Goal: Task Accomplishment & Management: Use online tool/utility

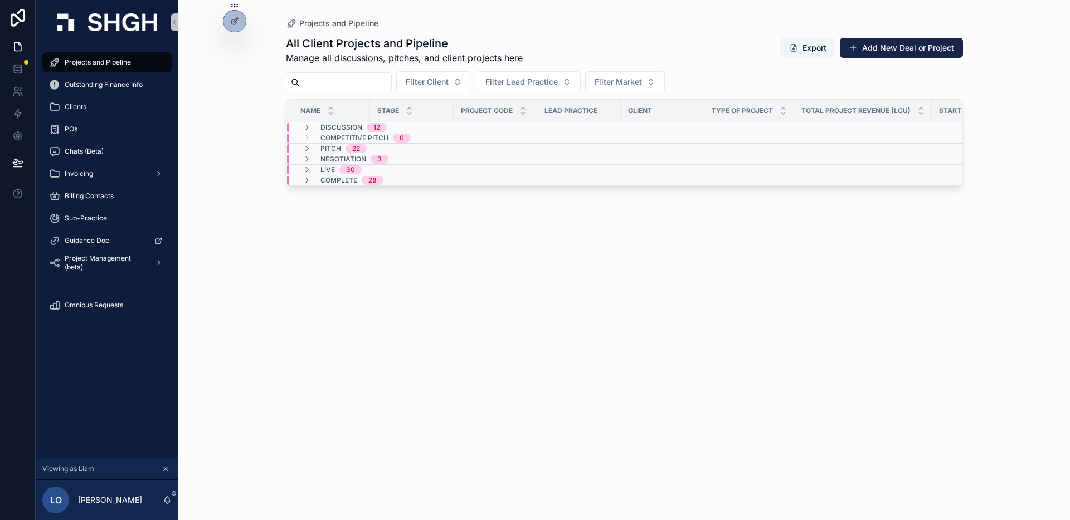
click at [213, 113] on div "Projects and Pipeline All Client Projects and Pipeline Manage all discussions, …" at bounding box center [624, 260] width 892 height 520
click at [218, 167] on div "Projects and Pipeline All Client Projects and Pipeline Manage all discussions, …" at bounding box center [624, 260] width 892 height 520
click at [226, 100] on div "Projects and Pipeline All Client Projects and Pipeline Manage all discussions, …" at bounding box center [624, 260] width 892 height 520
click at [236, 33] on div "Projects and Pipeline All Client Projects and Pipeline Manage all discussions, …" at bounding box center [624, 260] width 892 height 520
click at [236, 22] on icon at bounding box center [233, 22] width 5 height 5
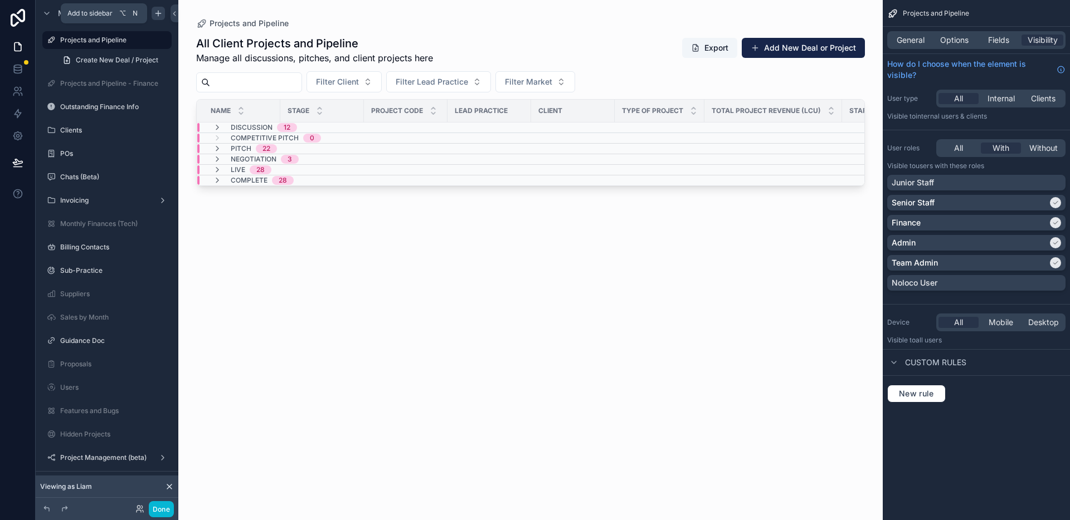
click at [160, 13] on icon "scrollable content" at bounding box center [157, 13] width 5 height 0
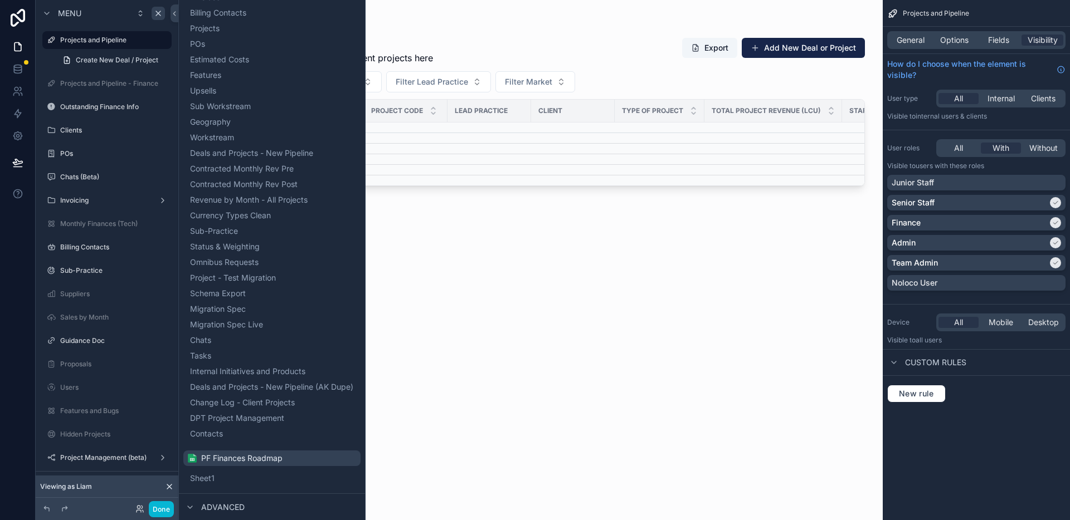
scroll to position [352, 0]
click at [445, 372] on div "scrollable content" at bounding box center [530, 253] width 704 height 507
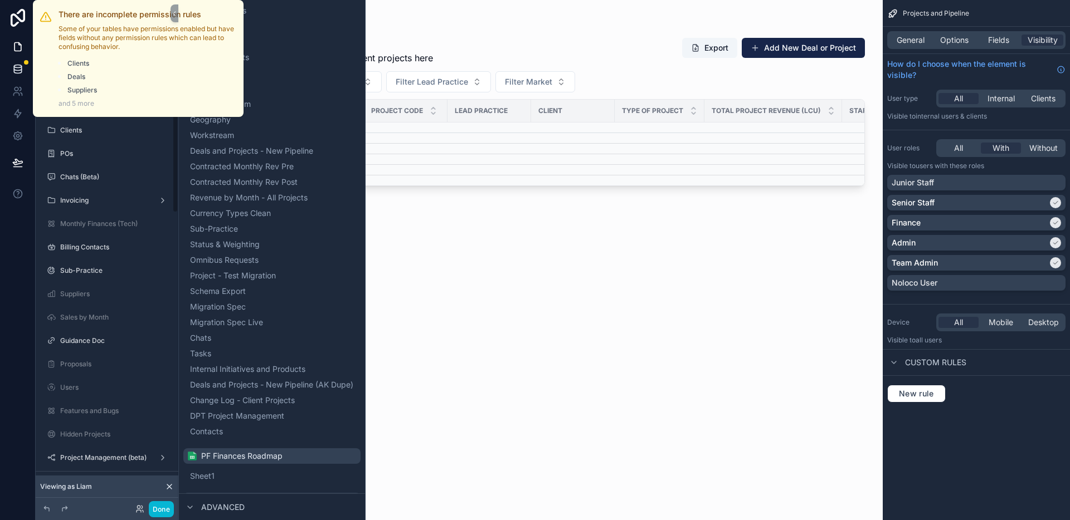
click at [19, 64] on icon at bounding box center [17, 69] width 11 height 11
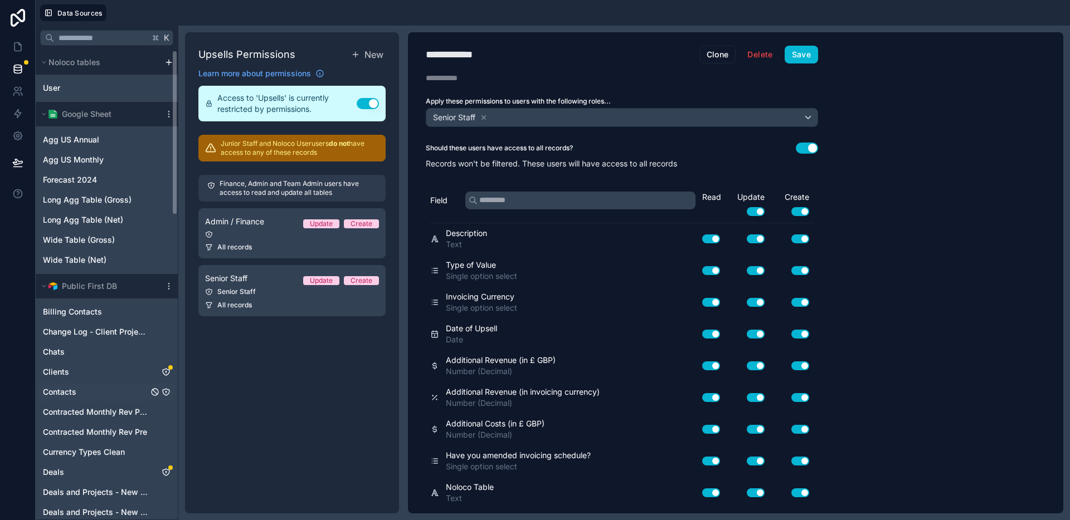
click at [167, 391] on icon "Contacts" at bounding box center [166, 392] width 9 height 9
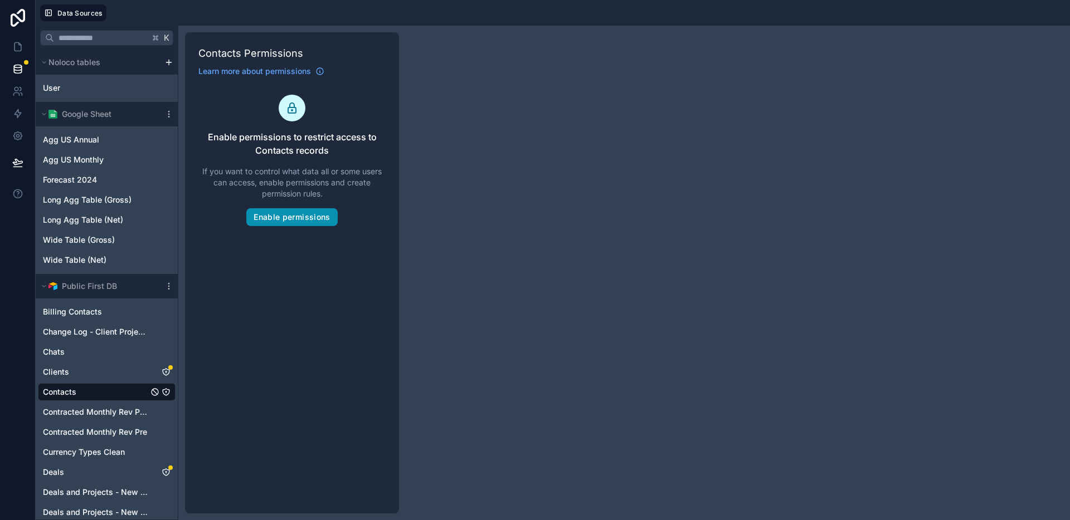
click at [291, 223] on button "Enable permissions" at bounding box center [291, 217] width 91 height 18
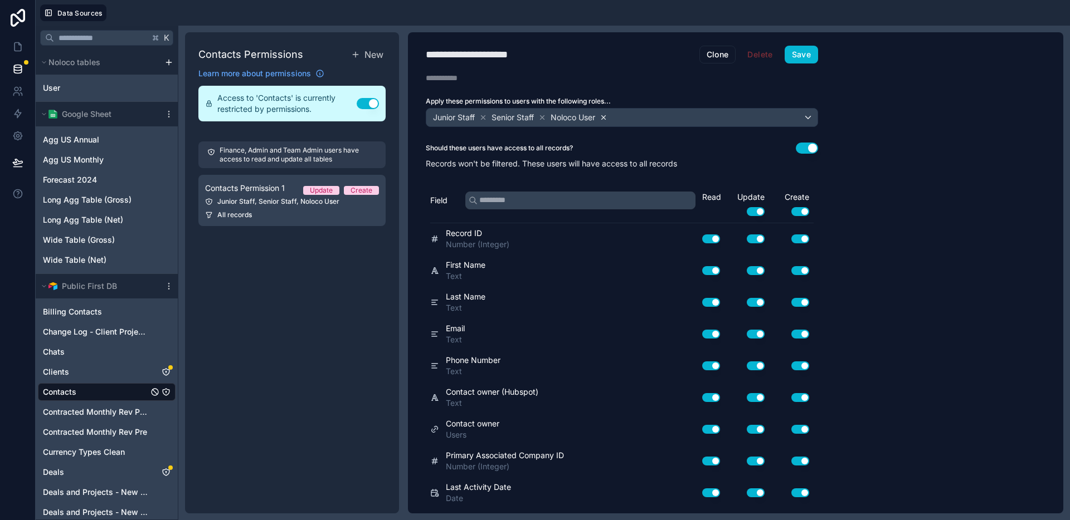
click at [606, 118] on icon at bounding box center [604, 117] width 4 height 4
click at [484, 116] on icon at bounding box center [483, 117] width 4 height 4
click at [804, 145] on button "Use setting" at bounding box center [807, 148] width 22 height 11
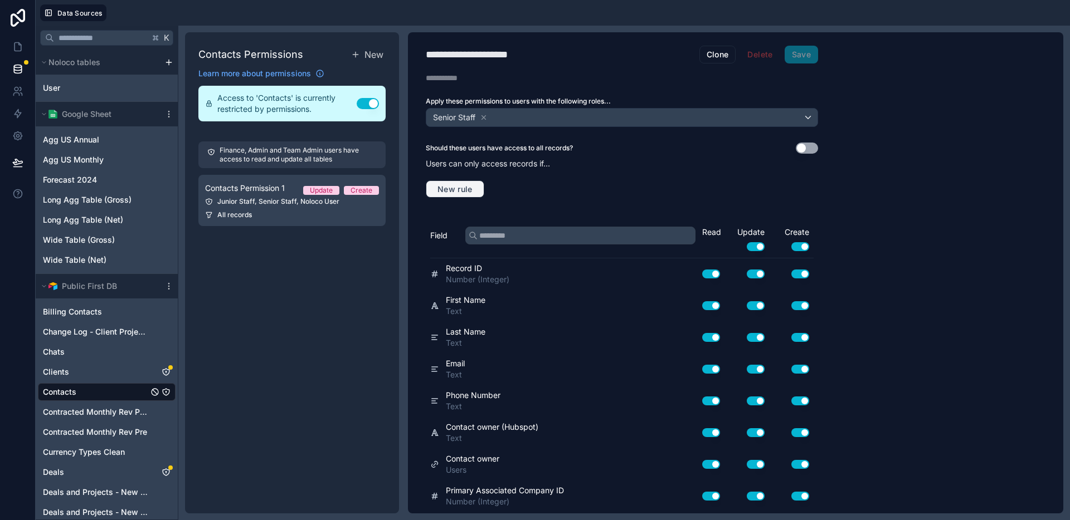
click at [451, 187] on span "New rule" at bounding box center [455, 189] width 44 height 10
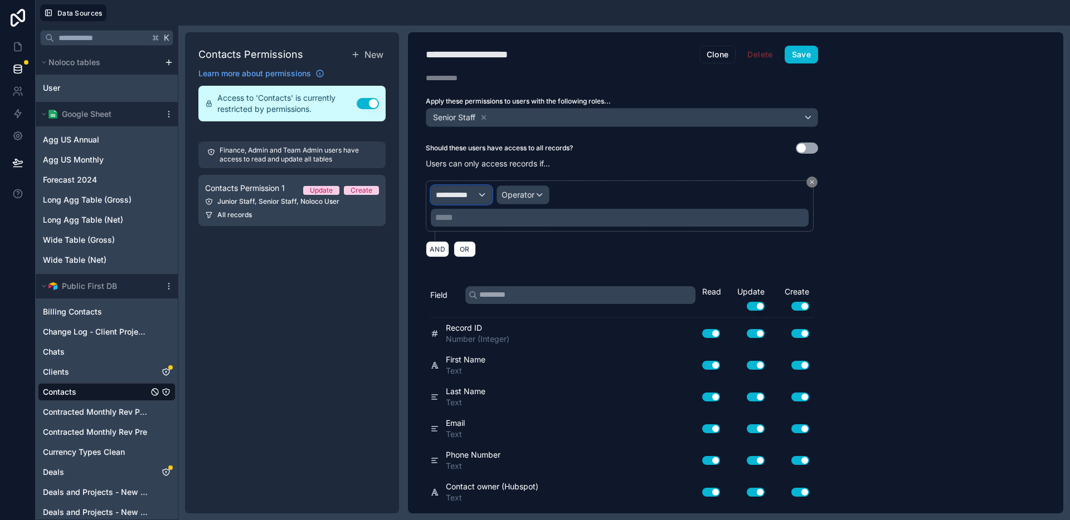
click at [474, 196] on span "**********" at bounding box center [456, 194] width 41 height 11
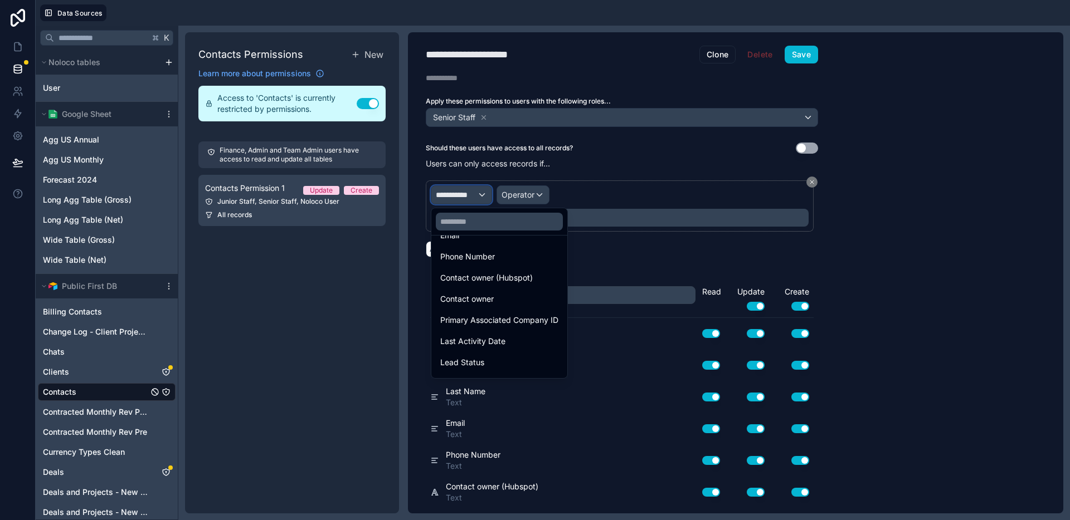
scroll to position [176, 0]
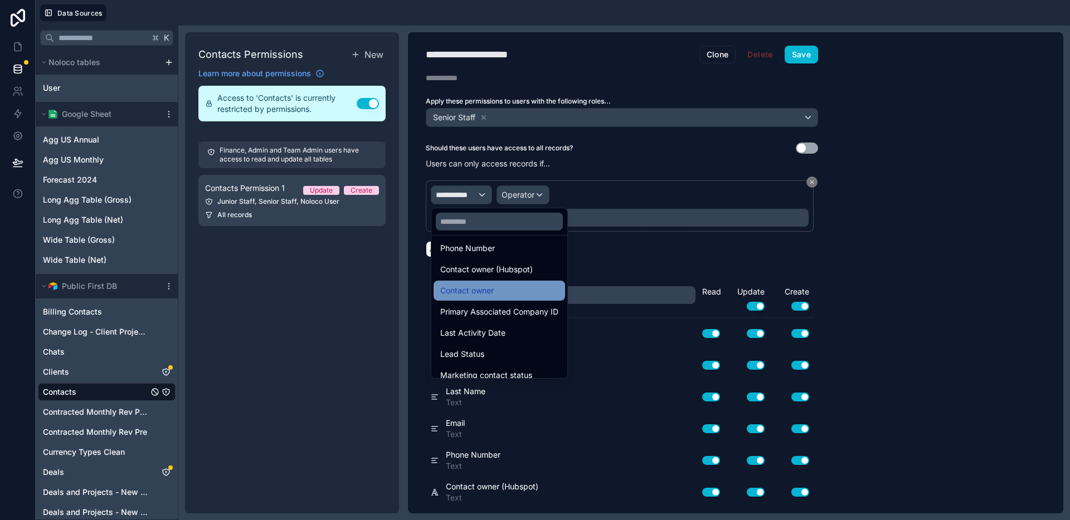
click at [484, 287] on span "Contact owner" at bounding box center [466, 290] width 53 height 13
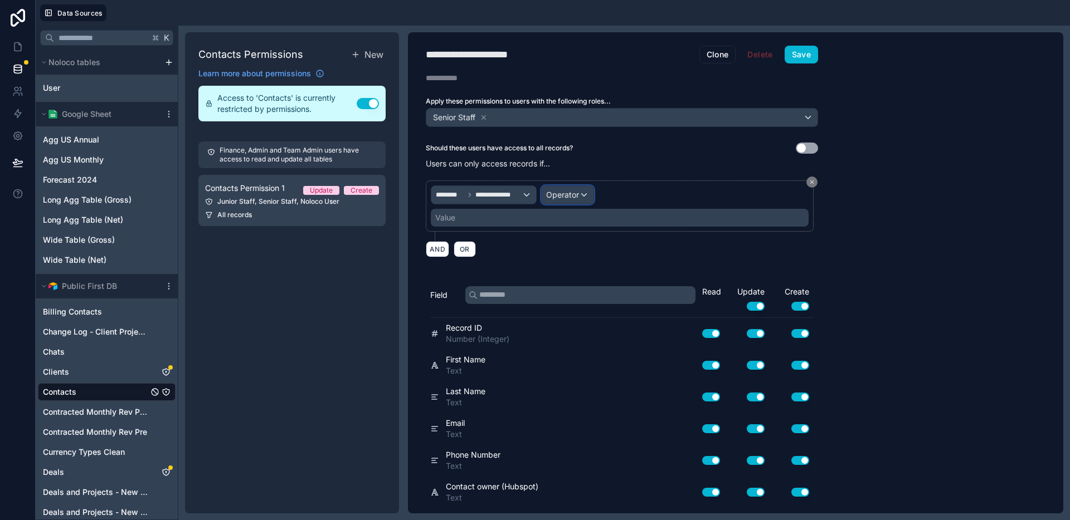
click at [574, 193] on span "Operator" at bounding box center [562, 194] width 33 height 9
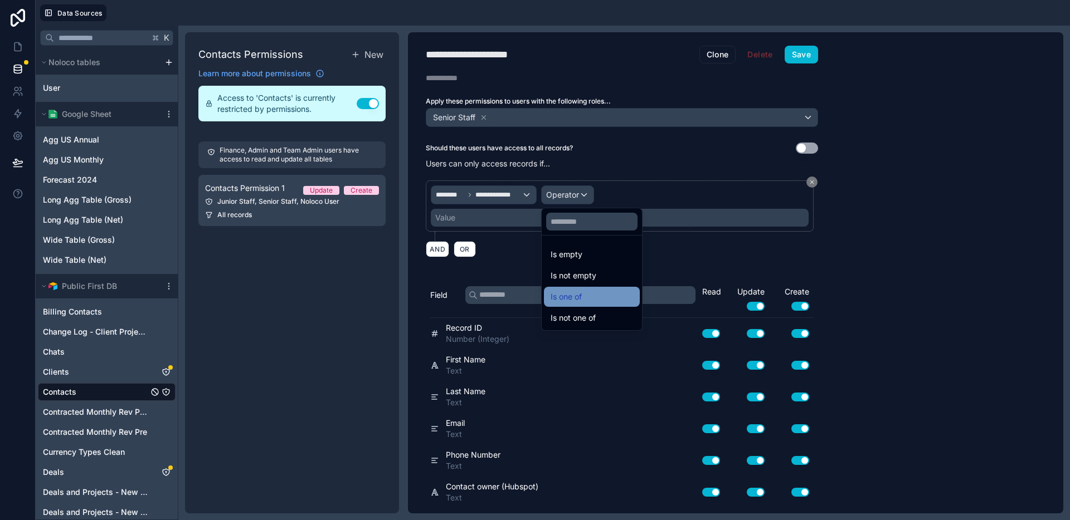
click at [582, 295] on div "Is one of" at bounding box center [592, 296] width 82 height 13
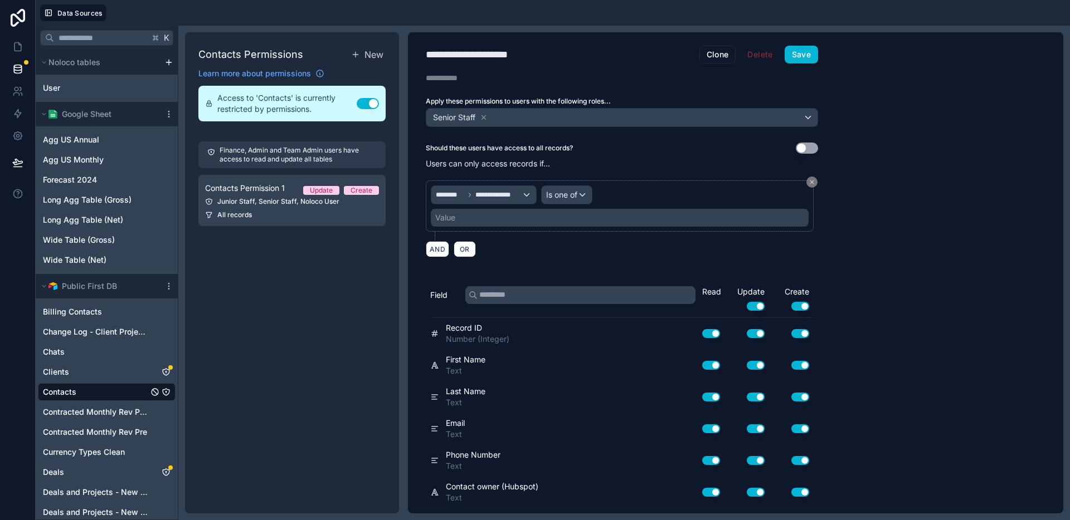
click at [555, 217] on div "Value" at bounding box center [620, 218] width 378 height 18
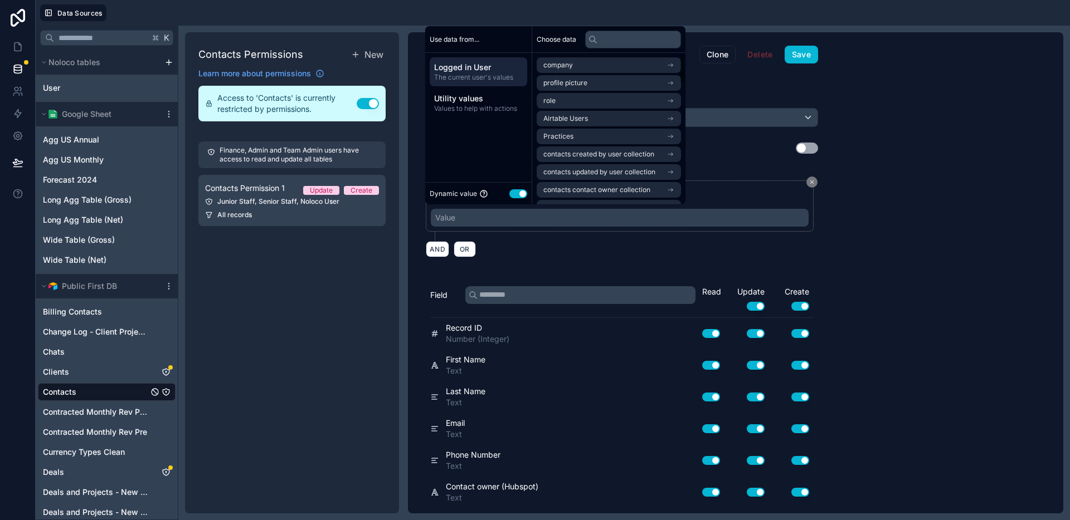
click at [475, 69] on span "Logged in User" at bounding box center [478, 67] width 89 height 11
click at [582, 125] on li "Airtable Users" at bounding box center [609, 119] width 144 height 16
click at [590, 84] on li "Airtable Users" at bounding box center [609, 85] width 144 height 16
click at [905, 258] on div "**********" at bounding box center [735, 272] width 655 height 481
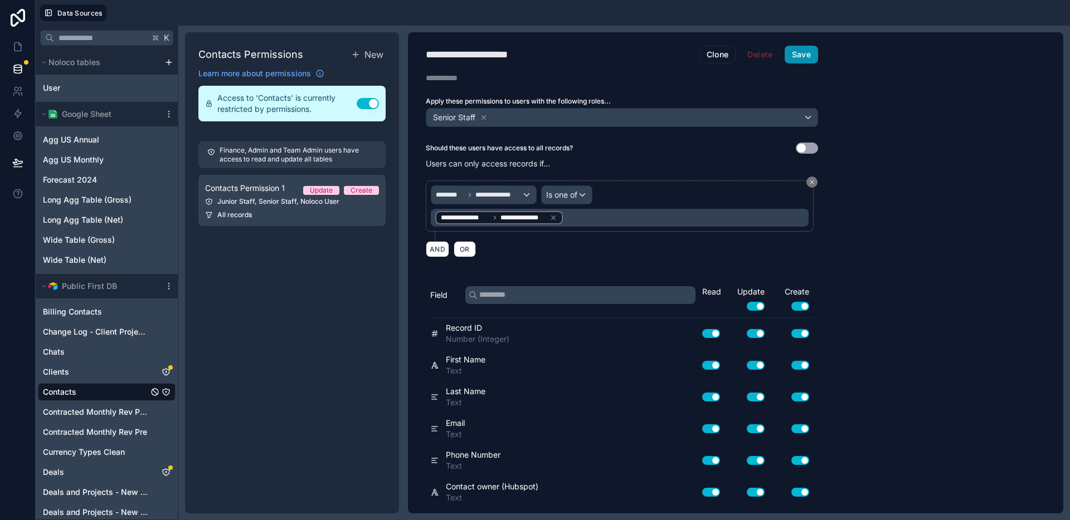
click at [803, 52] on button "Save" at bounding box center [801, 55] width 33 height 18
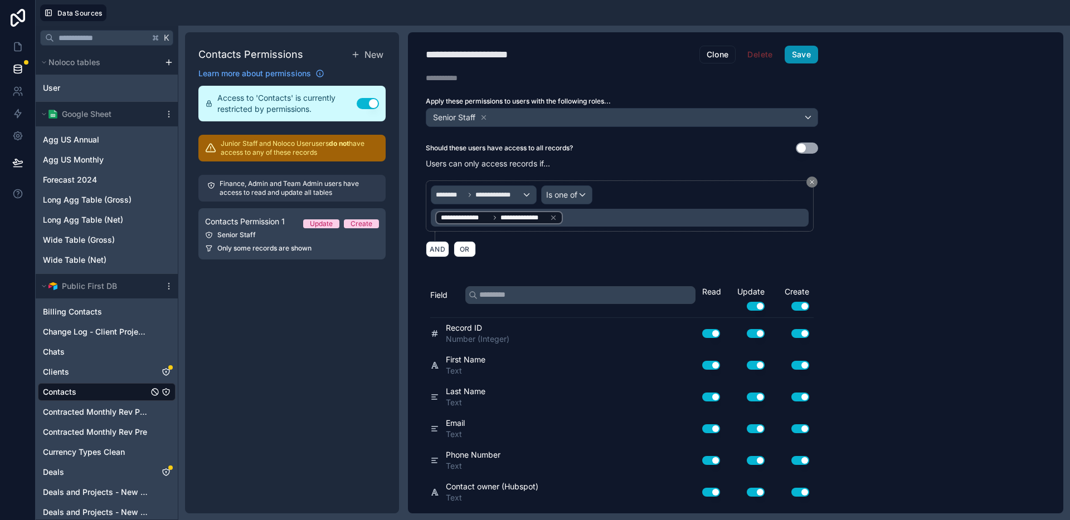
click at [802, 52] on button "Save" at bounding box center [801, 55] width 33 height 18
click at [15, 47] on icon at bounding box center [17, 46] width 11 height 11
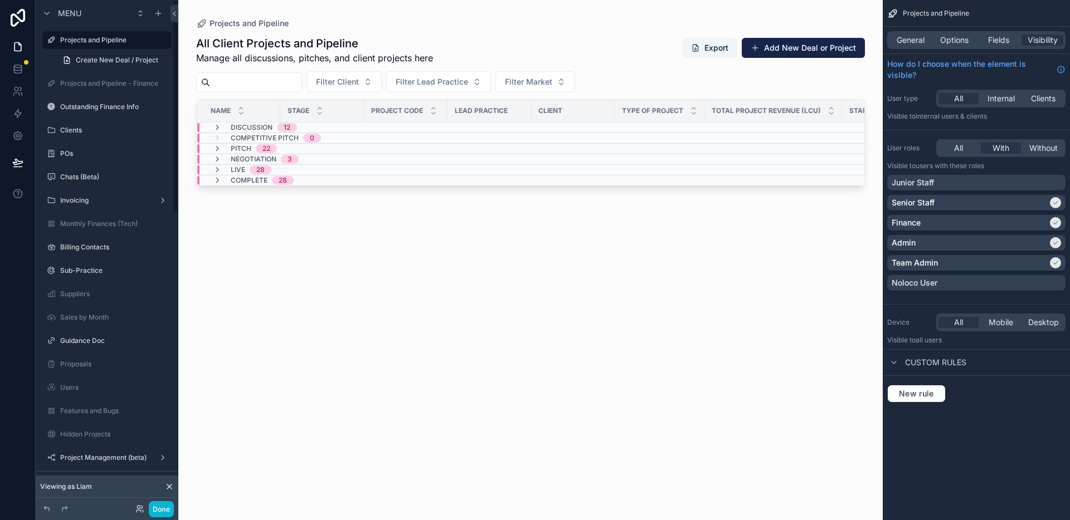
click at [284, 238] on div "All Client Projects and Pipeline Manage all discussions, pitches, and client pr…" at bounding box center [530, 268] width 669 height 478
click at [155, 16] on icon "scrollable content" at bounding box center [158, 13] width 9 height 9
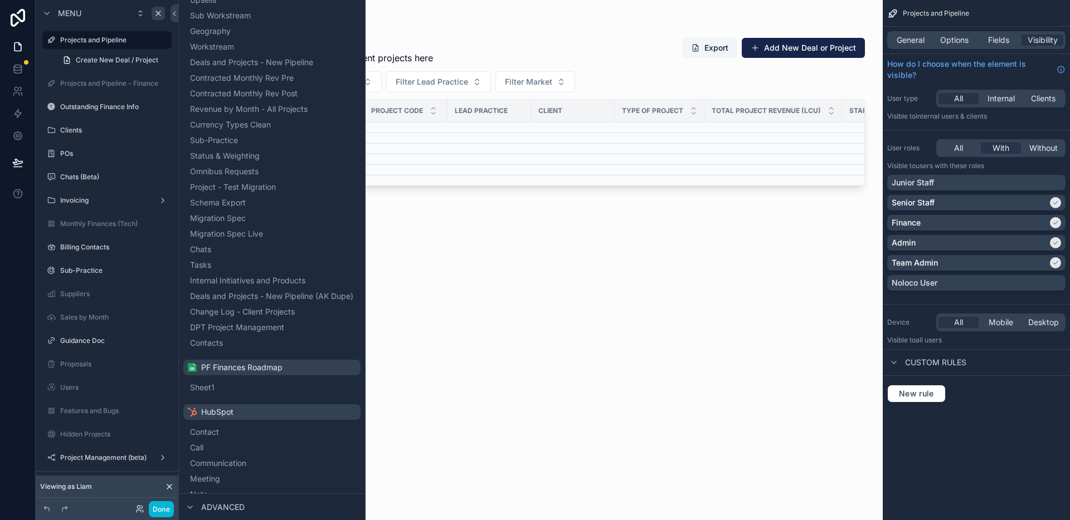
scroll to position [442, 0]
click at [244, 349] on button "Contacts" at bounding box center [272, 341] width 168 height 16
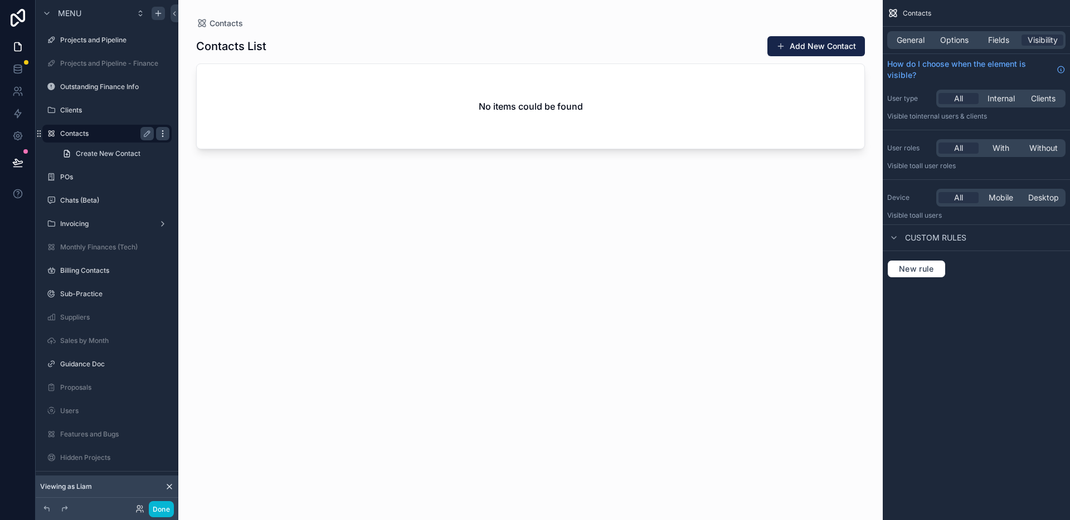
click at [160, 135] on icon "scrollable content" at bounding box center [162, 133] width 9 height 9
click at [50, 133] on icon "scrollable content" at bounding box center [51, 133] width 9 height 9
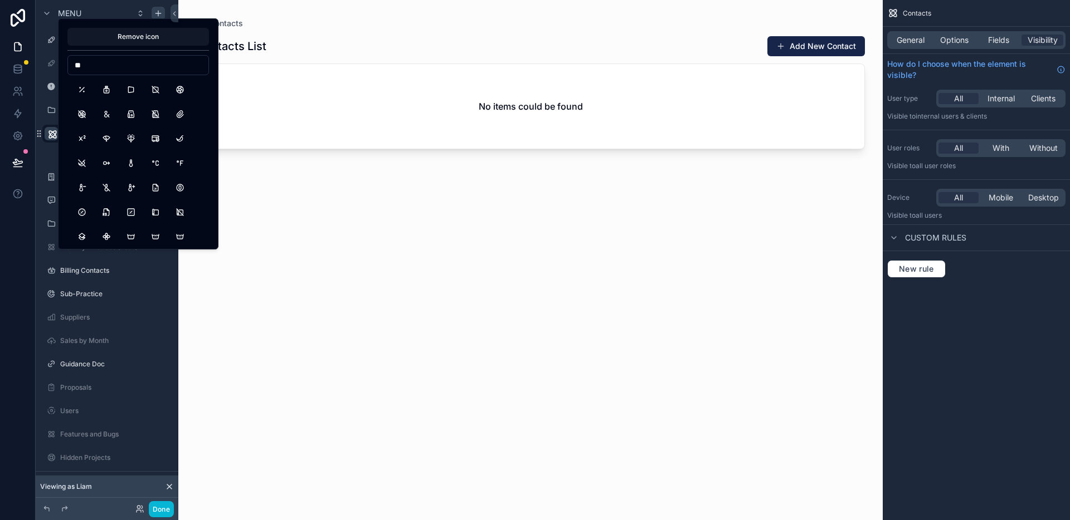
type input "*"
click at [85, 90] on button "AddressBook" at bounding box center [82, 90] width 20 height 20
click at [119, 69] on input "*******" at bounding box center [138, 65] width 140 height 16
click at [120, 69] on input "*******" at bounding box center [138, 65] width 140 height 16
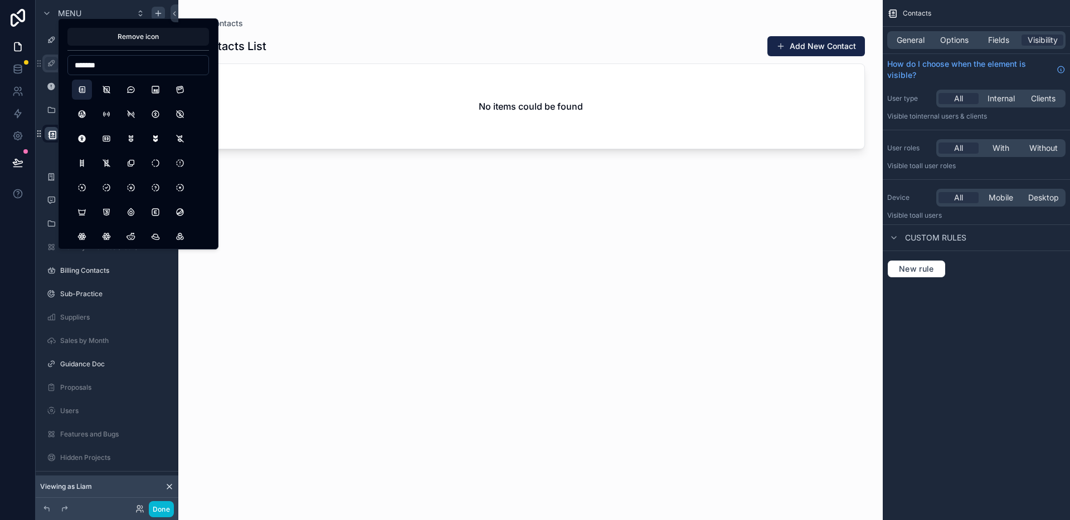
drag, startPoint x: 120, startPoint y: 69, endPoint x: 50, endPoint y: 67, distance: 70.8
click at [50, 67] on div "Remove icon ******* Menu Projects and Pipeline Projects and Pipeline - Finance …" at bounding box center [535, 260] width 1070 height 520
type input "*"
click at [280, 230] on div "scrollable content" at bounding box center [530, 253] width 704 height 507
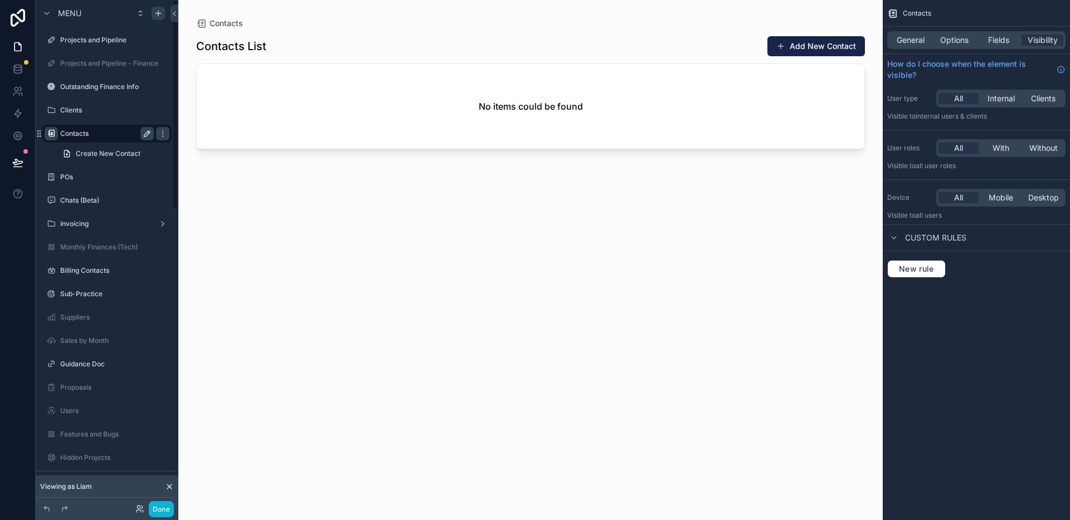
click at [146, 130] on icon "scrollable content" at bounding box center [147, 133] width 9 height 9
click at [260, 165] on div "Contacts List Add New Contact No items could be found" at bounding box center [530, 268] width 669 height 478
click at [834, 47] on button "Add New Contact" at bounding box center [816, 46] width 98 height 20
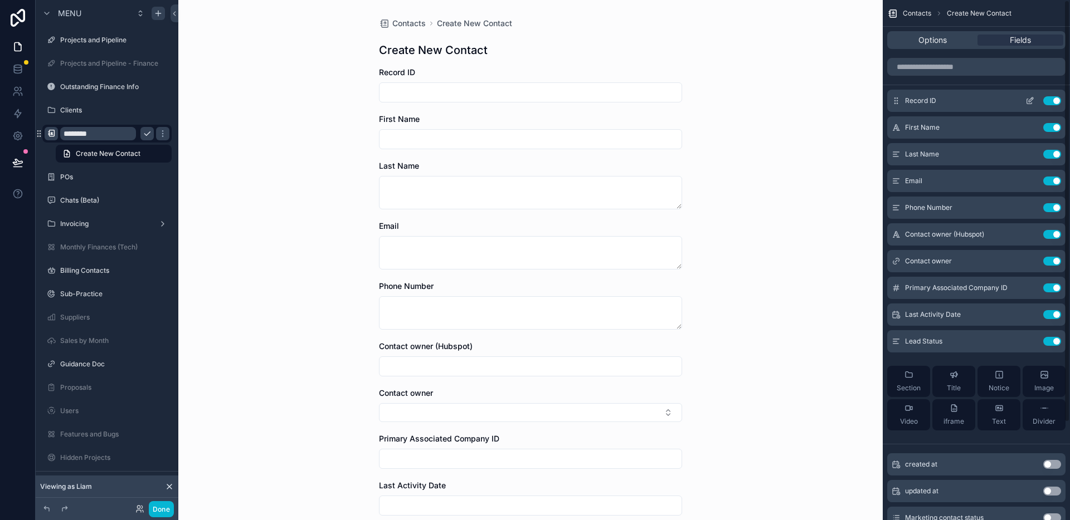
click at [1053, 100] on button "Use setting" at bounding box center [1052, 100] width 18 height 9
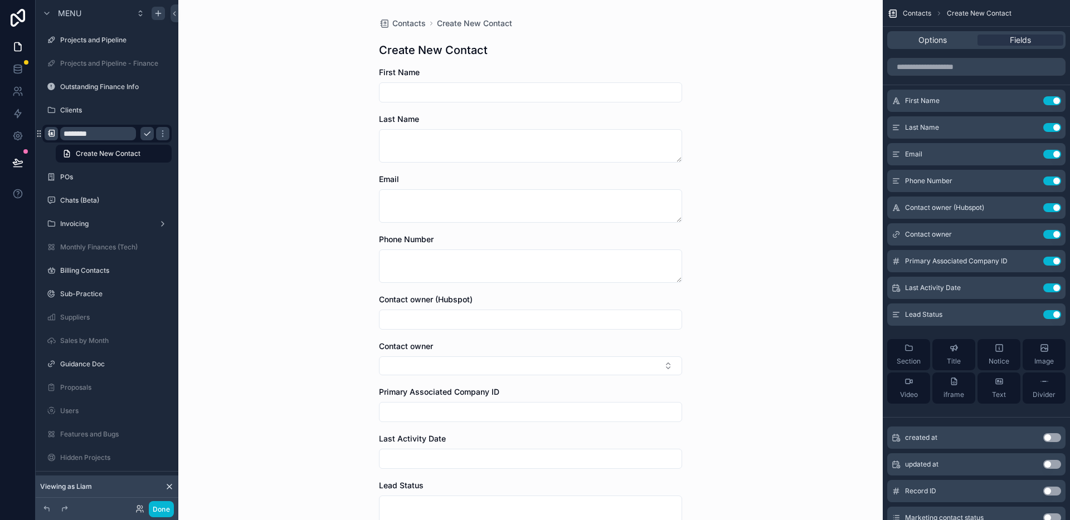
click at [776, 200] on div "Contacts Create New Contact Create New Contact First Name Last Name Email Phone…" at bounding box center [530, 260] width 704 height 520
click at [674, 175] on div "Email" at bounding box center [530, 179] width 303 height 11
click at [737, 168] on div "Contacts Create New Contact Create New Contact First Name Last Name Email Phone…" at bounding box center [530, 260] width 704 height 520
click at [1029, 101] on icon "scrollable content" at bounding box center [1031, 100] width 4 height 4
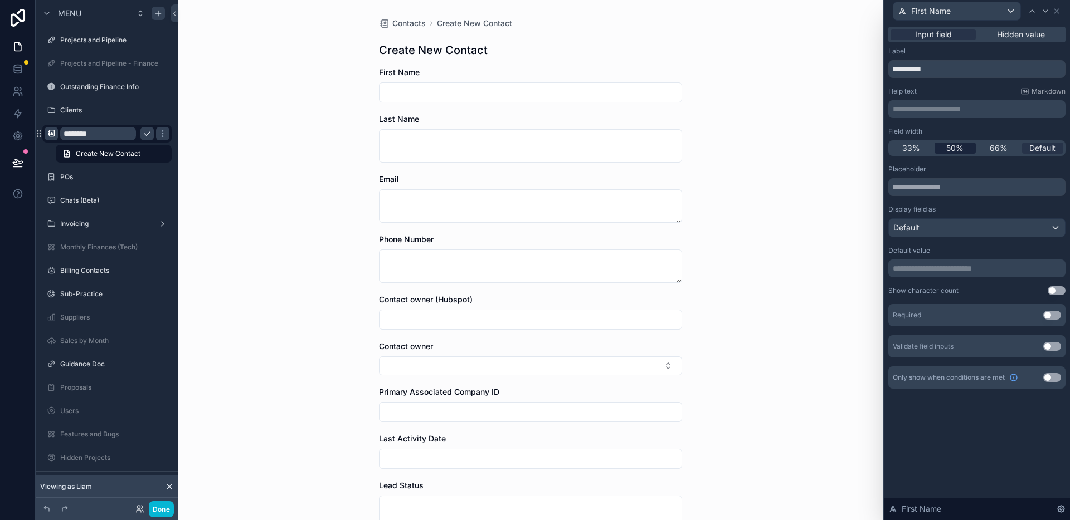
click at [948, 148] on span "50%" at bounding box center [954, 148] width 17 height 11
click at [1057, 8] on icon at bounding box center [1056, 11] width 9 height 9
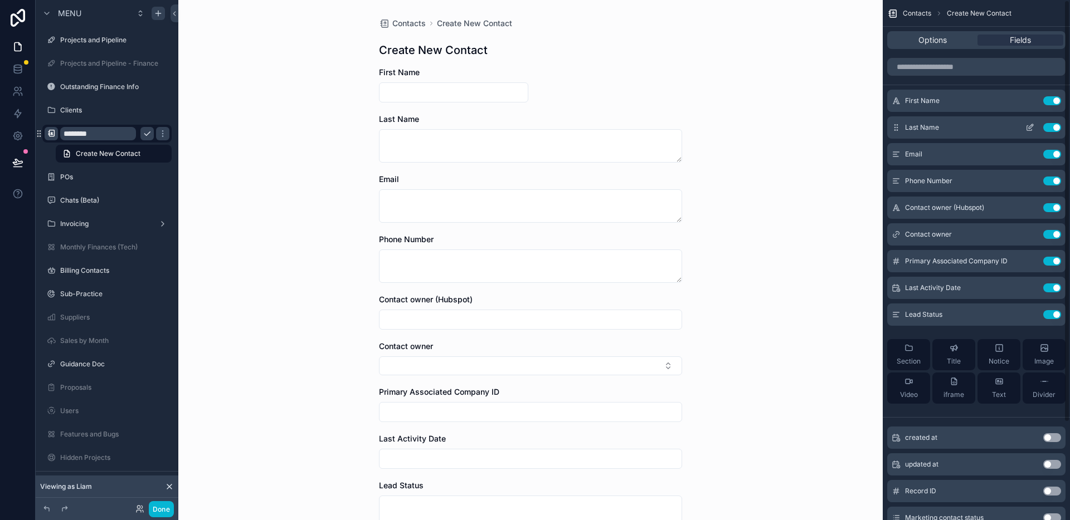
click at [1030, 125] on icon "scrollable content" at bounding box center [1029, 127] width 9 height 9
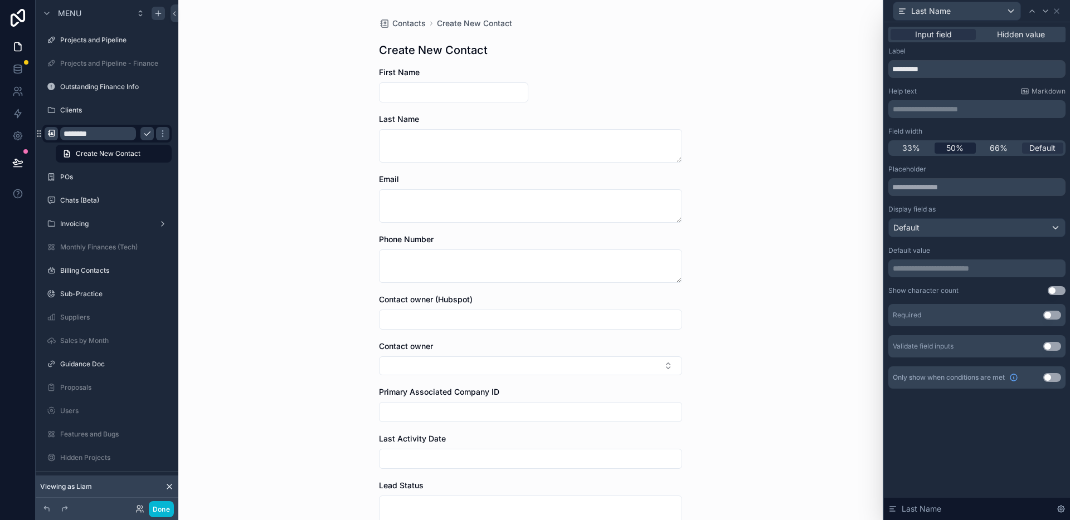
click at [963, 147] on div "50%" at bounding box center [955, 148] width 42 height 11
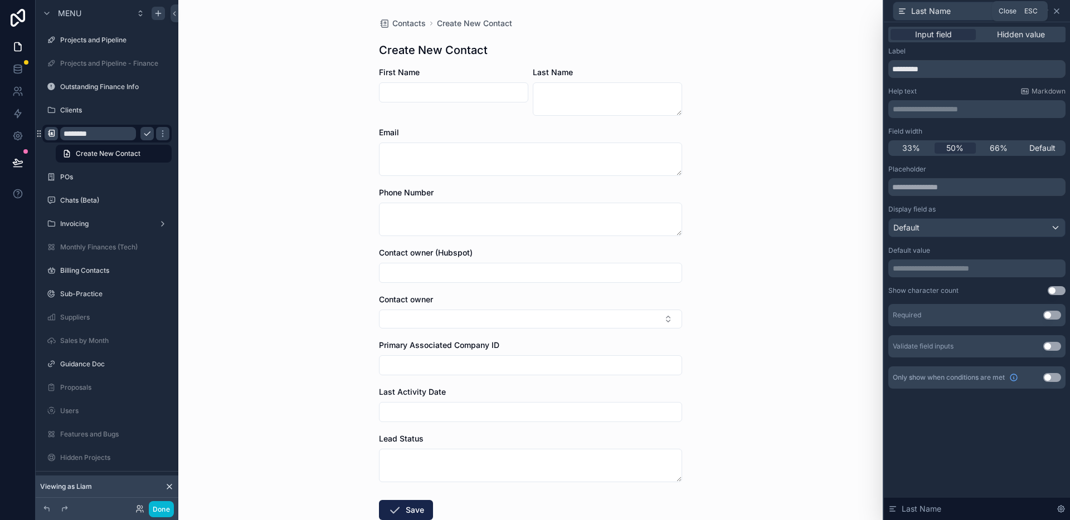
click at [1058, 8] on icon at bounding box center [1056, 11] width 9 height 9
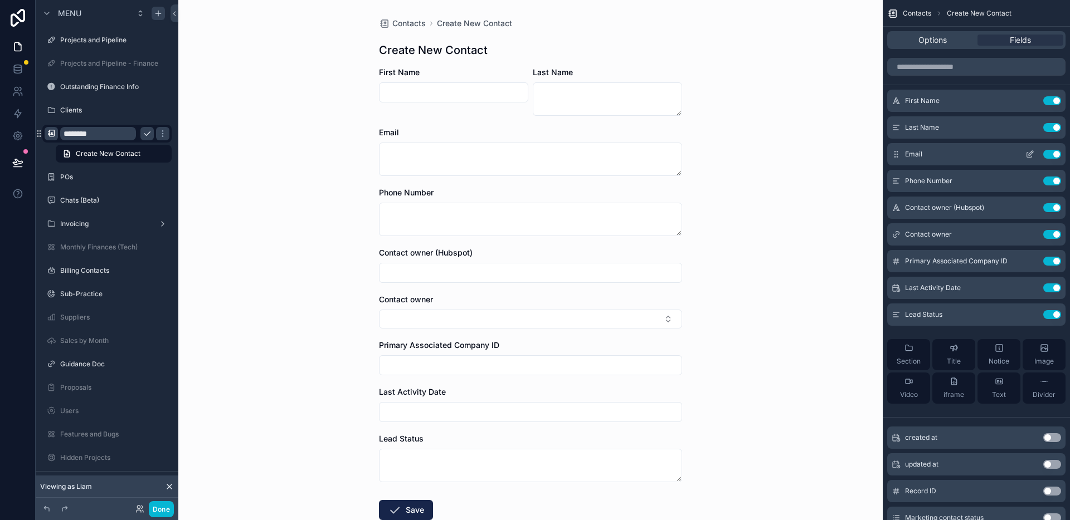
click at [1029, 154] on icon "scrollable content" at bounding box center [1029, 154] width 9 height 9
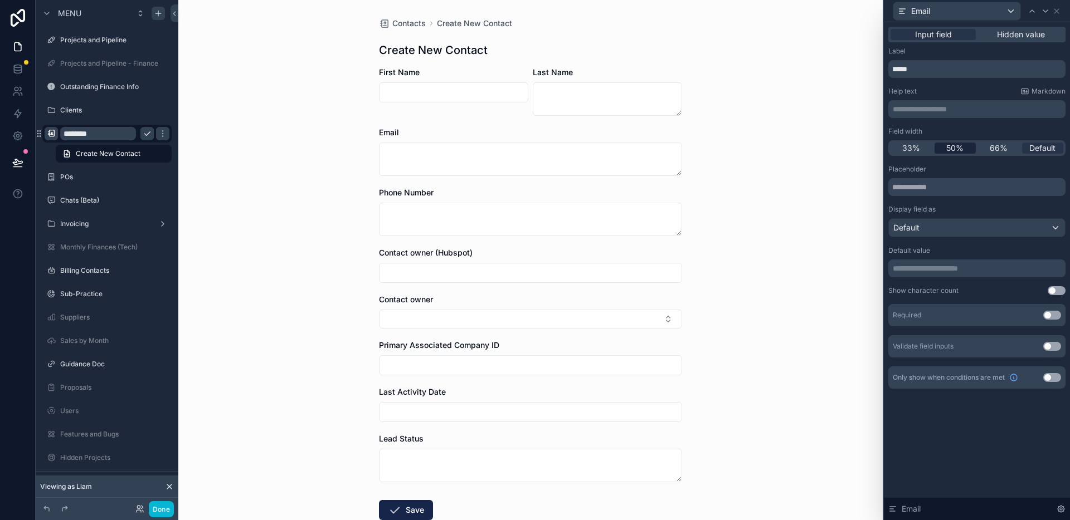
click at [960, 146] on span "50%" at bounding box center [954, 148] width 17 height 11
click at [1058, 10] on icon at bounding box center [1056, 11] width 9 height 9
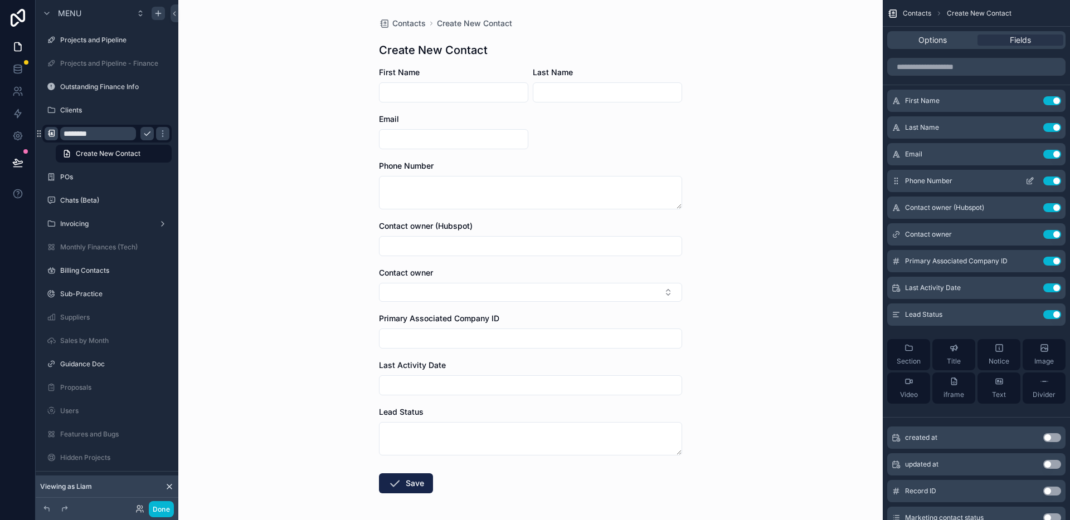
click at [1050, 178] on button "Use setting" at bounding box center [1052, 181] width 18 height 9
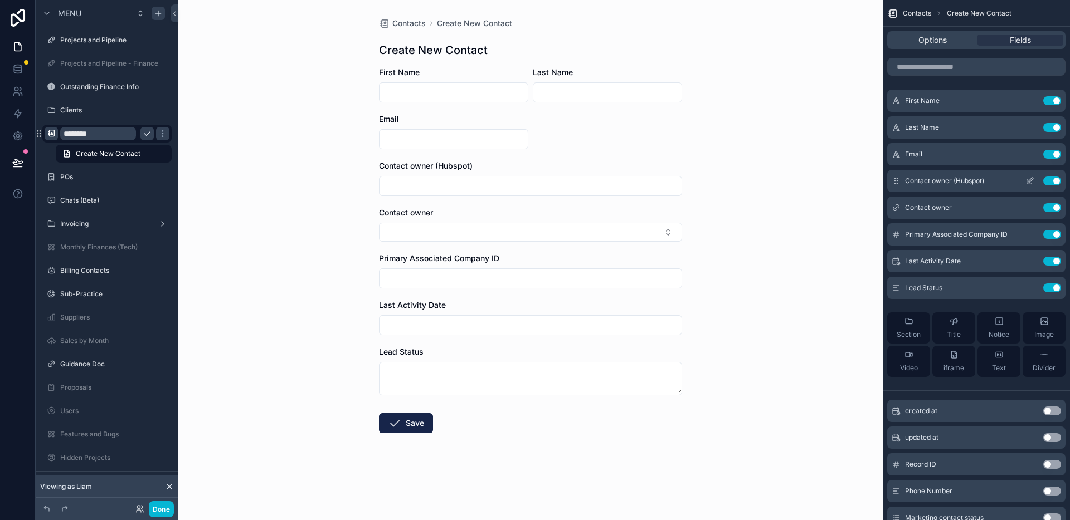
click at [1052, 183] on button "Use setting" at bounding box center [1052, 181] width 18 height 9
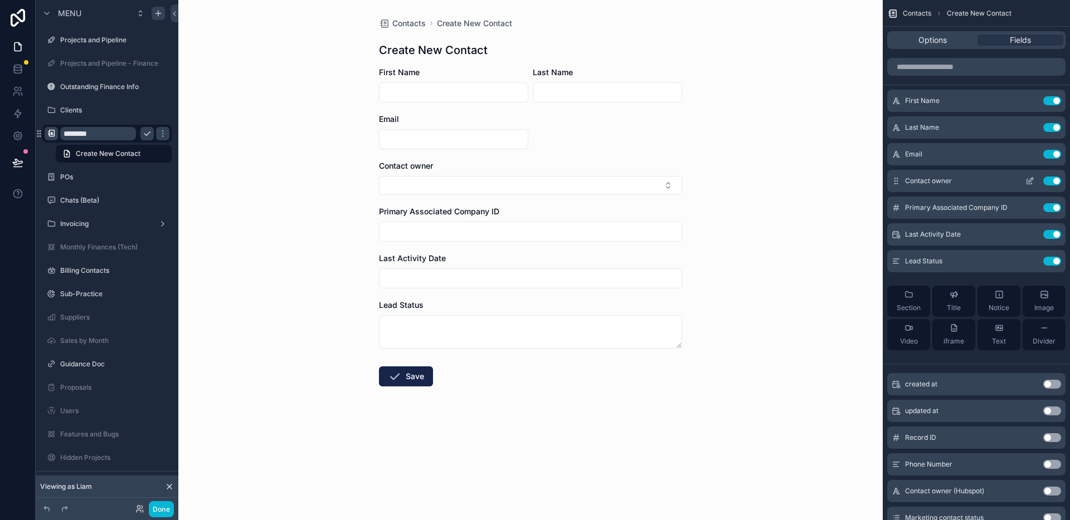
click at [1029, 183] on icon "scrollable content" at bounding box center [1029, 181] width 9 height 9
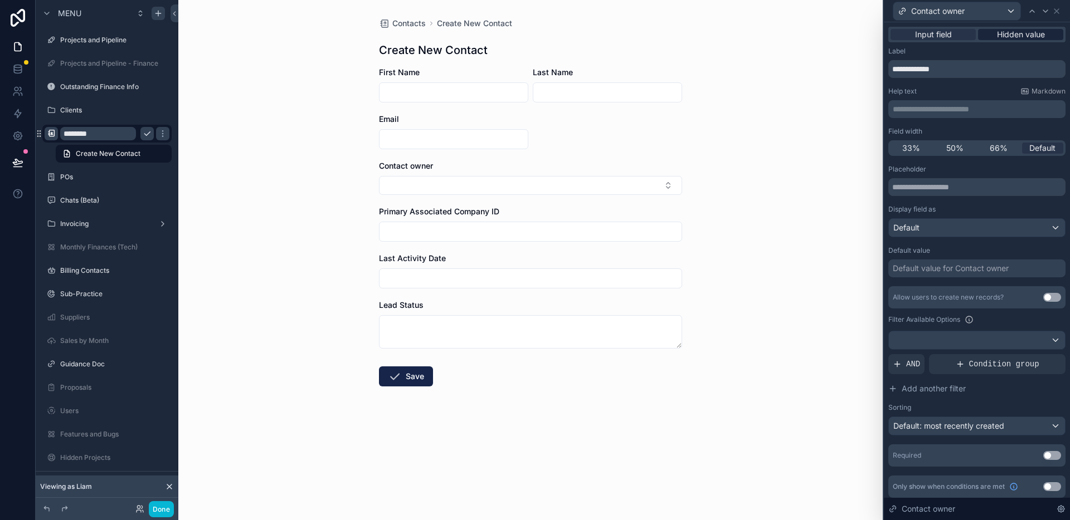
click at [1047, 38] on div "Hidden value" at bounding box center [1020, 34] width 85 height 11
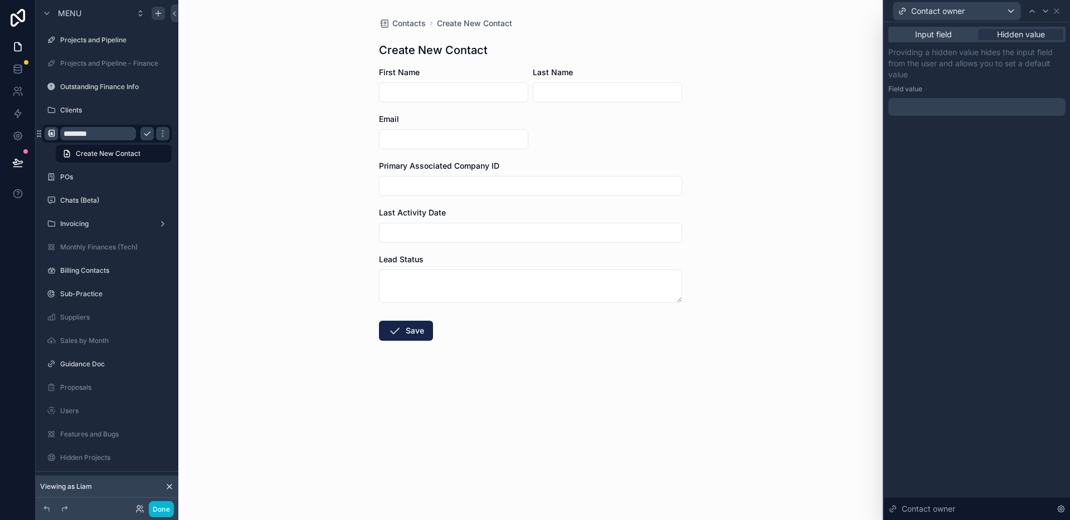
click at [954, 108] on div at bounding box center [976, 107] width 177 height 18
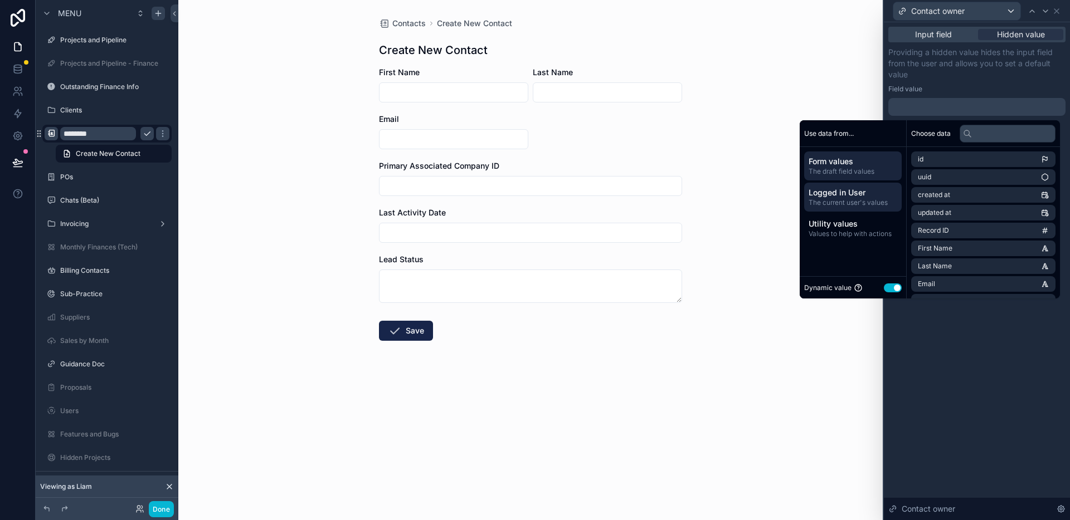
click at [832, 197] on span "Logged in User" at bounding box center [853, 192] width 89 height 11
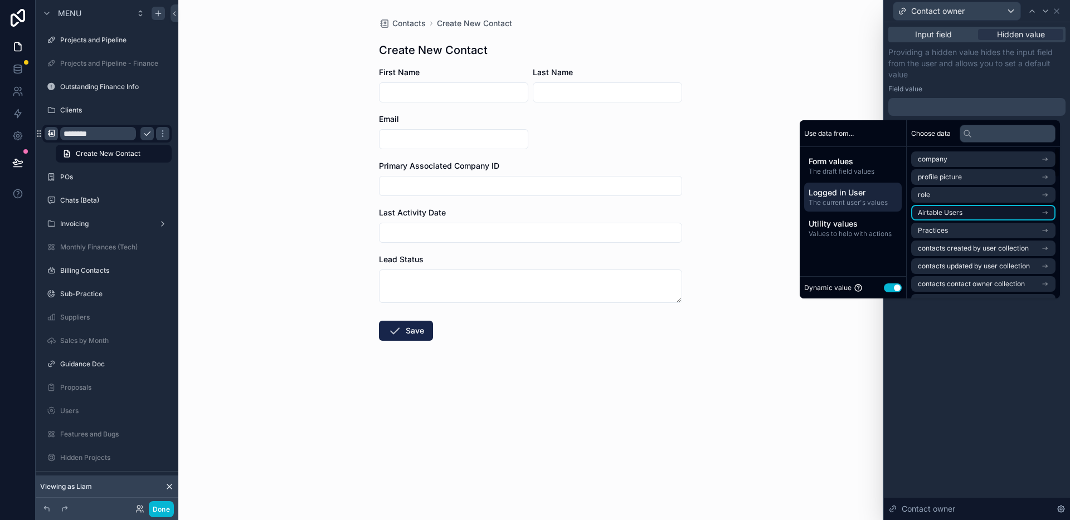
click at [944, 219] on li "Airtable Users" at bounding box center [983, 213] width 144 height 16
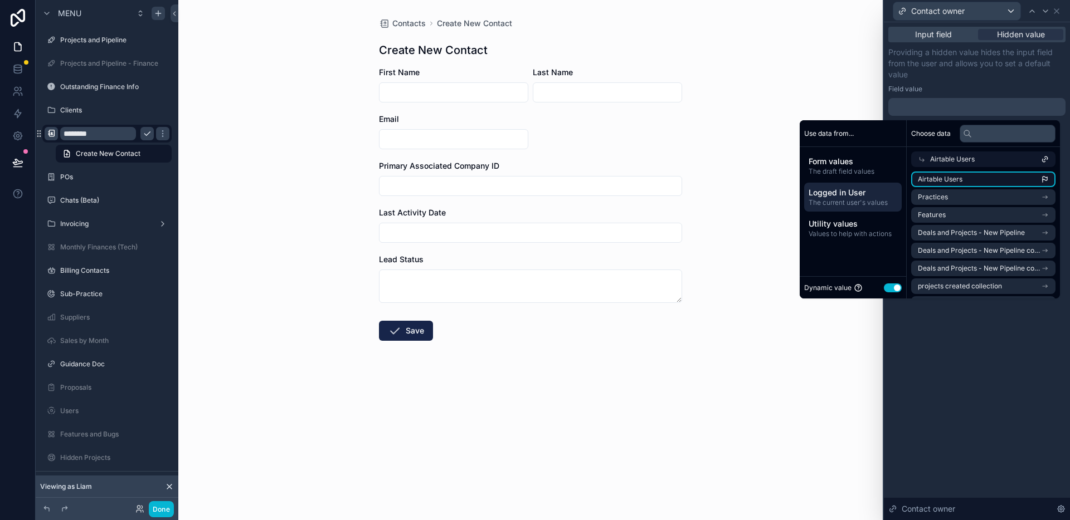
click at [946, 176] on span "Airtable Users" at bounding box center [940, 179] width 45 height 9
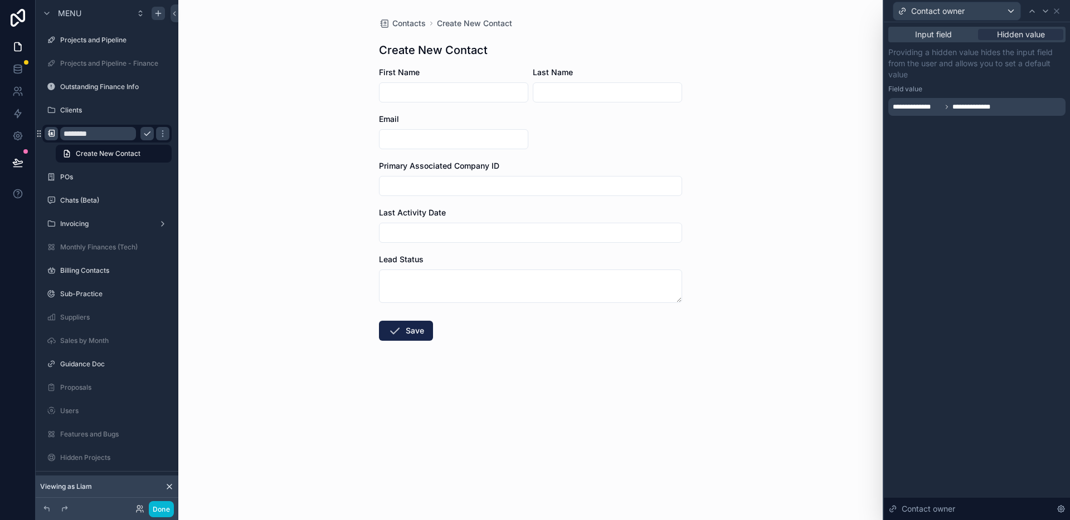
click at [994, 362] on div "**********" at bounding box center [977, 271] width 186 height 498
click at [1059, 9] on icon at bounding box center [1056, 11] width 9 height 9
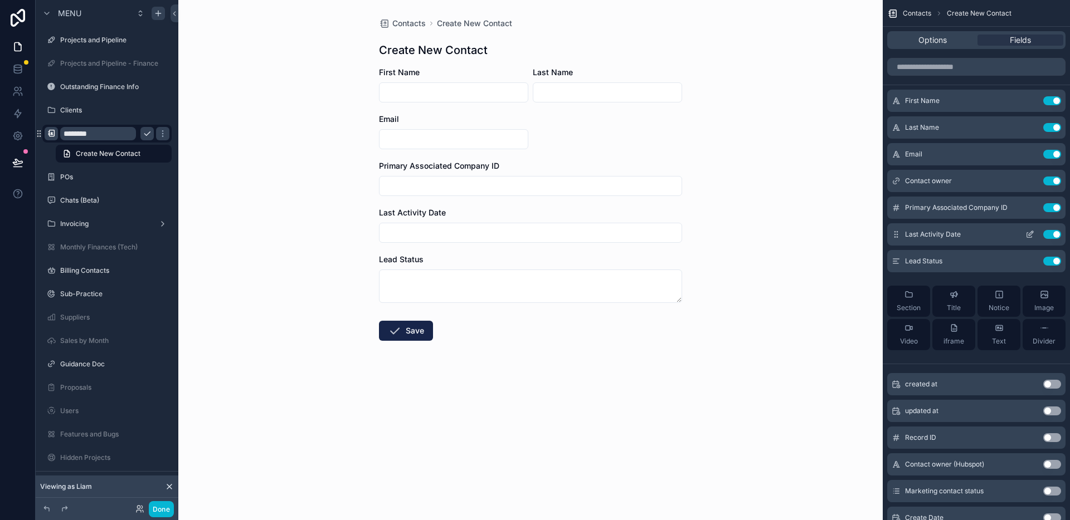
click at [1029, 234] on icon "scrollable content" at bounding box center [1031, 233] width 4 height 4
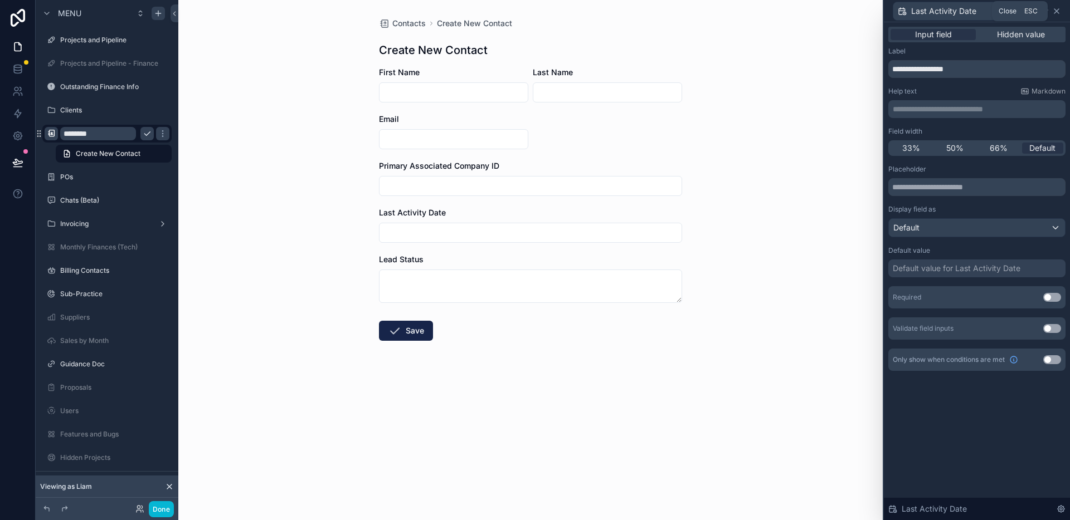
click at [1060, 9] on icon at bounding box center [1056, 11] width 9 height 9
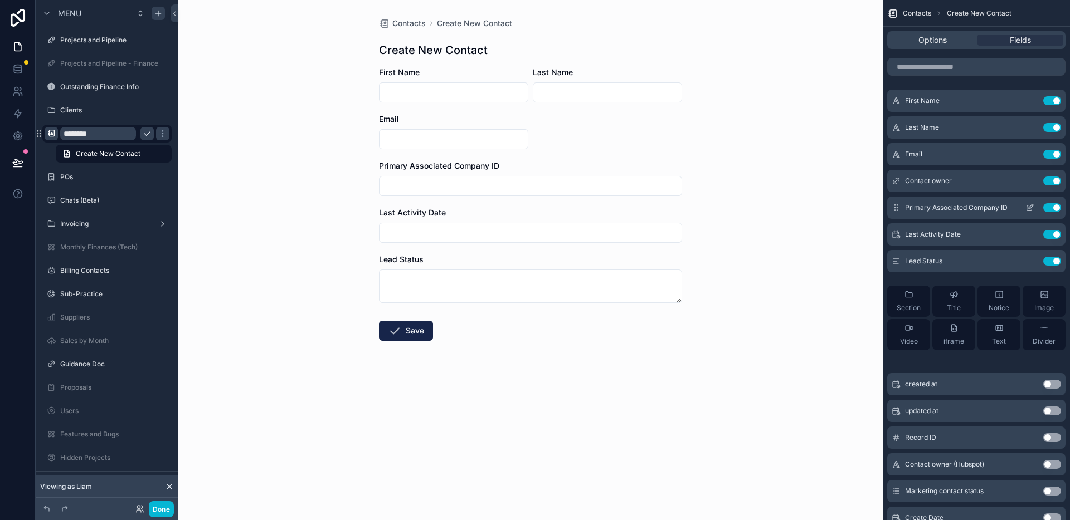
click at [1054, 206] on button "Use setting" at bounding box center [1052, 207] width 18 height 9
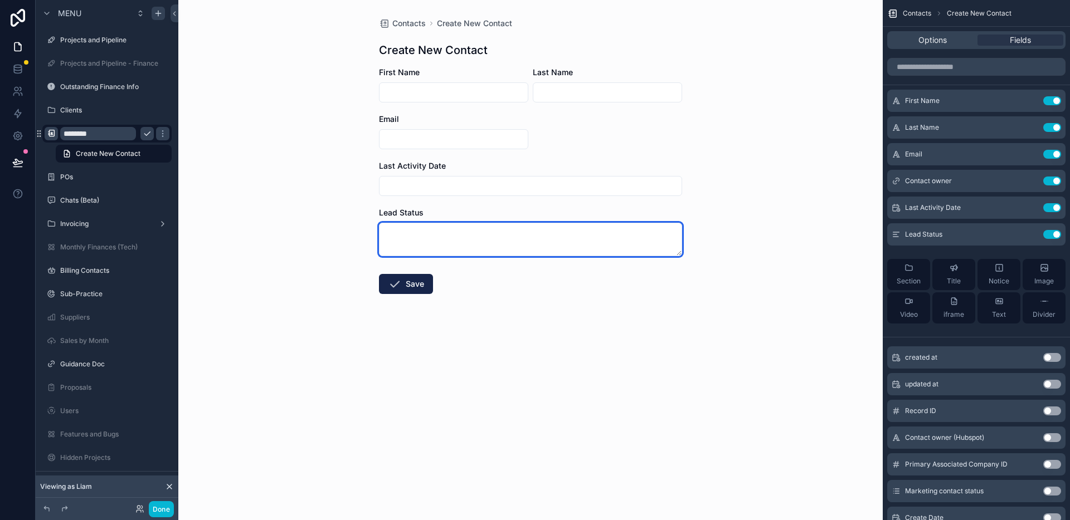
click at [517, 244] on textarea "scrollable content" at bounding box center [530, 239] width 303 height 33
click at [470, 238] on textarea "scrollable content" at bounding box center [530, 239] width 303 height 33
click at [431, 238] on textarea "scrollable content" at bounding box center [530, 239] width 303 height 33
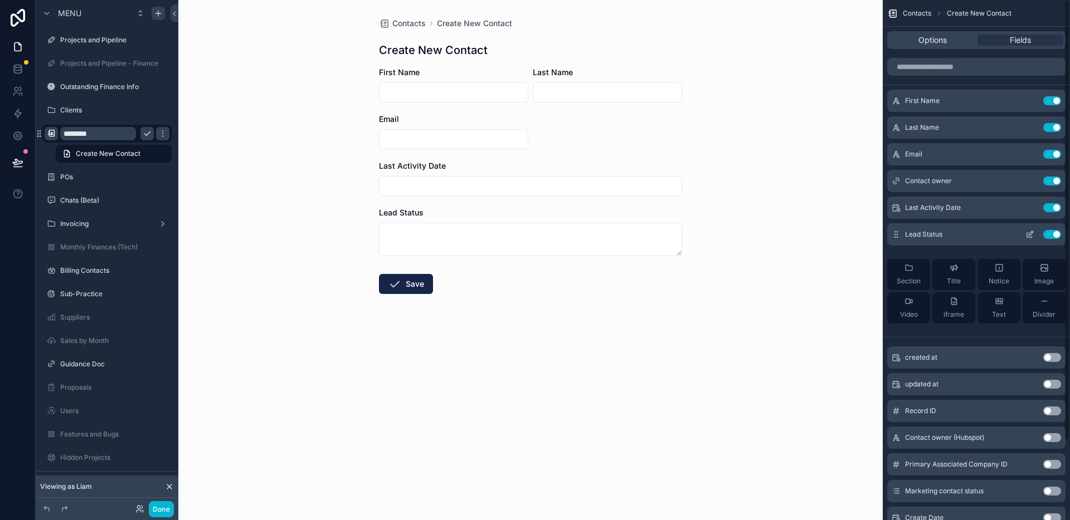
click at [1029, 235] on icon "scrollable content" at bounding box center [1031, 233] width 4 height 4
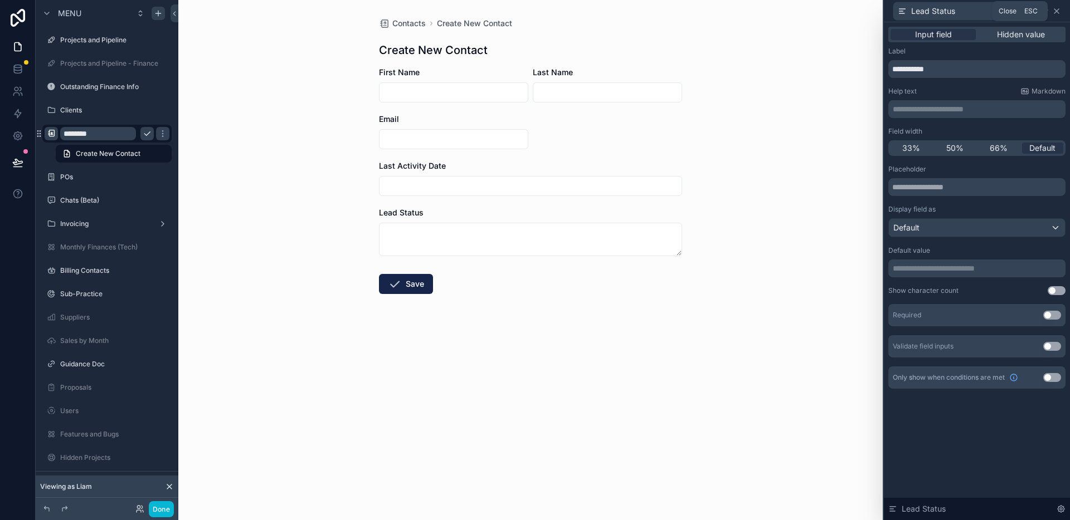
click at [1058, 12] on icon at bounding box center [1056, 11] width 4 height 4
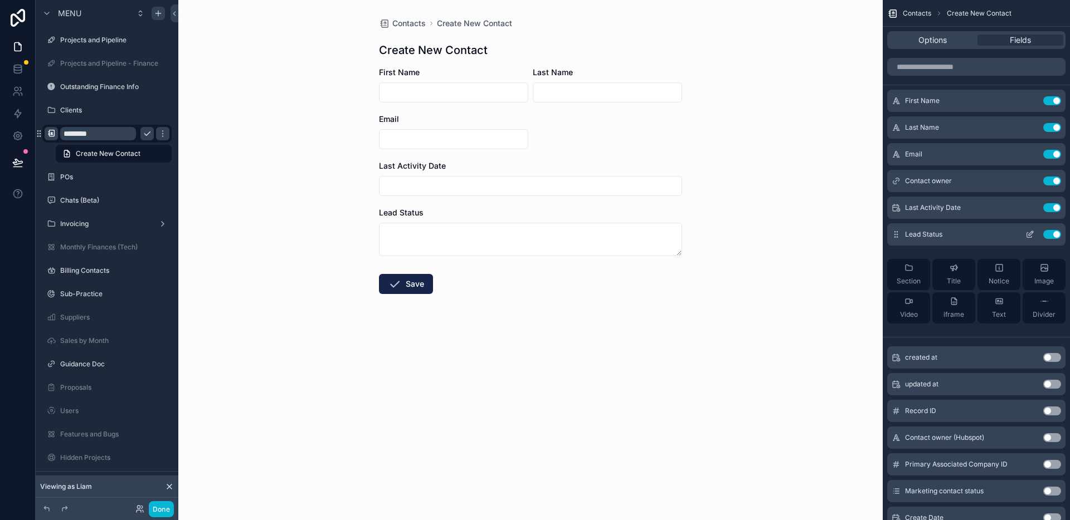
click at [1063, 233] on div "Lead Status Use setting" at bounding box center [976, 234] width 178 height 22
click at [1056, 233] on button "Use setting" at bounding box center [1052, 234] width 18 height 9
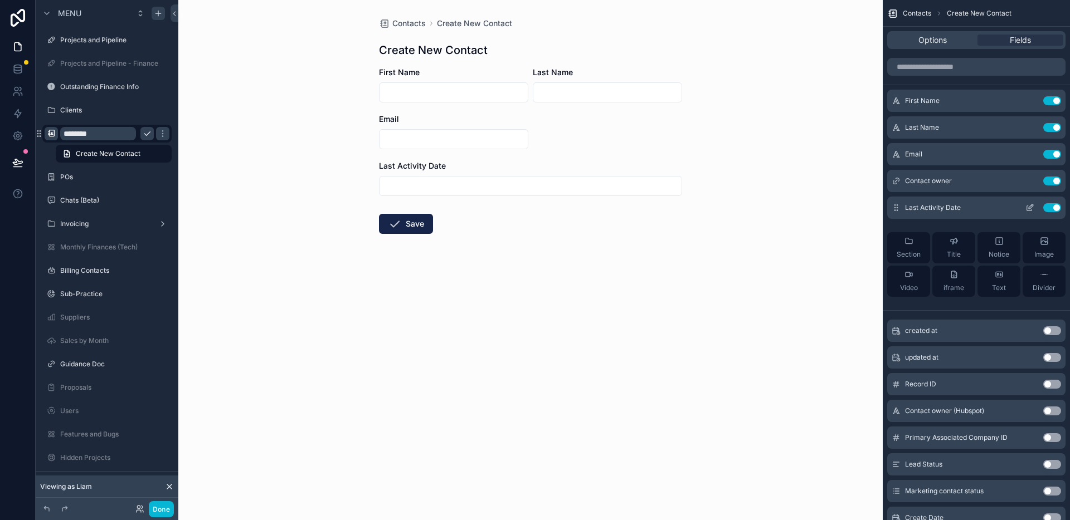
click at [1032, 209] on icon "scrollable content" at bounding box center [1029, 207] width 9 height 9
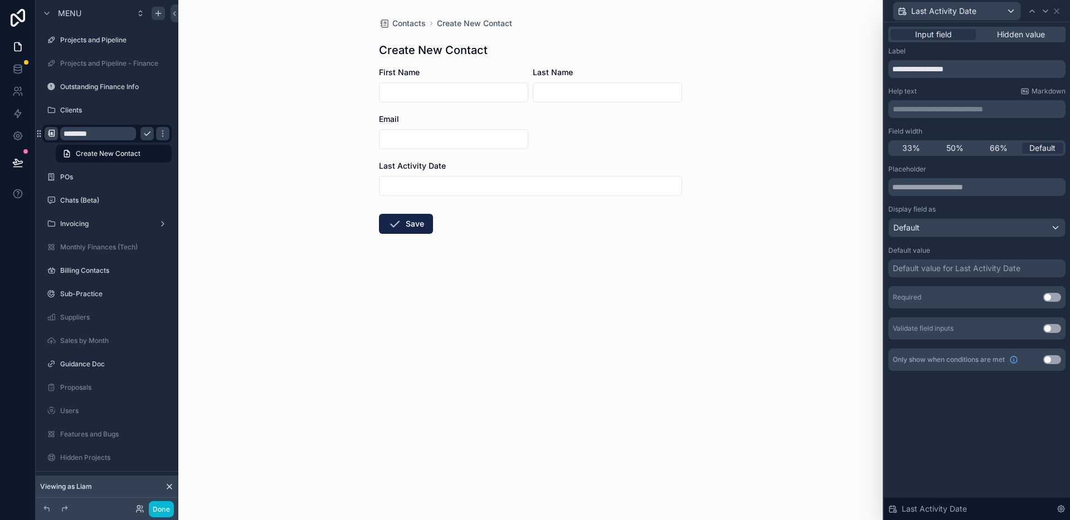
click at [953, 272] on div "Default value for Last Activity Date" at bounding box center [957, 268] width 128 height 11
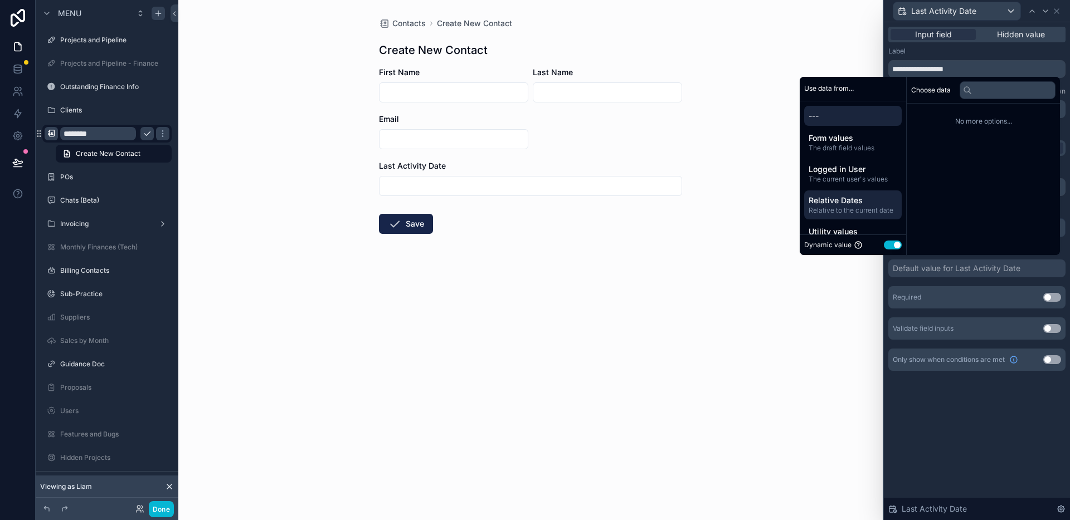
click at [846, 205] on span "Relative Dates" at bounding box center [853, 200] width 89 height 11
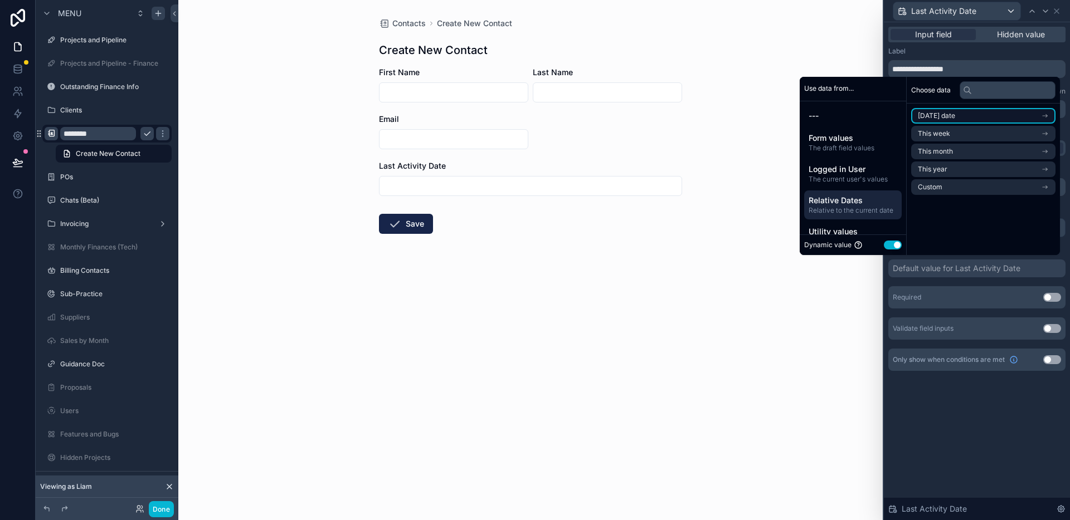
click at [954, 113] on li "Today's date" at bounding box center [983, 116] width 144 height 16
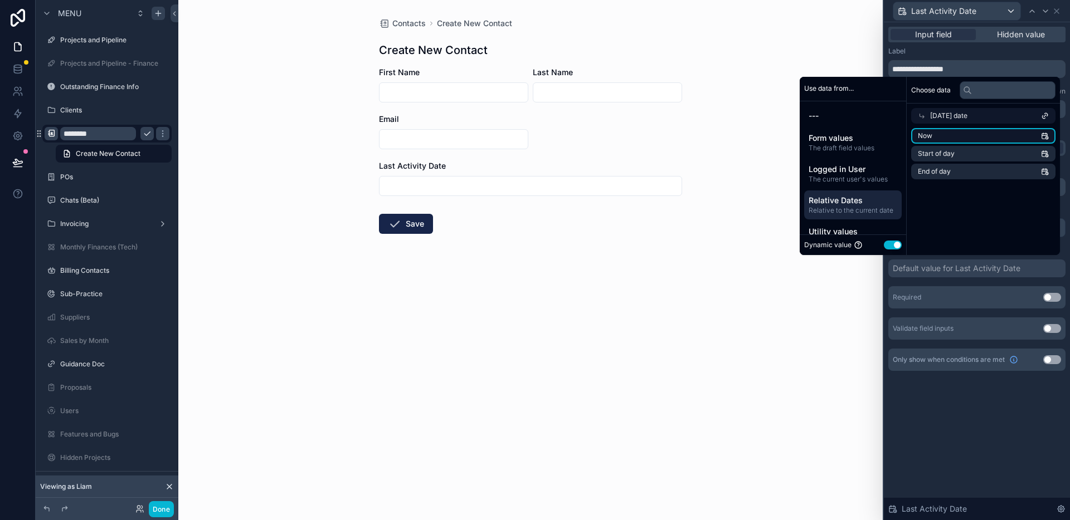
click at [950, 132] on li "Now" at bounding box center [983, 136] width 144 height 16
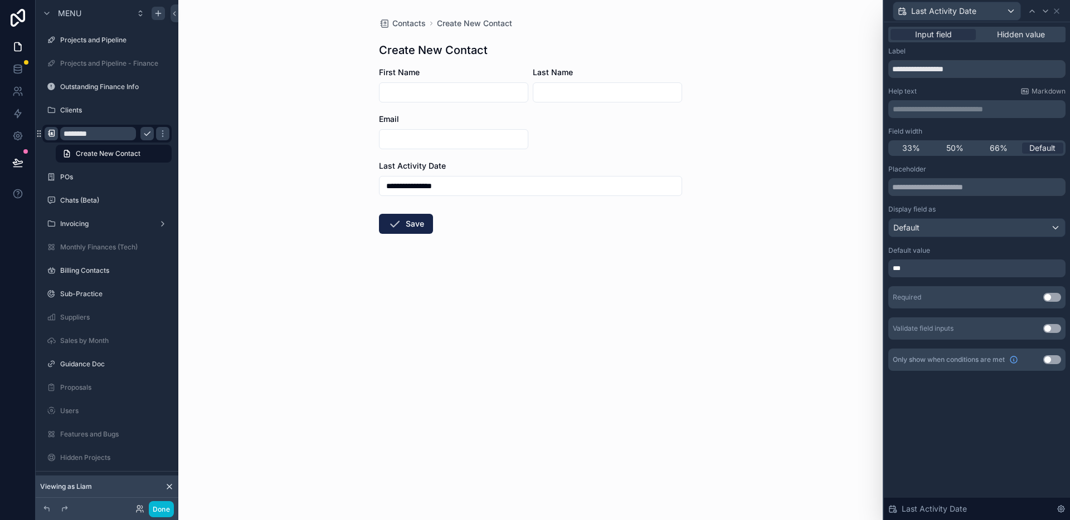
click at [963, 412] on div "**********" at bounding box center [977, 271] width 186 height 498
click at [1059, 10] on icon at bounding box center [1056, 11] width 9 height 9
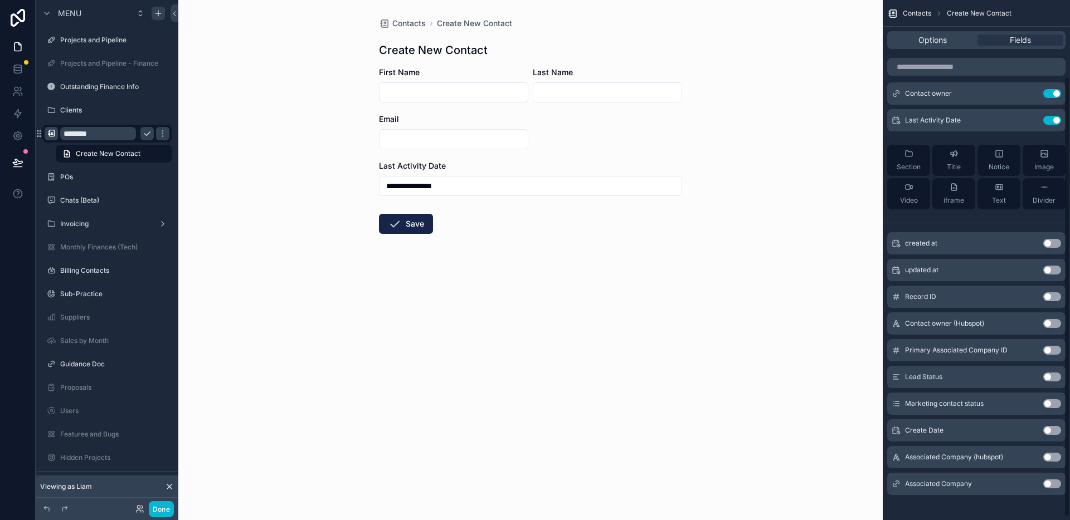
scroll to position [94, 0]
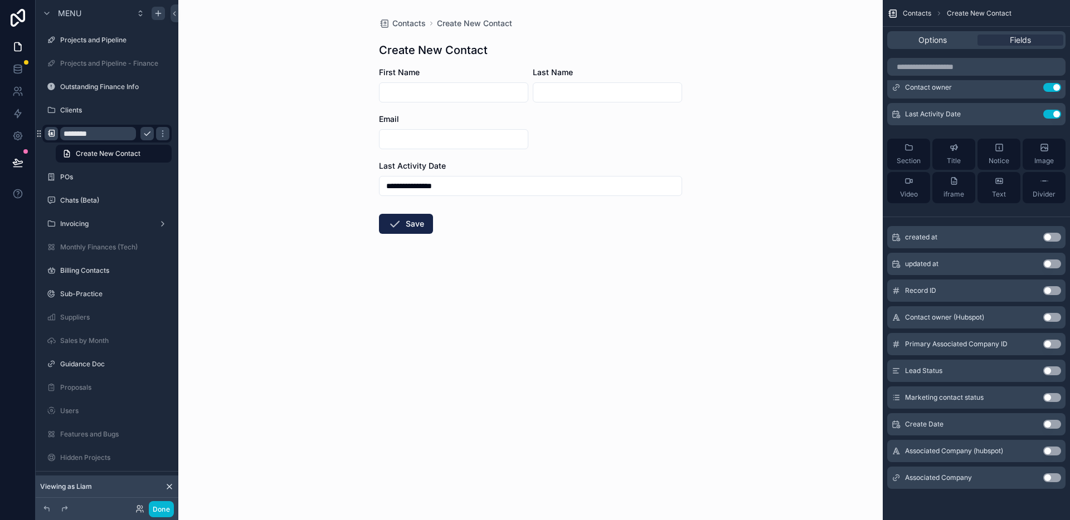
click at [1051, 480] on button "Use setting" at bounding box center [1052, 478] width 18 height 9
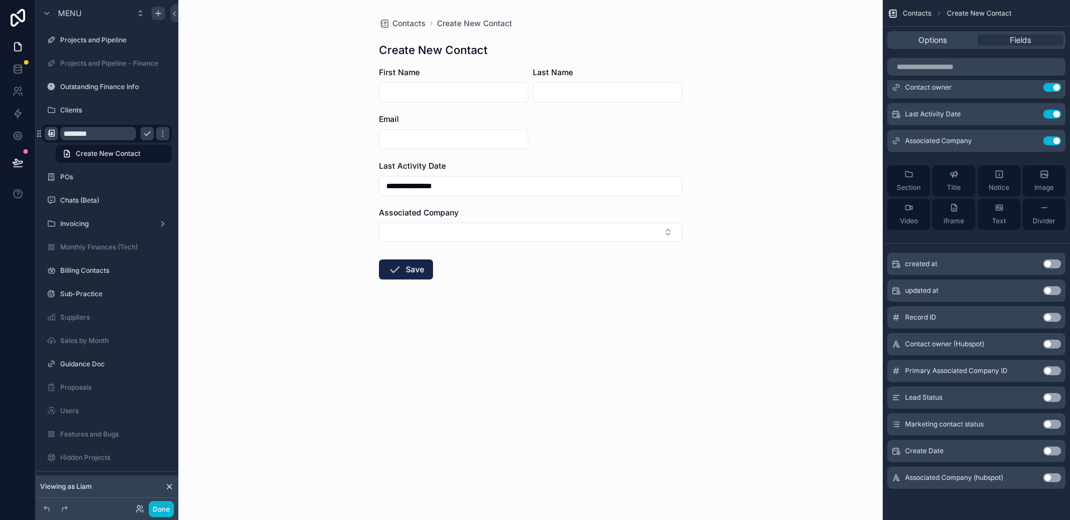
click at [747, 268] on div "**********" at bounding box center [530, 260] width 704 height 520
click at [588, 226] on button "Select Button" at bounding box center [530, 232] width 303 height 19
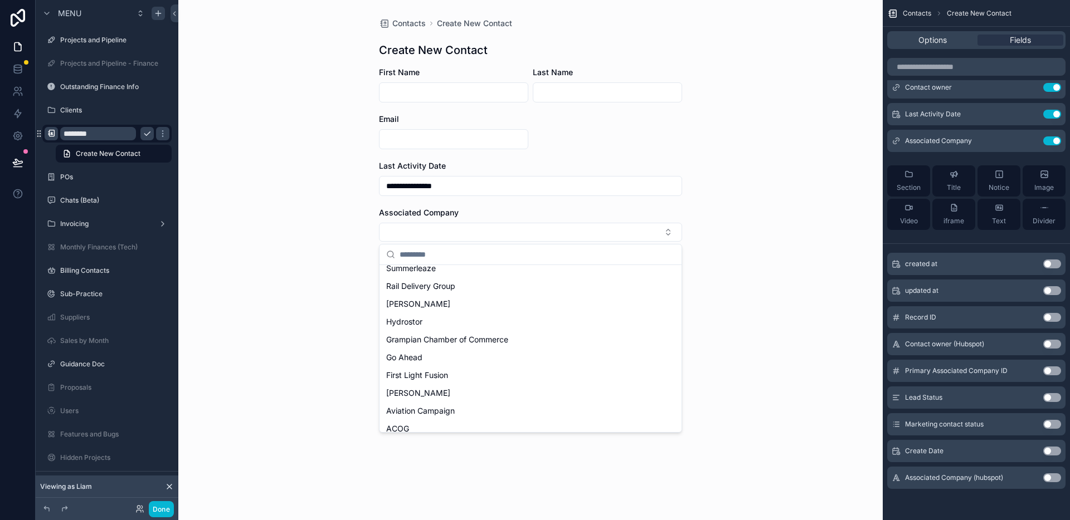
scroll to position [0, 0]
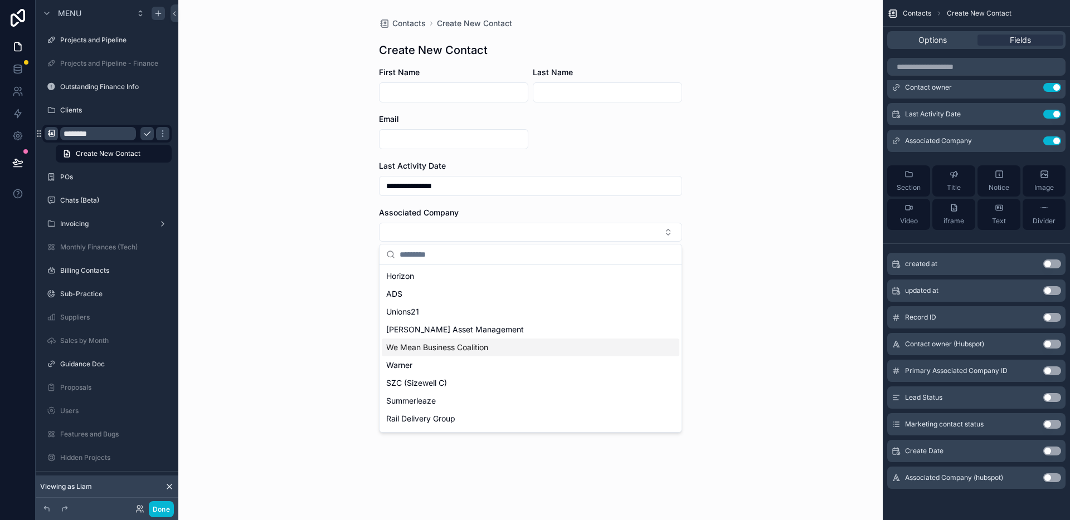
click at [771, 337] on div "**********" at bounding box center [530, 260] width 704 height 520
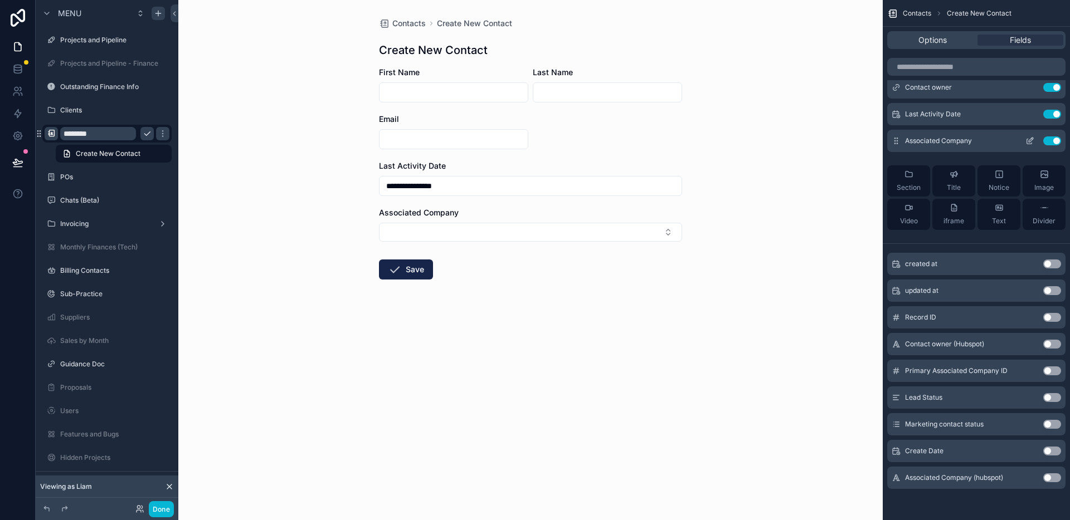
click at [1029, 141] on icon "scrollable content" at bounding box center [1031, 140] width 4 height 4
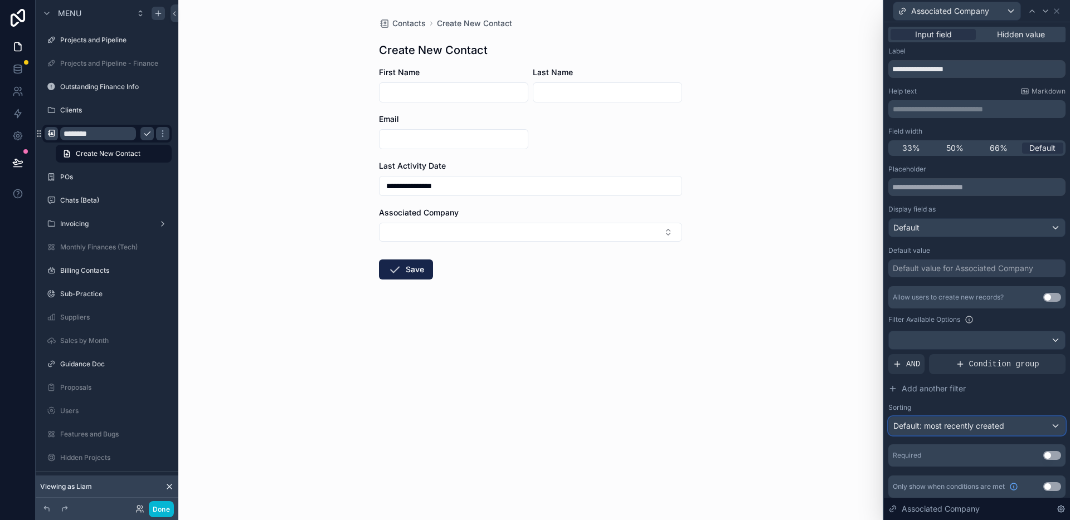
click at [972, 426] on span "Default: most recently created" at bounding box center [948, 425] width 111 height 9
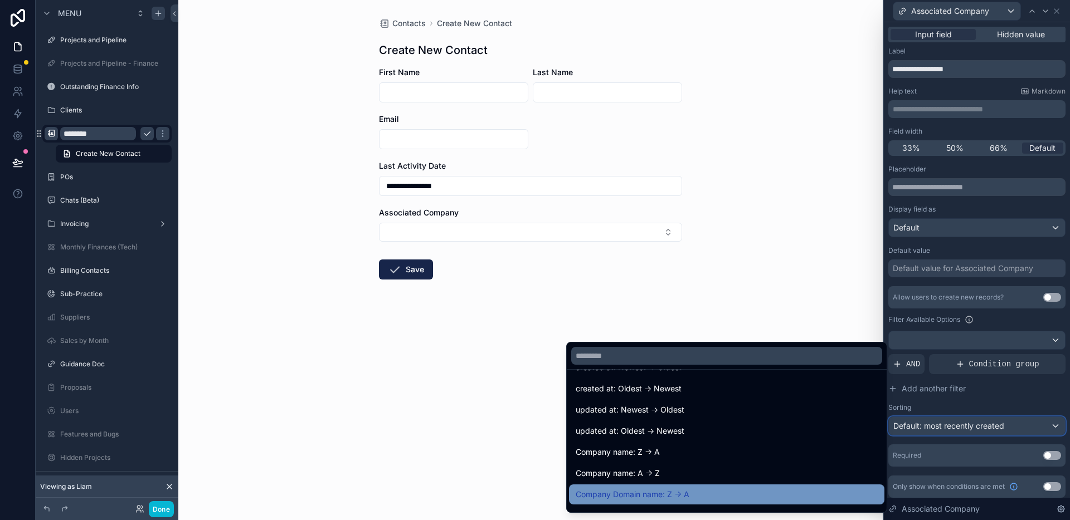
scroll to position [66, 0]
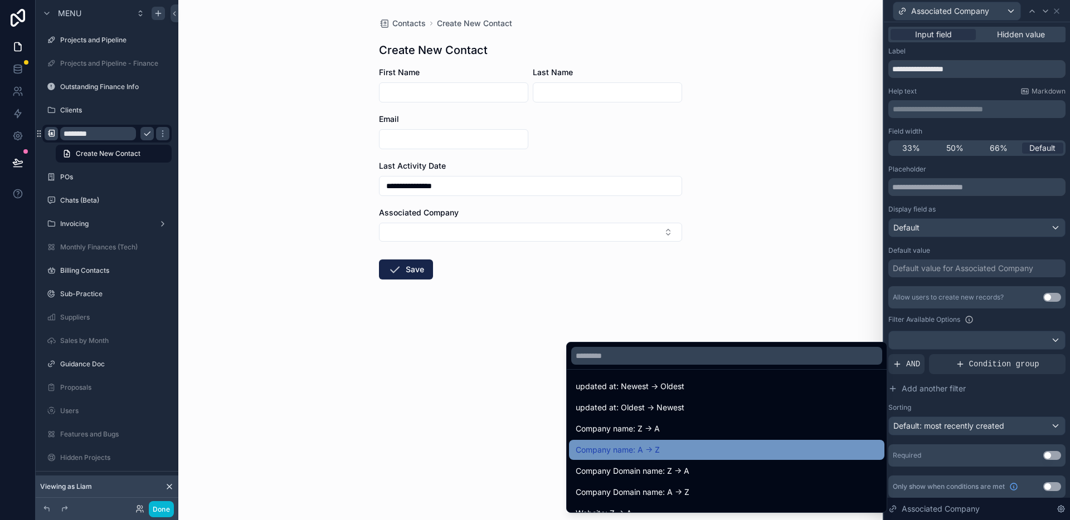
click at [684, 454] on div "Company name: A -> Z" at bounding box center [727, 450] width 302 height 13
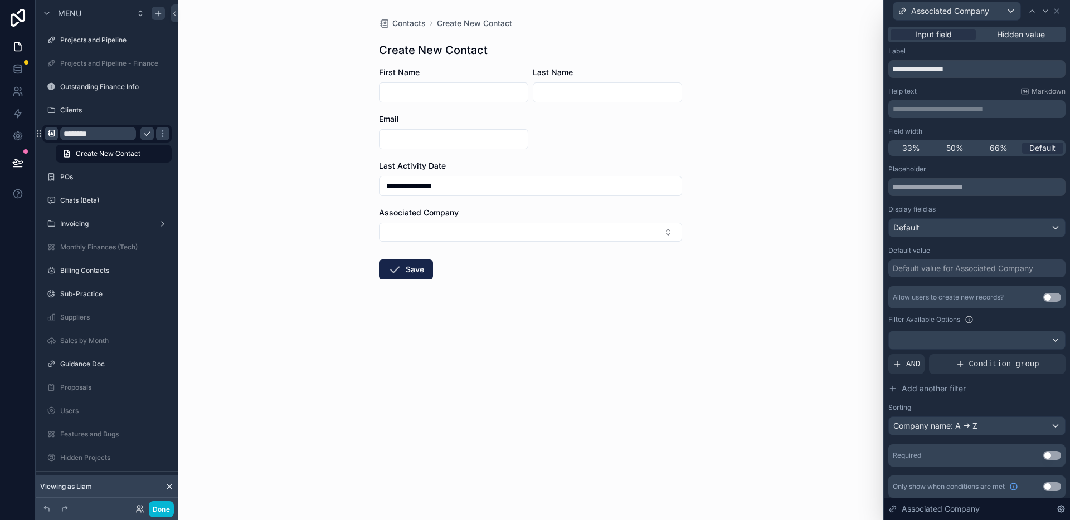
click at [661, 378] on div "**********" at bounding box center [530, 260] width 704 height 520
click at [725, 332] on div "**********" at bounding box center [530, 260] width 704 height 520
click at [1056, 13] on icon at bounding box center [1056, 11] width 9 height 9
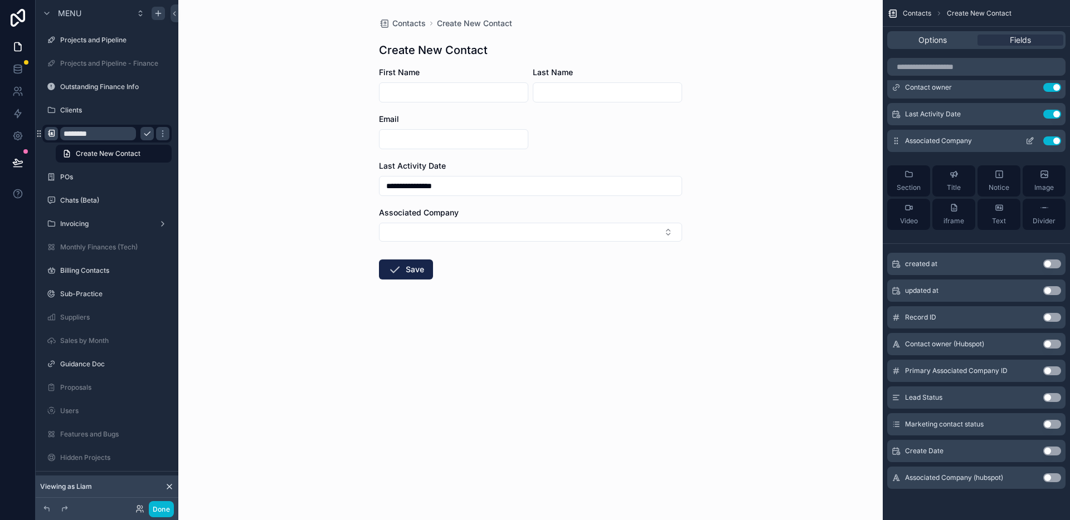
click at [1027, 140] on icon "scrollable content" at bounding box center [1029, 141] width 9 height 9
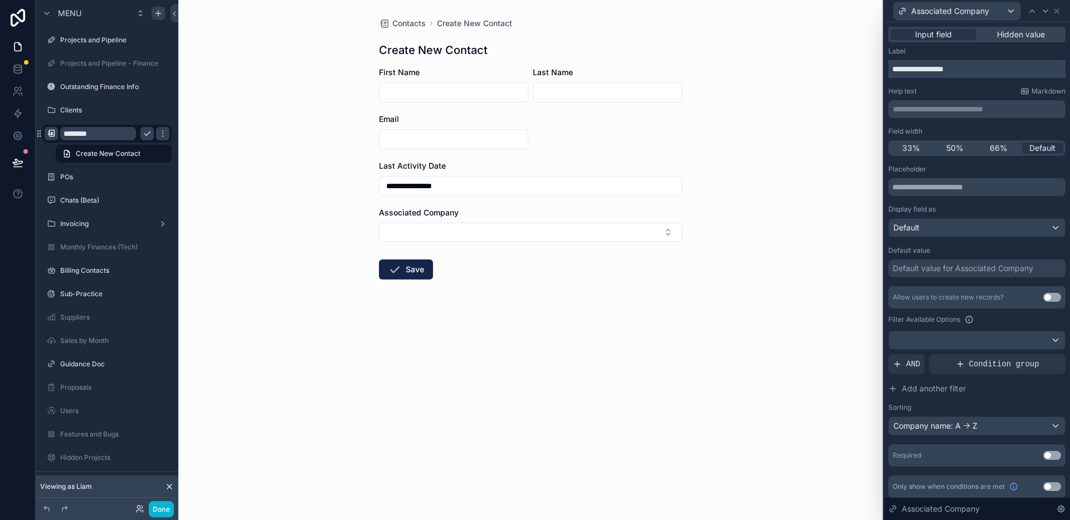
click at [982, 69] on input "**********" at bounding box center [976, 69] width 177 height 18
click at [1011, 85] on div "**********" at bounding box center [976, 272] width 177 height 451
click at [993, 77] on div "**********" at bounding box center [976, 272] width 177 height 451
click at [980, 72] on input "**********" at bounding box center [976, 69] width 177 height 18
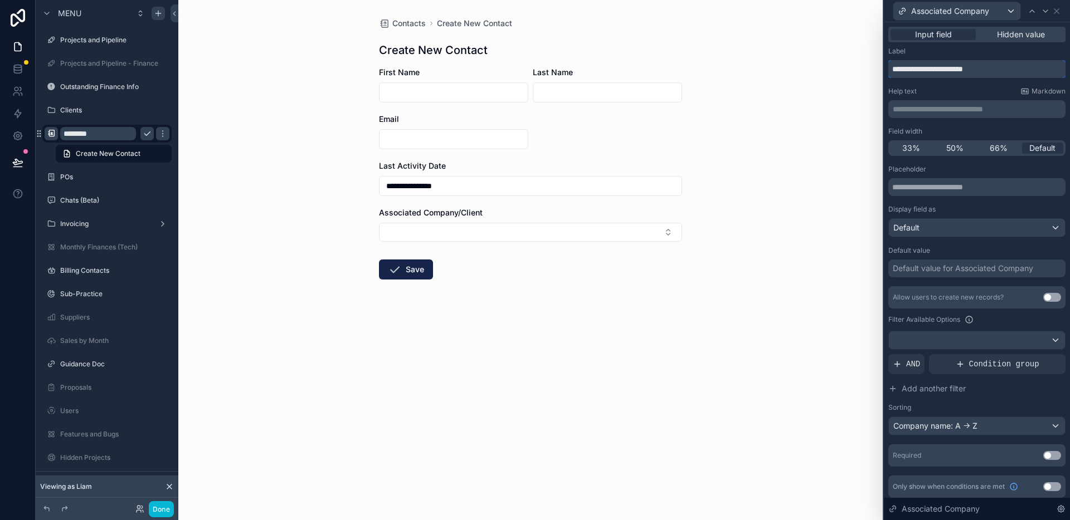
type input "**********"
click at [776, 215] on div "**********" at bounding box center [530, 260] width 704 height 520
click at [1060, 10] on icon at bounding box center [1056, 11] width 9 height 9
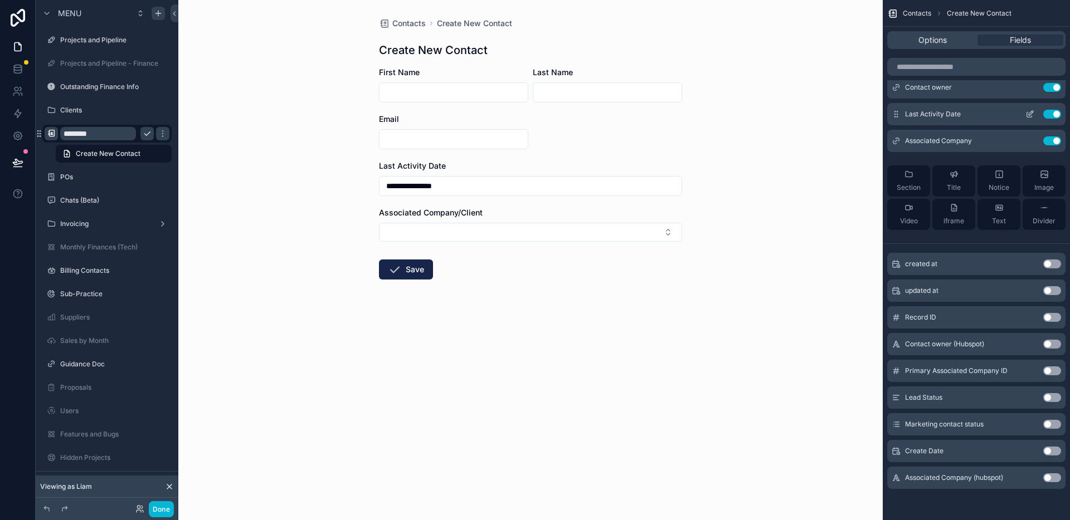
click at [1030, 117] on icon "scrollable content" at bounding box center [1029, 115] width 5 height 5
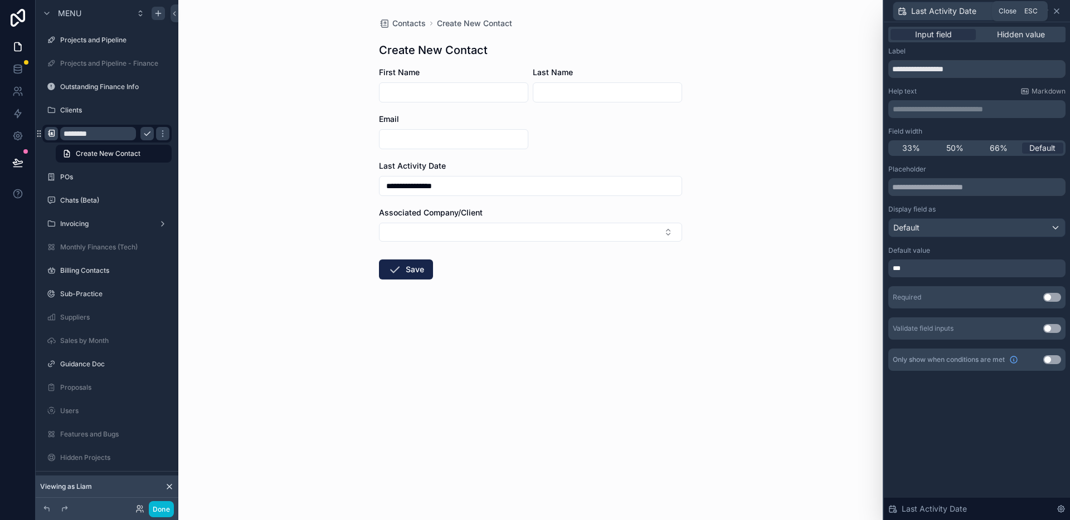
click at [1059, 12] on icon at bounding box center [1056, 11] width 9 height 9
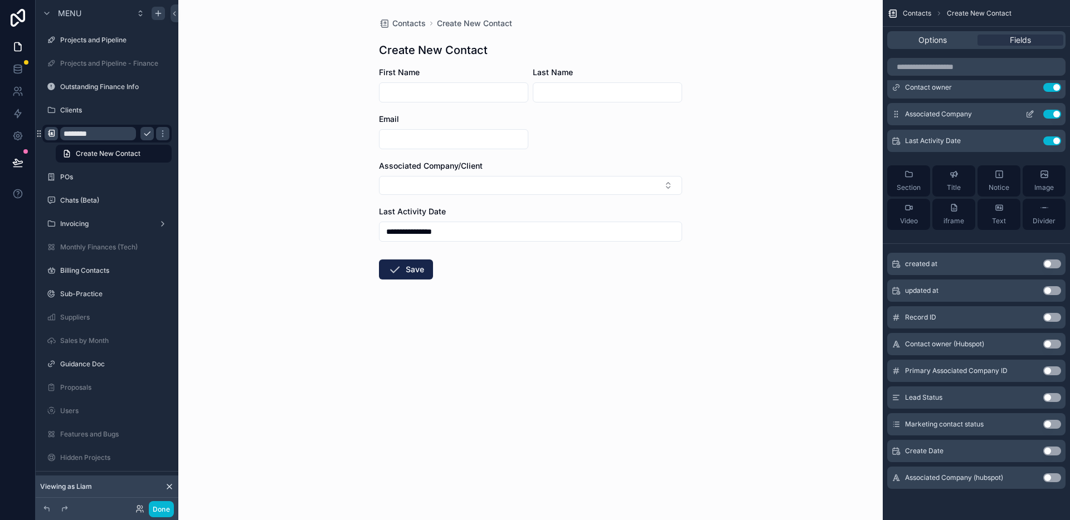
click at [1030, 118] on icon "scrollable content" at bounding box center [1029, 114] width 9 height 9
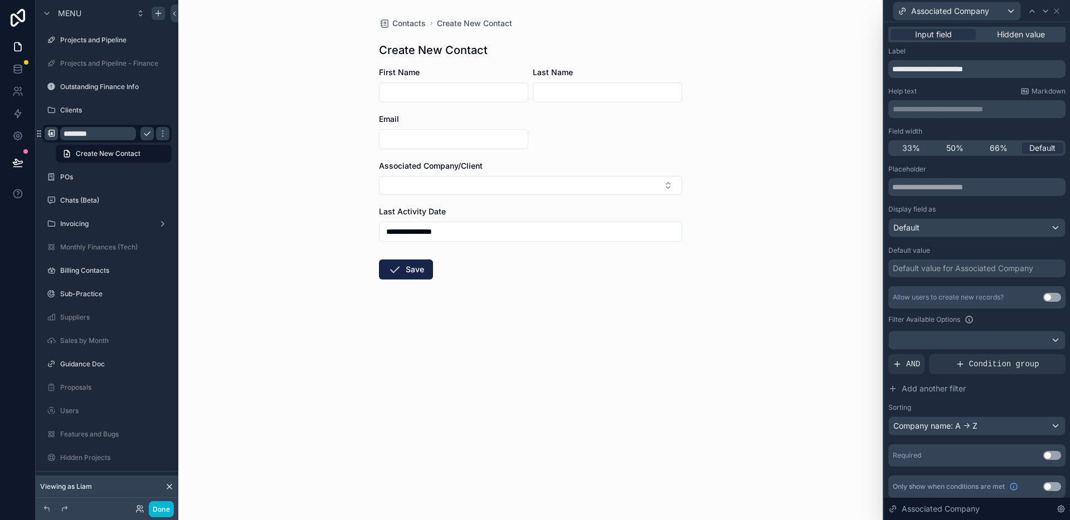
click at [950, 149] on span "50%" at bounding box center [954, 148] width 17 height 11
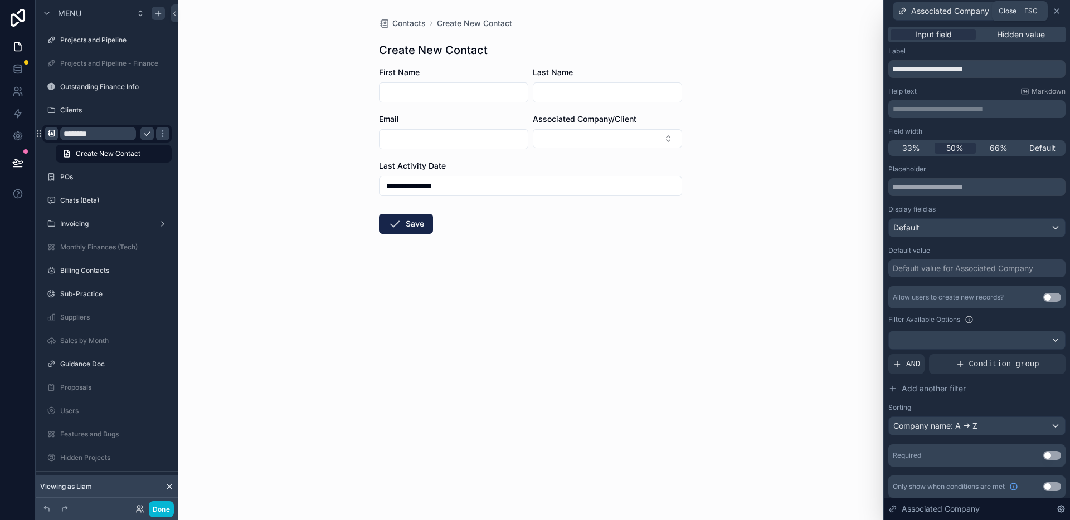
click at [1059, 9] on icon at bounding box center [1056, 11] width 9 height 9
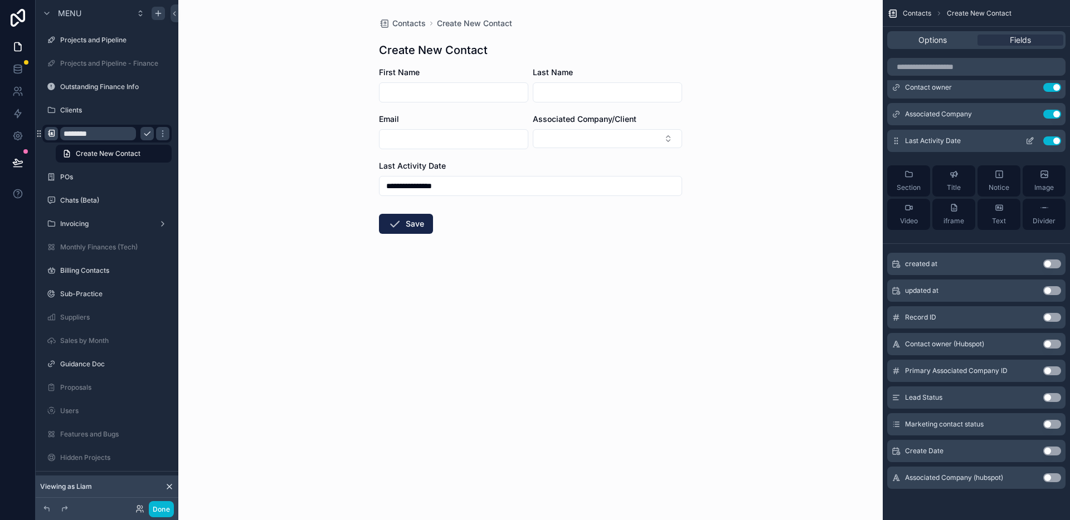
click at [1030, 138] on icon "scrollable content" at bounding box center [1029, 141] width 9 height 9
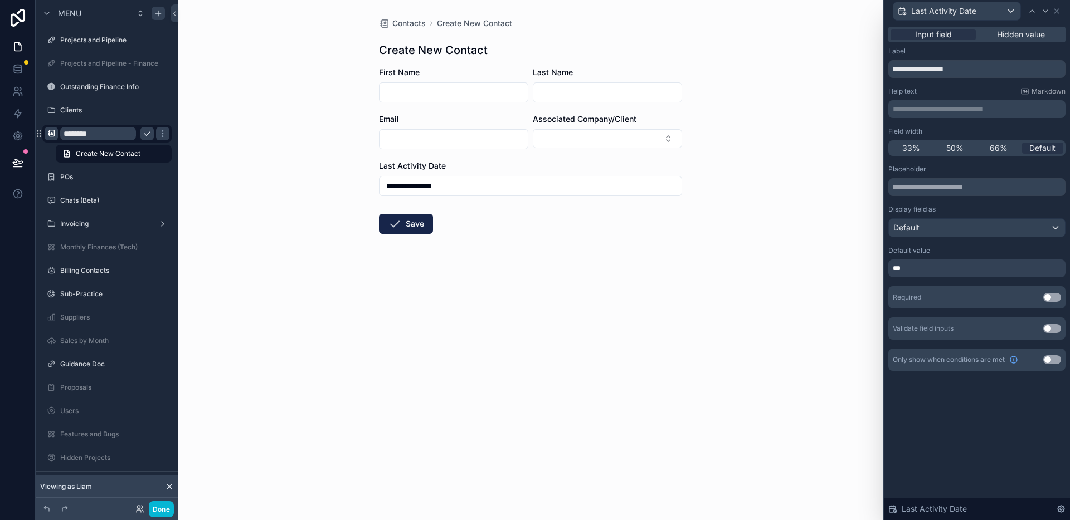
click at [962, 147] on span "50%" at bounding box center [954, 148] width 17 height 11
click at [1056, 9] on icon at bounding box center [1056, 11] width 9 height 9
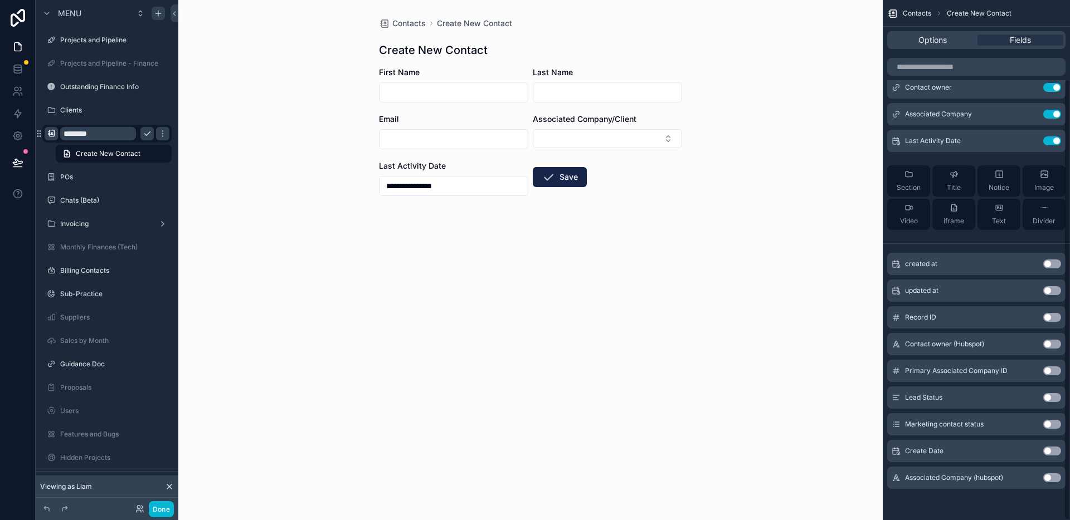
click at [752, 158] on div "**********" at bounding box center [530, 260] width 704 height 520
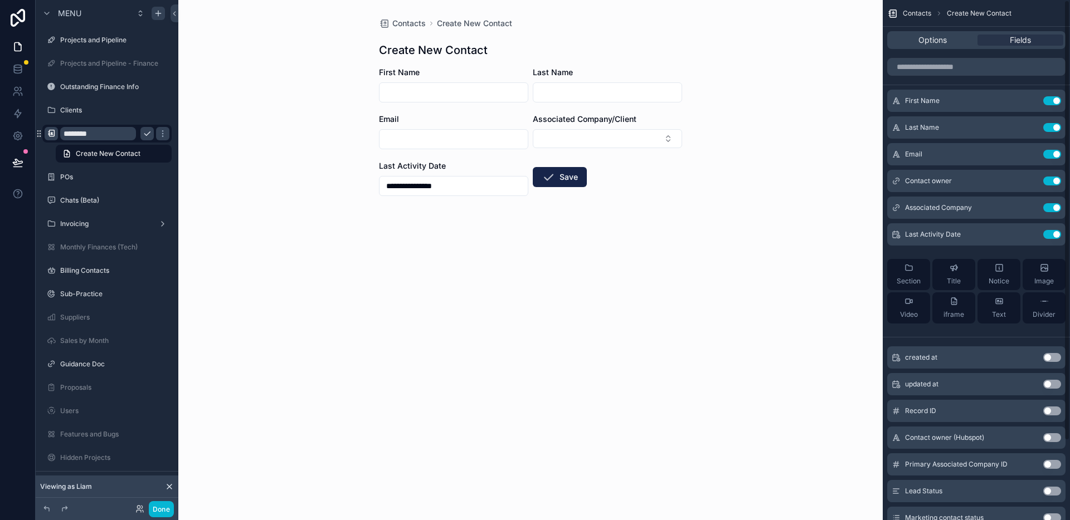
click at [680, 218] on form "**********" at bounding box center [530, 163] width 303 height 192
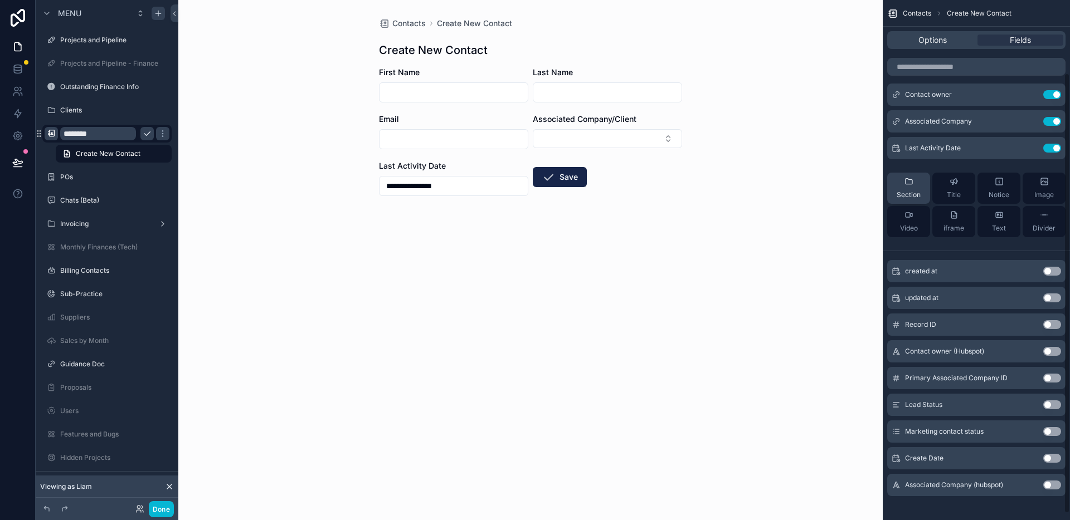
scroll to position [94, 0]
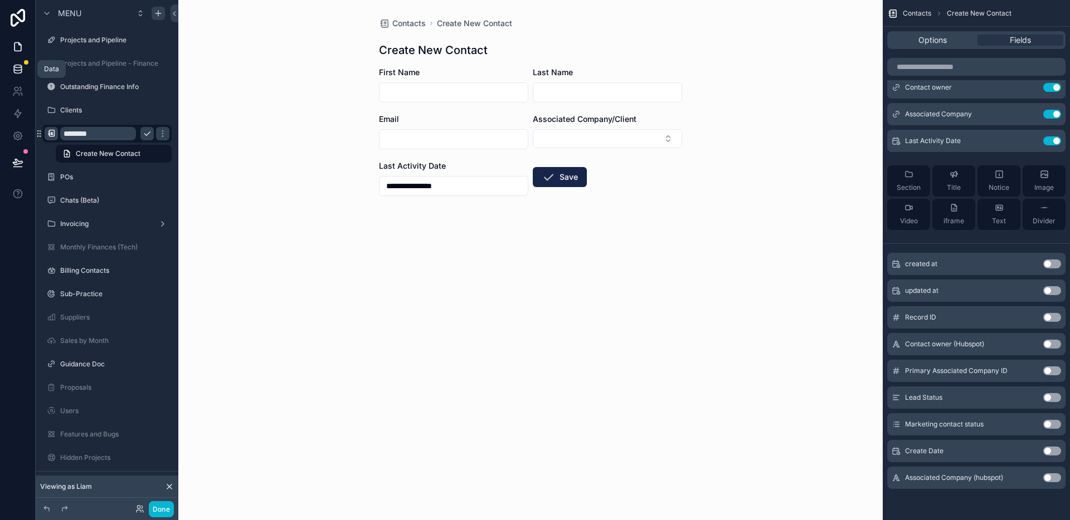
click at [18, 71] on icon at bounding box center [17, 69] width 11 height 11
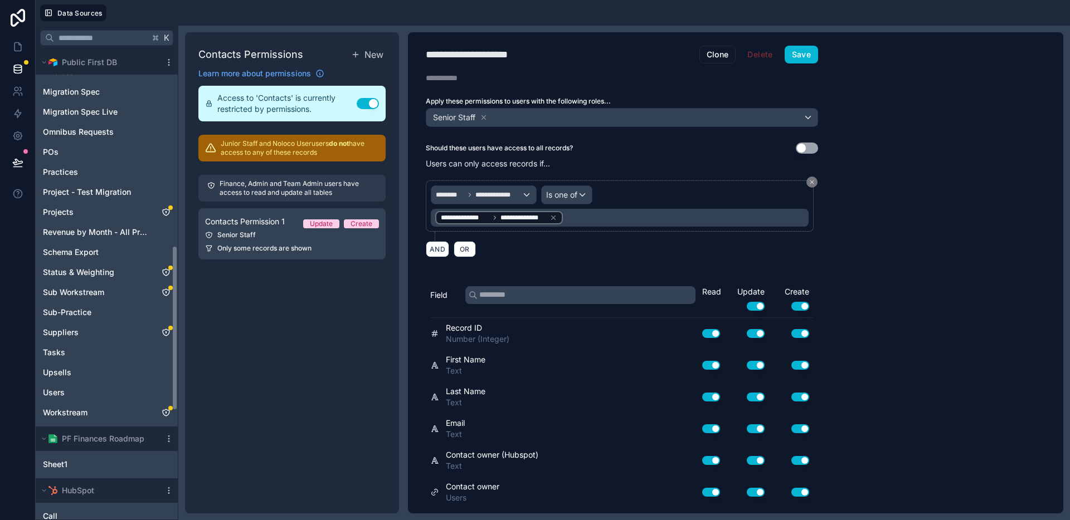
scroll to position [572, 0]
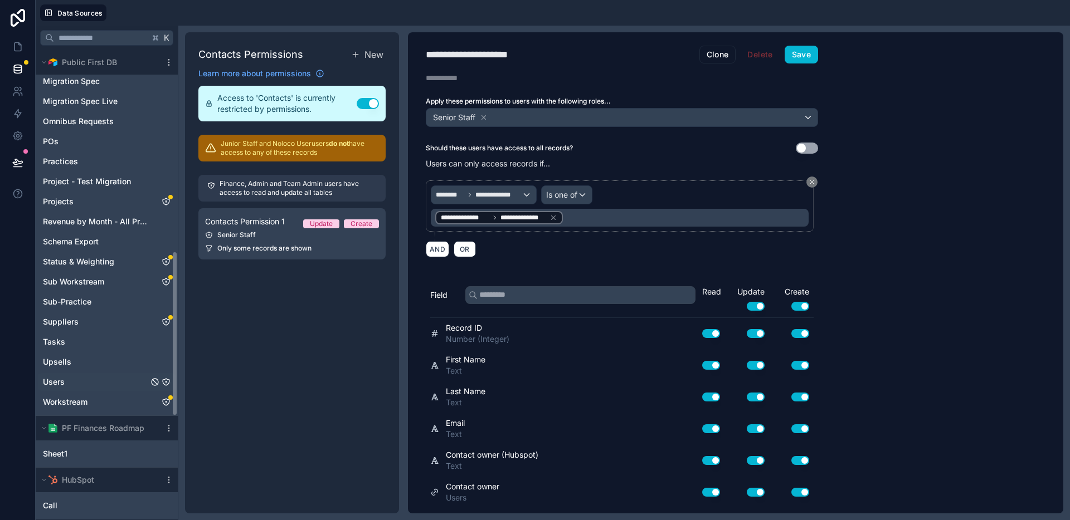
click at [61, 379] on span "Users" at bounding box center [54, 382] width 22 height 11
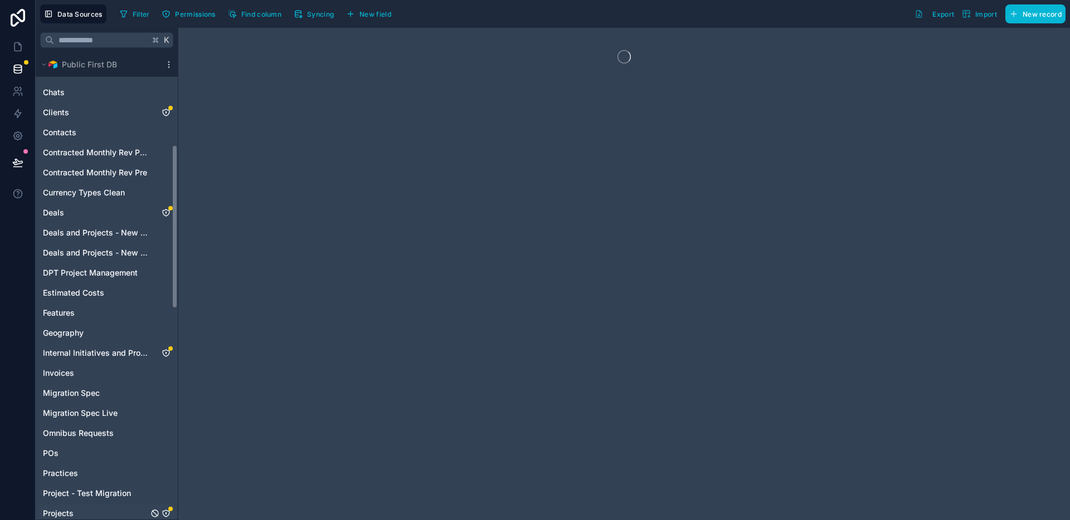
scroll to position [245, 0]
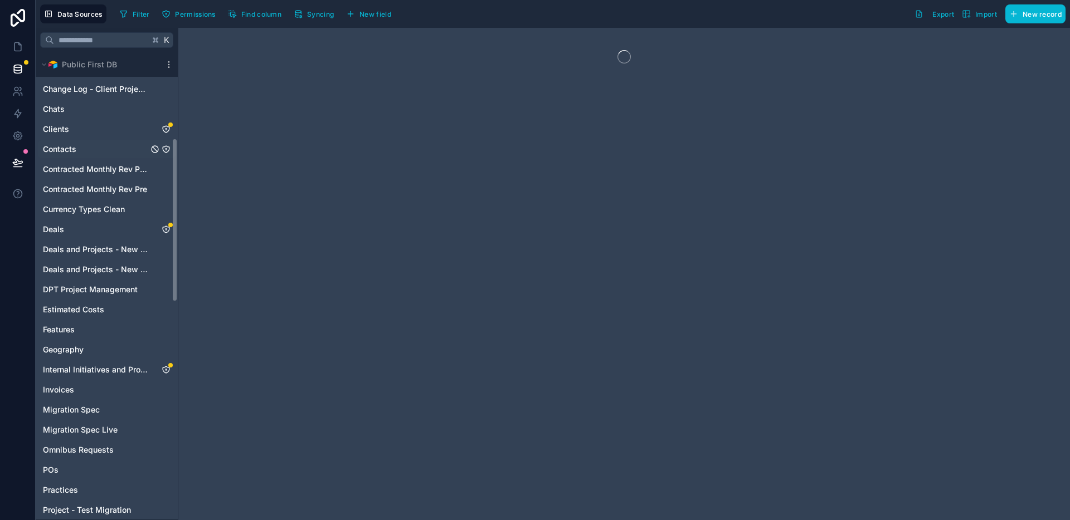
click at [82, 152] on div "Contacts" at bounding box center [107, 149] width 138 height 18
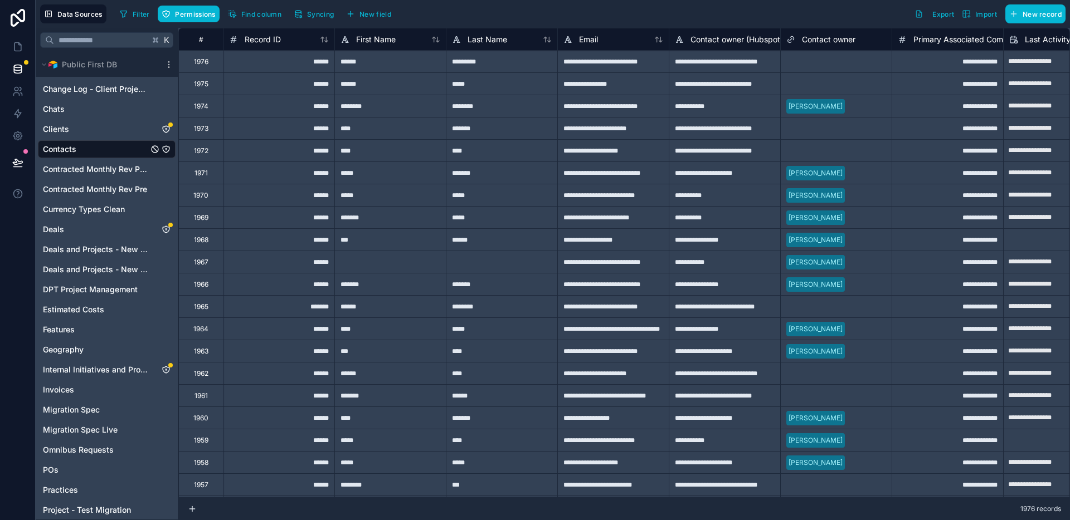
click at [236, 177] on div "******" at bounding box center [278, 173] width 111 height 22
click at [105, 147] on div "Contacts" at bounding box center [107, 149] width 138 height 18
click at [166, 149] on icon "Contacts" at bounding box center [165, 149] width 1 height 1
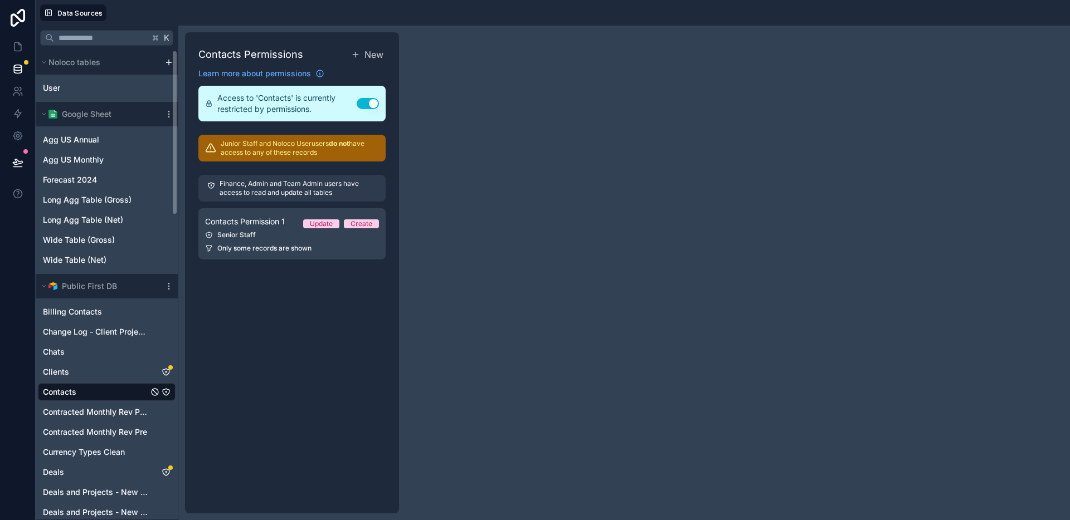
click at [324, 329] on div "Contacts Permissions New Learn more about permissions Access to 'Contacts' is c…" at bounding box center [292, 272] width 214 height 481
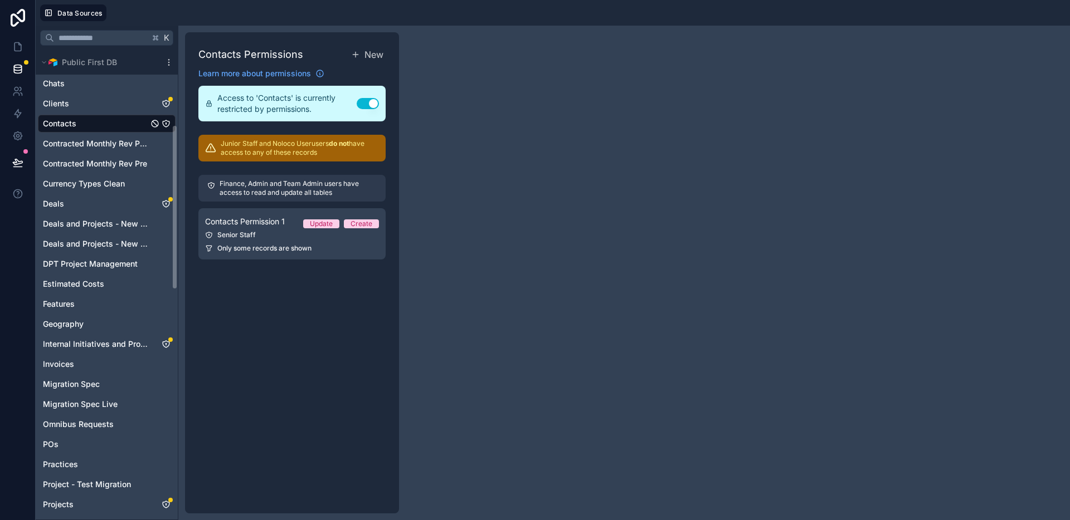
scroll to position [273, 0]
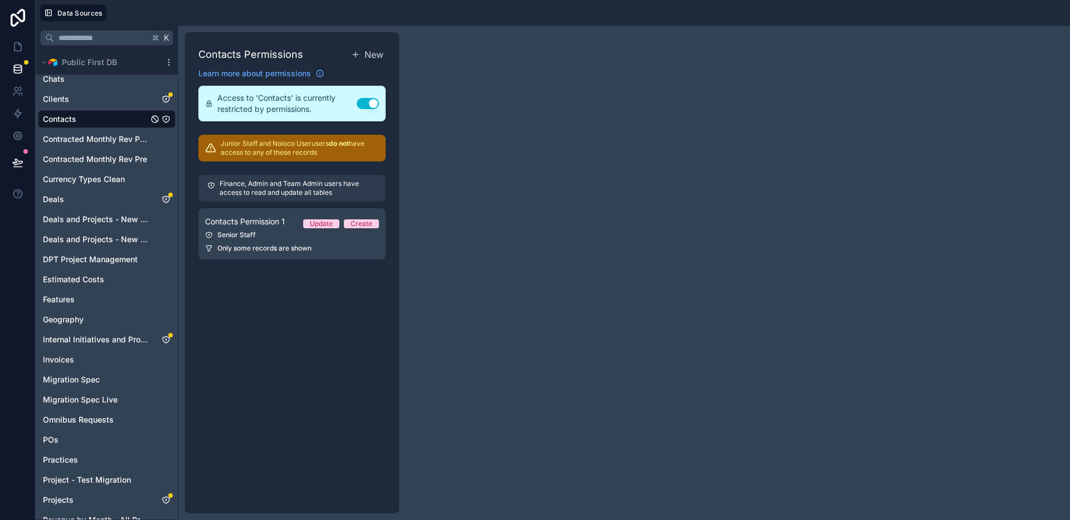
click at [81, 123] on div "Contacts" at bounding box center [107, 119] width 138 height 18
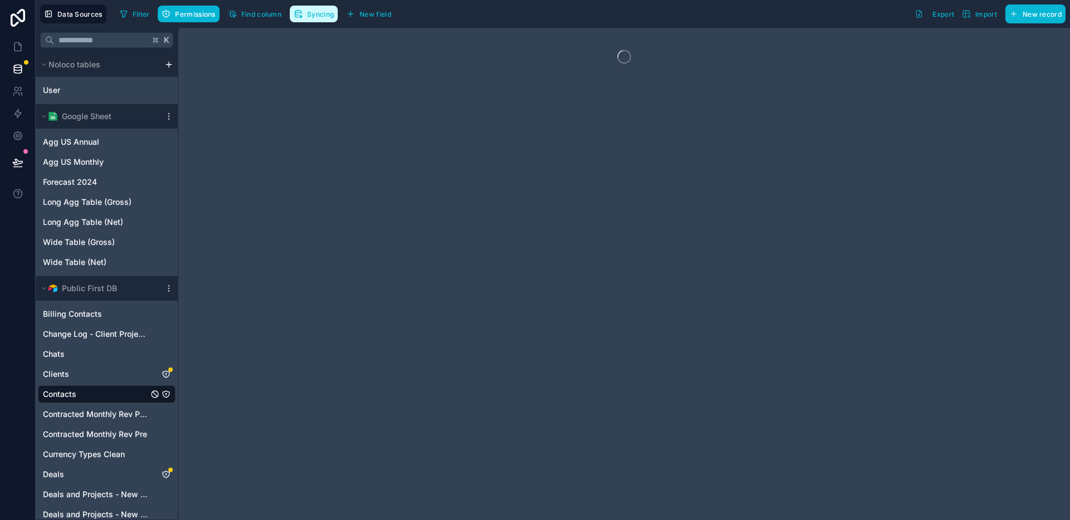
click at [294, 16] on icon "button" at bounding box center [298, 13] width 9 height 9
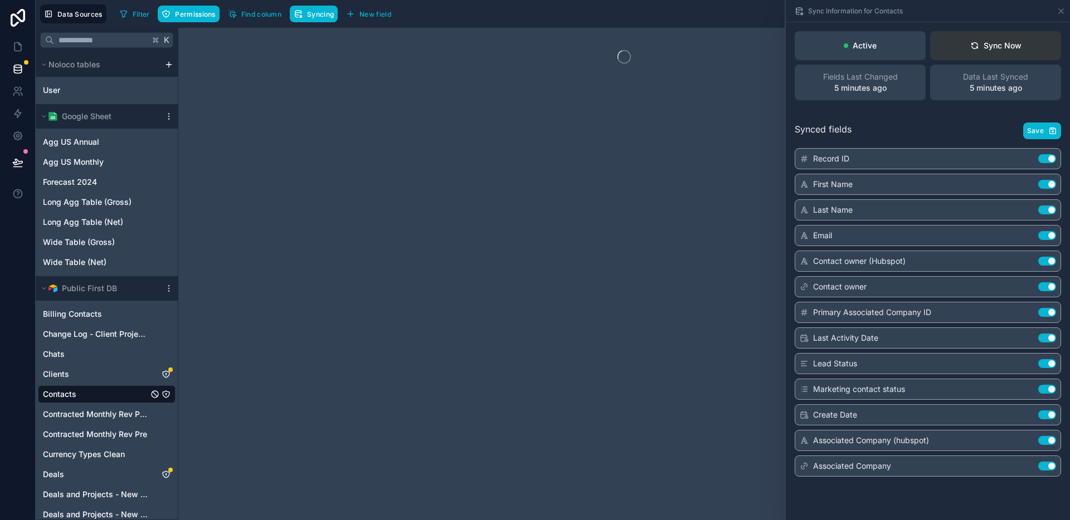
click at [1019, 48] on div "Sync Now" at bounding box center [995, 45] width 51 height 11
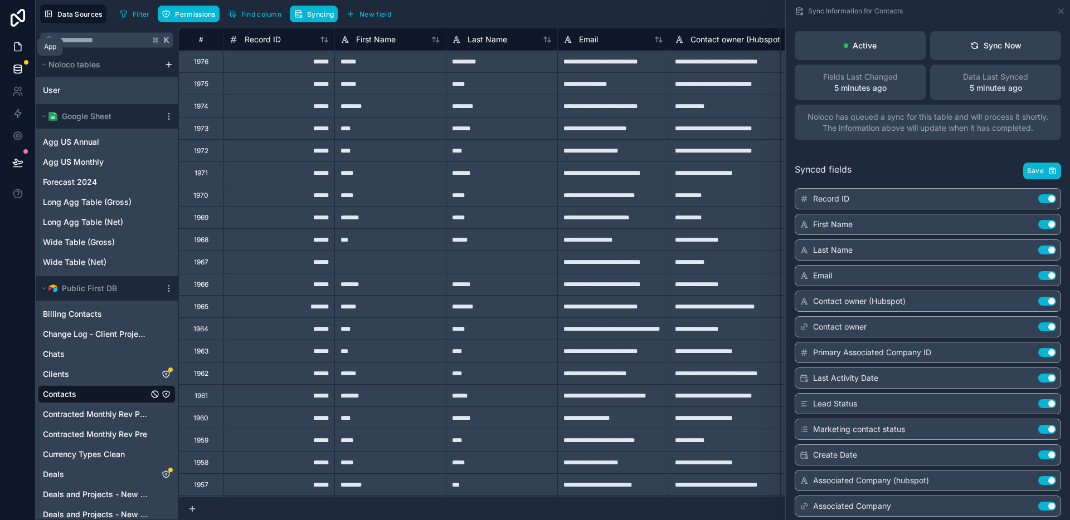
click at [17, 51] on icon at bounding box center [17, 47] width 7 height 8
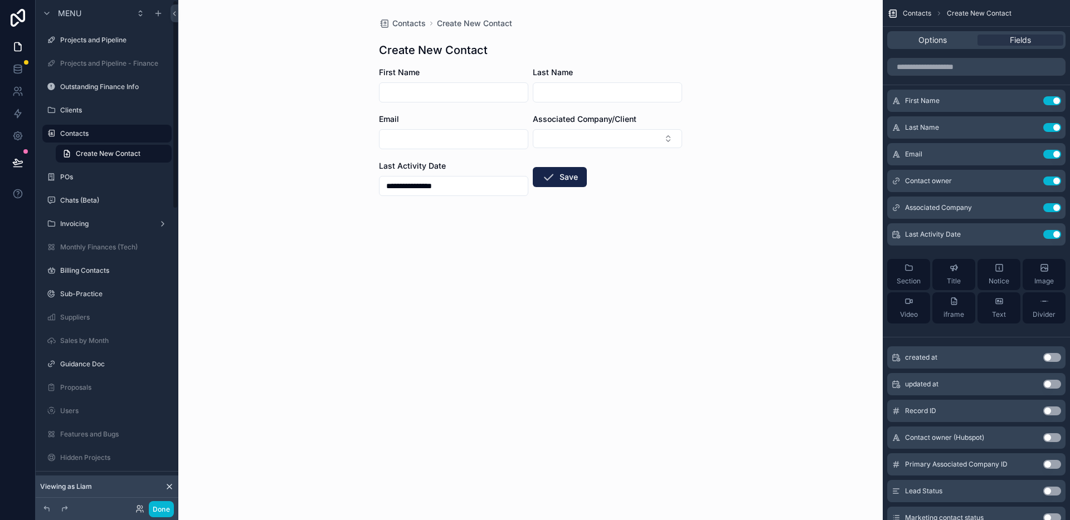
click at [704, 255] on div "**********" at bounding box center [530, 260] width 704 height 520
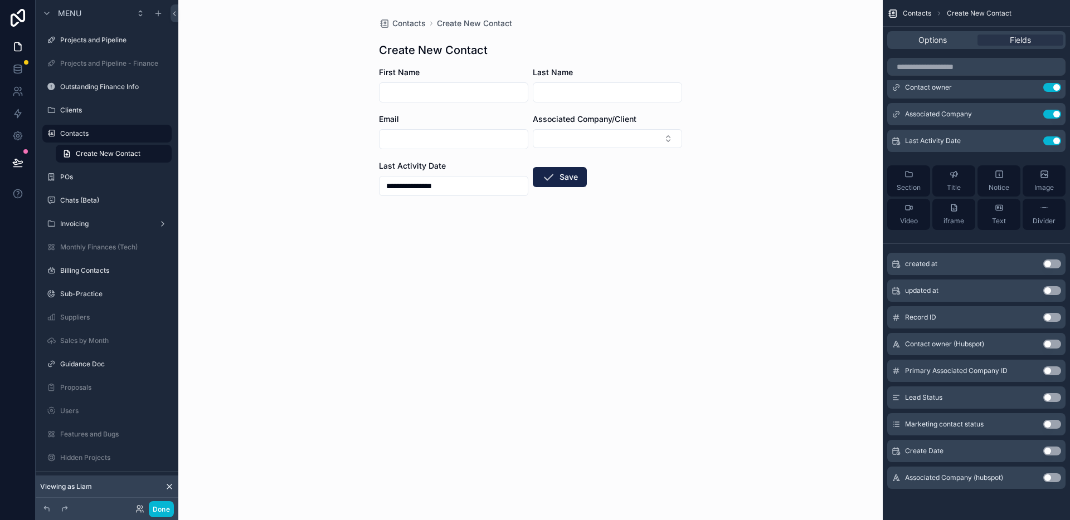
click at [726, 188] on div "**********" at bounding box center [530, 260] width 704 height 520
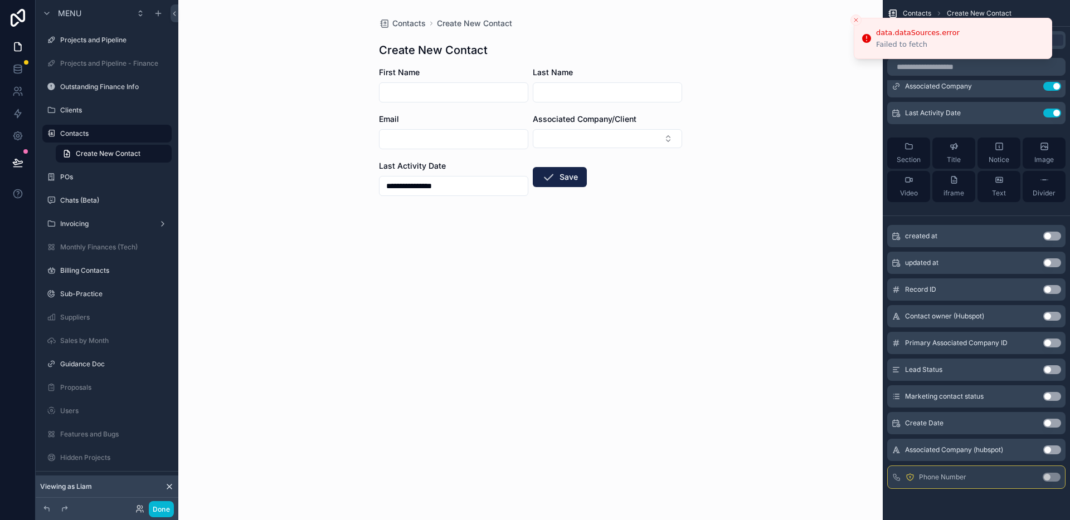
click at [854, 18] on icon "Close toast" at bounding box center [856, 20] width 7 height 7
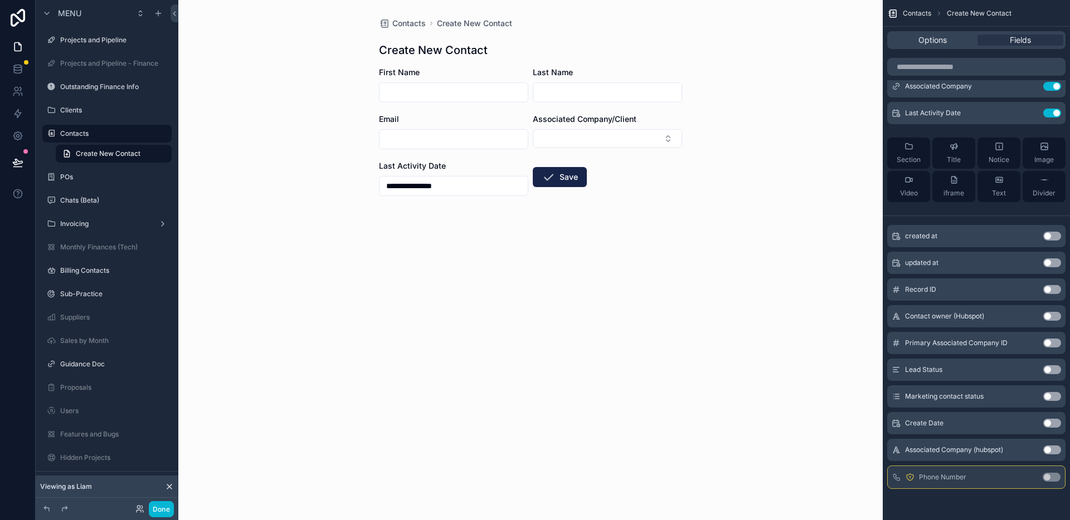
click at [772, 43] on div "**********" at bounding box center [530, 260] width 704 height 520
click at [165, 506] on button "Done" at bounding box center [161, 509] width 25 height 16
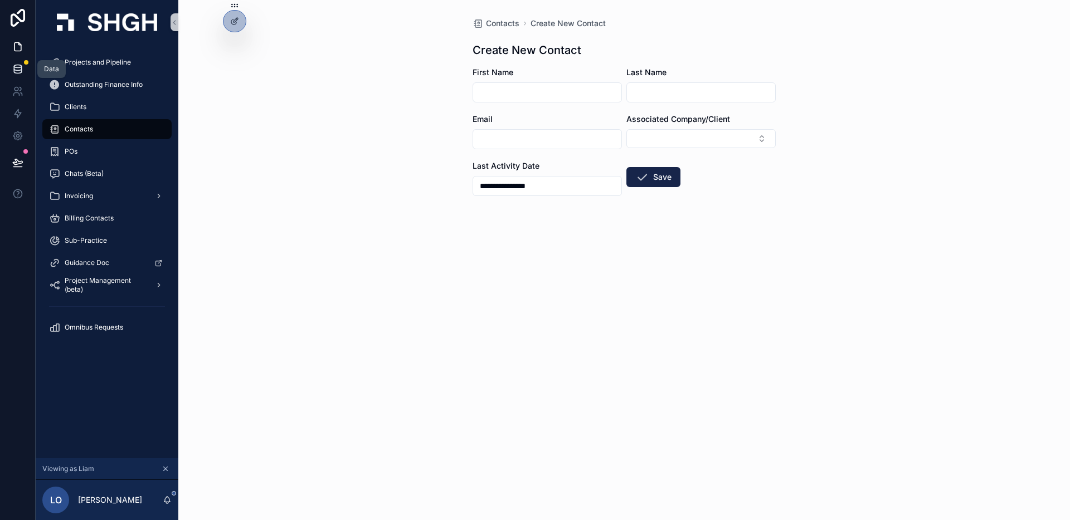
click at [23, 68] on icon at bounding box center [17, 69] width 11 height 11
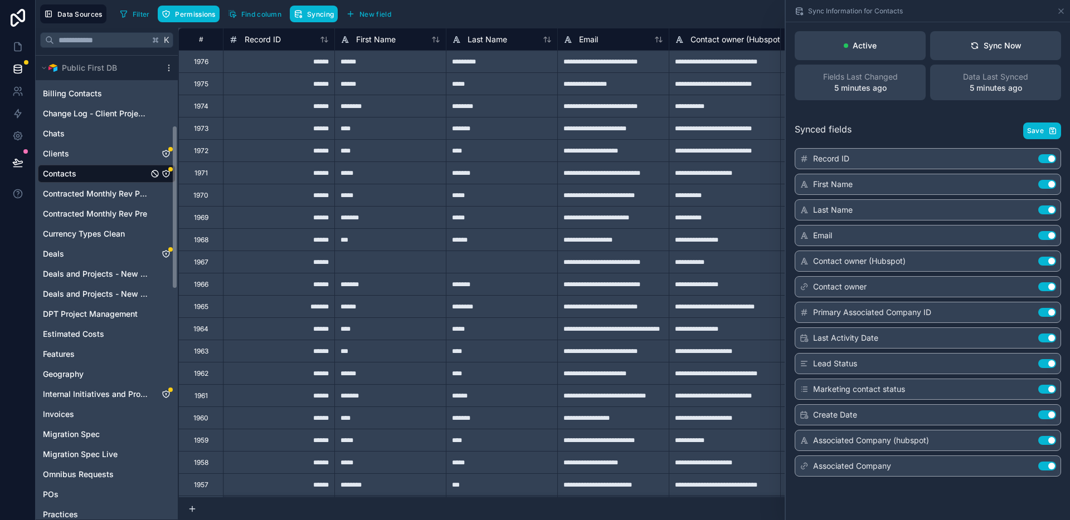
scroll to position [203, 0]
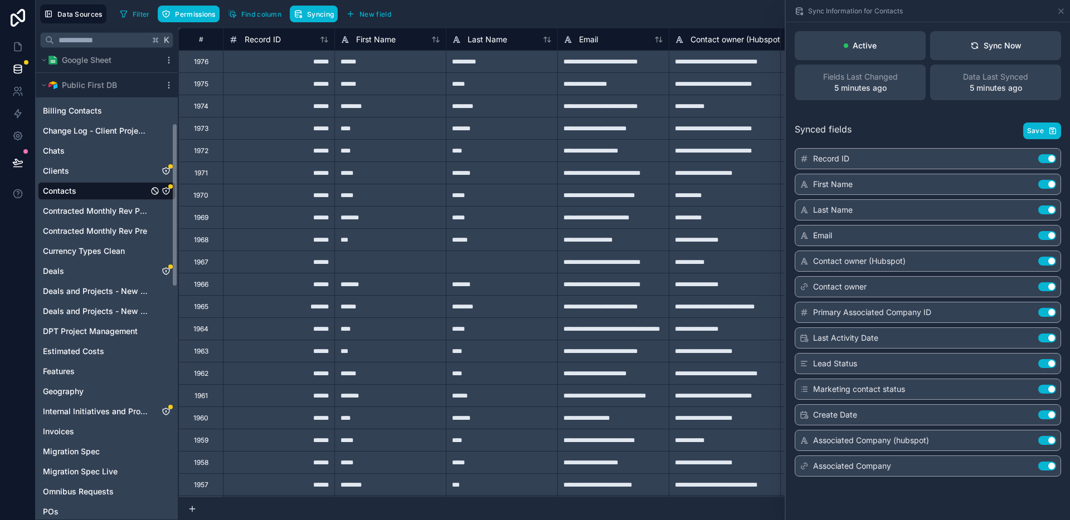
click at [91, 192] on div "Contacts" at bounding box center [107, 191] width 138 height 18
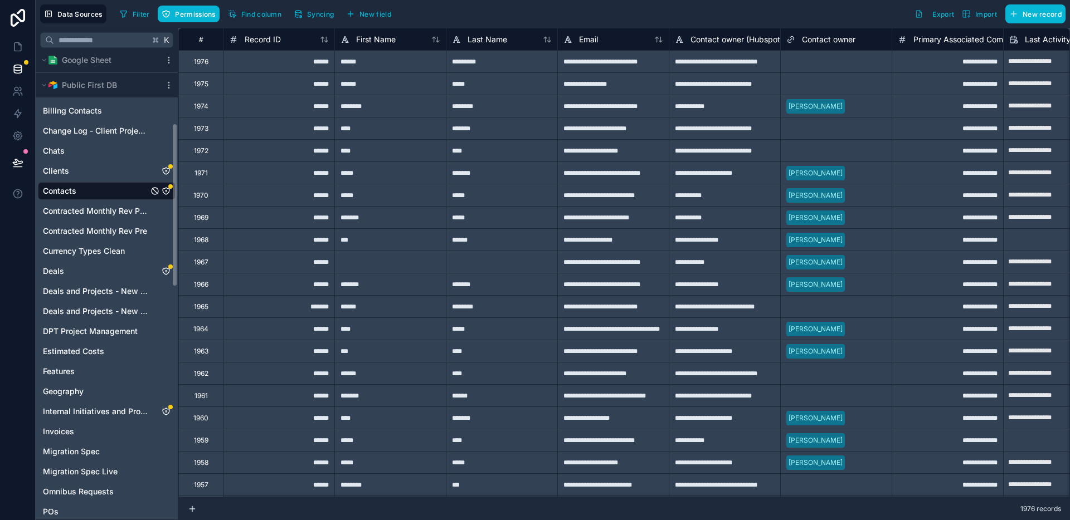
click at [166, 193] on icon "Contacts" at bounding box center [166, 191] width 9 height 9
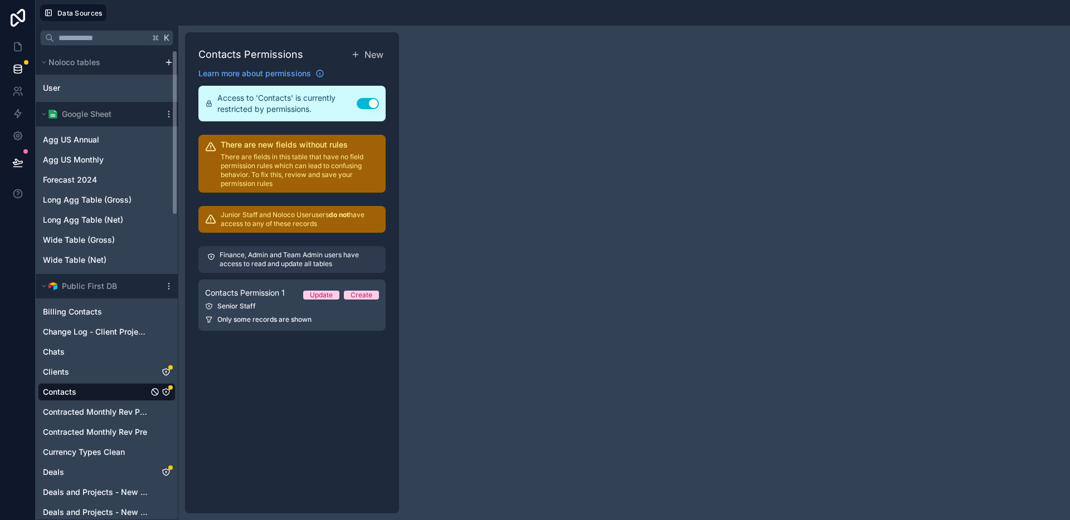
click at [527, 199] on div "Contacts Permissions New Learn more about permissions Access to 'Contacts' is c…" at bounding box center [624, 273] width 892 height 495
click at [273, 306] on div "Senior Staff" at bounding box center [292, 306] width 174 height 9
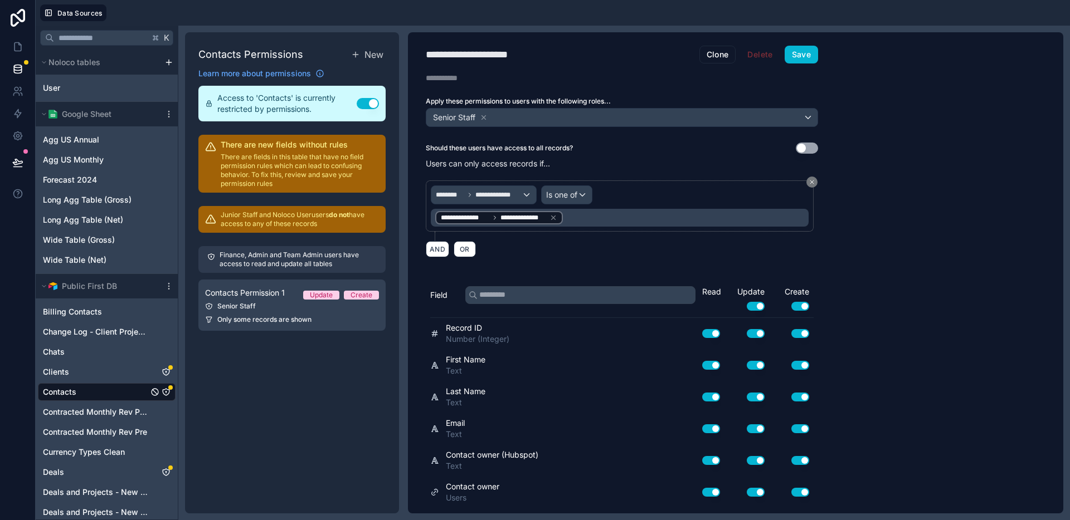
scroll to position [249, 0]
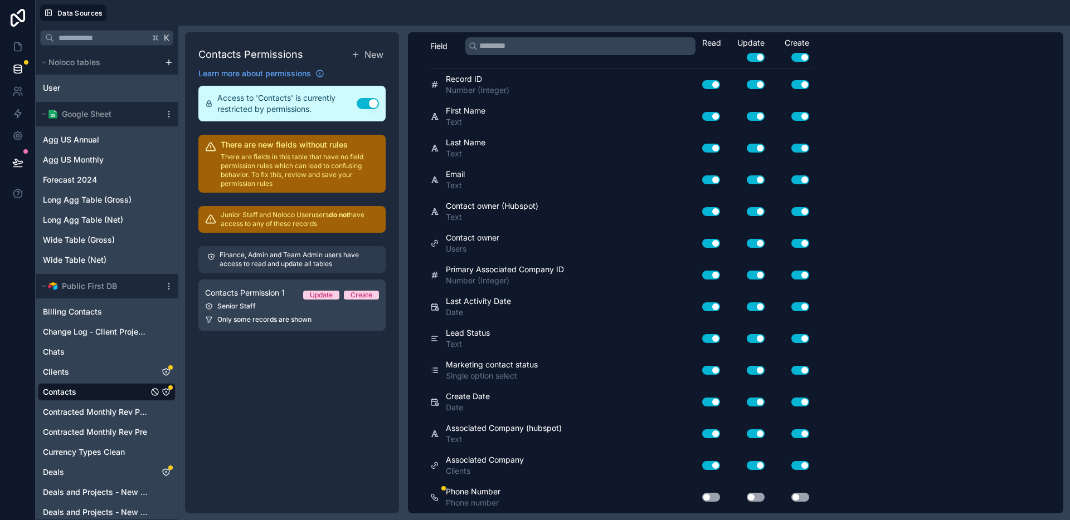
click at [714, 500] on button "Use setting" at bounding box center [711, 497] width 18 height 9
click at [753, 499] on button "Use setting" at bounding box center [756, 497] width 18 height 9
click at [805, 495] on button "Use setting" at bounding box center [800, 497] width 18 height 9
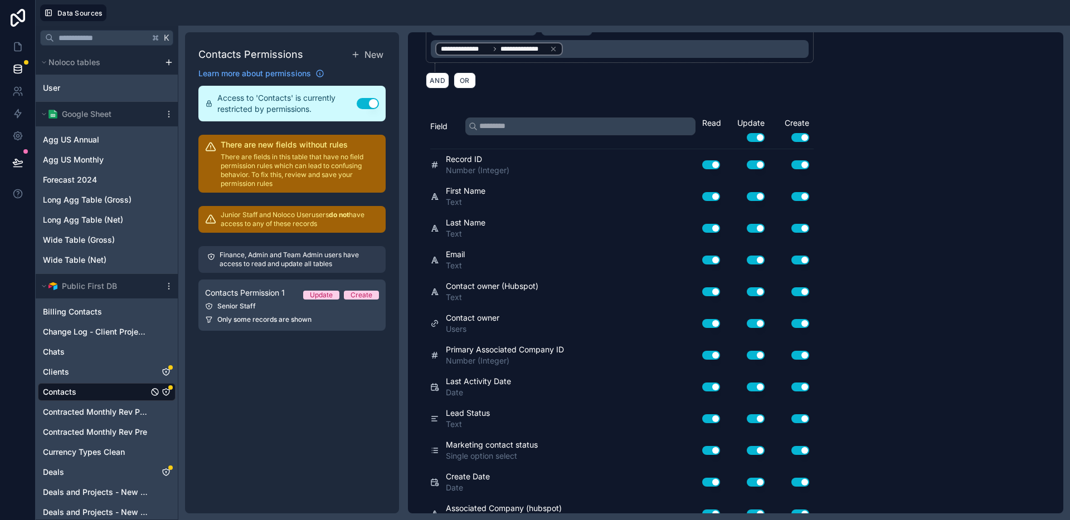
scroll to position [0, 0]
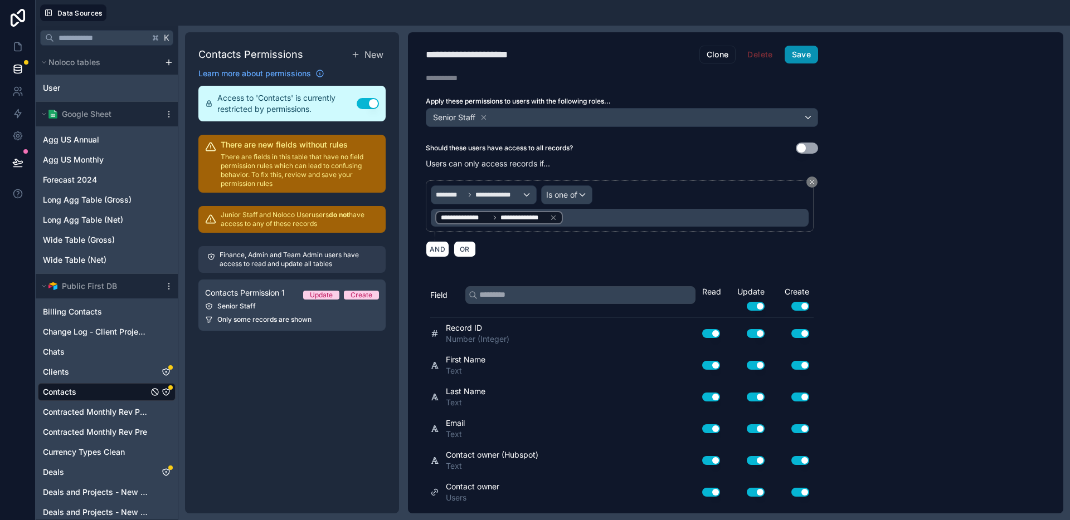
click at [804, 56] on button "Save" at bounding box center [801, 55] width 33 height 18
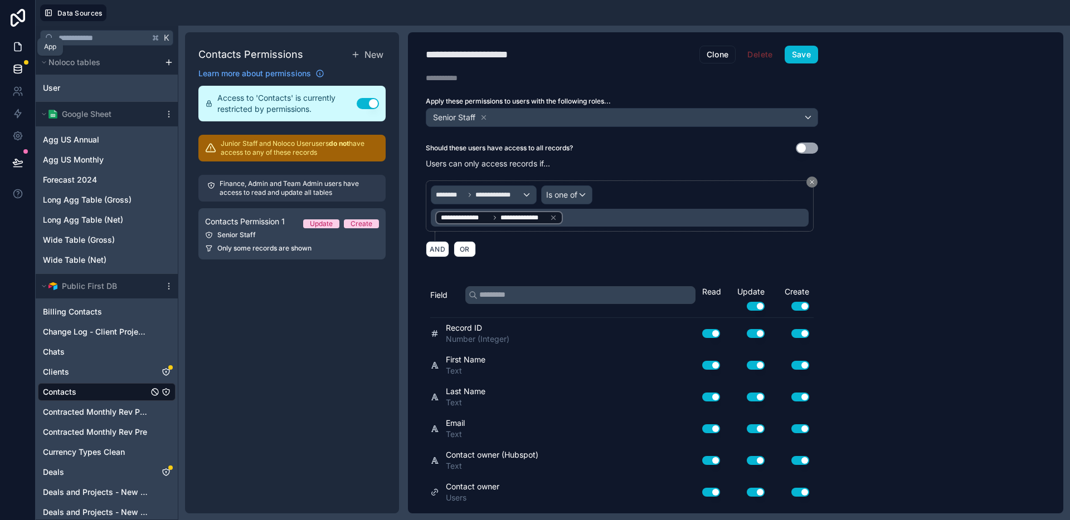
click at [21, 46] on icon at bounding box center [17, 47] width 7 height 8
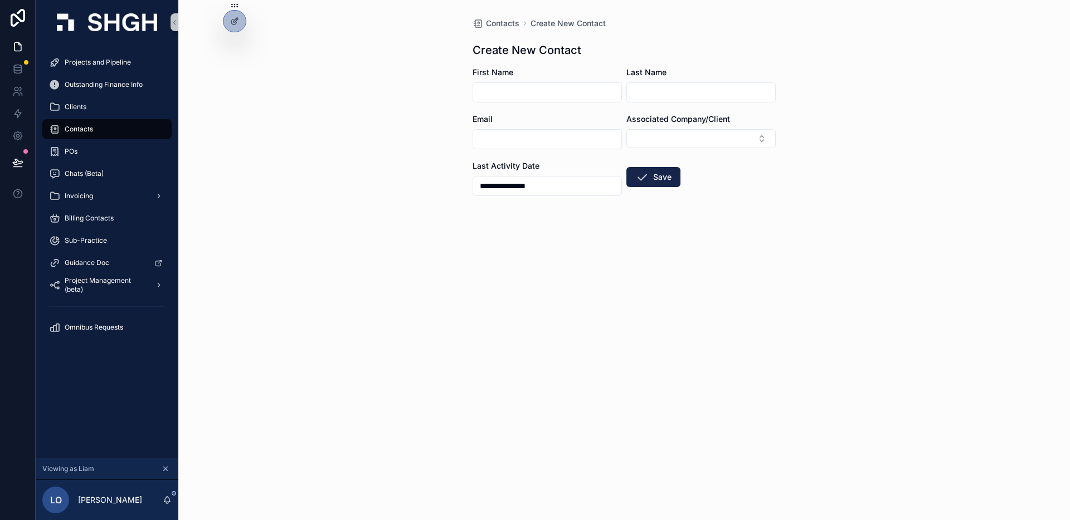
click at [373, 171] on div "**********" at bounding box center [624, 260] width 892 height 520
click at [391, 168] on div "**********" at bounding box center [624, 260] width 892 height 520
click at [241, 23] on div at bounding box center [234, 21] width 22 height 21
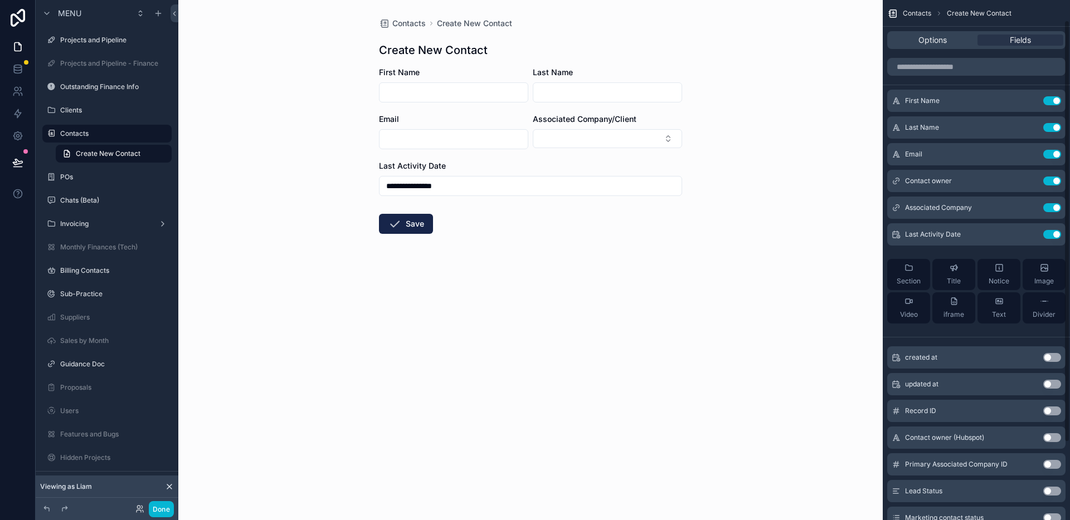
scroll to position [120, 0]
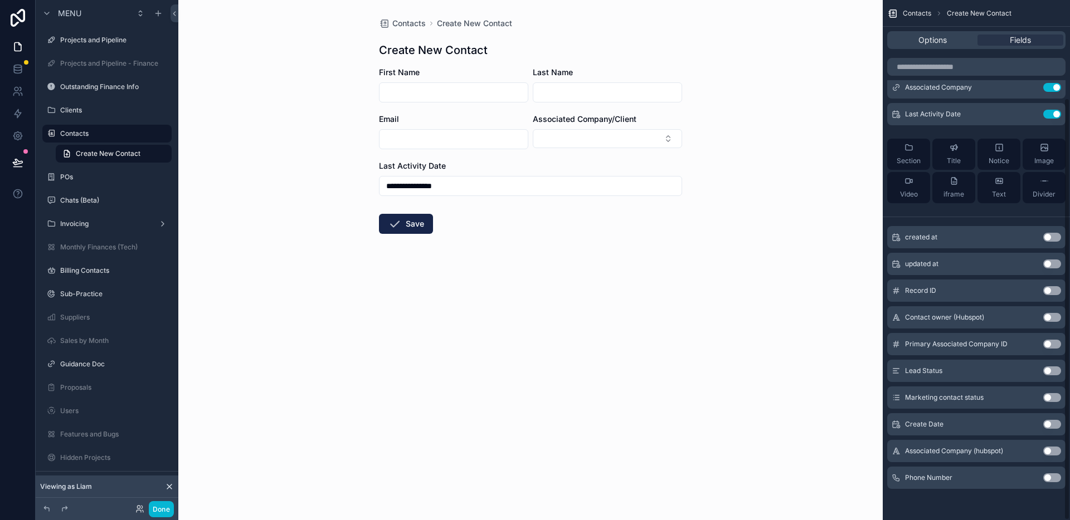
click at [1046, 480] on button "Use setting" at bounding box center [1052, 478] width 18 height 9
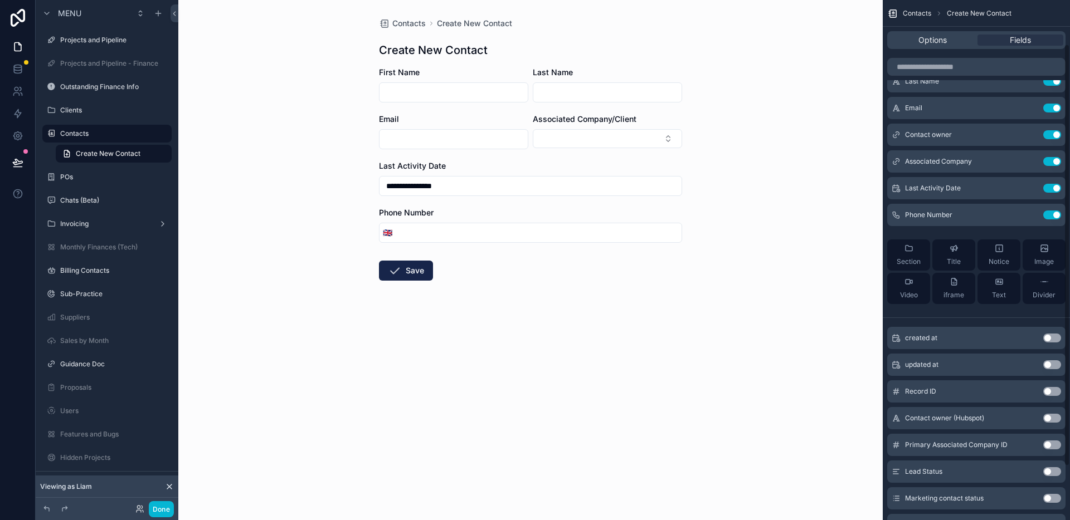
scroll to position [0, 0]
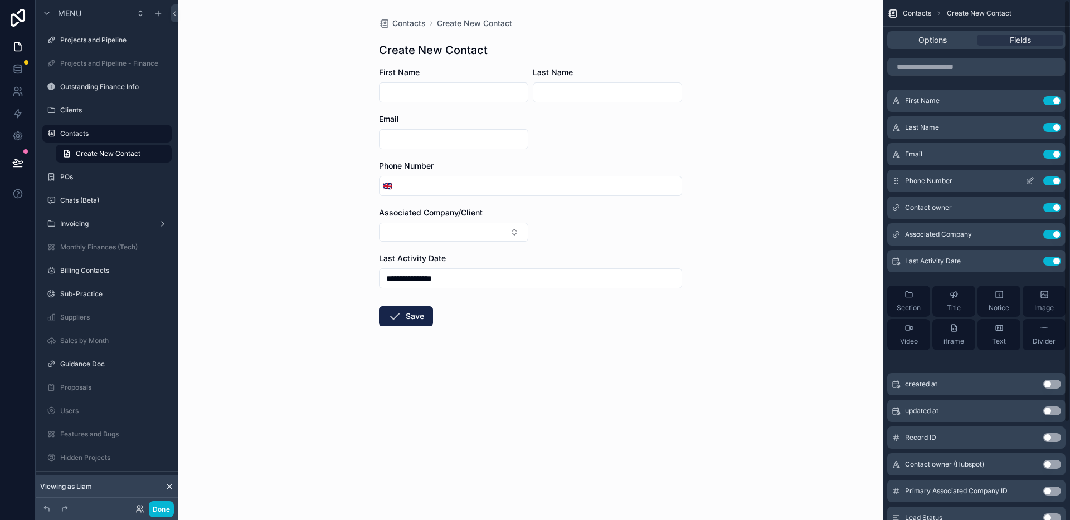
click at [1030, 182] on icon "scrollable content" at bounding box center [1029, 181] width 9 height 9
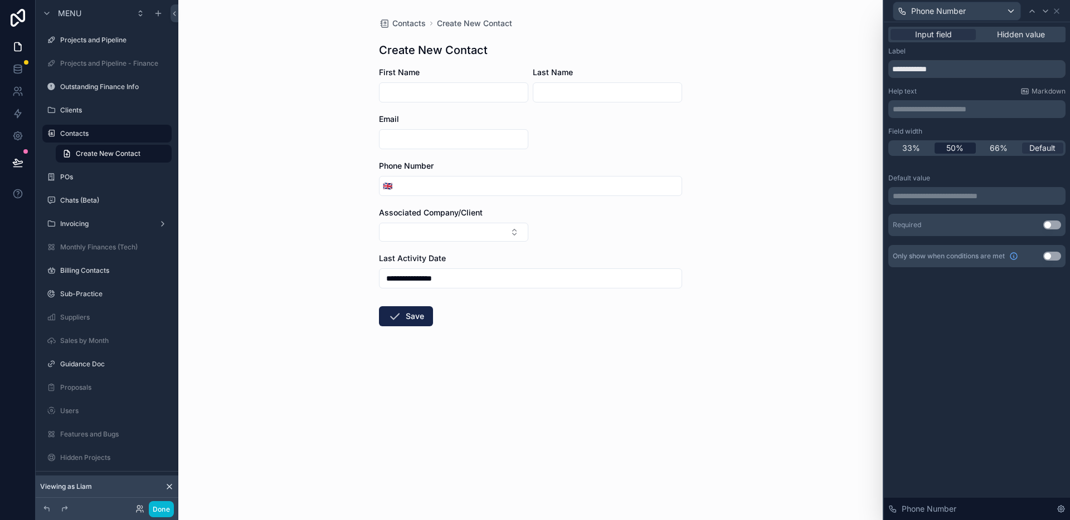
click at [957, 148] on span "50%" at bounding box center [954, 148] width 17 height 11
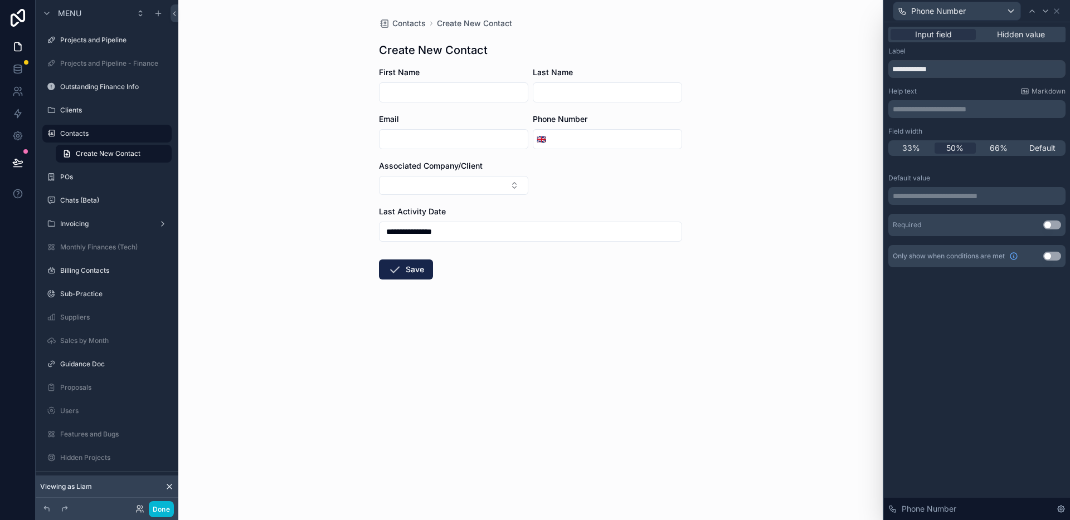
click at [984, 416] on div "**********" at bounding box center [977, 271] width 186 height 498
click at [1055, 11] on icon at bounding box center [1056, 11] width 9 height 9
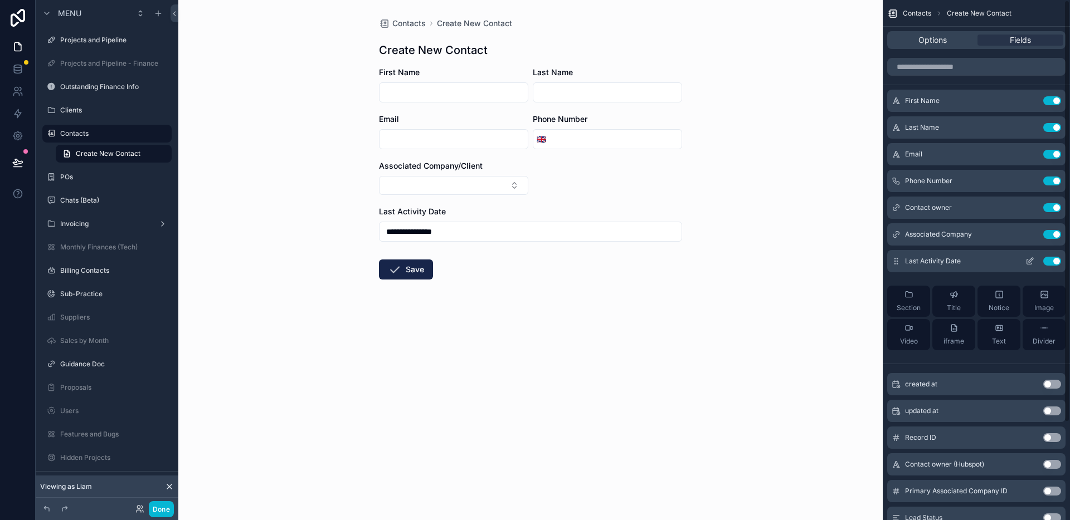
click at [1029, 260] on icon "scrollable content" at bounding box center [1031, 260] width 4 height 4
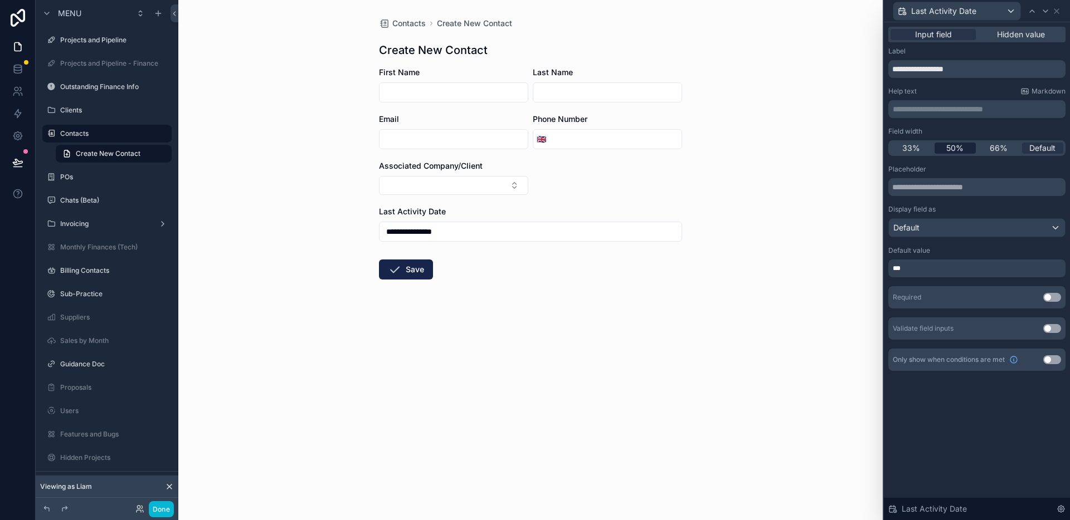
click at [963, 148] on span "50%" at bounding box center [954, 148] width 17 height 11
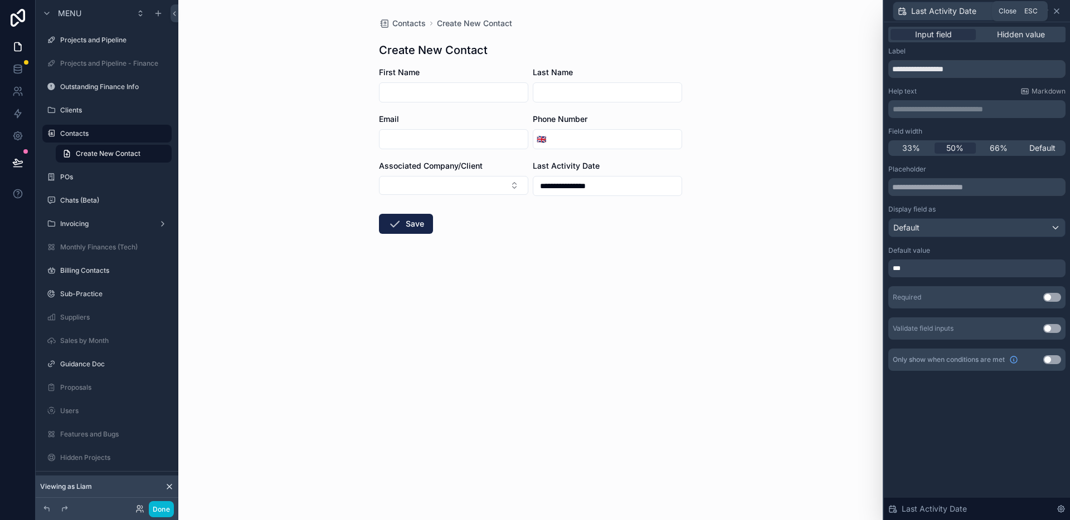
click at [1056, 11] on icon at bounding box center [1056, 11] width 4 height 4
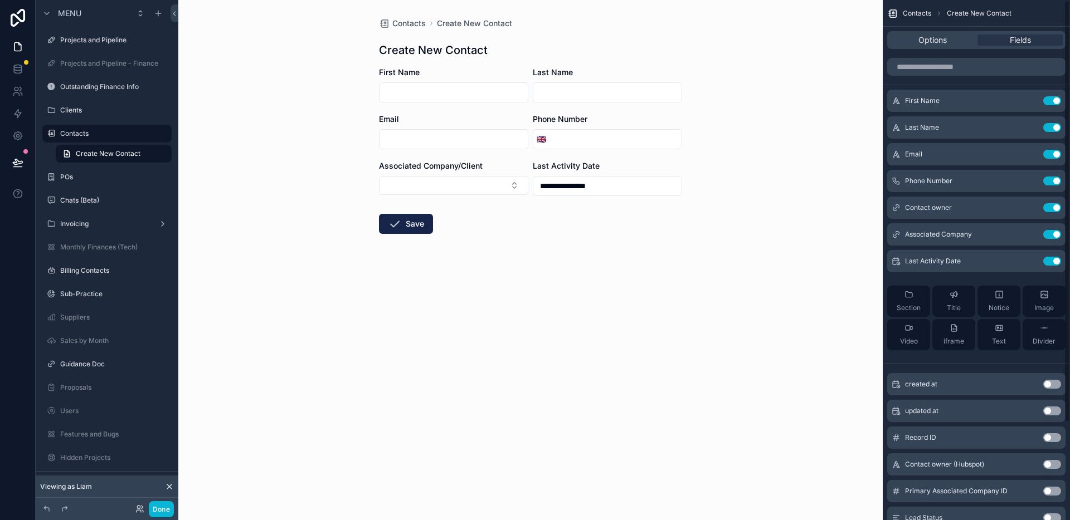
click at [649, 206] on form "**********" at bounding box center [530, 186] width 303 height 238
click at [549, 237] on form "**********" at bounding box center [530, 186] width 303 height 238
click at [588, 188] on input "**********" at bounding box center [607, 186] width 148 height 16
click at [752, 215] on div "**********" at bounding box center [530, 260] width 704 height 520
click at [413, 25] on span "Contacts" at bounding box center [408, 23] width 33 height 11
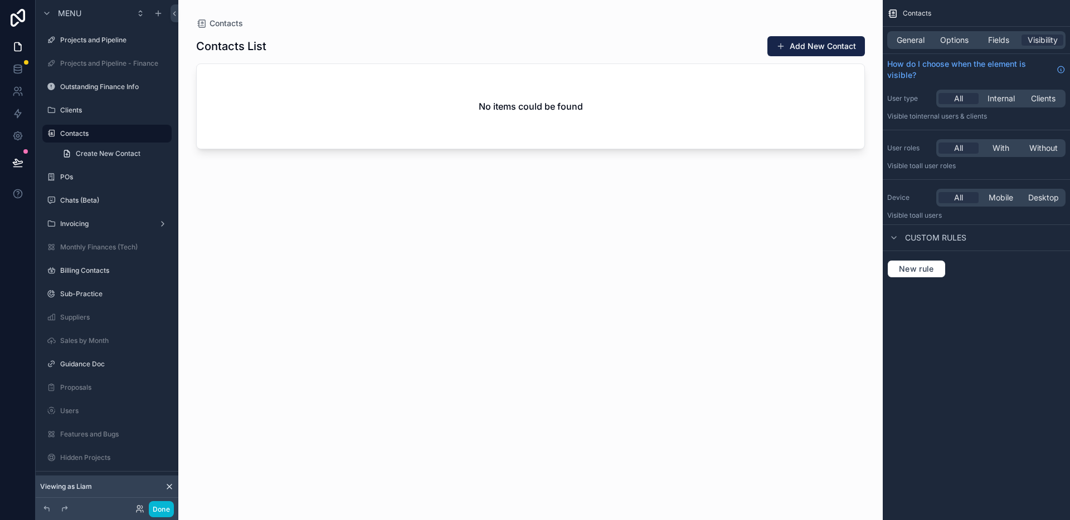
click at [414, 234] on div "Contacts List Add New Contact No items could be found" at bounding box center [530, 268] width 669 height 478
click at [137, 513] on icon at bounding box center [139, 509] width 9 height 9
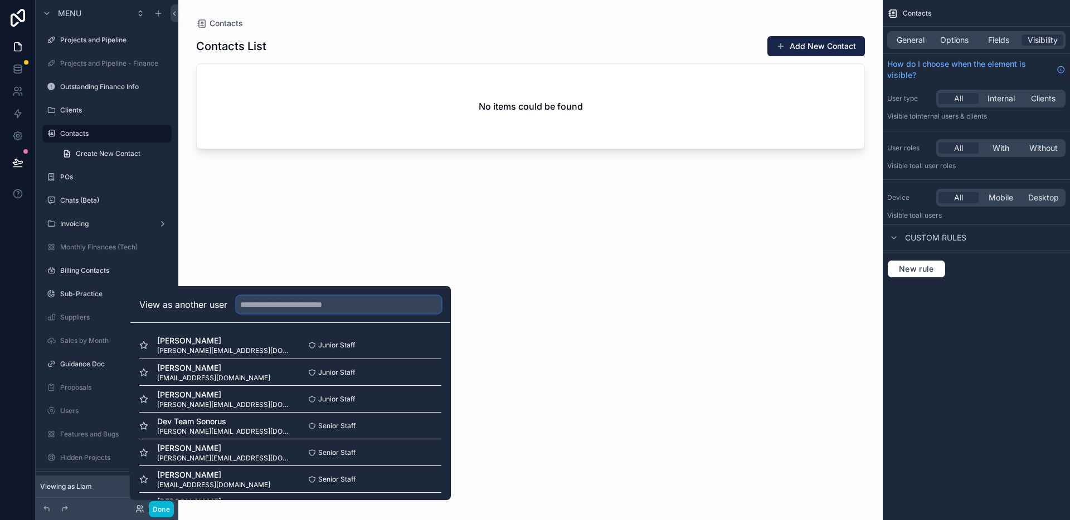
click at [275, 310] on input "text" at bounding box center [338, 305] width 205 height 18
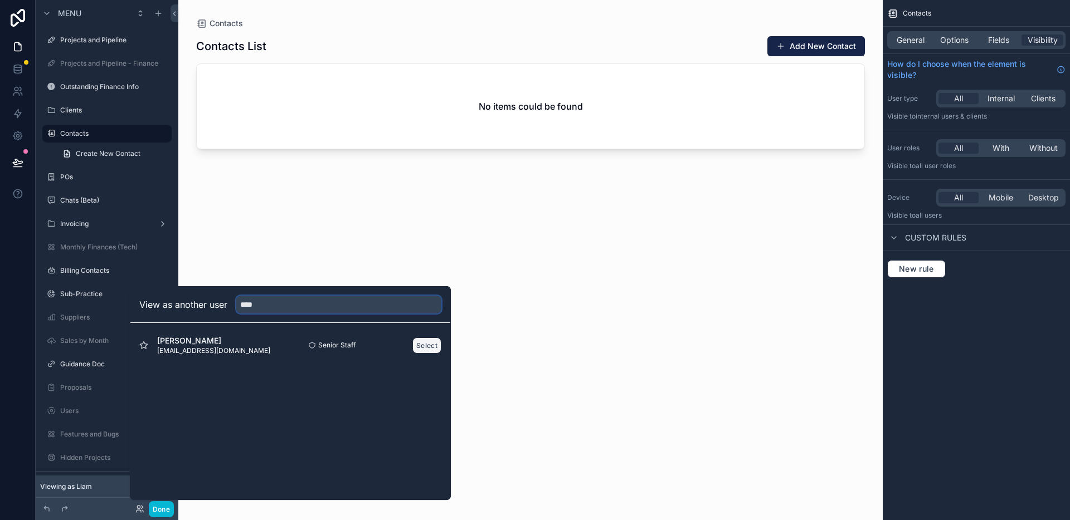
type input "****"
click at [426, 349] on button "Select" at bounding box center [426, 346] width 29 height 16
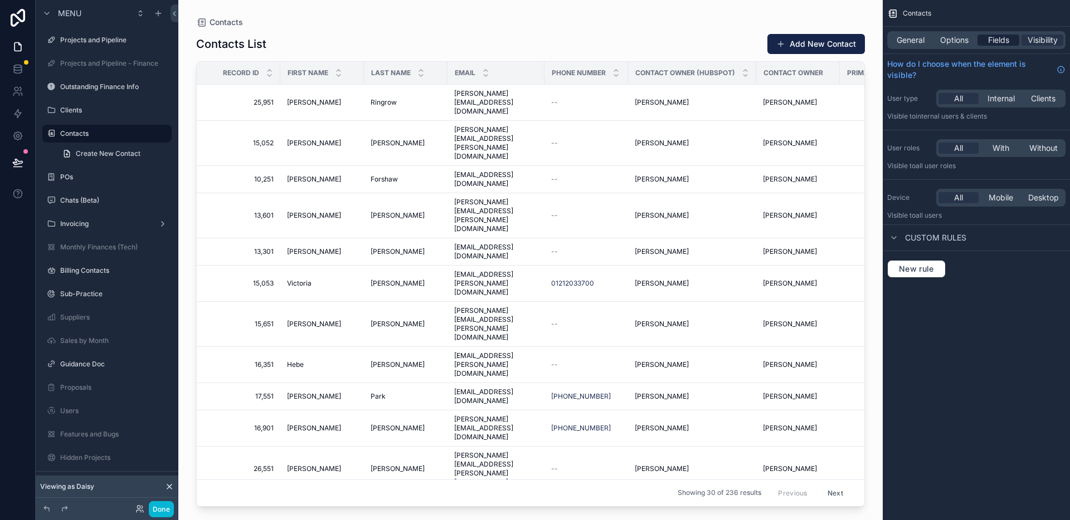
click at [993, 41] on span "Fields" at bounding box center [998, 40] width 21 height 11
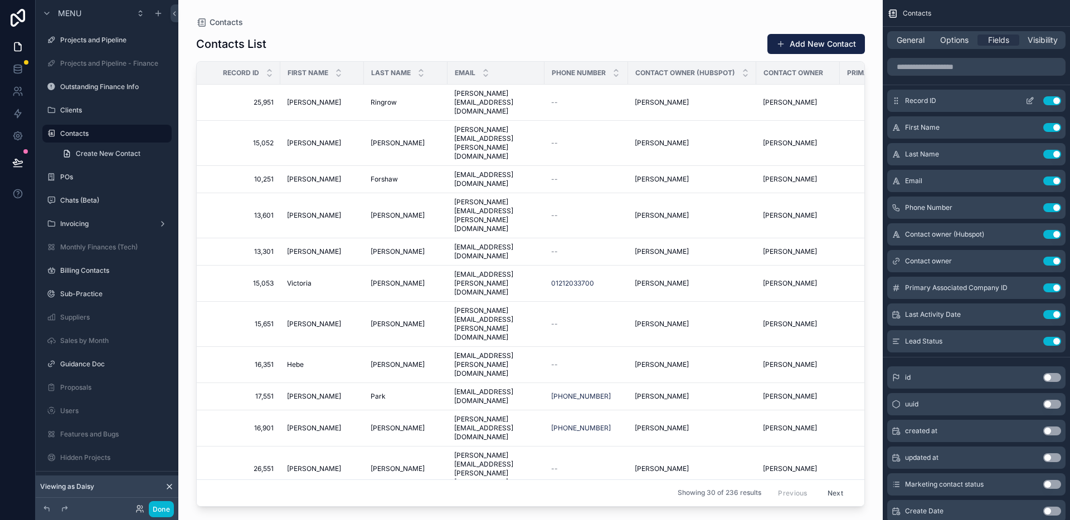
click at [1056, 101] on button "Use setting" at bounding box center [1052, 100] width 18 height 9
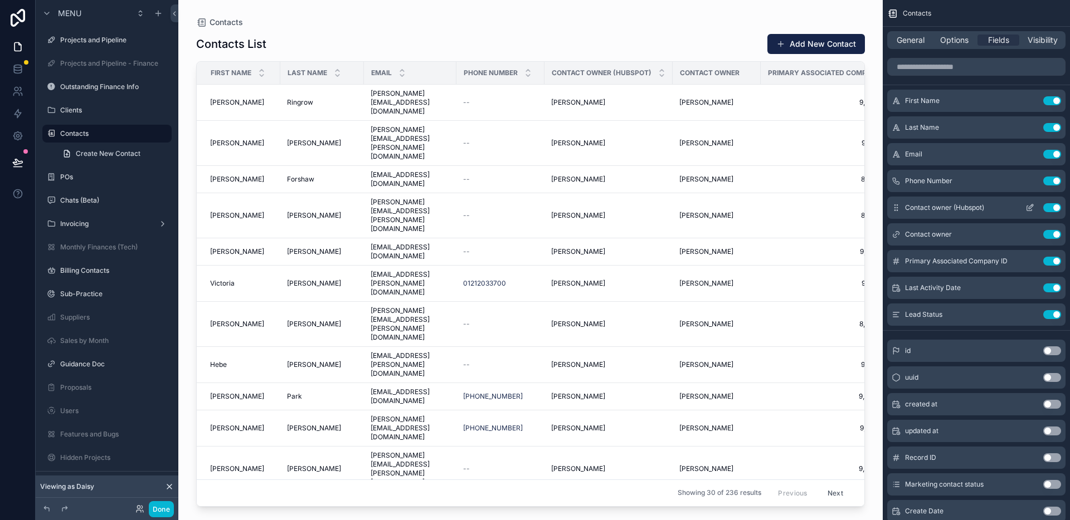
click at [1050, 207] on button "Use setting" at bounding box center [1052, 207] width 18 height 9
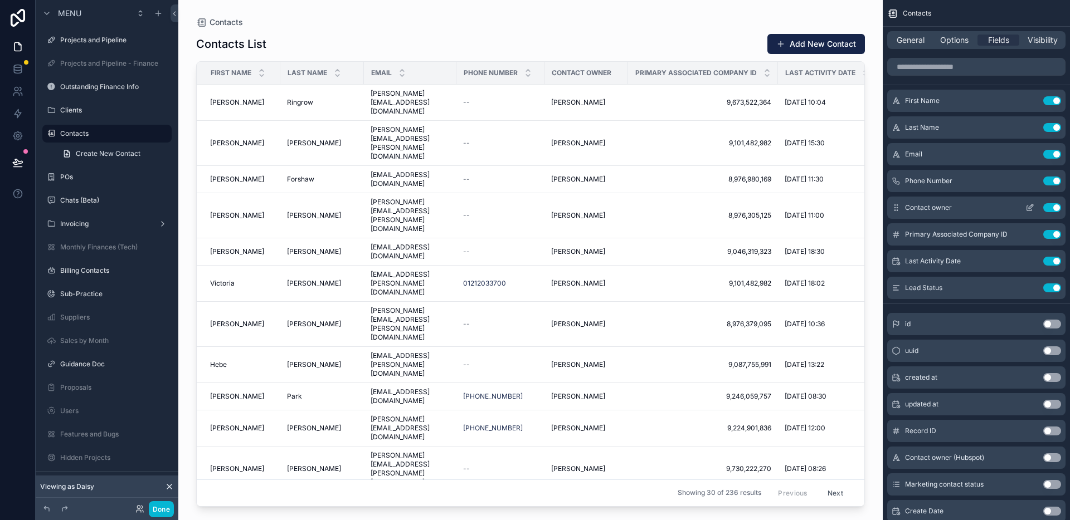
click at [1054, 207] on button "Use setting" at bounding box center [1052, 207] width 18 height 9
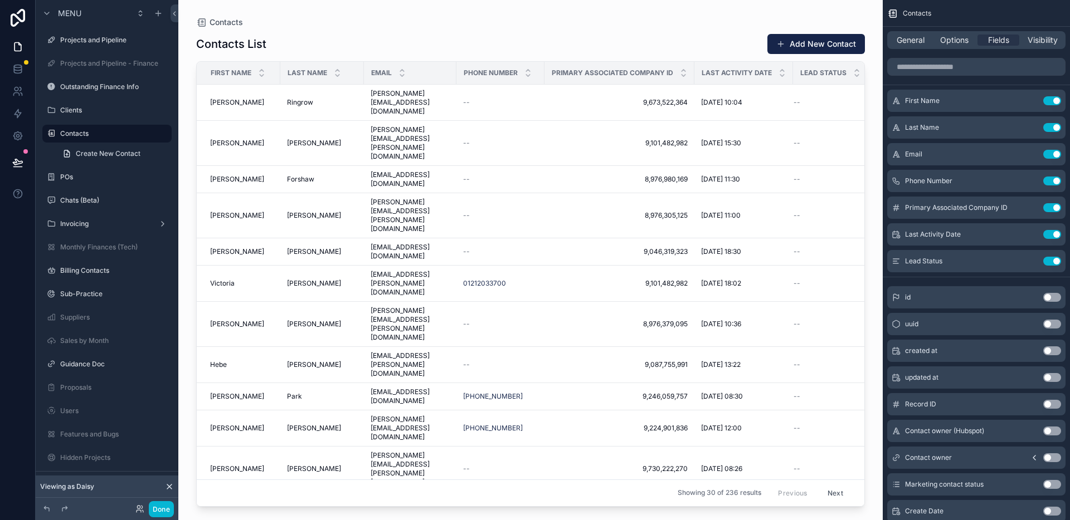
click at [1054, 207] on button "Use setting" at bounding box center [1052, 207] width 18 height 9
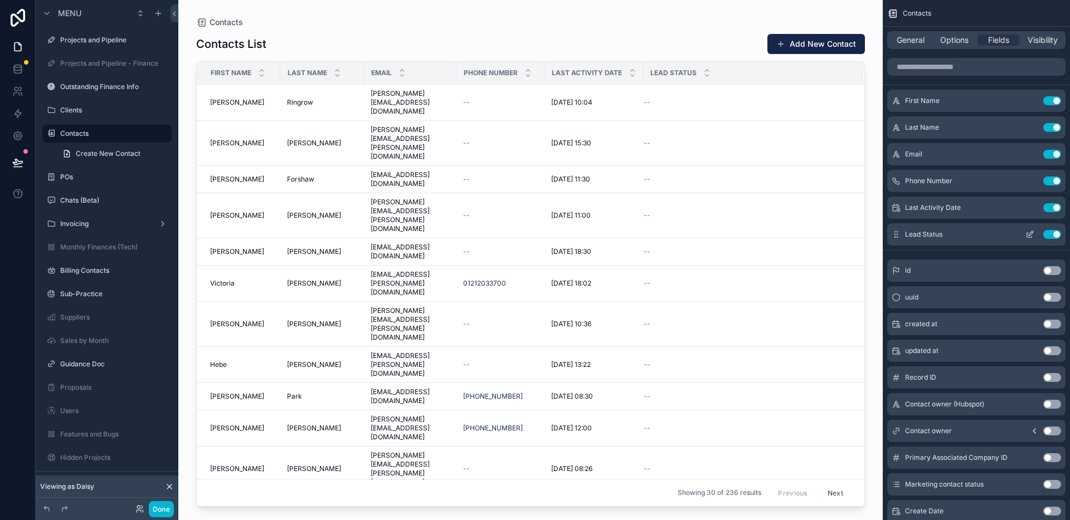
click at [1059, 234] on button "Use setting" at bounding box center [1052, 234] width 18 height 9
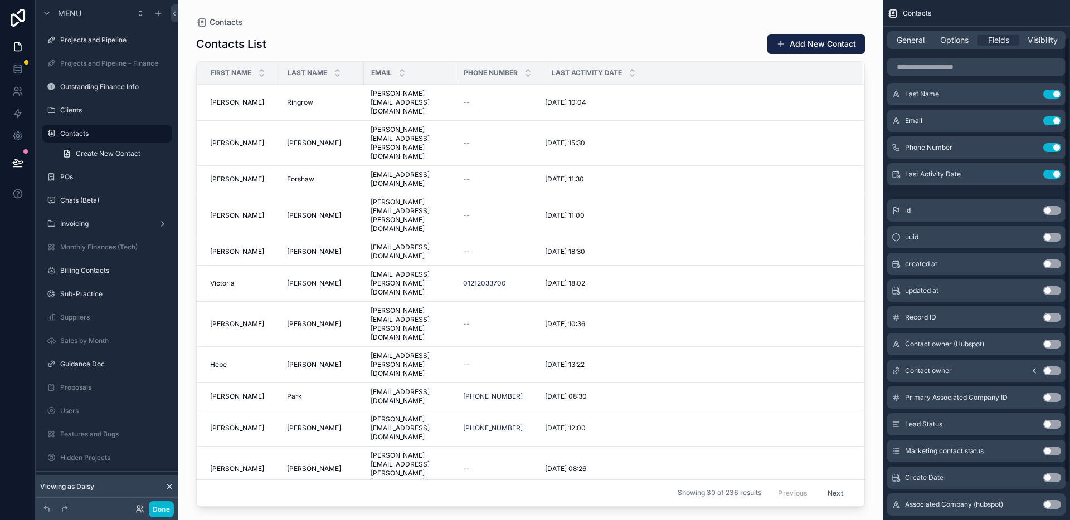
scroll to position [87, 0]
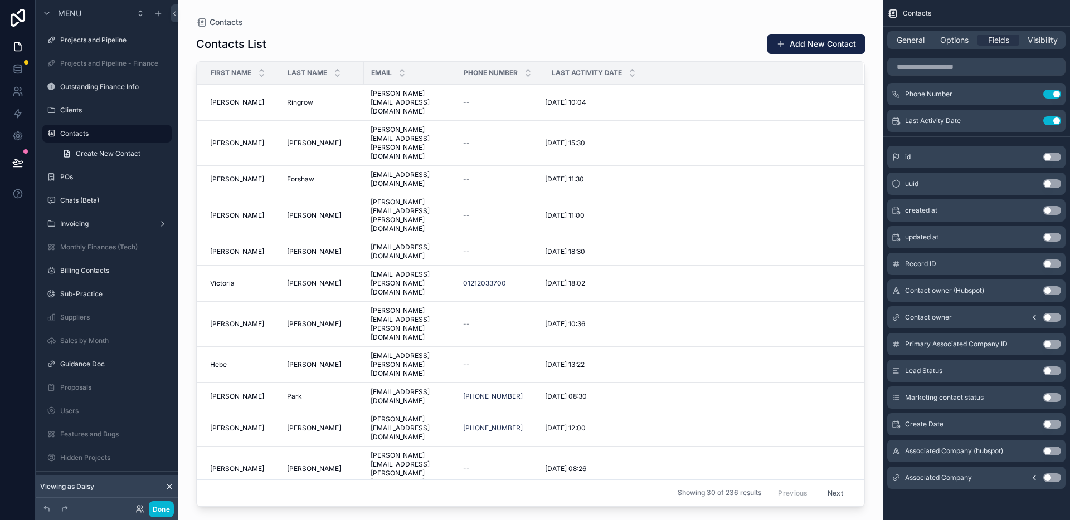
click at [1050, 476] on button "Use setting" at bounding box center [1052, 478] width 18 height 9
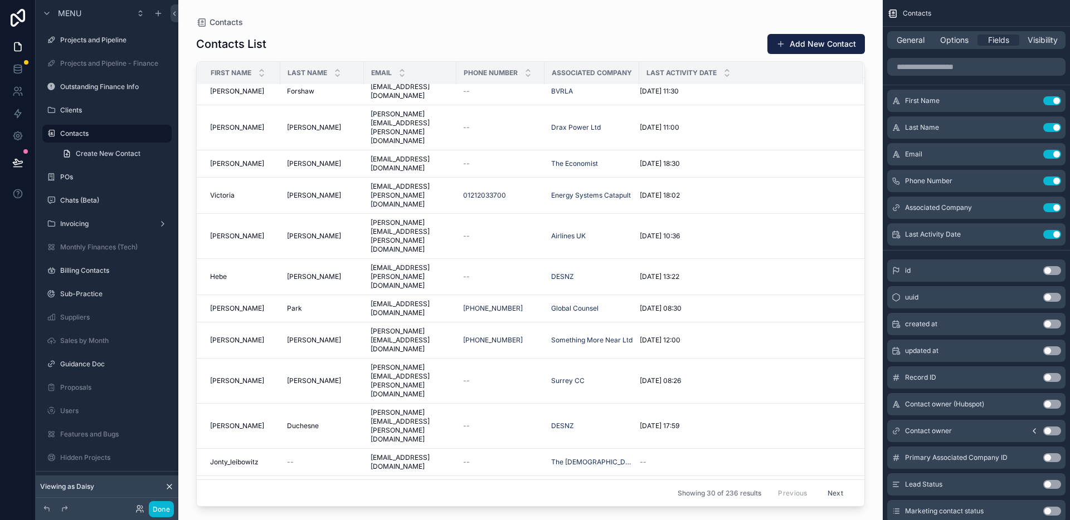
scroll to position [0, 0]
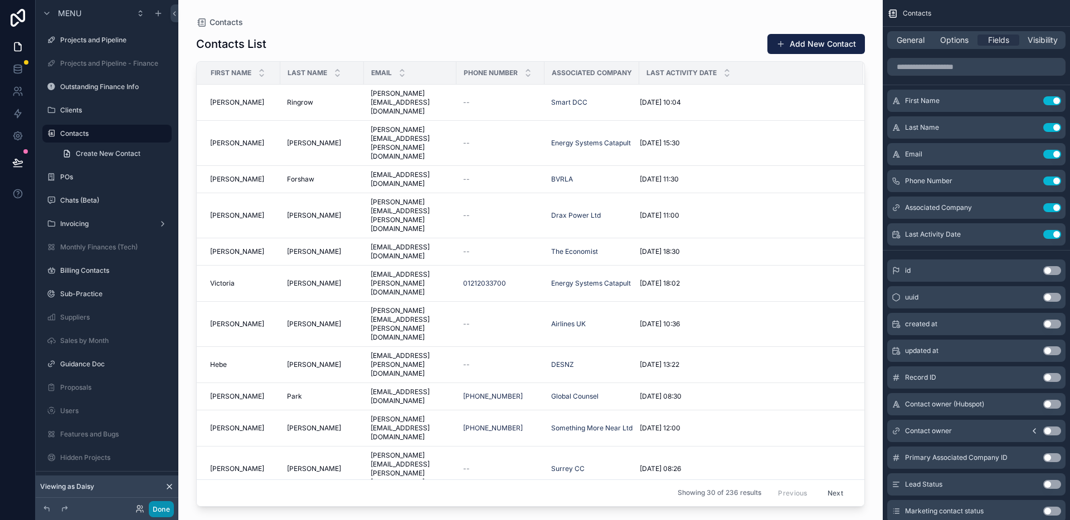
click at [155, 508] on button "Done" at bounding box center [161, 509] width 25 height 16
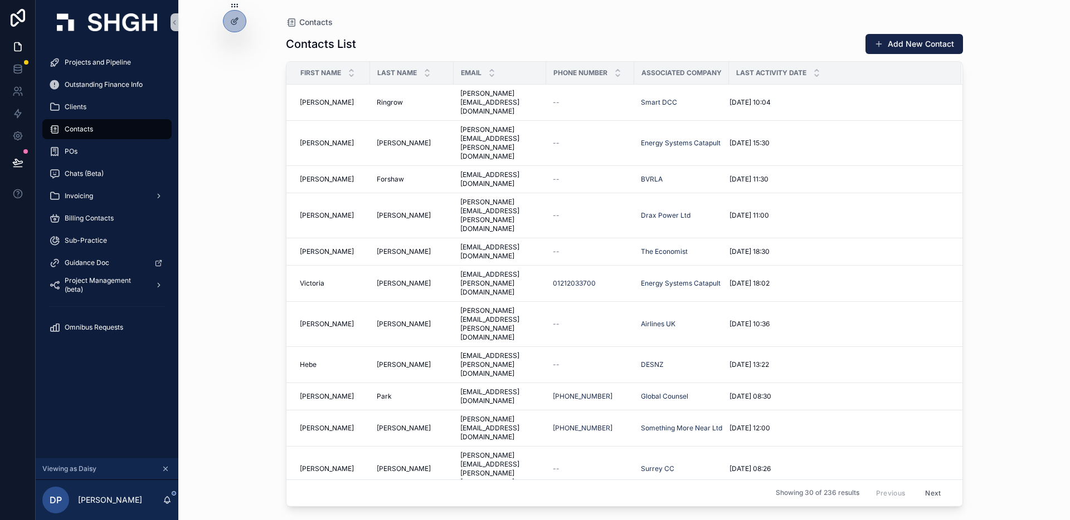
click at [240, 279] on div "Contacts Contacts List Add New Contact First Name Last Name Email Phone Number …" at bounding box center [624, 260] width 892 height 520
click at [237, 23] on icon at bounding box center [234, 21] width 9 height 9
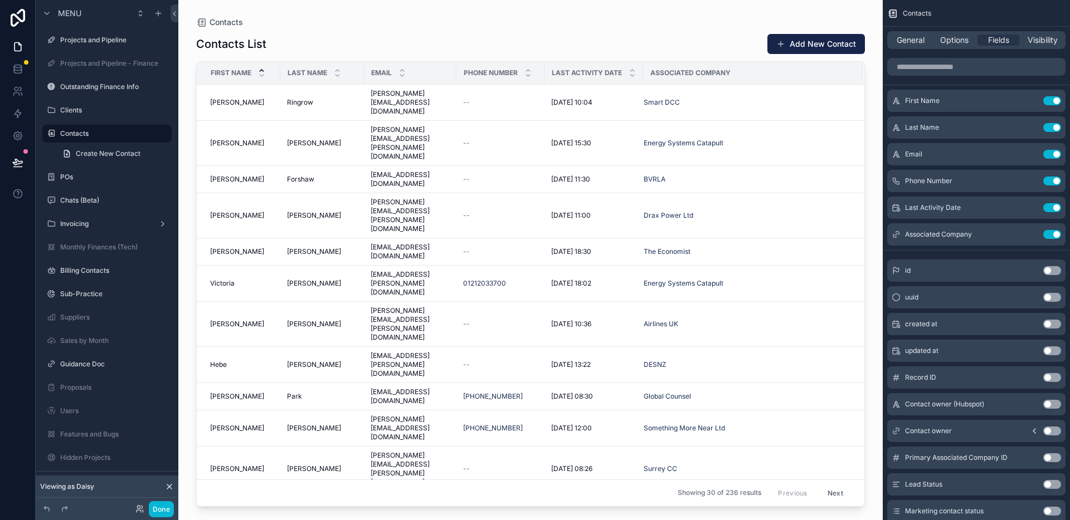
click at [262, 69] on icon "scrollable content" at bounding box center [261, 70] width 7 height 7
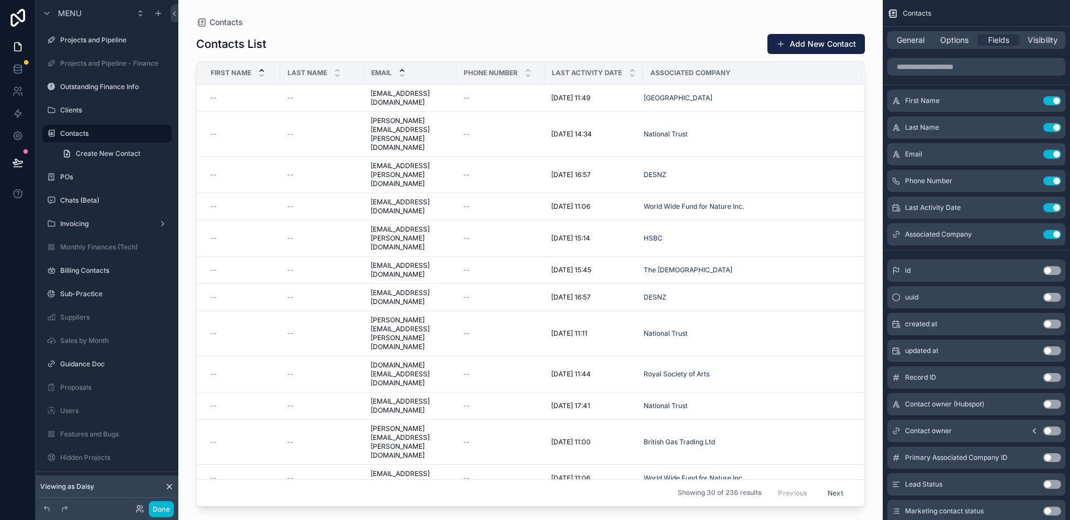
click at [402, 70] on icon "scrollable content" at bounding box center [402, 71] width 4 height 2
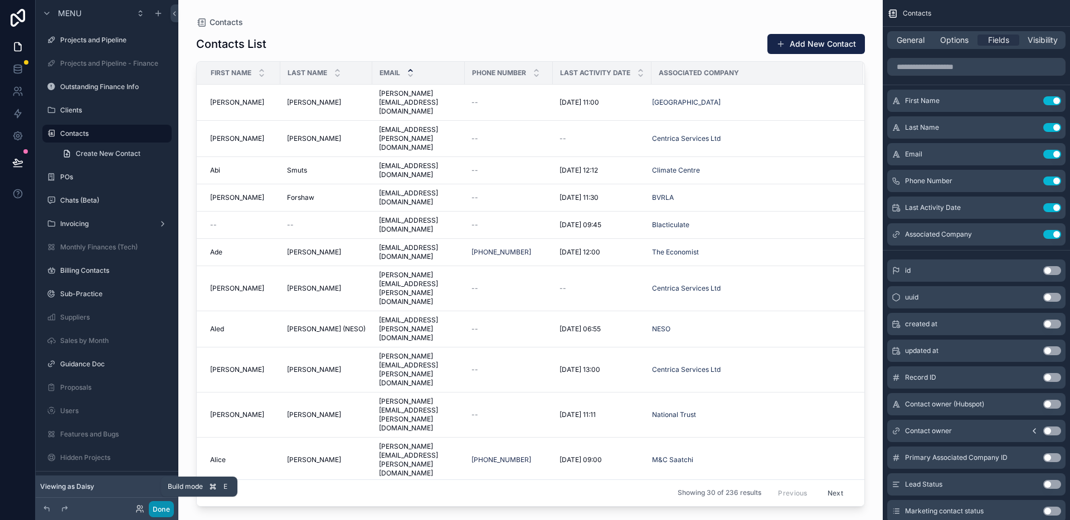
click at [162, 507] on button "Done" at bounding box center [161, 509] width 25 height 16
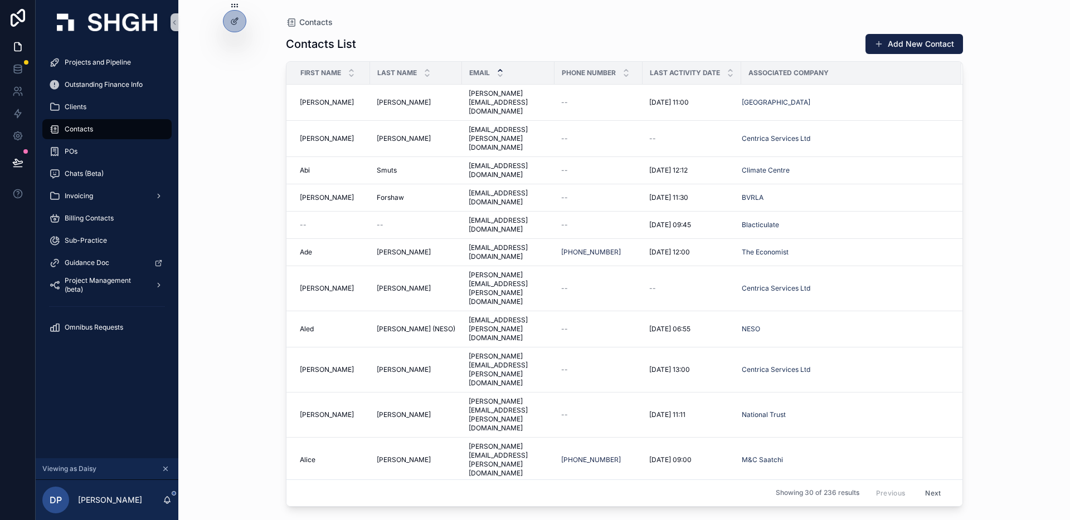
click at [244, 196] on div "Contacts Contacts List Add New Contact First Name Last Name Email Phone Number …" at bounding box center [624, 260] width 892 height 520
click at [353, 49] on h1 "Contacts List" at bounding box center [321, 44] width 70 height 16
click at [1015, 231] on div "Contacts Contacts List Add New Contact First Name Last Name Email Phone Number …" at bounding box center [624, 260] width 892 height 520
click at [300, 22] on span "Contacts" at bounding box center [315, 22] width 33 height 11
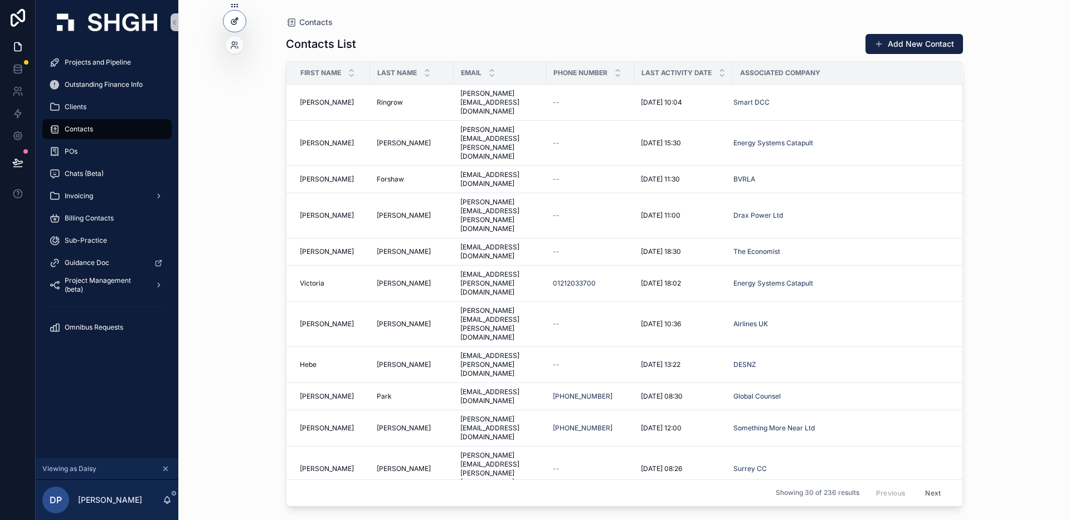
click at [241, 24] on div at bounding box center [234, 21] width 22 height 21
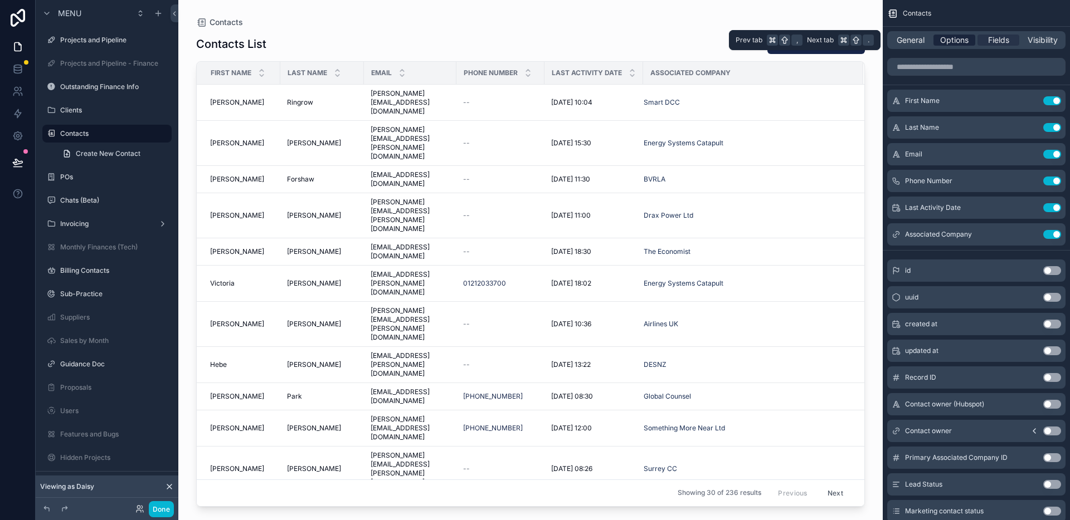
click at [957, 40] on span "Options" at bounding box center [954, 40] width 28 height 11
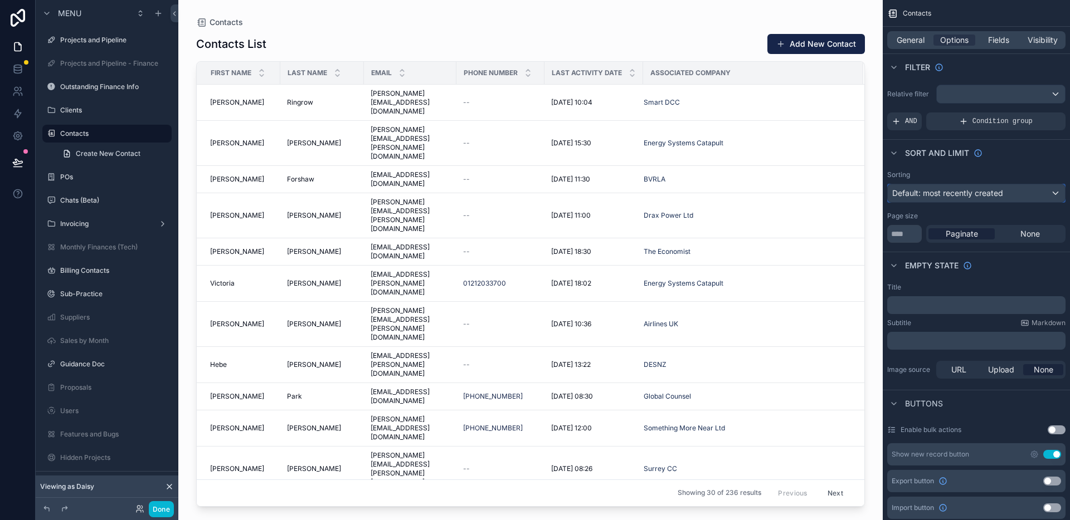
click at [944, 195] on span "Default: most recently created" at bounding box center [947, 192] width 111 height 9
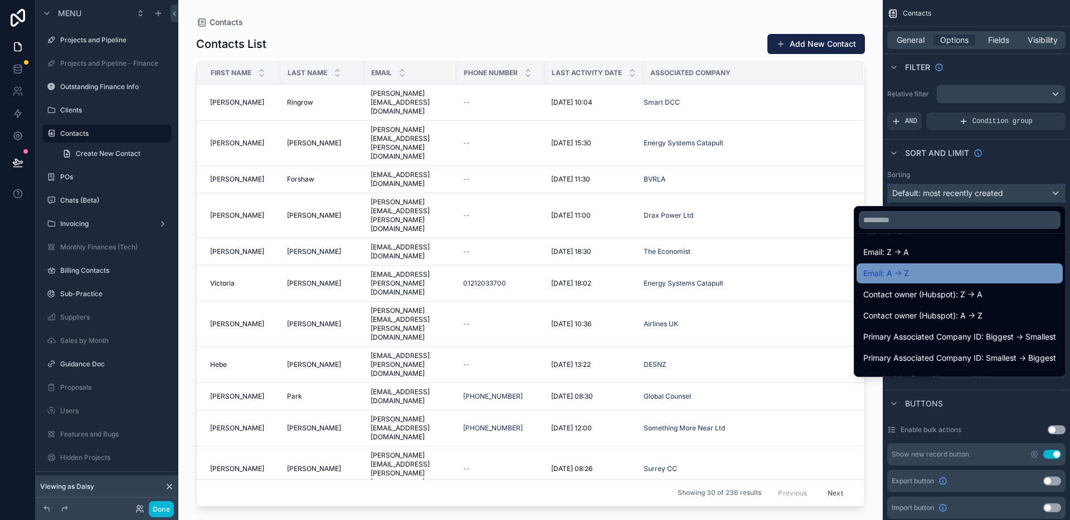
scroll to position [228, 0]
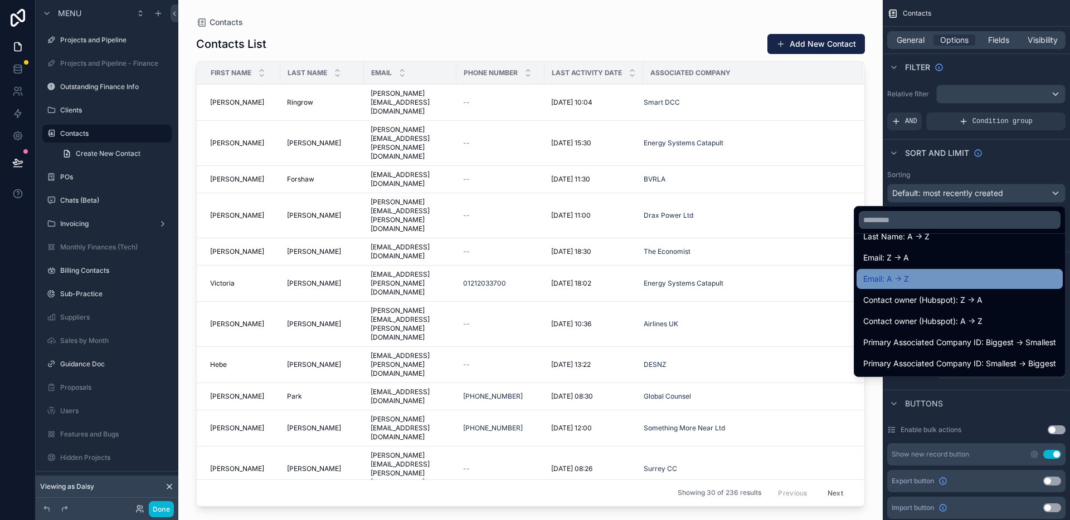
click at [945, 281] on div "Email: A -> Z" at bounding box center [959, 278] width 193 height 13
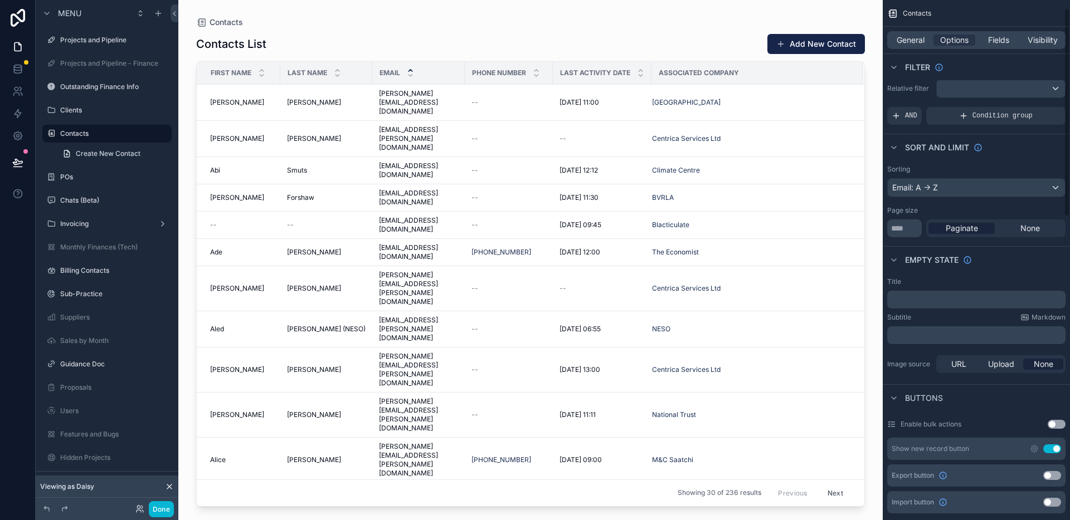
scroll to position [0, 0]
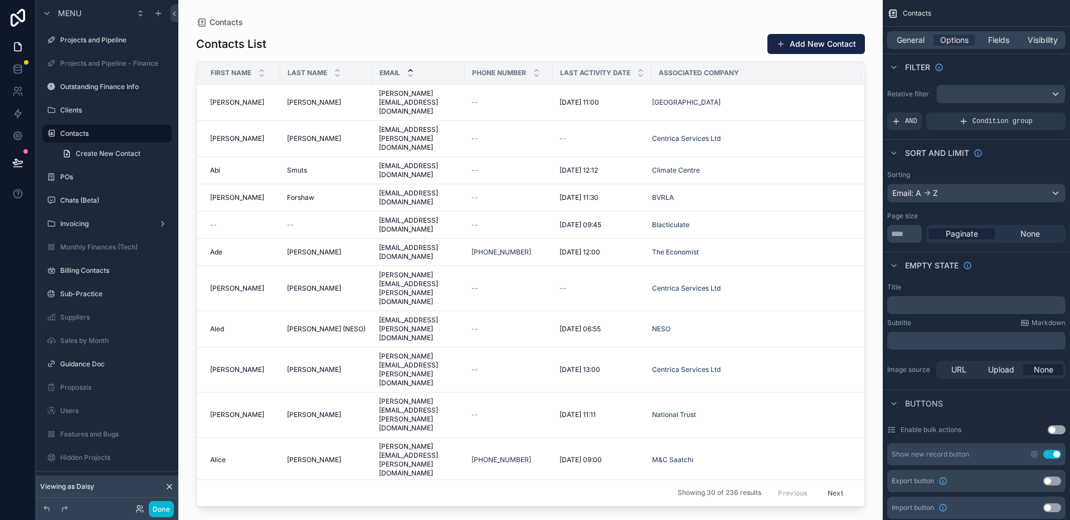
click at [620, 42] on div "scrollable content" at bounding box center [530, 253] width 704 height 507
click at [162, 512] on button "Done" at bounding box center [161, 509] width 25 height 16
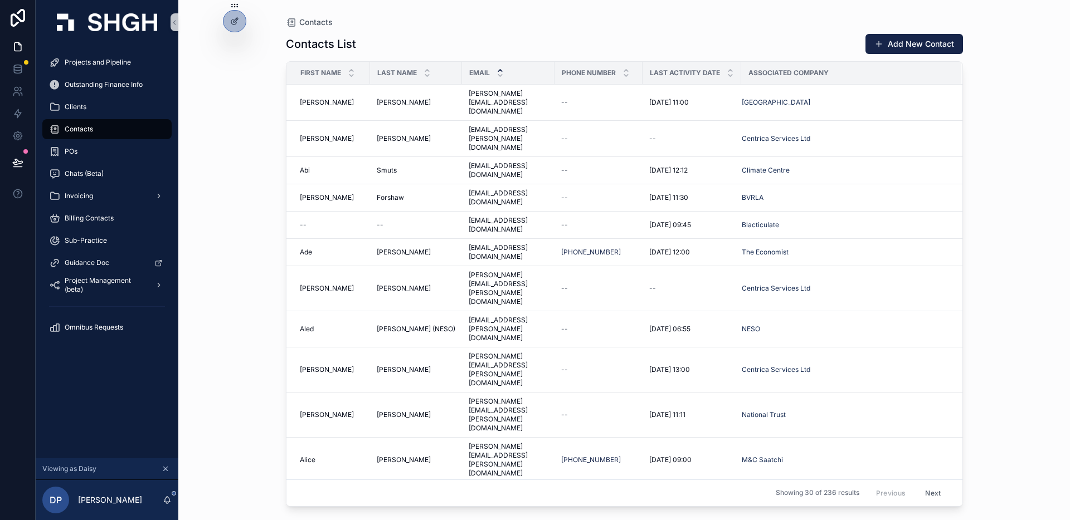
click at [215, 128] on div "Contacts Contacts List Add New Contact First Name Last Name Email Phone Number …" at bounding box center [624, 260] width 892 height 520
click at [17, 159] on icon at bounding box center [17, 162] width 9 height 6
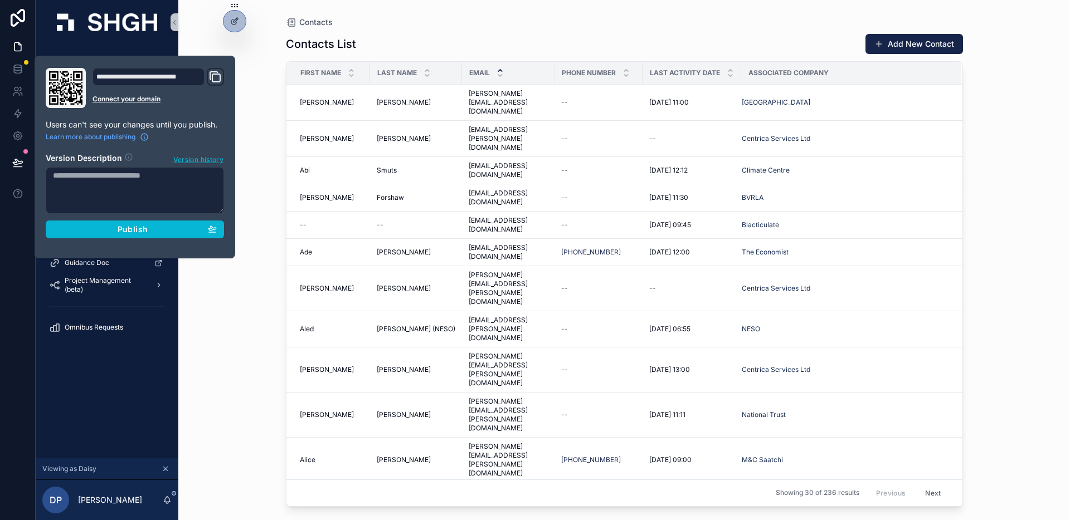
click at [135, 179] on textarea at bounding box center [135, 190] width 178 height 47
type textarea "**********"
click at [94, 231] on div "Publish" at bounding box center [135, 230] width 164 height 10
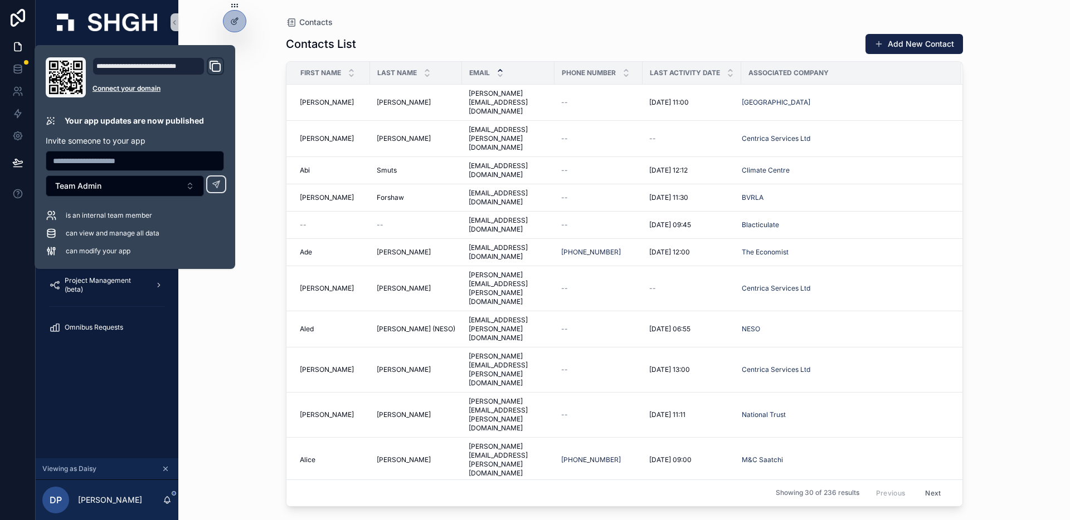
click at [240, 274] on div "Contacts Contacts List Add New Contact First Name Last Name Email Phone Number …" at bounding box center [624, 260] width 892 height 520
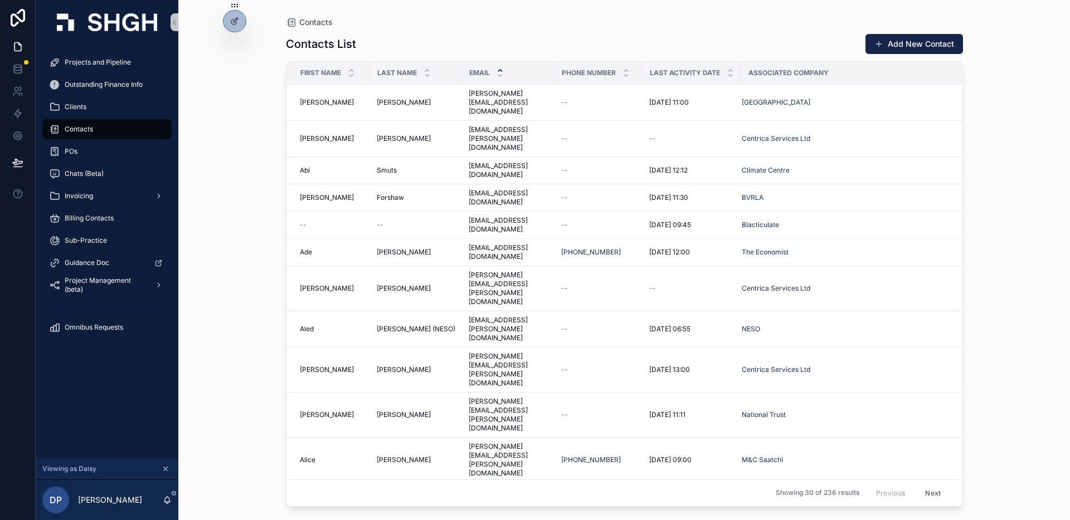
click at [233, 223] on div "Contacts Contacts List Add New Contact First Name Last Name Email Phone Number …" at bounding box center [624, 260] width 892 height 520
click at [87, 174] on span "Chats (Beta)" at bounding box center [84, 173] width 39 height 9
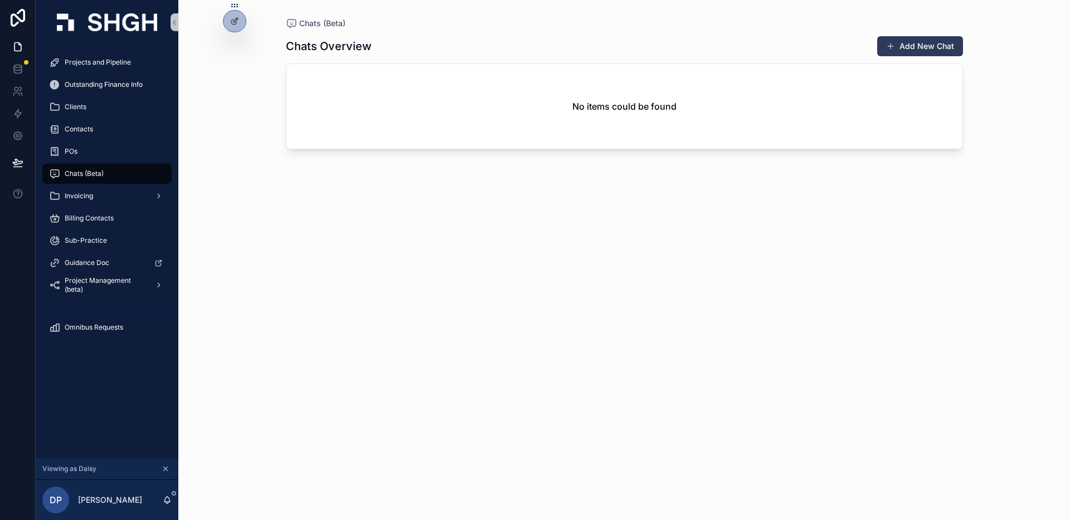
click at [914, 51] on button "Add New Chat" at bounding box center [920, 46] width 86 height 20
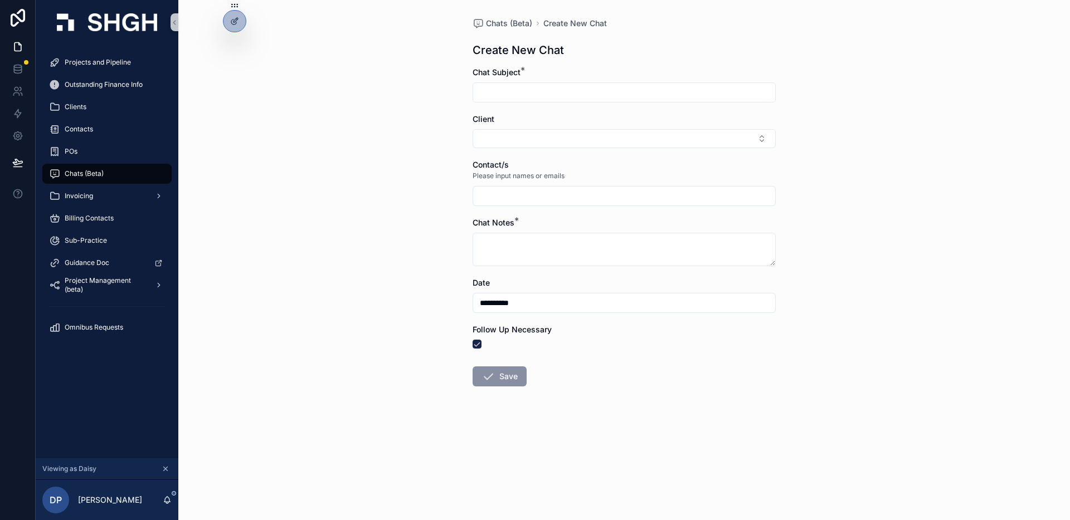
click at [624, 199] on input "scrollable content" at bounding box center [624, 196] width 302 height 16
click at [576, 198] on input "scrollable content" at bounding box center [624, 196] width 302 height 16
click at [242, 26] on div at bounding box center [234, 21] width 22 height 21
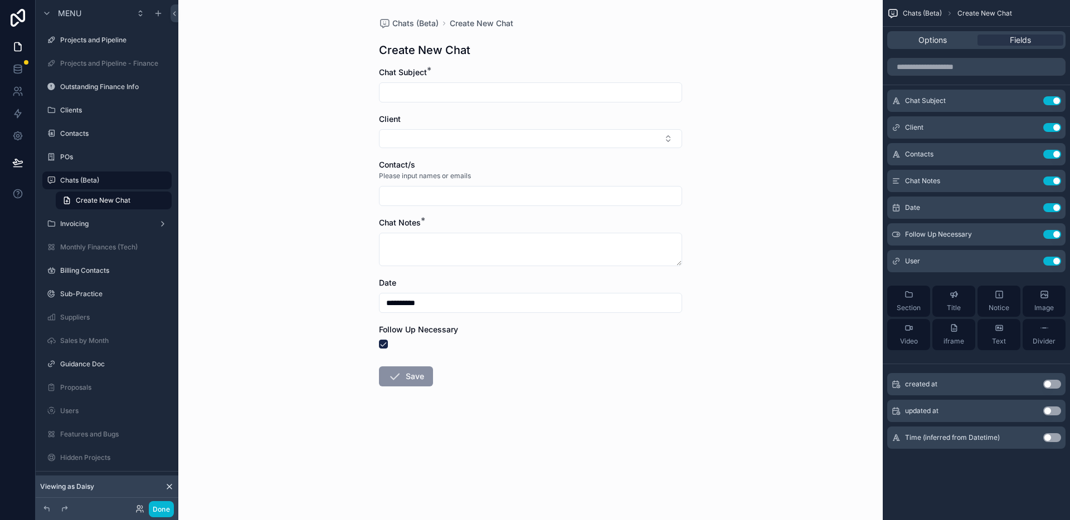
click at [768, 147] on div "**********" at bounding box center [530, 260] width 704 height 520
click at [788, 218] on div "**********" at bounding box center [530, 260] width 704 height 520
click at [1030, 181] on icon "scrollable content" at bounding box center [1029, 181] width 9 height 9
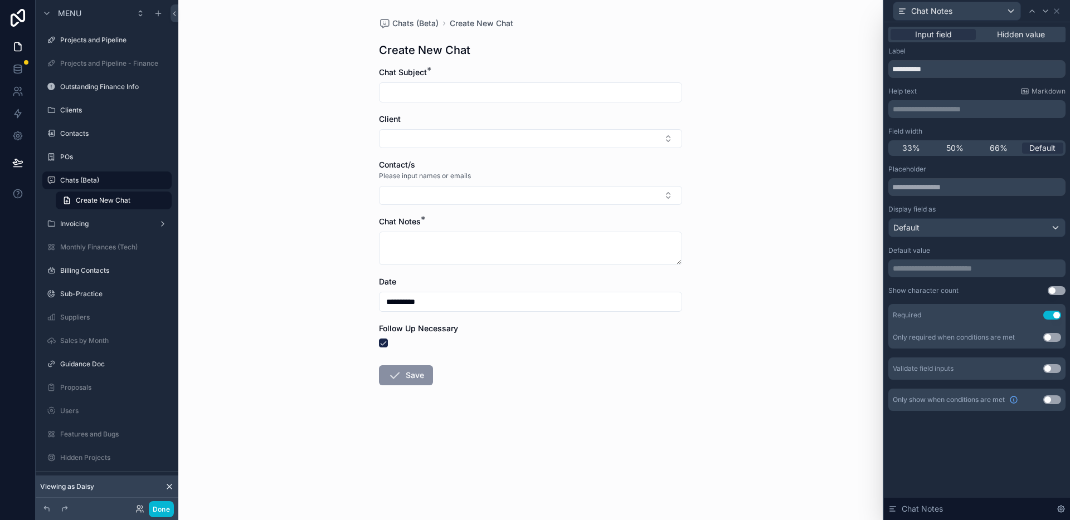
click at [960, 113] on p "**********" at bounding box center [978, 109] width 171 height 11
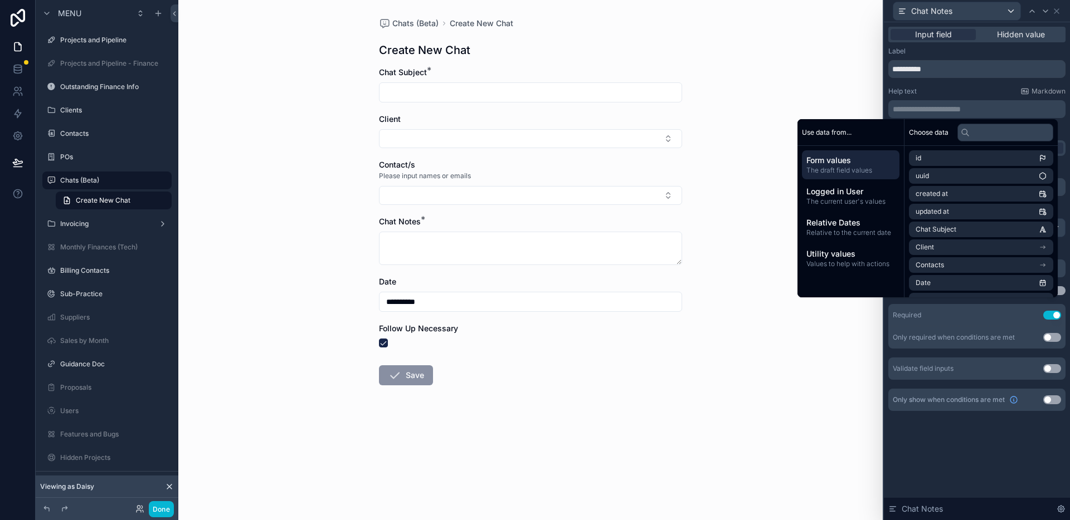
click at [943, 109] on p "**********" at bounding box center [978, 109] width 171 height 11
click at [962, 105] on p "**********" at bounding box center [978, 109] width 171 height 11
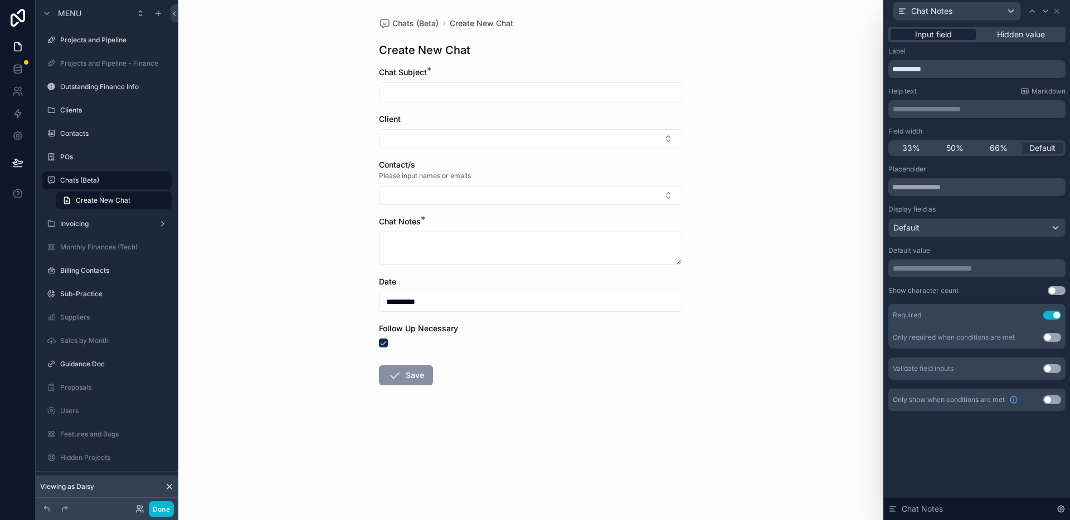
click at [956, 35] on div "Input field" at bounding box center [932, 34] width 85 height 11
click at [1059, 12] on icon at bounding box center [1056, 11] width 9 height 9
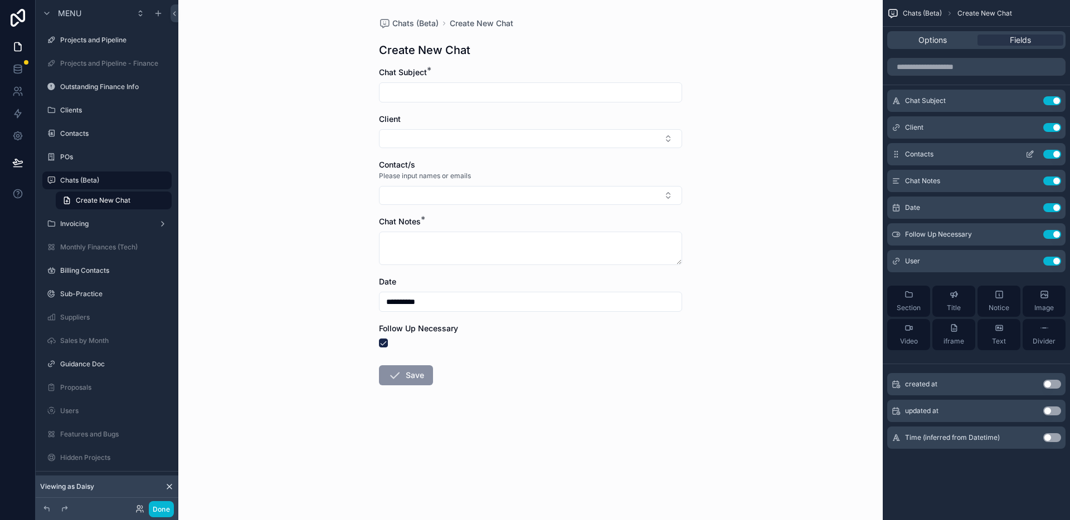
click at [1033, 157] on icon "scrollable content" at bounding box center [1029, 154] width 9 height 9
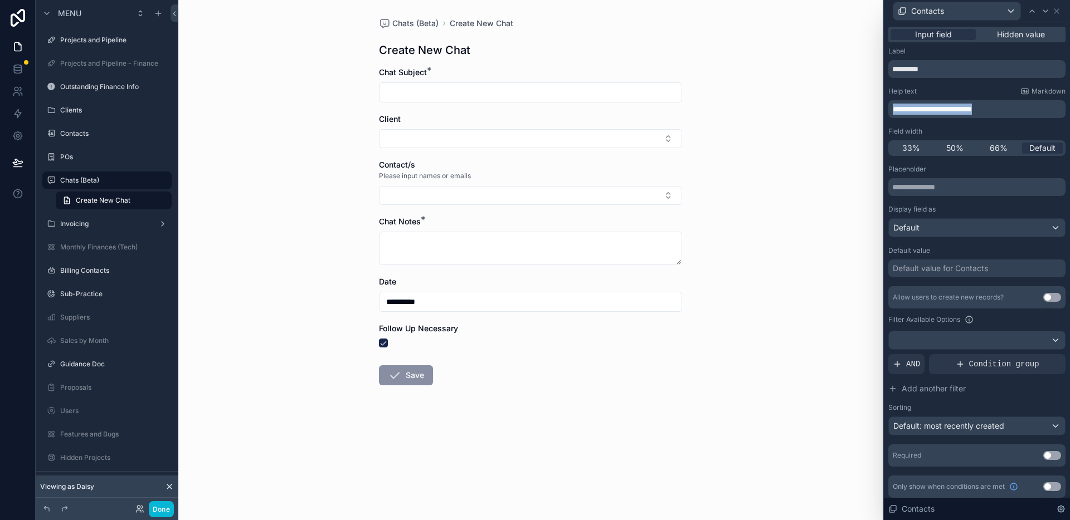
drag, startPoint x: 1013, startPoint y: 108, endPoint x: 812, endPoint y: 99, distance: 200.8
click at [812, 99] on div "**********" at bounding box center [535, 260] width 1070 height 520
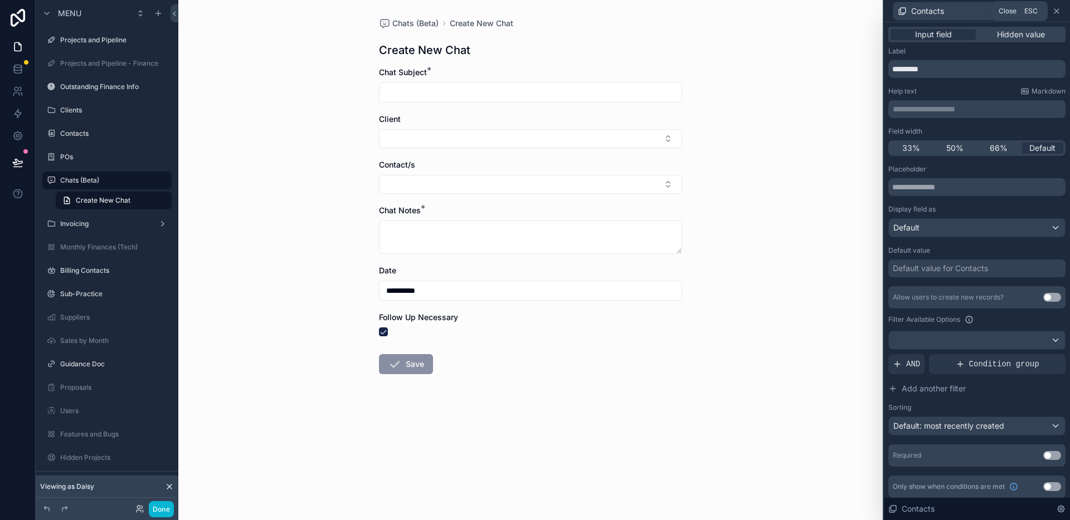
click at [1055, 11] on icon at bounding box center [1056, 11] width 4 height 4
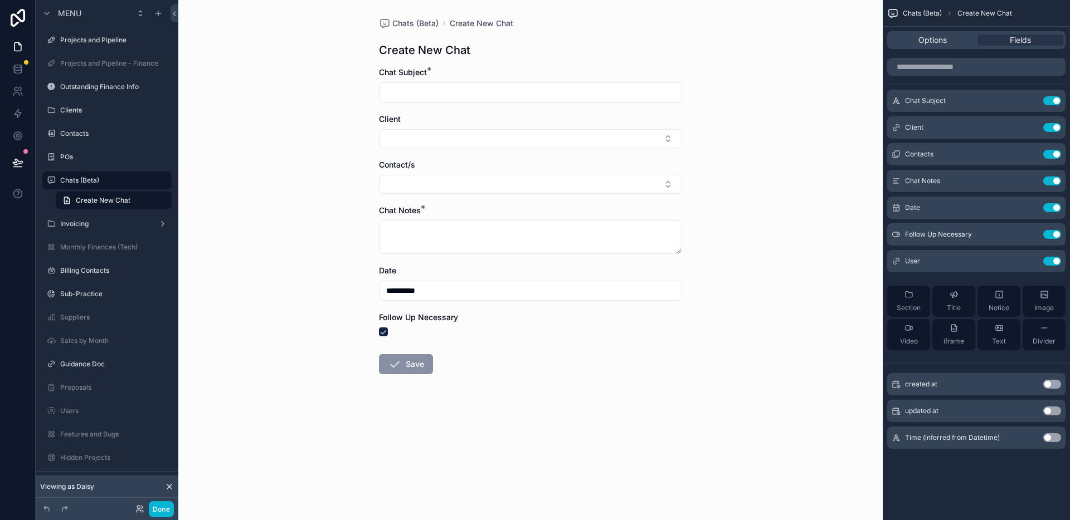
click at [759, 209] on div "**********" at bounding box center [530, 260] width 704 height 520
click at [569, 185] on button "Select Button" at bounding box center [530, 184] width 303 height 19
click at [761, 250] on div "**********" at bounding box center [530, 260] width 704 height 520
click at [1029, 153] on icon "scrollable content" at bounding box center [1031, 153] width 4 height 4
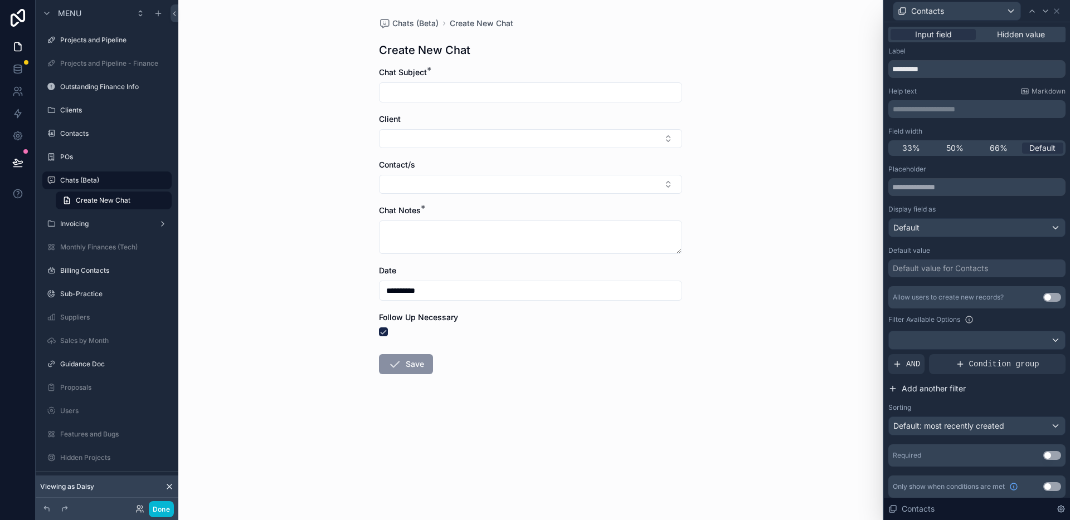
scroll to position [4, 0]
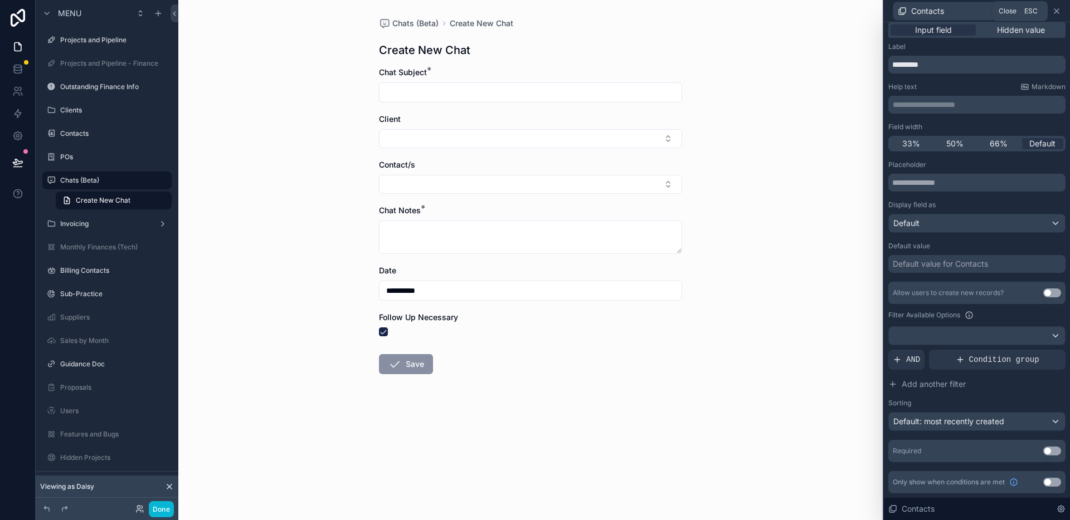
click at [1056, 12] on icon at bounding box center [1056, 11] width 9 height 9
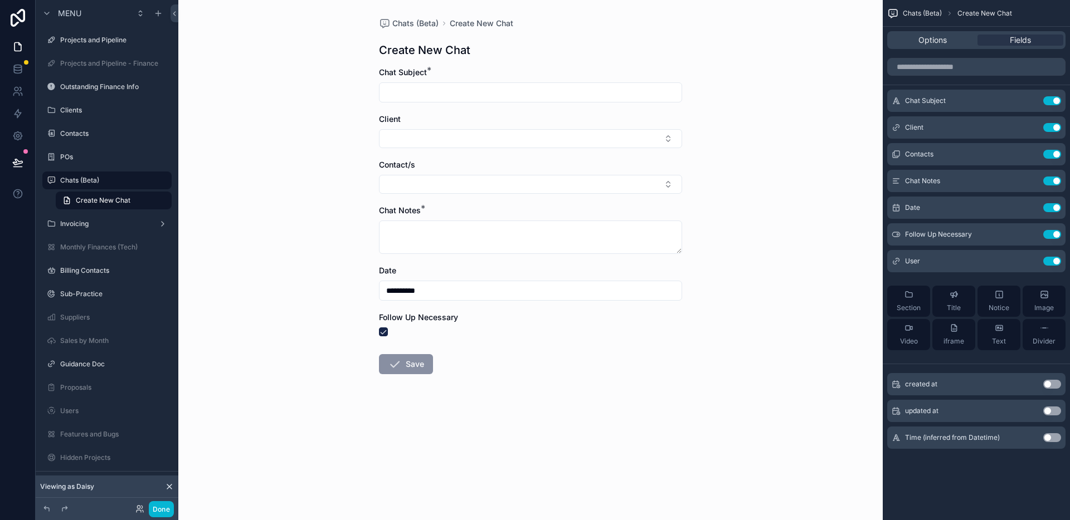
click at [740, 135] on div "**********" at bounding box center [530, 260] width 704 height 520
click at [727, 149] on div "**********" at bounding box center [530, 260] width 704 height 520
click at [74, 128] on div "Contacts" at bounding box center [107, 133] width 94 height 13
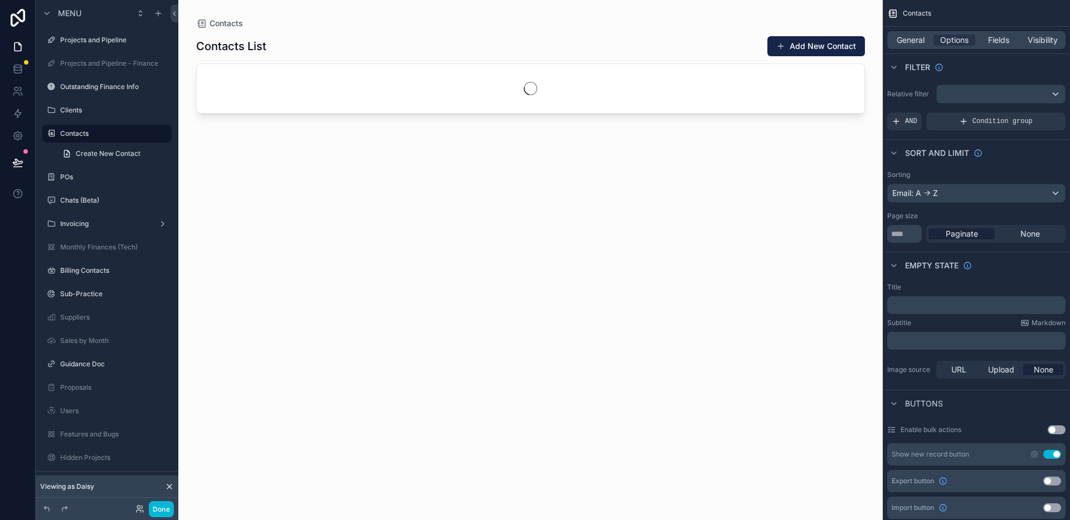
click at [791, 51] on div "scrollable content" at bounding box center [530, 253] width 704 height 507
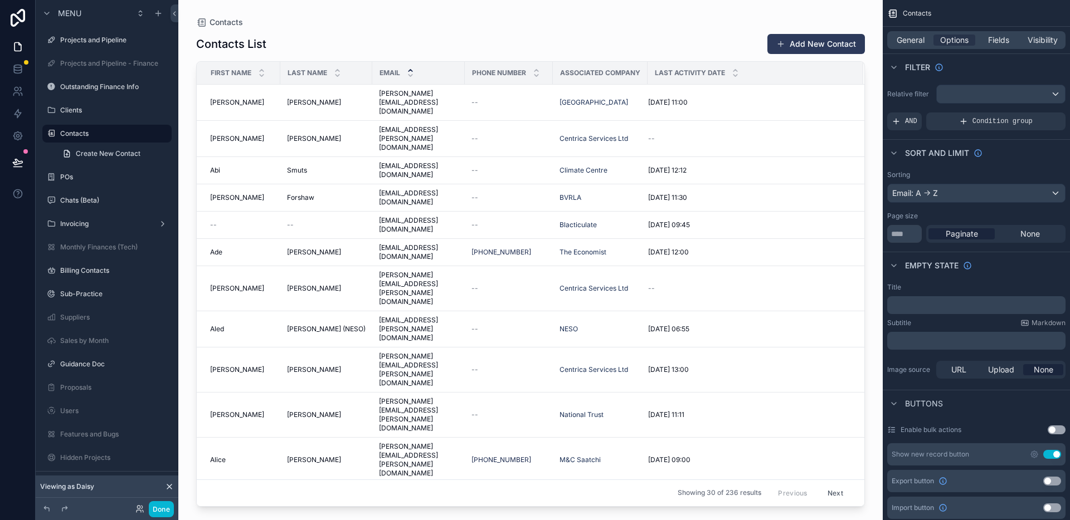
click at [811, 46] on button "Add New Contact" at bounding box center [816, 44] width 98 height 20
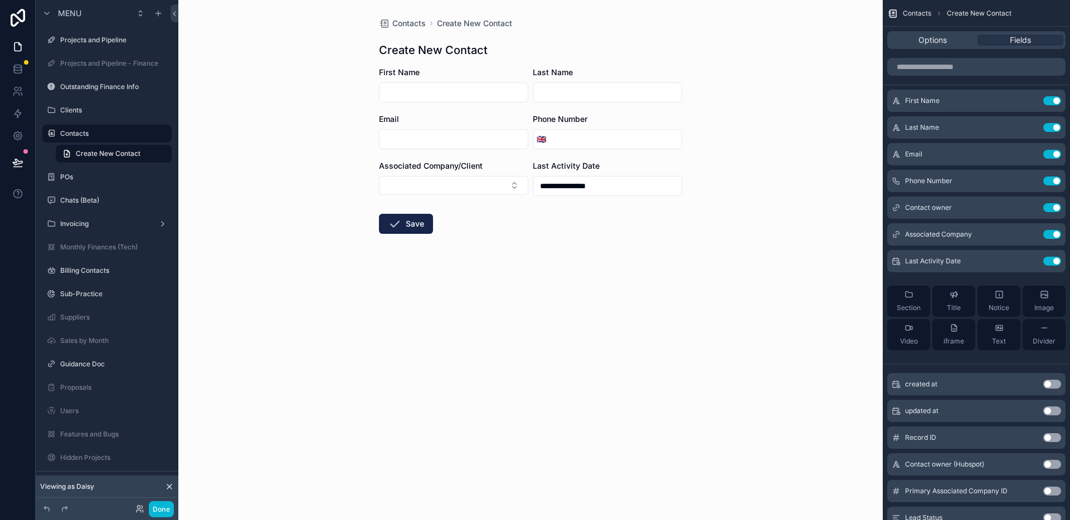
click at [702, 128] on div "**********" at bounding box center [530, 260] width 704 height 520
click at [1030, 100] on icon "scrollable content" at bounding box center [1029, 100] width 9 height 9
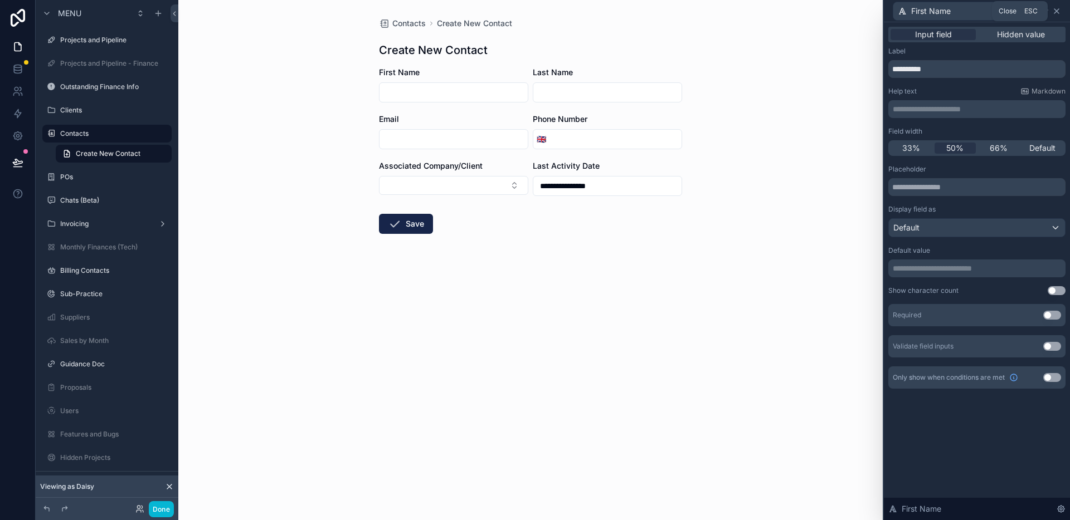
click at [1058, 11] on icon at bounding box center [1056, 11] width 9 height 9
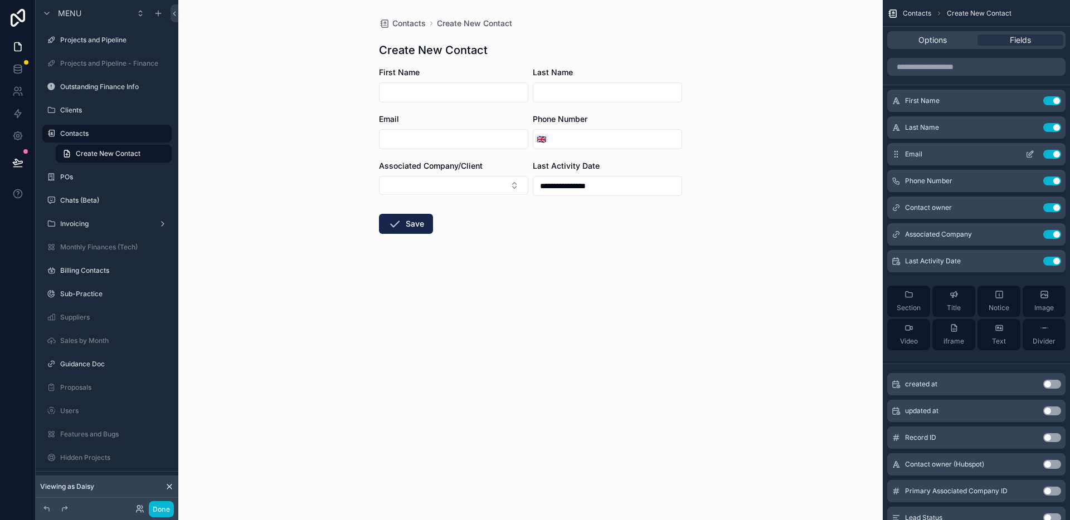
click at [1031, 154] on icon "scrollable content" at bounding box center [1029, 154] width 9 height 9
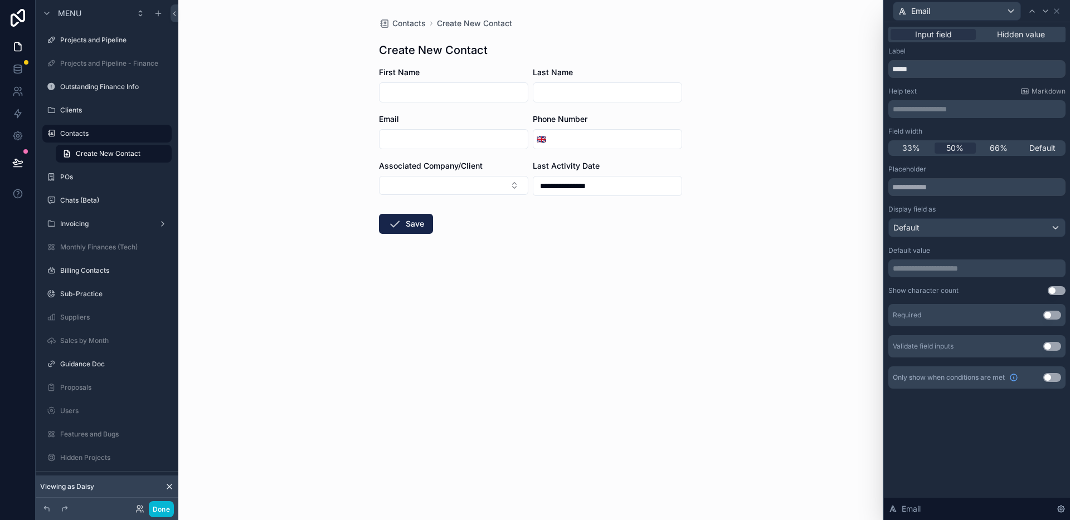
click at [1049, 316] on button "Use setting" at bounding box center [1052, 315] width 18 height 9
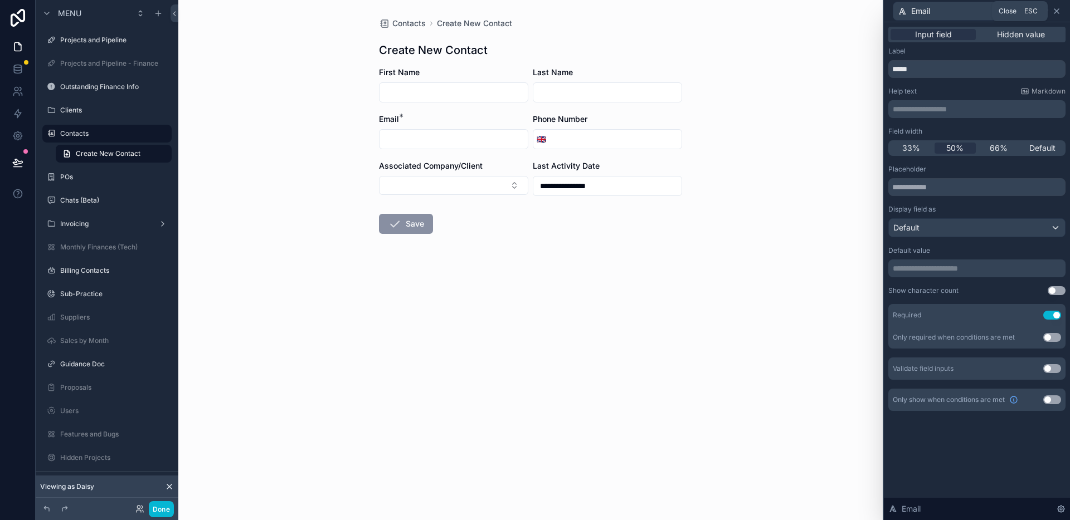
click at [1058, 12] on icon at bounding box center [1056, 11] width 4 height 4
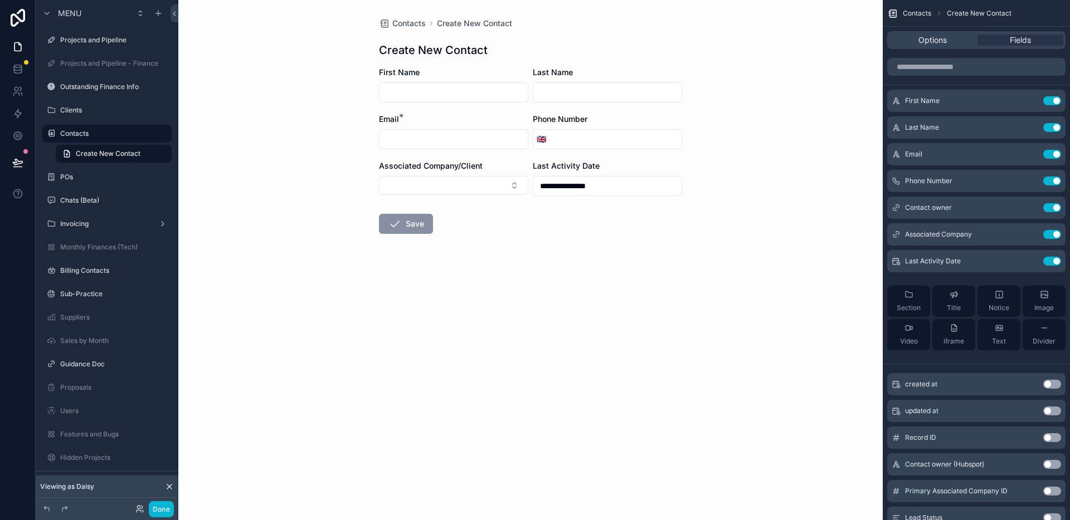
click at [720, 179] on div "**********" at bounding box center [530, 260] width 704 height 520
click at [718, 104] on div "**********" at bounding box center [530, 260] width 704 height 520
click at [734, 112] on div "**********" at bounding box center [530, 260] width 704 height 520
drag, startPoint x: 395, startPoint y: 50, endPoint x: 539, endPoint y: 50, distance: 144.9
click at [539, 50] on div "Create New Contact" at bounding box center [530, 50] width 303 height 16
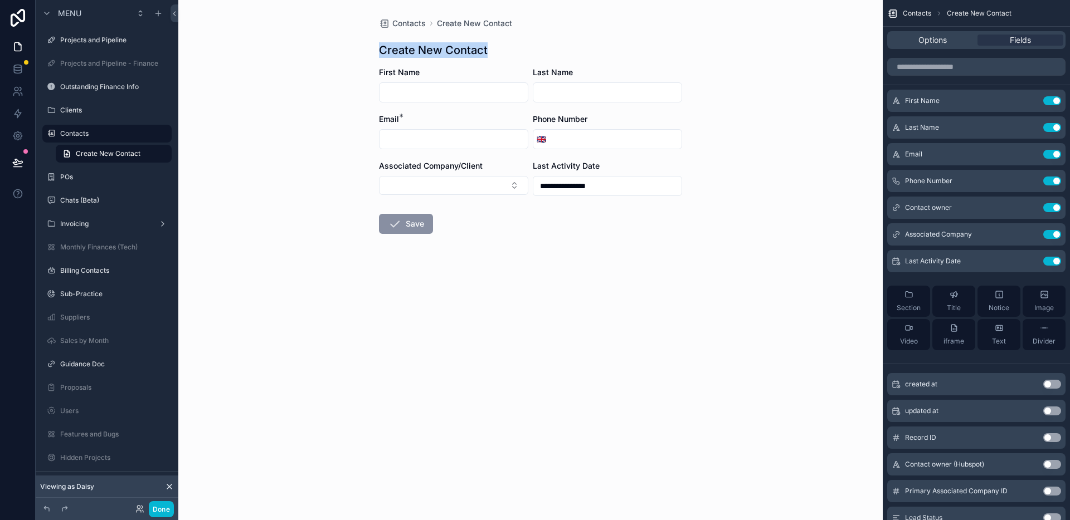
click at [539, 50] on div "Create New Contact" at bounding box center [530, 50] width 303 height 16
click at [513, 46] on div "Create New Contact" at bounding box center [530, 50] width 303 height 16
click at [783, 124] on div "**********" at bounding box center [530, 260] width 704 height 520
click at [772, 65] on div "**********" at bounding box center [530, 260] width 704 height 520
click at [282, 395] on div "**********" at bounding box center [530, 260] width 704 height 520
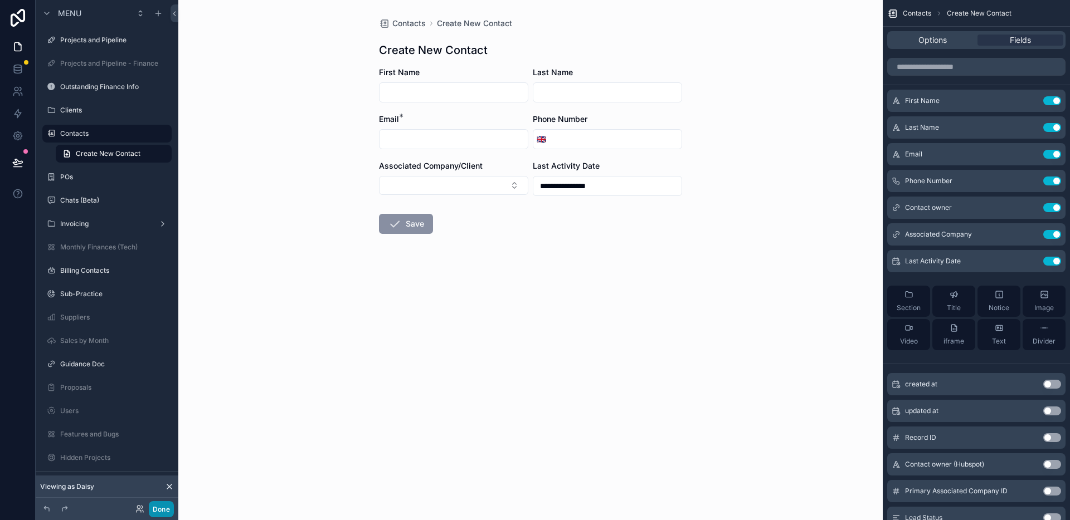
click at [163, 510] on button "Done" at bounding box center [161, 509] width 25 height 16
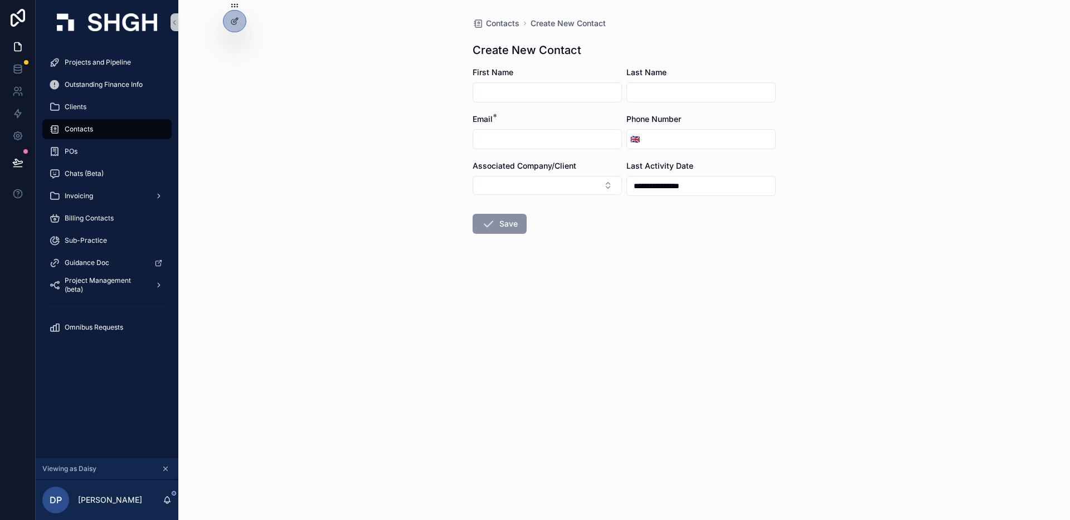
click at [352, 151] on div "**********" at bounding box center [624, 260] width 892 height 520
click at [236, 130] on div "**********" at bounding box center [624, 260] width 892 height 520
click at [247, 143] on div "**********" at bounding box center [624, 260] width 892 height 520
click at [21, 162] on icon at bounding box center [17, 162] width 11 height 11
type input "**********"
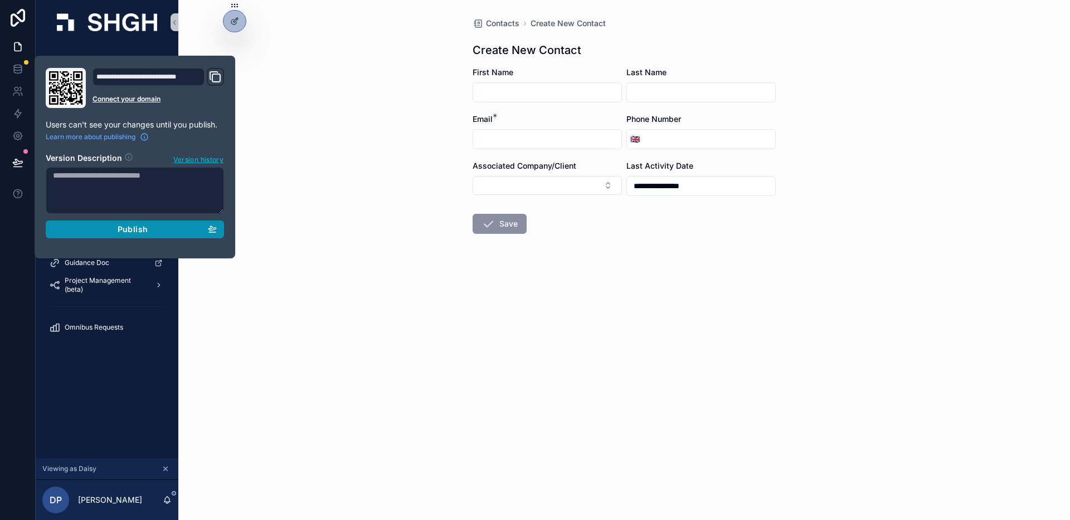
click at [158, 236] on button "Publish" at bounding box center [135, 230] width 178 height 18
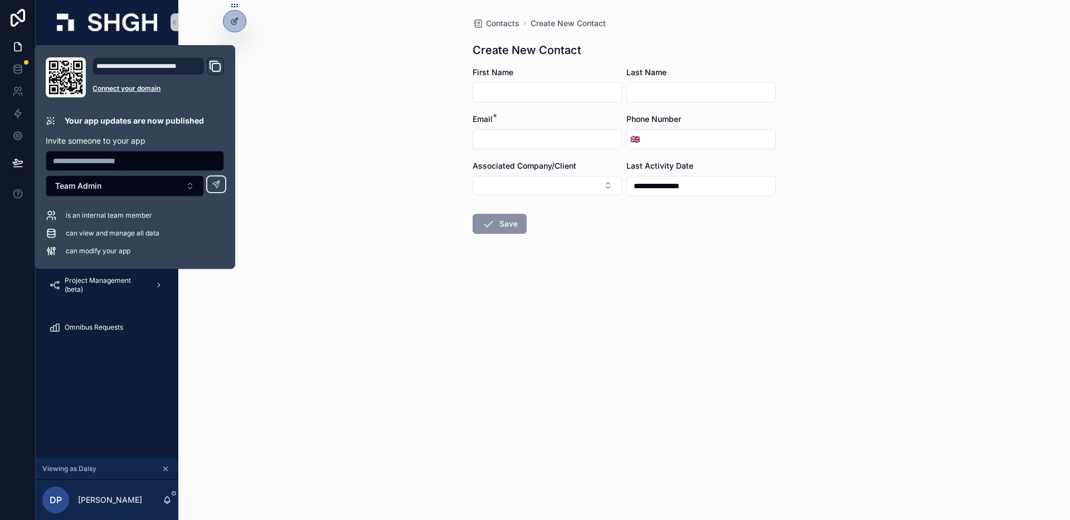
click at [281, 177] on div "**********" at bounding box center [624, 260] width 892 height 520
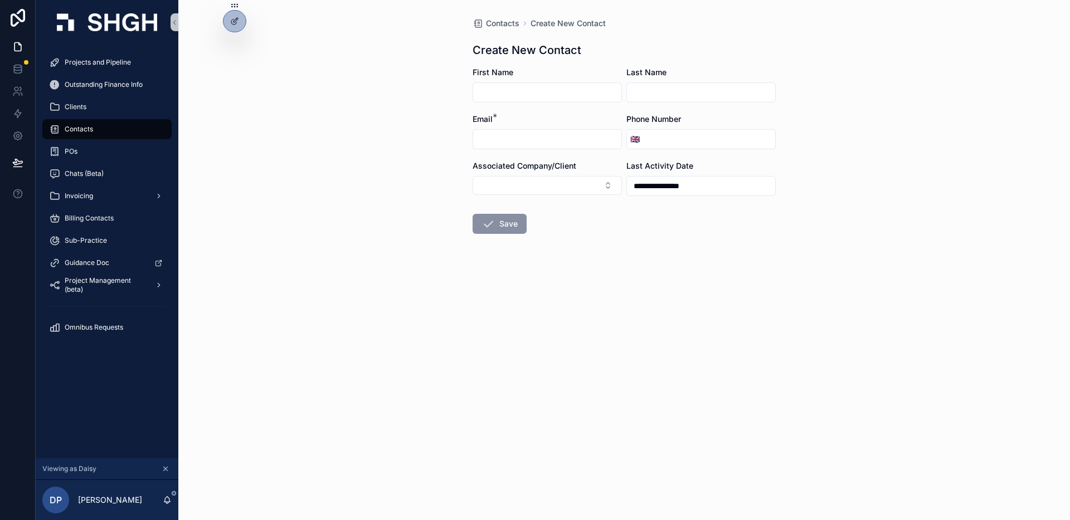
click at [311, 168] on div "**********" at bounding box center [624, 260] width 892 height 520
click at [99, 173] on span "Chats (Beta)" at bounding box center [84, 173] width 39 height 9
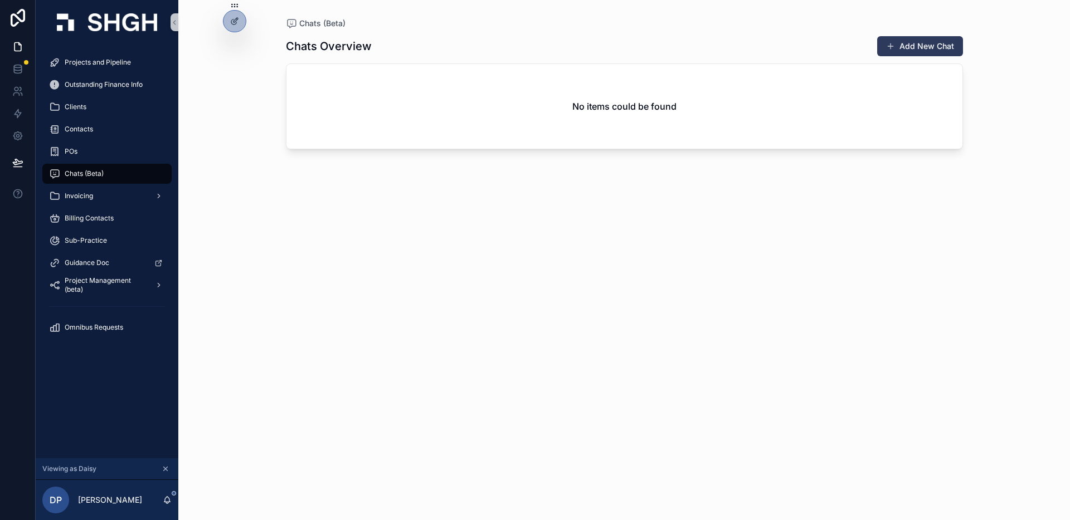
click at [929, 49] on button "Add New Chat" at bounding box center [920, 46] width 86 height 20
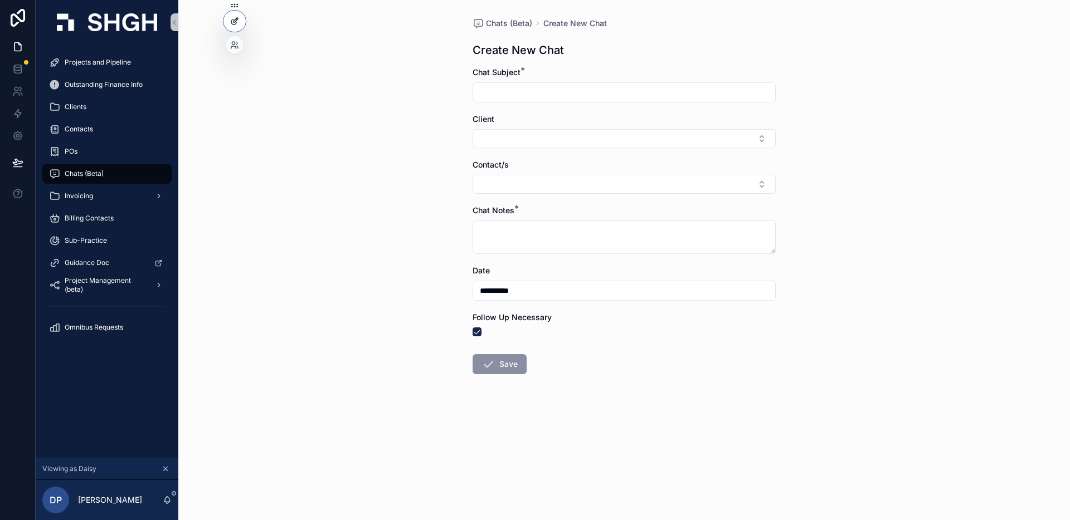
click at [236, 20] on icon at bounding box center [235, 20] width 4 height 4
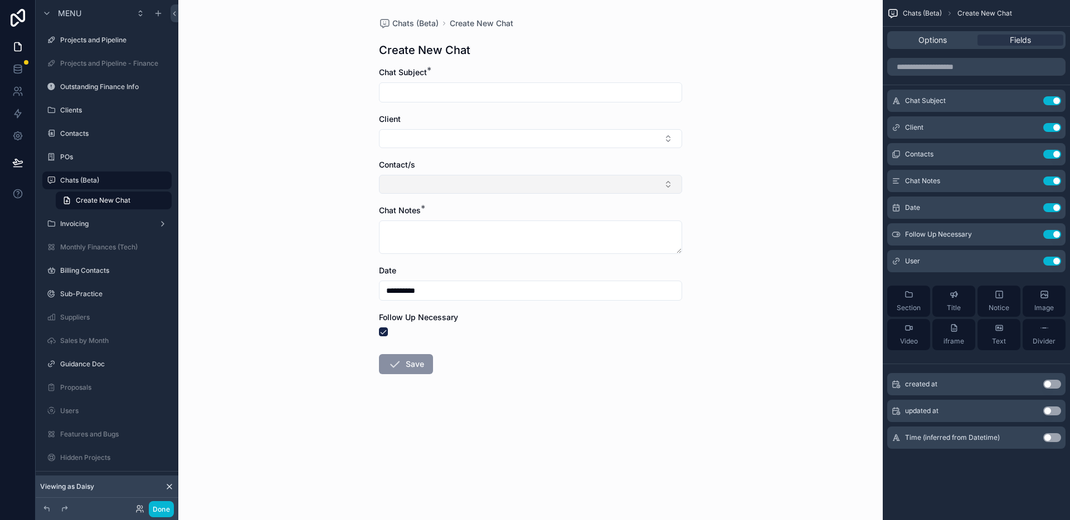
click at [463, 179] on button "Select Button" at bounding box center [530, 184] width 303 height 19
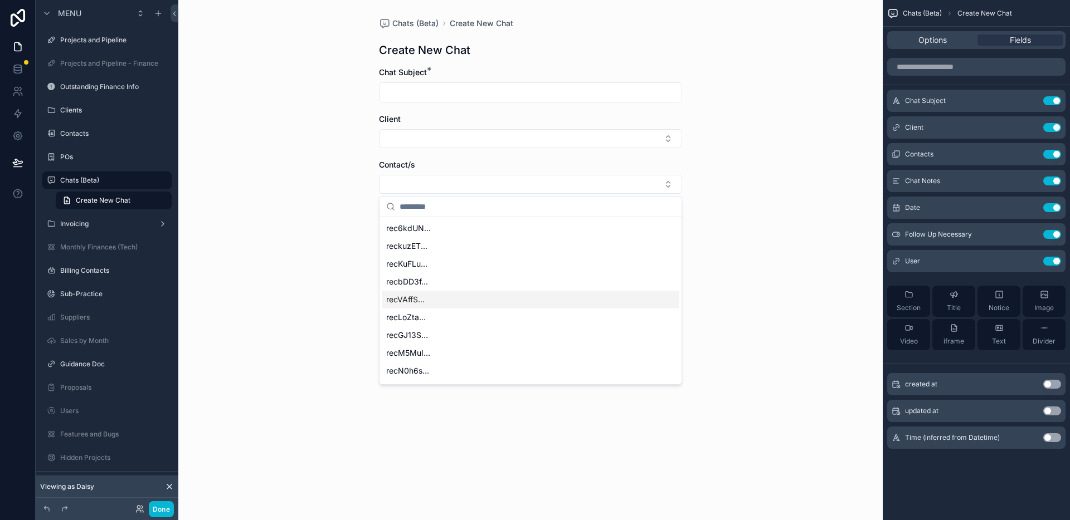
click at [324, 262] on div "**********" at bounding box center [530, 260] width 704 height 520
click at [274, 202] on div "**********" at bounding box center [530, 260] width 704 height 520
click at [429, 167] on div "Contact/s" at bounding box center [530, 164] width 303 height 11
click at [1050, 153] on button "Use setting" at bounding box center [1052, 154] width 18 height 9
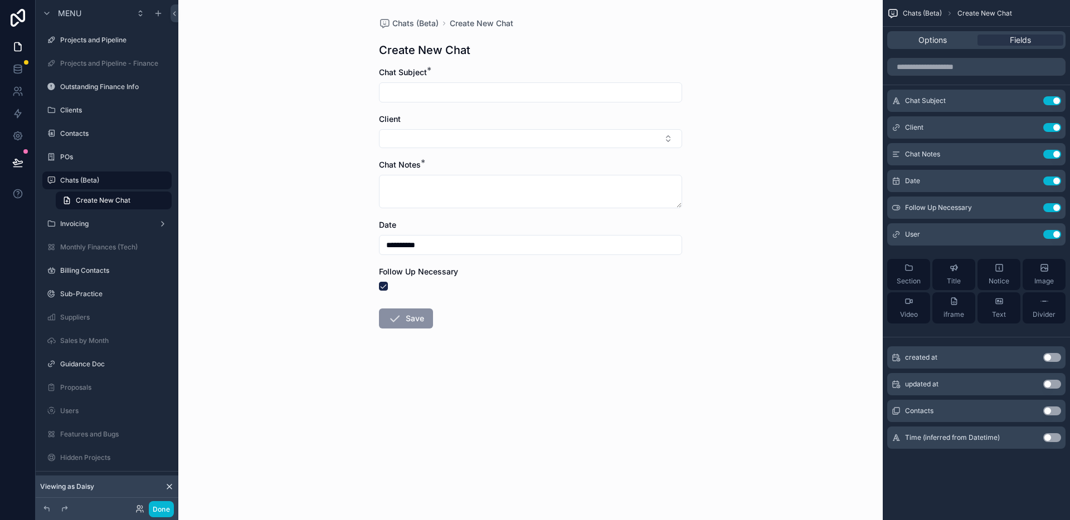
click at [1049, 409] on button "Use setting" at bounding box center [1052, 411] width 18 height 9
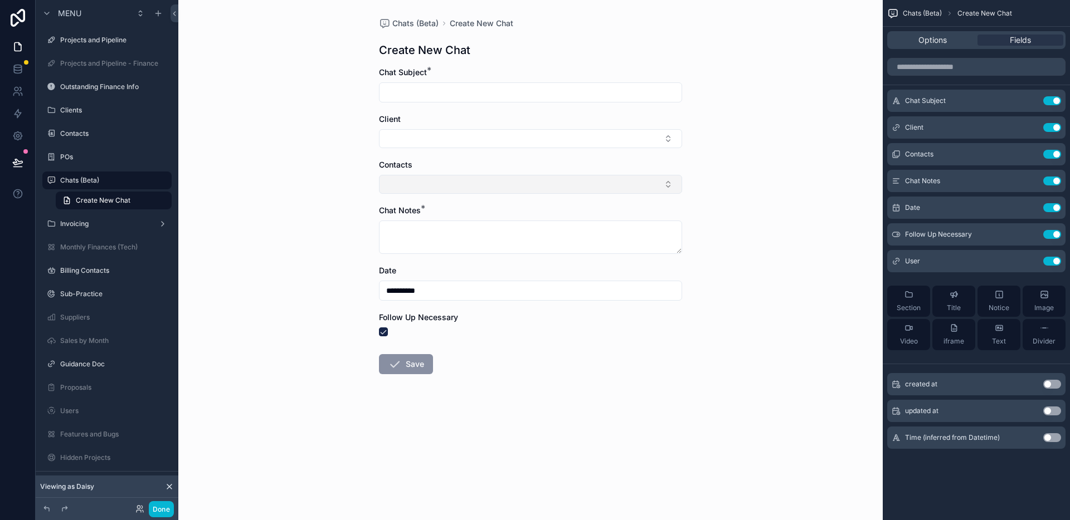
click at [643, 186] on button "Select Button" at bounding box center [530, 184] width 303 height 19
click at [725, 279] on div "**********" at bounding box center [530, 260] width 704 height 520
click at [736, 196] on div "**********" at bounding box center [530, 260] width 704 height 520
click at [271, 173] on div "**********" at bounding box center [530, 260] width 704 height 520
click at [216, 134] on div "**********" at bounding box center [530, 260] width 704 height 520
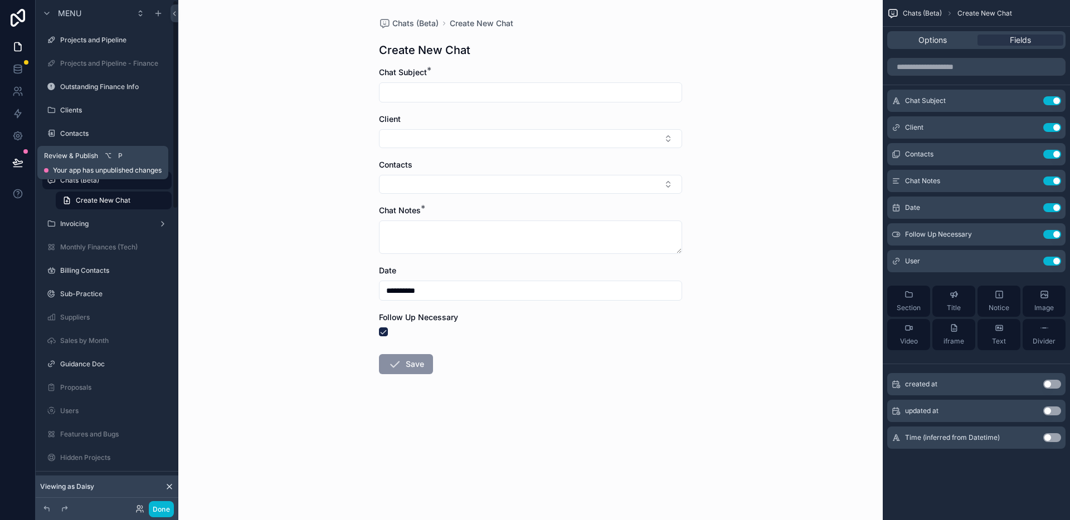
click at [309, 165] on div "**********" at bounding box center [530, 260] width 704 height 520
click at [7, 60] on link at bounding box center [17, 69] width 35 height 22
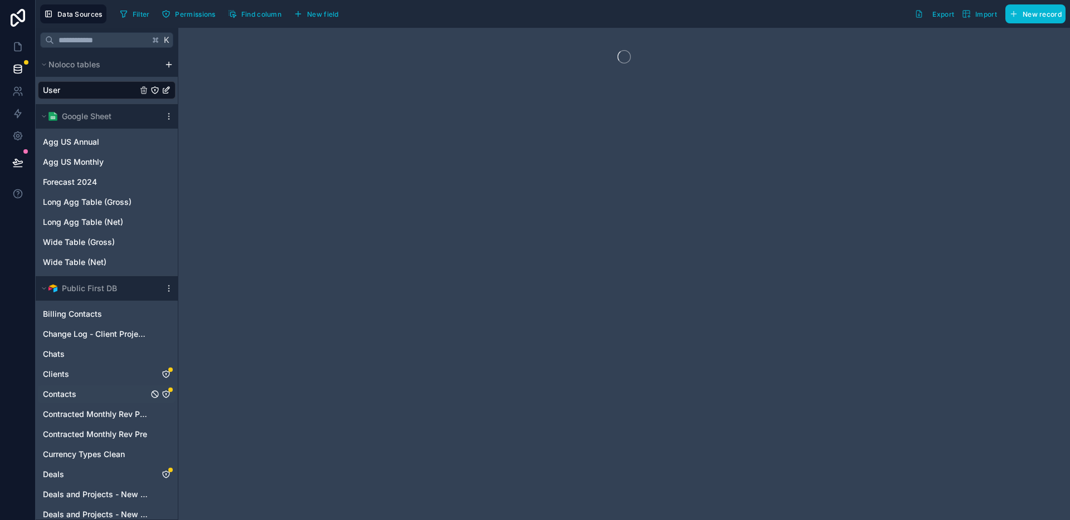
click at [75, 395] on span "Contacts" at bounding box center [59, 394] width 33 height 11
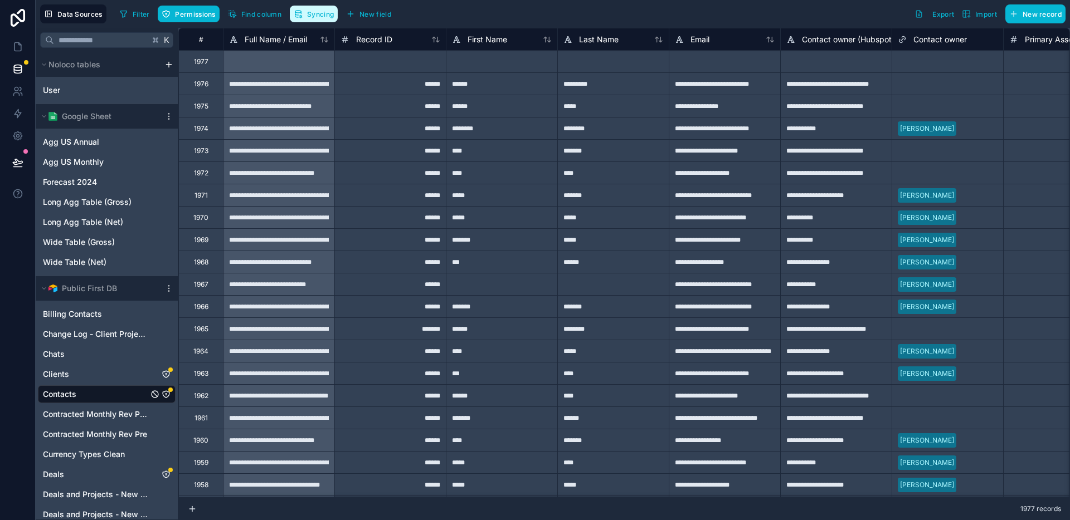
click at [332, 18] on button "Syncing" at bounding box center [314, 14] width 48 height 17
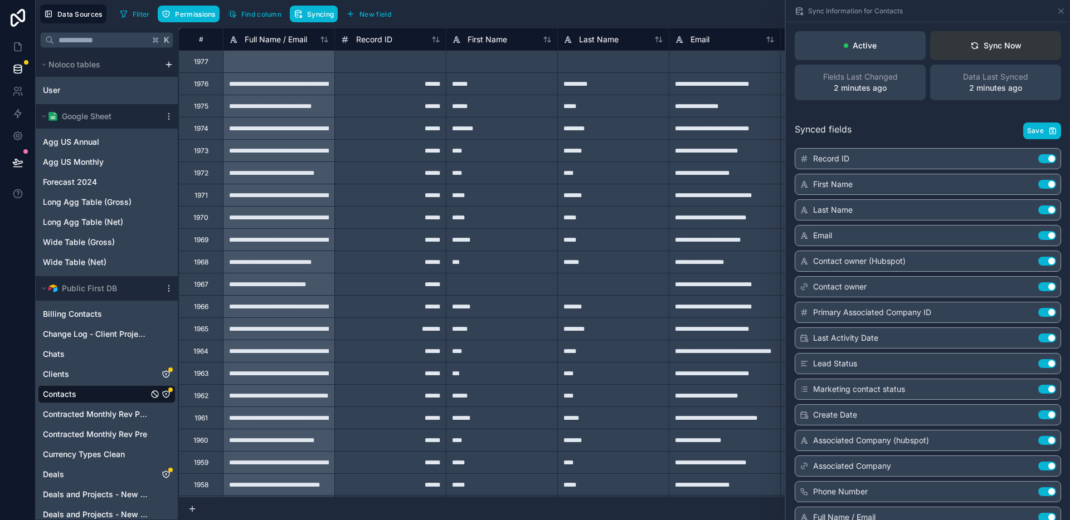
click at [1002, 50] on div "Sync Now" at bounding box center [995, 45] width 51 height 11
click at [1061, 10] on icon at bounding box center [1060, 11] width 9 height 9
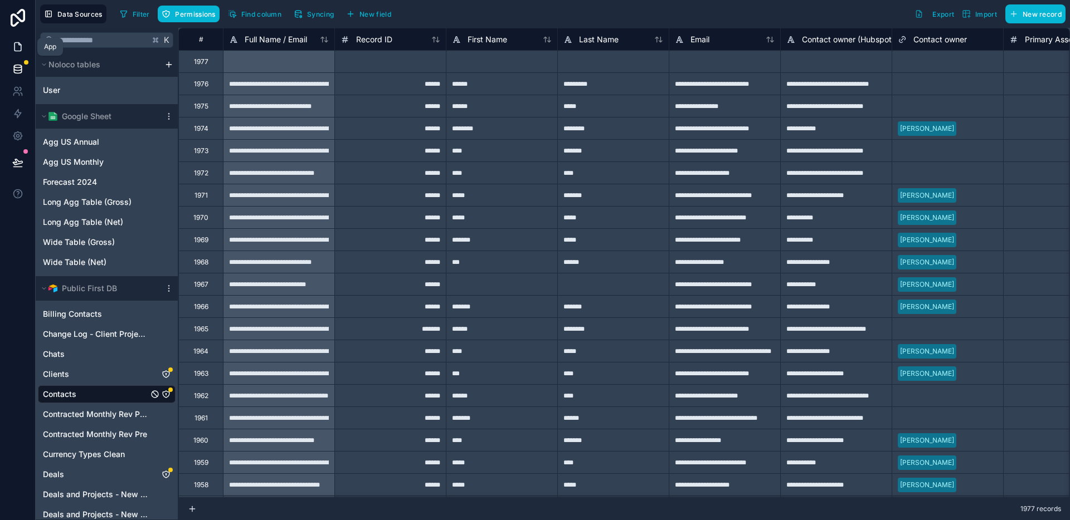
click at [19, 44] on icon at bounding box center [17, 46] width 11 height 11
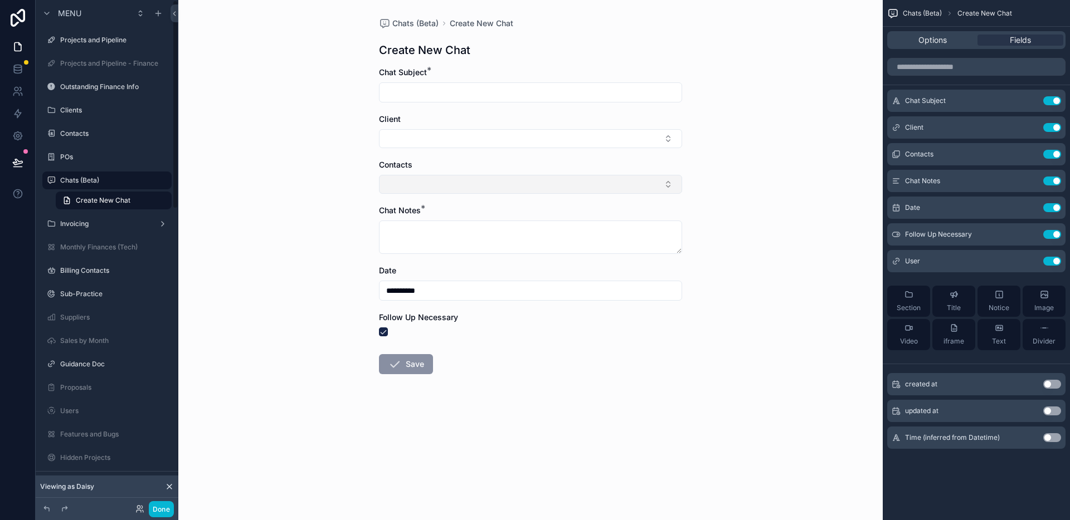
click at [449, 182] on button "Select Button" at bounding box center [530, 184] width 303 height 19
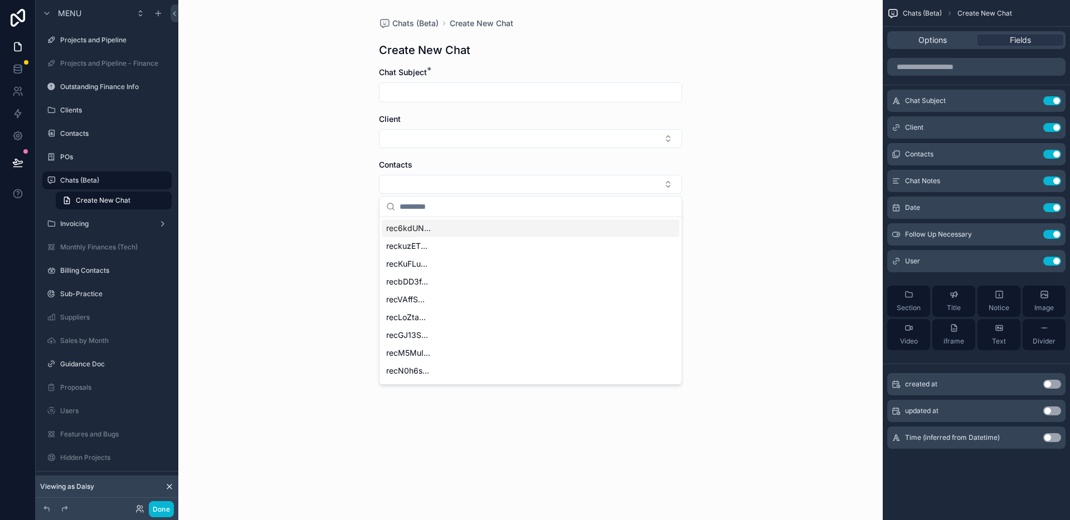
click at [715, 189] on div "**********" at bounding box center [530, 260] width 704 height 520
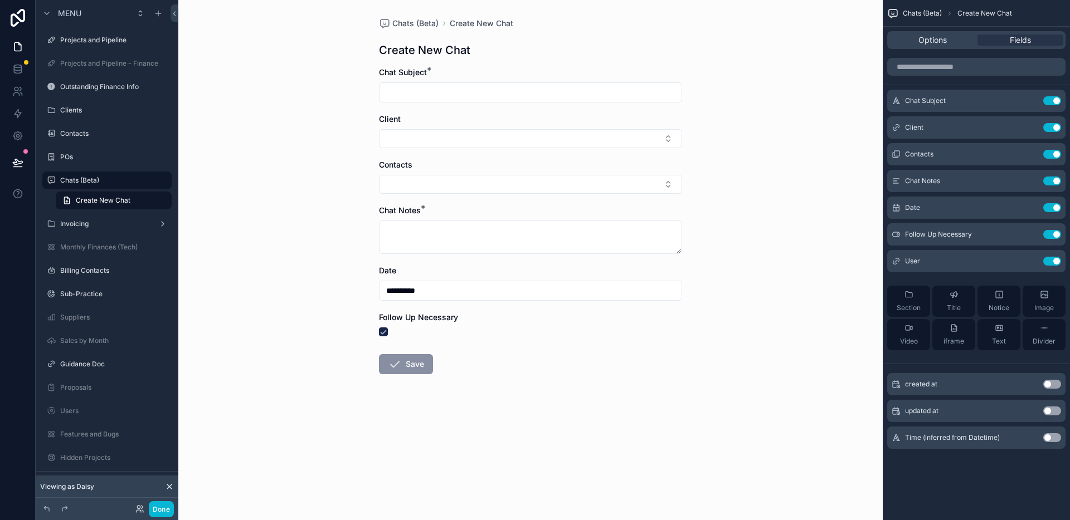
click at [278, 99] on div "**********" at bounding box center [530, 260] width 704 height 520
click at [1029, 153] on icon "scrollable content" at bounding box center [1029, 154] width 9 height 9
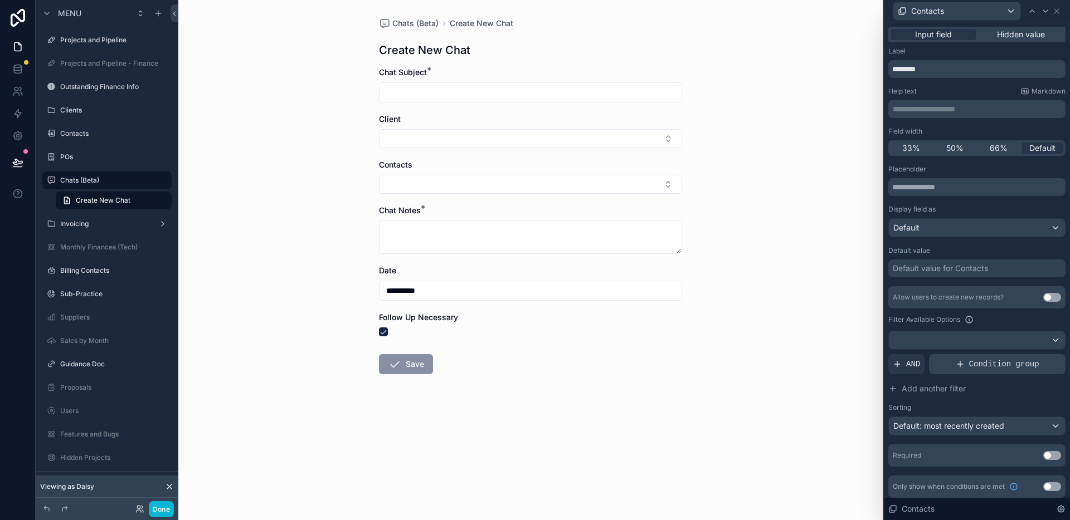
scroll to position [4, 0]
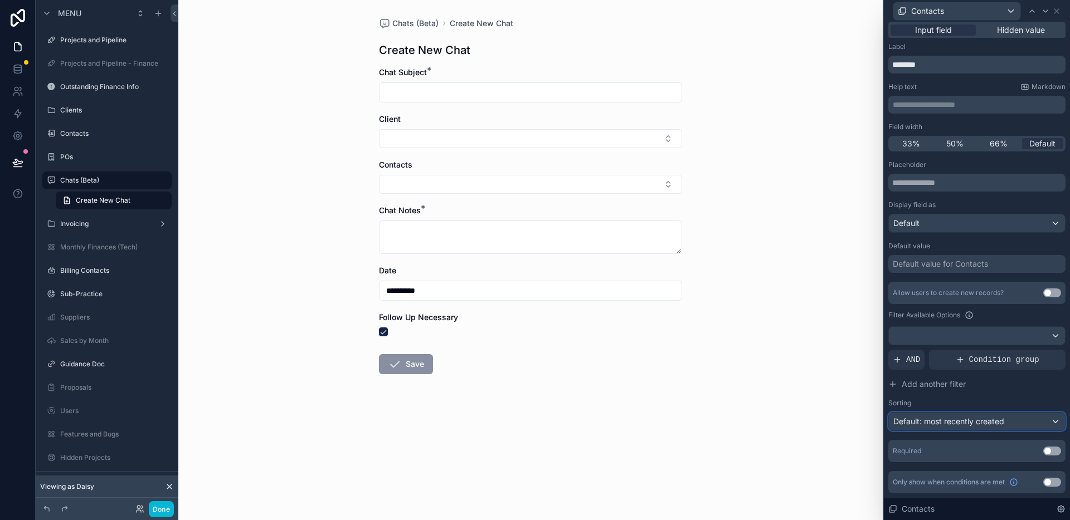
click at [970, 431] on button "Default: most recently created" at bounding box center [976, 421] width 177 height 19
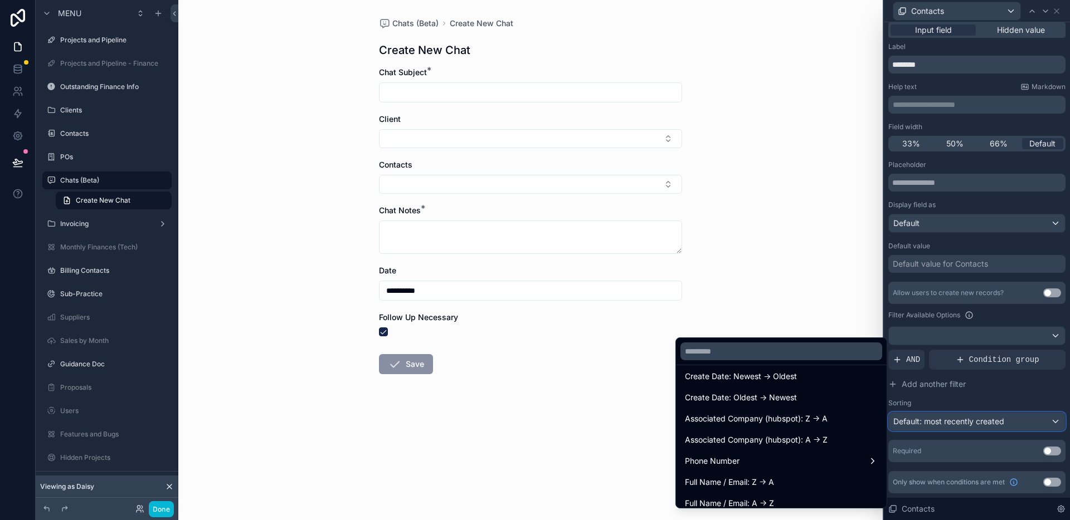
scroll to position [460, 0]
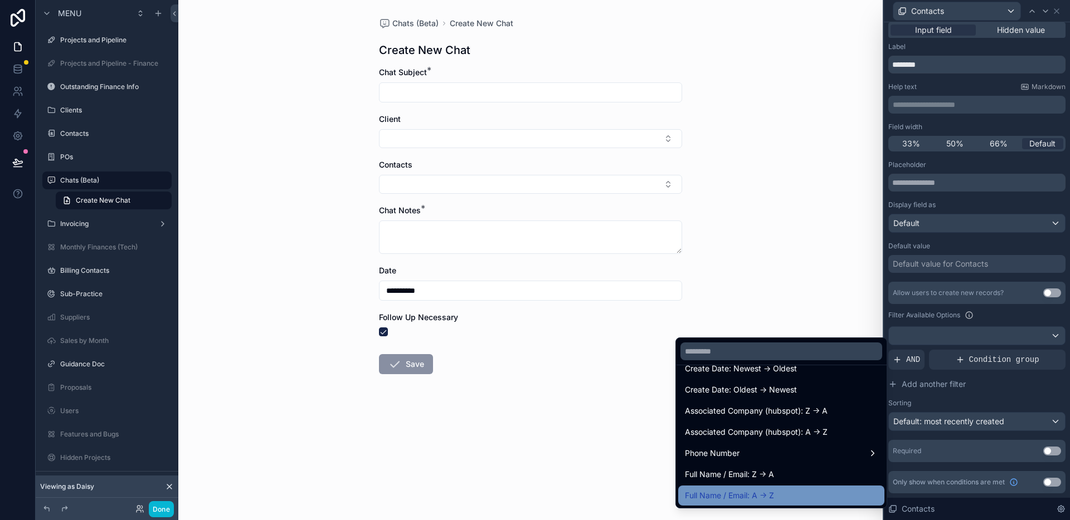
click at [759, 498] on span "Full Name / Email: A -> Z" at bounding box center [729, 495] width 89 height 13
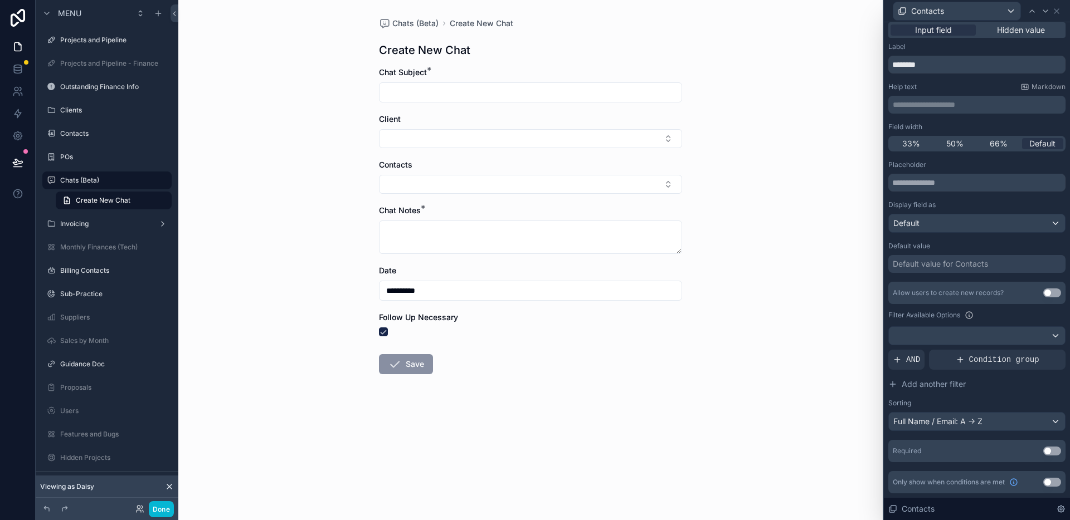
click at [756, 253] on div "**********" at bounding box center [530, 260] width 704 height 520
click at [734, 205] on div "**********" at bounding box center [530, 260] width 704 height 520
click at [631, 186] on button "Select Button" at bounding box center [530, 184] width 303 height 19
click at [753, 227] on div "**********" at bounding box center [530, 260] width 704 height 520
click at [274, 210] on div "**********" at bounding box center [530, 260] width 704 height 520
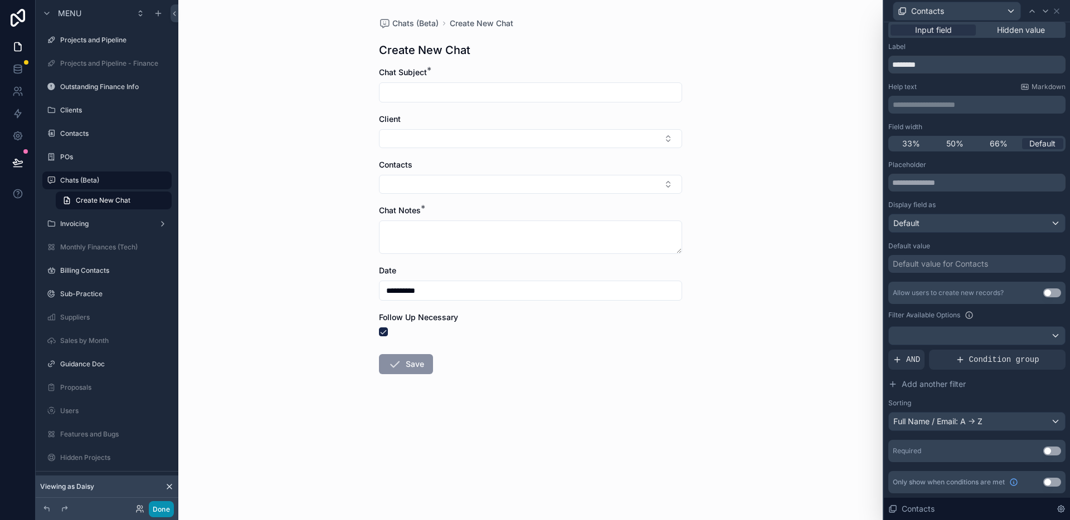
click at [164, 508] on button "Done" at bounding box center [161, 509] width 25 height 16
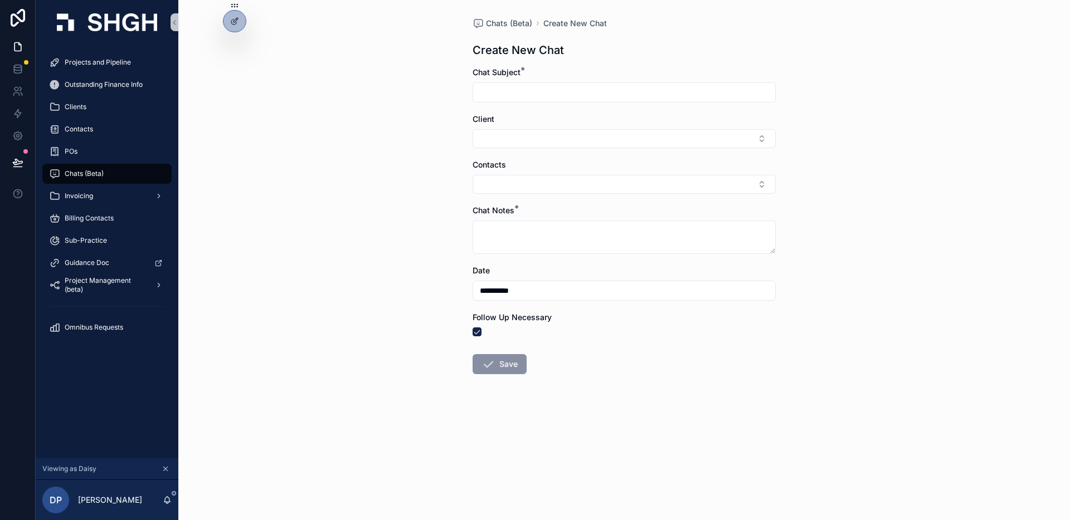
click at [351, 282] on div "**********" at bounding box center [624, 260] width 892 height 520
click at [237, 28] on div at bounding box center [234, 21] width 22 height 21
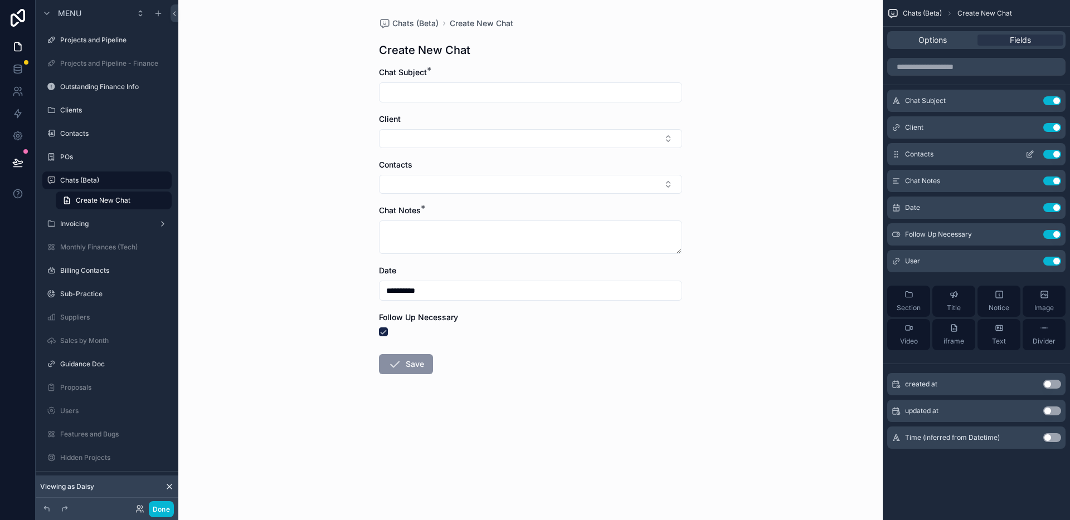
click at [1031, 154] on icon "scrollable content" at bounding box center [1031, 153] width 4 height 4
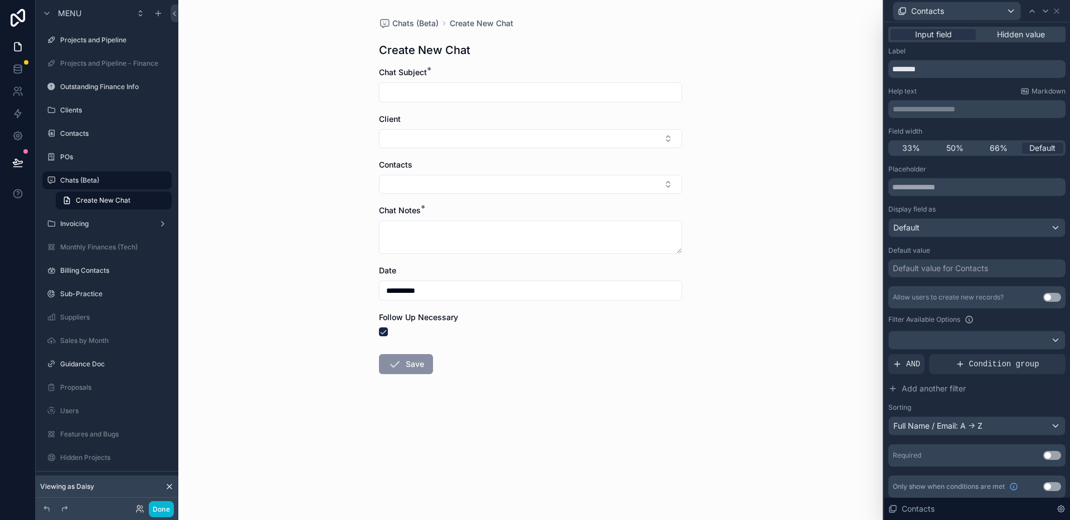
scroll to position [4, 0]
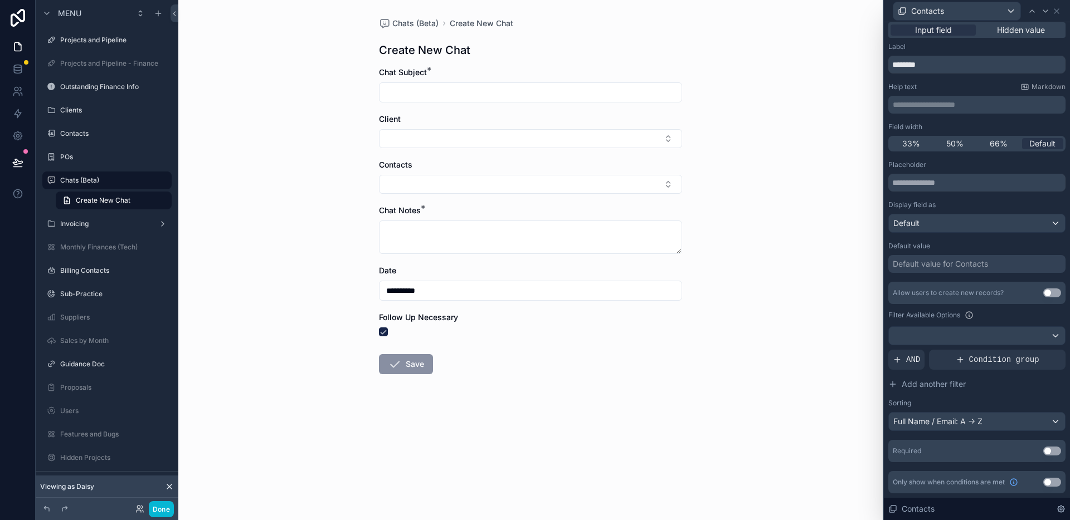
click at [1054, 450] on button "Use setting" at bounding box center [1052, 451] width 18 height 9
click at [1055, 9] on icon at bounding box center [1056, 11] width 4 height 4
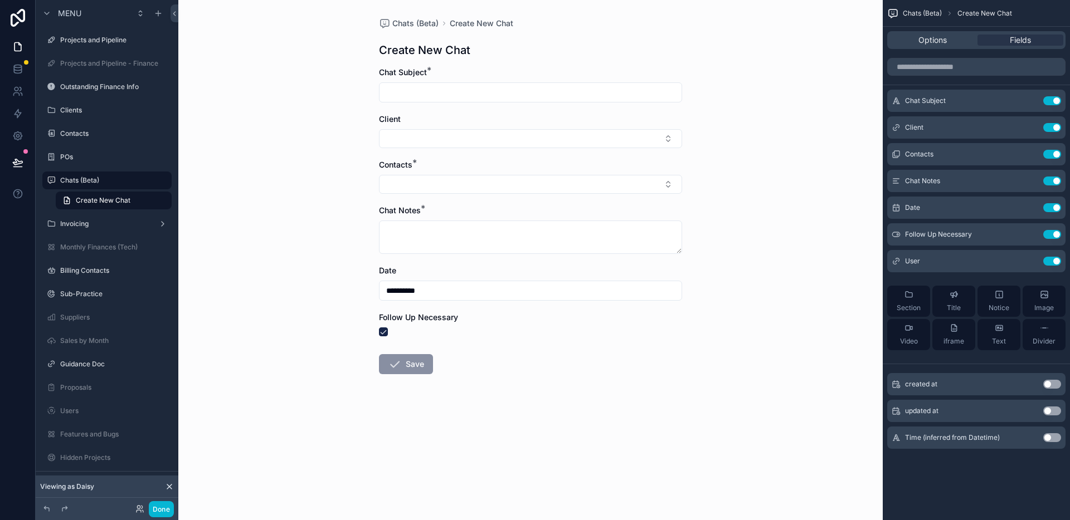
click at [792, 131] on div "**********" at bounding box center [530, 260] width 704 height 520
click at [762, 116] on div "**********" at bounding box center [530, 260] width 704 height 520
click at [262, 179] on div "**********" at bounding box center [530, 260] width 704 height 520
click at [274, 178] on div "**********" at bounding box center [530, 260] width 704 height 520
click at [274, 175] on div "**********" at bounding box center [530, 260] width 704 height 520
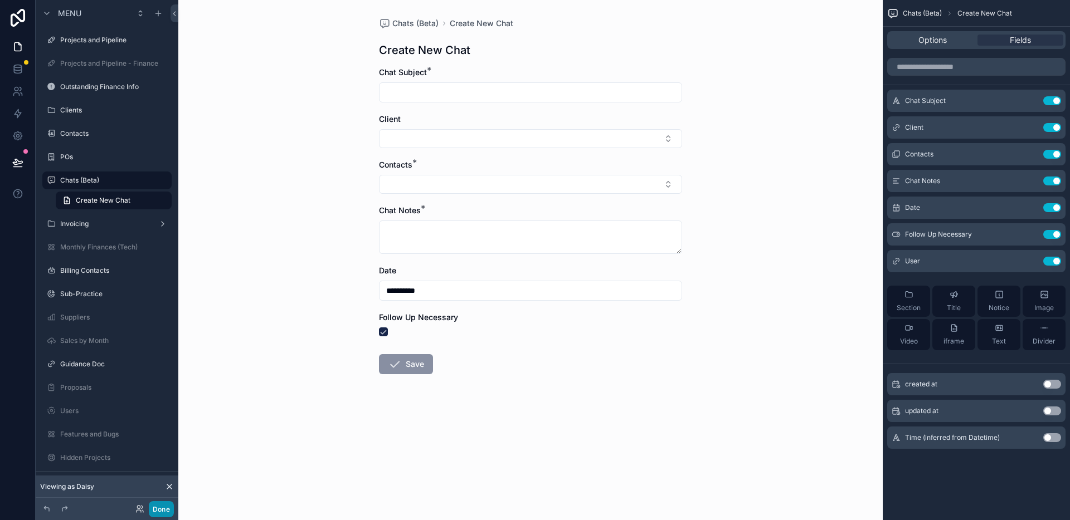
click at [163, 508] on button "Done" at bounding box center [161, 509] width 25 height 16
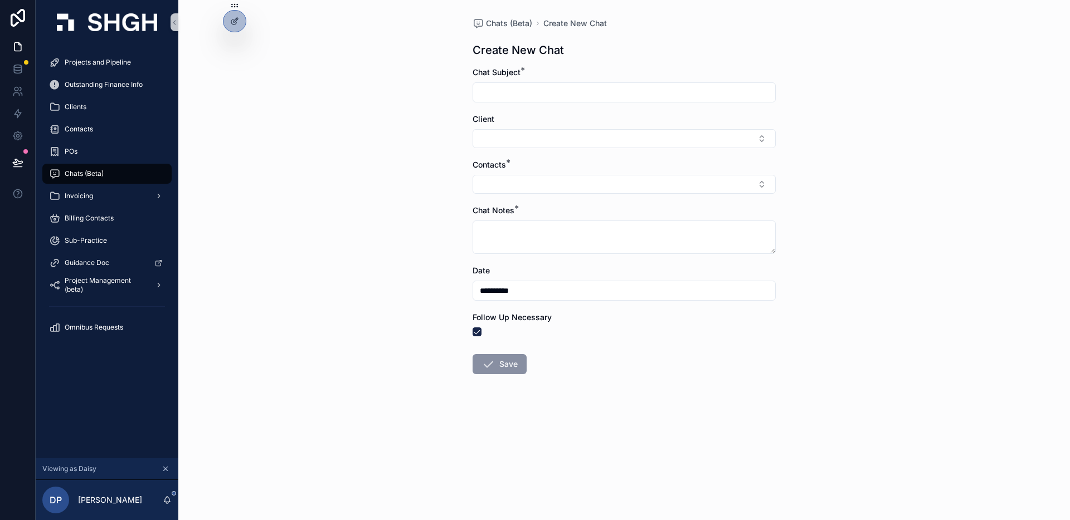
click at [286, 287] on div "**********" at bounding box center [624, 260] width 892 height 520
click at [231, 24] on icon at bounding box center [234, 21] width 9 height 9
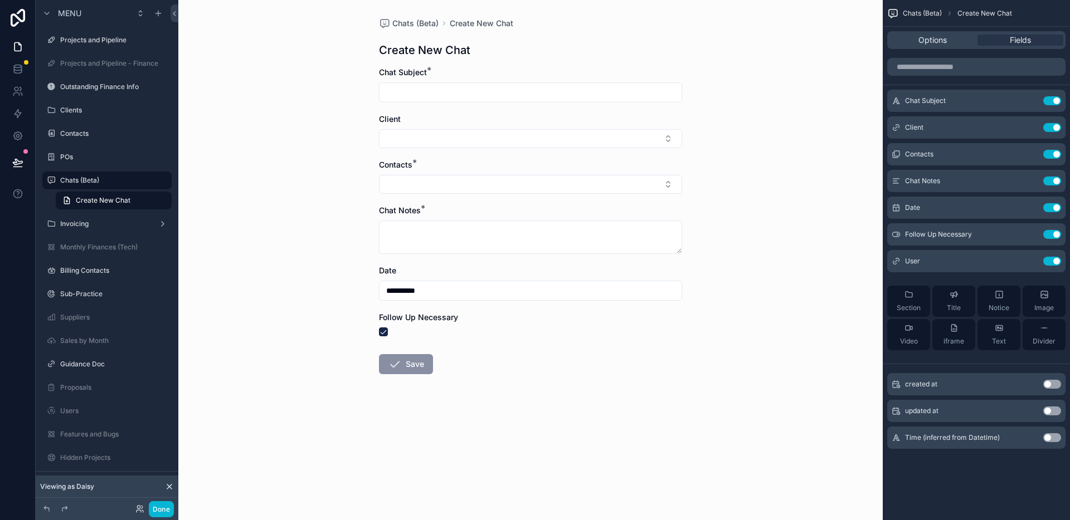
click at [787, 142] on div "**********" at bounding box center [530, 260] width 704 height 520
click at [291, 245] on div "**********" at bounding box center [530, 260] width 704 height 520
click at [108, 226] on label "Invoicing" at bounding box center [104, 224] width 89 height 9
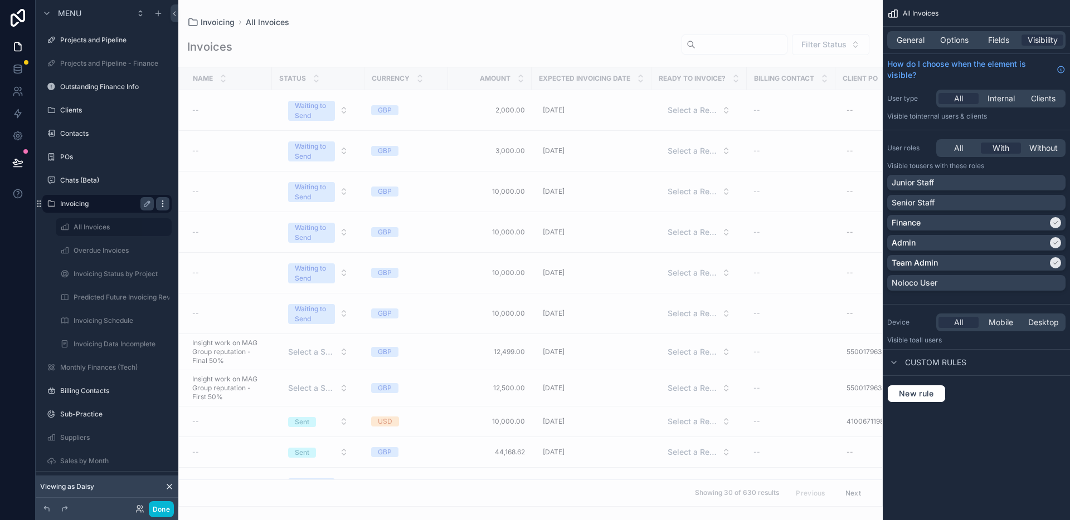
click at [163, 204] on icon "scrollable content" at bounding box center [162, 203] width 9 height 9
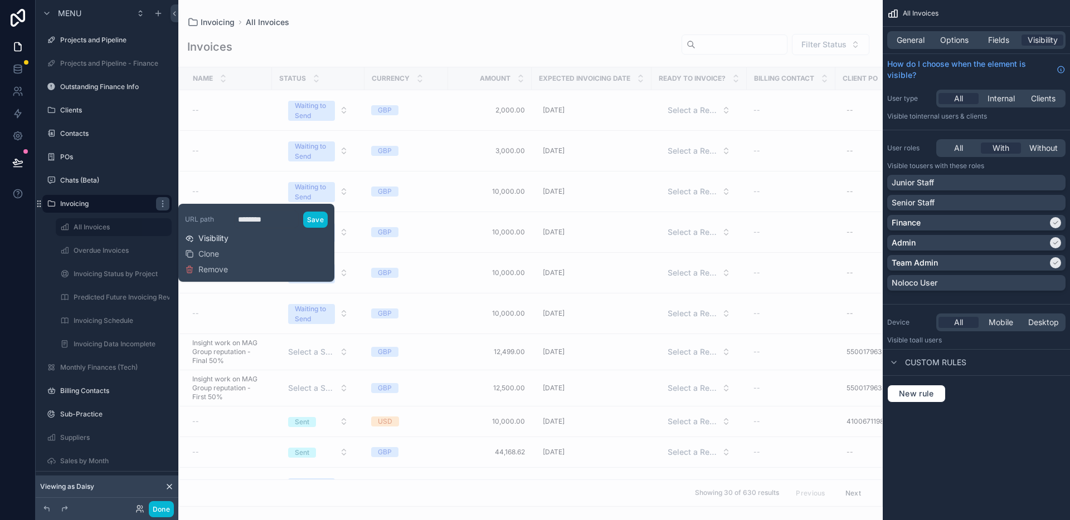
click at [221, 241] on span "Visibility" at bounding box center [213, 238] width 30 height 11
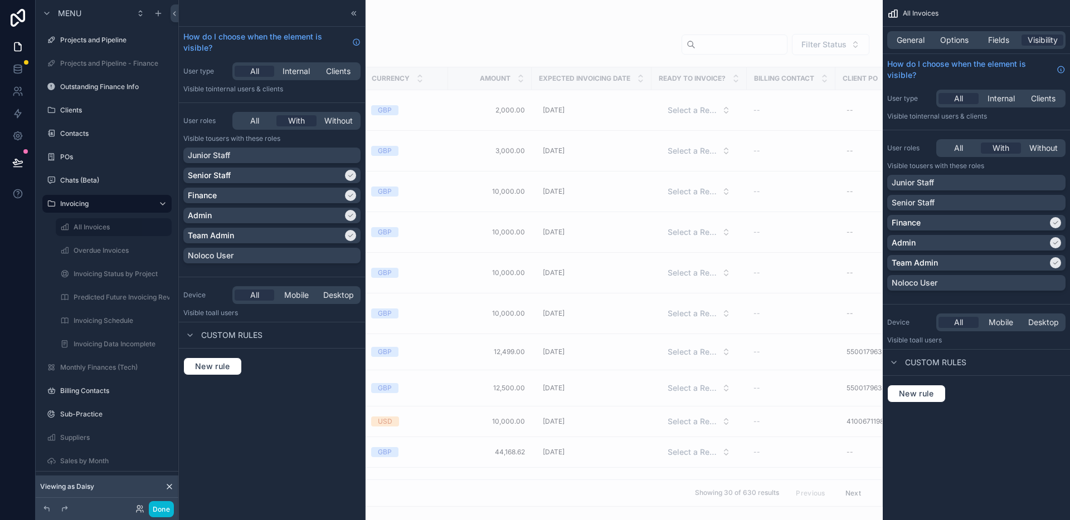
click at [254, 184] on div "Junior Staff Senior Staff Finance Admin Team Admin Noloco User" at bounding box center [271, 208] width 177 height 120
click at [249, 175] on div "Senior Staff" at bounding box center [265, 175] width 155 height 11
click at [352, 13] on icon at bounding box center [353, 13] width 2 height 4
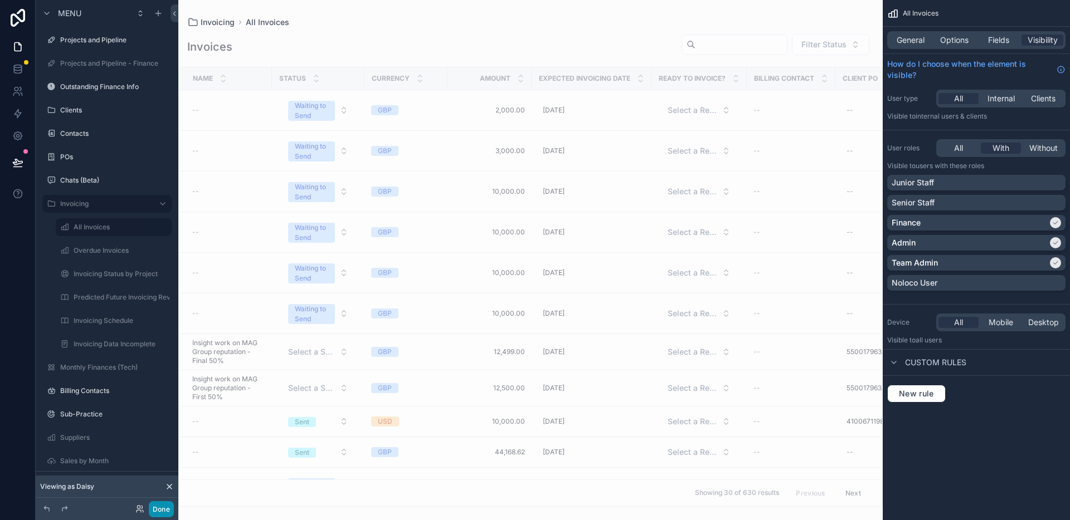
click at [169, 512] on button "Done" at bounding box center [161, 509] width 25 height 16
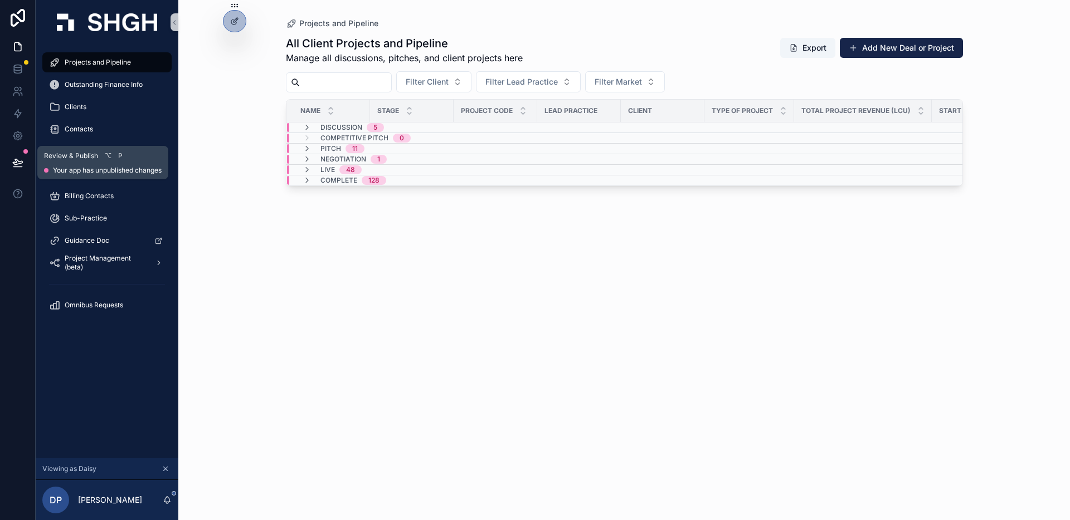
click at [16, 164] on icon at bounding box center [17, 162] width 11 height 11
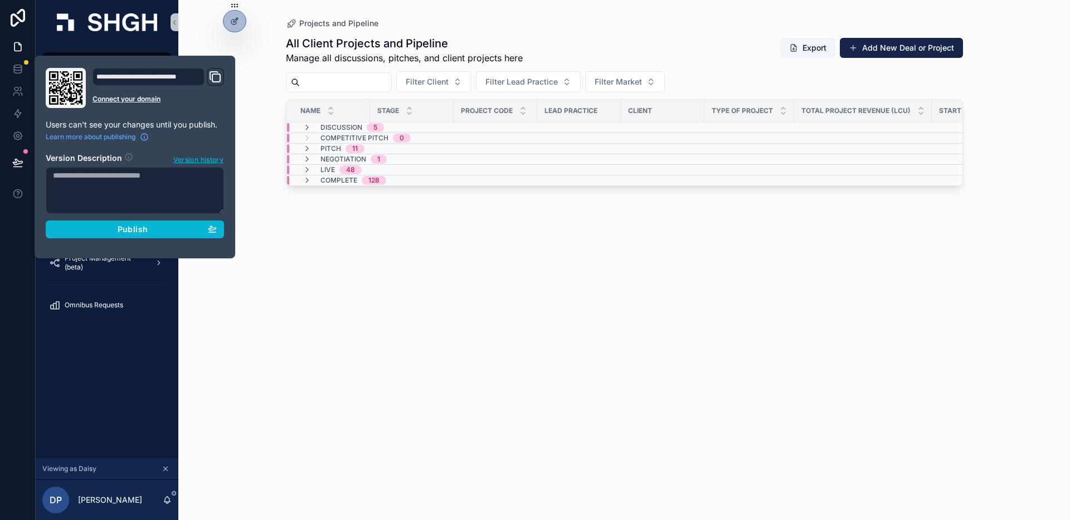
click at [110, 181] on textarea at bounding box center [135, 190] width 178 height 47
type textarea "**********"
click at [122, 225] on span "Publish" at bounding box center [133, 230] width 30 height 10
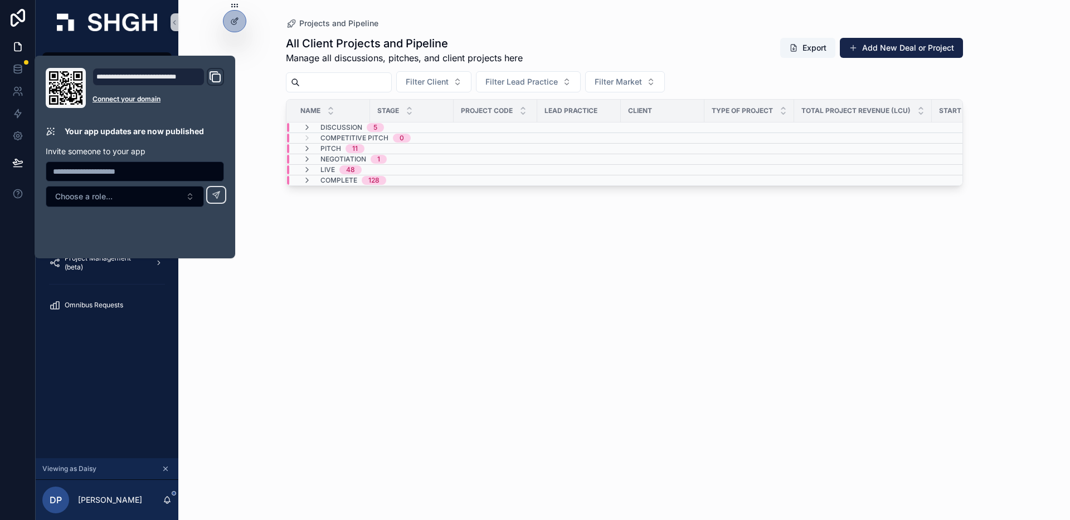
click at [309, 232] on div "All Client Projects and Pipeline Manage all discussions, pitches, and client pr…" at bounding box center [624, 268] width 677 height 478
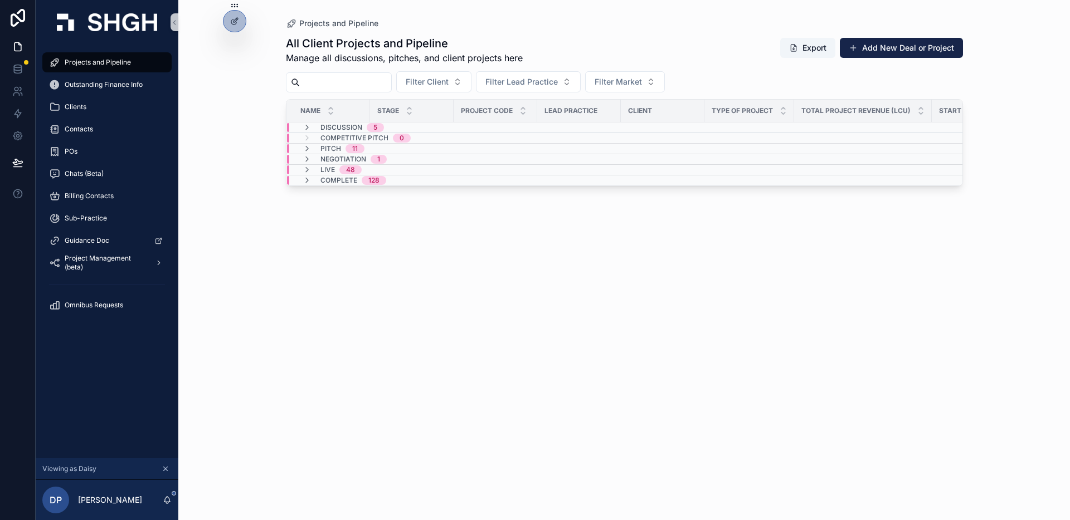
click at [325, 233] on div "All Client Projects and Pipeline Manage all discussions, pitches, and client pr…" at bounding box center [624, 268] width 677 height 478
click at [111, 90] on div "Outstanding Finance Info" at bounding box center [107, 85] width 116 height 18
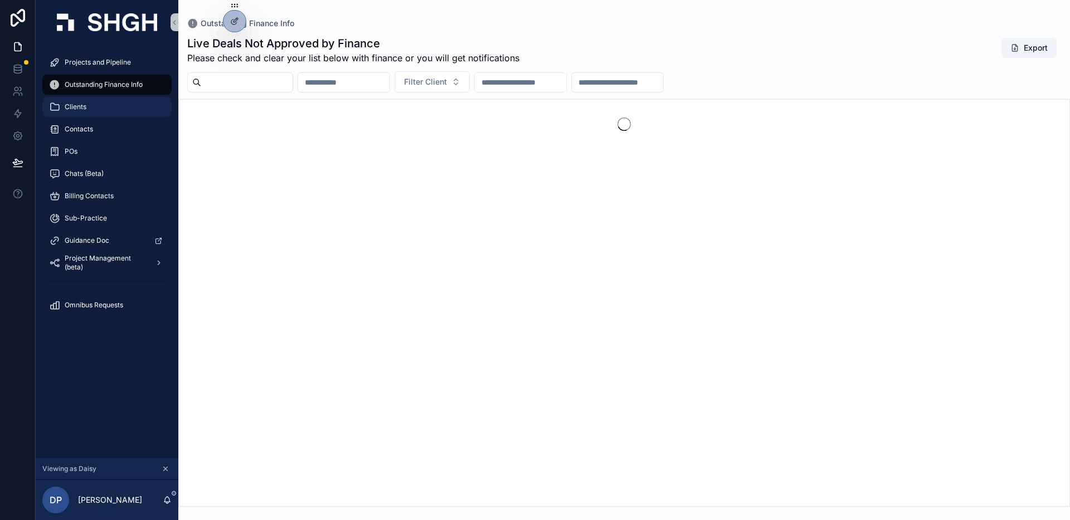
click at [103, 103] on div "Clients" at bounding box center [107, 107] width 116 height 18
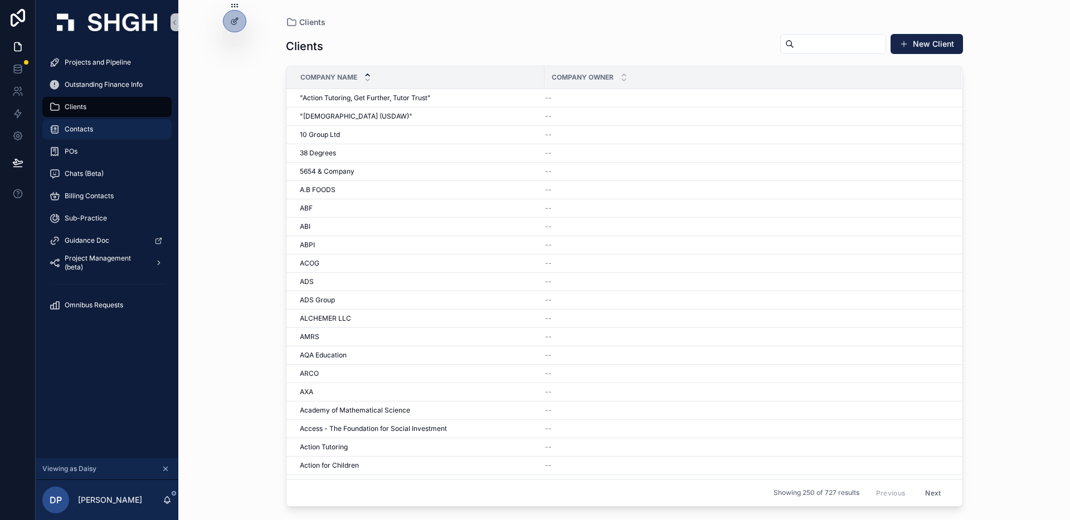
click at [98, 124] on div "Contacts" at bounding box center [107, 129] width 116 height 18
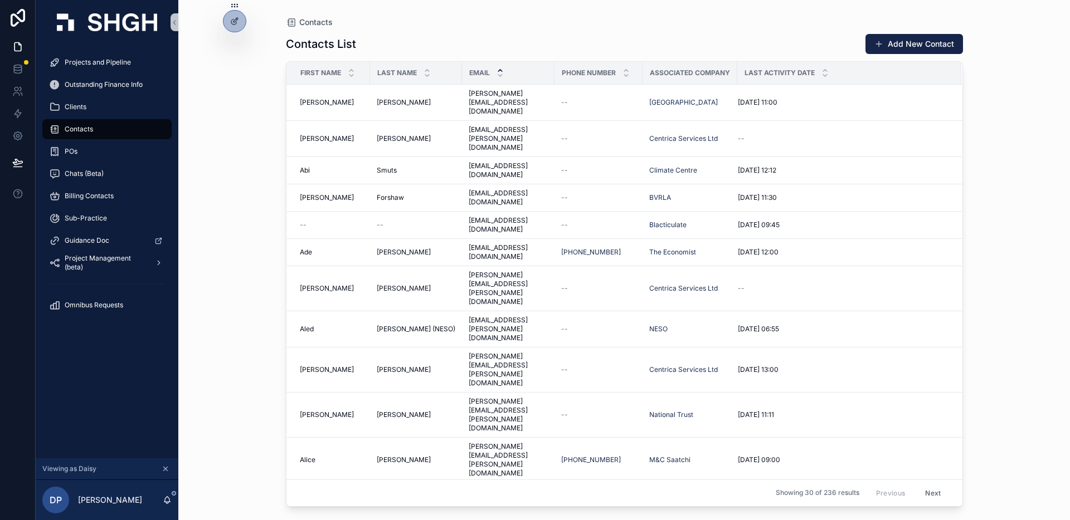
click at [251, 187] on div "Contacts Contacts List Add New Contact First Name Last Name Email Phone Number …" at bounding box center [624, 260] width 892 height 520
click at [989, 158] on div "Contacts Contacts List Add New Contact First Name Last Name Email Phone Number …" at bounding box center [624, 260] width 892 height 520
click at [235, 168] on div "Contacts Contacts List Add New Contact First Name Last Name Email Phone Number …" at bounding box center [624, 260] width 892 height 520
click at [235, 137] on div "Contacts Contacts List Add New Contact First Name Last Name Email Phone Number …" at bounding box center [624, 260] width 892 height 520
click at [226, 167] on div "Contacts Contacts List Add New Contact First Name Last Name Email Phone Number …" at bounding box center [624, 260] width 892 height 520
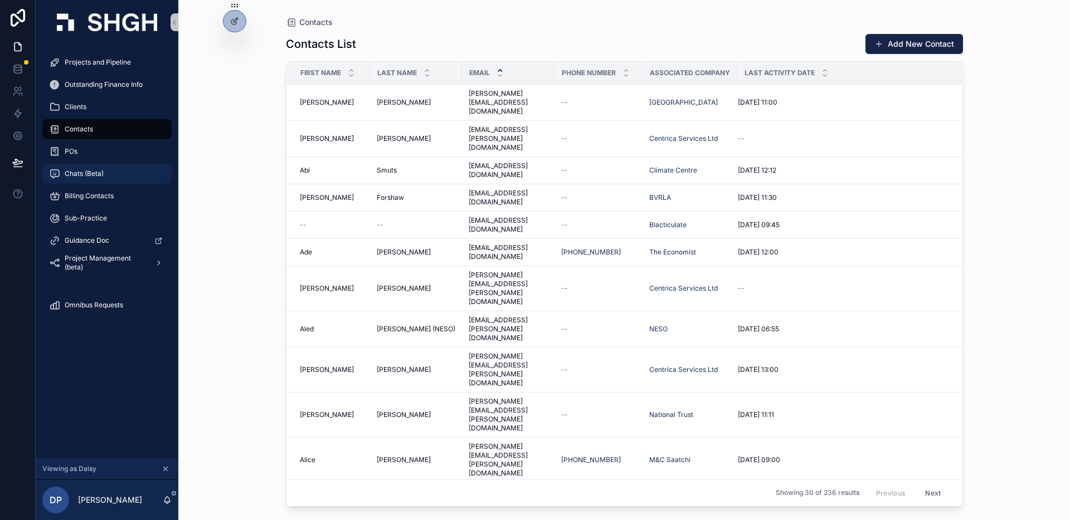
click at [106, 174] on div "Chats (Beta)" at bounding box center [107, 174] width 116 height 18
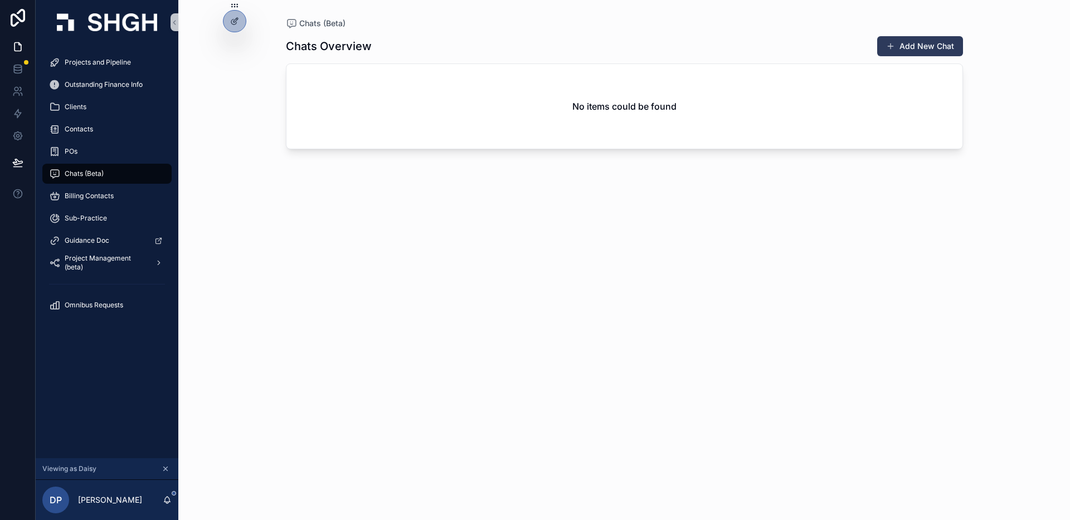
click at [906, 46] on button "Add New Chat" at bounding box center [920, 46] width 86 height 20
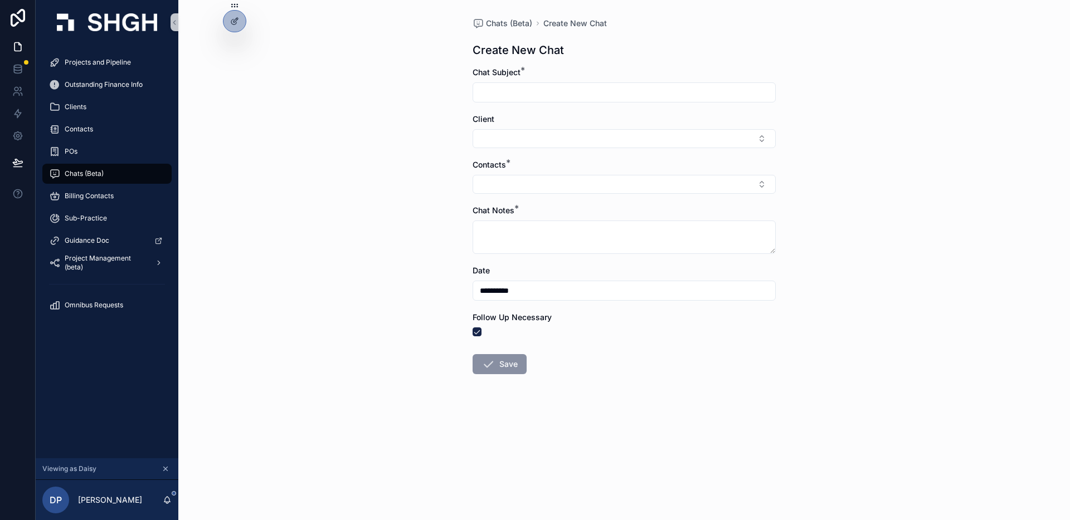
click at [606, 89] on input "scrollable content" at bounding box center [624, 93] width 302 height 16
click at [816, 128] on div "**********" at bounding box center [624, 260] width 892 height 520
click at [689, 189] on button "Select Button" at bounding box center [624, 184] width 303 height 19
click at [870, 263] on div "**********" at bounding box center [624, 260] width 892 height 520
click at [297, 250] on div "**********" at bounding box center [624, 260] width 892 height 520
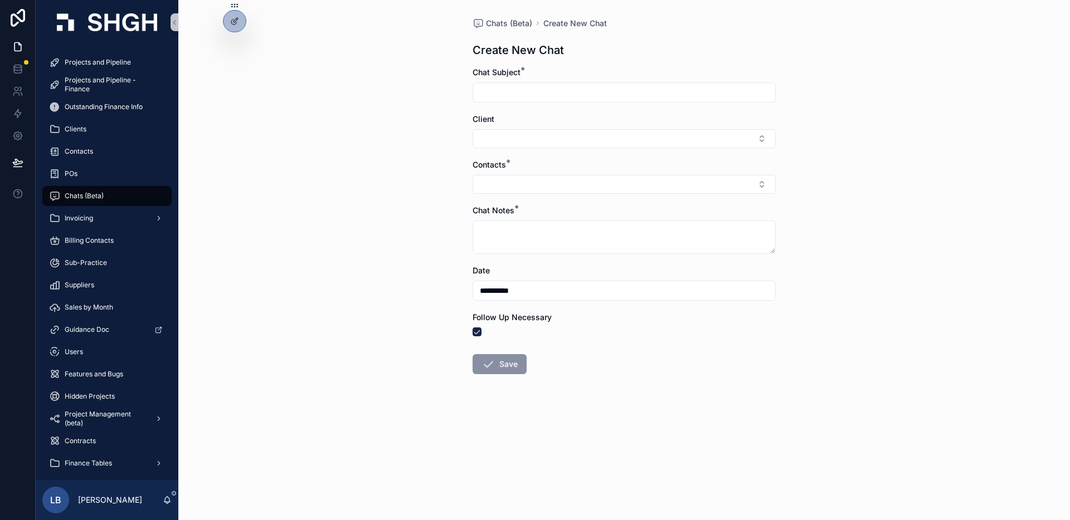
click at [264, 139] on div "**********" at bounding box center [624, 260] width 892 height 520
click at [18, 70] on icon at bounding box center [17, 68] width 7 height 4
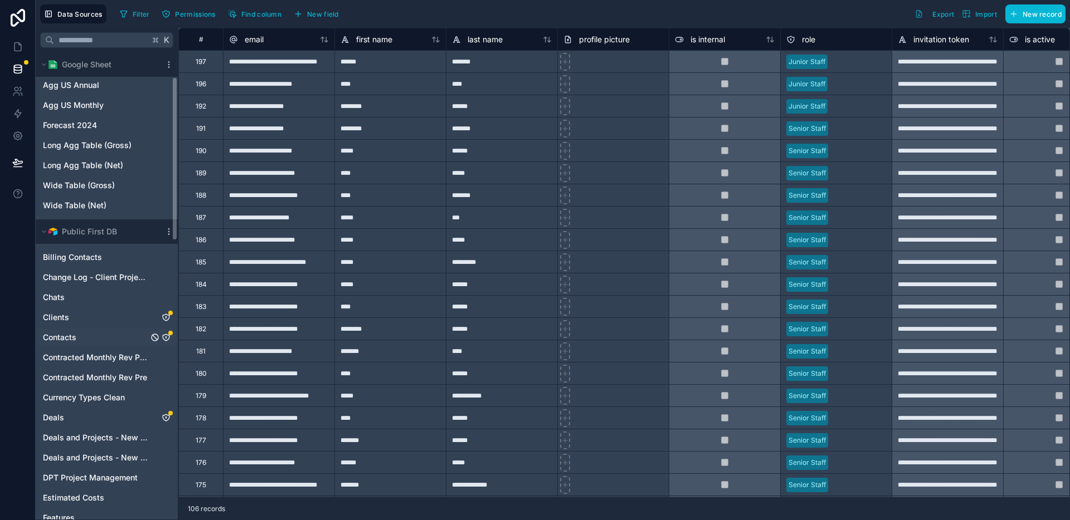
scroll to position [71, 0]
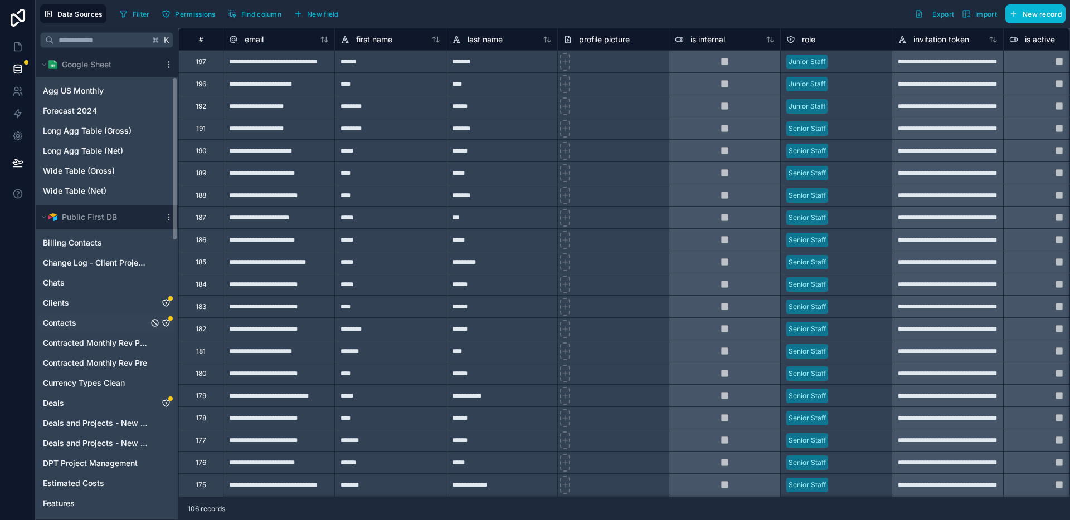
click at [69, 325] on span "Contacts" at bounding box center [59, 323] width 33 height 11
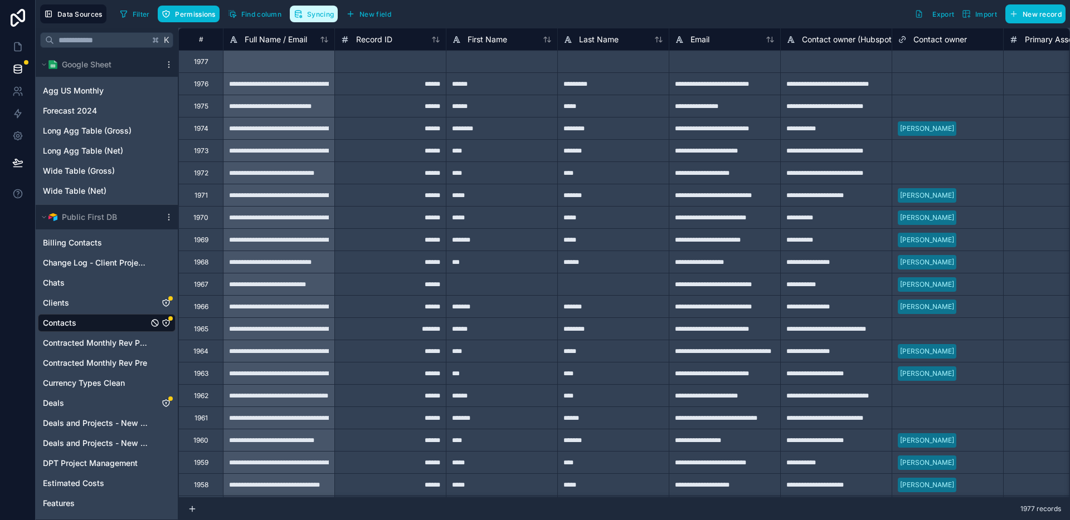
click at [327, 14] on span "Syncing" at bounding box center [320, 14] width 27 height 8
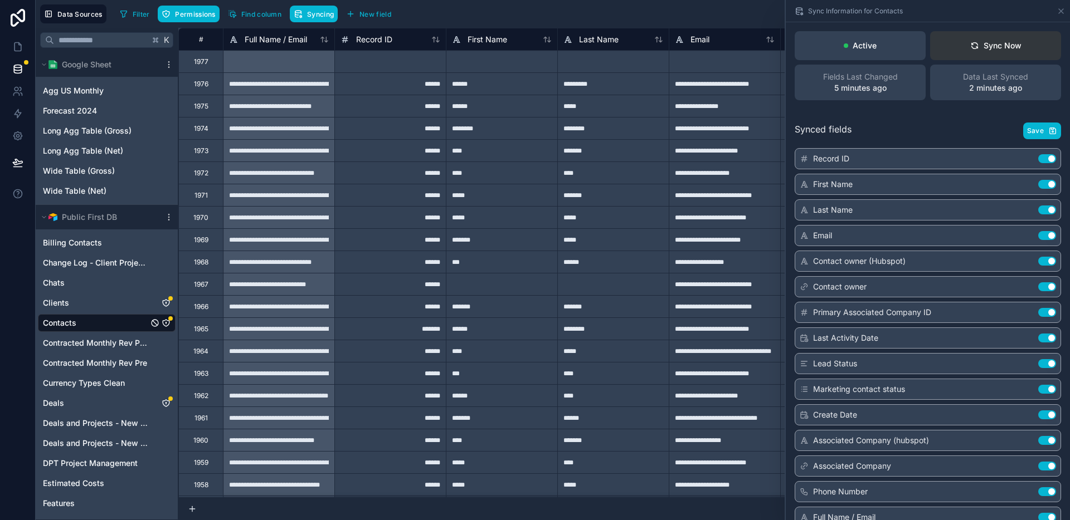
click at [1009, 50] on div "Sync Now" at bounding box center [995, 45] width 51 height 11
click at [1063, 11] on icon at bounding box center [1060, 11] width 9 height 9
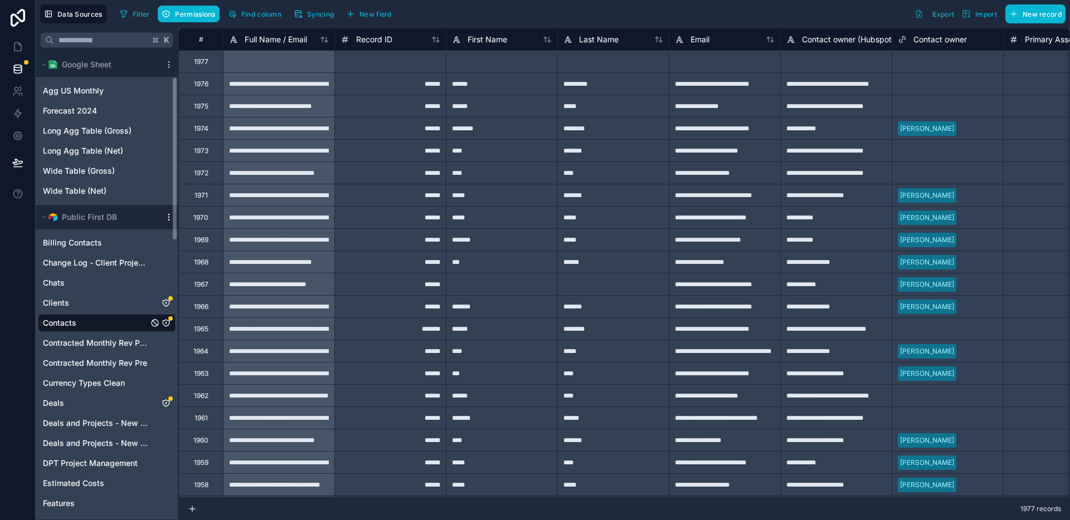
click at [169, 216] on icon "scrollable content" at bounding box center [168, 217] width 9 height 9
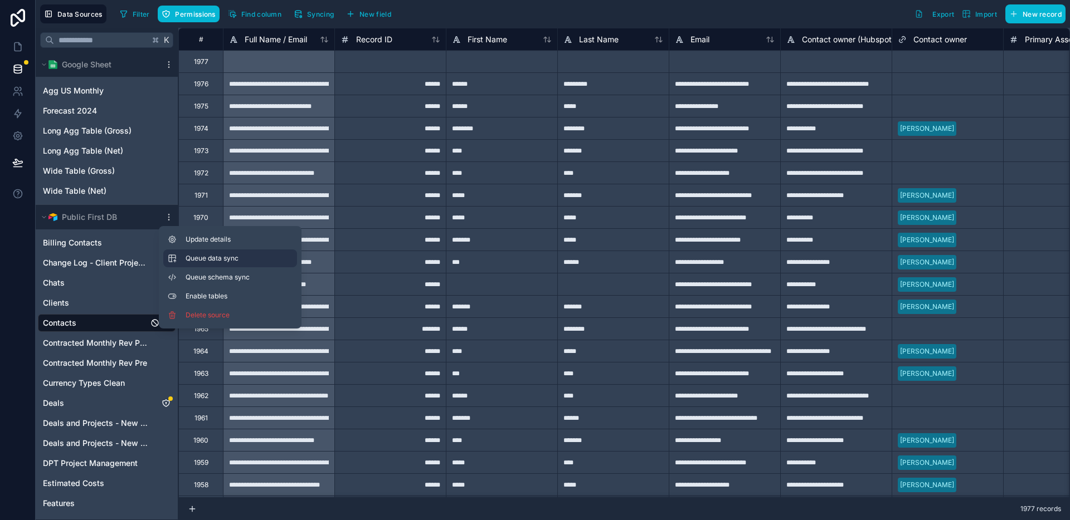
click at [194, 256] on span "Queue data sync" at bounding box center [226, 258] width 80 height 9
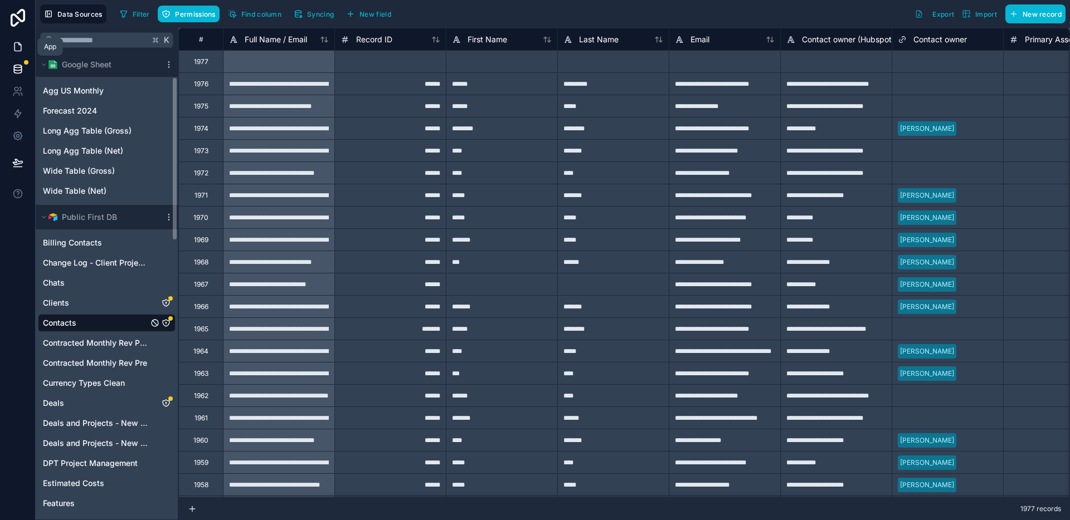
click at [19, 43] on icon at bounding box center [17, 47] width 7 height 8
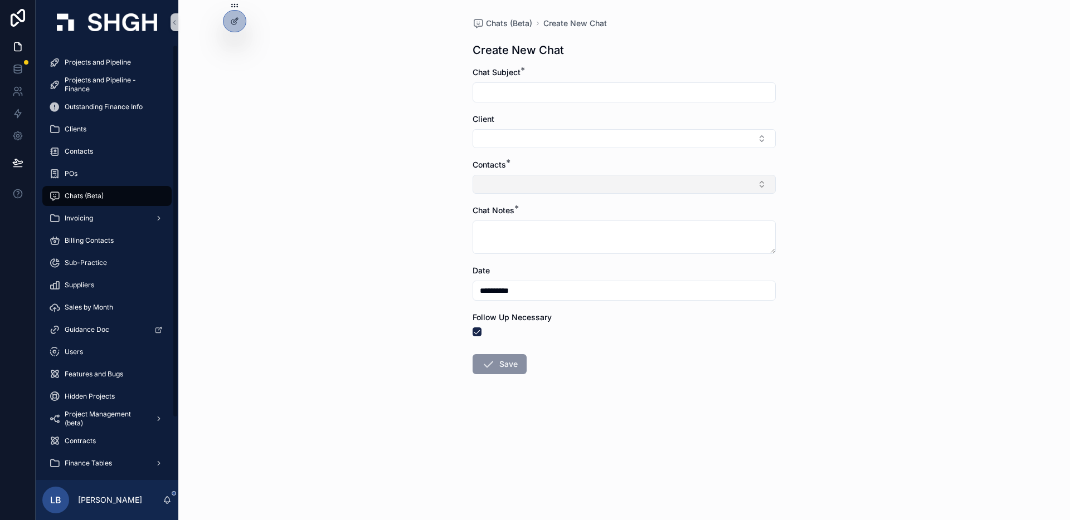
click at [550, 185] on button "Select Button" at bounding box center [624, 184] width 303 height 19
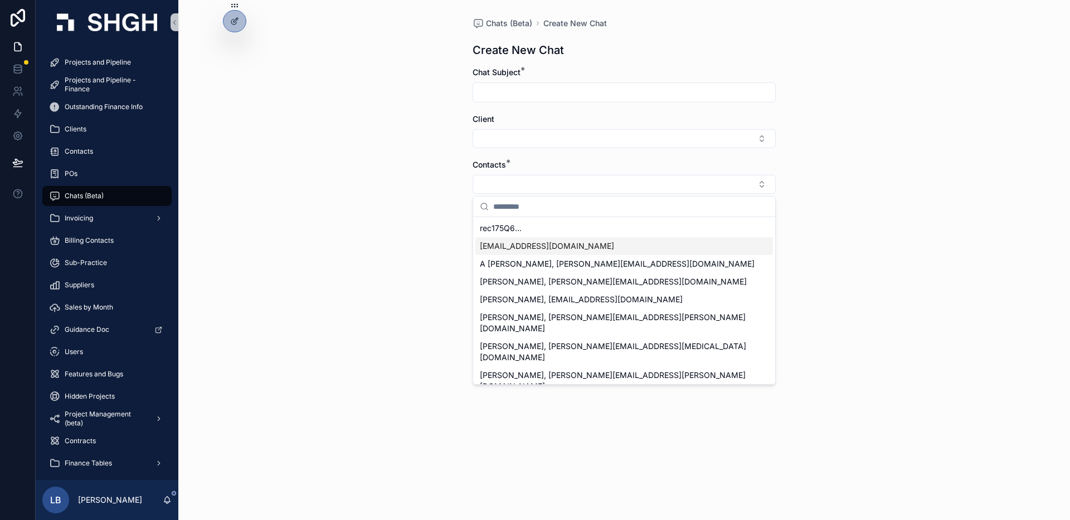
click at [407, 242] on div "**********" at bounding box center [624, 260] width 892 height 520
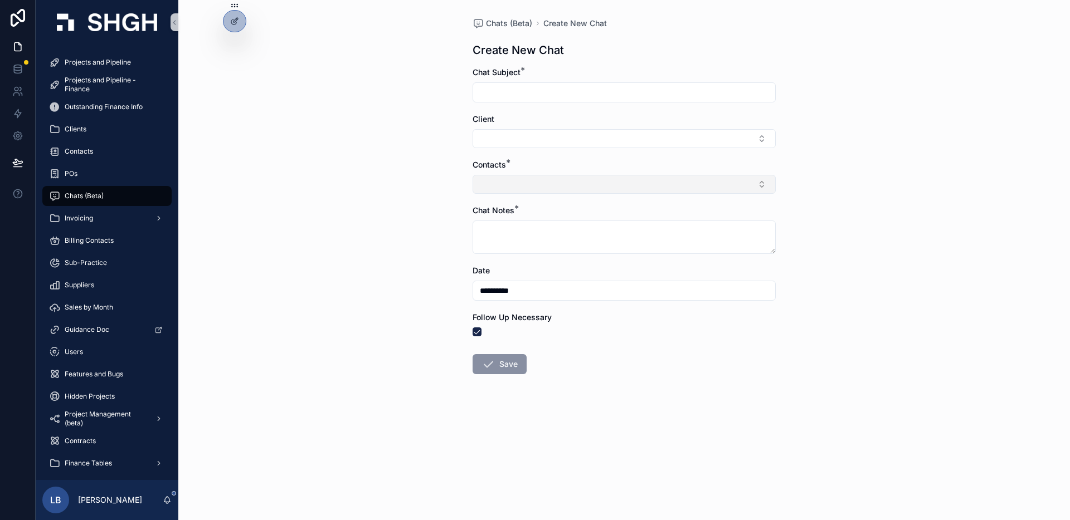
click at [512, 176] on button "Select Button" at bounding box center [624, 184] width 303 height 19
click at [870, 266] on div "**********" at bounding box center [624, 260] width 892 height 520
click at [509, 184] on button "Select Button" at bounding box center [624, 184] width 303 height 19
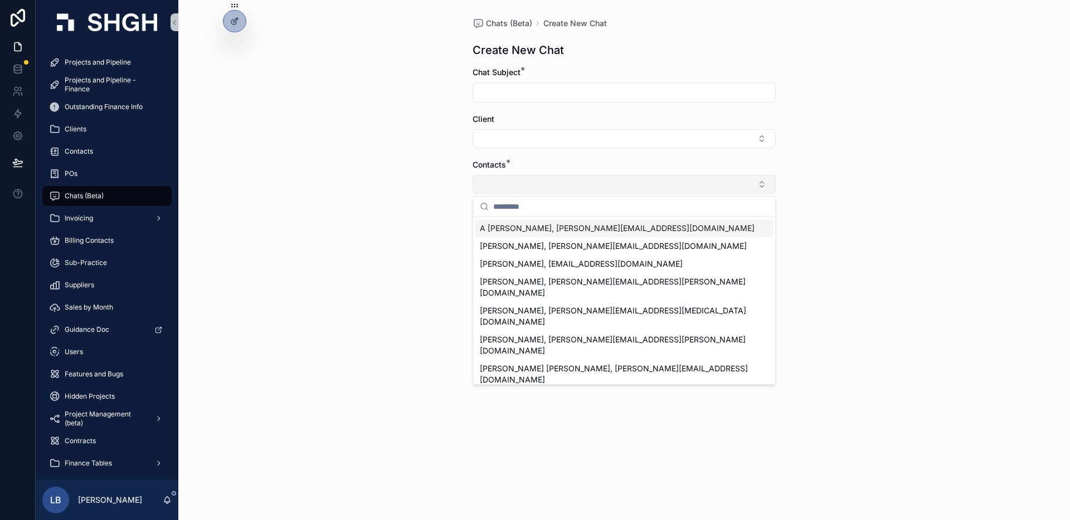
click at [495, 184] on button "Select Button" at bounding box center [624, 184] width 303 height 19
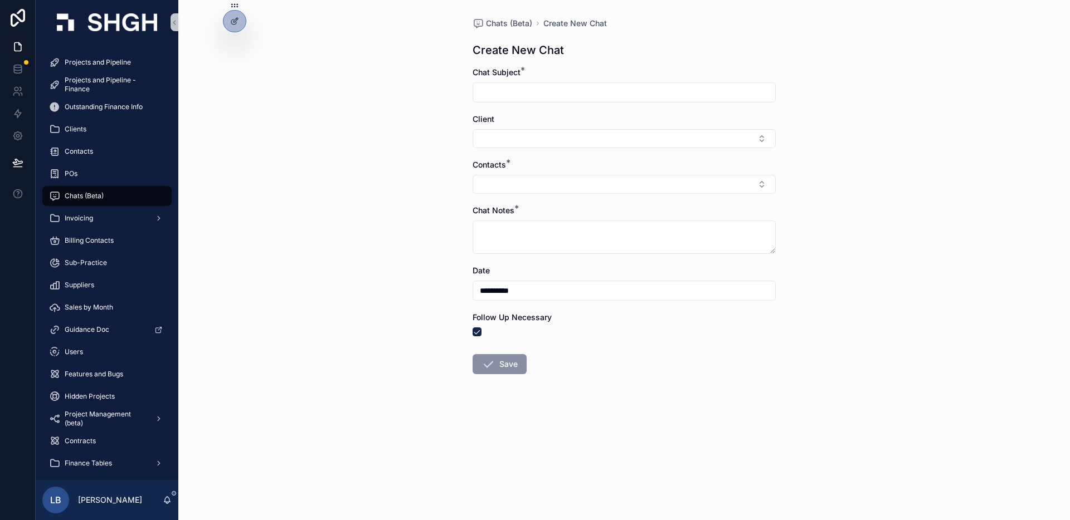
click at [382, 166] on div "**********" at bounding box center [624, 260] width 892 height 520
click at [316, 140] on div "**********" at bounding box center [624, 260] width 892 height 520
click at [240, 44] on div at bounding box center [235, 45] width 18 height 18
click at [235, 24] on icon at bounding box center [233, 22] width 5 height 5
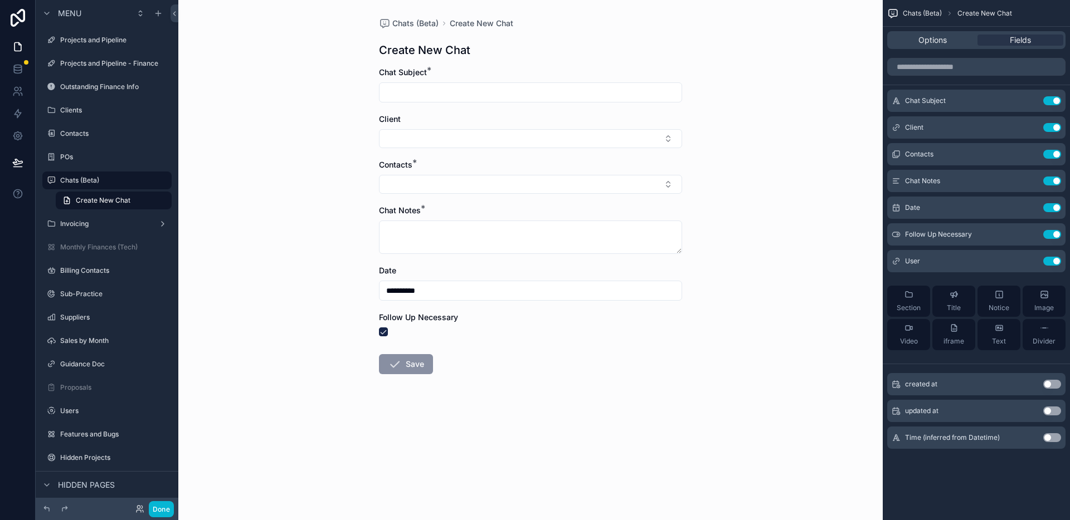
click at [283, 120] on div "**********" at bounding box center [530, 260] width 704 height 520
click at [1029, 153] on icon "scrollable content" at bounding box center [1031, 153] width 4 height 4
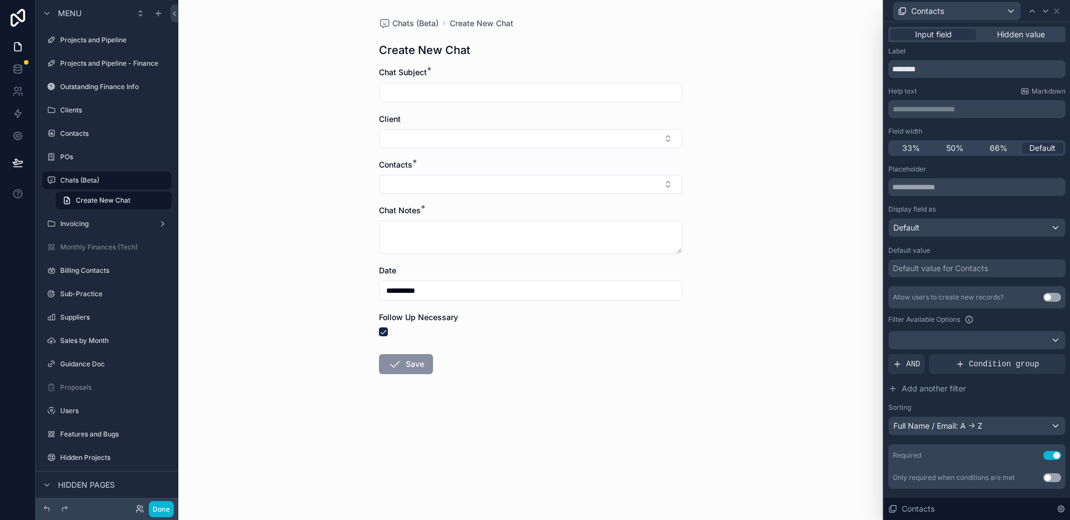
scroll to position [27, 0]
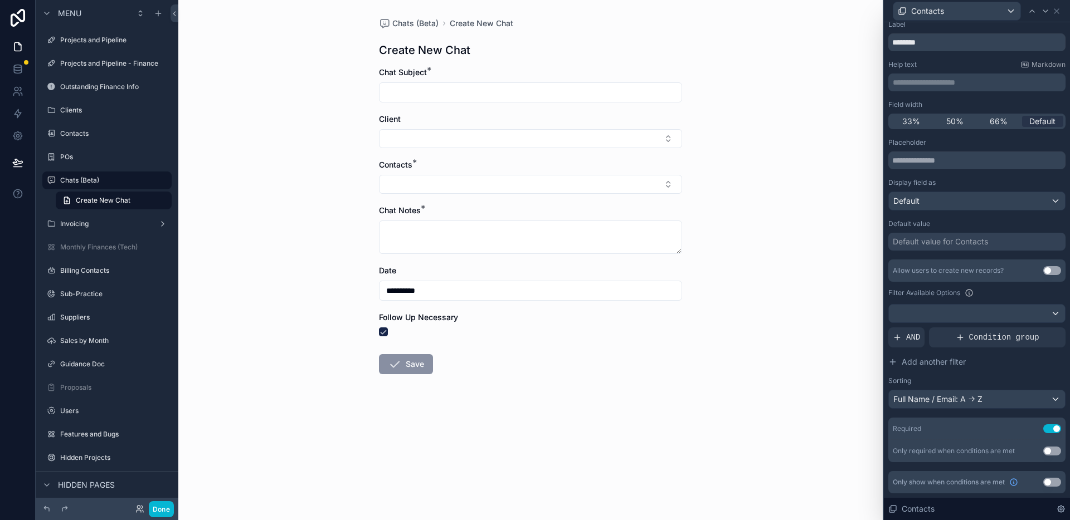
click at [1050, 272] on button "Use setting" at bounding box center [1052, 270] width 18 height 9
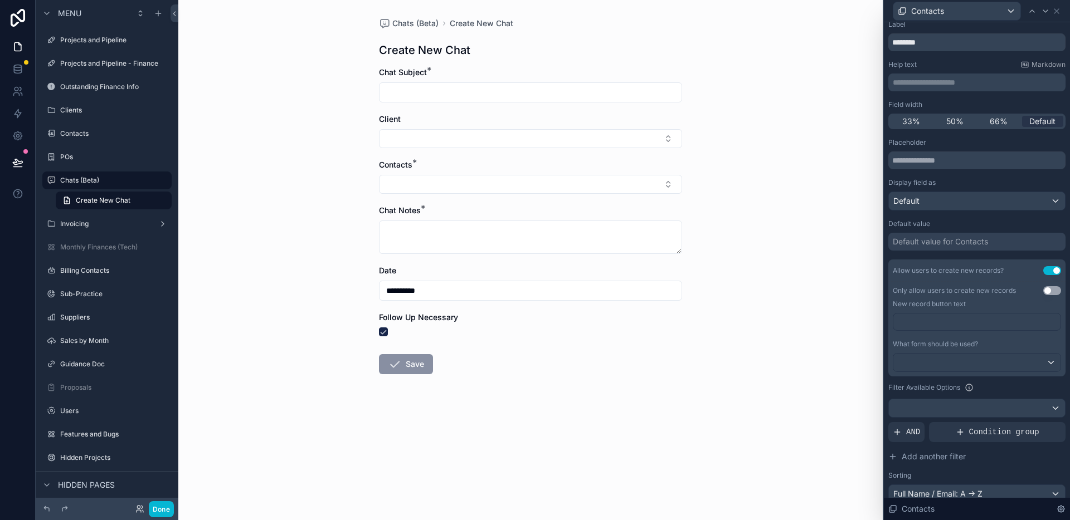
click at [798, 232] on div "**********" at bounding box center [530, 260] width 704 height 520
click at [667, 191] on button "Select Button" at bounding box center [530, 184] width 303 height 19
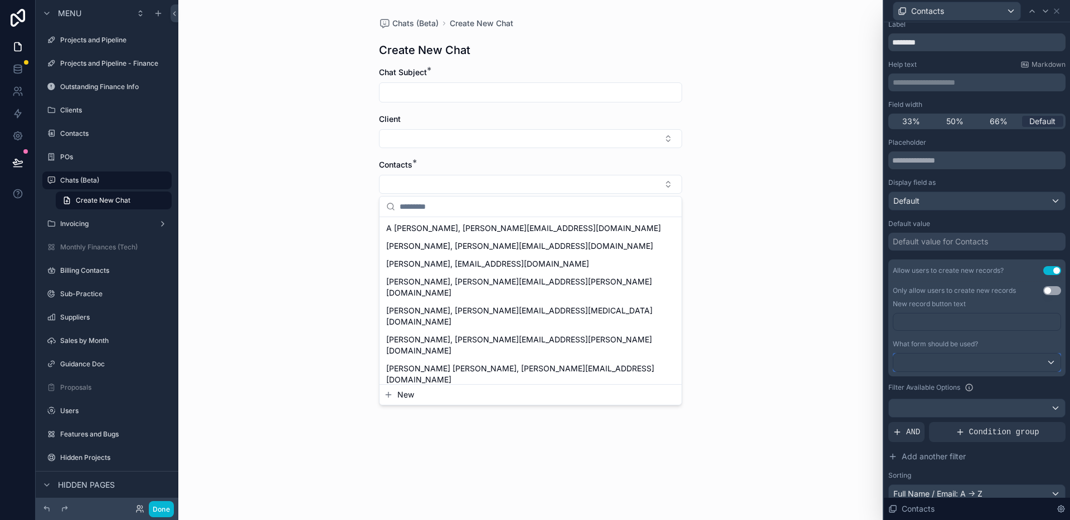
click at [919, 366] on div at bounding box center [976, 363] width 167 height 18
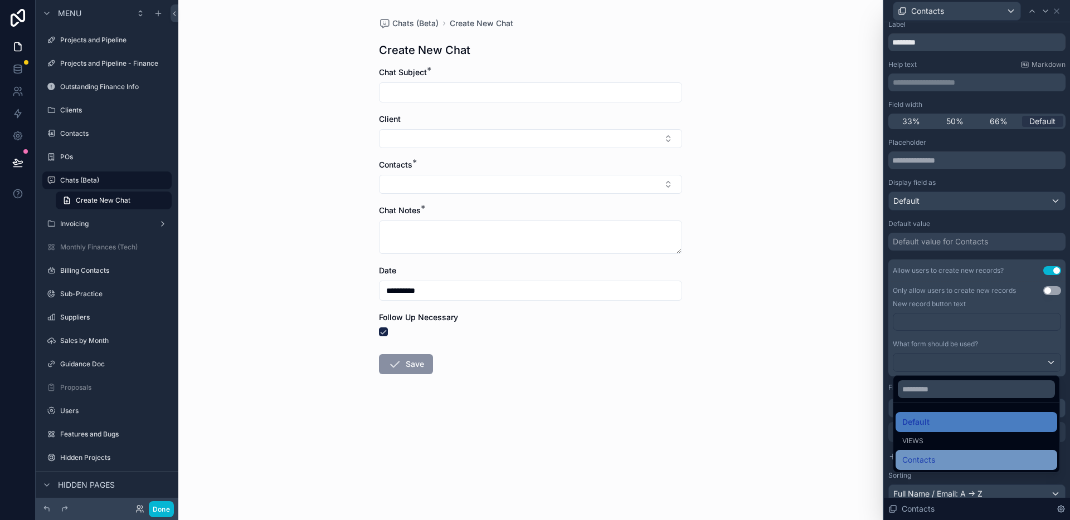
click at [923, 455] on span "Contacts" at bounding box center [918, 460] width 33 height 13
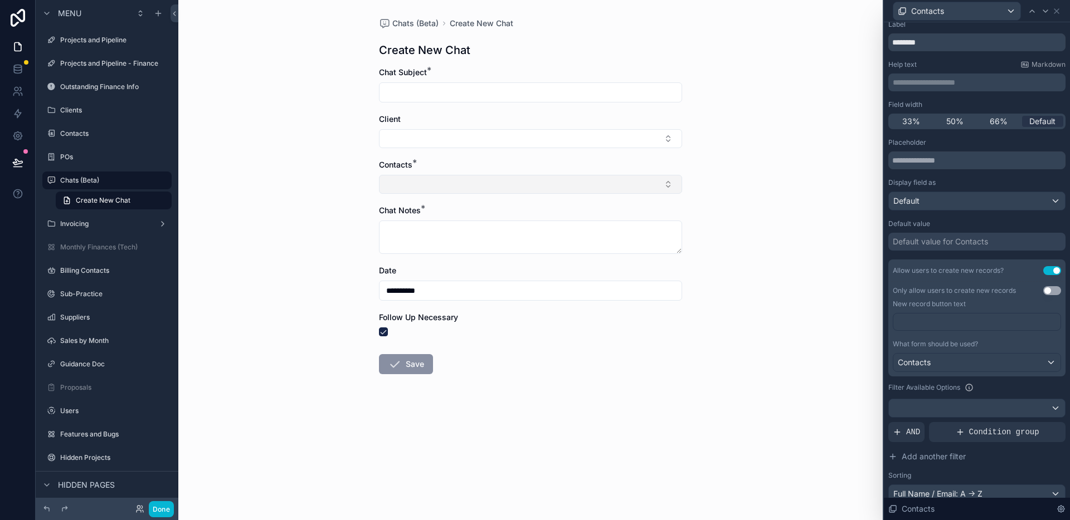
click at [663, 183] on button "Select Button" at bounding box center [530, 184] width 303 height 19
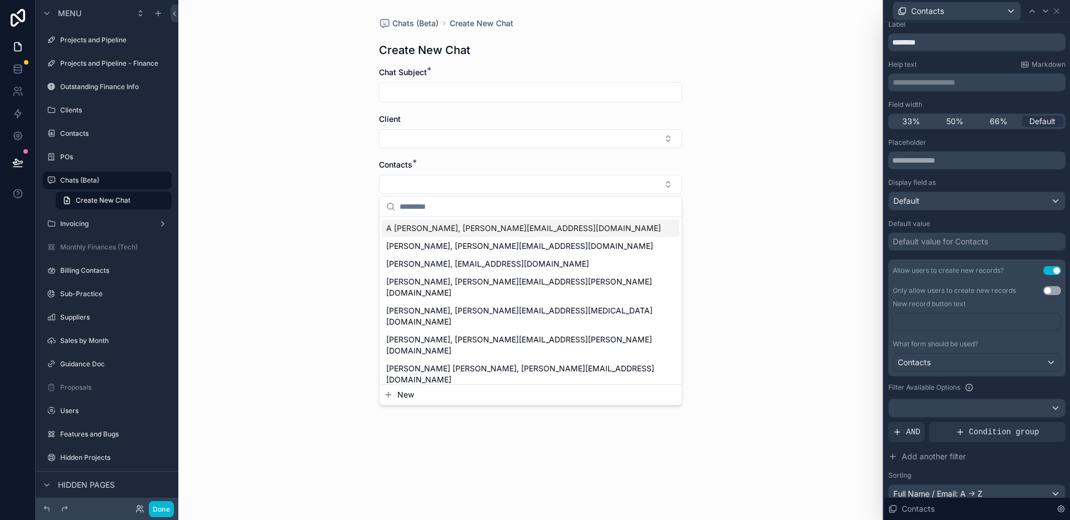
click at [677, 187] on button "Select Button" at bounding box center [530, 184] width 303 height 19
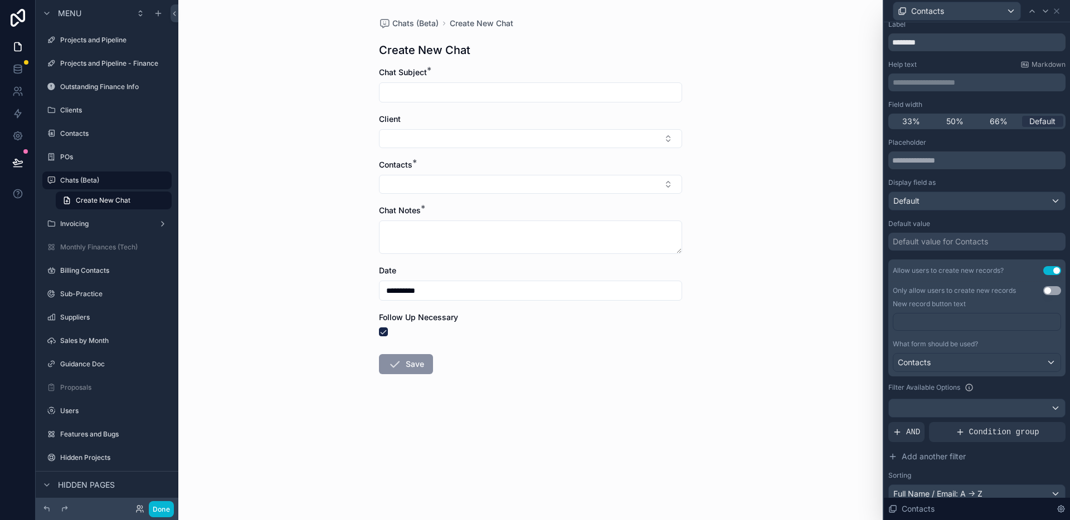
click at [928, 326] on p "﻿" at bounding box center [978, 321] width 160 height 11
click at [884, 357] on div "**********" at bounding box center [977, 306] width 186 height 620
click at [554, 182] on button "Select Button" at bounding box center [530, 184] width 303 height 19
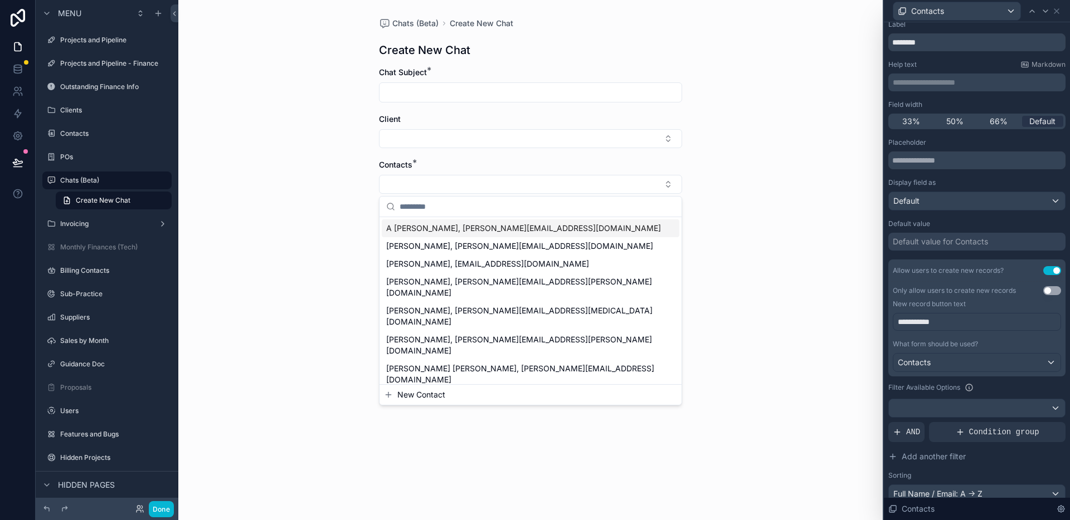
click at [775, 299] on div "**********" at bounding box center [530, 260] width 704 height 520
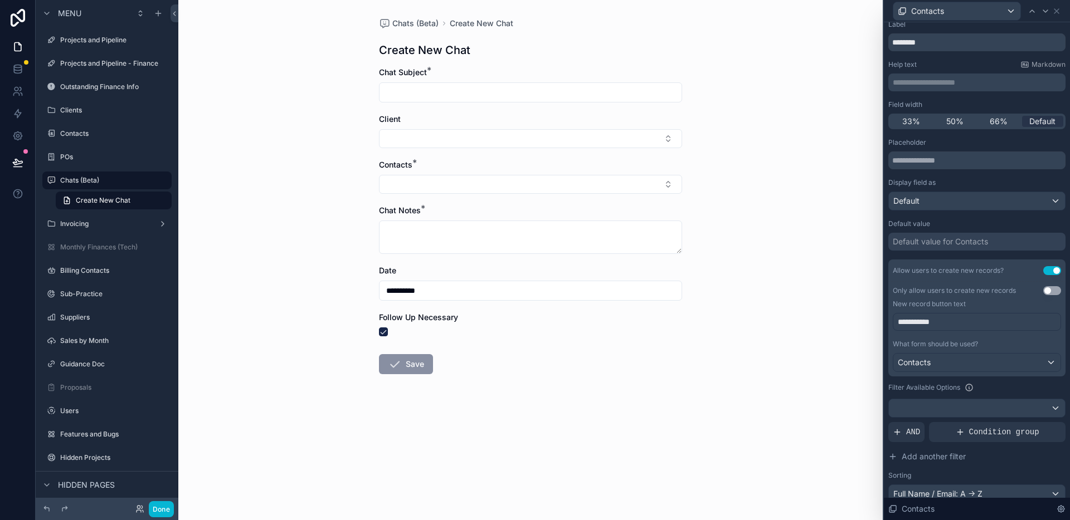
click at [782, 270] on div "**********" at bounding box center [530, 260] width 704 height 520
click at [814, 332] on div "**********" at bounding box center [530, 260] width 704 height 520
click at [157, 512] on button "Done" at bounding box center [161, 509] width 25 height 16
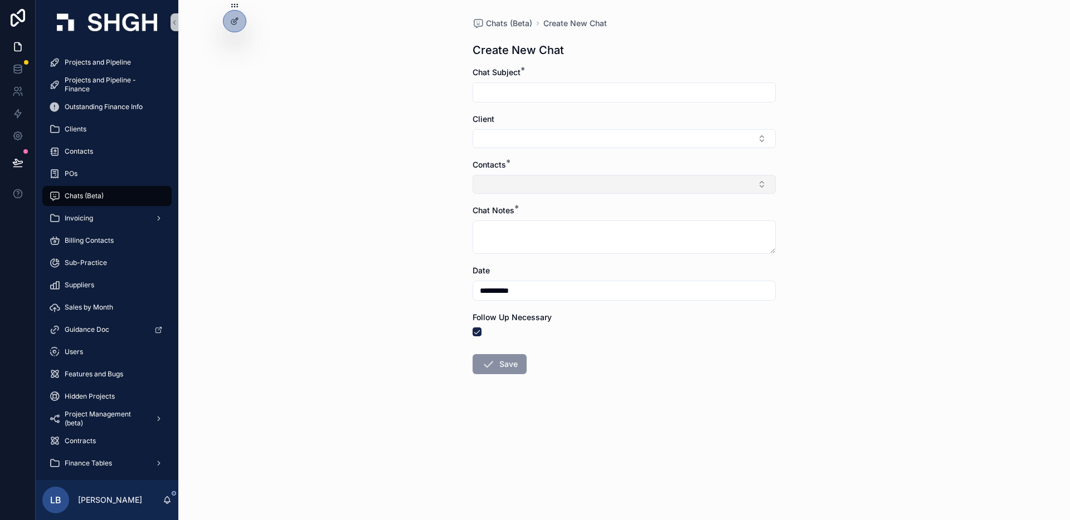
click at [551, 187] on button "Select Button" at bounding box center [624, 184] width 303 height 19
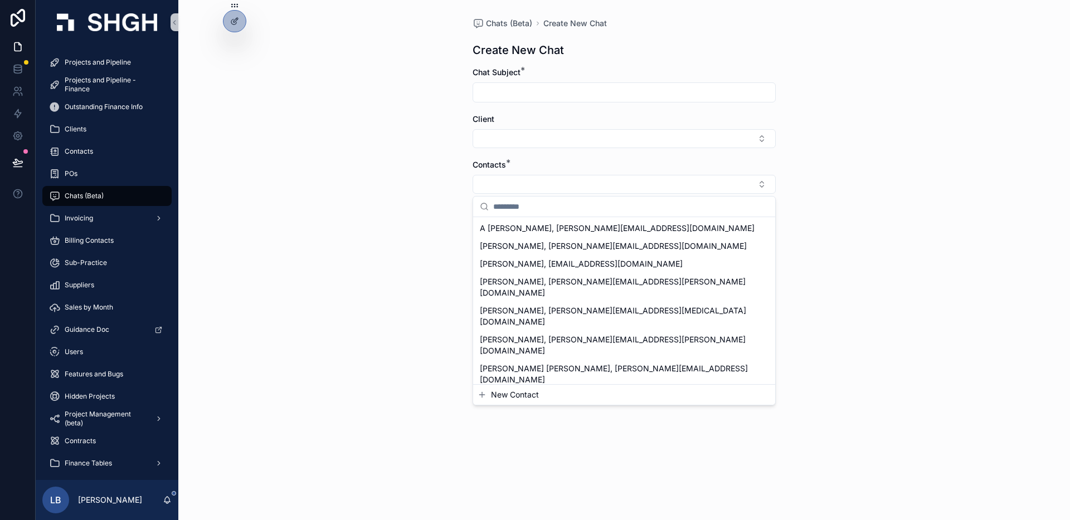
click at [538, 398] on span "New Contact" at bounding box center [515, 394] width 48 height 11
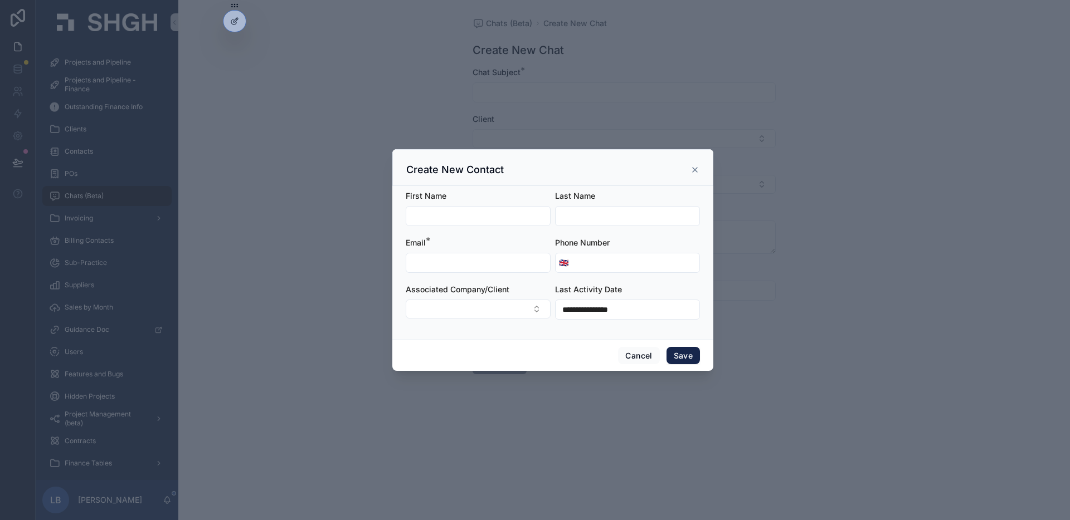
click at [695, 169] on icon "scrollable content" at bounding box center [695, 170] width 4 height 4
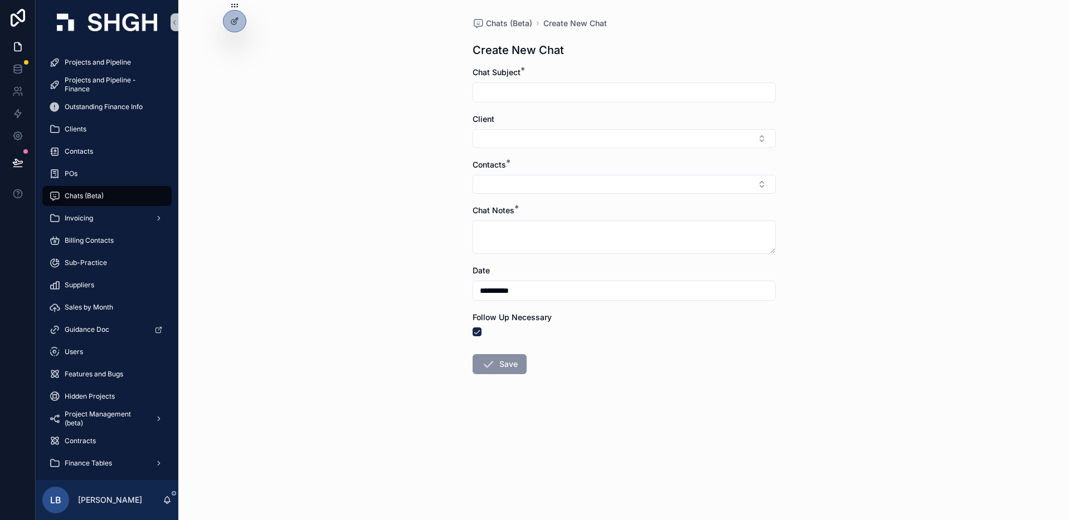
click at [837, 207] on div "**********" at bounding box center [624, 260] width 892 height 520
click at [833, 196] on div "**********" at bounding box center [624, 260] width 892 height 520
click at [398, 178] on div "**********" at bounding box center [624, 260] width 892 height 520
click at [313, 202] on div "**********" at bounding box center [624, 260] width 892 height 520
click at [14, 163] on icon at bounding box center [17, 162] width 9 height 6
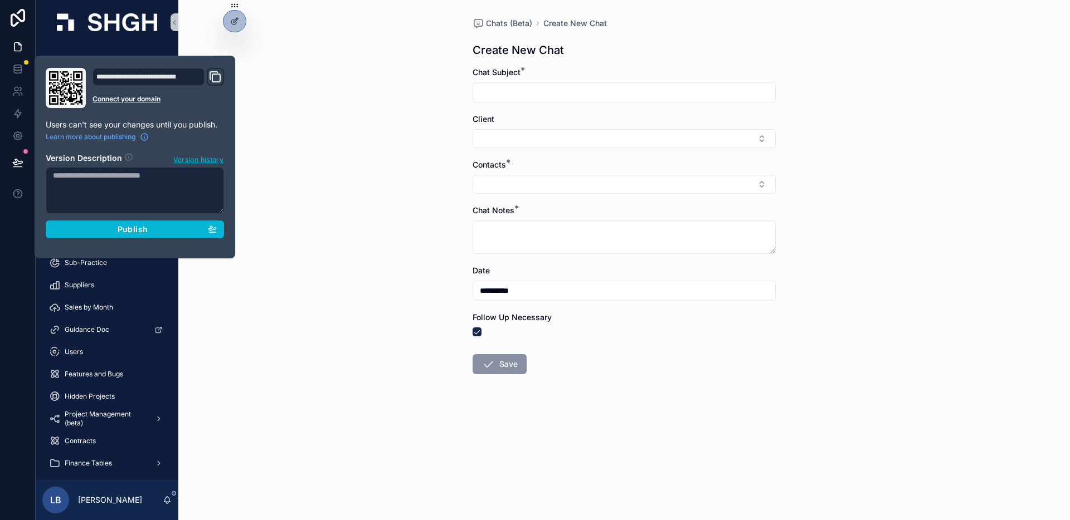
click at [108, 176] on textarea at bounding box center [135, 190] width 178 height 47
type textarea "**********"
click at [140, 231] on span "Publish" at bounding box center [133, 230] width 30 height 10
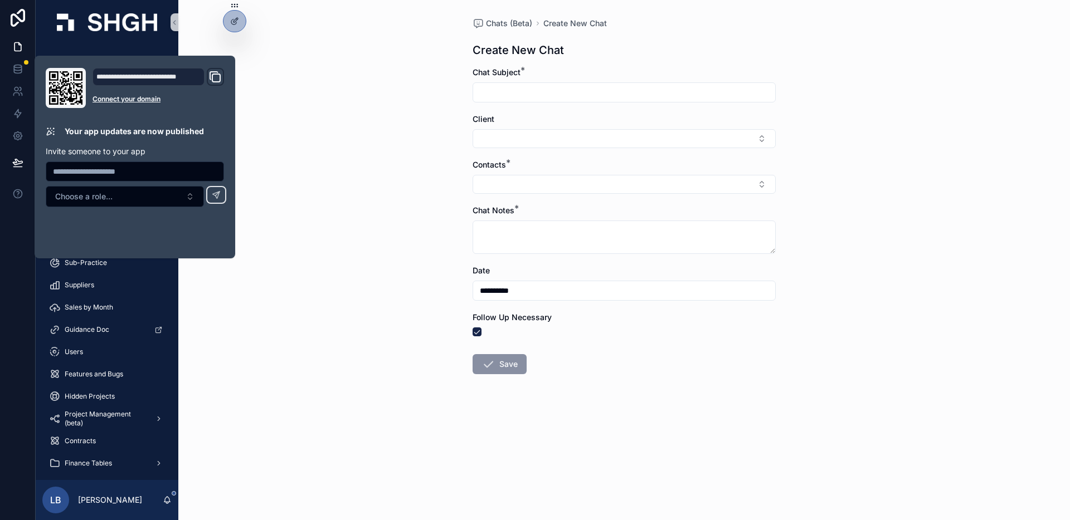
click at [296, 221] on div "**********" at bounding box center [624, 260] width 892 height 520
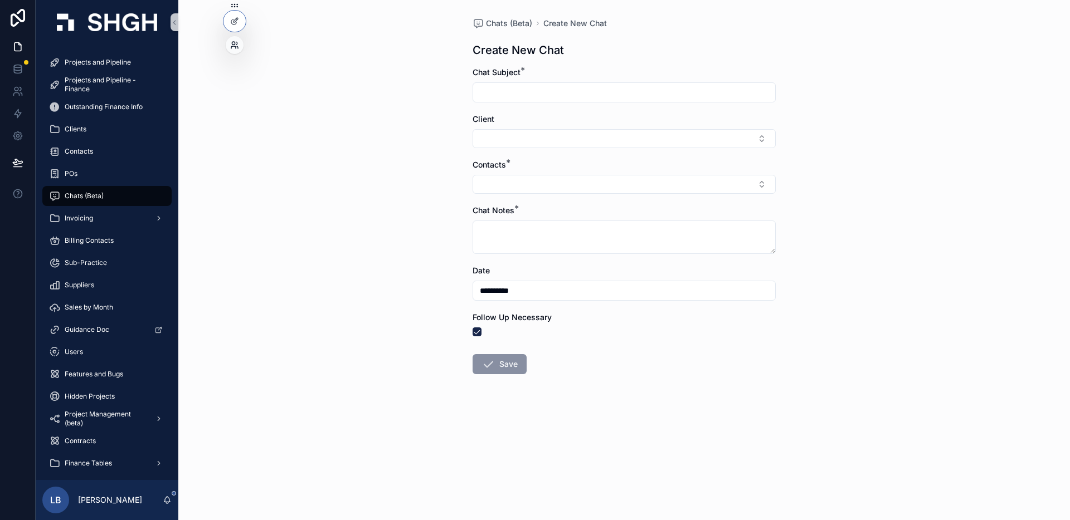
click at [234, 47] on icon at bounding box center [234, 45] width 9 height 9
click at [327, 42] on div "**********" at bounding box center [624, 260] width 892 height 520
click at [91, 129] on div "Clients" at bounding box center [107, 129] width 116 height 18
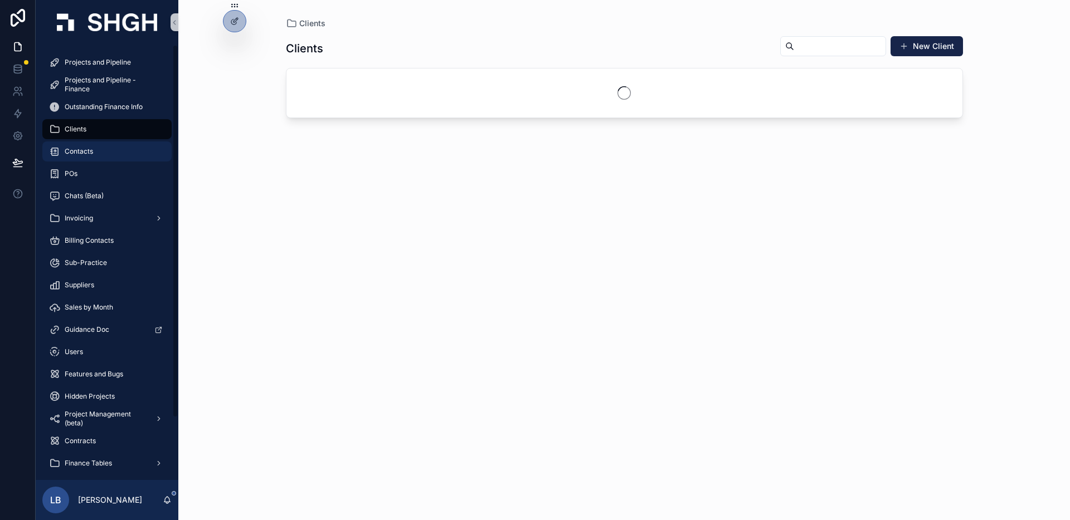
click at [85, 154] on span "Contacts" at bounding box center [79, 151] width 28 height 9
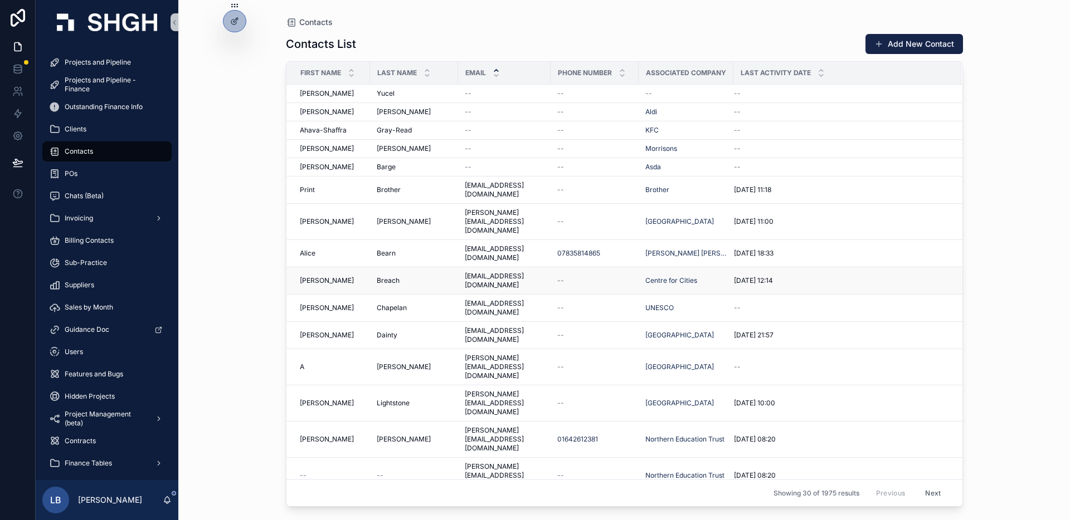
click at [426, 267] on td "Breach Breach" at bounding box center [414, 280] width 88 height 27
click at [431, 267] on td "Breach Breach" at bounding box center [414, 280] width 88 height 27
click at [590, 276] on div "--" at bounding box center [594, 280] width 75 height 9
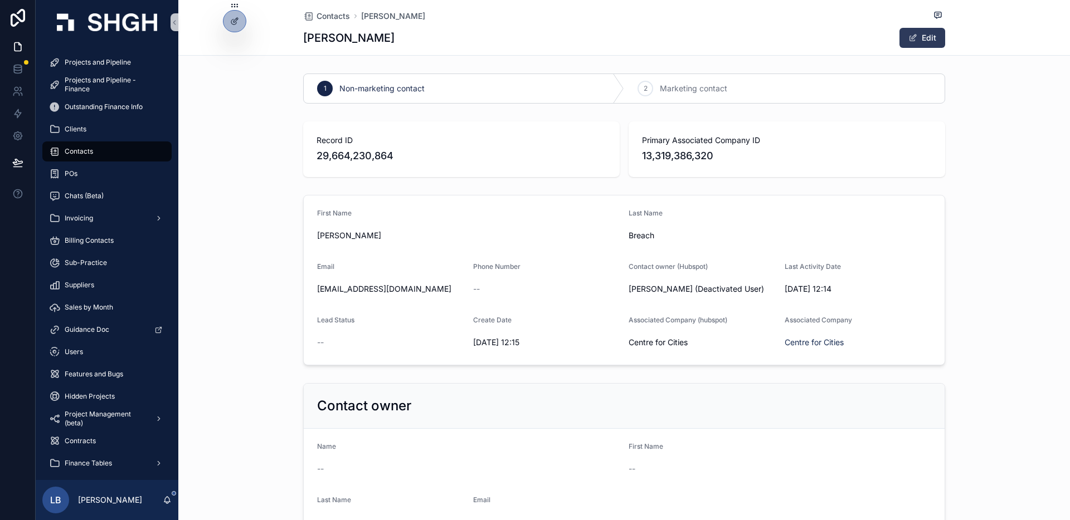
click at [932, 38] on button "Edit" at bounding box center [922, 38] width 46 height 20
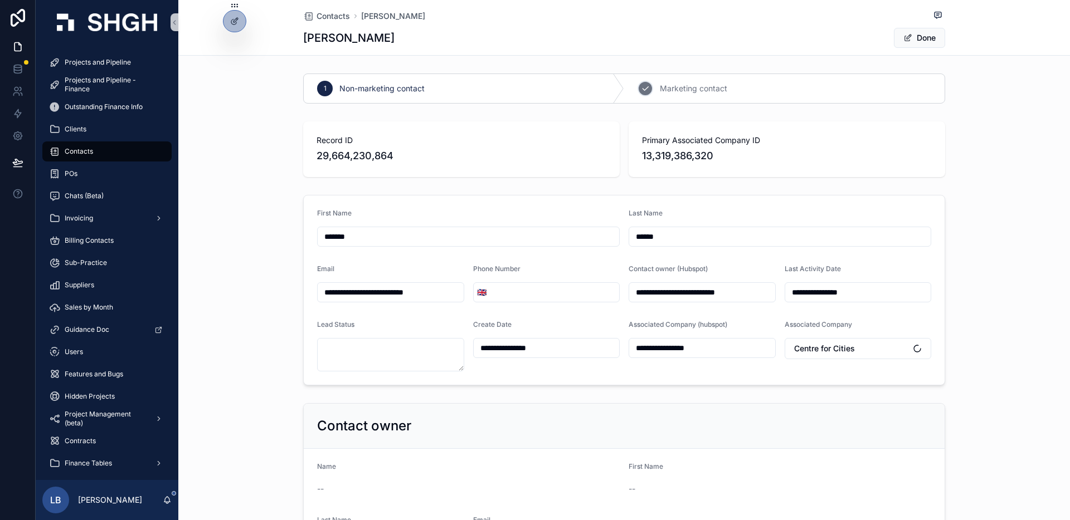
click at [856, 82] on div "2 Marketing contact" at bounding box center [784, 88] width 320 height 29
click at [501, 88] on div "Non-marketing contact" at bounding box center [464, 88] width 320 height 29
click at [236, 26] on div at bounding box center [234, 21] width 22 height 21
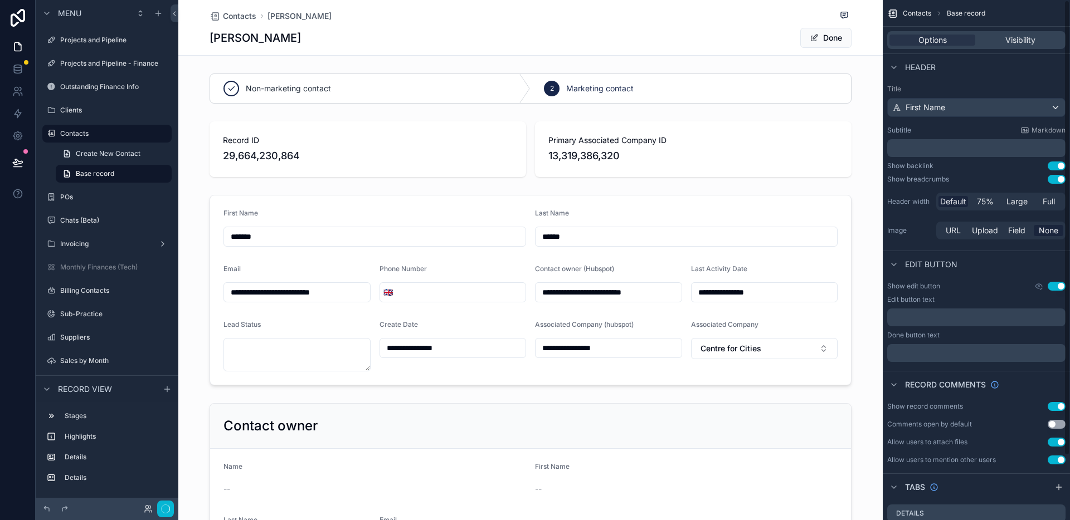
click at [918, 30] on div "Options Visibility" at bounding box center [976, 40] width 187 height 27
click at [825, 33] on button "Done" at bounding box center [825, 38] width 51 height 20
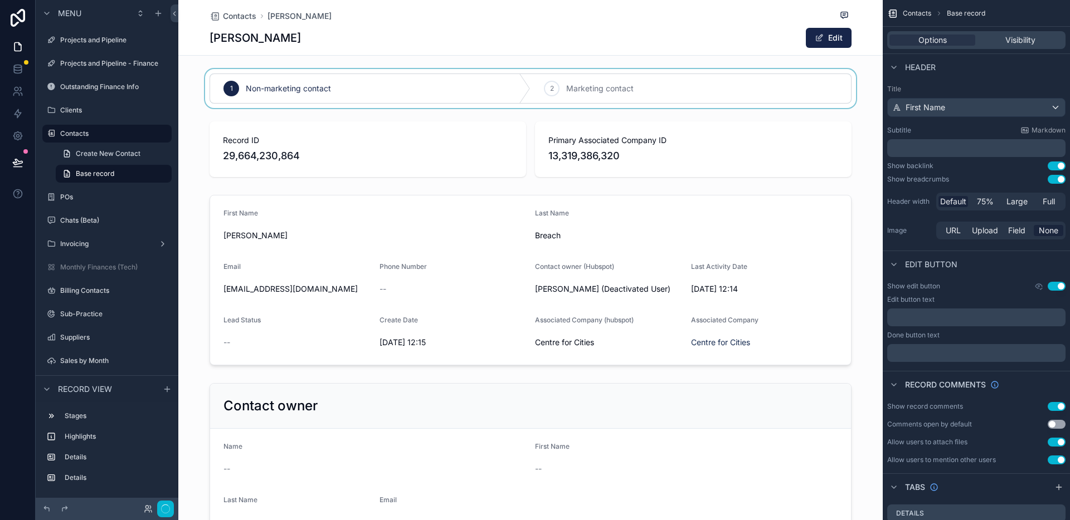
click at [589, 80] on div "scrollable content" at bounding box center [530, 88] width 704 height 39
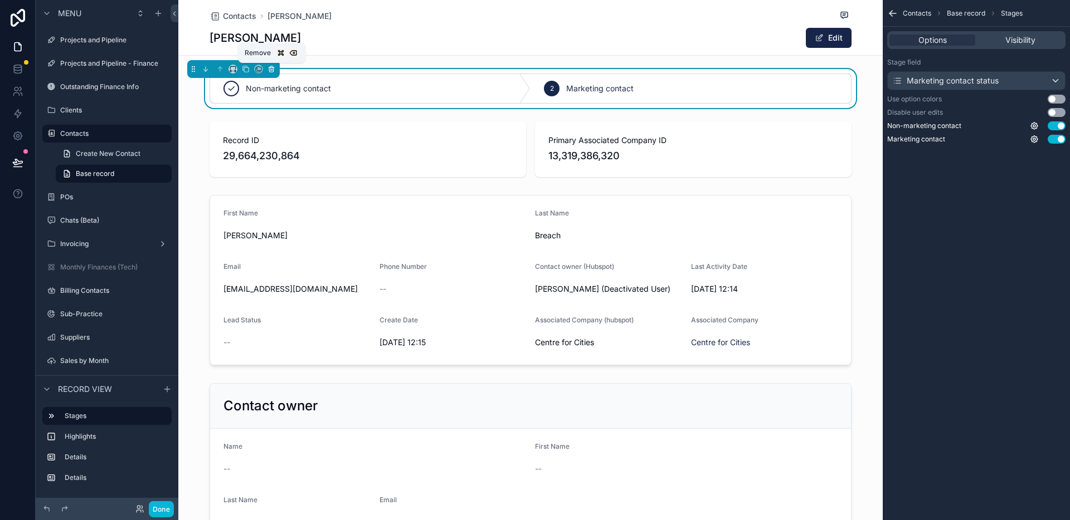
click at [273, 70] on icon "scrollable content" at bounding box center [271, 69] width 8 height 8
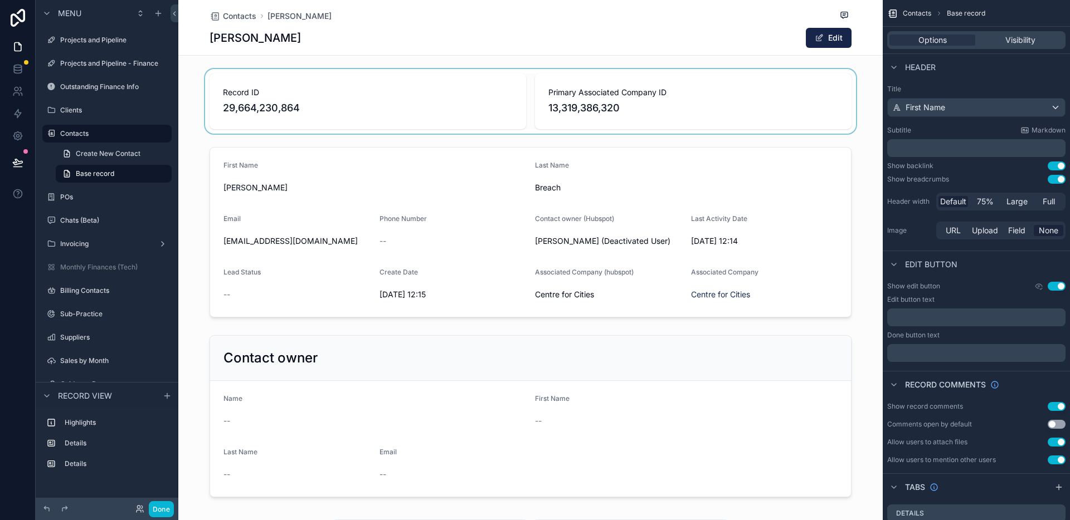
click at [396, 97] on div "scrollable content" at bounding box center [530, 101] width 704 height 65
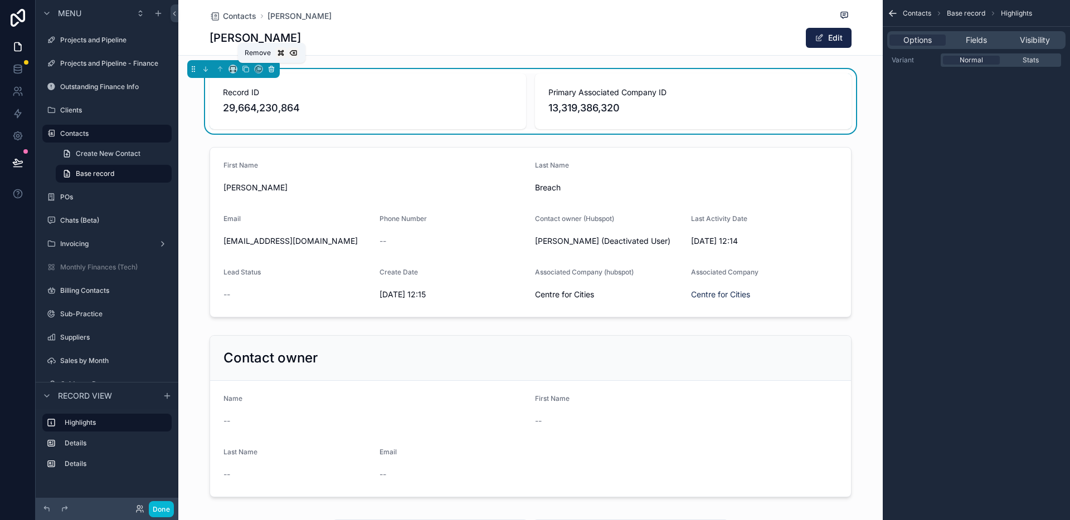
click at [272, 70] on icon "scrollable content" at bounding box center [272, 70] width 0 height 2
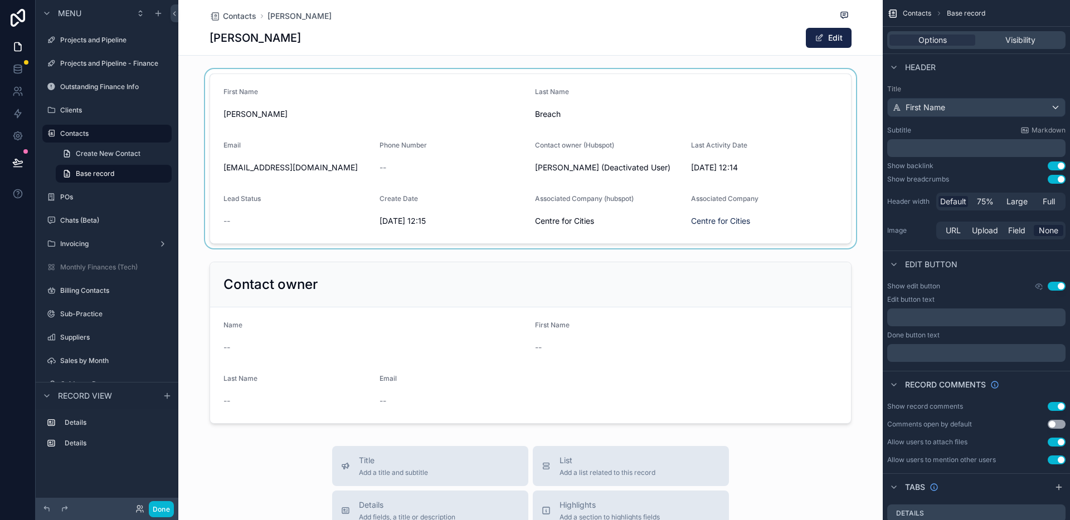
click at [413, 124] on div "scrollable content" at bounding box center [530, 158] width 704 height 179
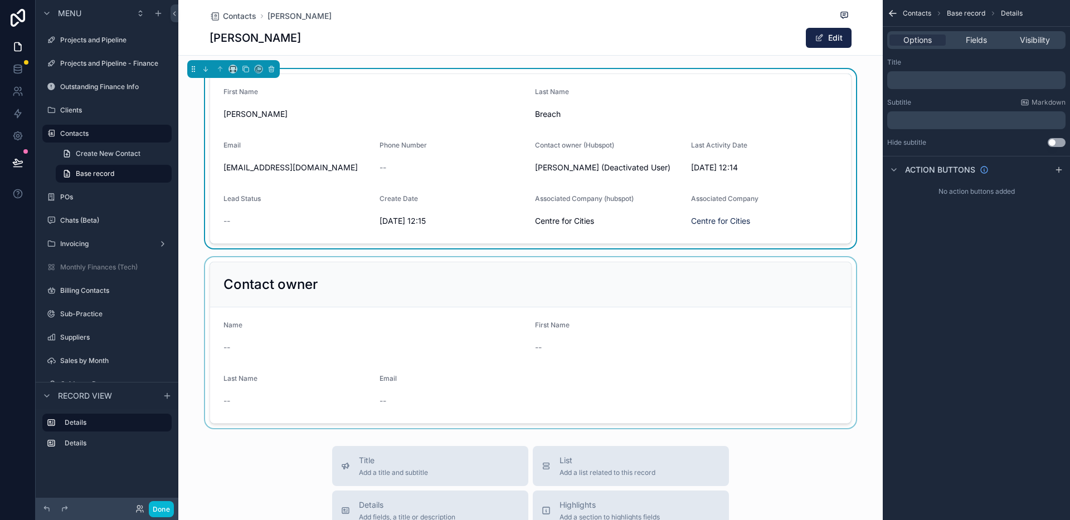
click at [601, 333] on div "scrollable content" at bounding box center [530, 342] width 704 height 171
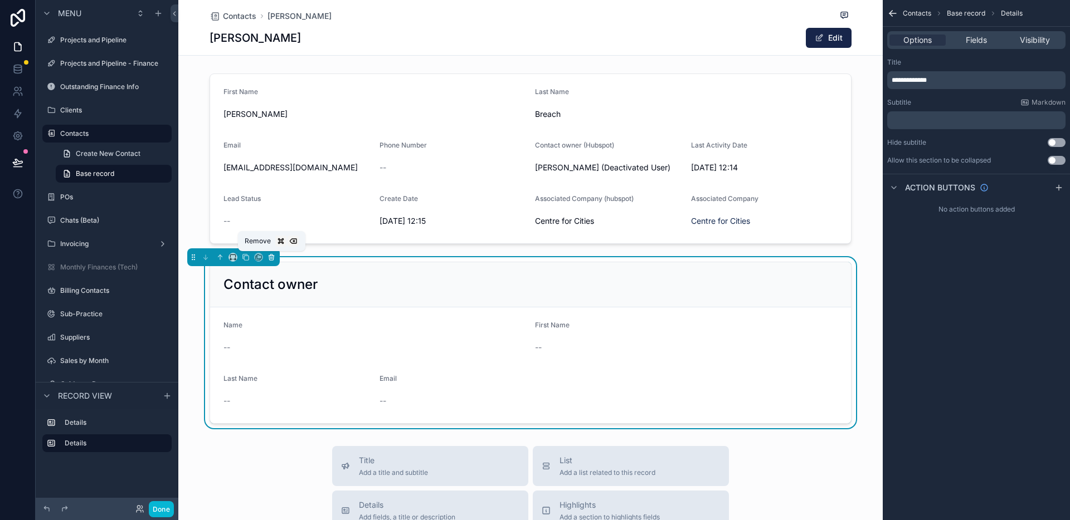
click at [272, 259] on icon "scrollable content" at bounding box center [272, 258] width 0 height 2
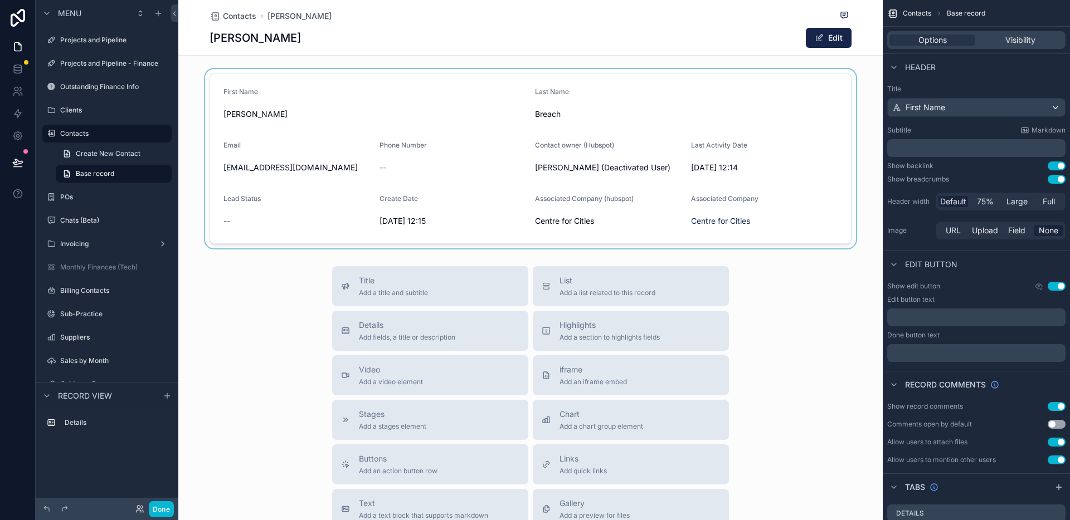
click at [386, 136] on div "scrollable content" at bounding box center [530, 158] width 704 height 179
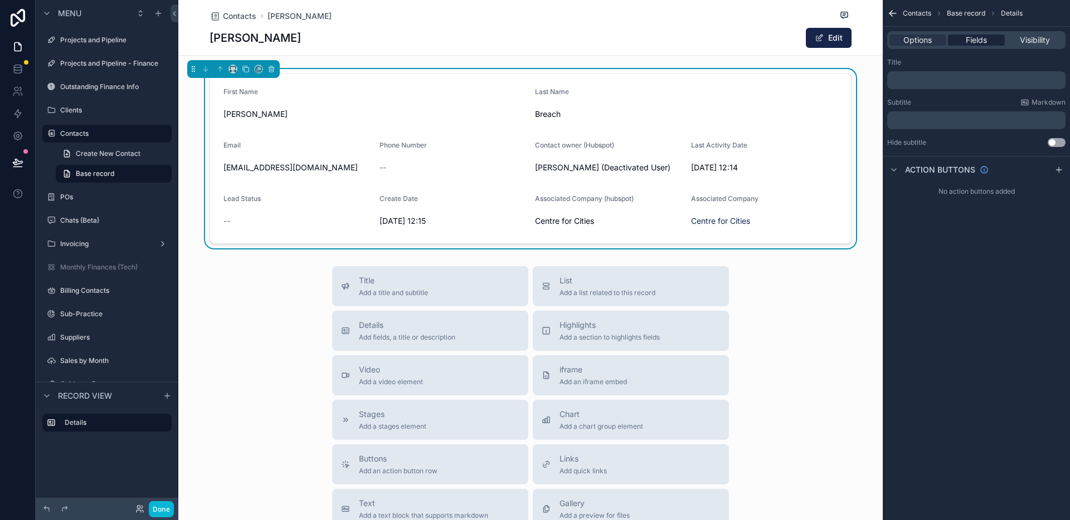
click at [977, 43] on span "Fields" at bounding box center [976, 40] width 21 height 11
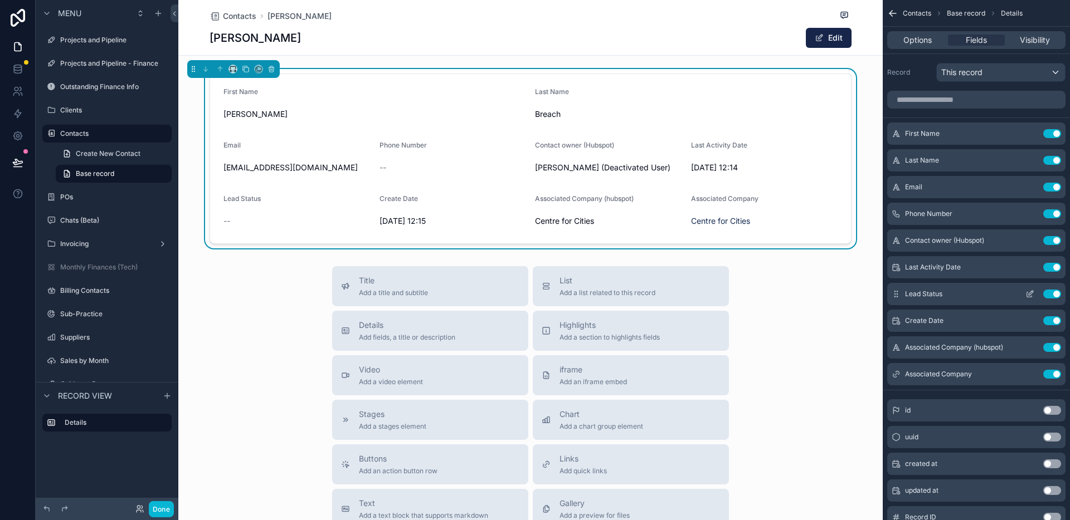
click at [1053, 294] on button "Use setting" at bounding box center [1052, 294] width 18 height 9
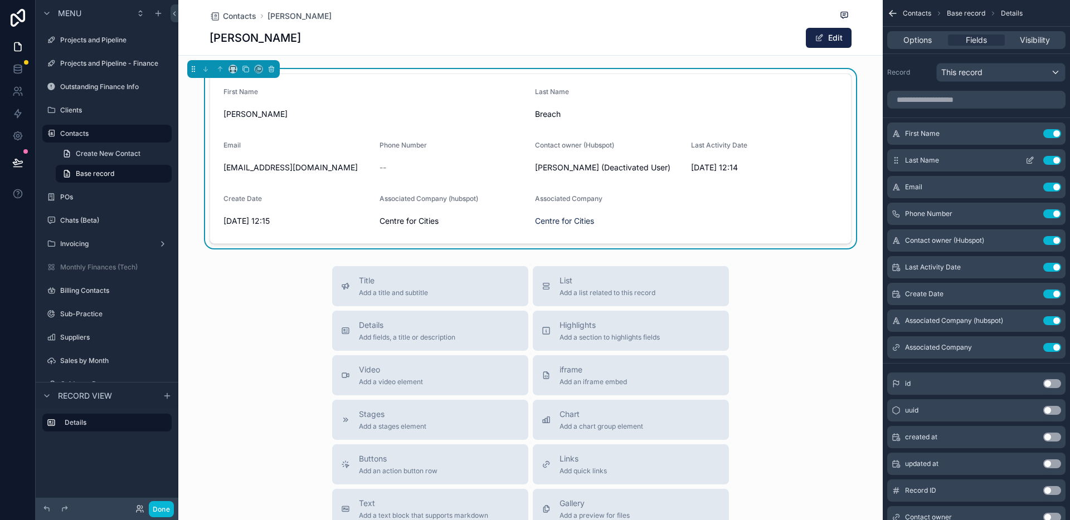
click at [1029, 158] on icon "scrollable content" at bounding box center [1029, 160] width 9 height 9
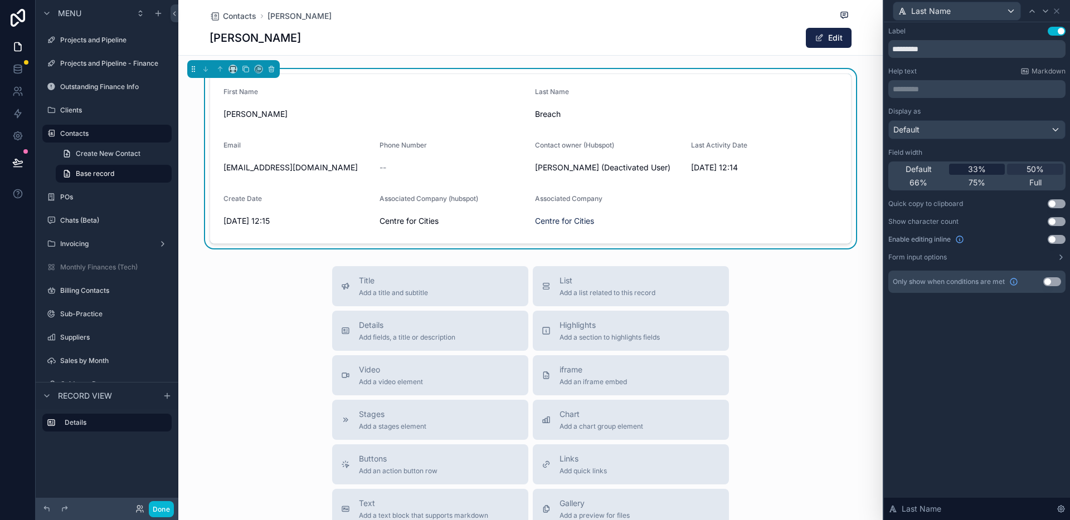
click at [989, 168] on div "33%" at bounding box center [977, 169] width 56 height 11
click at [1056, 9] on icon at bounding box center [1056, 11] width 9 height 9
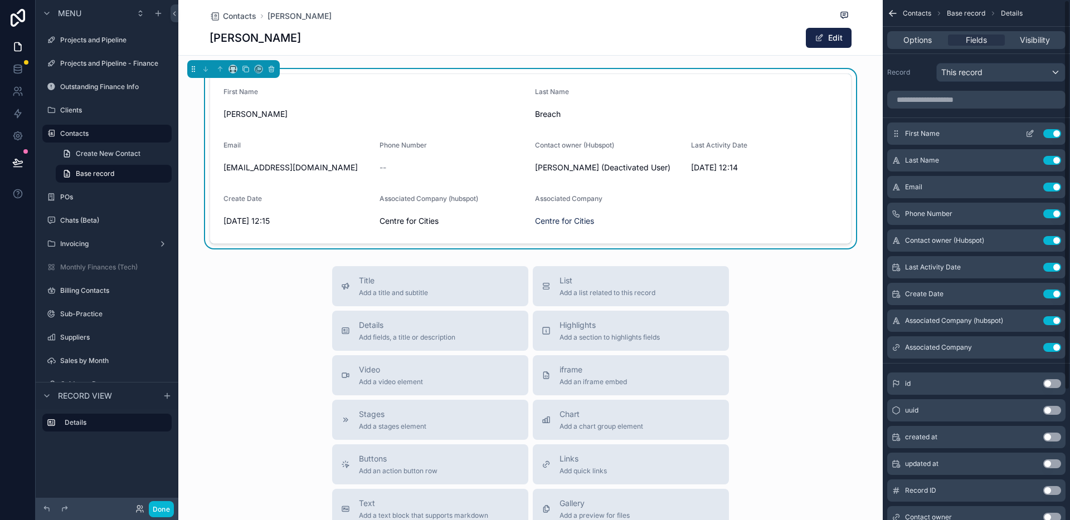
click at [1030, 131] on icon "scrollable content" at bounding box center [1029, 133] width 9 height 9
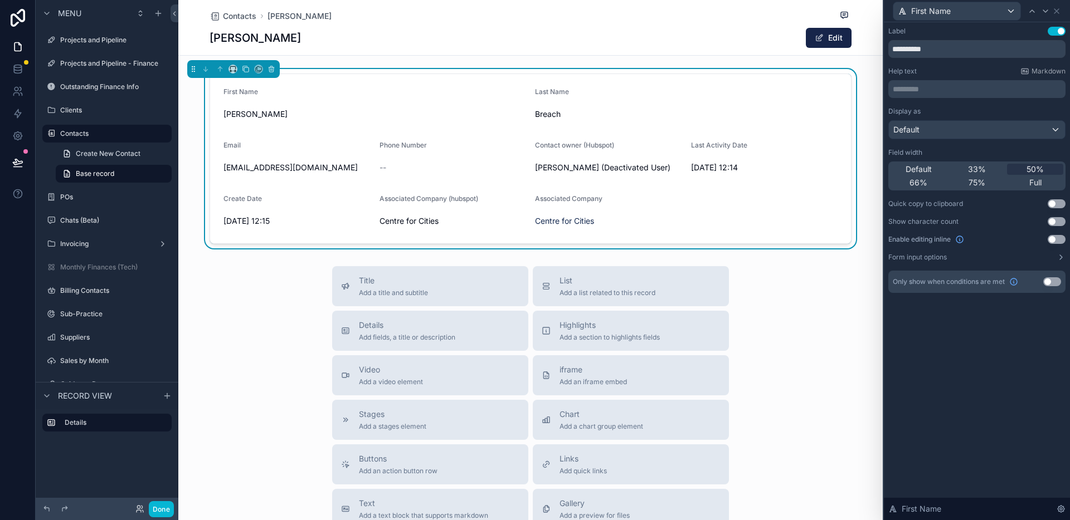
click at [987, 168] on div "33%" at bounding box center [977, 169] width 56 height 11
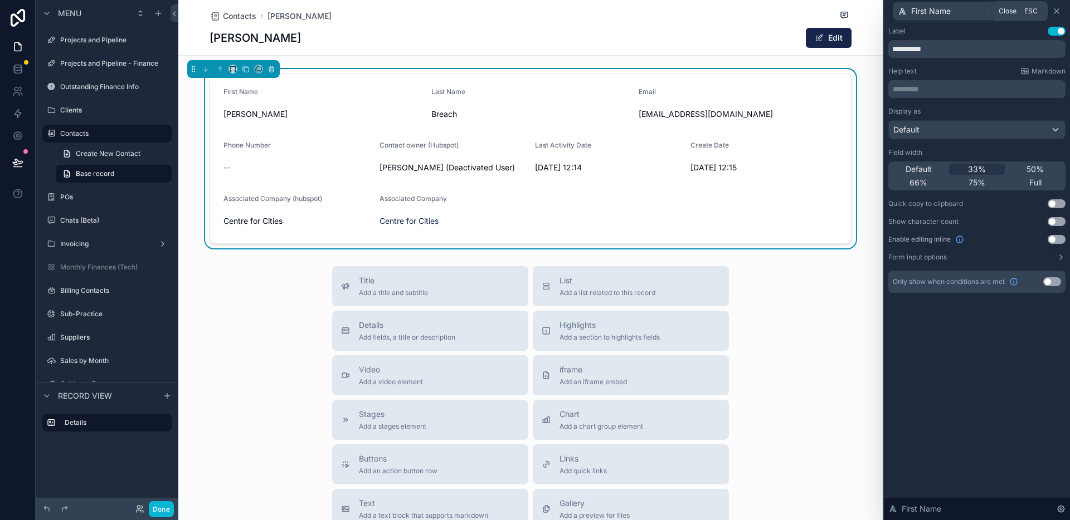
click at [1057, 13] on icon at bounding box center [1056, 11] width 9 height 9
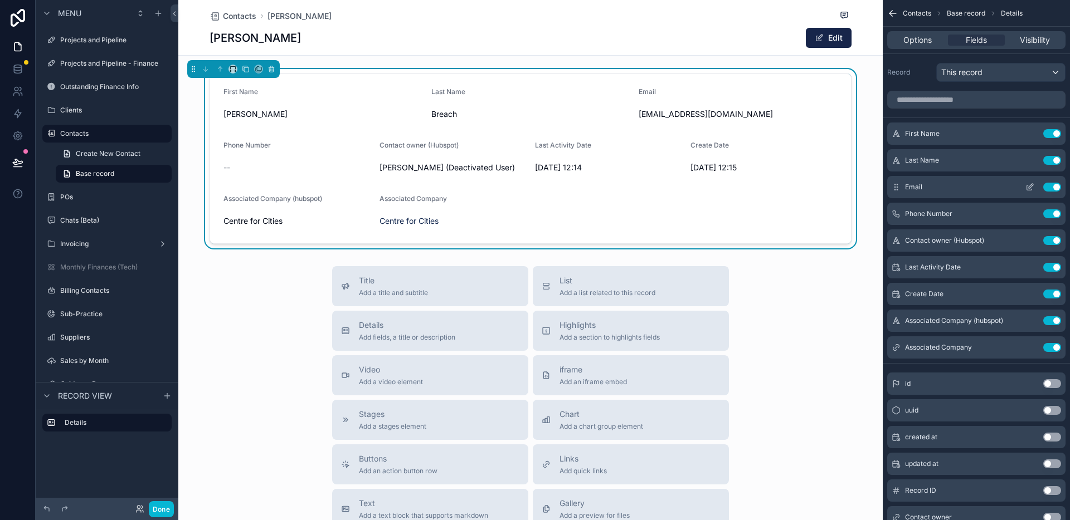
click at [1030, 187] on icon "scrollable content" at bounding box center [1029, 187] width 9 height 9
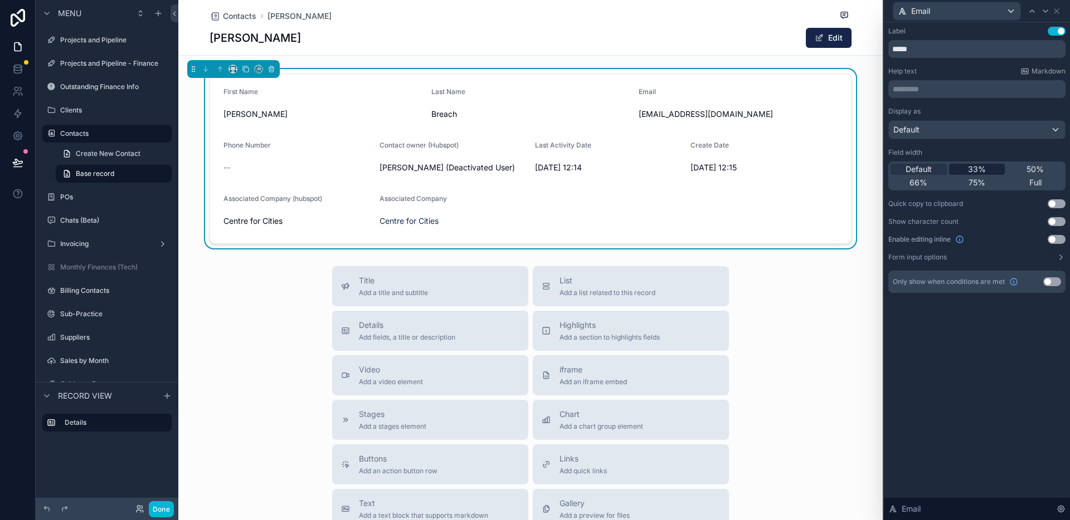
click at [987, 169] on div "33%" at bounding box center [977, 169] width 56 height 11
click at [1057, 11] on icon at bounding box center [1056, 11] width 9 height 9
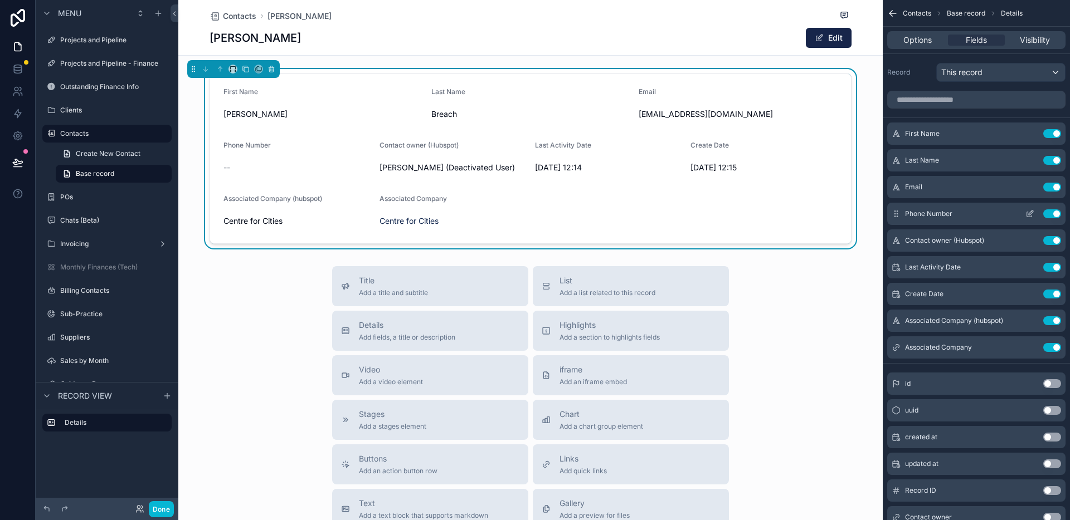
click at [1030, 215] on icon "scrollable content" at bounding box center [1029, 214] width 9 height 9
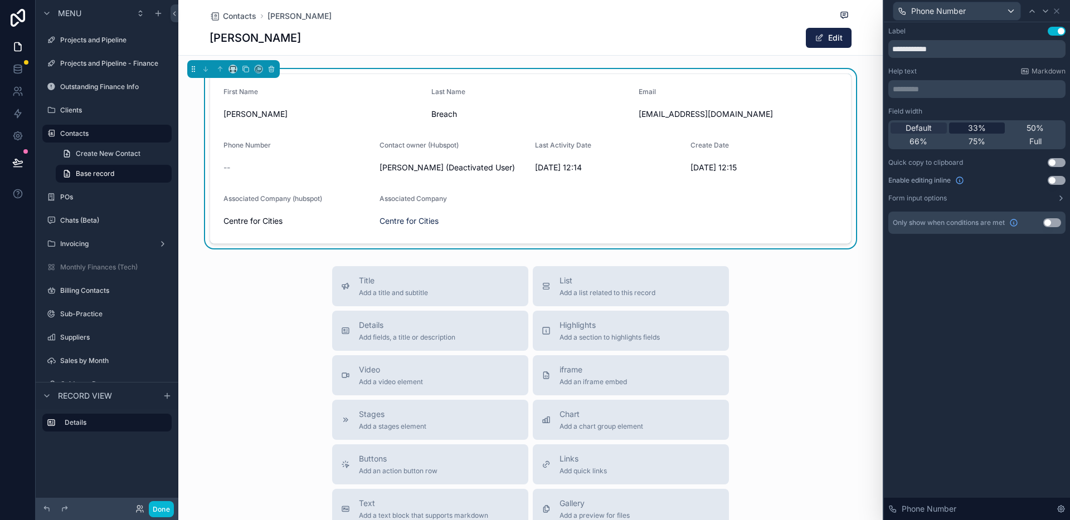
click at [991, 124] on div "33%" at bounding box center [977, 128] width 56 height 11
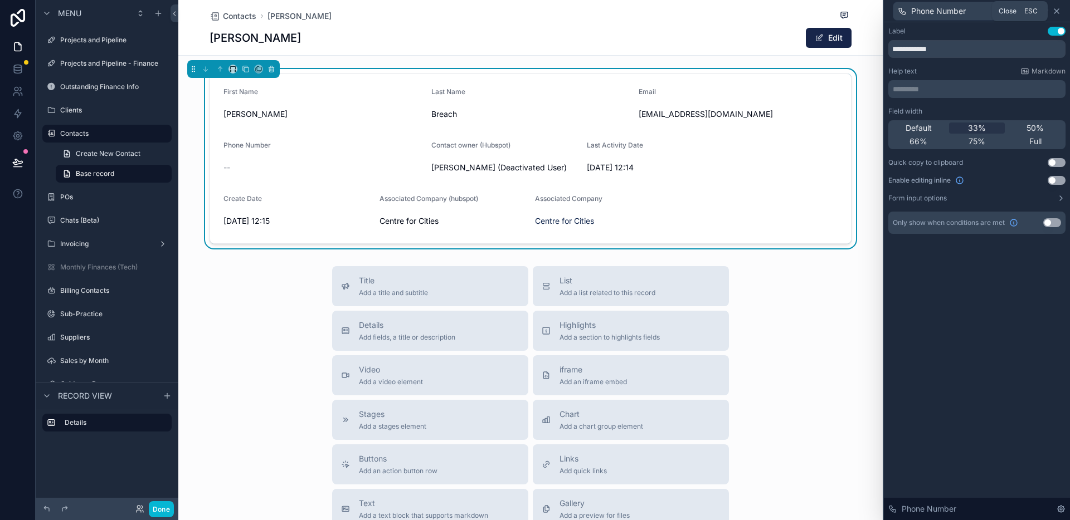
click at [1059, 10] on icon at bounding box center [1056, 11] width 9 height 9
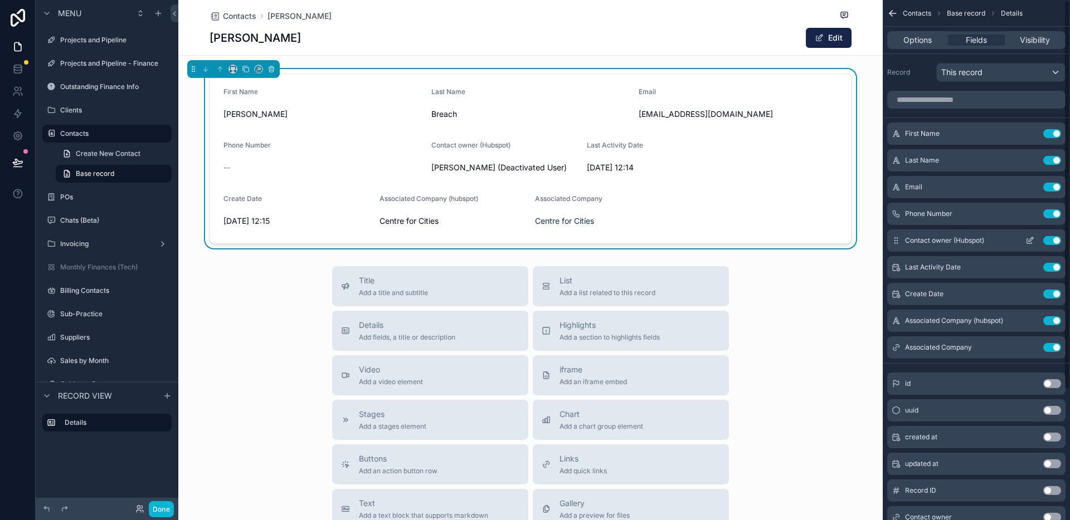
click at [1029, 240] on icon "scrollable content" at bounding box center [1031, 239] width 4 height 4
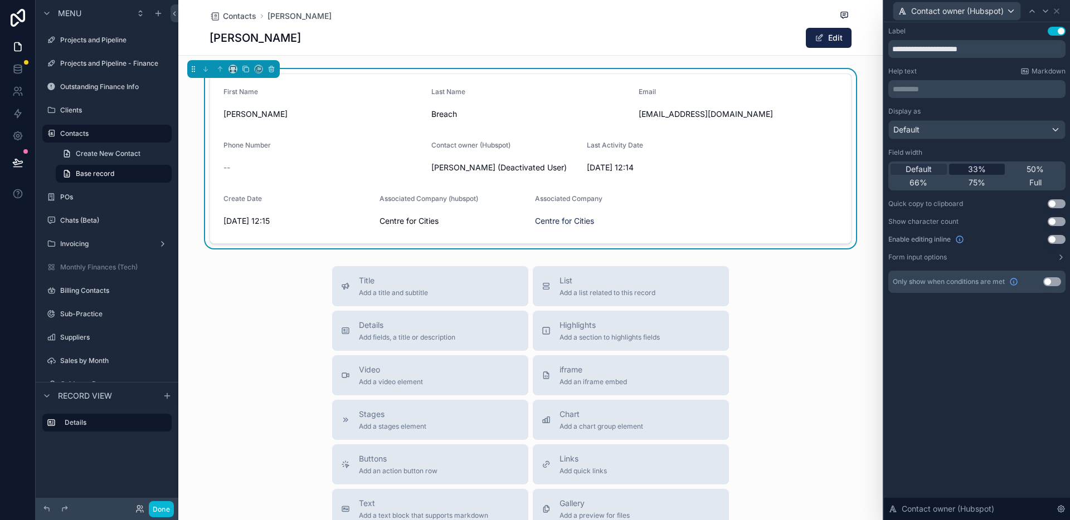
click at [983, 168] on span "33%" at bounding box center [977, 169] width 18 height 11
click at [1058, 9] on icon at bounding box center [1056, 11] width 4 height 4
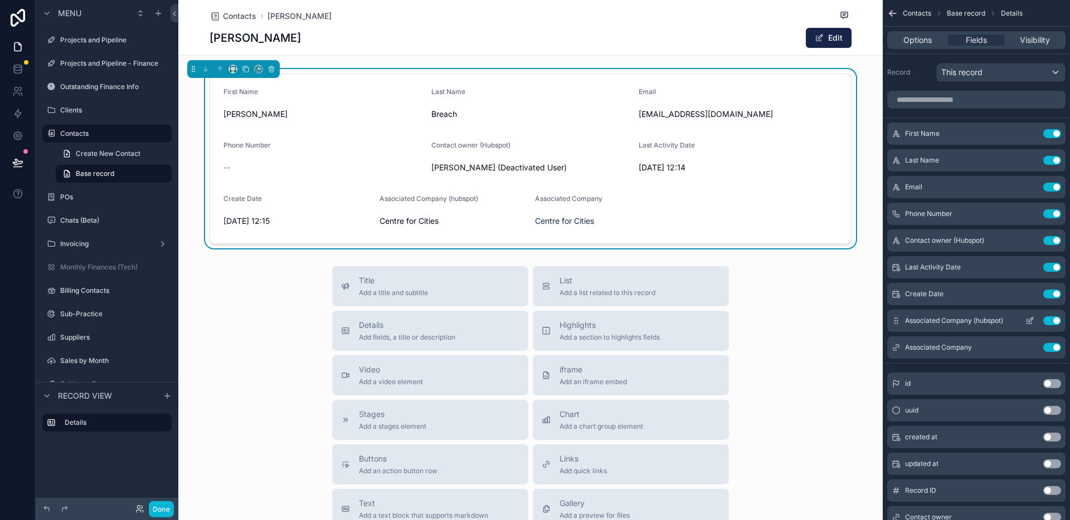
click at [1054, 322] on button "Use setting" at bounding box center [1052, 320] width 18 height 9
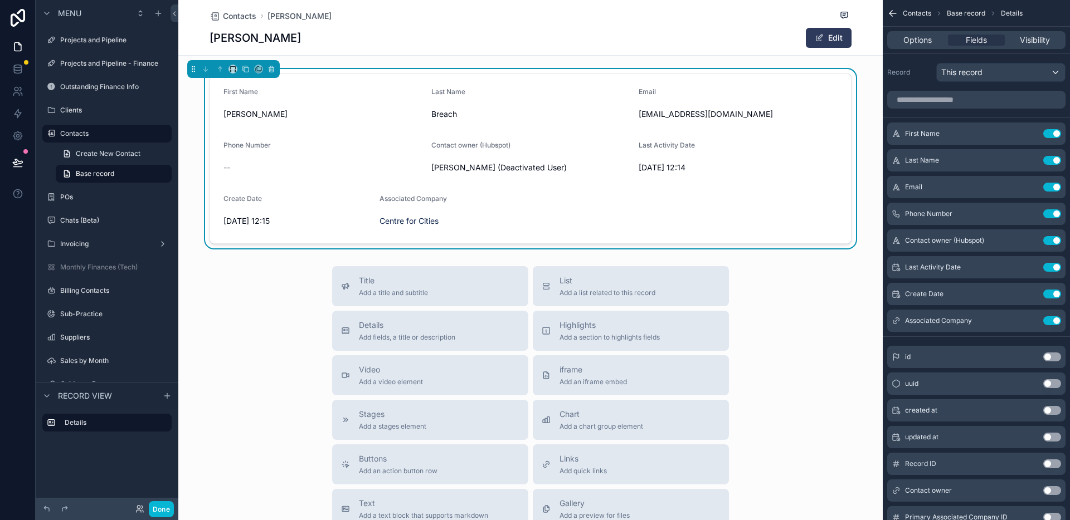
click at [819, 32] on button "Edit" at bounding box center [829, 38] width 46 height 20
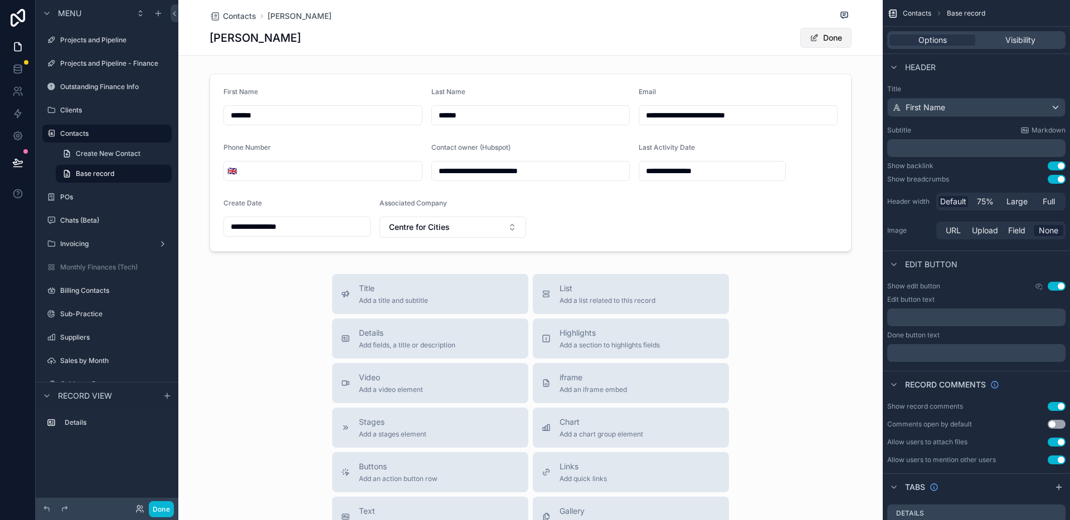
click at [811, 30] on button "Done" at bounding box center [825, 38] width 51 height 20
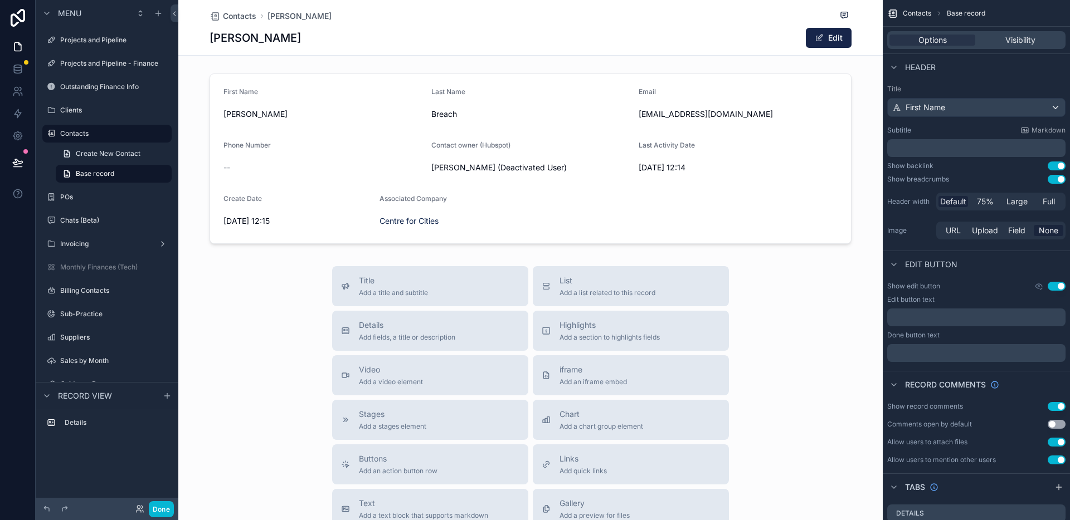
click at [915, 10] on span "Contacts" at bounding box center [917, 13] width 28 height 9
click at [915, 13] on span "Contacts" at bounding box center [917, 13] width 28 height 9
click at [914, 16] on span "Contacts" at bounding box center [917, 13] width 28 height 9
click at [699, 208] on div "scrollable content" at bounding box center [530, 158] width 704 height 179
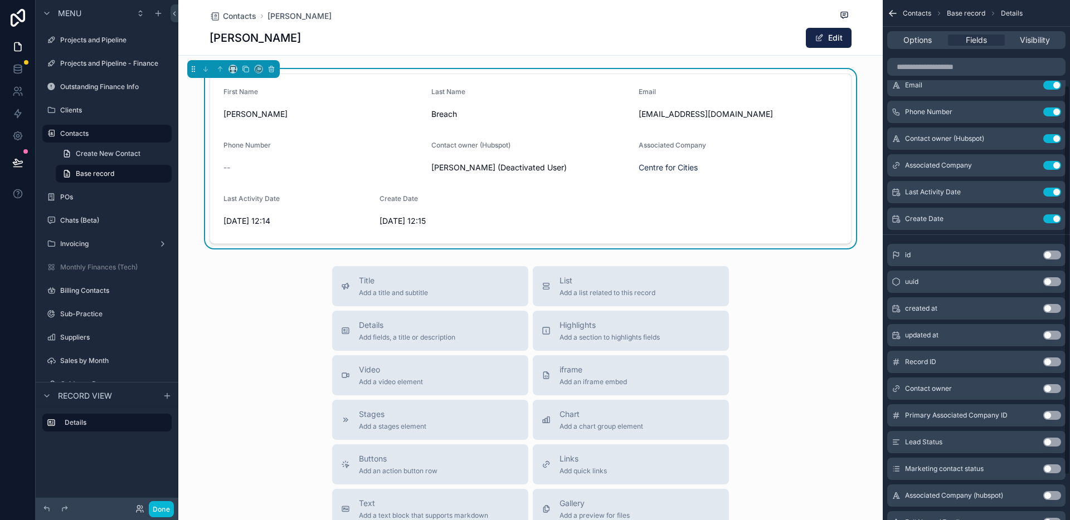
scroll to position [123, 0]
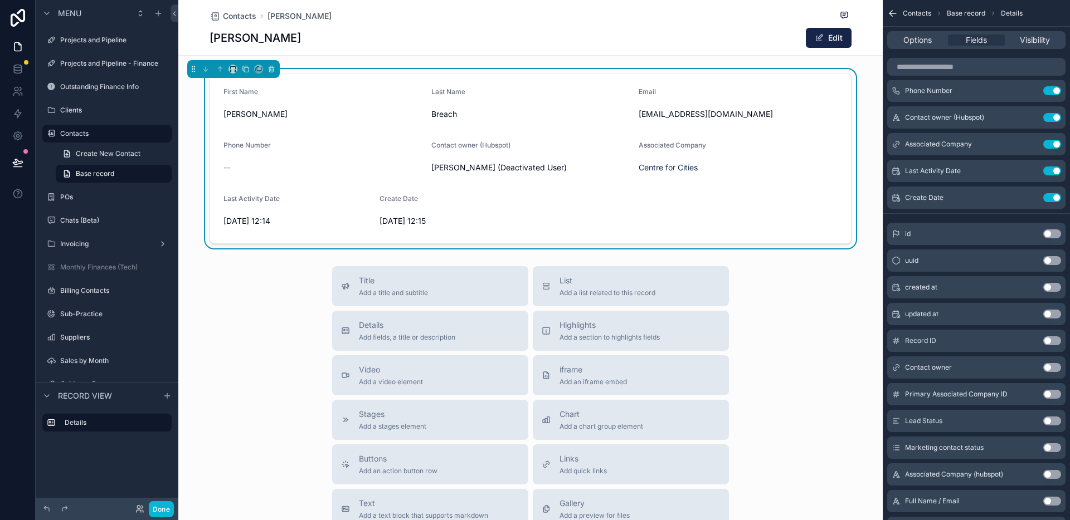
click at [896, 368] on icon "scrollable content" at bounding box center [896, 367] width 9 height 9
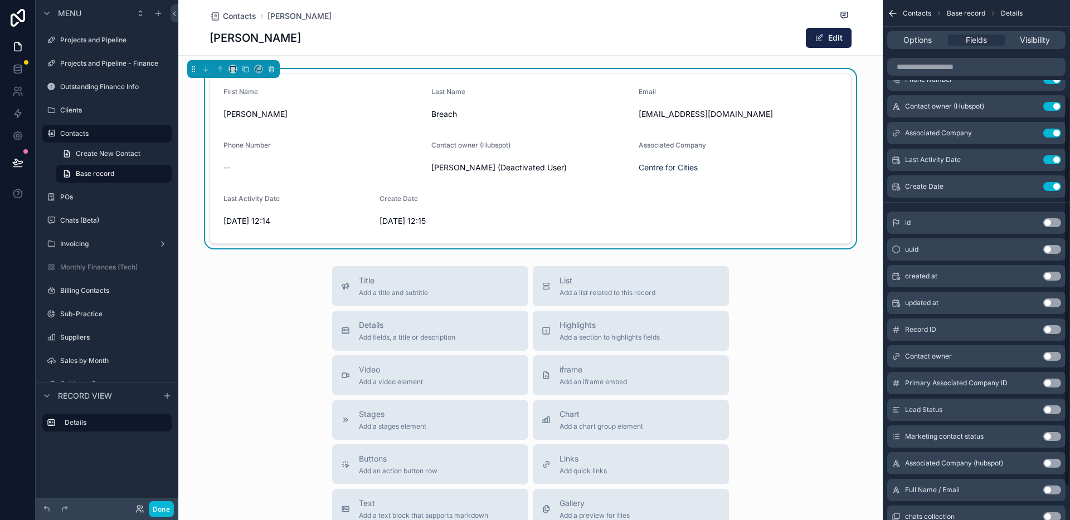
scroll to position [126, 0]
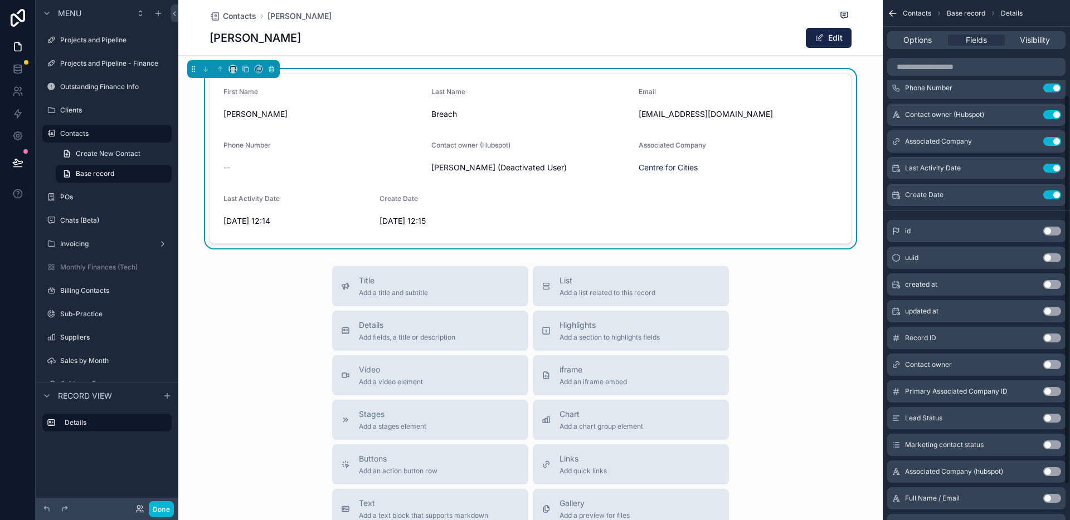
click at [1055, 366] on button "Use setting" at bounding box center [1052, 365] width 18 height 9
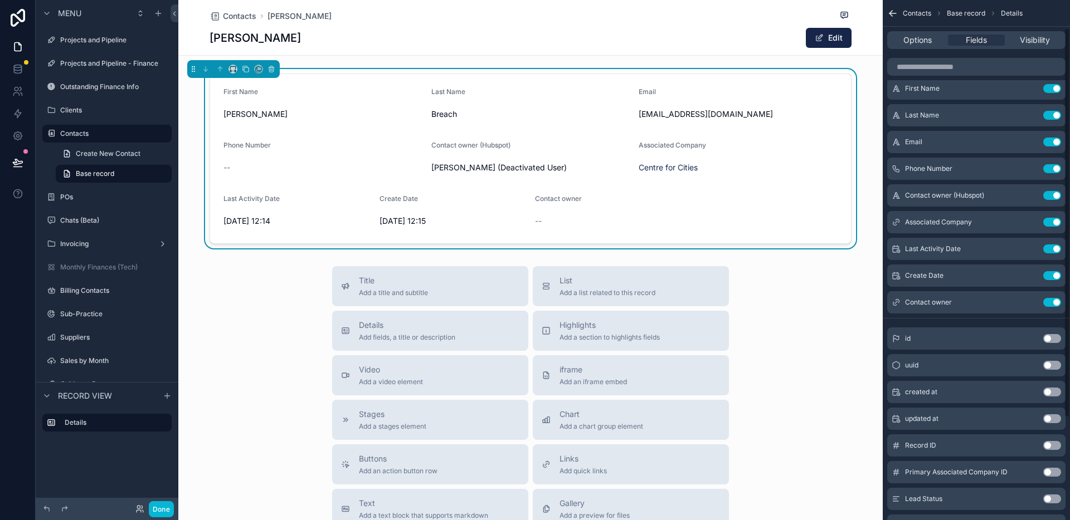
scroll to position [37, 0]
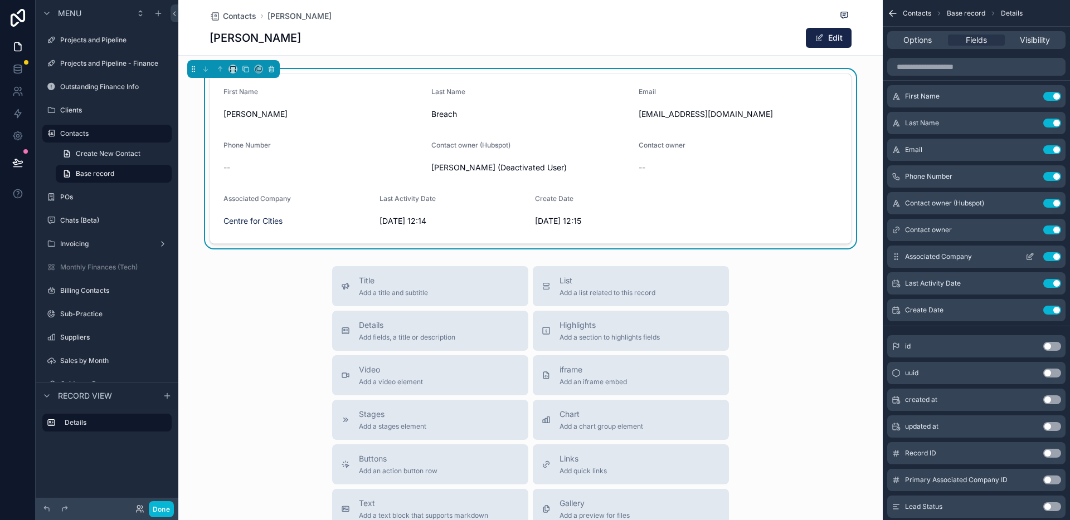
click at [1033, 255] on icon "scrollable content" at bounding box center [1031, 256] width 4 height 4
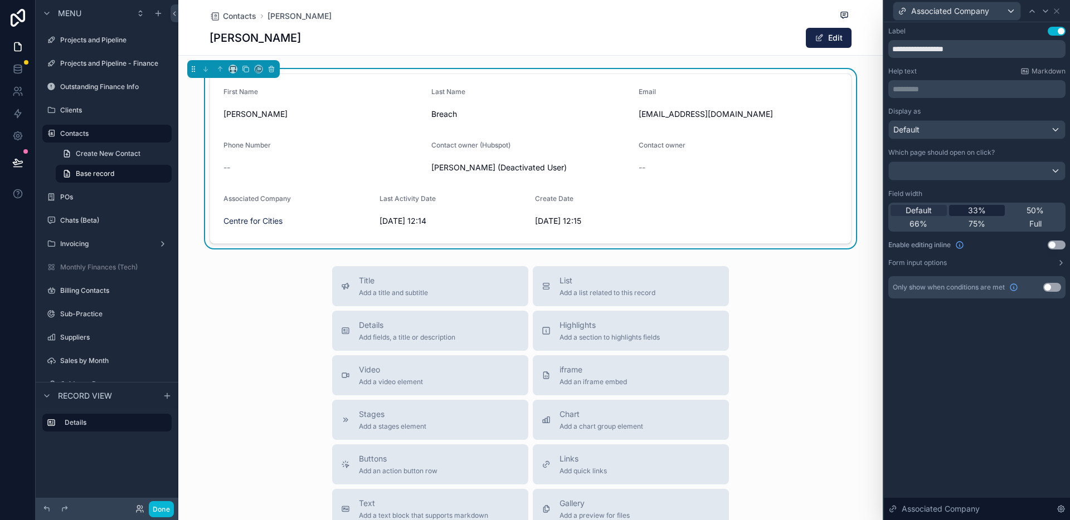
click at [985, 208] on span "33%" at bounding box center [977, 210] width 18 height 11
click at [1058, 11] on icon at bounding box center [1056, 11] width 9 height 9
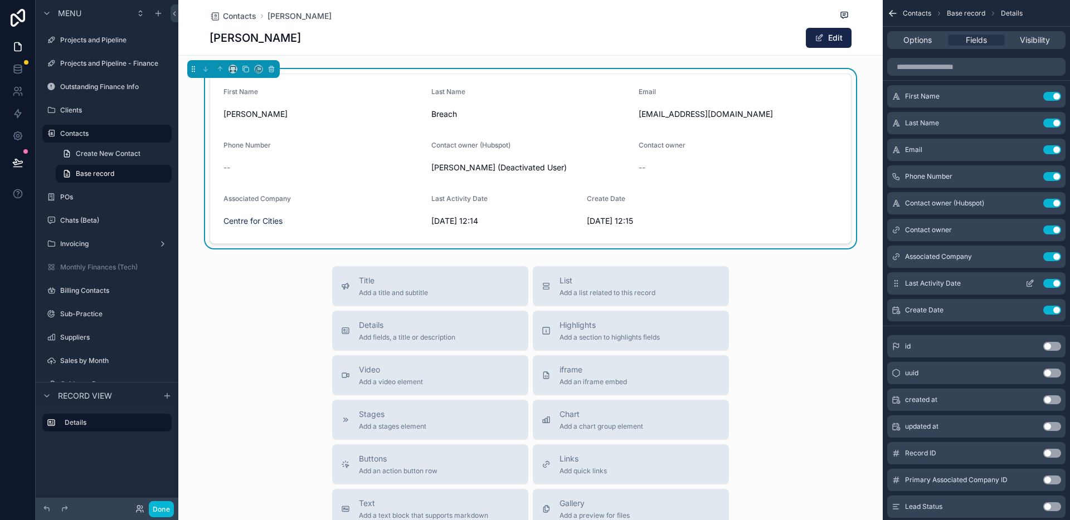
click at [1027, 284] on icon "scrollable content" at bounding box center [1029, 284] width 5 height 5
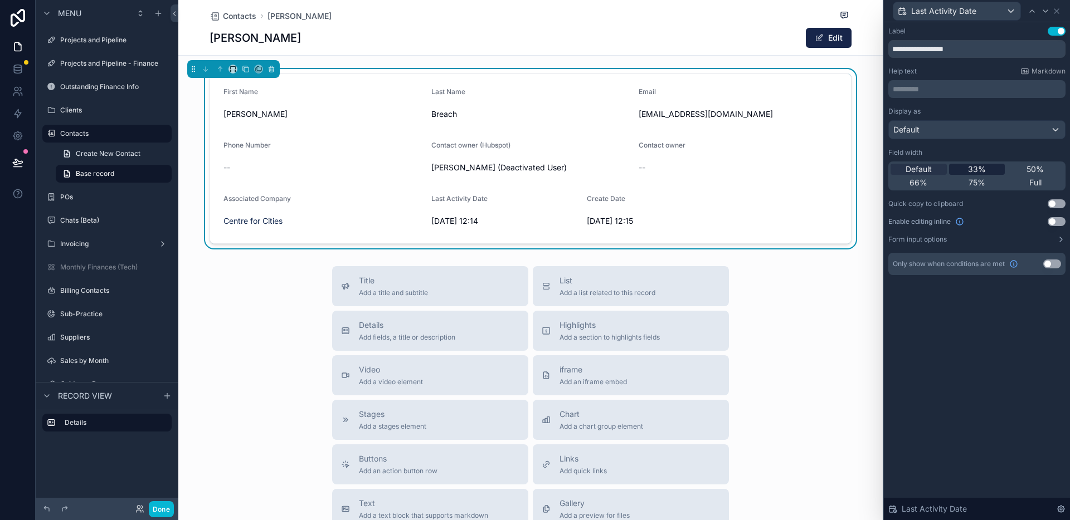
click at [984, 169] on span "33%" at bounding box center [977, 169] width 18 height 11
click at [1059, 13] on icon at bounding box center [1056, 11] width 4 height 4
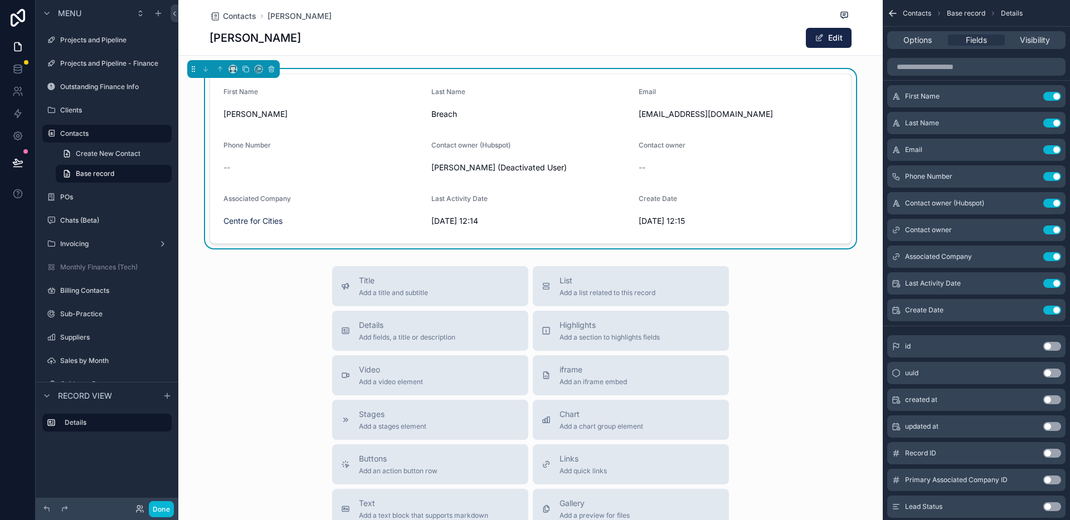
click at [495, 31] on div "Anthony Edit" at bounding box center [531, 37] width 642 height 21
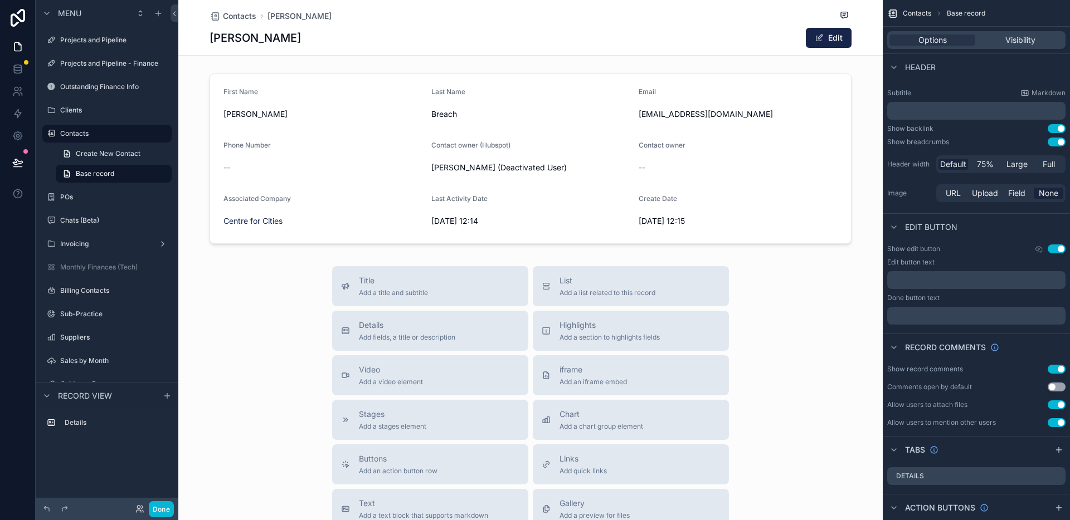
click at [971, 116] on div "﻿" at bounding box center [976, 111] width 178 height 18
click at [959, 111] on p "﻿" at bounding box center [978, 110] width 172 height 11
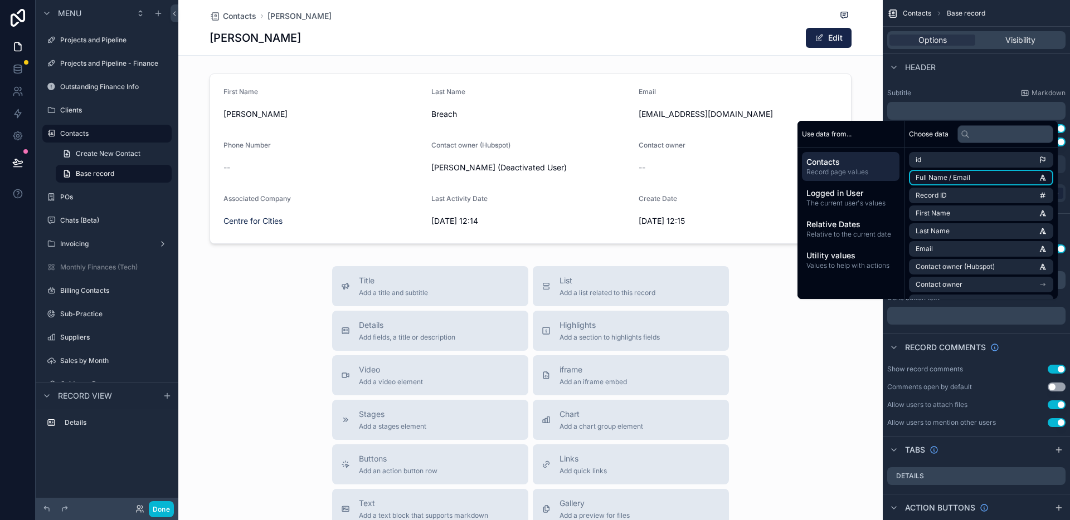
click at [968, 178] on li "Full Name / Email" at bounding box center [981, 178] width 144 height 16
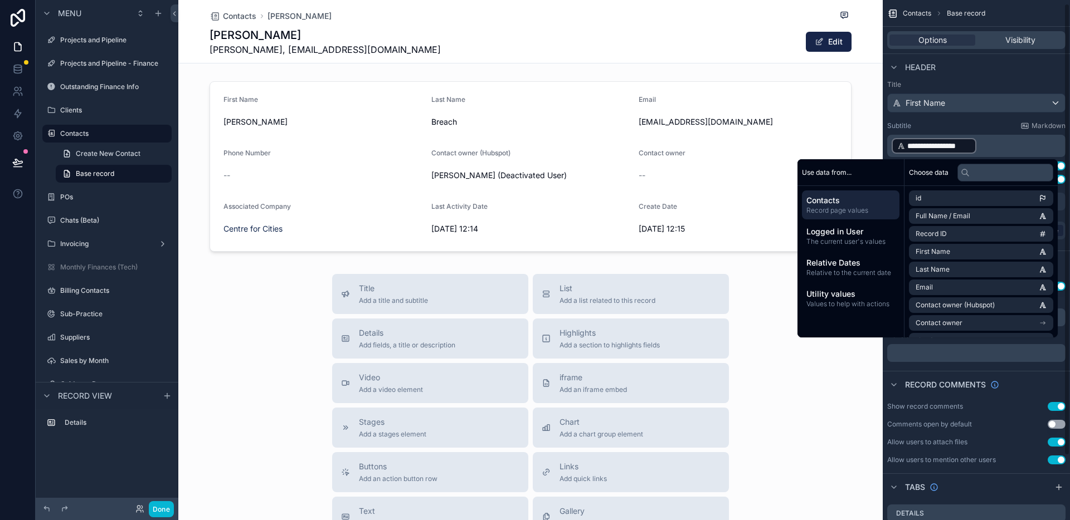
scroll to position [0, 0]
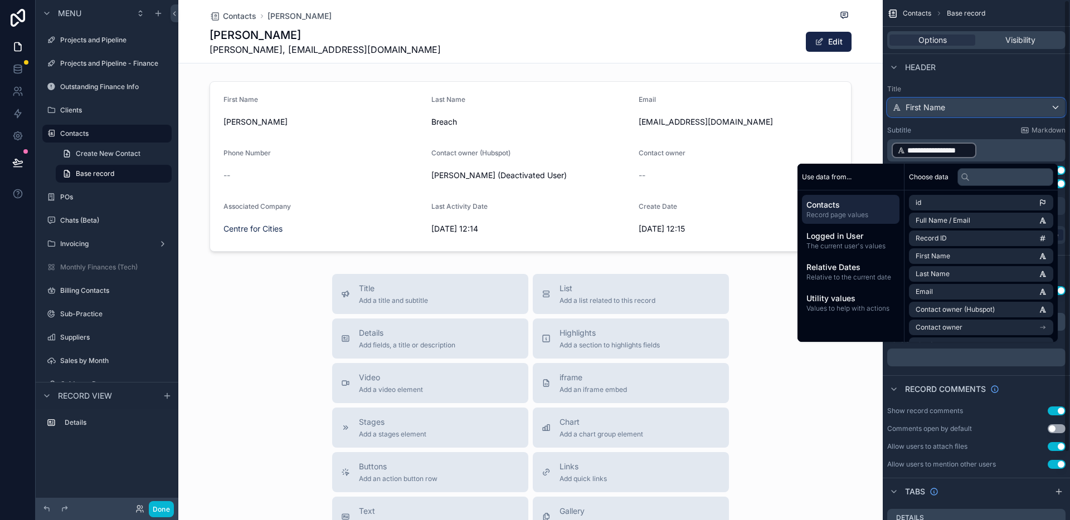
click at [955, 109] on div "First Name" at bounding box center [976, 108] width 177 height 18
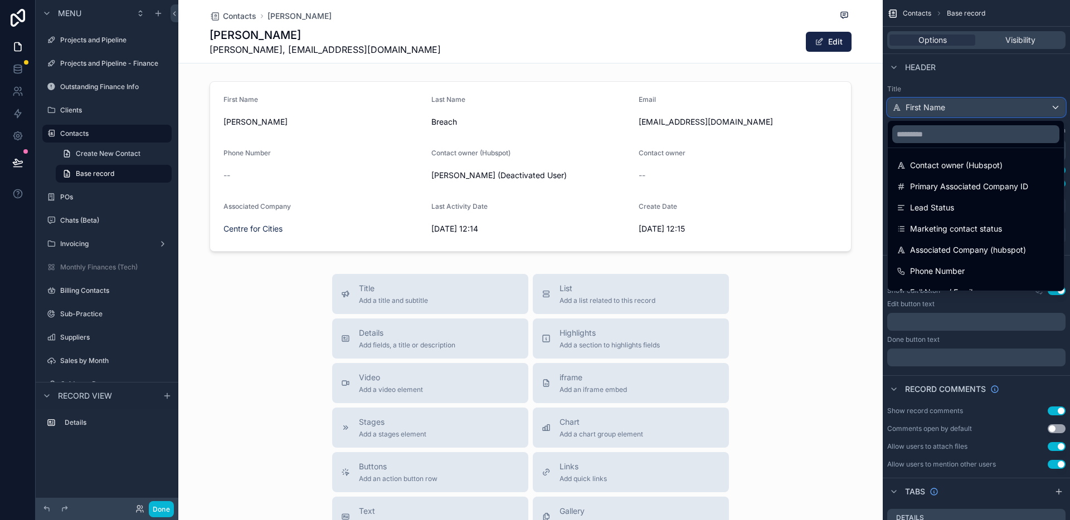
scroll to position [143, 0]
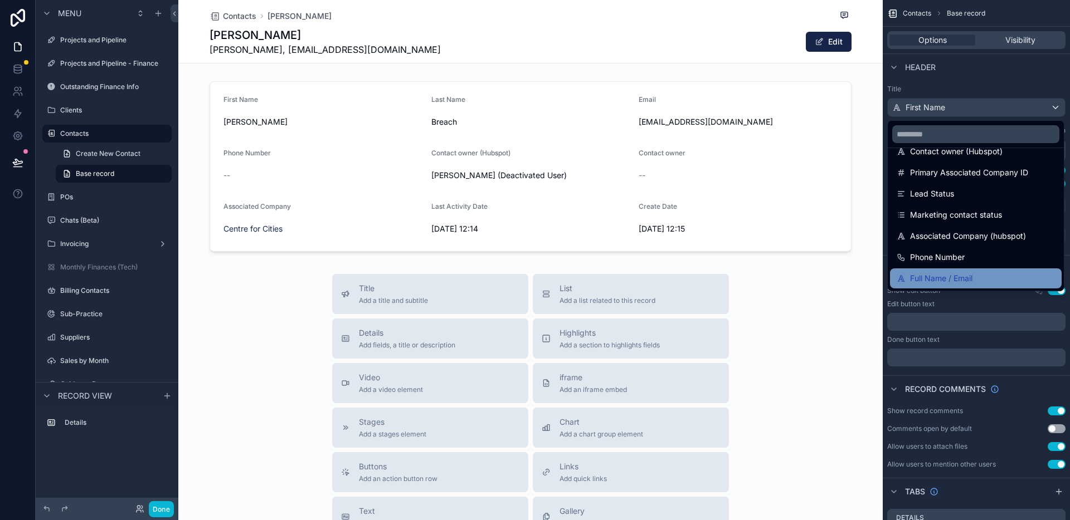
click at [946, 272] on span "Full Name / Email" at bounding box center [941, 278] width 62 height 13
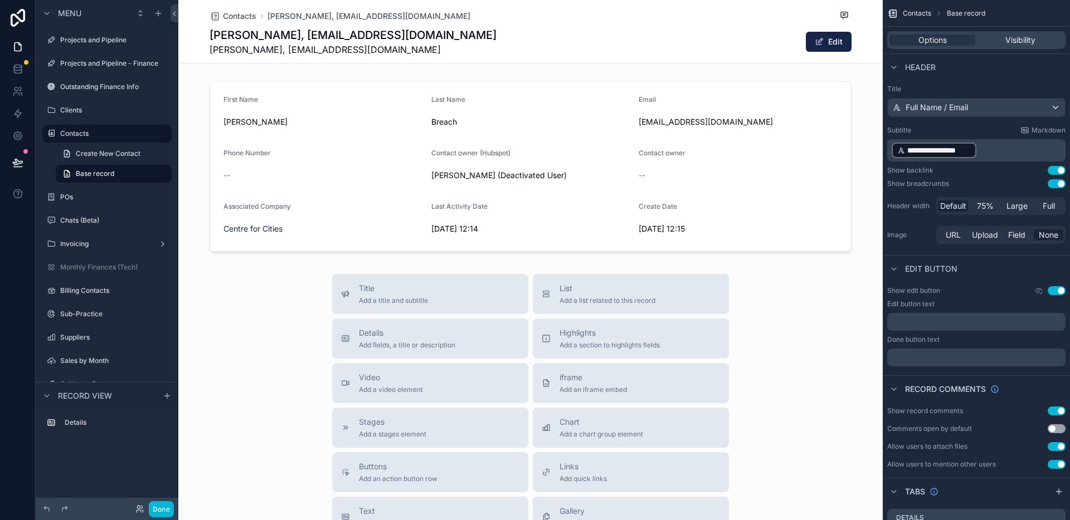
click at [979, 149] on p "**********" at bounding box center [978, 151] width 172 height 18
click at [991, 149] on p "**********" at bounding box center [978, 151] width 172 height 18
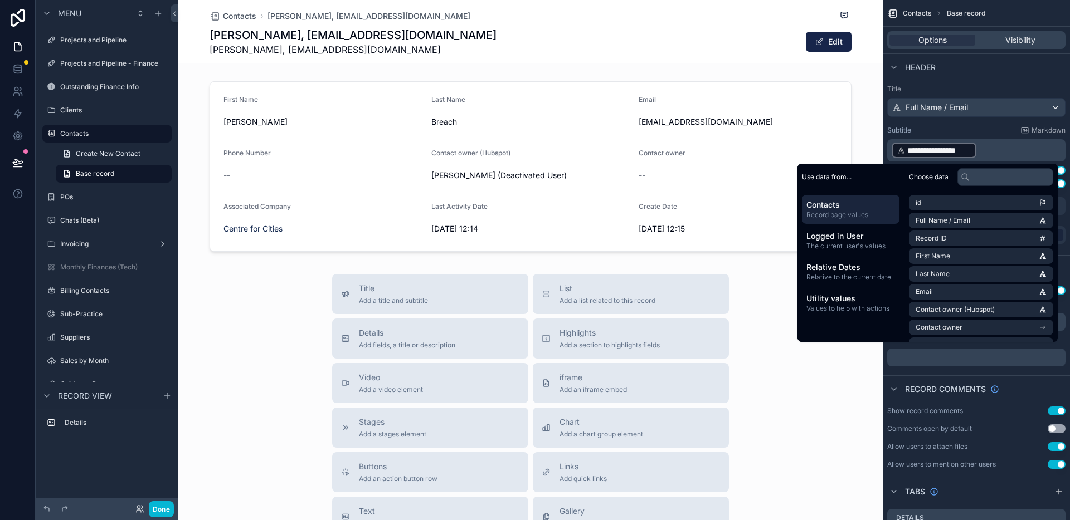
click at [991, 149] on p "**********" at bounding box center [978, 151] width 172 height 18
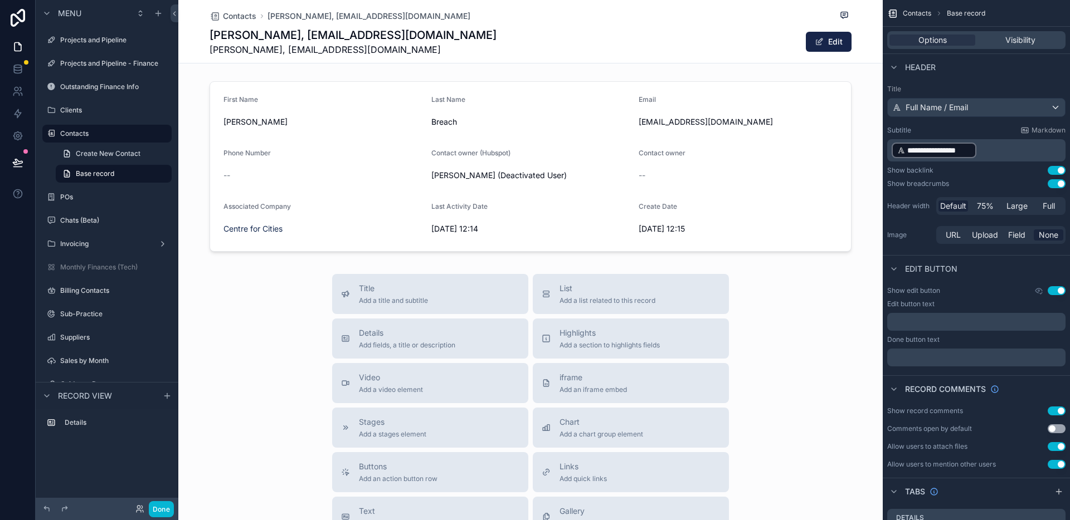
click at [991, 149] on p "**********" at bounding box center [978, 151] width 172 height 18
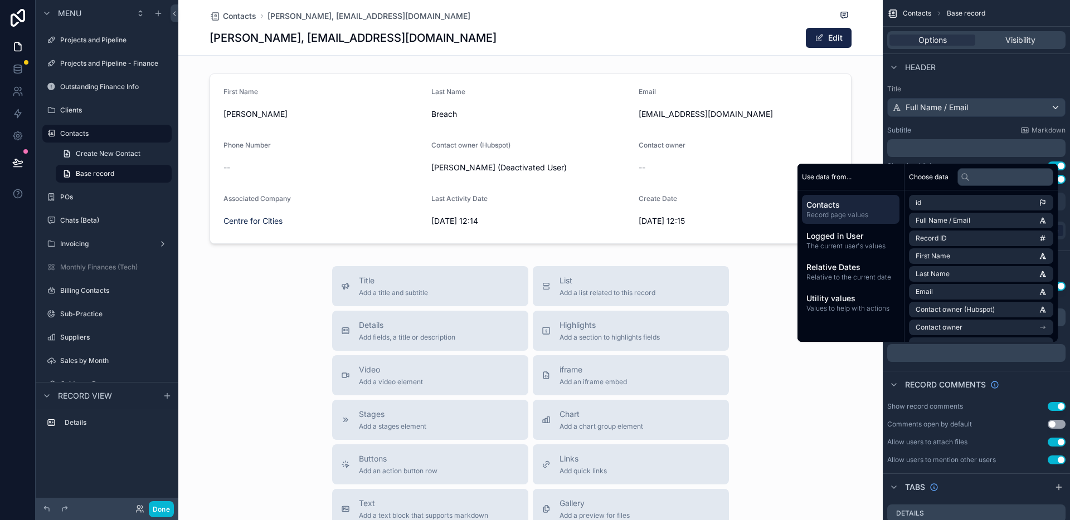
click at [676, 67] on div "Contacts Anthony Breach, a.breach@centreforcities.org Anthony Breach, a.breach@…" at bounding box center [530, 376] width 704 height 752
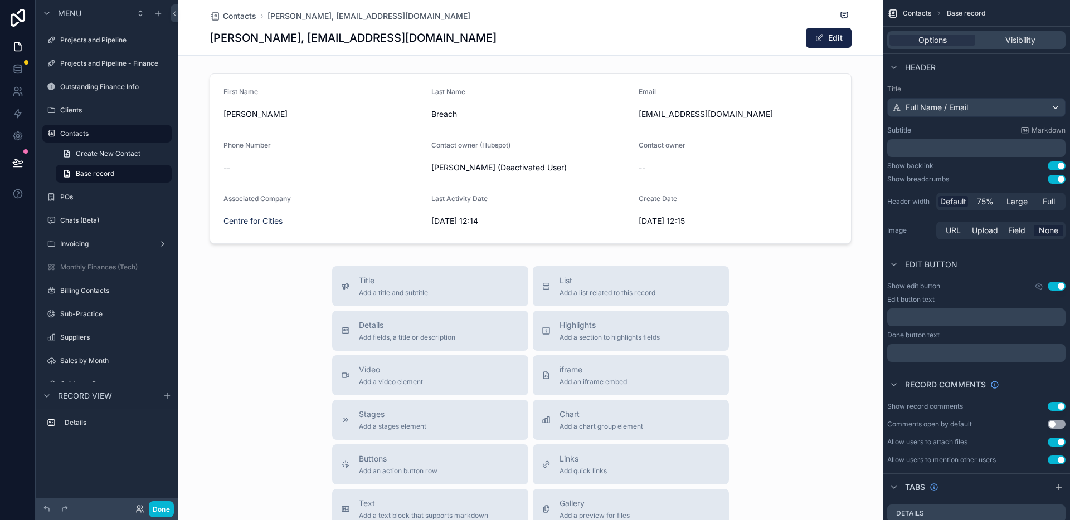
click at [311, 65] on div "Contacts Anthony Breach, a.breach@centreforcities.org Anthony Breach, a.breach@…" at bounding box center [530, 376] width 704 height 752
click at [163, 508] on button "Done" at bounding box center [161, 509] width 25 height 16
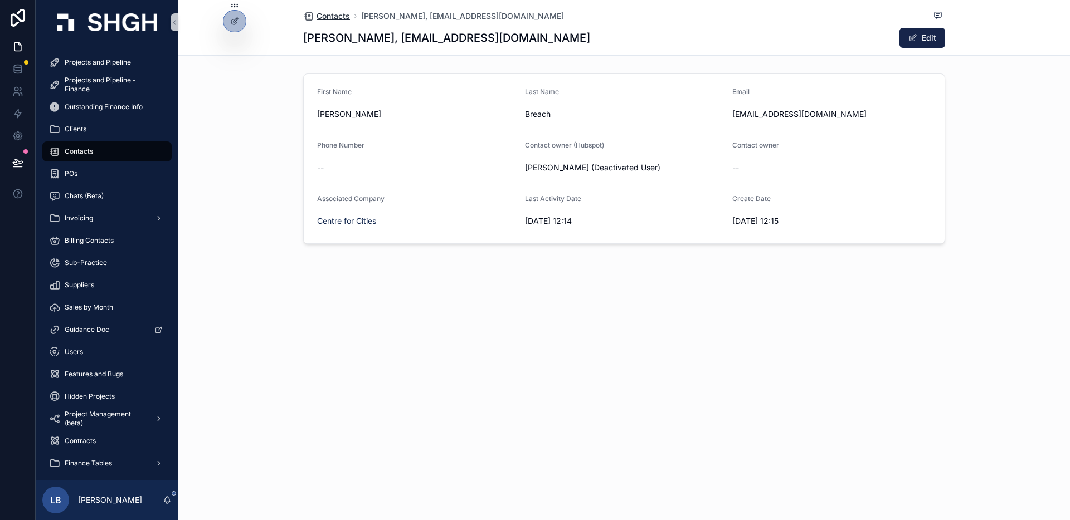
click at [333, 15] on span "Contacts" at bounding box center [332, 16] width 33 height 11
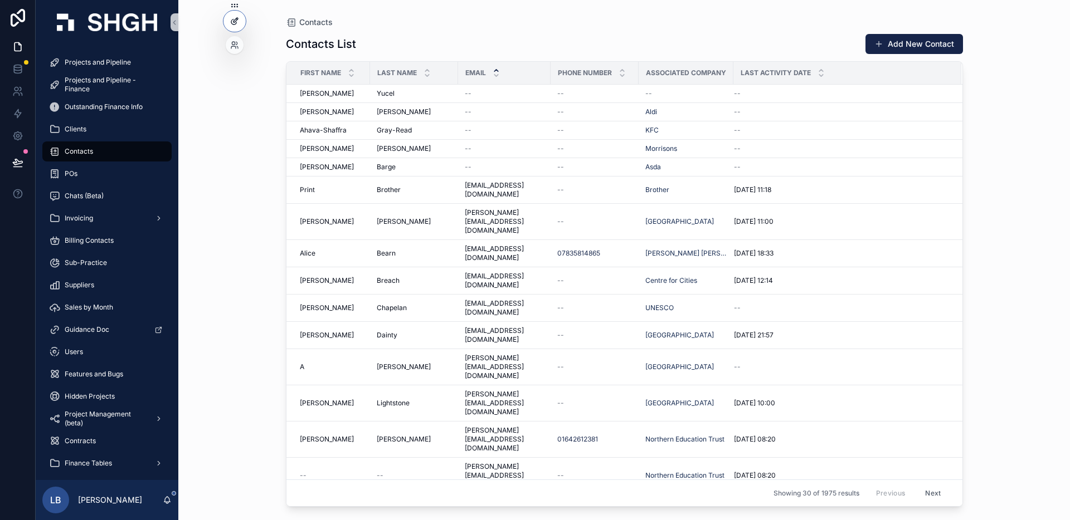
click at [230, 28] on div at bounding box center [234, 21] width 22 height 21
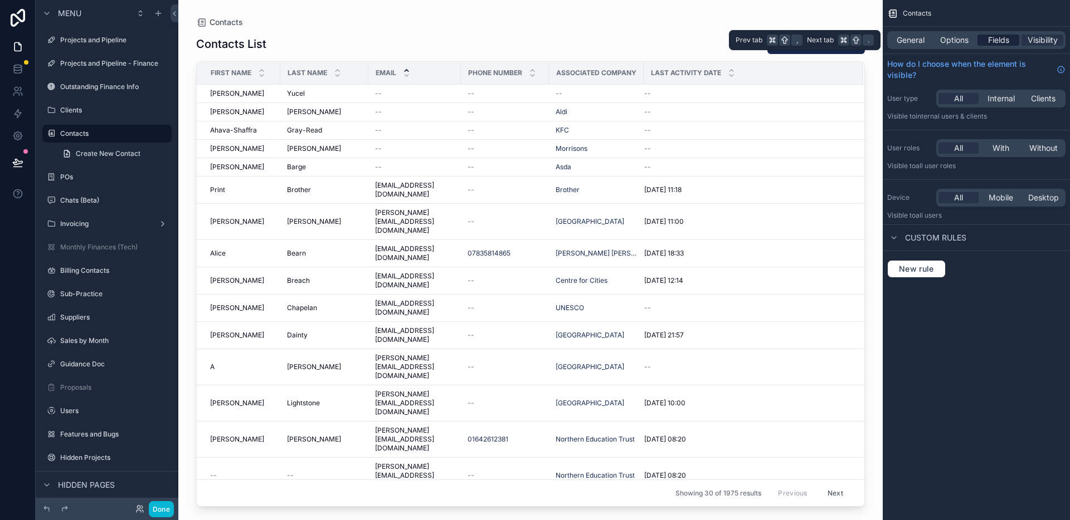
click at [1006, 37] on span "Fields" at bounding box center [998, 40] width 21 height 11
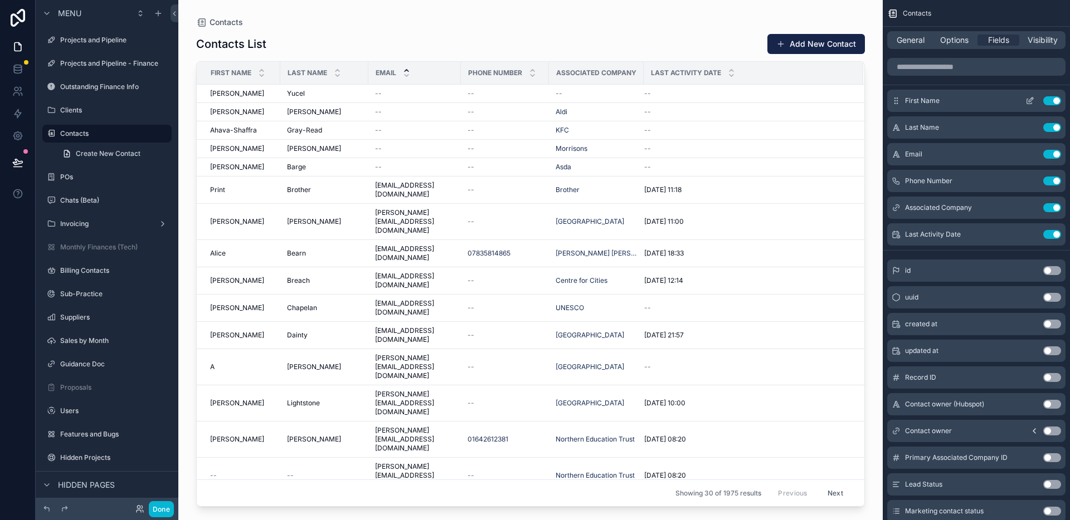
click at [1029, 103] on icon "scrollable content" at bounding box center [1029, 100] width 9 height 9
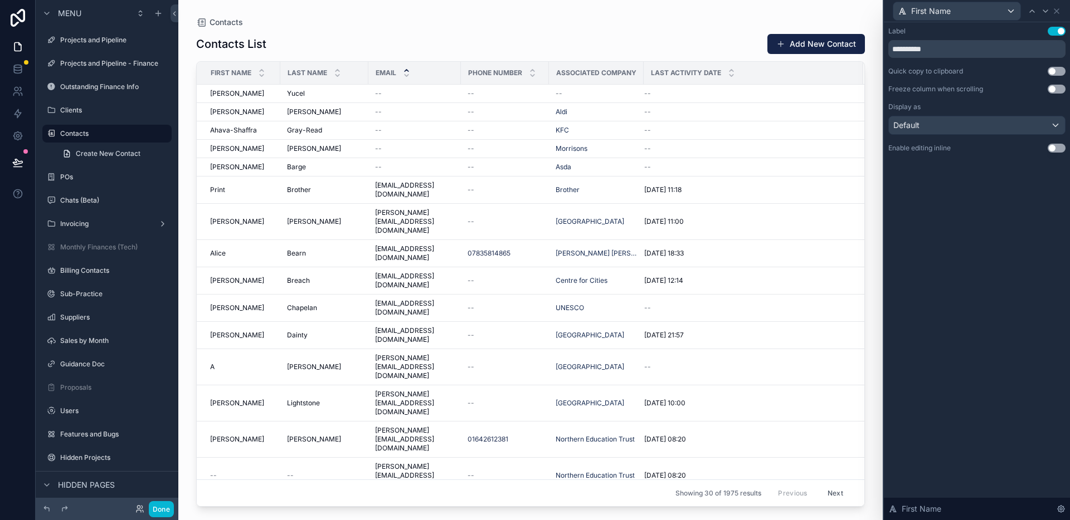
click at [1053, 147] on button "Use setting" at bounding box center [1057, 148] width 18 height 9
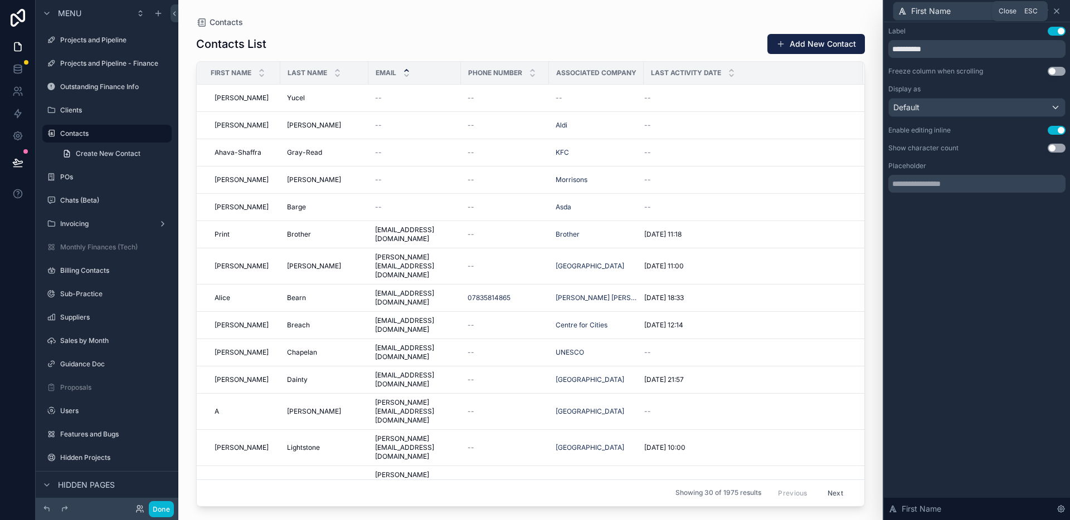
click at [1059, 9] on icon at bounding box center [1056, 11] width 9 height 9
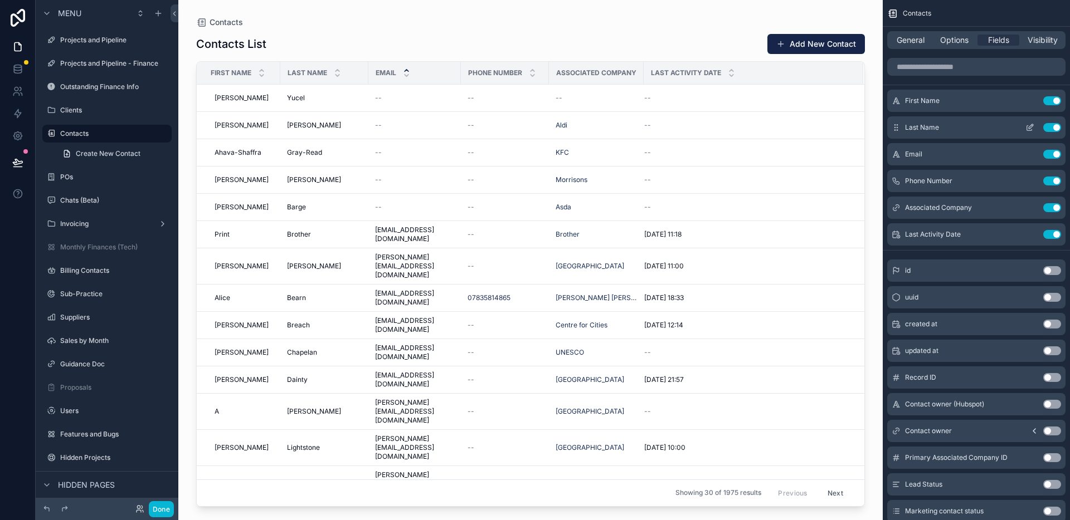
click at [1027, 127] on icon "scrollable content" at bounding box center [1029, 128] width 5 height 5
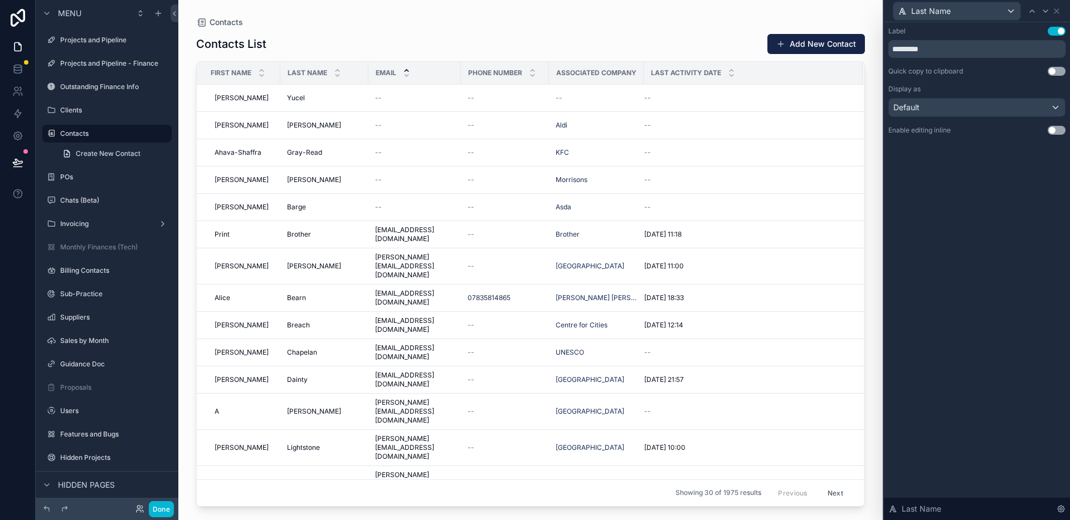
click at [1055, 129] on button "Use setting" at bounding box center [1057, 130] width 18 height 9
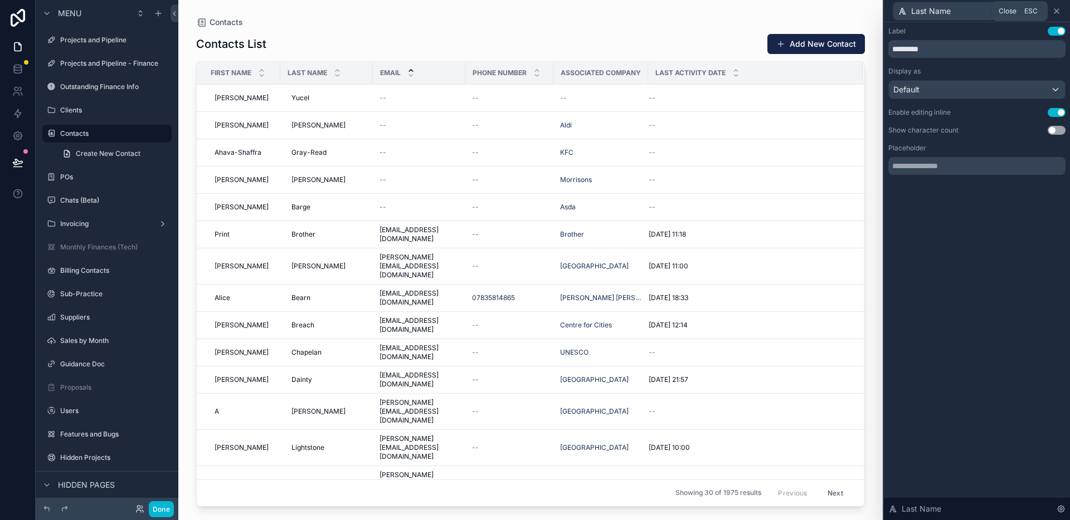
click at [1055, 11] on icon at bounding box center [1056, 11] width 4 height 4
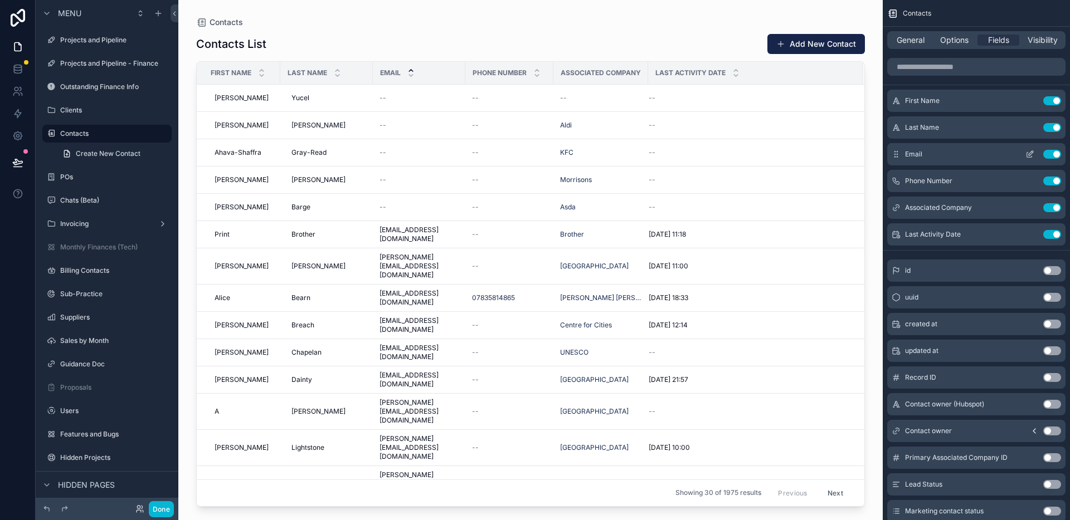
click at [1030, 152] on icon "scrollable content" at bounding box center [1029, 154] width 9 height 9
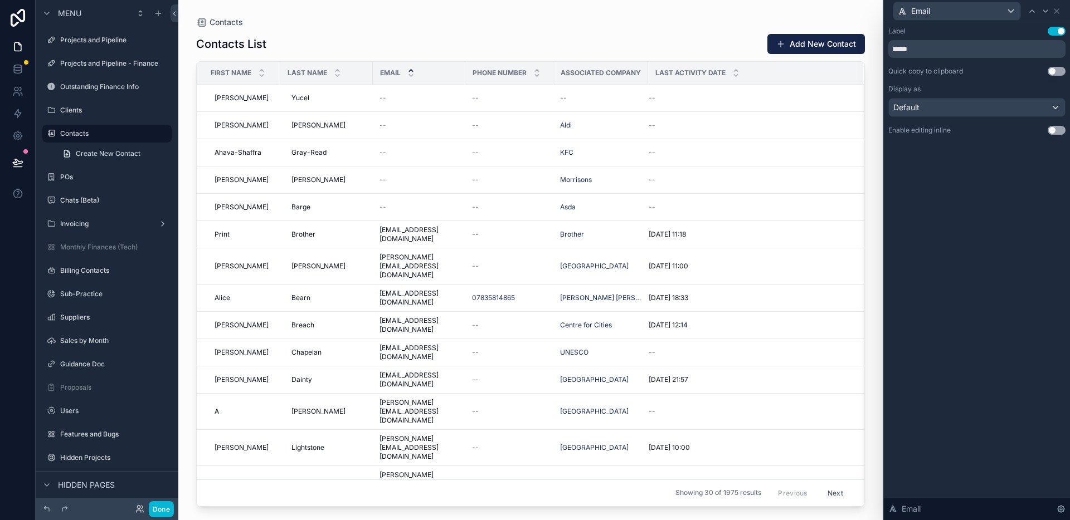
click at [1060, 69] on button "Use setting" at bounding box center [1057, 71] width 18 height 9
click at [1056, 132] on button "Use setting" at bounding box center [1057, 130] width 18 height 9
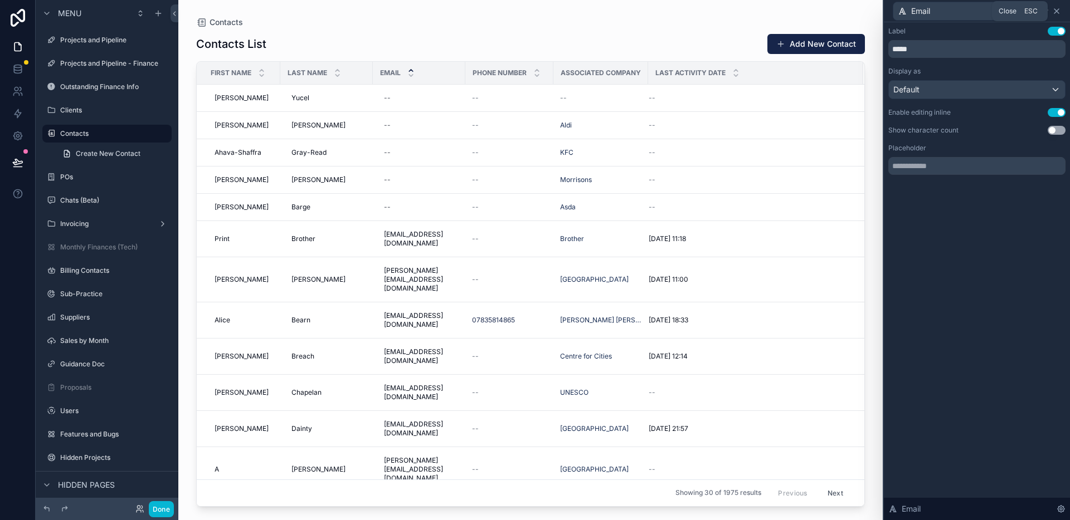
click at [1059, 9] on icon at bounding box center [1056, 11] width 9 height 9
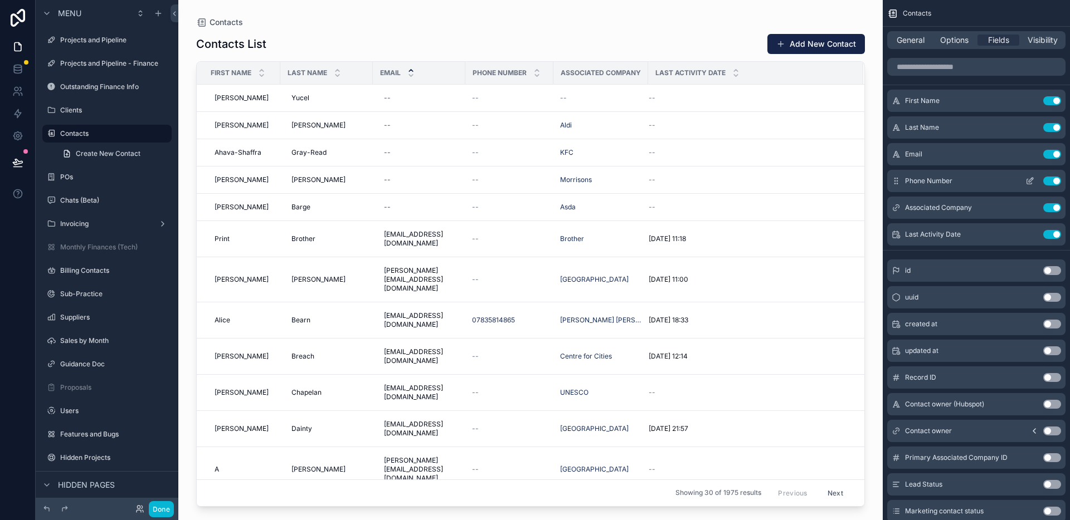
click at [1029, 183] on icon "scrollable content" at bounding box center [1029, 181] width 9 height 9
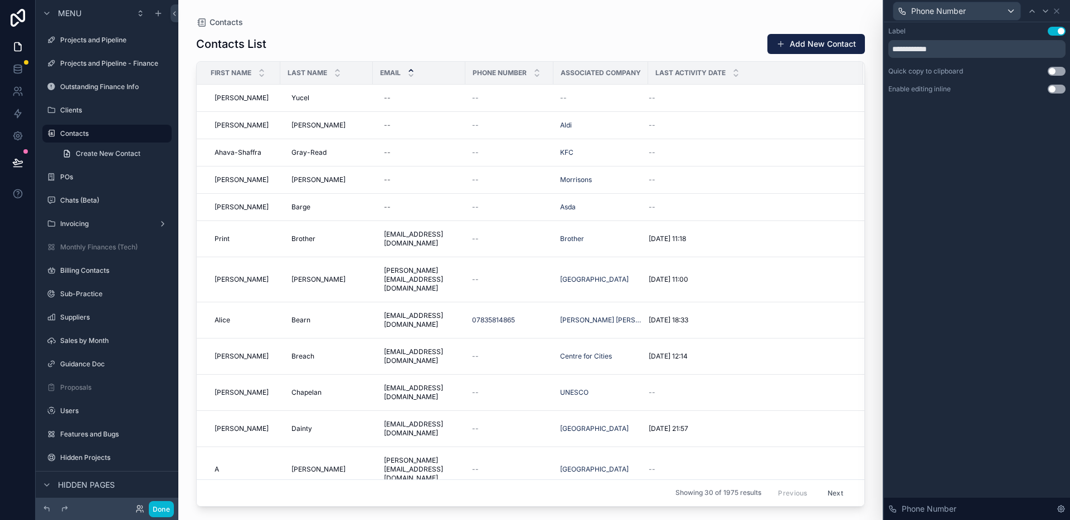
click at [1054, 72] on button "Use setting" at bounding box center [1057, 71] width 18 height 9
click at [1055, 87] on button "Use setting" at bounding box center [1057, 89] width 18 height 9
click at [1058, 8] on icon at bounding box center [1056, 11] width 9 height 9
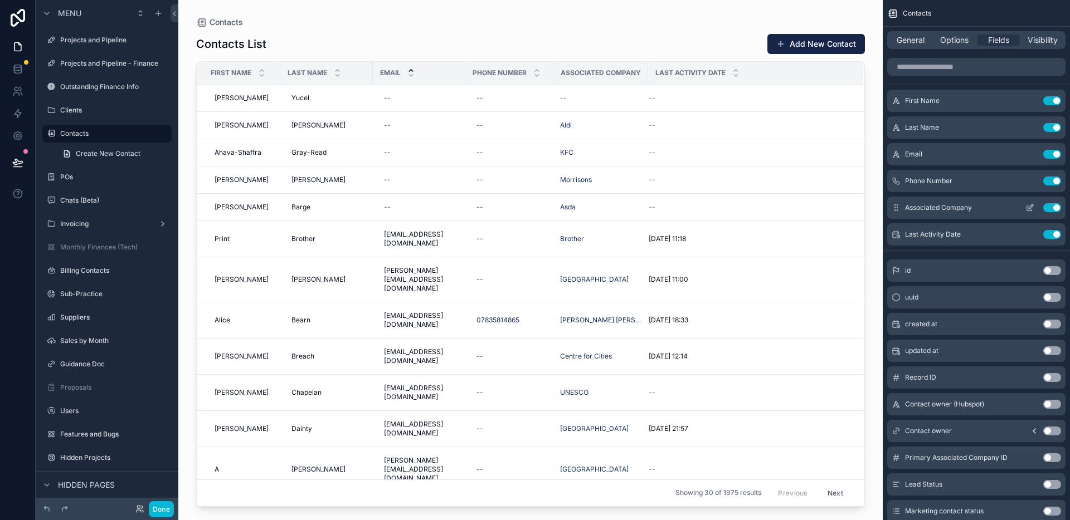
click at [1032, 205] on icon "scrollable content" at bounding box center [1029, 207] width 9 height 9
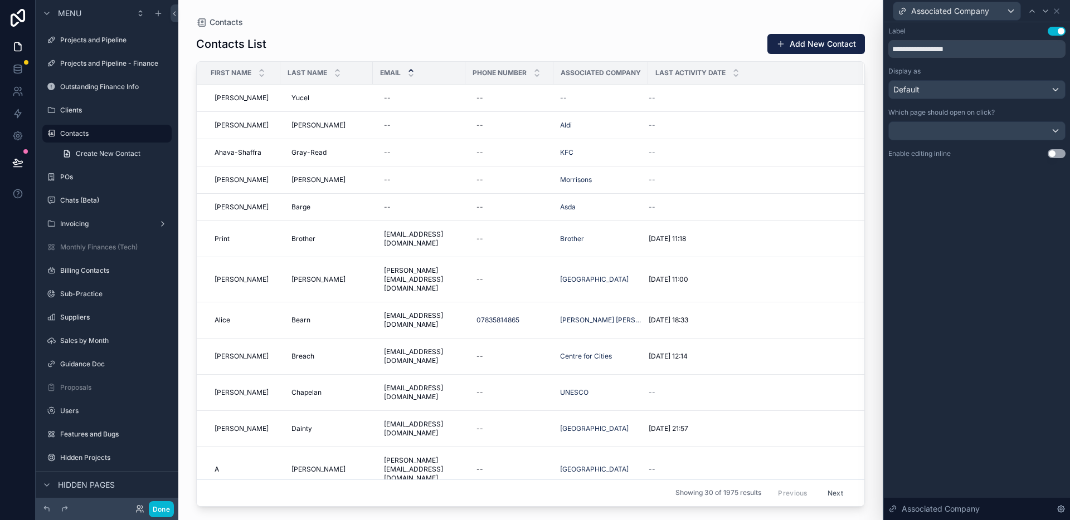
click at [1055, 155] on button "Use setting" at bounding box center [1057, 153] width 18 height 9
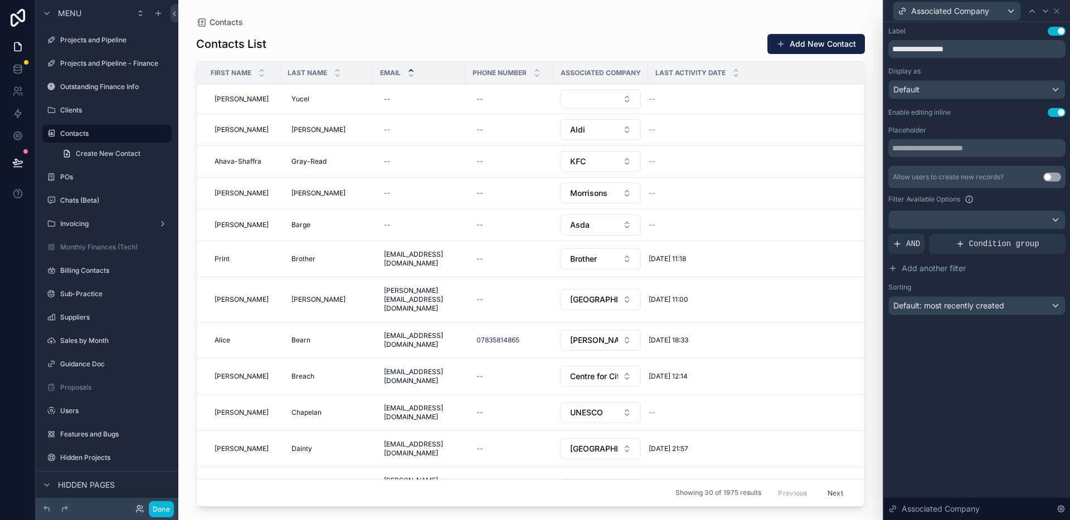
click at [1050, 178] on button "Use setting" at bounding box center [1052, 177] width 18 height 9
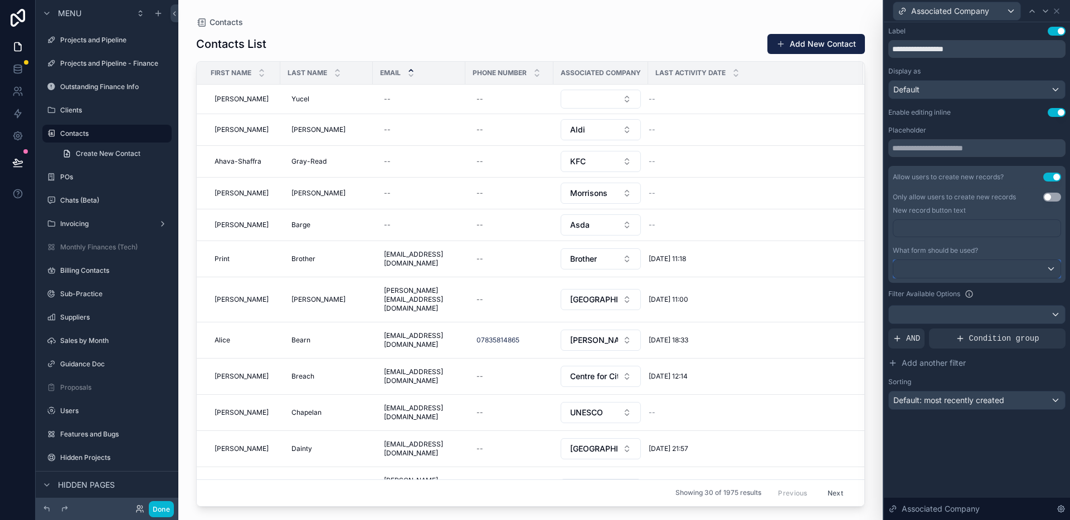
click at [988, 269] on div at bounding box center [976, 269] width 167 height 18
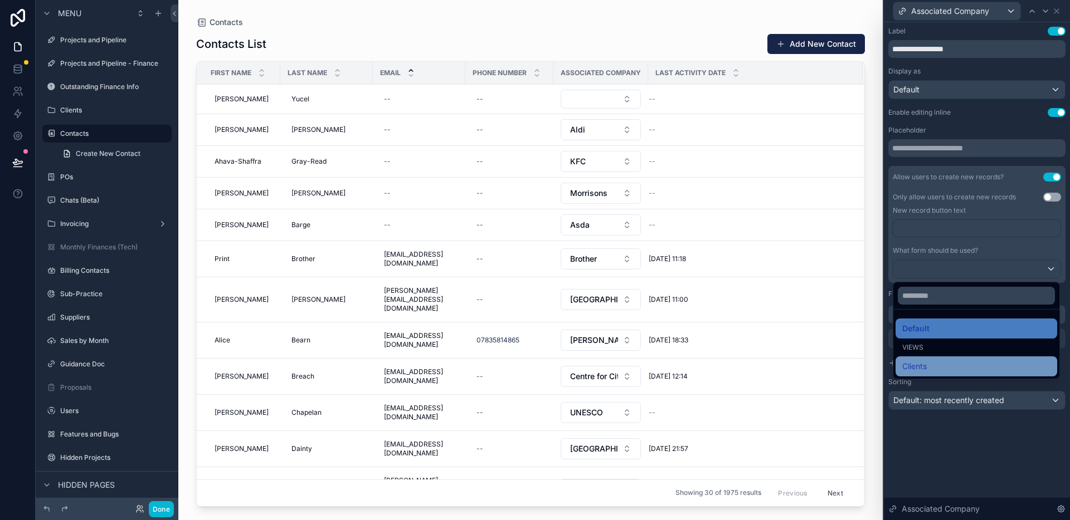
click at [945, 368] on div "Clients" at bounding box center [976, 366] width 148 height 13
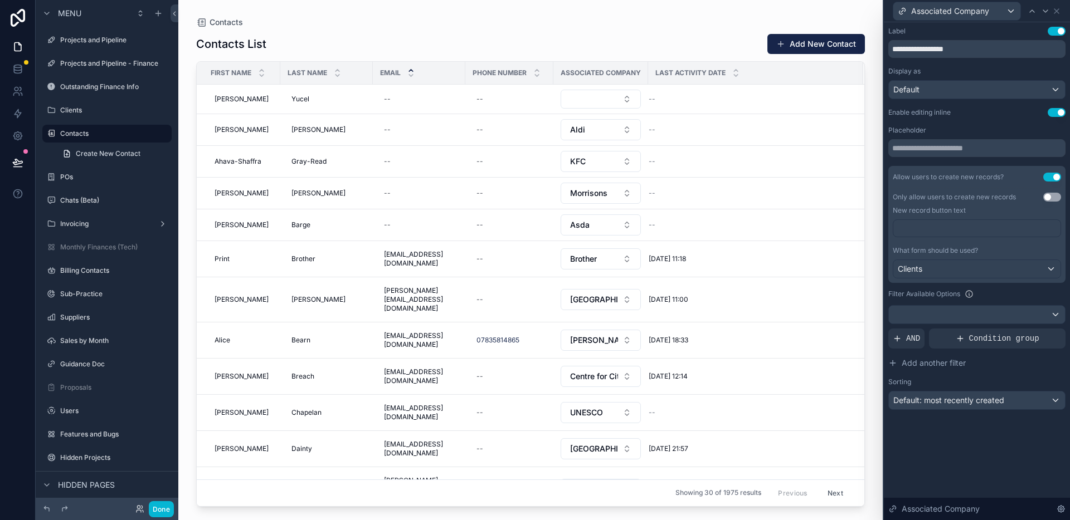
click at [943, 226] on p "﻿" at bounding box center [978, 228] width 160 height 11
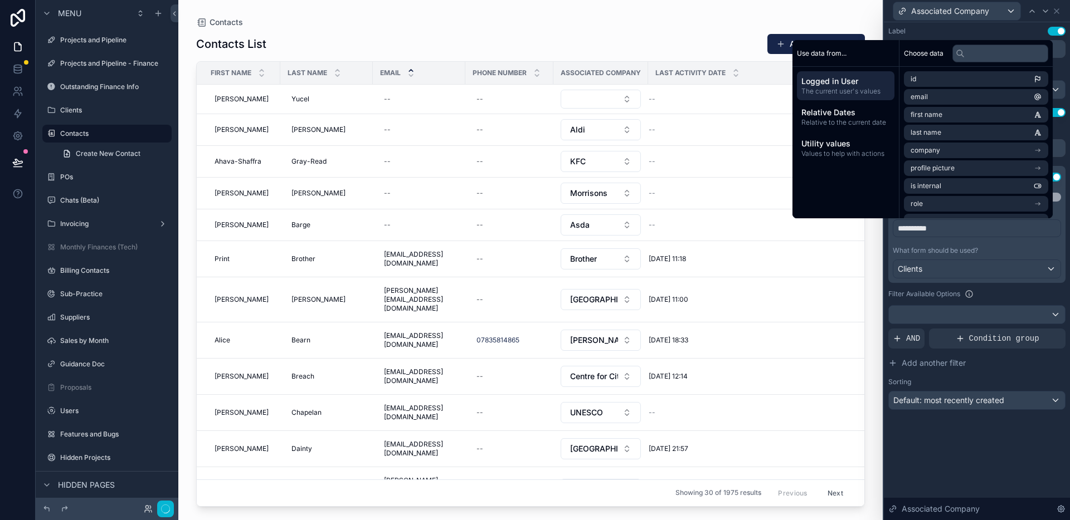
click at [974, 447] on div "**********" at bounding box center [977, 271] width 186 height 498
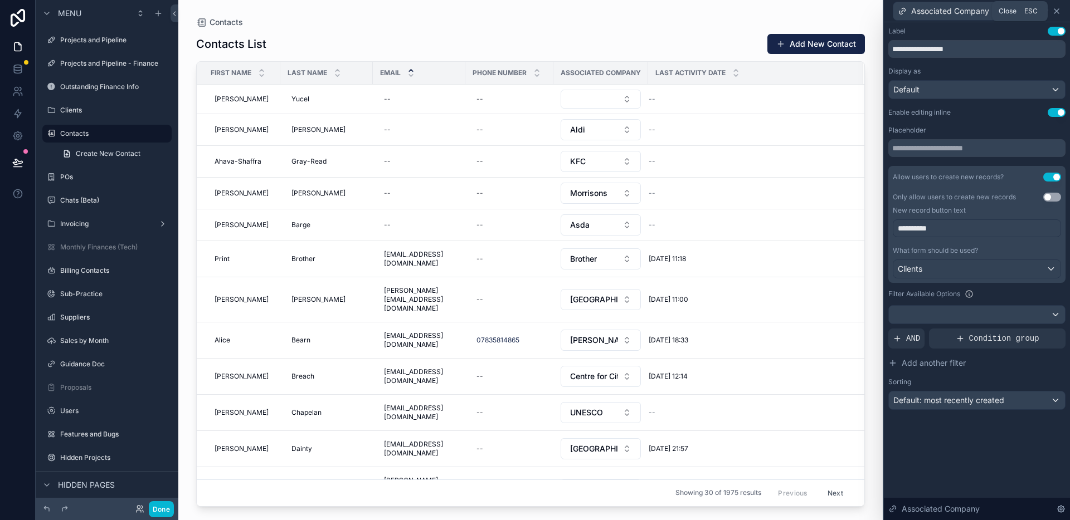
click at [1058, 12] on icon at bounding box center [1056, 11] width 4 height 4
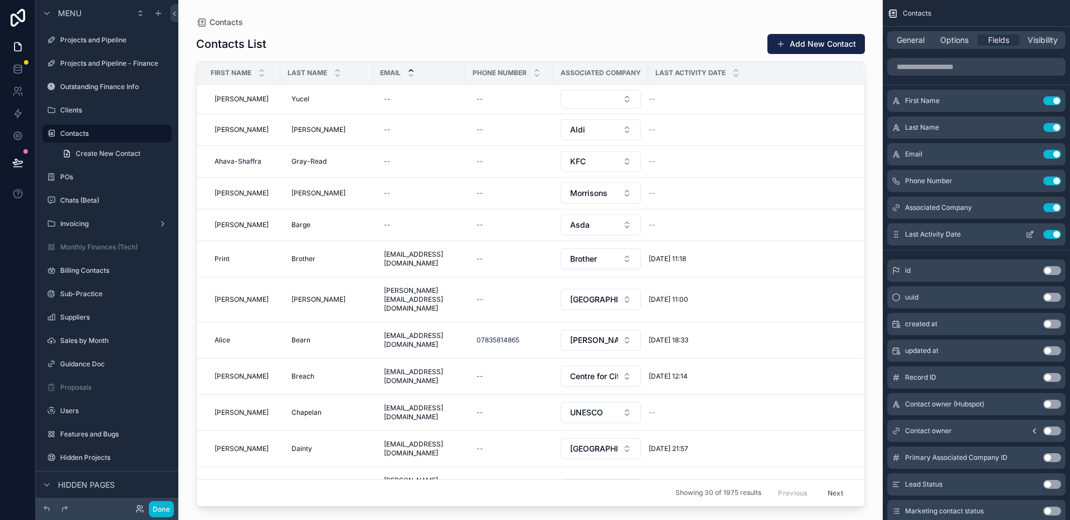
click at [1029, 236] on icon "scrollable content" at bounding box center [1029, 234] width 9 height 9
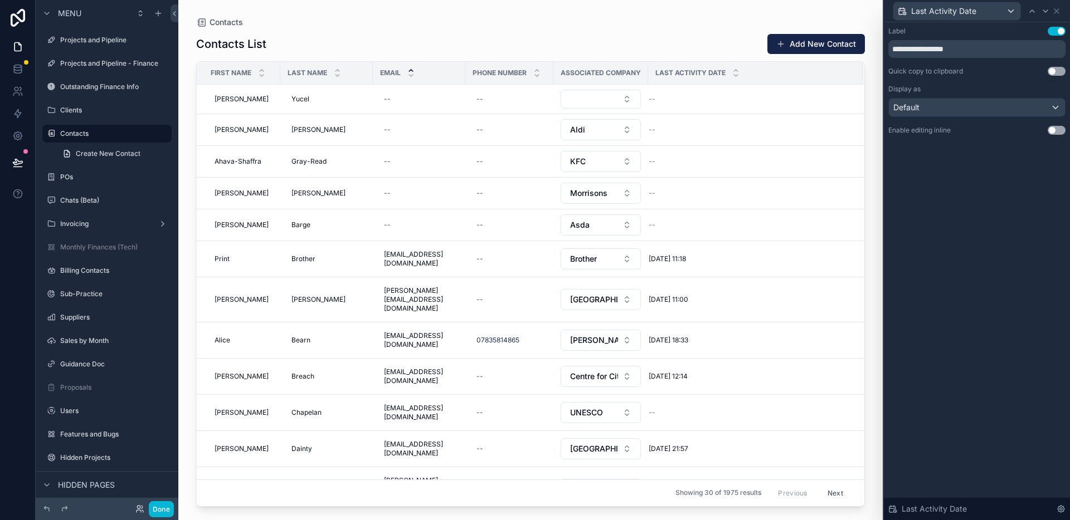
click at [1055, 129] on button "Use setting" at bounding box center [1057, 130] width 18 height 9
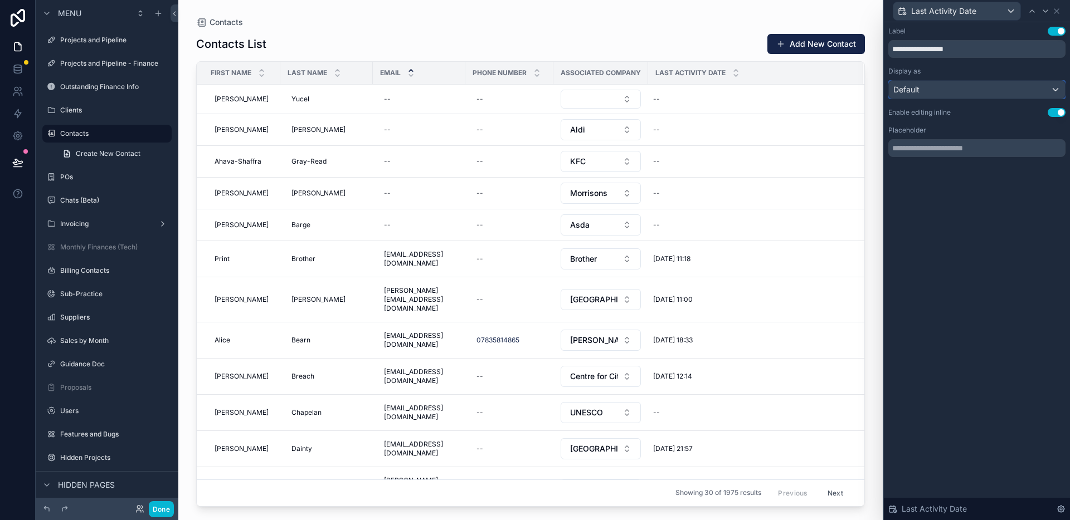
click at [1021, 96] on div "Default" at bounding box center [977, 90] width 176 height 18
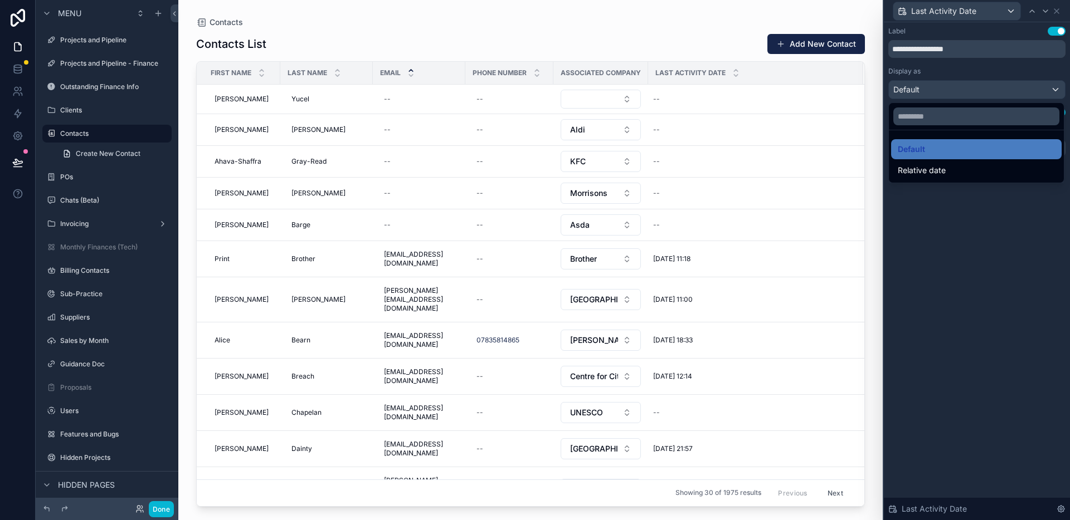
click at [1021, 96] on div at bounding box center [977, 260] width 186 height 520
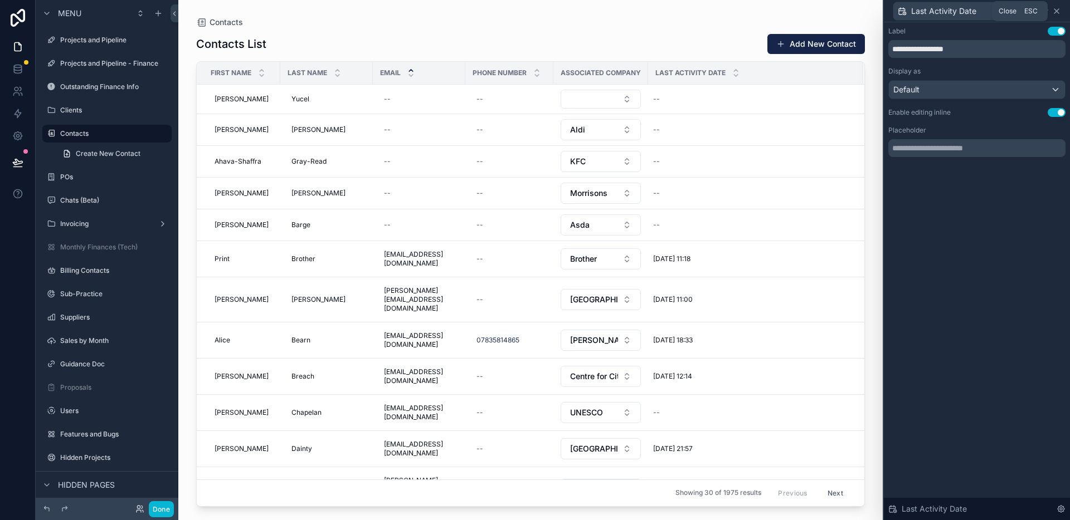
click at [1058, 11] on icon at bounding box center [1056, 11] width 9 height 9
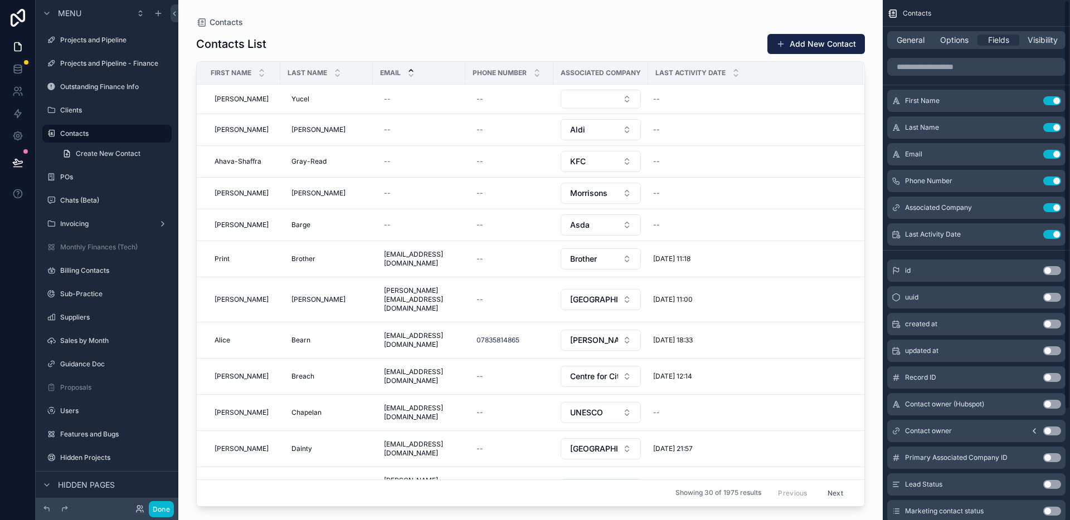
click at [682, 33] on div "scrollable content" at bounding box center [530, 253] width 704 height 507
click at [787, 43] on button "Add New Contact" at bounding box center [816, 44] width 98 height 20
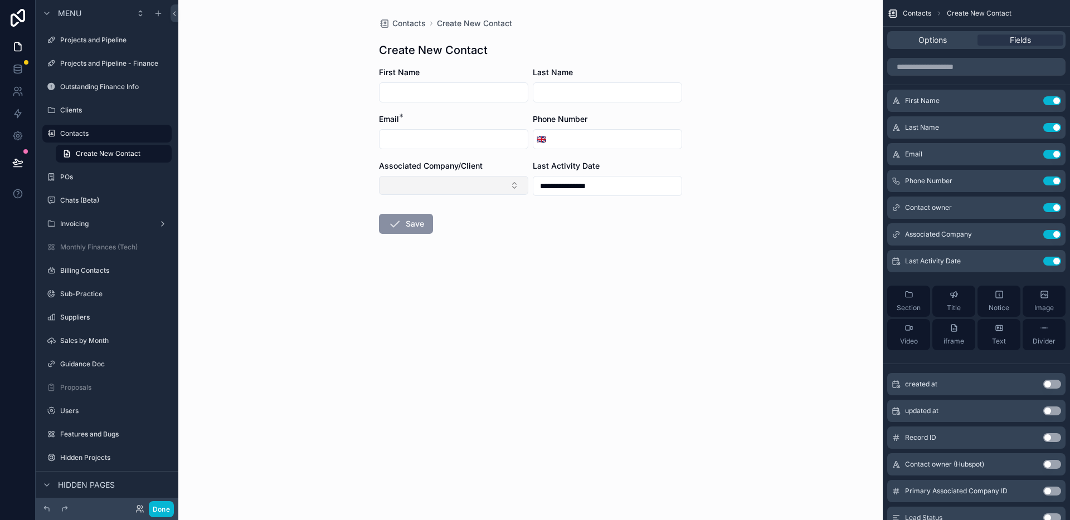
click at [487, 182] on button "Select Button" at bounding box center [453, 185] width 149 height 19
click at [669, 237] on form "**********" at bounding box center [530, 186] width 303 height 238
click at [1028, 234] on icon "scrollable content" at bounding box center [1029, 234] width 9 height 9
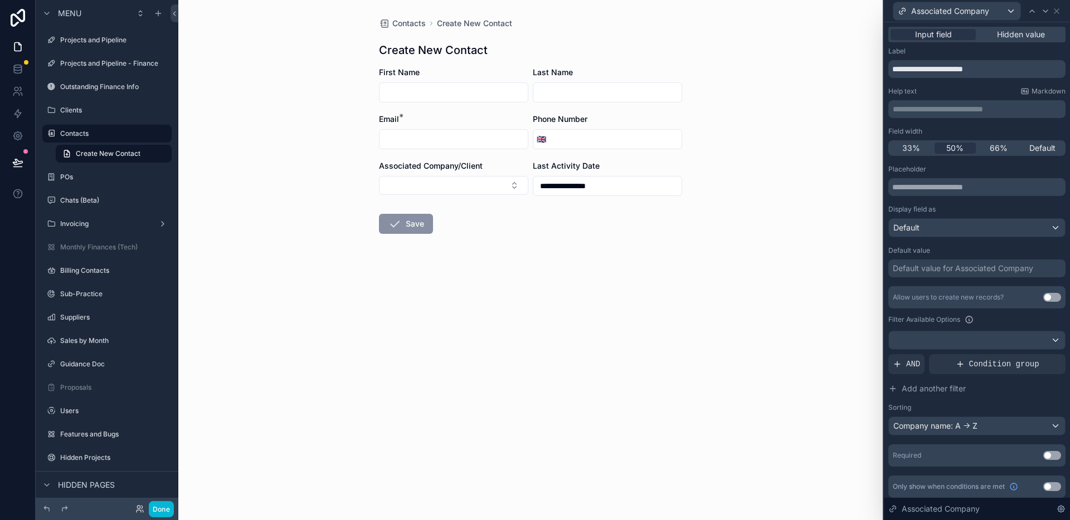
click at [1053, 296] on button "Use setting" at bounding box center [1052, 297] width 18 height 9
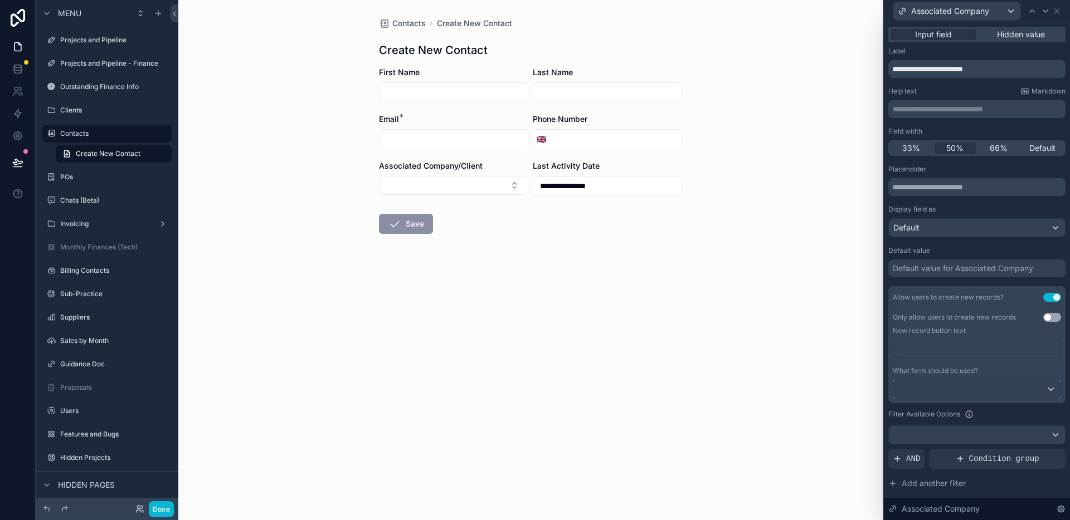
click at [976, 391] on div at bounding box center [976, 390] width 167 height 18
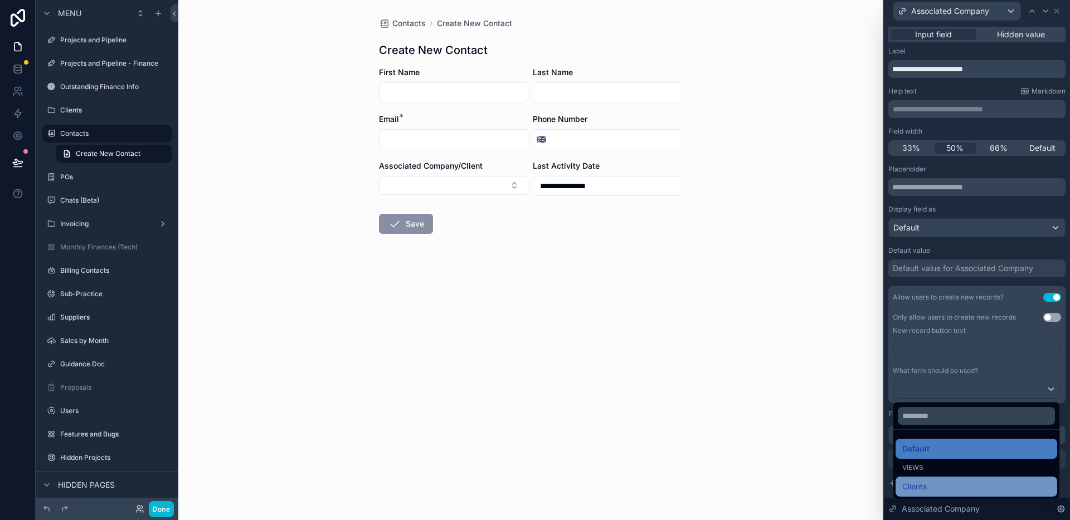
click at [941, 485] on div "Clients" at bounding box center [976, 486] width 148 height 13
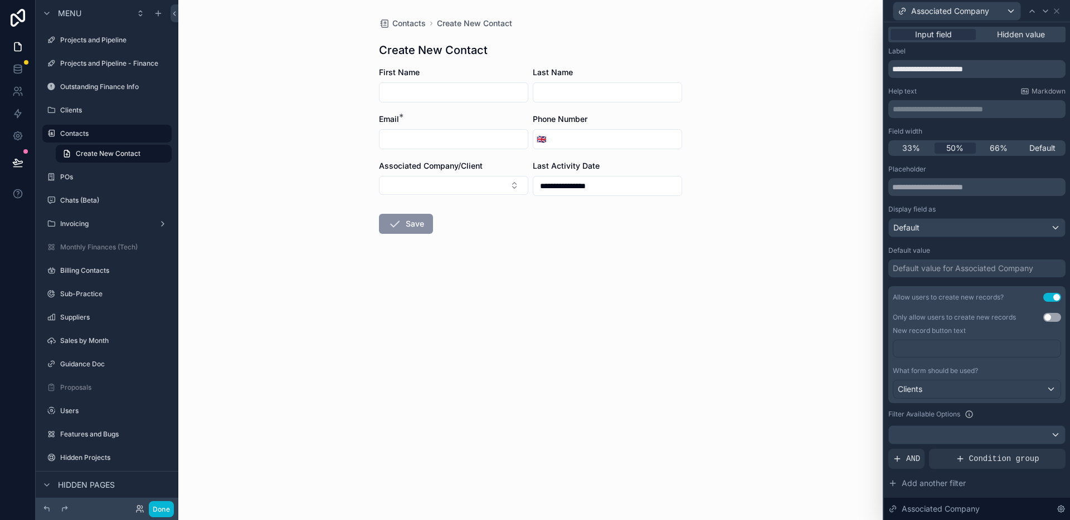
click at [943, 347] on p "﻿" at bounding box center [978, 348] width 160 height 11
click at [826, 379] on div "**********" at bounding box center [530, 260] width 704 height 520
click at [807, 350] on div "**********" at bounding box center [530, 260] width 704 height 520
click at [1055, 13] on icon at bounding box center [1056, 11] width 9 height 9
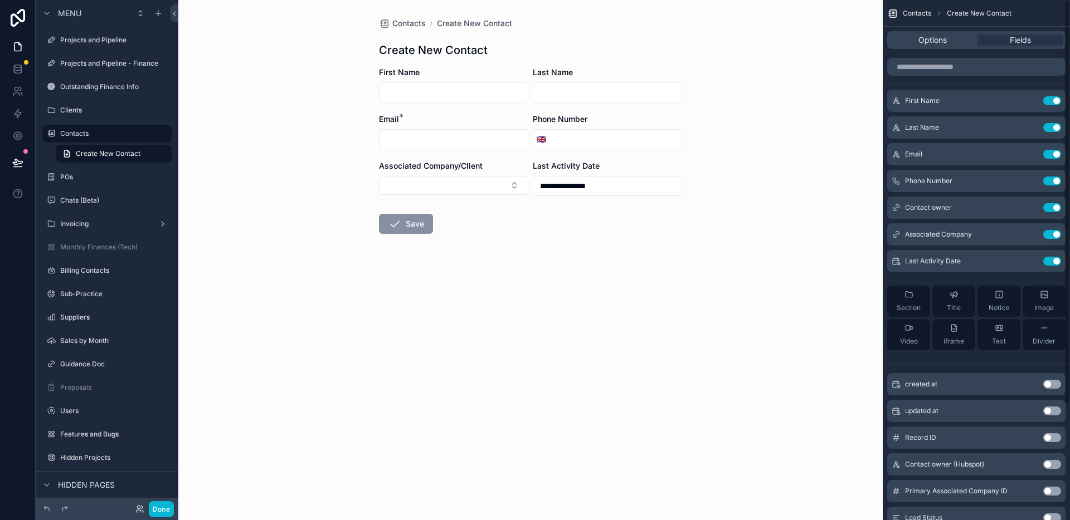
click at [792, 215] on div "**********" at bounding box center [530, 260] width 704 height 520
click at [762, 175] on div "**********" at bounding box center [530, 260] width 704 height 520
click at [469, 372] on div "**********" at bounding box center [530, 260] width 704 height 520
click at [15, 162] on icon at bounding box center [17, 162] width 9 height 6
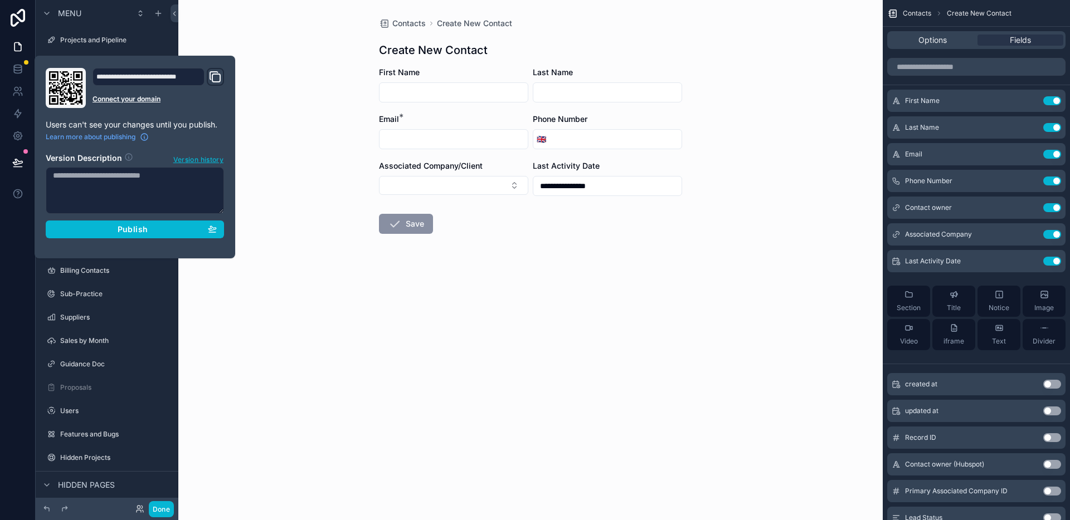
click at [121, 187] on textarea at bounding box center [135, 190] width 178 height 47
type textarea "**********"
click at [99, 235] on button "Publish" at bounding box center [135, 230] width 178 height 18
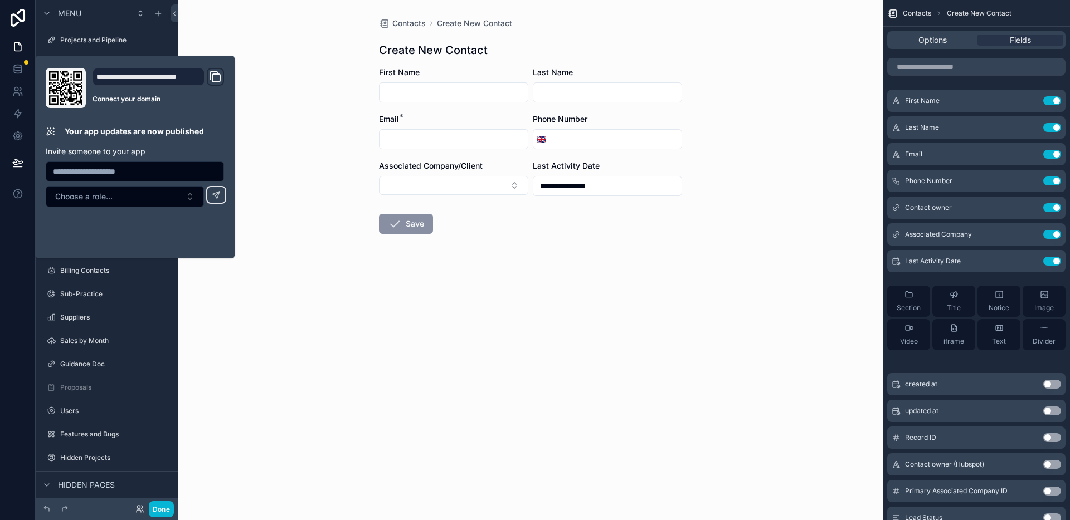
click at [293, 295] on div "**********" at bounding box center [530, 260] width 704 height 520
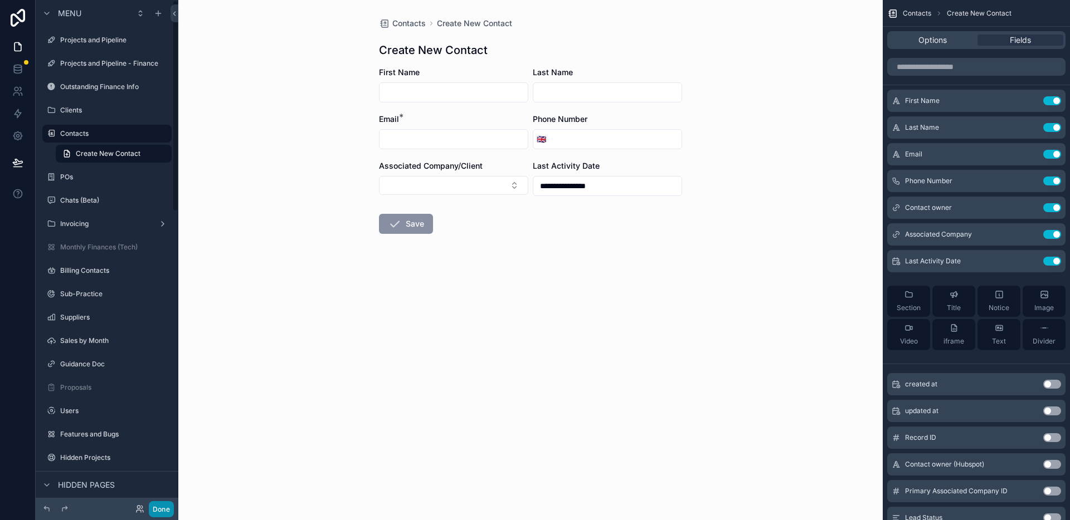
click at [164, 506] on button "Done" at bounding box center [161, 509] width 25 height 16
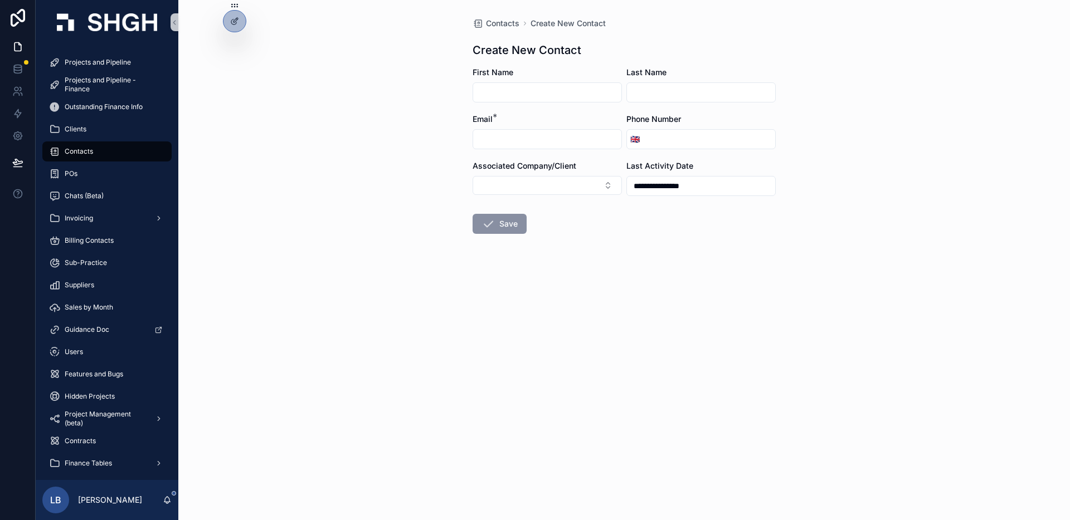
click at [280, 274] on div "**********" at bounding box center [624, 260] width 892 height 520
click at [281, 194] on div "**********" at bounding box center [624, 260] width 892 height 520
click at [105, 153] on div "Contacts" at bounding box center [107, 152] width 116 height 18
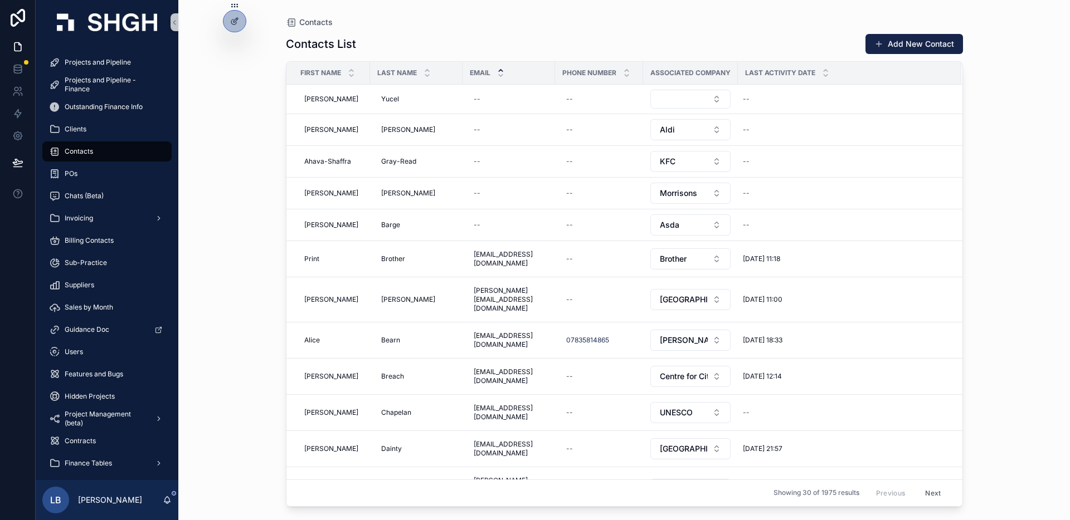
click at [222, 156] on div "Contacts Contacts List Add New Contact First Name Last Name Email Phone Number …" at bounding box center [624, 260] width 892 height 520
click at [357, 43] on div "Contacts List Add New Contact" at bounding box center [624, 43] width 677 height 21
click at [252, 87] on div "Contacts Contacts List Add New Contact First Name Last Name Email Phone Number …" at bounding box center [624, 260] width 892 height 520
click at [115, 199] on div "Chats (Beta)" at bounding box center [107, 196] width 116 height 18
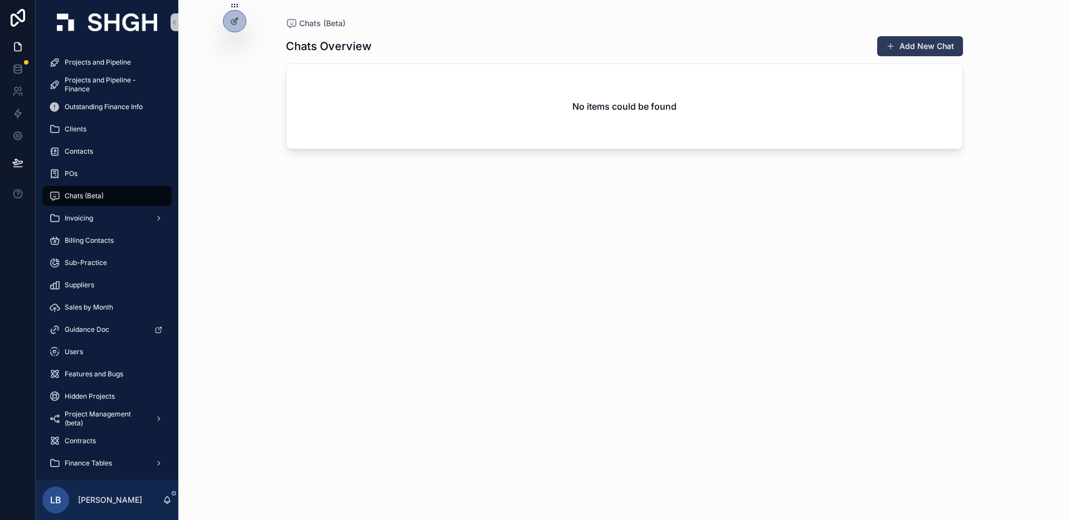
click at [941, 50] on button "Add New Chat" at bounding box center [920, 46] width 86 height 20
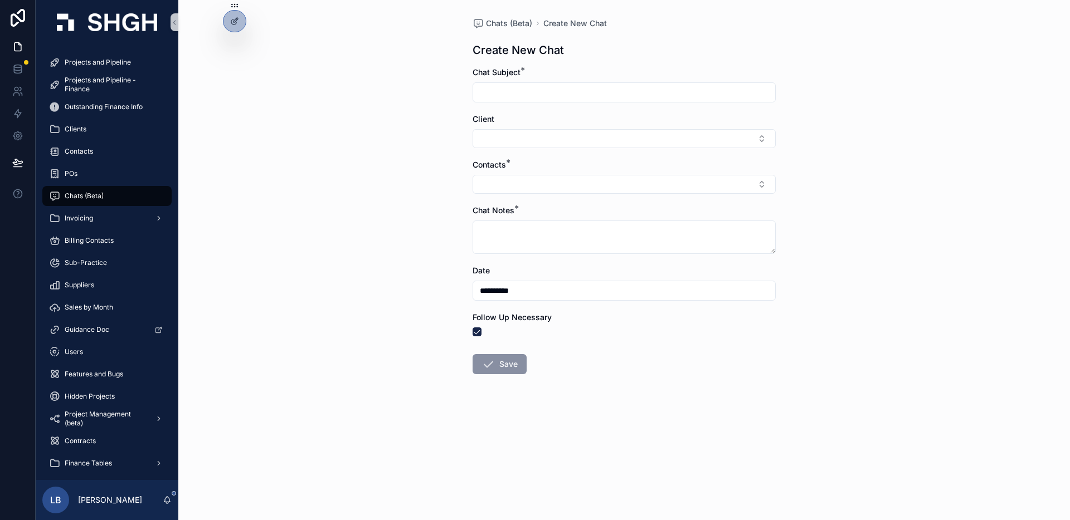
click at [639, 98] on input "scrollable content" at bounding box center [624, 93] width 302 height 16
click at [889, 146] on div "**********" at bounding box center [624, 260] width 892 height 520
click at [699, 149] on form "**********" at bounding box center [624, 256] width 303 height 379
click at [699, 139] on button "Select Button" at bounding box center [624, 138] width 303 height 19
click at [834, 176] on div "**********" at bounding box center [624, 260] width 892 height 520
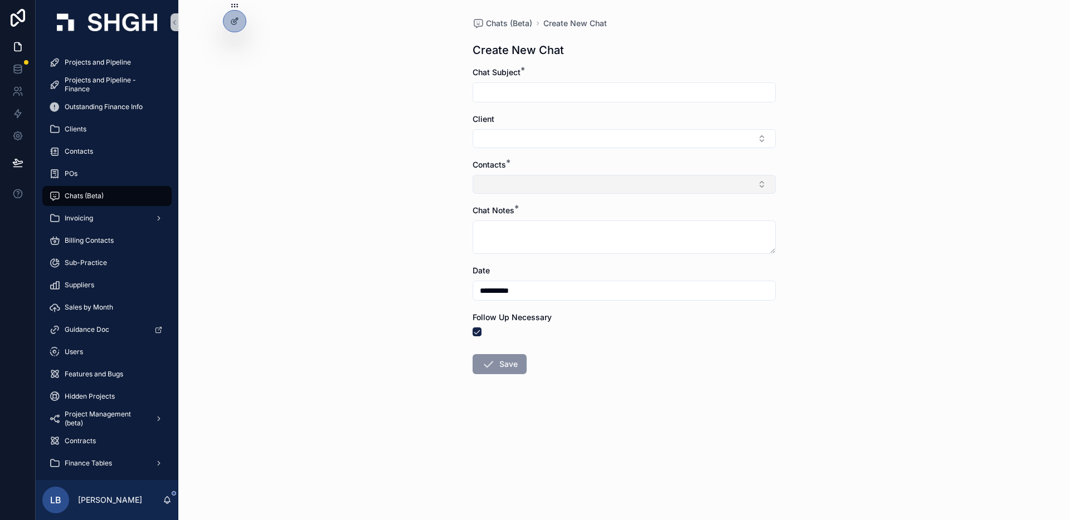
click at [692, 185] on button "Select Button" at bounding box center [624, 184] width 303 height 19
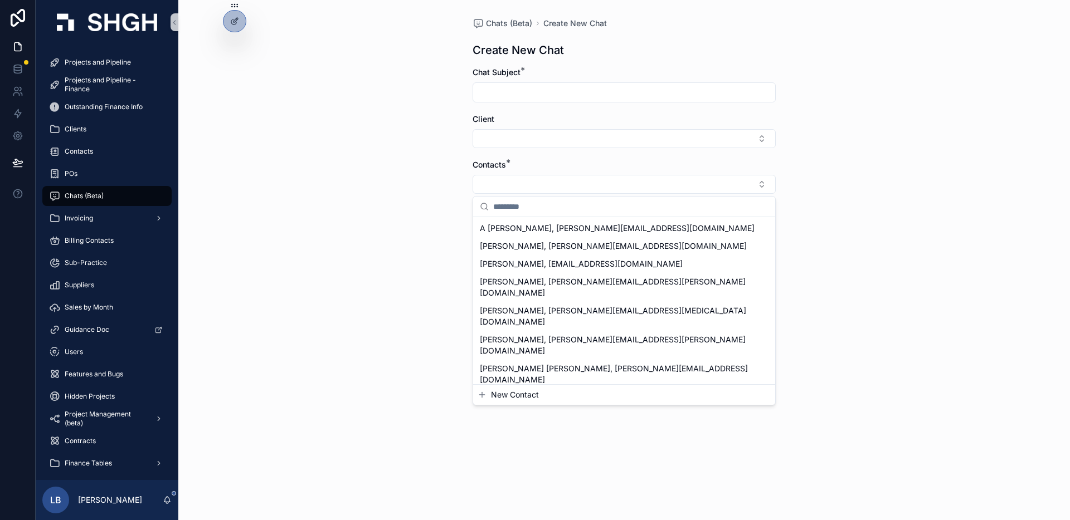
click at [734, 393] on button "New Contact" at bounding box center [624, 394] width 293 height 11
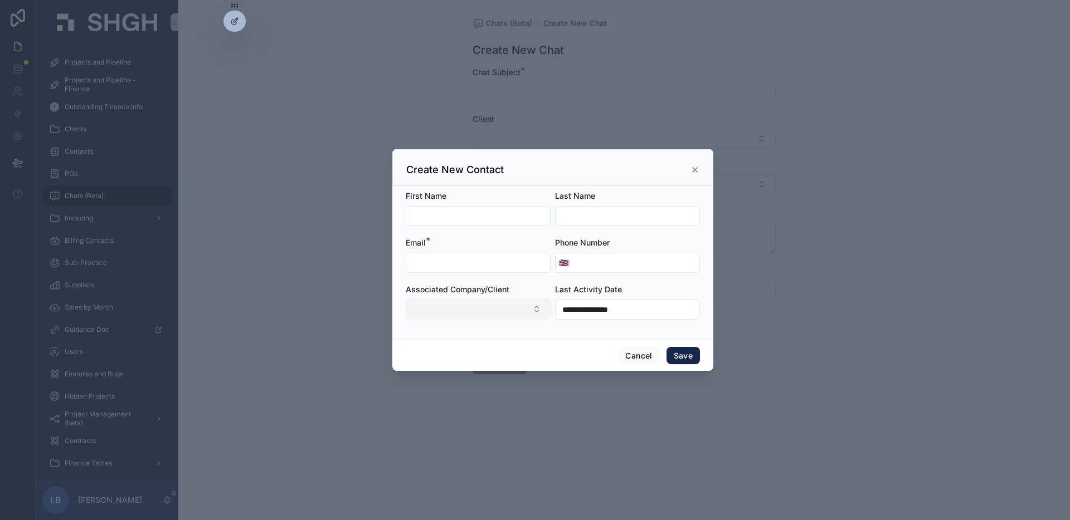
click at [504, 303] on button "Select Button" at bounding box center [478, 309] width 145 height 19
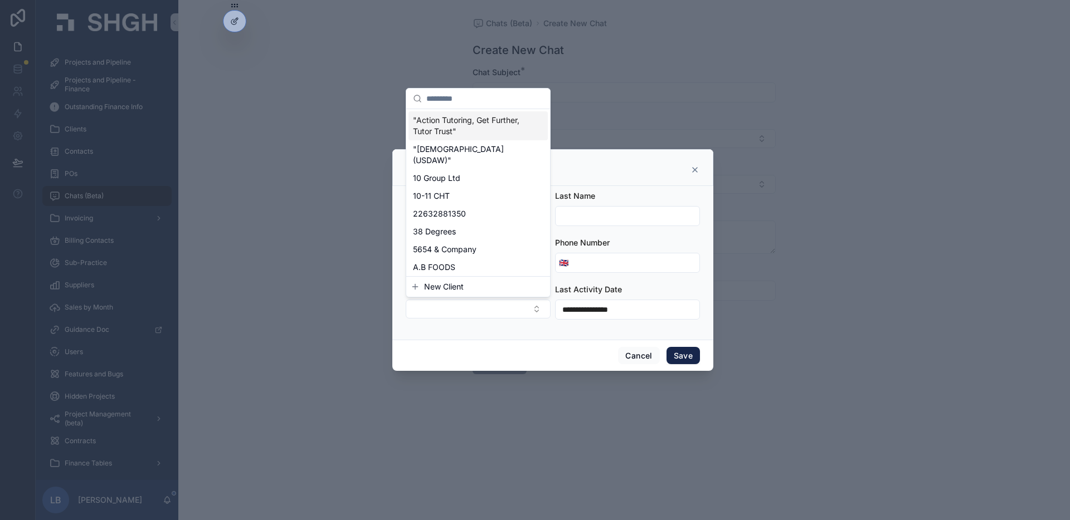
click at [489, 288] on button "New Client" at bounding box center [478, 286] width 135 height 11
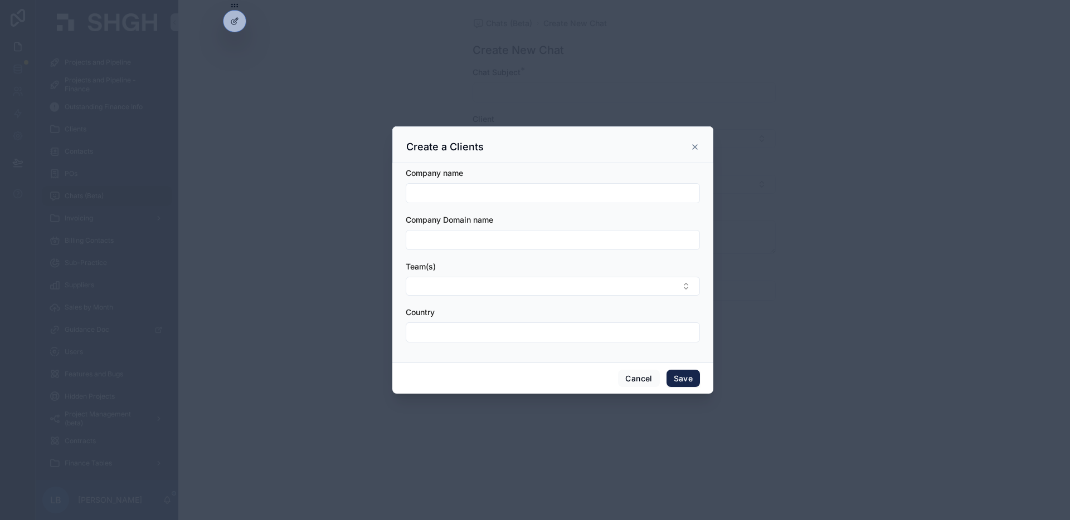
click at [698, 145] on icon "scrollable content" at bounding box center [694, 147] width 9 height 9
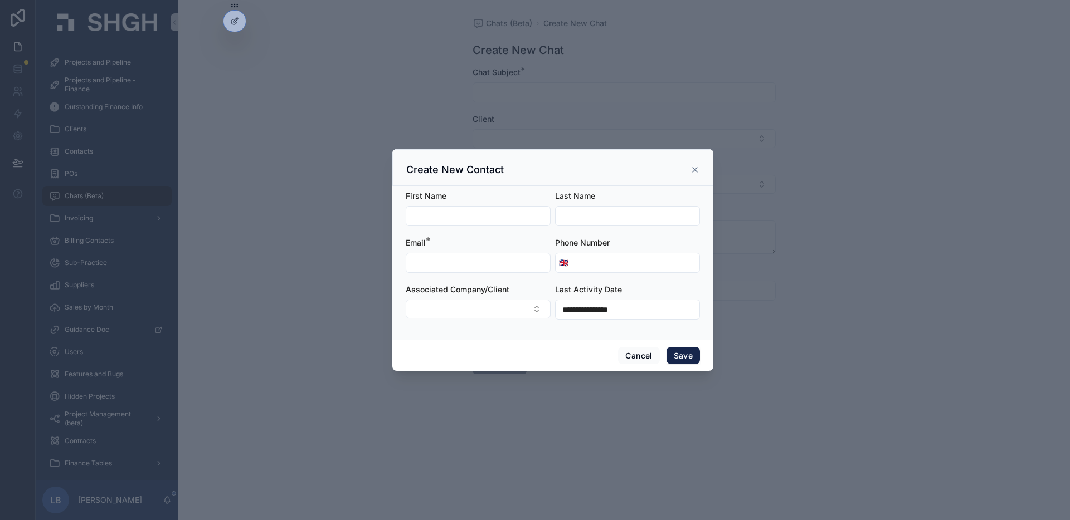
click at [694, 169] on icon "scrollable content" at bounding box center [695, 170] width 4 height 4
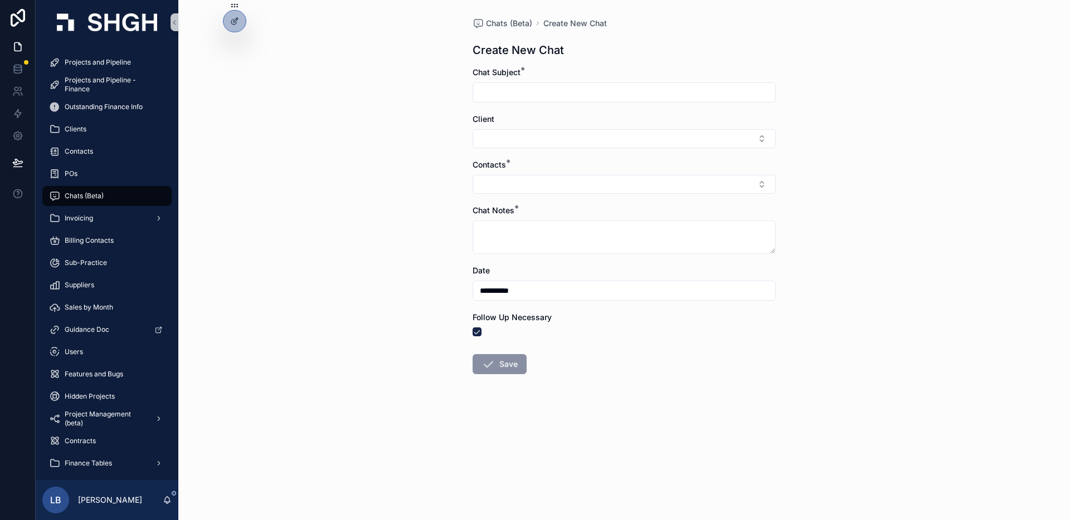
click at [898, 202] on div "**********" at bounding box center [624, 260] width 892 height 520
click at [868, 196] on div "**********" at bounding box center [624, 260] width 892 height 520
click at [313, 220] on div "**********" at bounding box center [624, 260] width 892 height 520
click at [265, 195] on div "**********" at bounding box center [624, 260] width 892 height 520
click at [235, 151] on div "**********" at bounding box center [624, 260] width 892 height 520
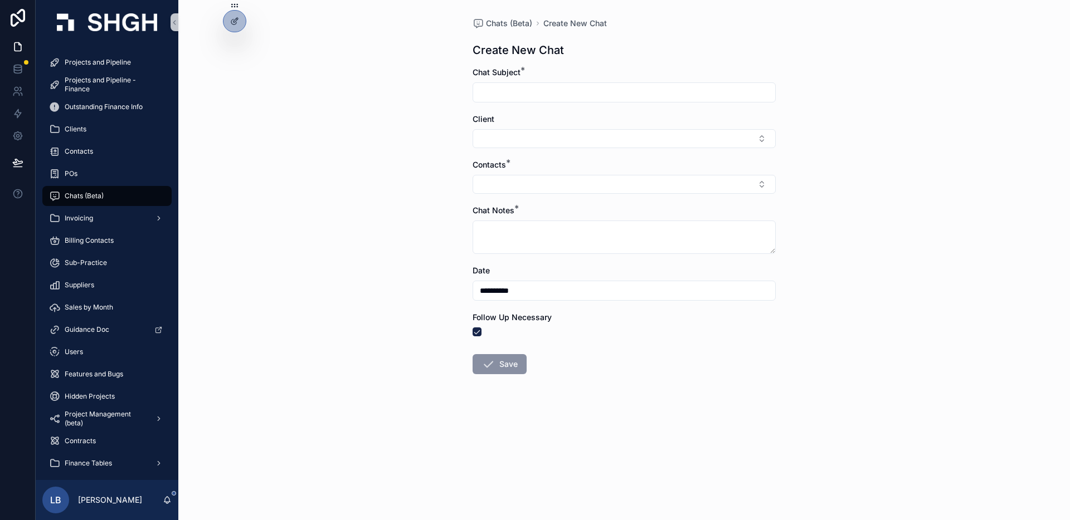
click at [233, 55] on div "**********" at bounding box center [624, 260] width 892 height 520
click at [236, 50] on div at bounding box center [235, 45] width 18 height 18
click at [89, 153] on span "Contacts" at bounding box center [79, 151] width 28 height 9
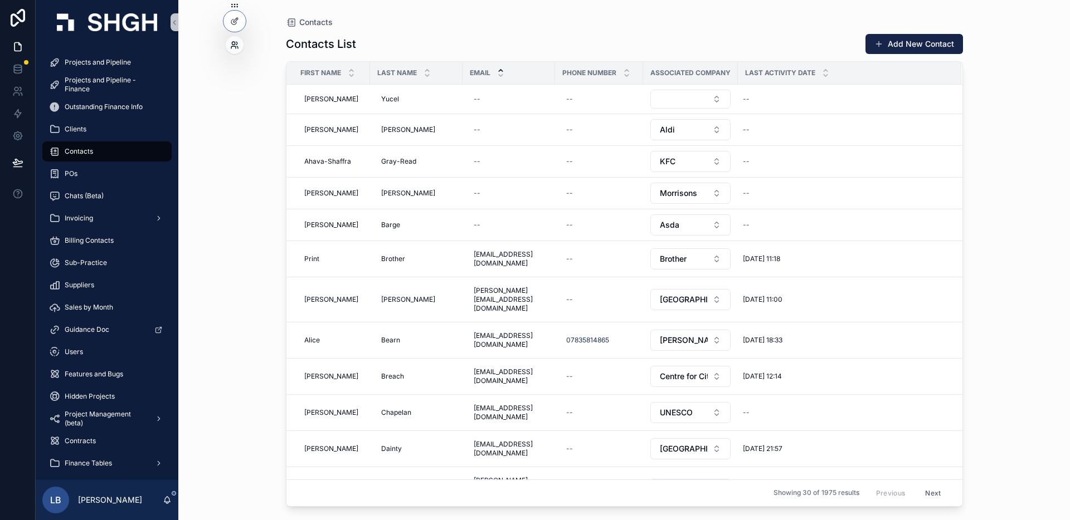
click at [233, 48] on icon at bounding box center [234, 45] width 9 height 9
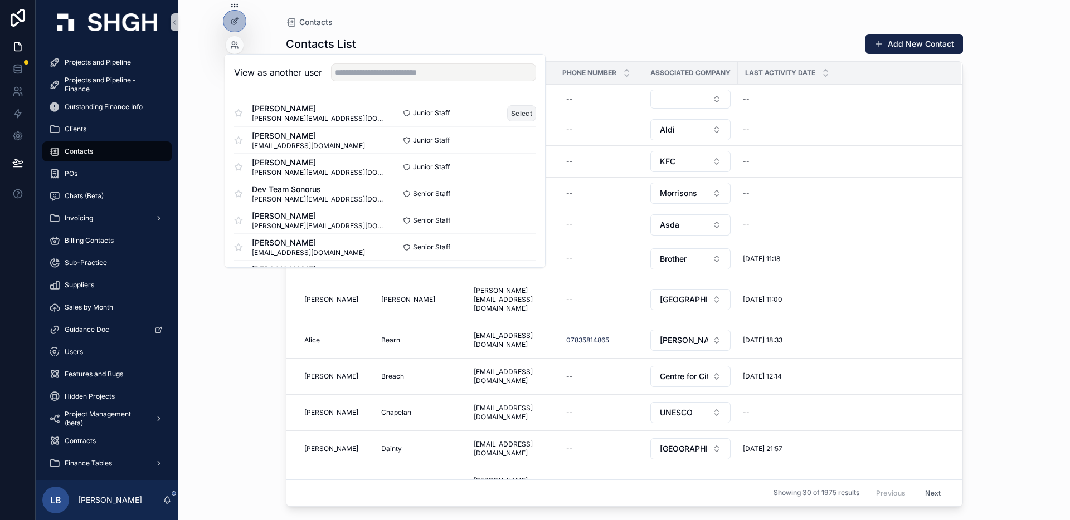
click at [526, 112] on button "Select" at bounding box center [521, 113] width 29 height 16
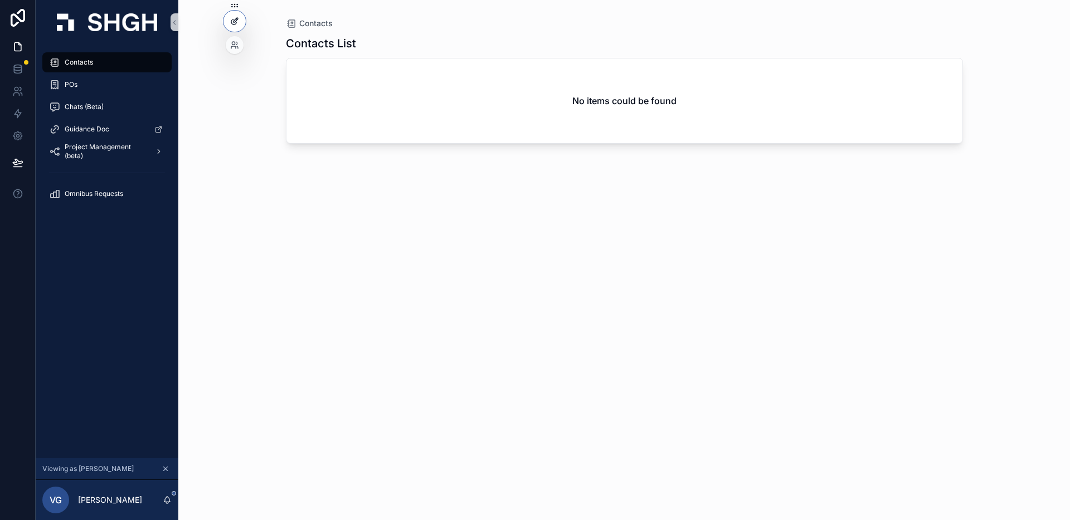
click at [241, 25] on div at bounding box center [234, 21] width 22 height 21
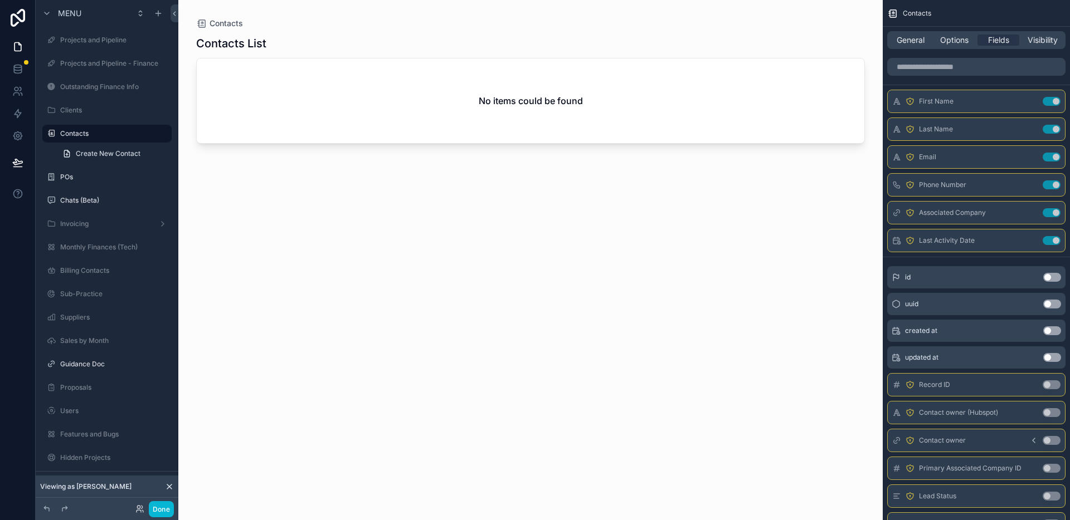
click at [736, 260] on div "scrollable content" at bounding box center [530, 253] width 704 height 507
click at [20, 96] on icon at bounding box center [17, 91] width 11 height 11
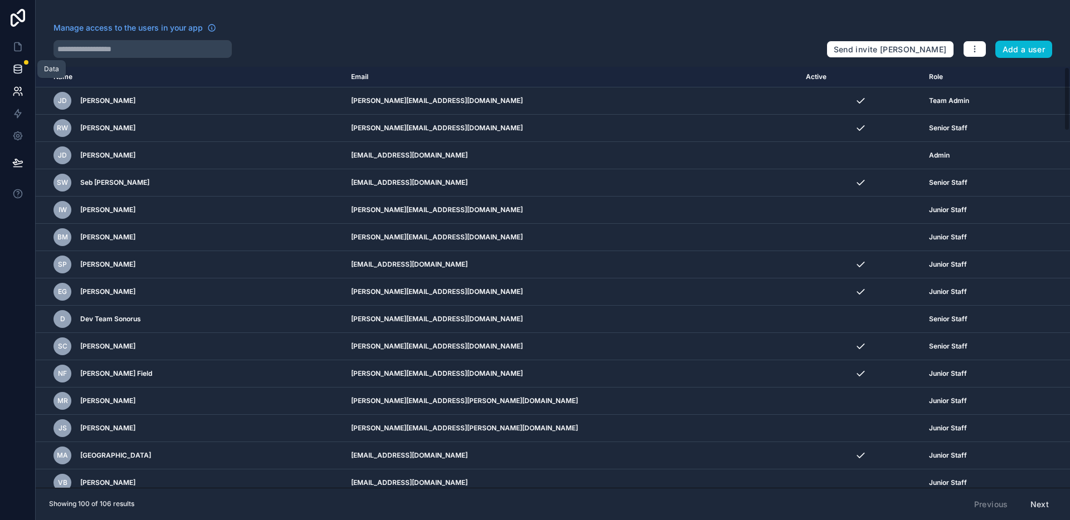
click at [21, 67] on icon at bounding box center [17, 68] width 7 height 4
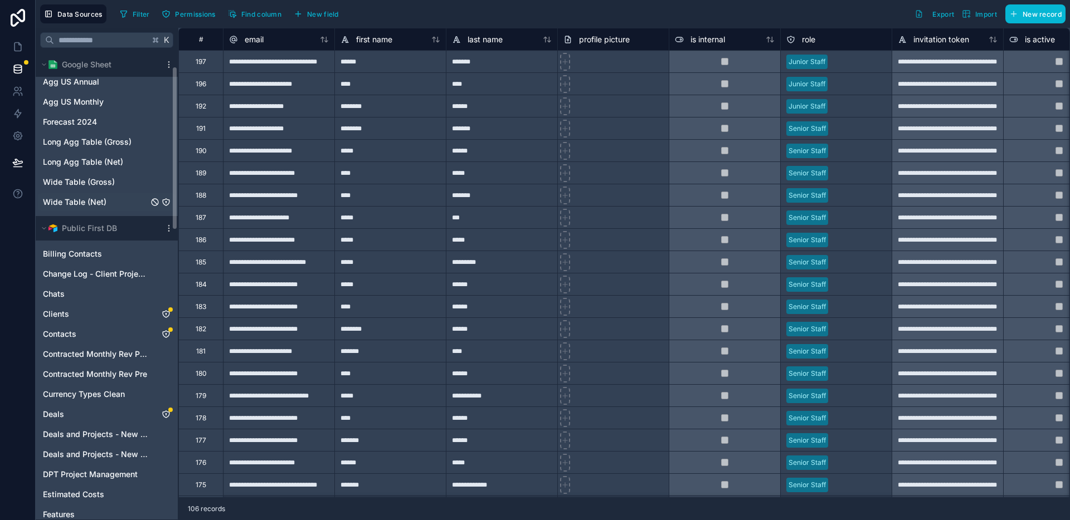
scroll to position [98, 0]
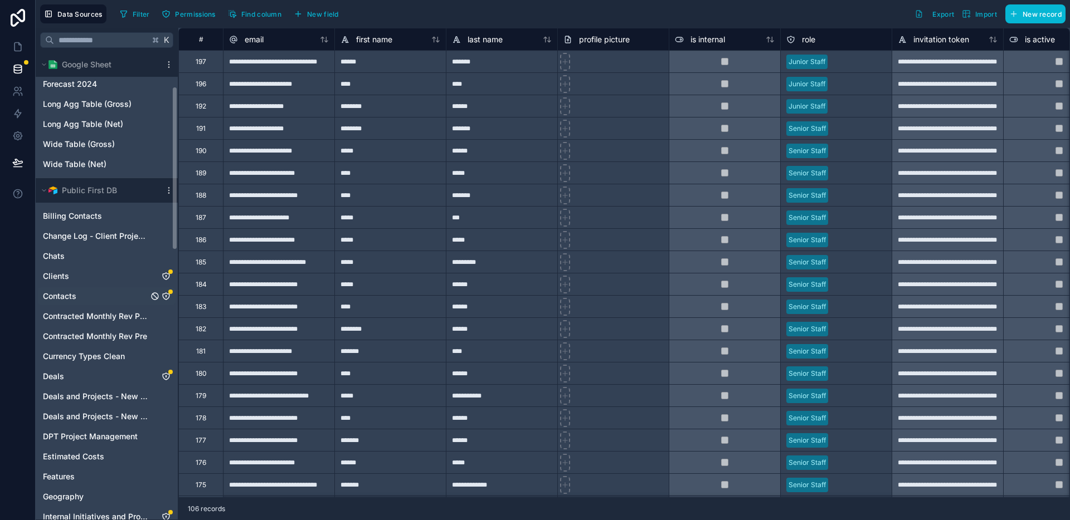
click at [89, 294] on div "Contacts" at bounding box center [107, 297] width 138 height 18
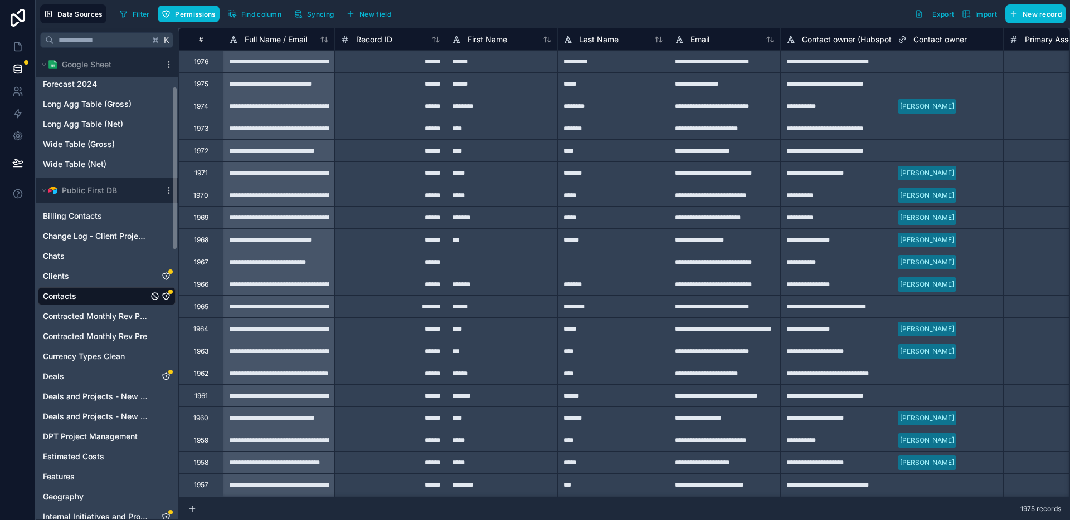
click at [167, 299] on icon "Contacts" at bounding box center [166, 296] width 7 height 7
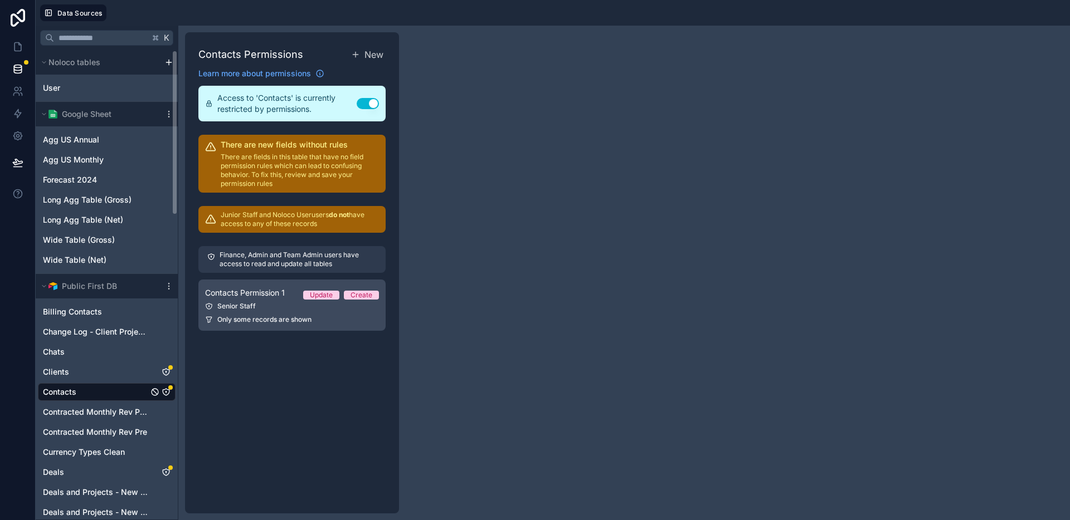
click at [301, 306] on div "Senior Staff" at bounding box center [292, 306] width 174 height 9
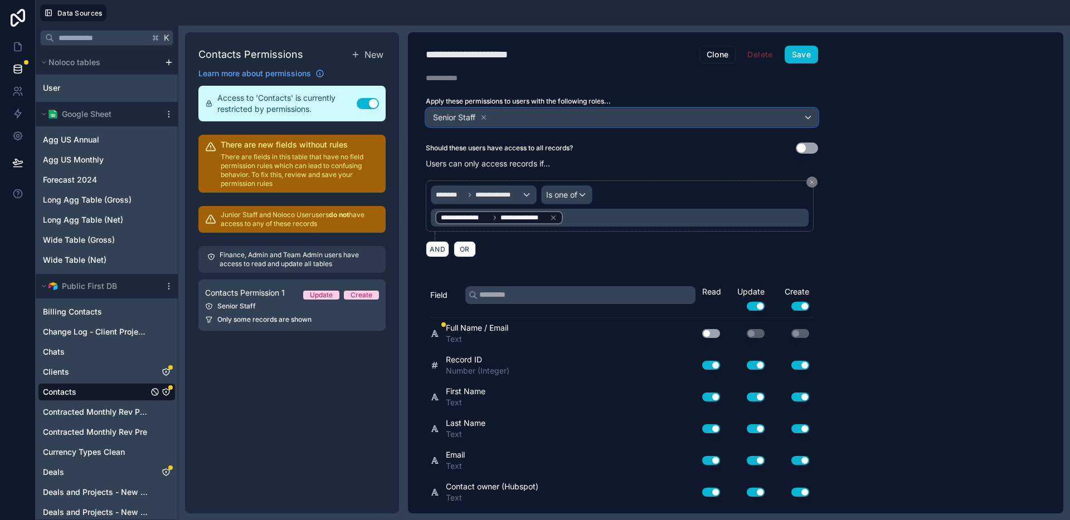
click at [551, 118] on div "Senior Staff" at bounding box center [621, 118] width 391 height 18
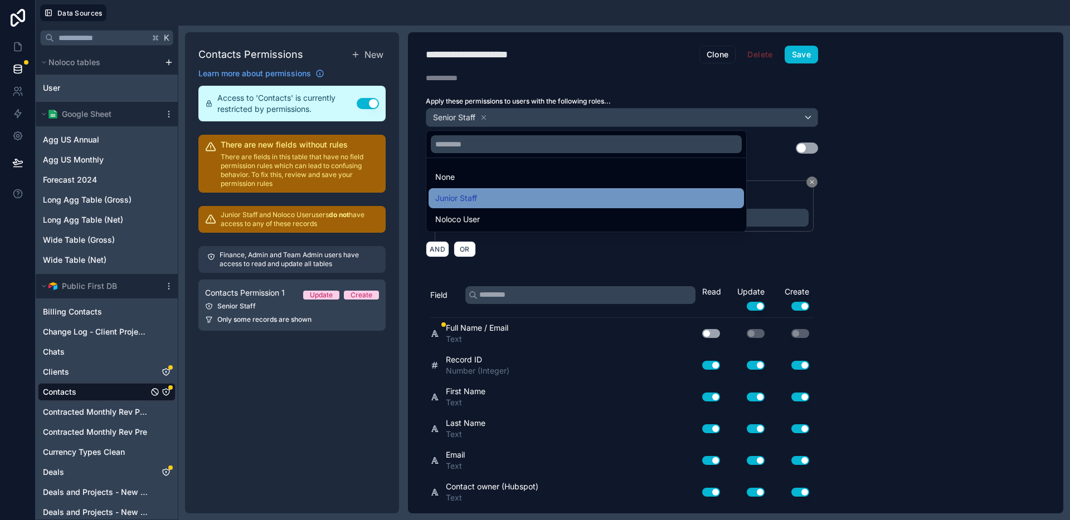
click at [503, 197] on div "Junior Staff" at bounding box center [586, 198] width 302 height 13
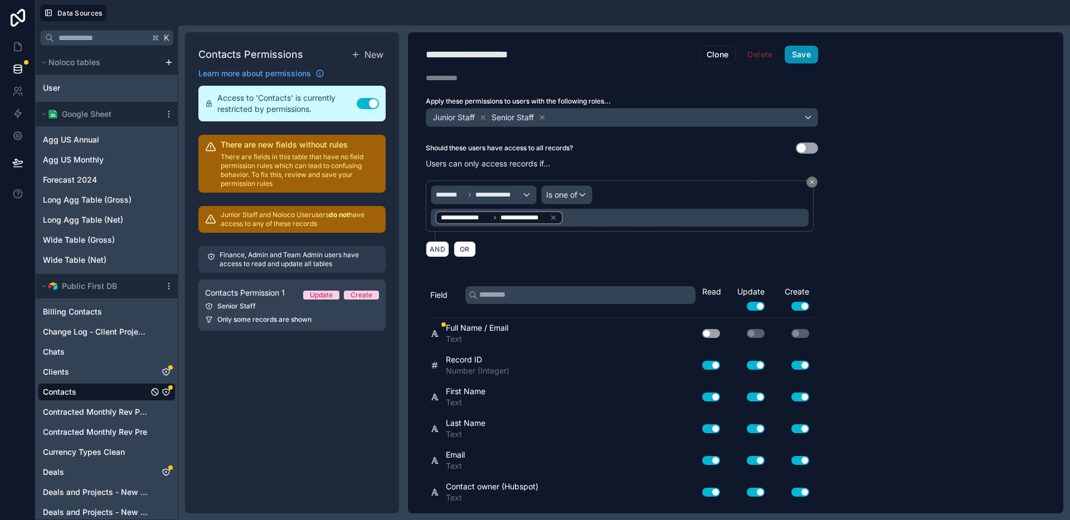
click at [803, 57] on button "Save" at bounding box center [801, 55] width 33 height 18
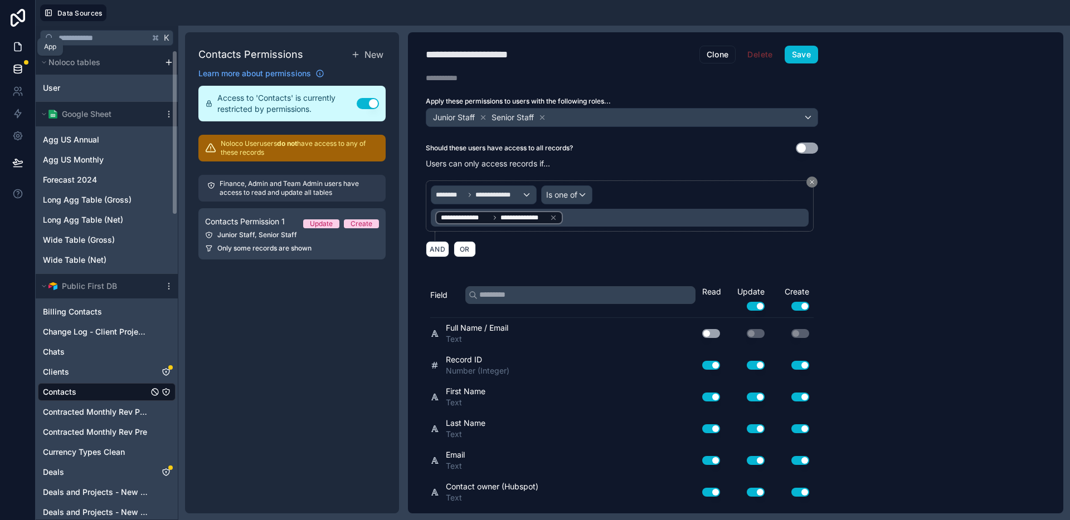
click at [20, 47] on icon at bounding box center [17, 47] width 7 height 8
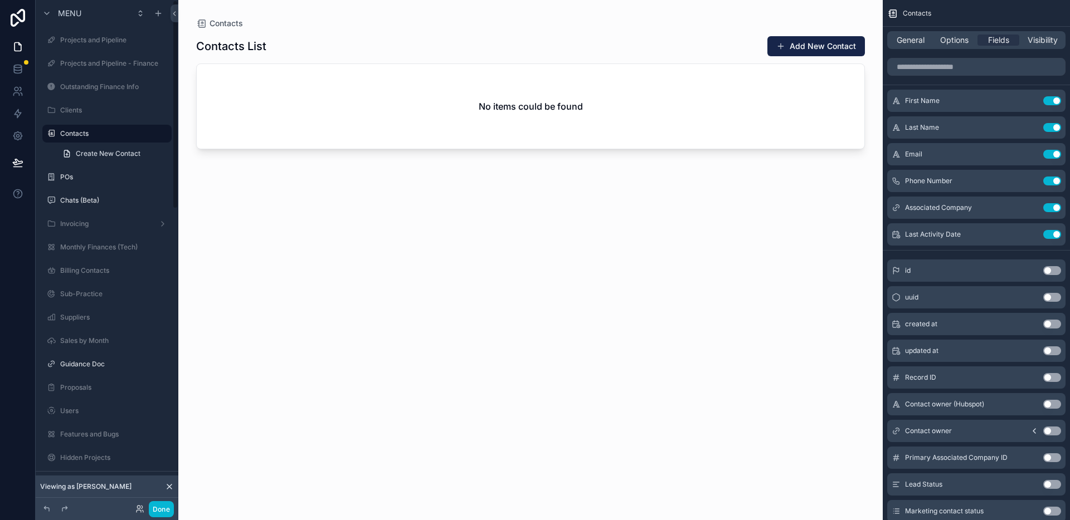
click at [501, 220] on div "Contacts List Add New Contact No items could be found" at bounding box center [530, 268] width 669 height 478
click at [95, 203] on label "Chats (Beta)" at bounding box center [104, 200] width 89 height 9
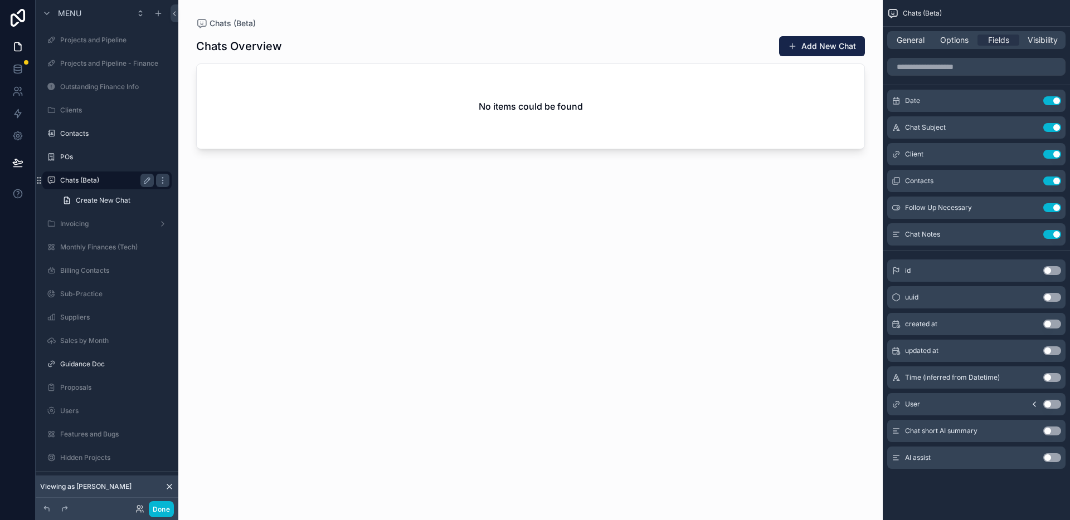
click at [113, 178] on label "Chats (Beta)" at bounding box center [104, 180] width 89 height 9
click at [405, 217] on div "scrollable content" at bounding box center [530, 253] width 704 height 507
click at [99, 181] on label "Chats (Beta)" at bounding box center [104, 180] width 89 height 9
click at [95, 135] on label "Contacts" at bounding box center [104, 133] width 89 height 9
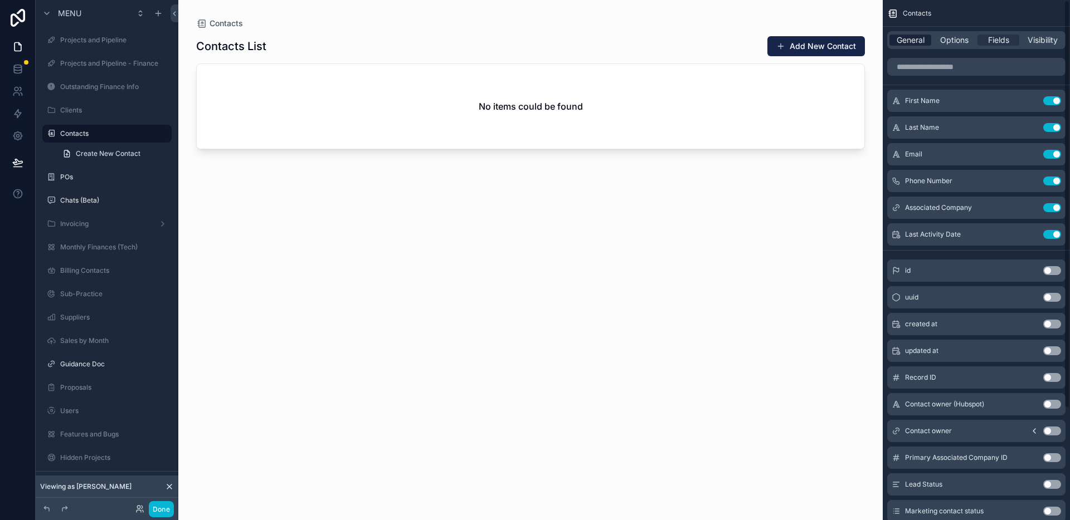
click at [898, 40] on span "General" at bounding box center [911, 40] width 28 height 11
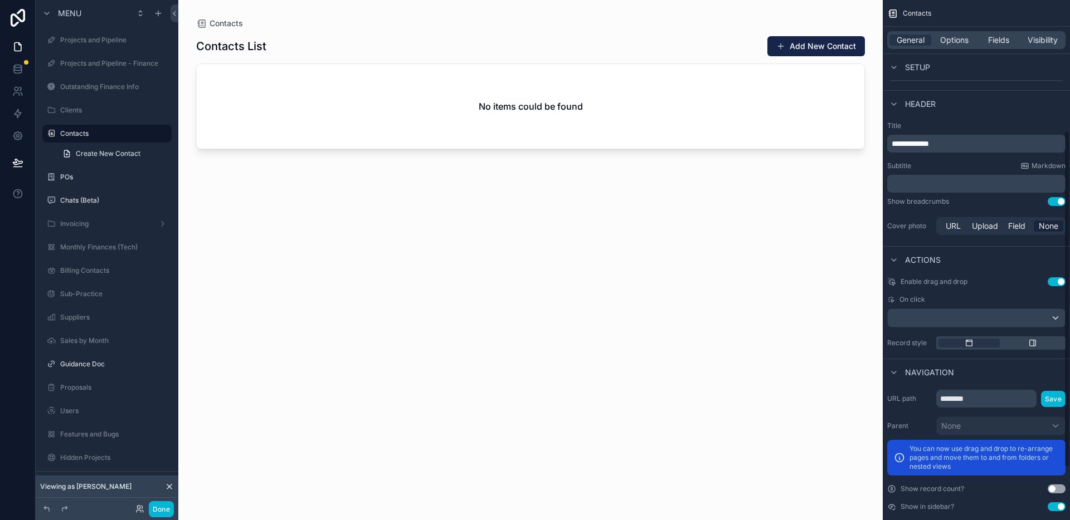
scroll to position [283, 0]
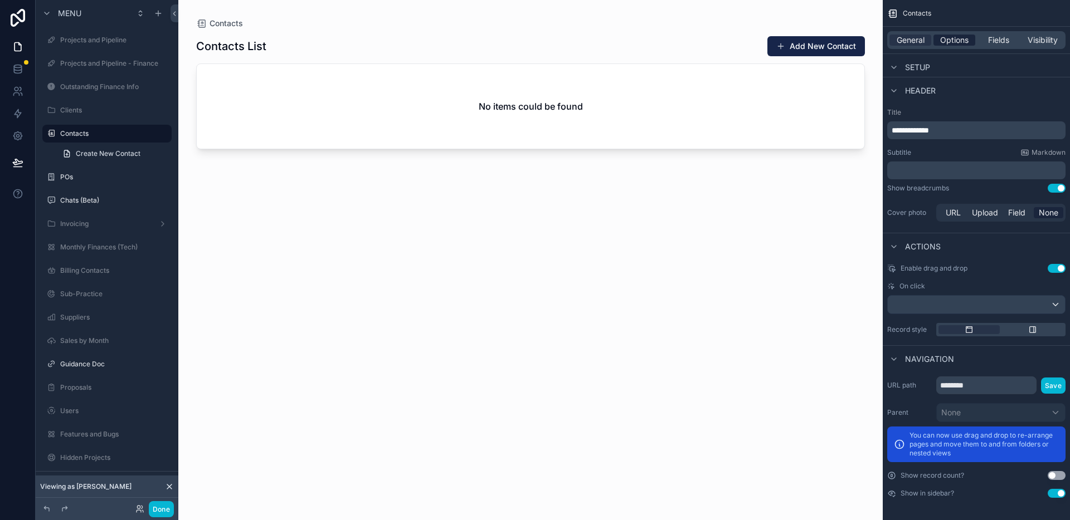
click at [952, 38] on span "Options" at bounding box center [954, 40] width 28 height 11
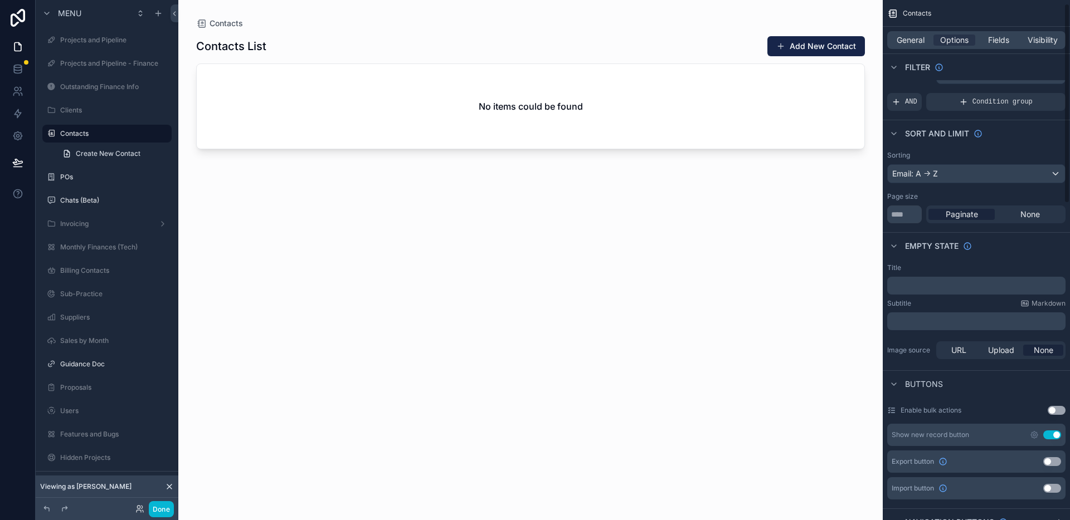
scroll to position [0, 0]
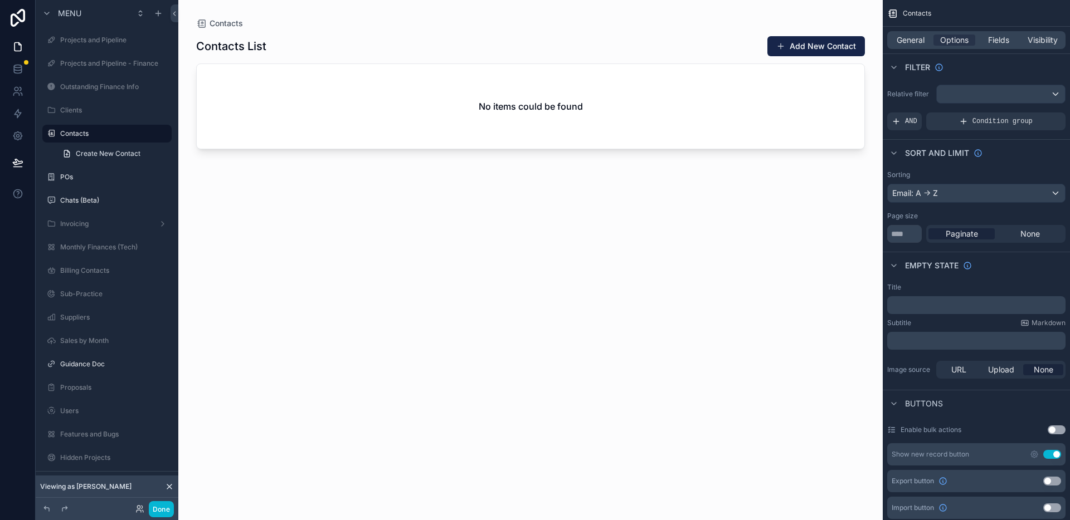
click at [626, 213] on div "scrollable content" at bounding box center [530, 253] width 704 height 507
click at [737, 256] on div "Contacts List Add New Contact No items could be found" at bounding box center [530, 268] width 669 height 478
click at [163, 508] on button "Done" at bounding box center [161, 509] width 25 height 16
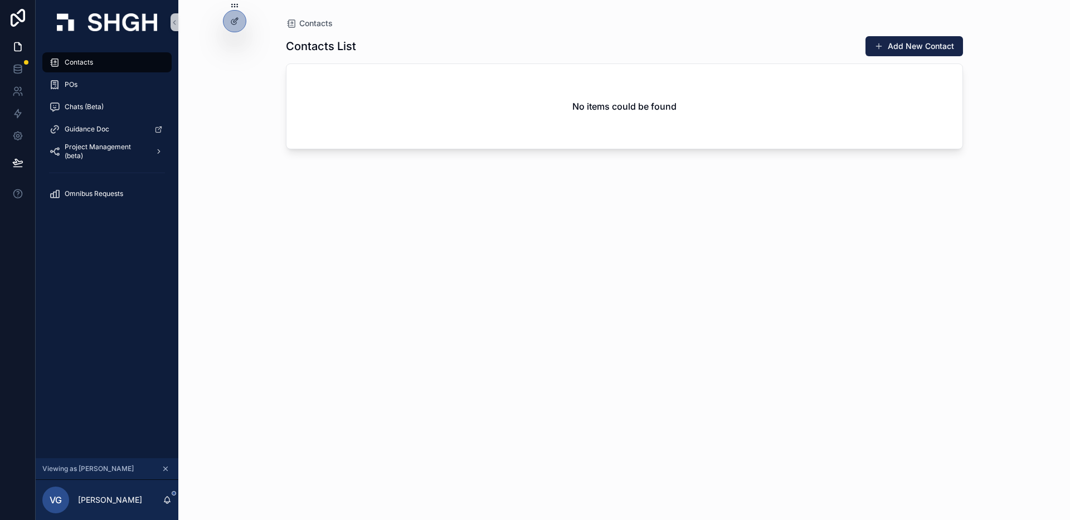
click at [338, 335] on div "Contacts List Add New Contact No items could be found" at bounding box center [624, 268] width 677 height 478
click at [210, 182] on div "Contacts Contacts List Add New Contact No items could be found" at bounding box center [624, 260] width 892 height 520
click at [100, 59] on div "Contacts" at bounding box center [107, 62] width 116 height 18
click at [233, 22] on icon at bounding box center [234, 21] width 9 height 9
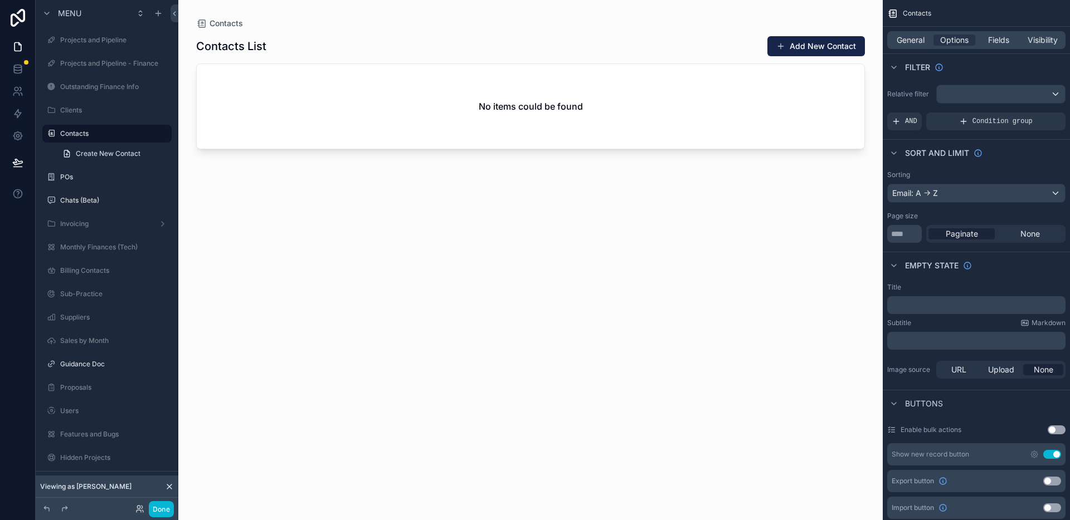
click at [955, 305] on p "﻿" at bounding box center [978, 305] width 172 height 9
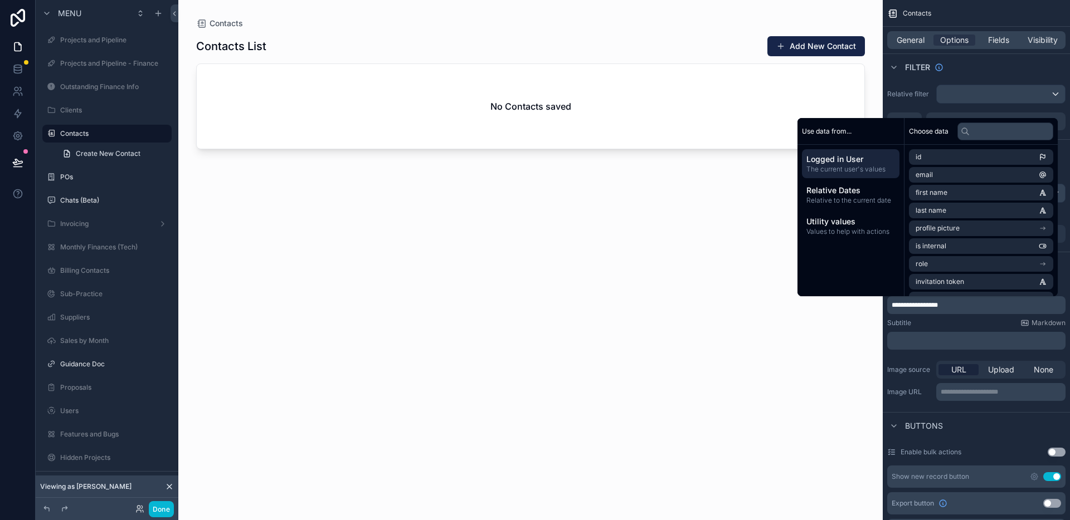
click at [908, 306] on span "**********" at bounding box center [915, 305] width 46 height 7
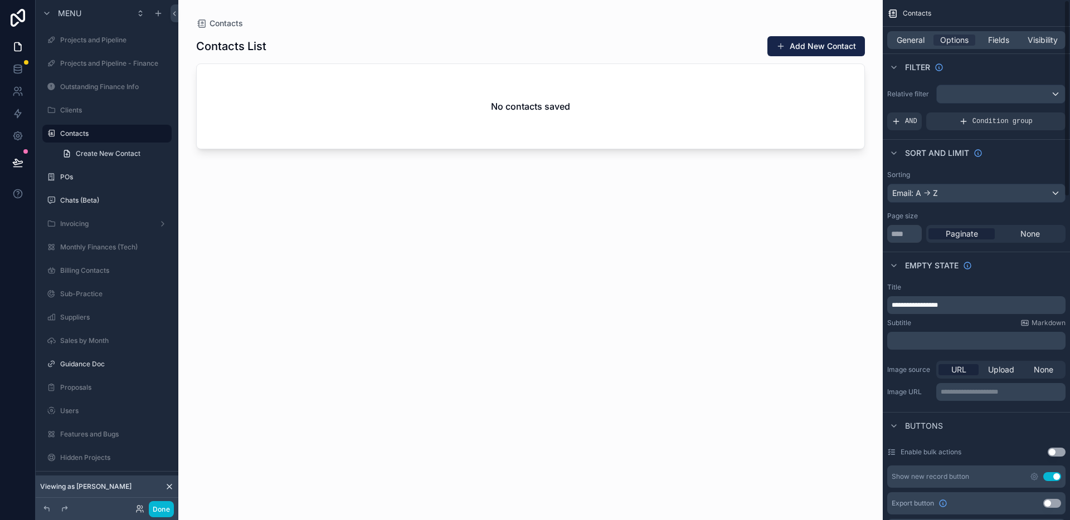
click at [968, 306] on p "**********" at bounding box center [978, 305] width 172 height 9
drag, startPoint x: 995, startPoint y: 307, endPoint x: 966, endPoint y: 307, distance: 29.0
click at [966, 307] on span "**********" at bounding box center [937, 305] width 91 height 7
click at [724, 301] on div "scrollable content" at bounding box center [530, 253] width 704 height 507
click at [646, 272] on div "Contacts List Add New Contact No contacts saved, get schmoozing!" at bounding box center [530, 268] width 669 height 478
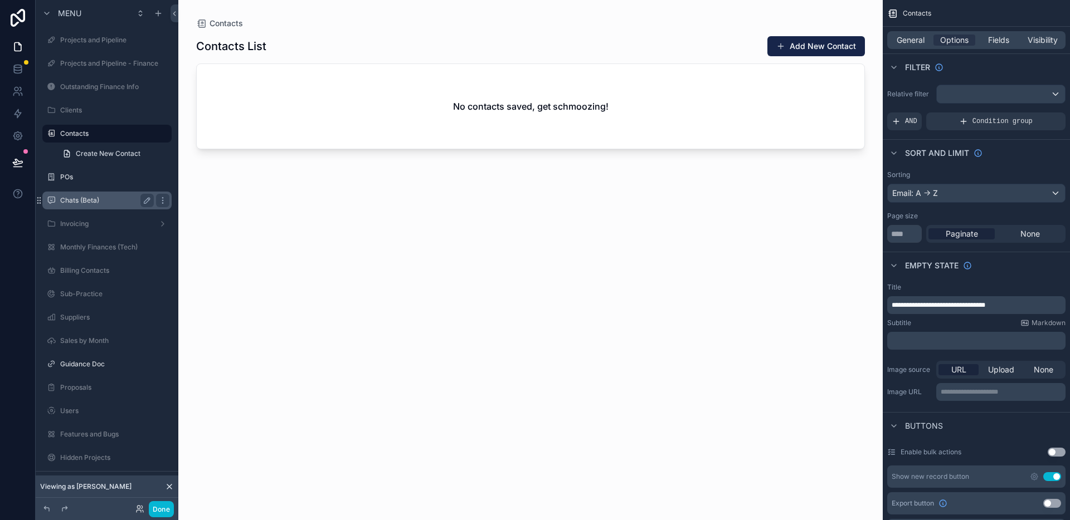
click at [76, 201] on label "Chats (Beta)" at bounding box center [104, 200] width 89 height 9
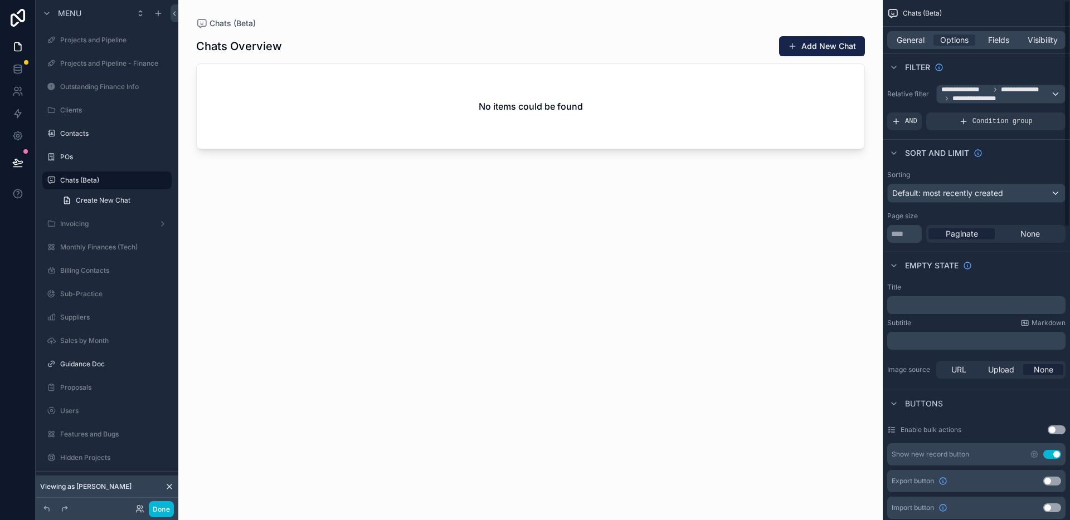
click at [924, 305] on p "﻿" at bounding box center [978, 305] width 172 height 9
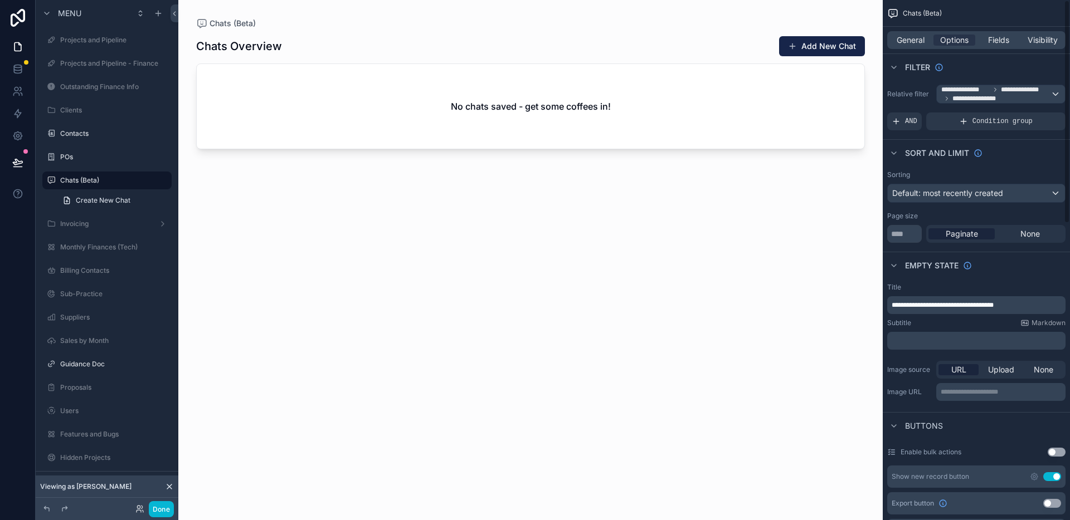
click at [693, 260] on div "scrollable content" at bounding box center [530, 253] width 704 height 507
click at [590, 238] on div "Chats Overview Add New Chat No chats saved - get some coffees in!" at bounding box center [530, 268] width 669 height 478
click at [385, 197] on div "Chats Overview Add New Chat No chats saved - get some coffees in!" at bounding box center [530, 268] width 669 height 478
click at [16, 160] on icon at bounding box center [17, 162] width 9 height 6
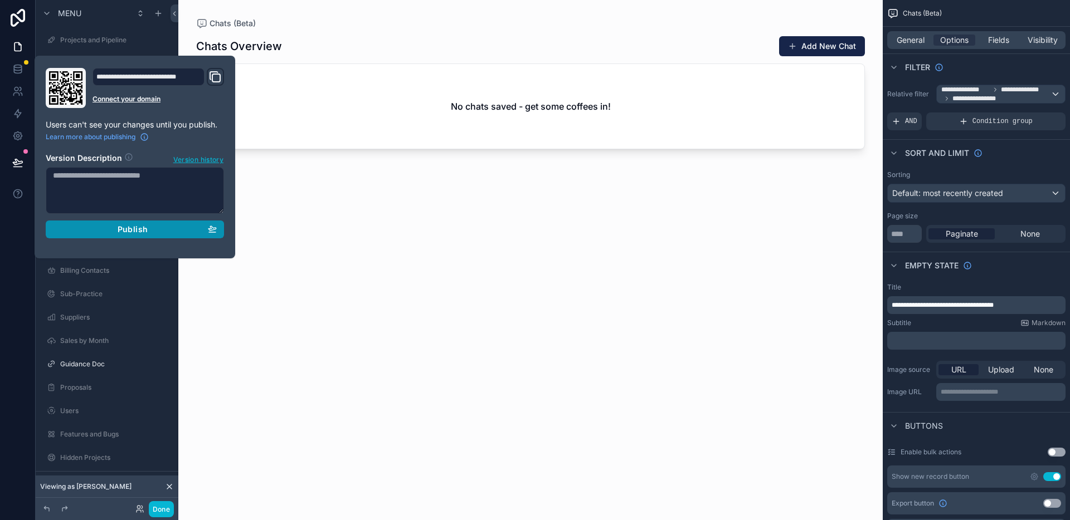
click at [137, 234] on button "Publish" at bounding box center [135, 230] width 178 height 18
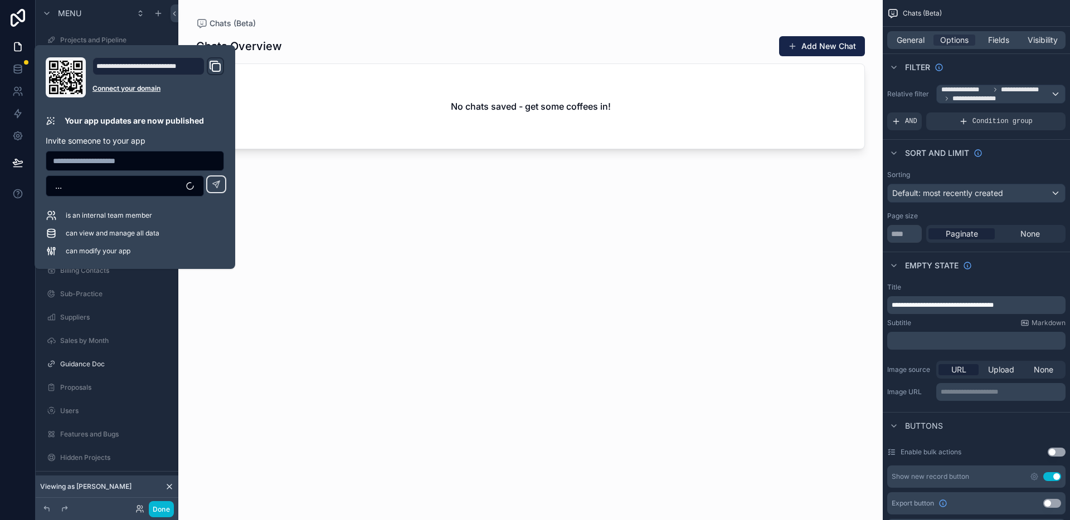
click at [353, 188] on div "Chats Overview Add New Chat No chats saved - get some coffees in!" at bounding box center [530, 268] width 669 height 478
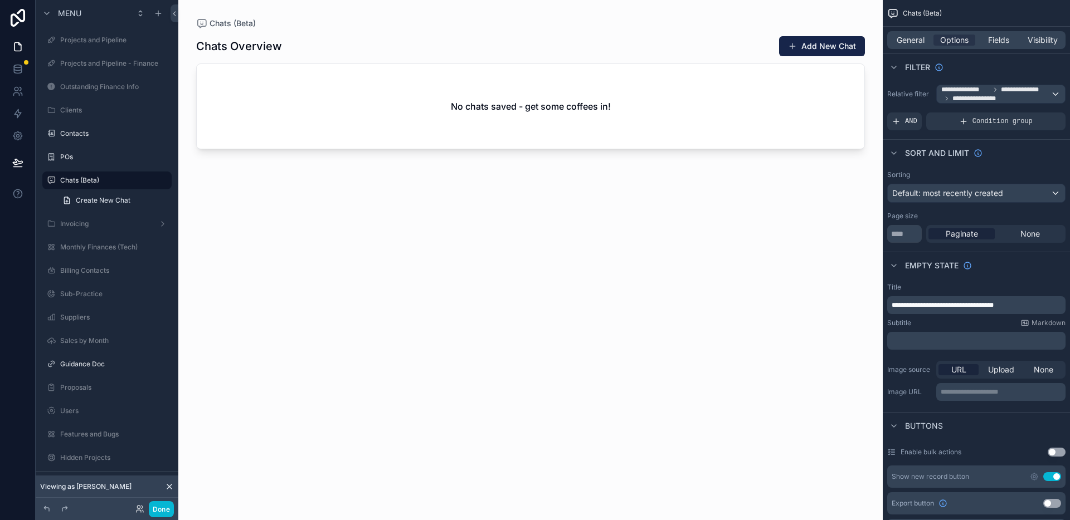
click at [302, 190] on div "Chats Overview Add New Chat No chats saved - get some coffees in!" at bounding box center [530, 268] width 669 height 478
click at [159, 512] on button "Done" at bounding box center [161, 509] width 25 height 16
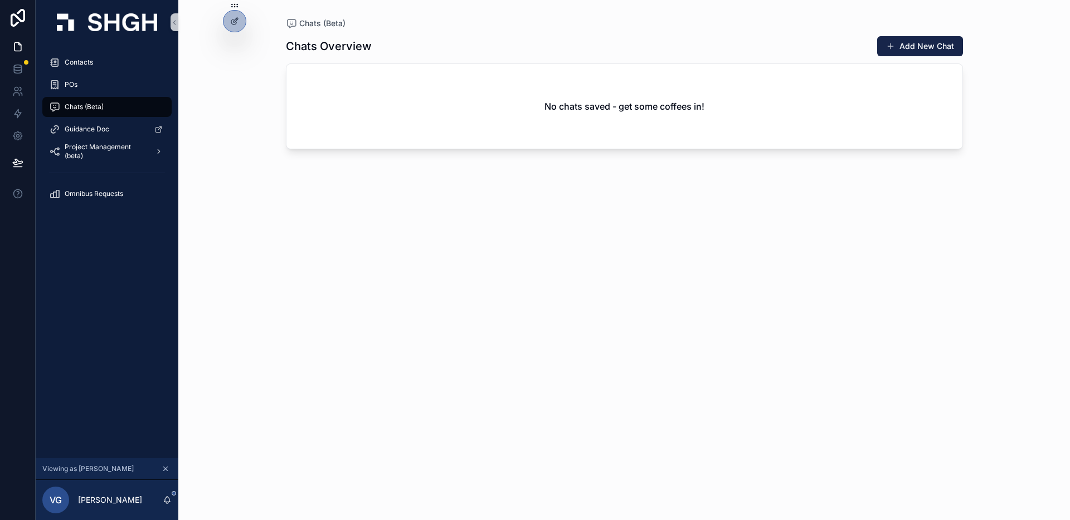
click at [296, 270] on div "Chats Overview Add New Chat No chats saved - get some coffees in!" at bounding box center [624, 268] width 677 height 478
click at [251, 191] on div "Chats (Beta) Chats Overview Add New Chat No chats saved - get some coffees in!" at bounding box center [624, 260] width 892 height 520
click at [232, 137] on div "Chats (Beta) Chats Overview Add New Chat No chats saved - get some coffees in!" at bounding box center [624, 260] width 892 height 520
click at [229, 108] on div "Chats (Beta) Chats Overview Add New Chat No chats saved - get some coffees in!" at bounding box center [624, 260] width 892 height 520
click at [231, 25] on icon at bounding box center [234, 21] width 9 height 9
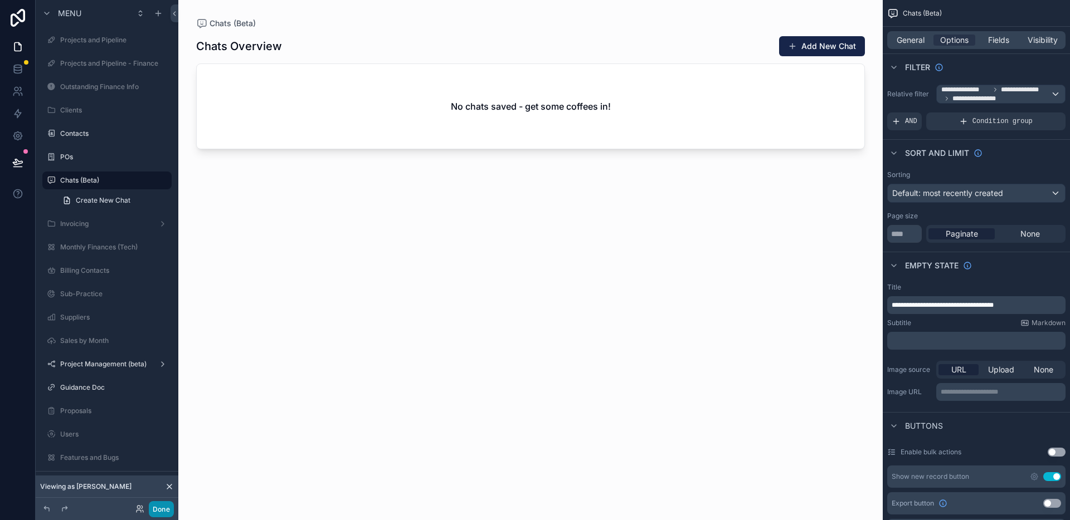
click at [162, 508] on button "Done" at bounding box center [161, 509] width 25 height 16
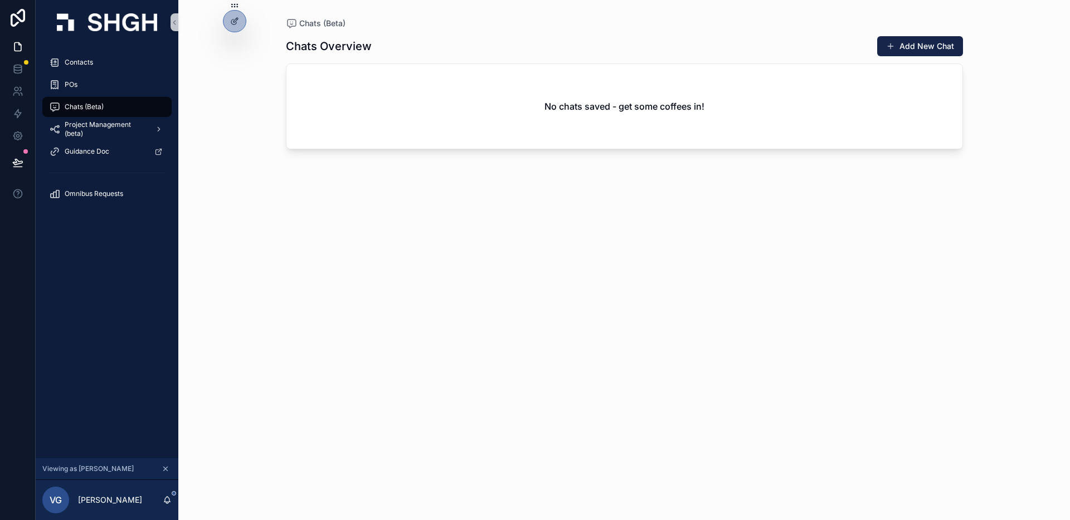
click at [284, 228] on div "Chats (Beta) Chats Overview Add New Chat No chats saved - get some coffees in!" at bounding box center [624, 253] width 713 height 507
click at [257, 198] on div "Chats (Beta) Chats Overview Add New Chat No chats saved - get some coffees in!" at bounding box center [624, 260] width 892 height 520
click at [277, 266] on div "Chats (Beta) Chats Overview Add New Chat No chats saved - get some coffees in!" at bounding box center [624, 253] width 713 height 507
click at [296, 241] on div "Chats Overview Add New Chat No chats saved - get some coffees in!" at bounding box center [624, 268] width 677 height 478
click at [109, 129] on span "Project Management (beta)" at bounding box center [105, 129] width 81 height 18
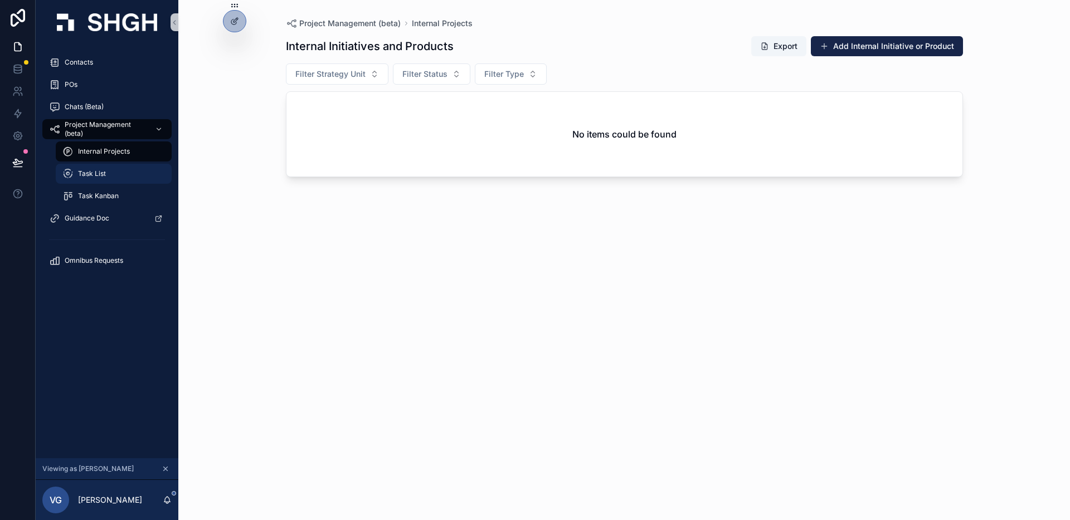
click at [121, 172] on div "Task List" at bounding box center [113, 174] width 103 height 18
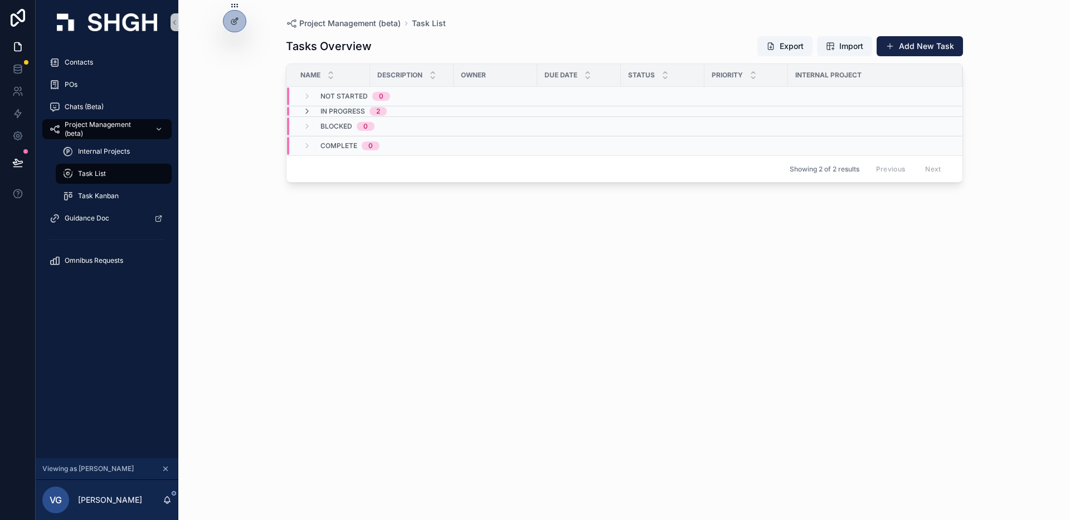
click at [556, 303] on div "Tasks Overview Export Import Add New Task Name Description Owner Due Date Statu…" at bounding box center [624, 268] width 677 height 478
click at [331, 269] on div "Tasks Overview Export Import Add New Task Name Description Owner Due Date Statu…" at bounding box center [624, 268] width 677 height 478
click at [109, 174] on div "Task List" at bounding box center [113, 174] width 103 height 18
click at [236, 53] on div at bounding box center [235, 45] width 18 height 18
click at [236, 48] on icon at bounding box center [233, 47] width 4 height 2
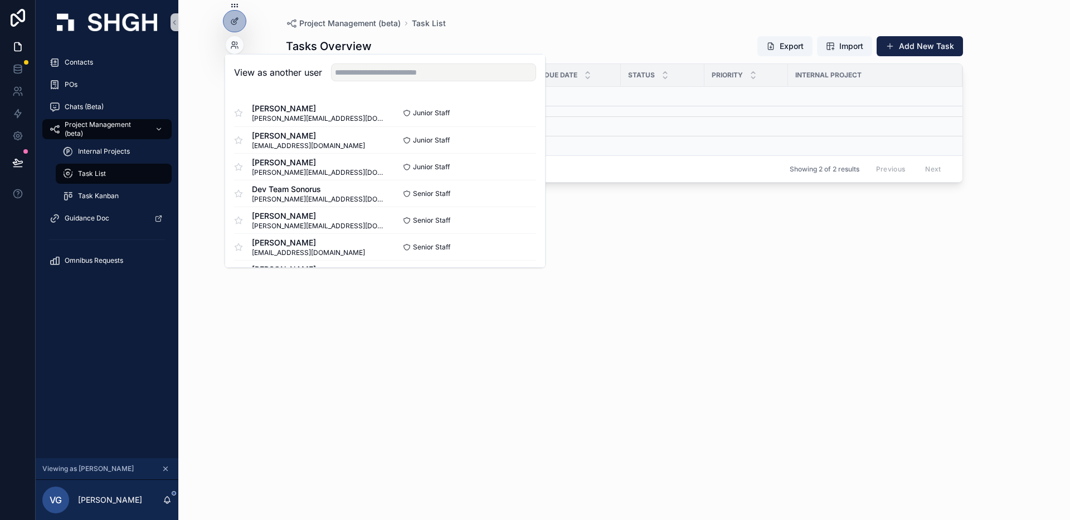
click at [203, 160] on div "Project Management (beta) Task List Tasks Overview Export Import Add New Task N…" at bounding box center [624, 260] width 892 height 520
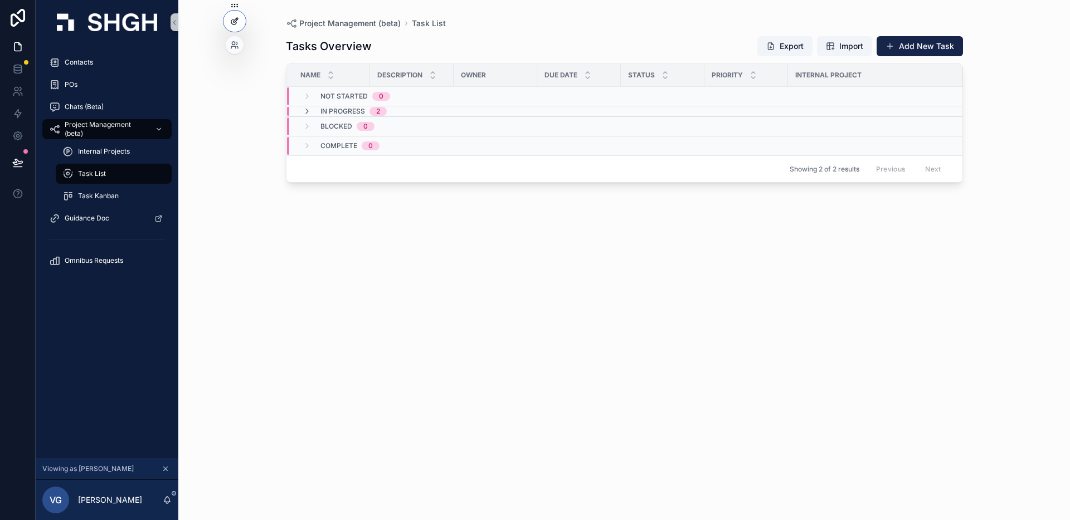
click at [230, 22] on icon at bounding box center [234, 21] width 9 height 9
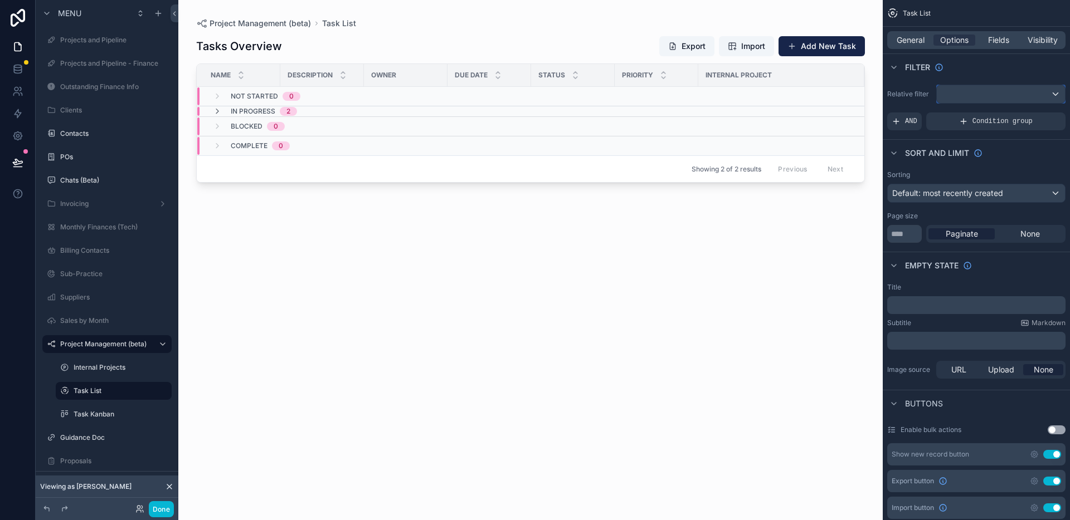
click at [973, 94] on div "scrollable content" at bounding box center [1001, 94] width 128 height 18
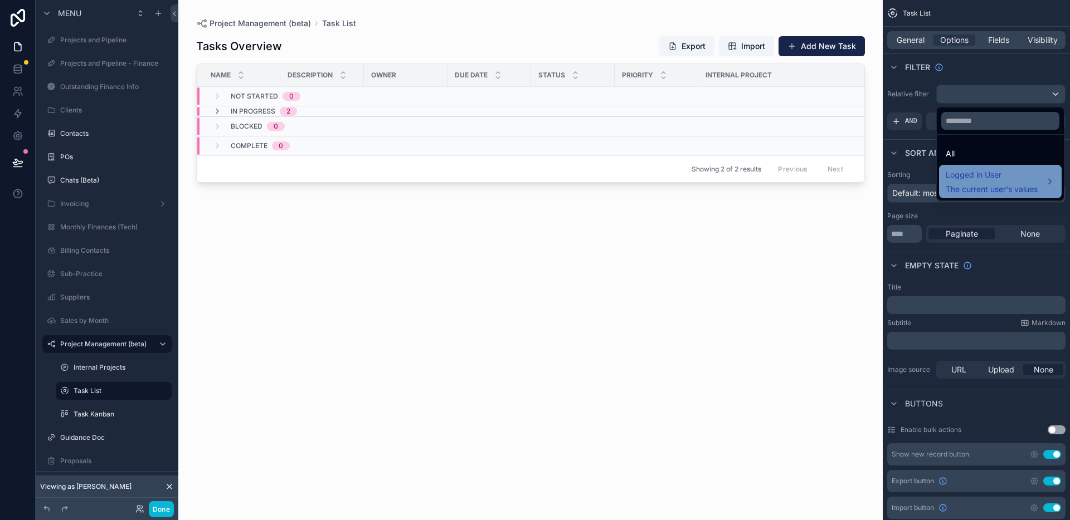
click at [962, 175] on span "Logged in User" at bounding box center [992, 174] width 92 height 13
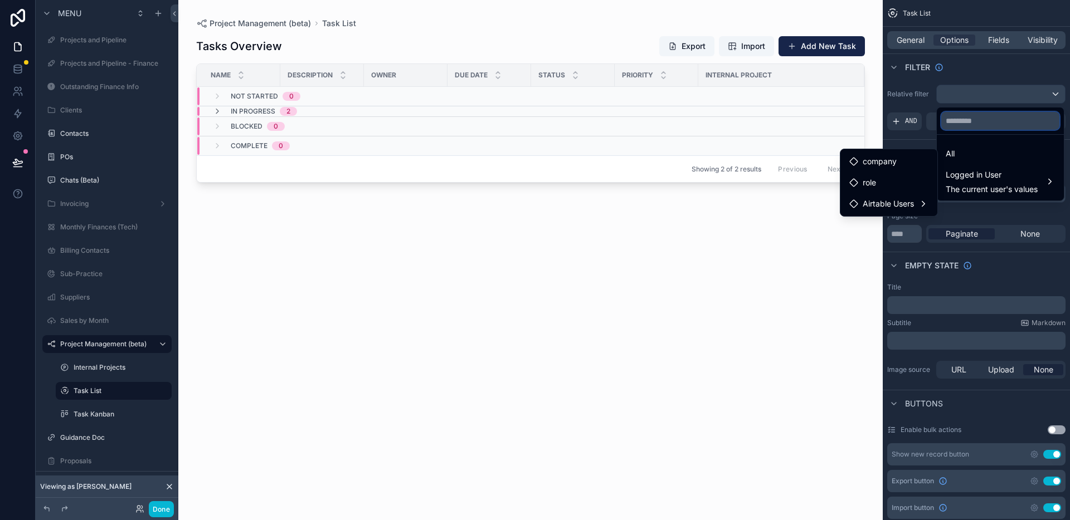
click at [1001, 119] on input "text" at bounding box center [1000, 121] width 118 height 18
click at [996, 96] on div "scrollable content" at bounding box center [535, 260] width 1070 height 520
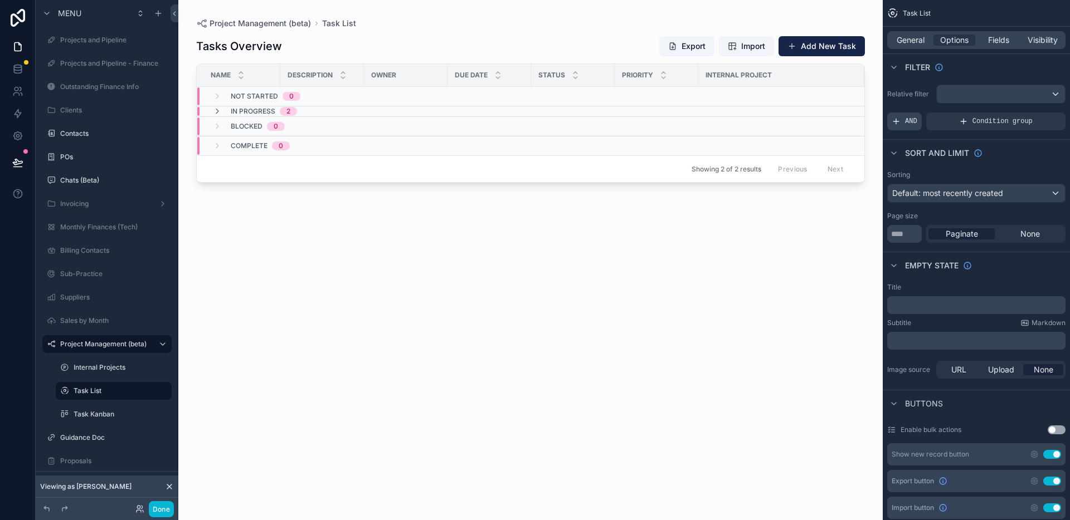
click at [908, 120] on span "AND" at bounding box center [911, 121] width 12 height 9
click at [1035, 113] on icon "scrollable content" at bounding box center [1037, 113] width 7 height 7
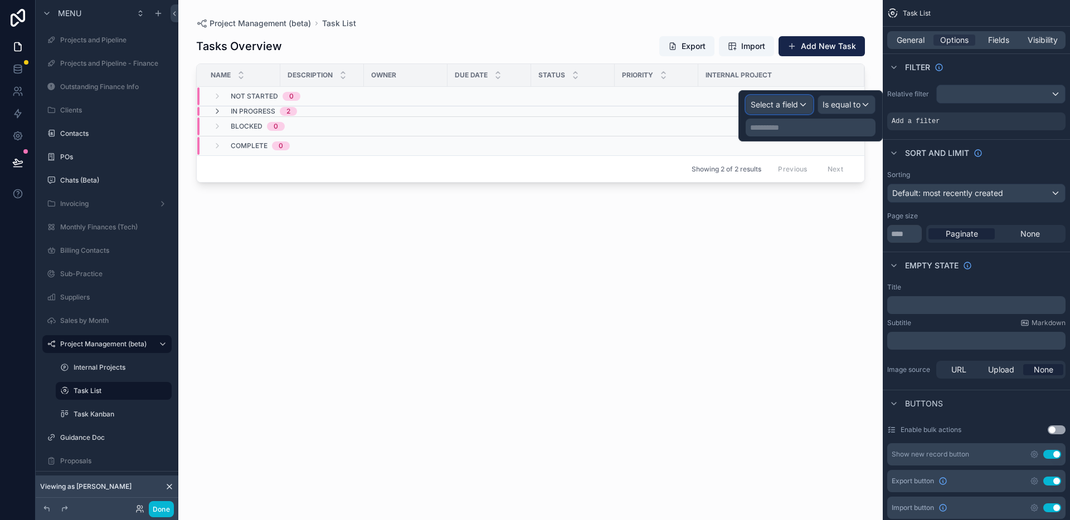
click at [778, 104] on span "Select a field" at bounding box center [774, 104] width 47 height 9
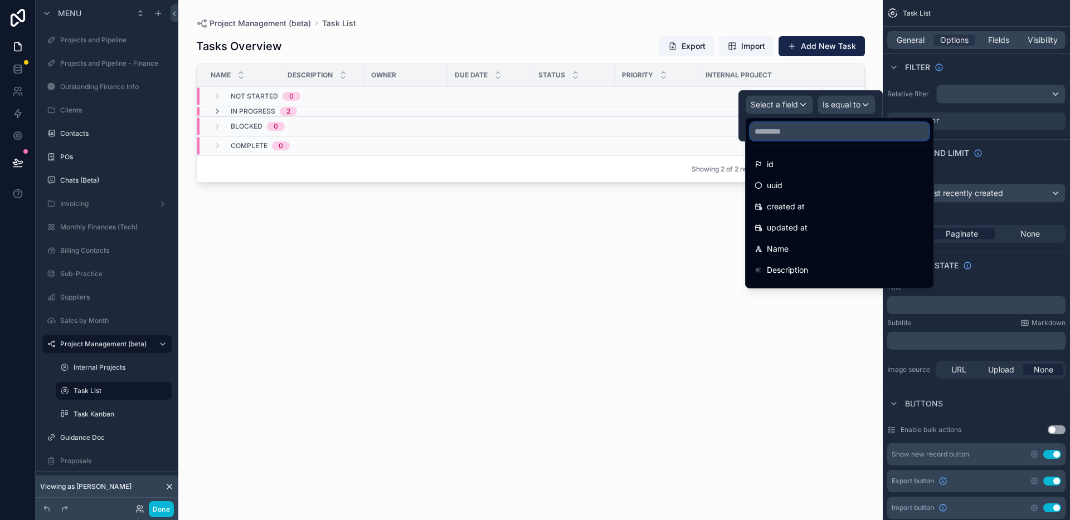
click at [799, 134] on input "text" at bounding box center [839, 132] width 179 height 18
click at [816, 191] on div "Owner" at bounding box center [839, 184] width 170 height 13
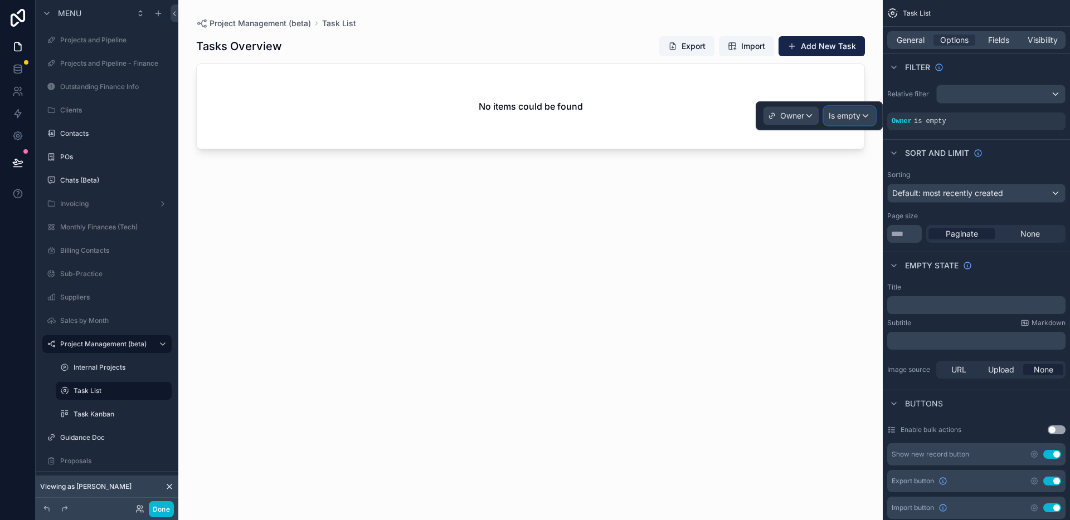
click at [848, 115] on span "Is empty" at bounding box center [845, 115] width 32 height 11
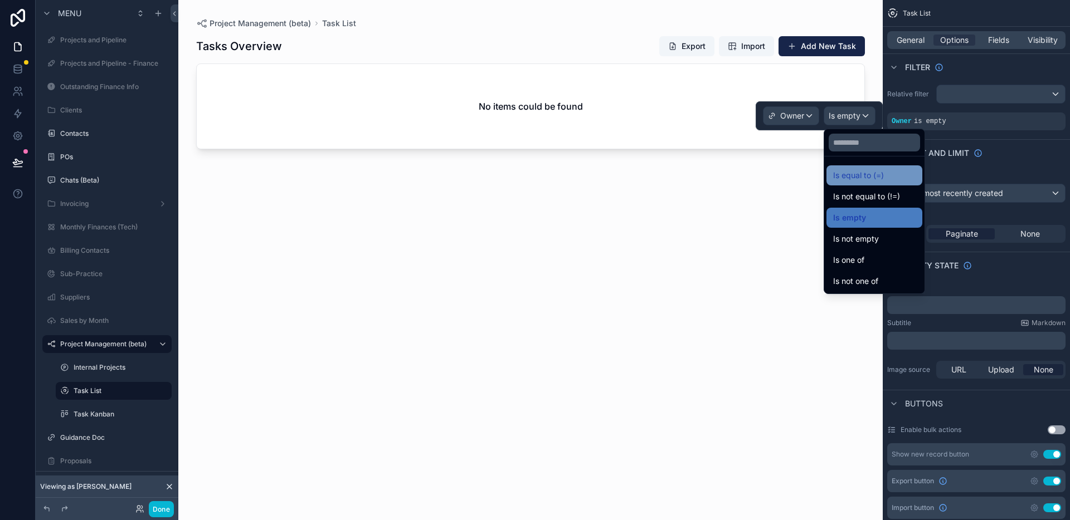
click at [861, 169] on span "Is equal to (=)" at bounding box center [858, 175] width 51 height 13
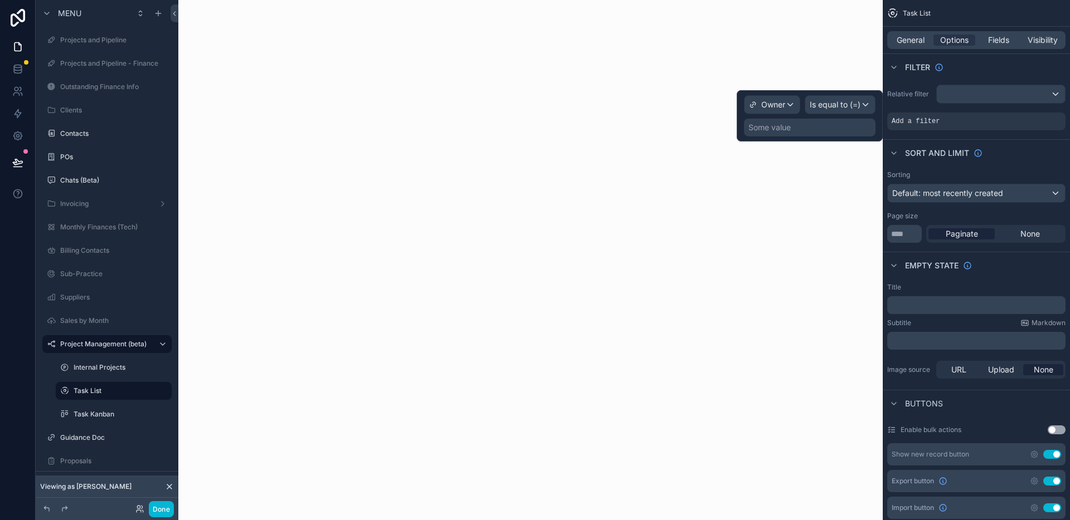
click at [814, 129] on div "Some value" at bounding box center [810, 128] width 132 height 18
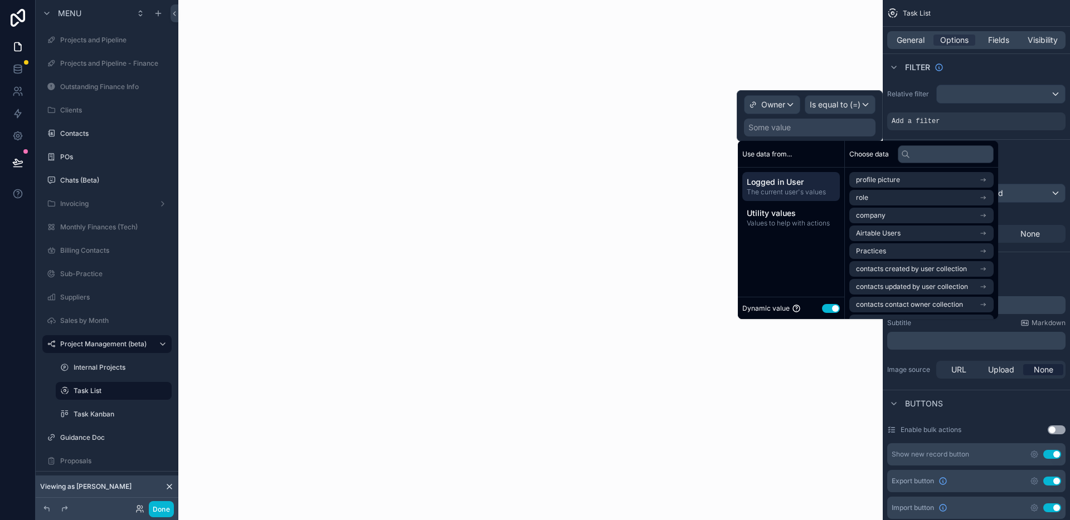
click at [791, 186] on span "Logged in User" at bounding box center [791, 182] width 89 height 11
click at [890, 234] on span "Airtable Users" at bounding box center [878, 233] width 45 height 9
click at [930, 199] on li "Airtable Users" at bounding box center [921, 200] width 144 height 16
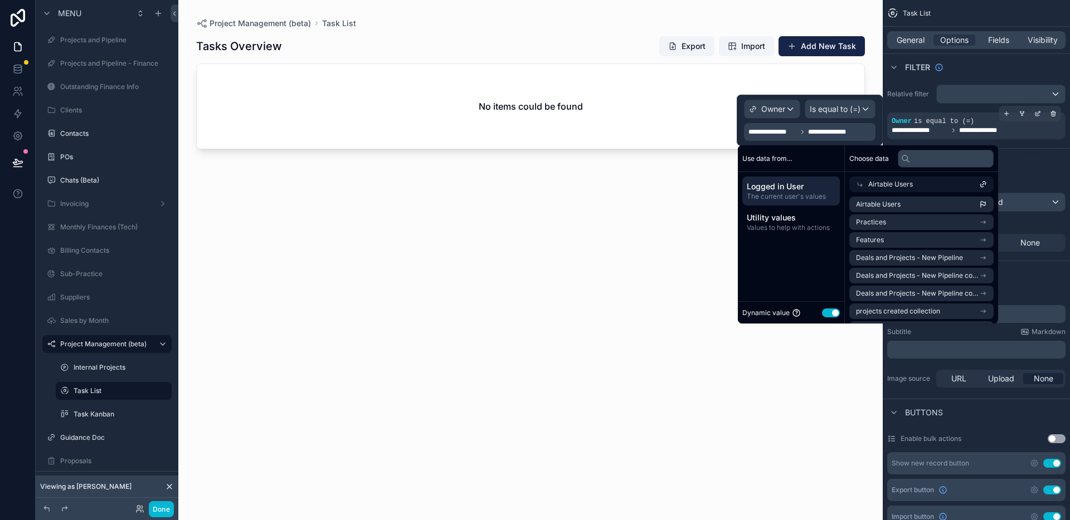
click at [1040, 128] on div "**********" at bounding box center [976, 130] width 169 height 9
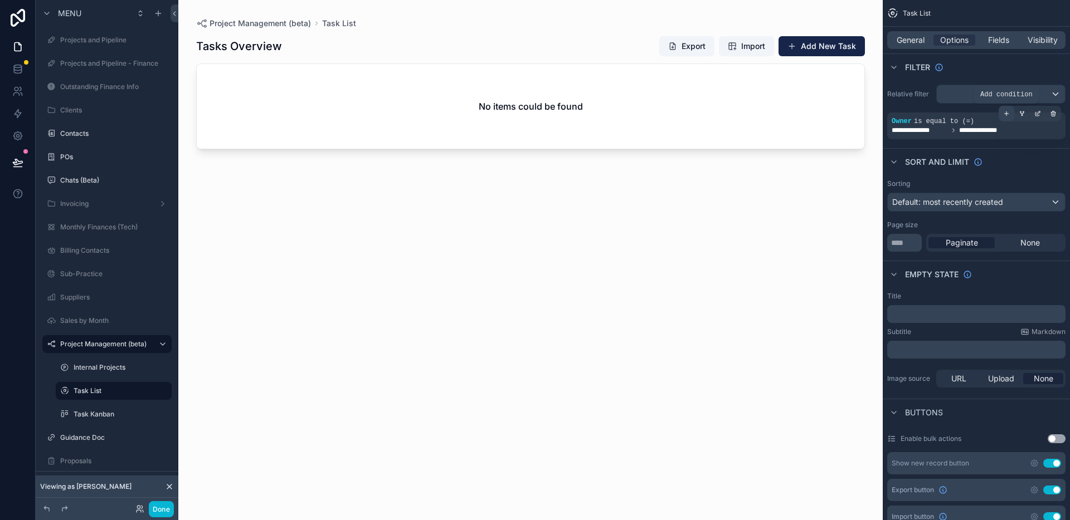
click at [1013, 115] on div "scrollable content" at bounding box center [1007, 114] width 16 height 16
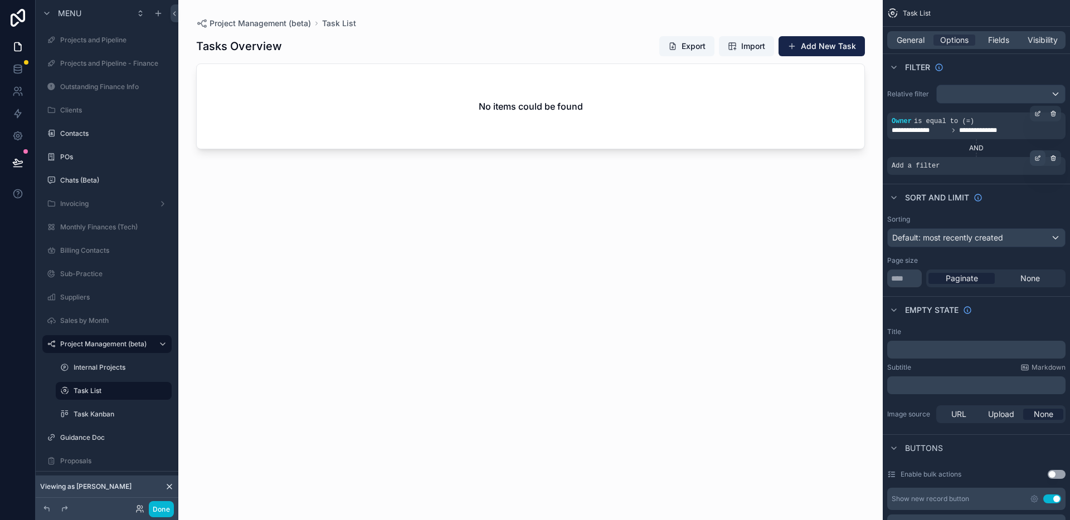
click at [1039, 156] on icon "scrollable content" at bounding box center [1037, 158] width 7 height 7
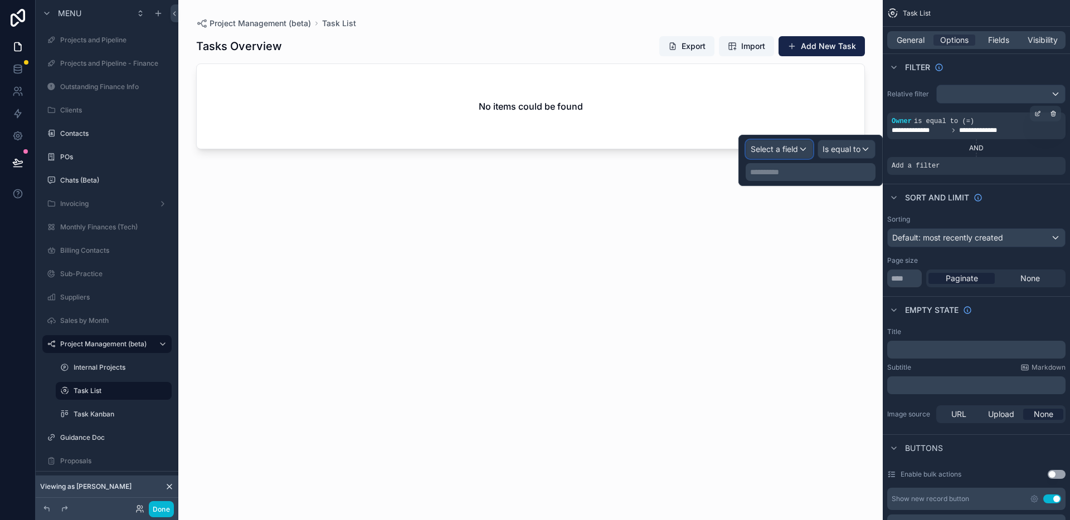
click at [796, 148] on span "Select a field" at bounding box center [774, 148] width 47 height 9
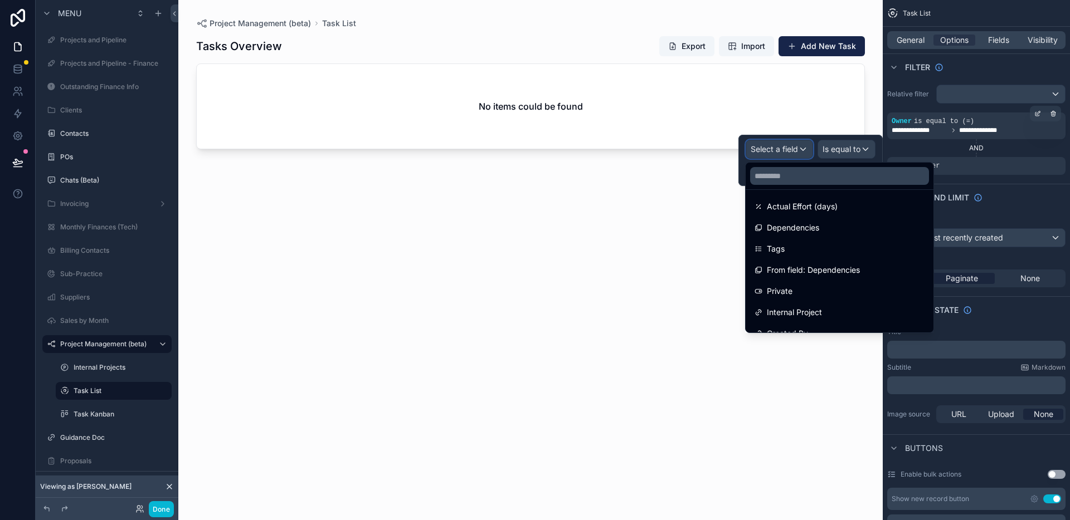
scroll to position [343, 0]
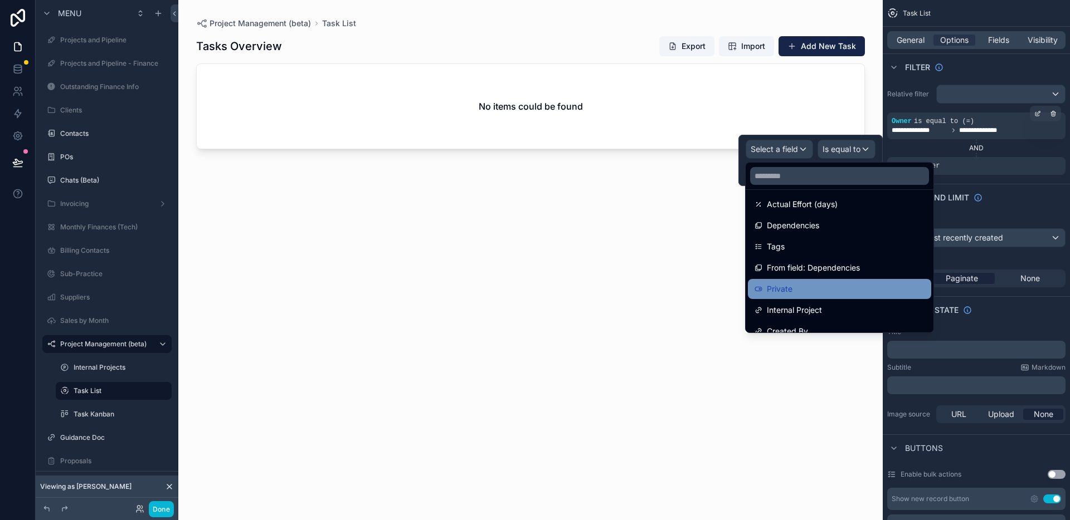
click at [833, 287] on div "Private" at bounding box center [839, 289] width 170 height 13
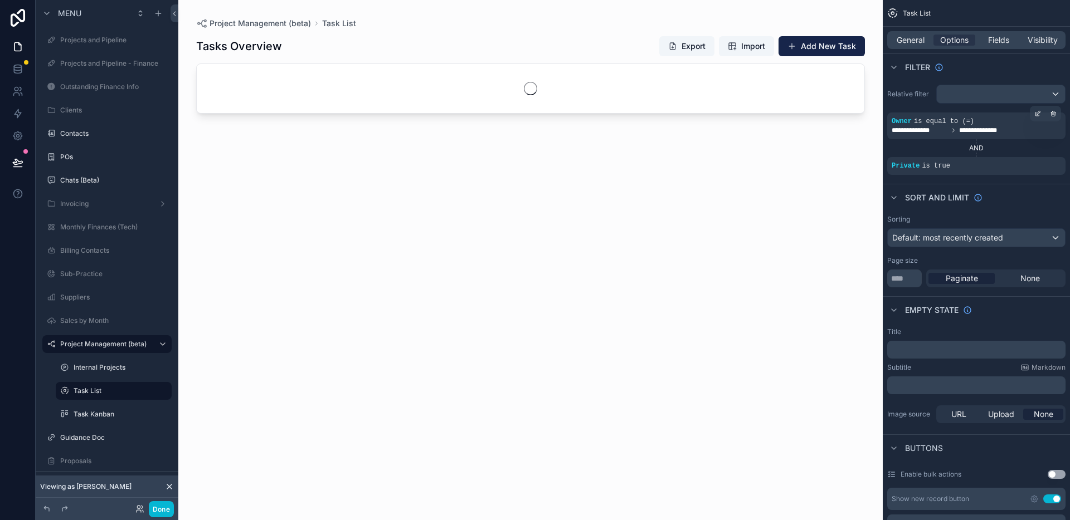
click at [836, 235] on div "scrollable content" at bounding box center [530, 253] width 704 height 507
click at [836, 181] on div "Tasks Overview Export Import Add New Task" at bounding box center [530, 268] width 669 height 478
click at [688, 109] on div "No items could be found" at bounding box center [531, 106] width 668 height 85
click at [721, 194] on div "Tasks Overview Export Import Add New Task No items could be found" at bounding box center [530, 268] width 669 height 478
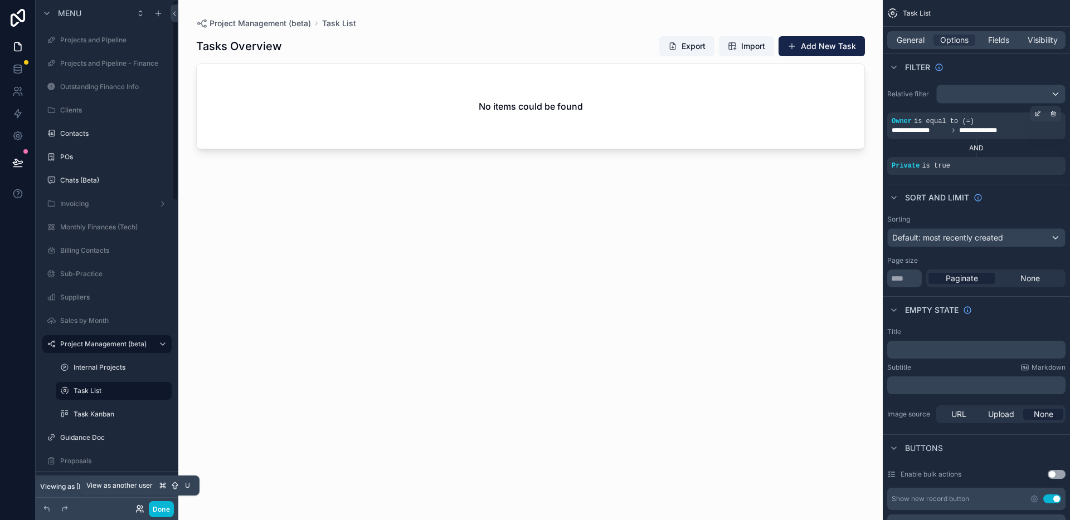
click at [139, 510] on icon at bounding box center [139, 509] width 9 height 9
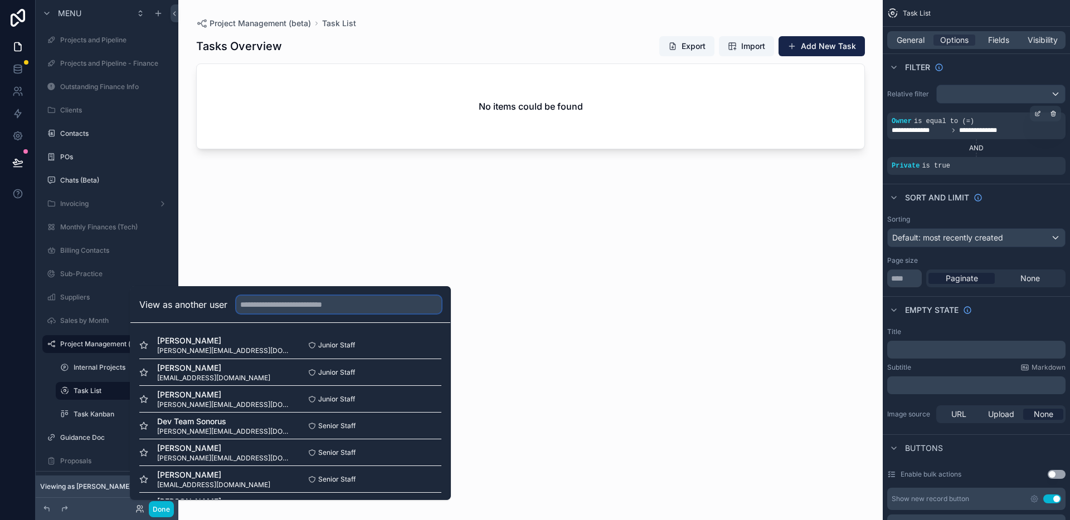
click at [269, 303] on input "text" at bounding box center [338, 305] width 205 height 18
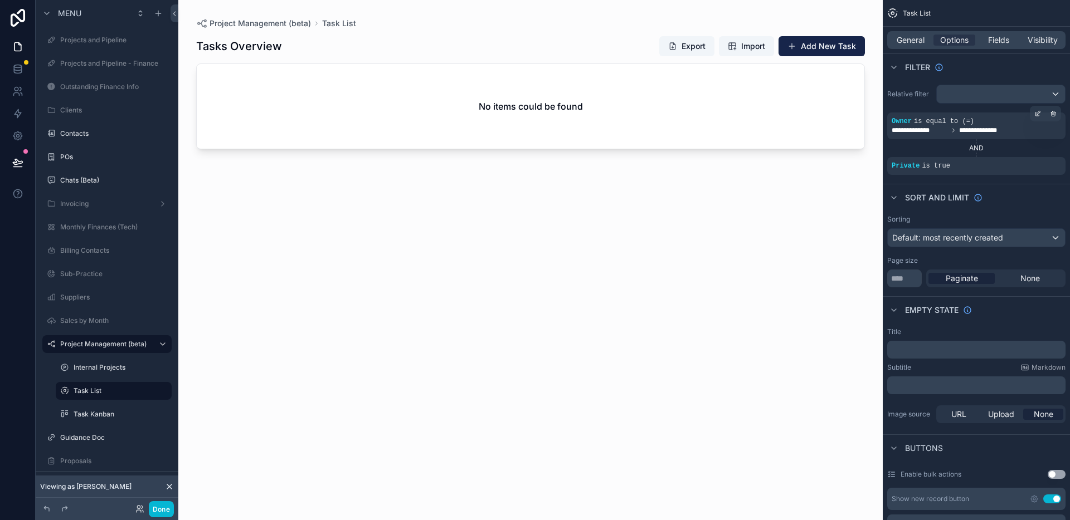
click at [685, 148] on div "No items could be found" at bounding box center [531, 106] width 668 height 85
click at [809, 45] on button "Add New Task" at bounding box center [821, 46] width 86 height 20
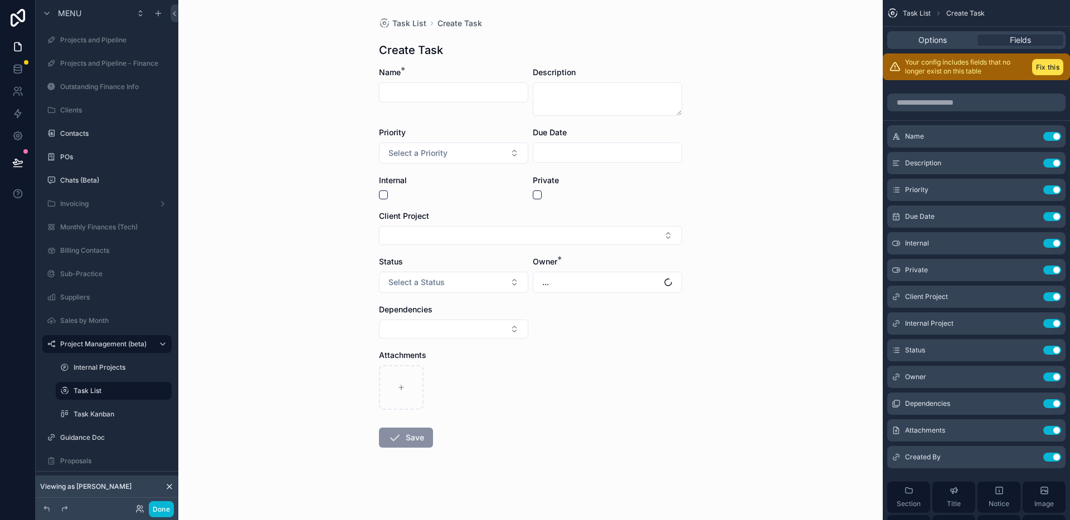
click at [485, 93] on input "scrollable content" at bounding box center [453, 93] width 148 height 16
type input "******"
click at [592, 103] on textarea "scrollable content" at bounding box center [607, 98] width 149 height 33
click at [539, 187] on div "Private" at bounding box center [607, 187] width 149 height 25
click at [539, 194] on button "scrollable content" at bounding box center [537, 195] width 9 height 9
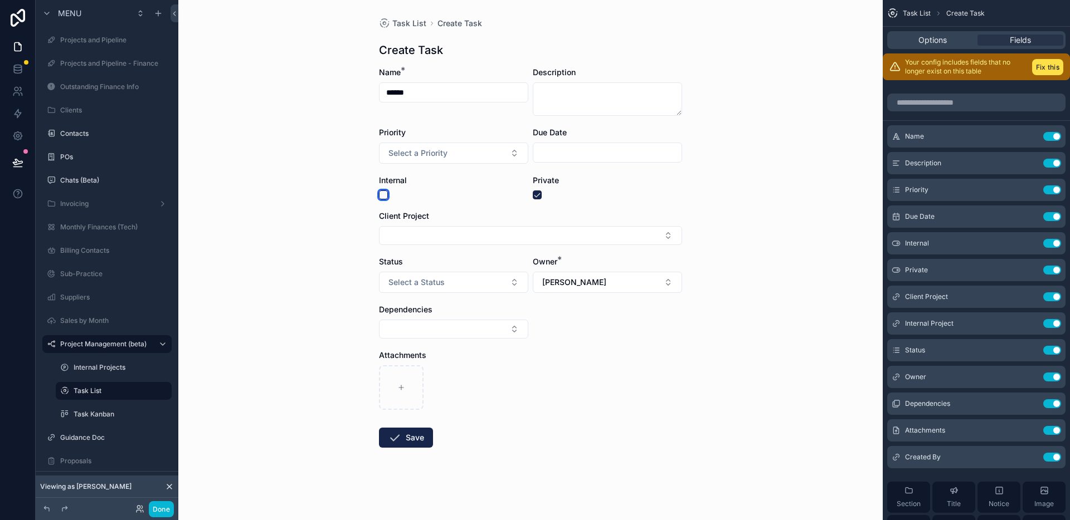
click at [383, 195] on button "scrollable content" at bounding box center [383, 195] width 9 height 9
click at [422, 279] on span "Select a Status" at bounding box center [416, 282] width 56 height 11
click at [423, 329] on div "Not Started" at bounding box center [411, 327] width 36 height 10
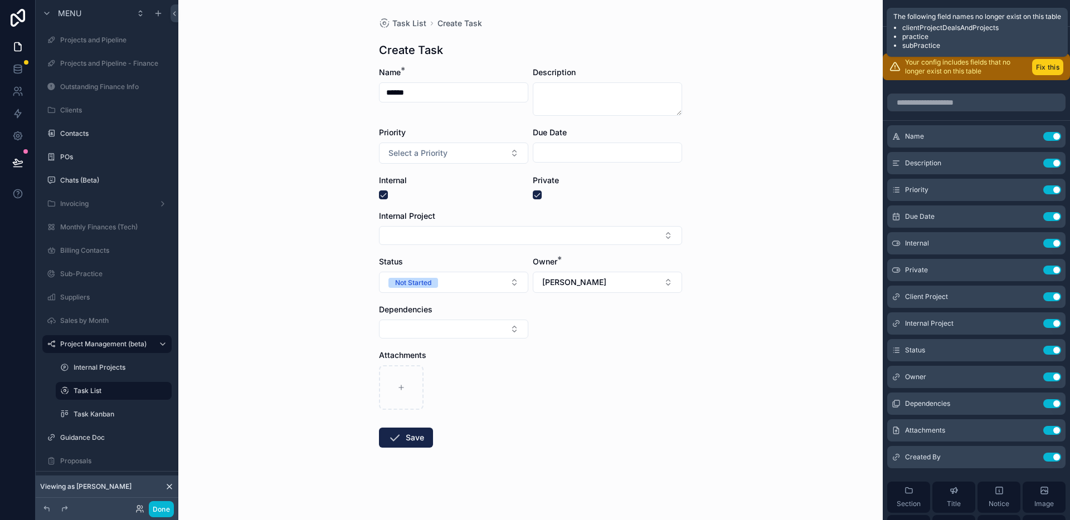
click at [1050, 65] on button "Fix this" at bounding box center [1047, 67] width 31 height 16
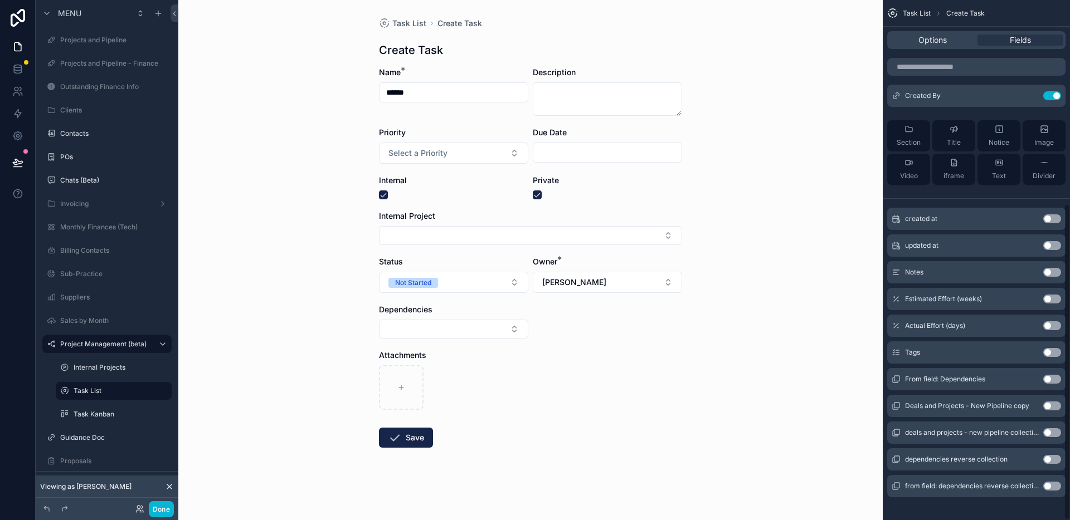
scroll to position [334, 0]
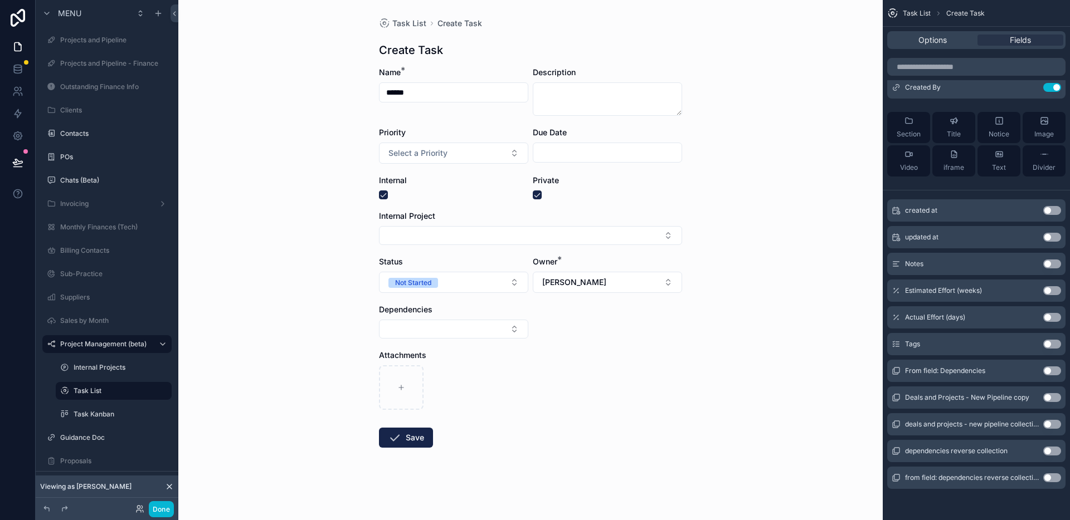
click at [533, 364] on div "Attachments" at bounding box center [530, 380] width 303 height 60
click at [413, 441] on button "Save" at bounding box center [406, 438] width 54 height 20
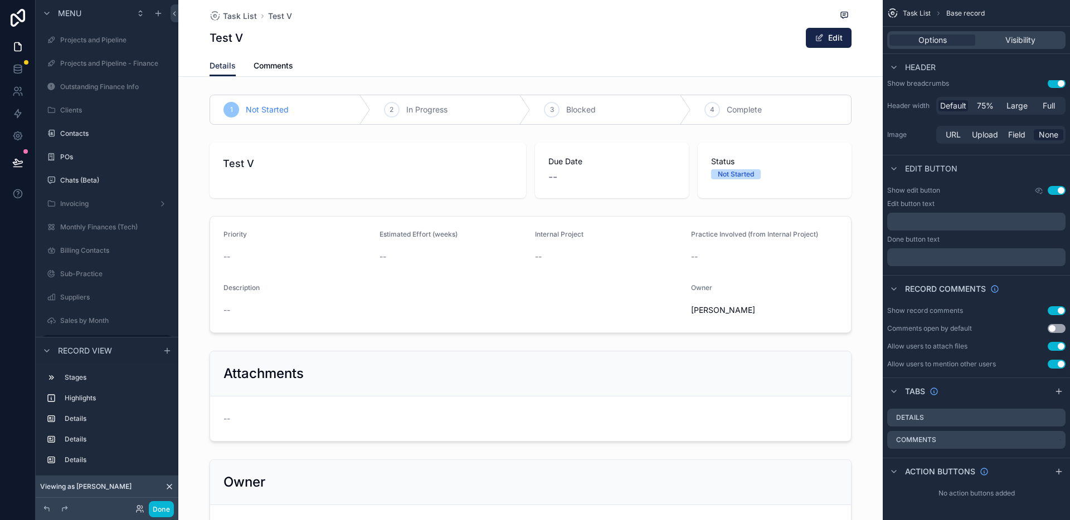
scroll to position [96, 0]
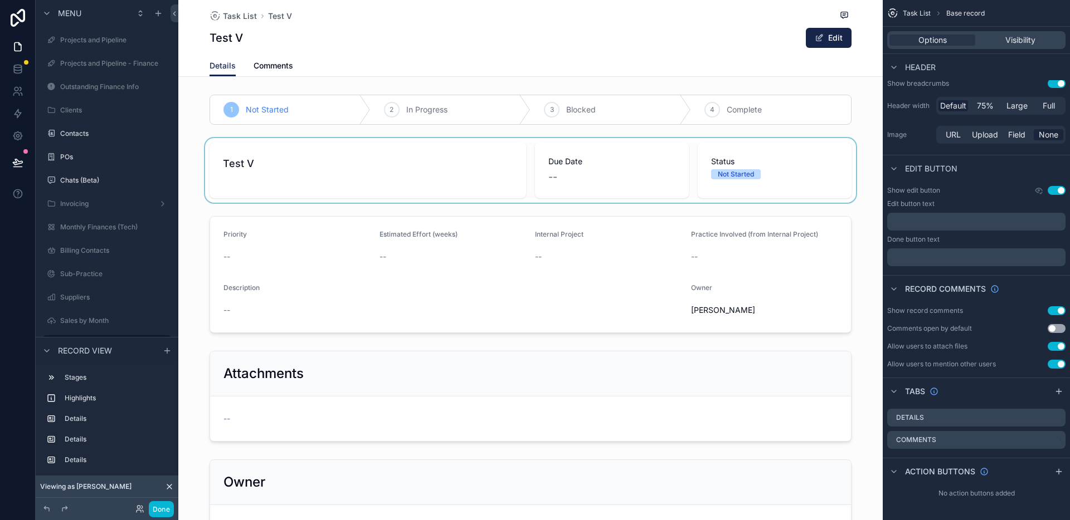
click at [296, 173] on div "scrollable content" at bounding box center [530, 170] width 704 height 65
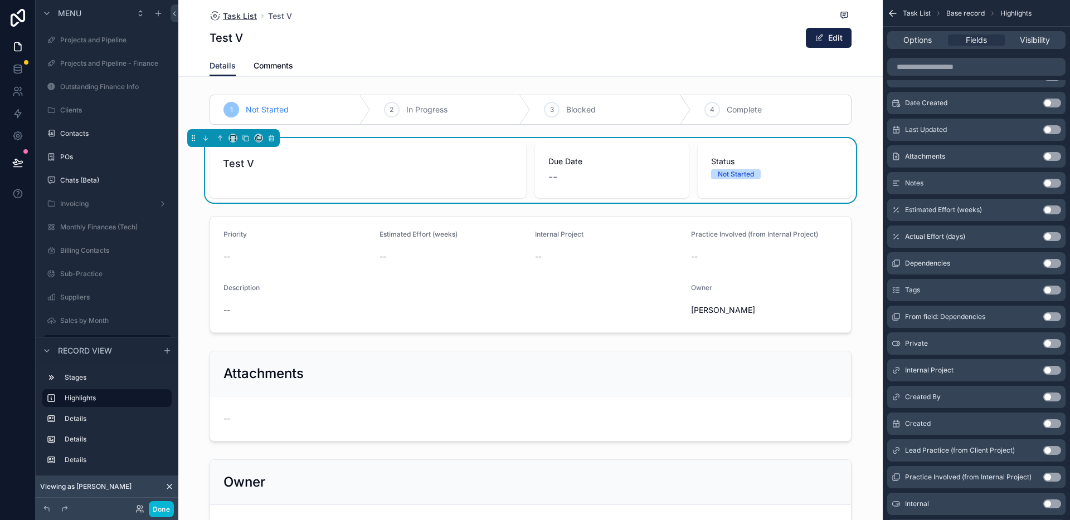
click at [240, 16] on span "Task List" at bounding box center [240, 16] width 34 height 11
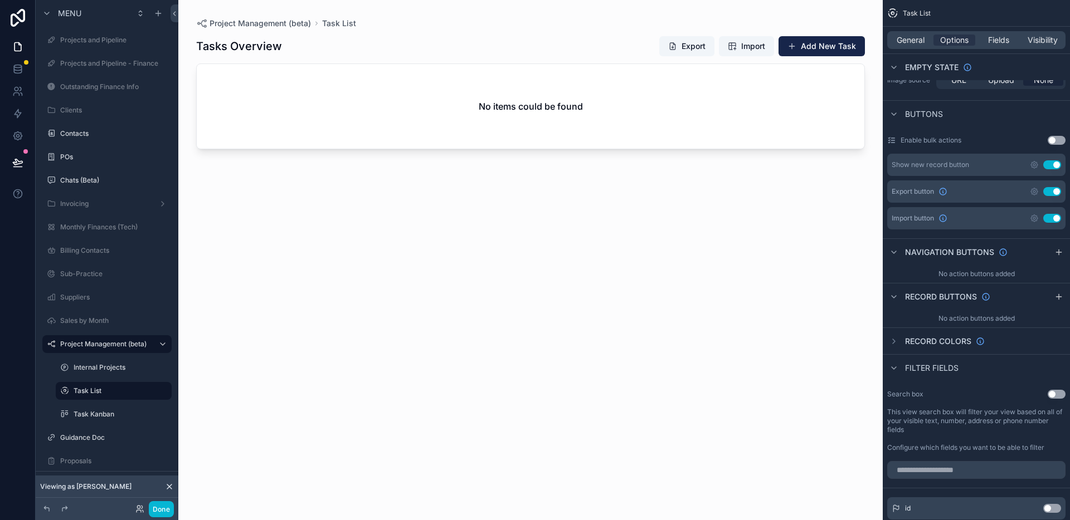
click at [517, 142] on div "No items could be found" at bounding box center [531, 106] width 668 height 85
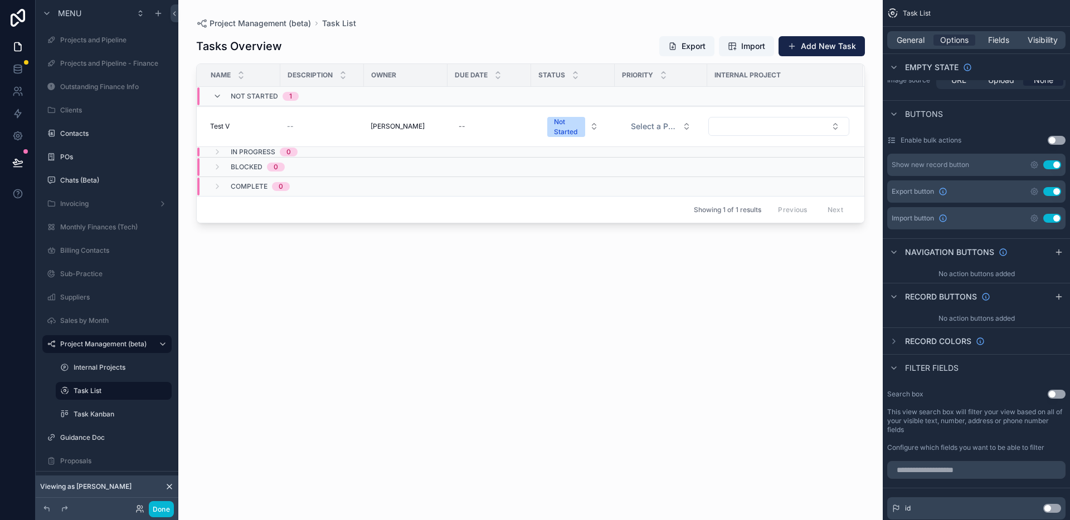
click at [542, 280] on div "Tasks Overview Export Import Add New Task Name Description Owner Due Date Statu…" at bounding box center [530, 268] width 669 height 478
click at [467, 125] on div "--" at bounding box center [489, 127] width 70 height 18
click at [673, 322] on div "Tasks Overview Export Import Add New Task Name Description Owner Due Date Statu…" at bounding box center [530, 268] width 669 height 478
click at [637, 288] on div "Tasks Overview Export Import Add New Task Name Description Owner Due Date Statu…" at bounding box center [530, 268] width 669 height 478
click at [819, 48] on button "Add New Task" at bounding box center [821, 46] width 86 height 20
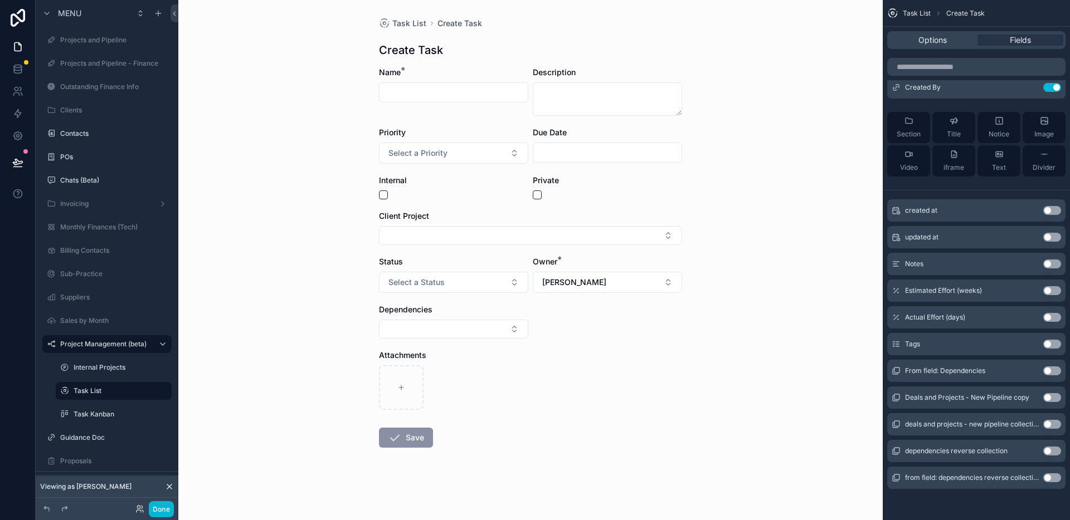
click at [754, 181] on div "Task List Create Task Create Task Name * Description Priority Select a Priority…" at bounding box center [530, 260] width 704 height 520
click at [421, 237] on button "Select Button" at bounding box center [530, 235] width 303 height 19
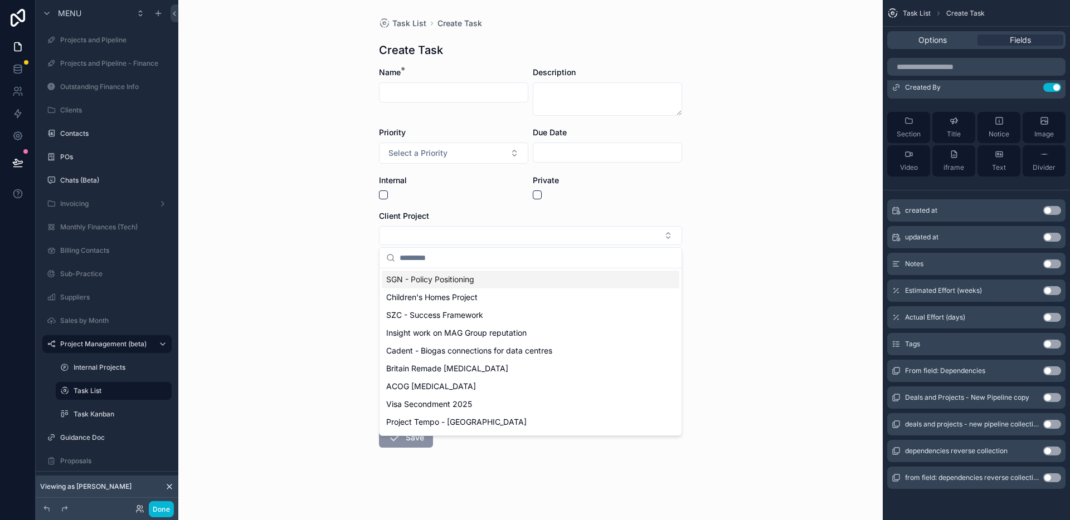
click at [427, 283] on span "SGN - Policy Positioning" at bounding box center [430, 279] width 88 height 11
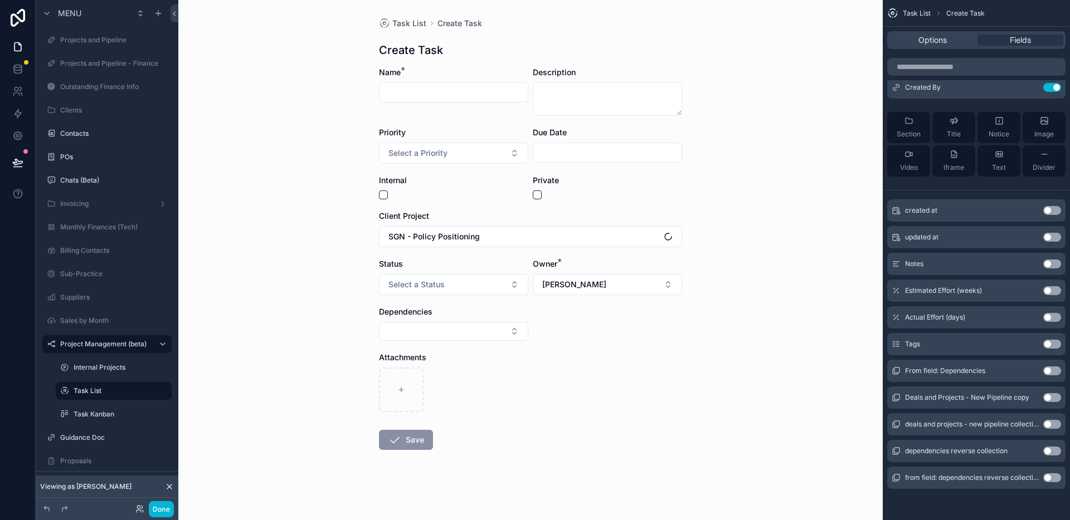
click at [742, 319] on div "Task List Create Task Create Task Name * Description Priority Select a Priority…" at bounding box center [530, 260] width 704 height 520
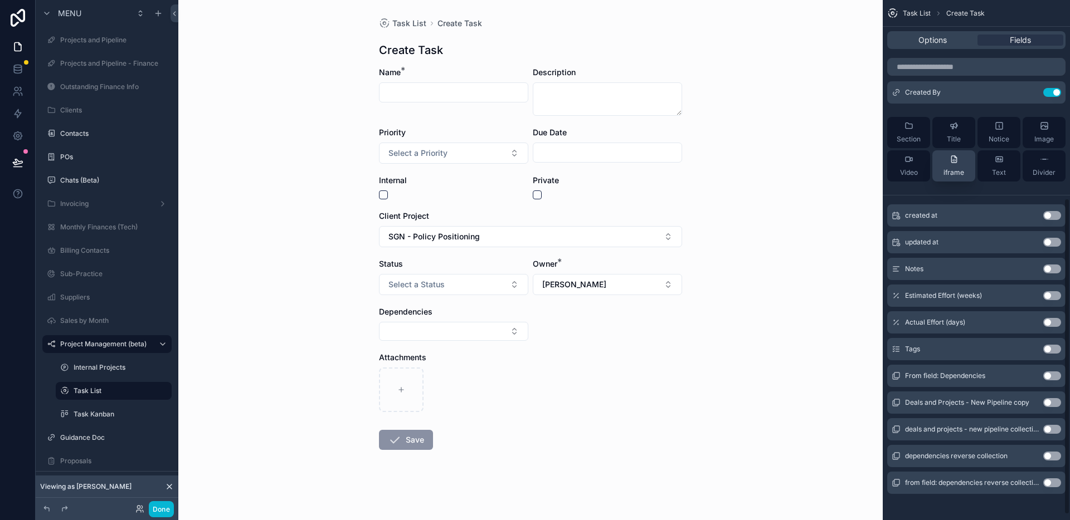
scroll to position [332, 0]
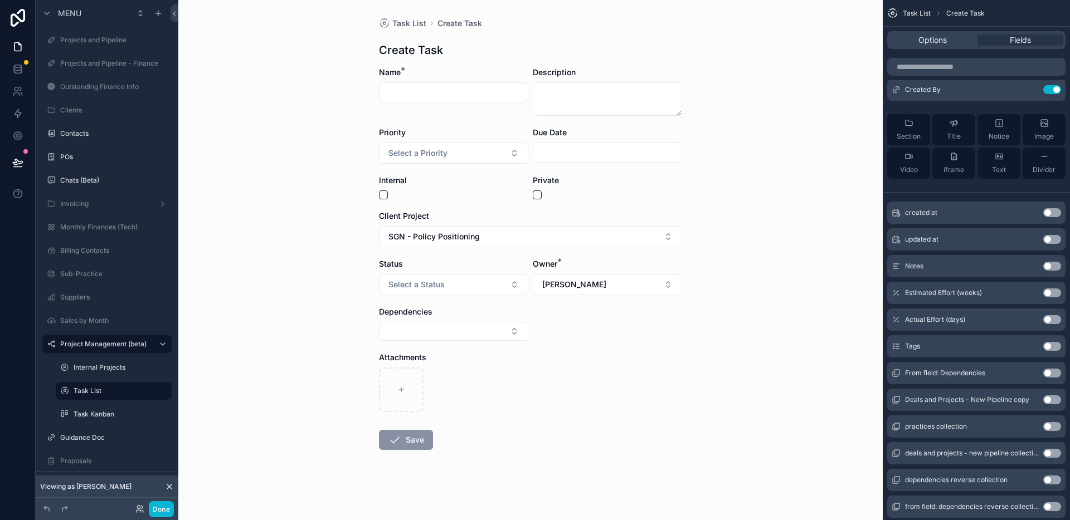
click at [697, 346] on div "Task List Create Task Create Task Name * Description Priority Select a Priority…" at bounding box center [530, 260] width 704 height 520
click at [266, 112] on div "Task List Create Task Create Task Name * Description Priority Select a Priority…" at bounding box center [530, 260] width 704 height 520
click at [16, 64] on icon at bounding box center [17, 69] width 11 height 11
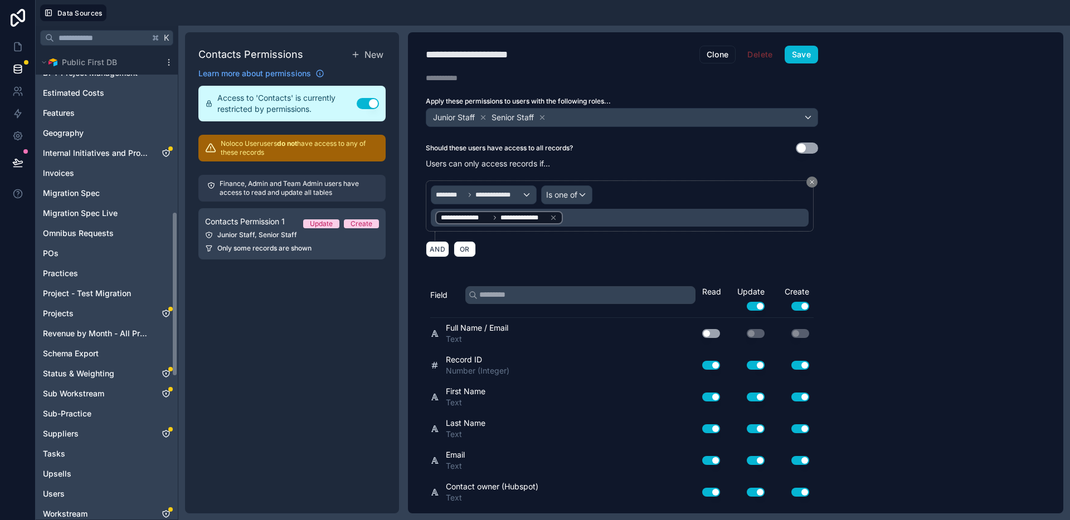
scroll to position [471, 0]
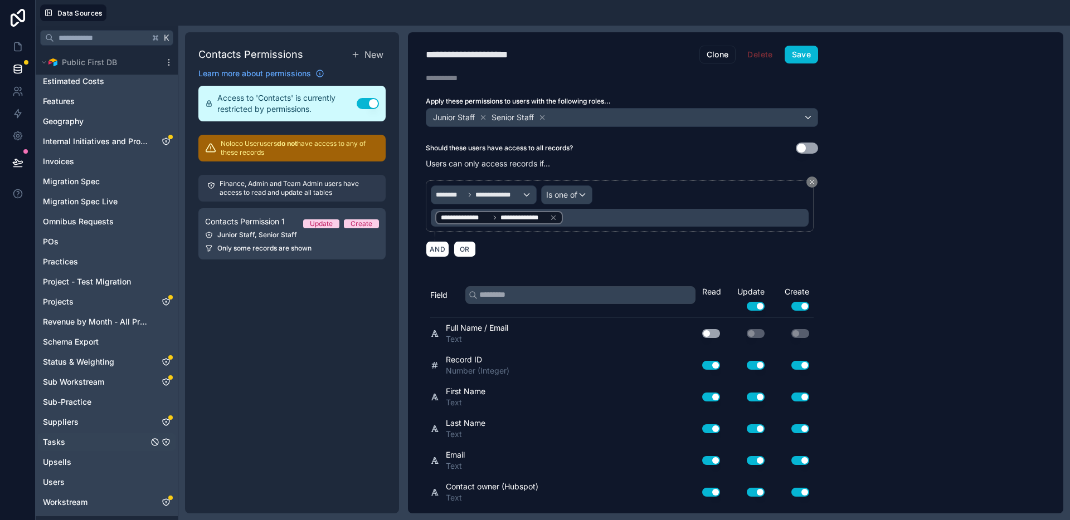
click at [69, 441] on div "Tasks" at bounding box center [107, 443] width 138 height 18
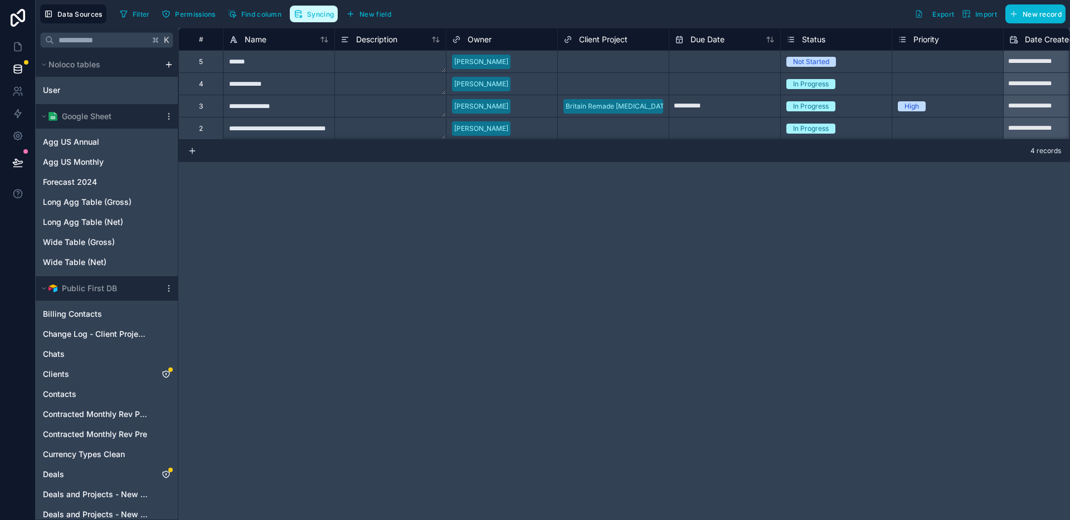
click at [327, 19] on button "Syncing" at bounding box center [314, 14] width 48 height 17
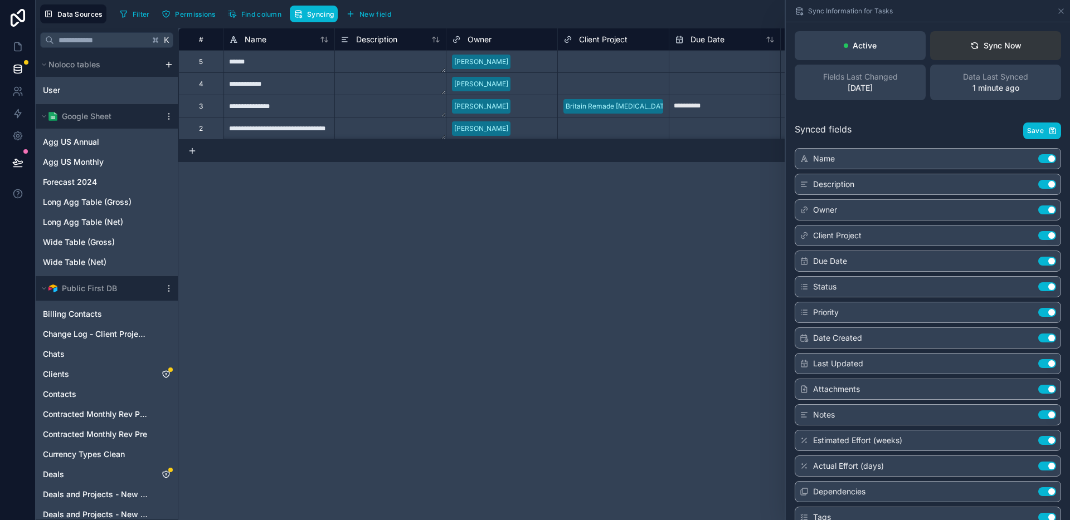
click at [974, 43] on icon at bounding box center [974, 44] width 6 height 3
click at [482, 237] on div "**********" at bounding box center [624, 274] width 892 height 493
click at [22, 46] on icon at bounding box center [17, 46] width 11 height 11
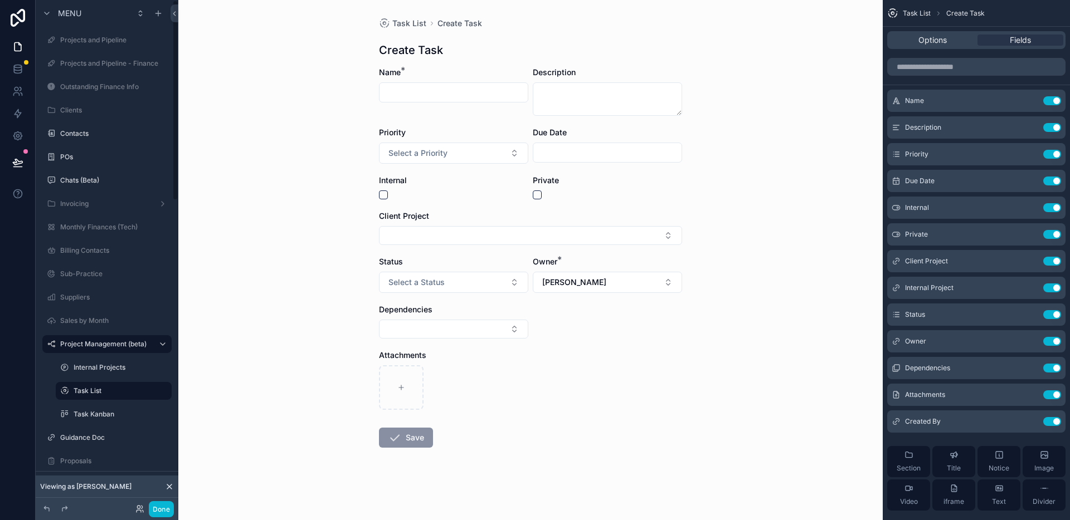
click at [774, 180] on div "Task List Create Task Create Task Name * Description Priority Select a Priority…" at bounding box center [530, 260] width 704 height 520
click at [289, 345] on div "Task List Create Task Create Task Name * Description Priority Select a Priority…" at bounding box center [530, 260] width 704 height 520
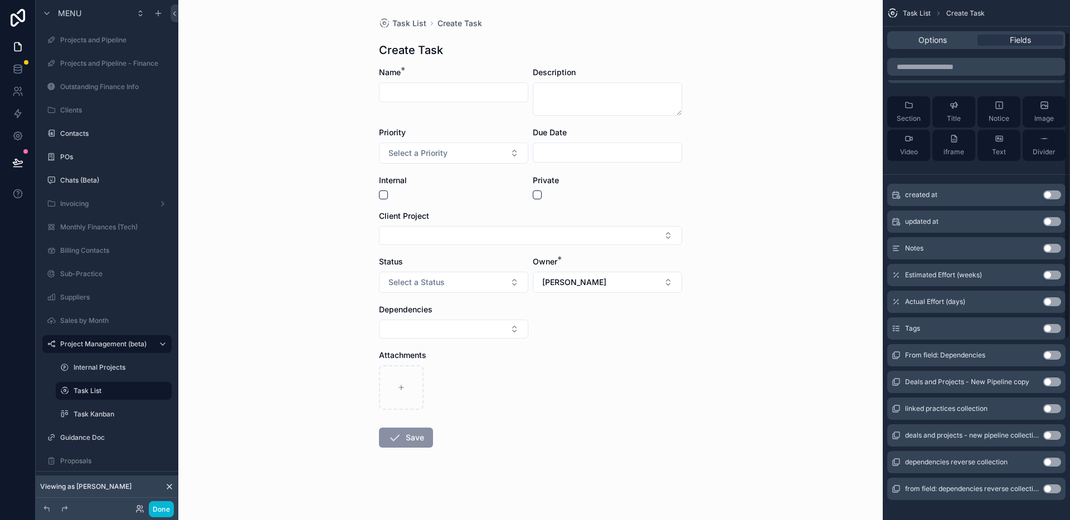
scroll to position [361, 0]
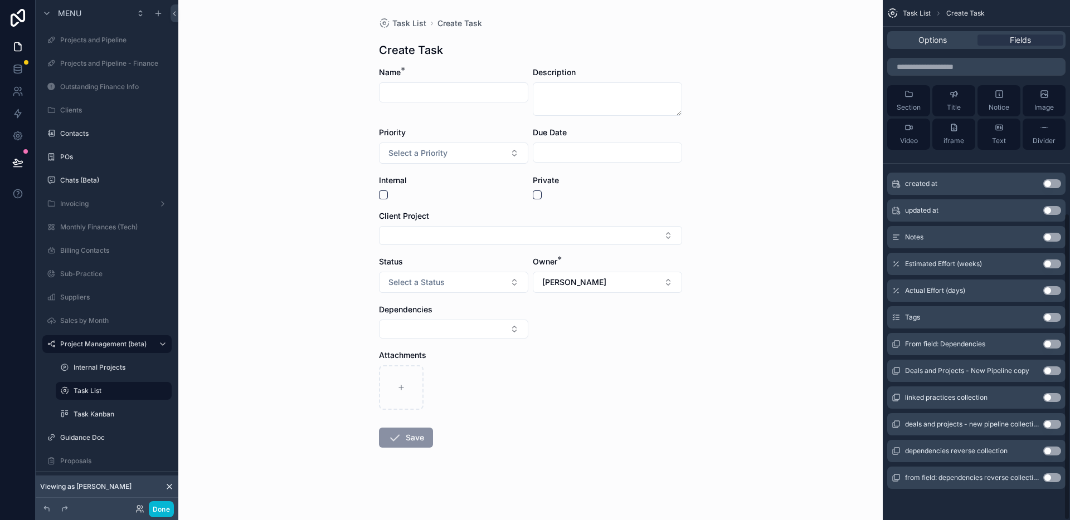
click at [1055, 398] on button "Use setting" at bounding box center [1052, 397] width 18 height 9
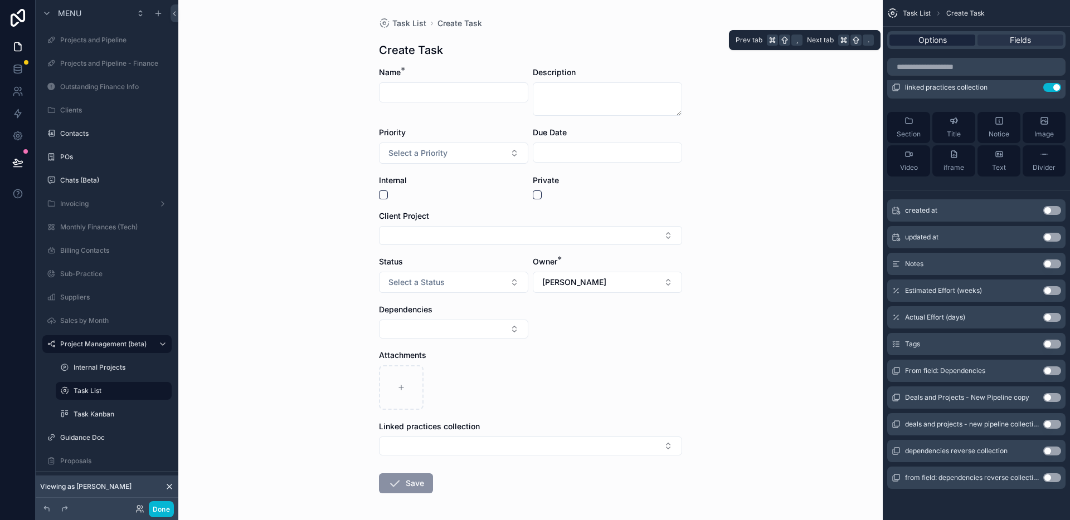
click at [936, 36] on span "Options" at bounding box center [932, 40] width 28 height 11
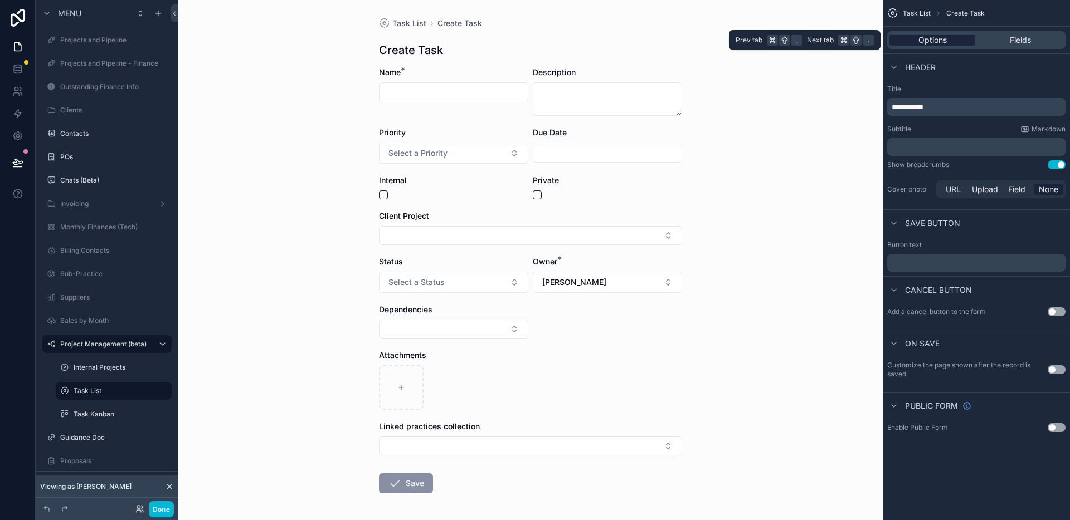
scroll to position [0, 0]
click at [1016, 41] on span "Fields" at bounding box center [1020, 40] width 21 height 11
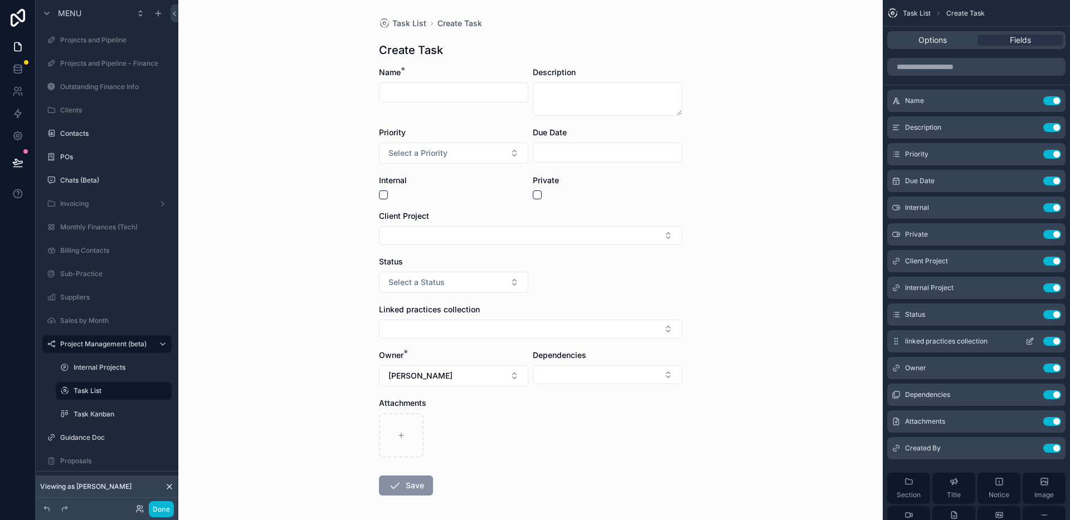
click at [1031, 341] on icon "scrollable content" at bounding box center [1031, 340] width 4 height 4
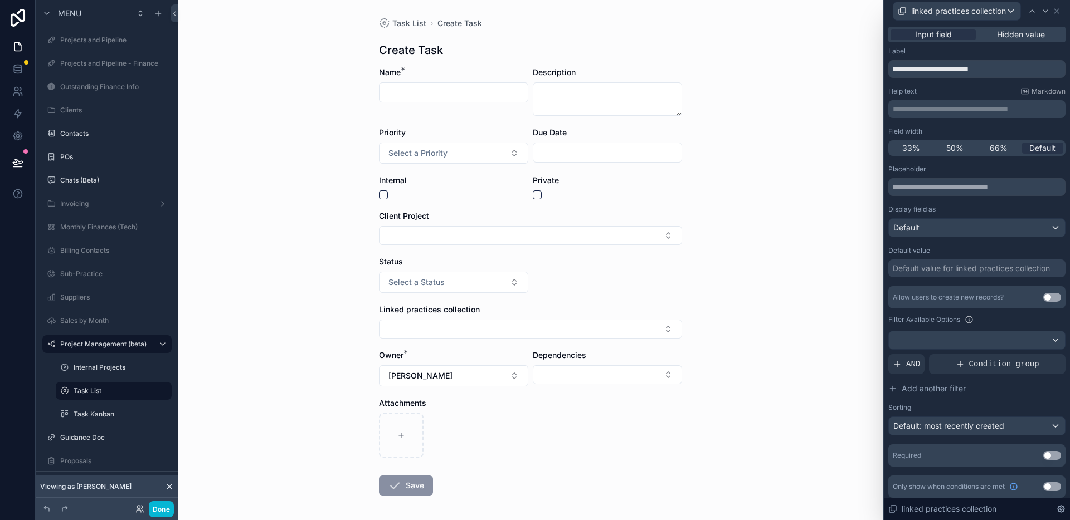
click at [1020, 27] on div "Input field Hidden value" at bounding box center [976, 35] width 177 height 16
click at [1011, 36] on span "Hidden value" at bounding box center [1021, 34] width 48 height 11
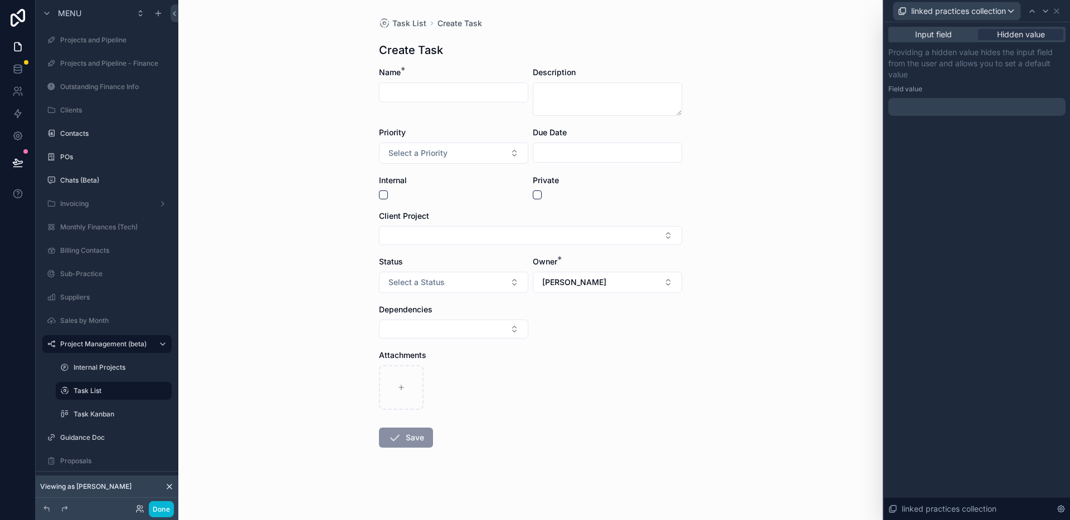
click at [931, 104] on div at bounding box center [976, 107] width 177 height 18
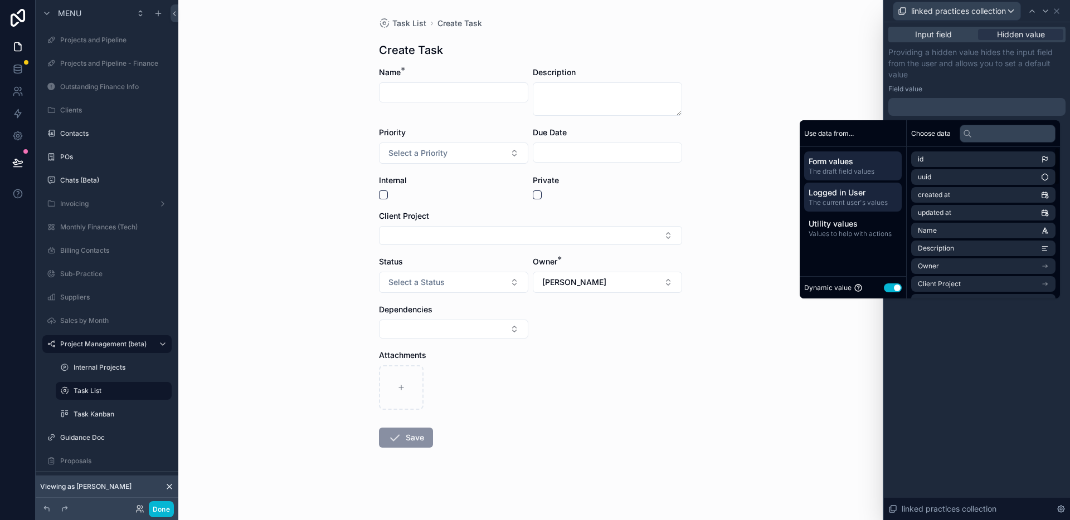
click at [841, 203] on span "The current user's values" at bounding box center [853, 202] width 89 height 9
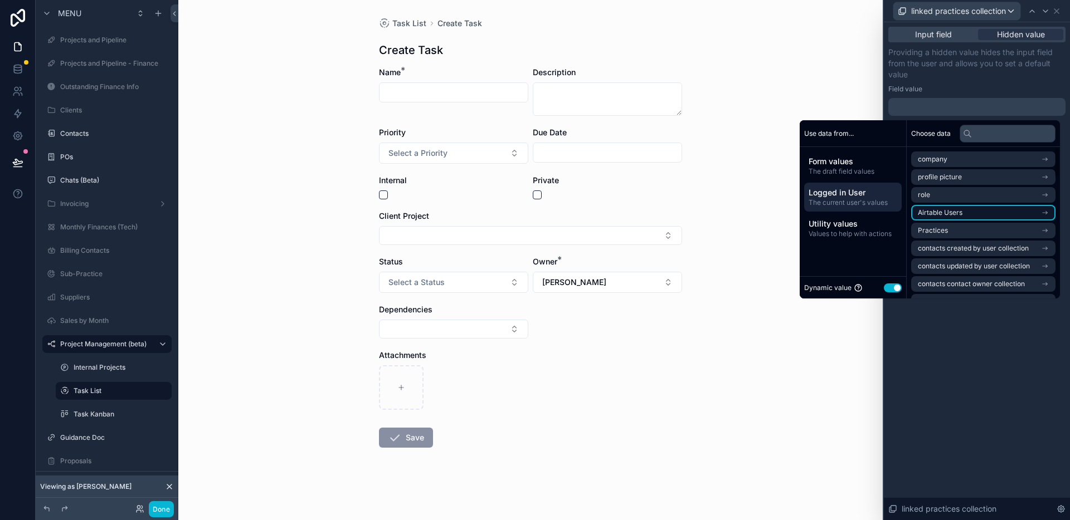
click at [944, 215] on span "Airtable Users" at bounding box center [940, 212] width 45 height 9
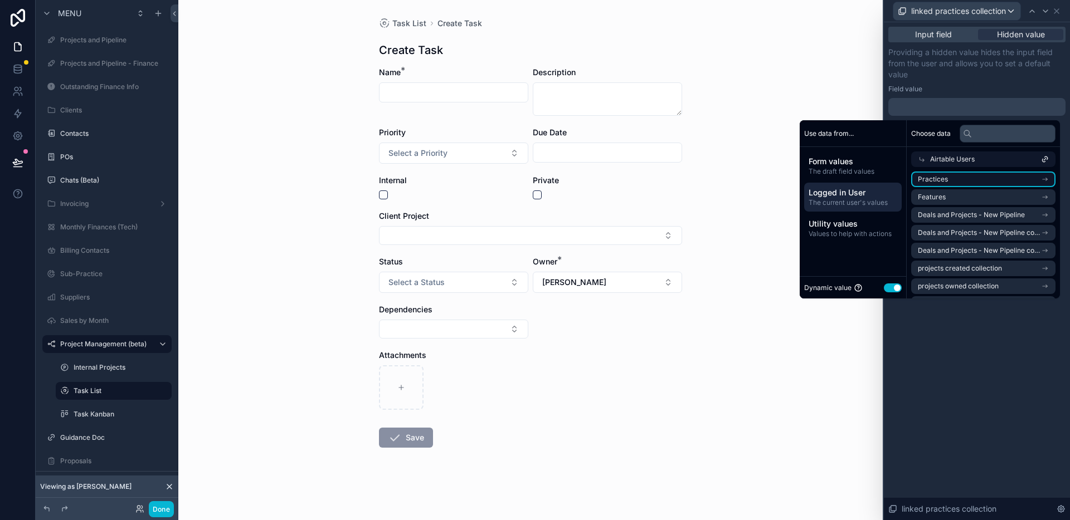
click at [972, 178] on li "Practices" at bounding box center [983, 180] width 144 height 16
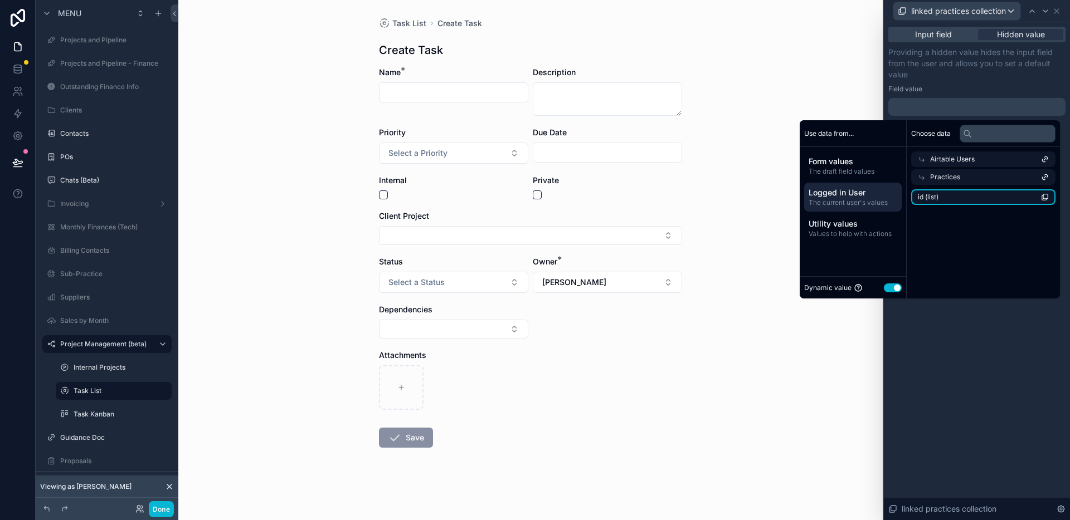
click at [969, 196] on li "id (list)" at bounding box center [983, 197] width 144 height 16
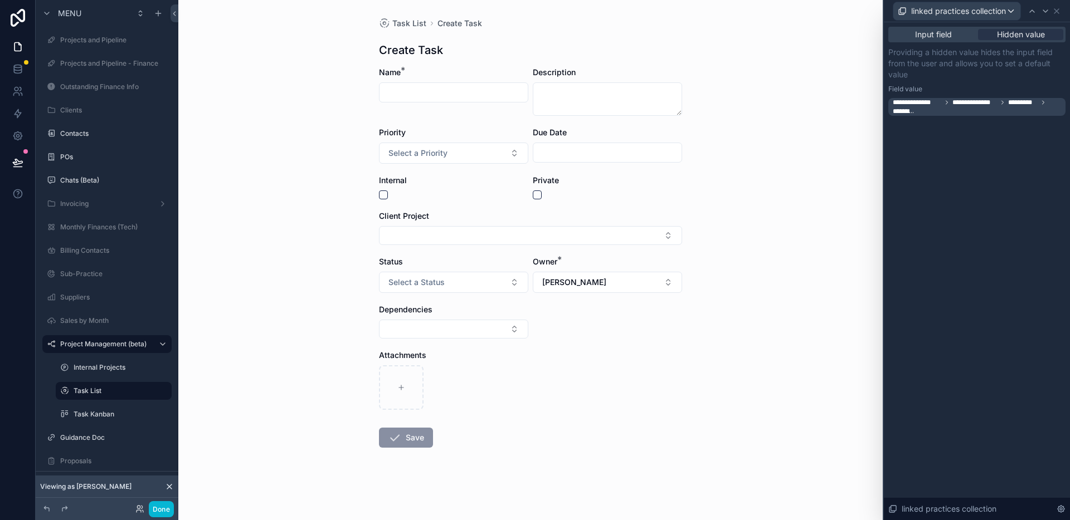
click at [999, 328] on div "**********" at bounding box center [977, 271] width 186 height 498
click at [939, 43] on div "**********" at bounding box center [976, 71] width 177 height 89
click at [937, 35] on span "Input field" at bounding box center [933, 34] width 37 height 11
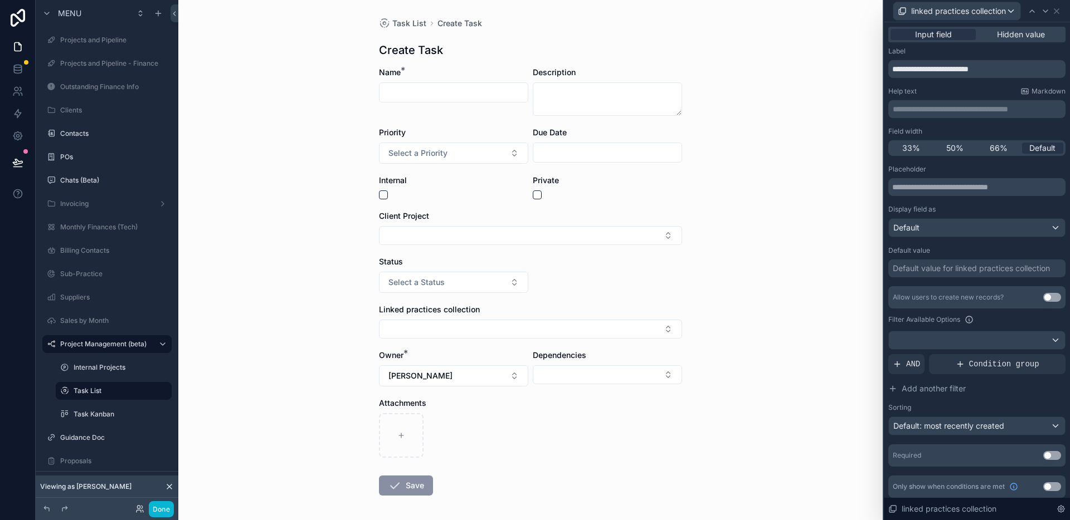
click at [981, 270] on div "Default value for linked practices collection" at bounding box center [971, 268] width 157 height 11
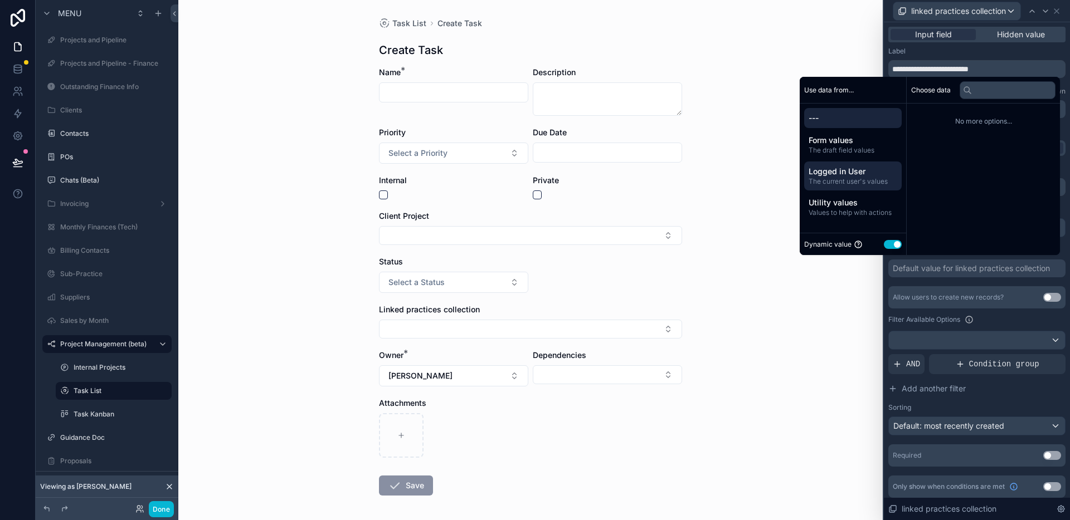
click at [853, 181] on span "The current user's values" at bounding box center [853, 181] width 89 height 9
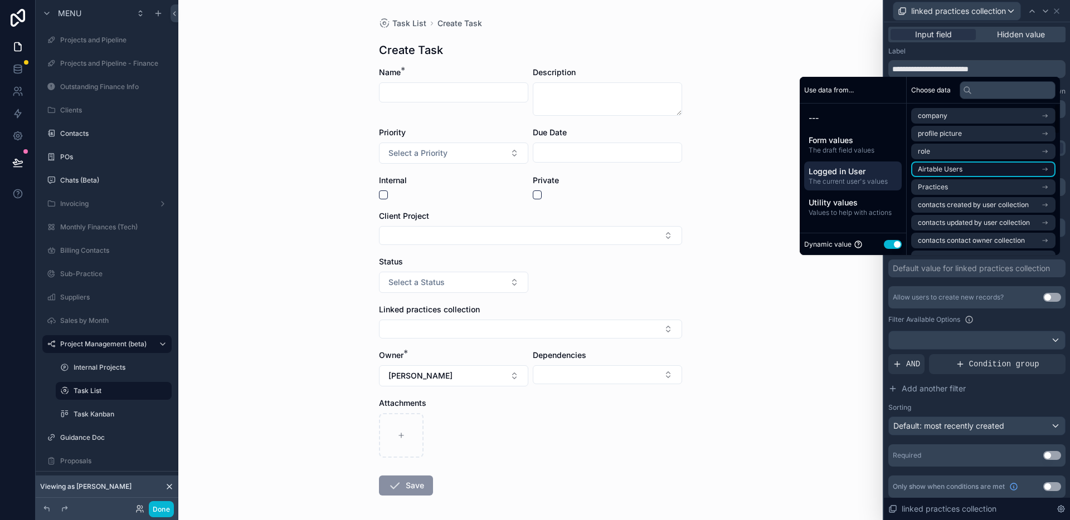
click at [975, 170] on li "Airtable Users" at bounding box center [983, 170] width 144 height 16
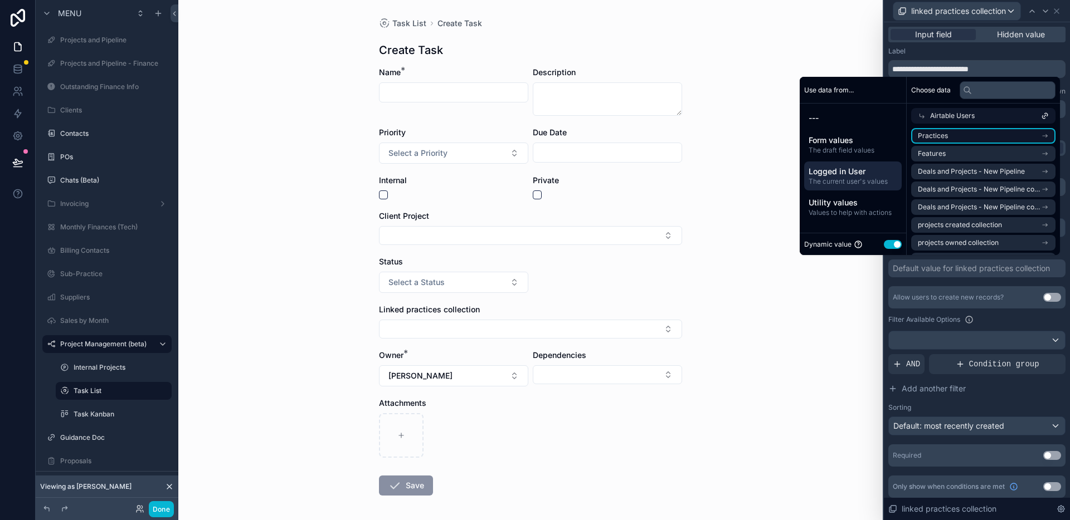
click at [970, 137] on li "Practices" at bounding box center [983, 136] width 144 height 16
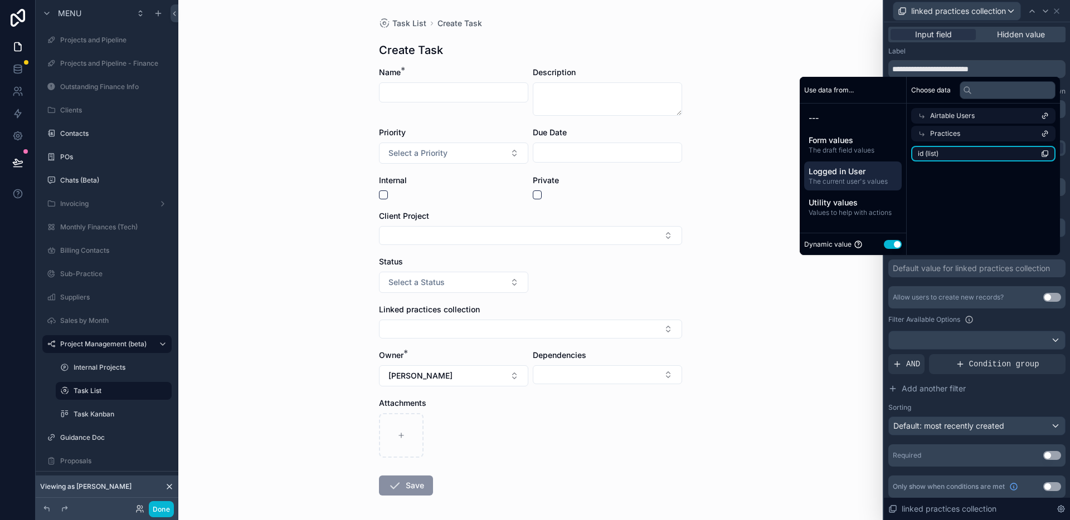
click at [951, 155] on li "id (list)" at bounding box center [983, 154] width 144 height 16
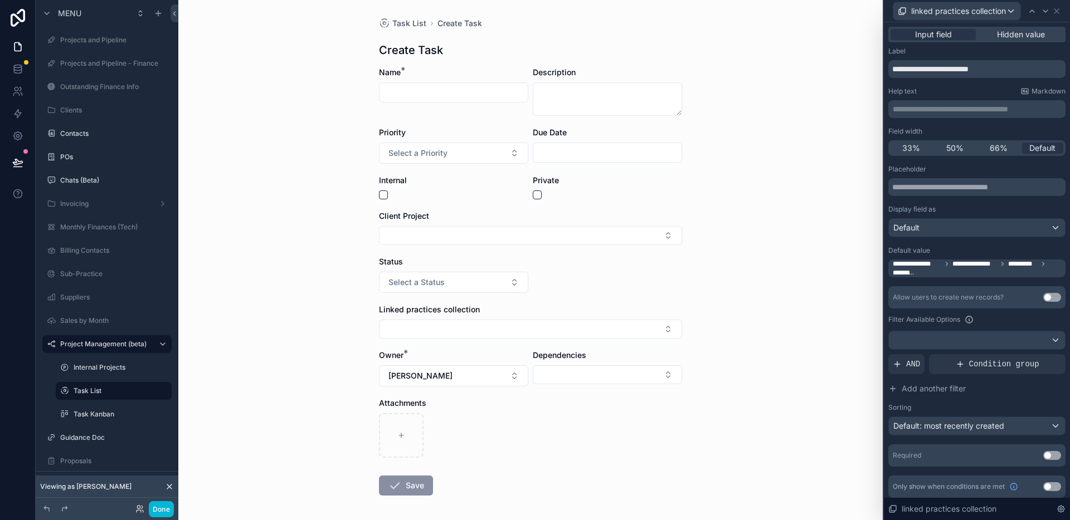
click at [792, 338] on div "Task List Create Task Create Task Name * Description Priority Select a Priority…" at bounding box center [530, 260] width 704 height 520
click at [666, 331] on button "Select Button" at bounding box center [530, 329] width 303 height 19
click at [737, 327] on div "Task List Create Task Create Task Name * Description Priority Select a Priority…" at bounding box center [530, 260] width 704 height 520
click at [660, 333] on button "Select Button" at bounding box center [530, 329] width 303 height 19
click at [745, 314] on div "Task List Create Task Create Task Name * Description Priority Select a Priority…" at bounding box center [530, 260] width 704 height 520
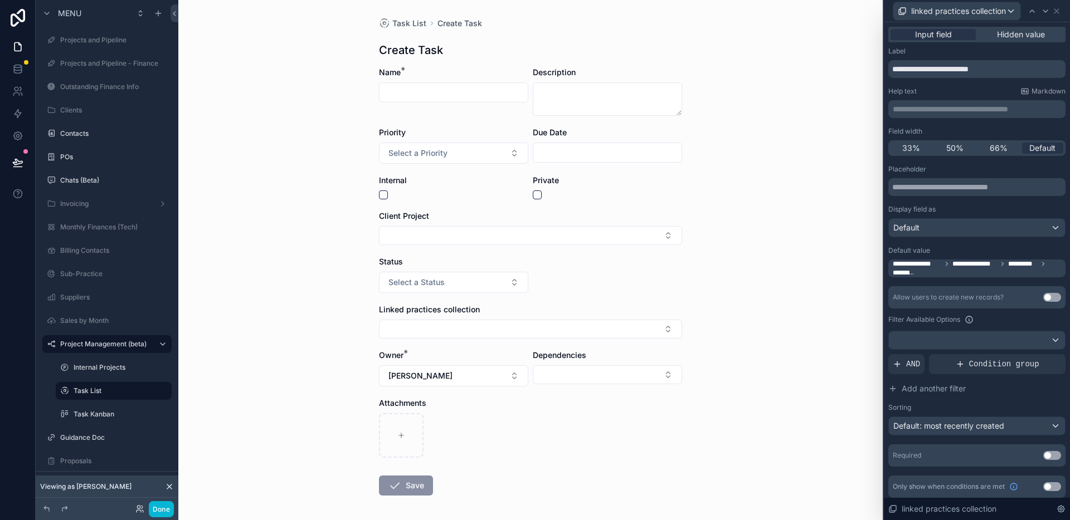
click at [741, 227] on div "Task List Create Task Create Task Name * Description Priority Select a Priority…" at bounding box center [530, 260] width 704 height 520
click at [1060, 9] on icon at bounding box center [1056, 11] width 9 height 9
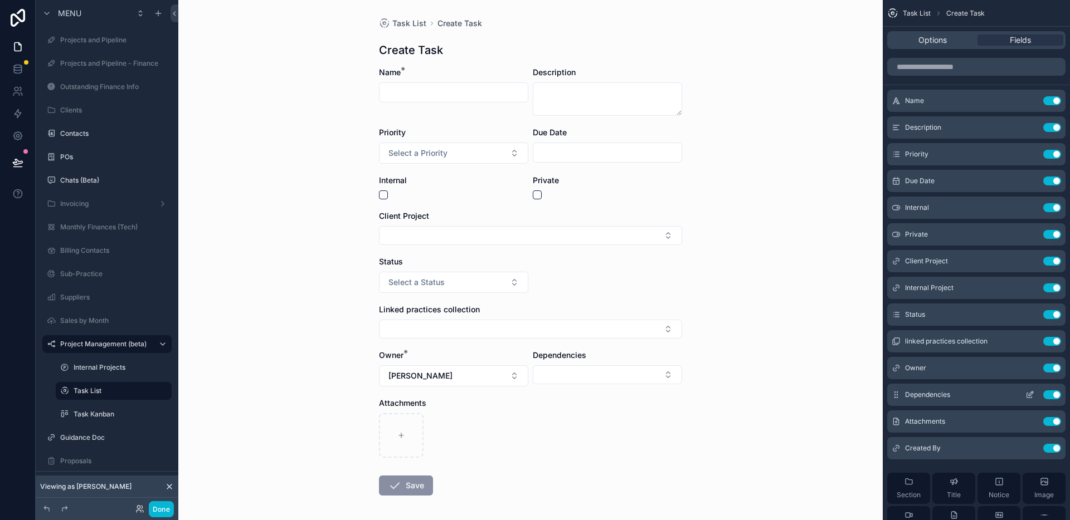
click at [1054, 391] on button "Use setting" at bounding box center [1052, 395] width 18 height 9
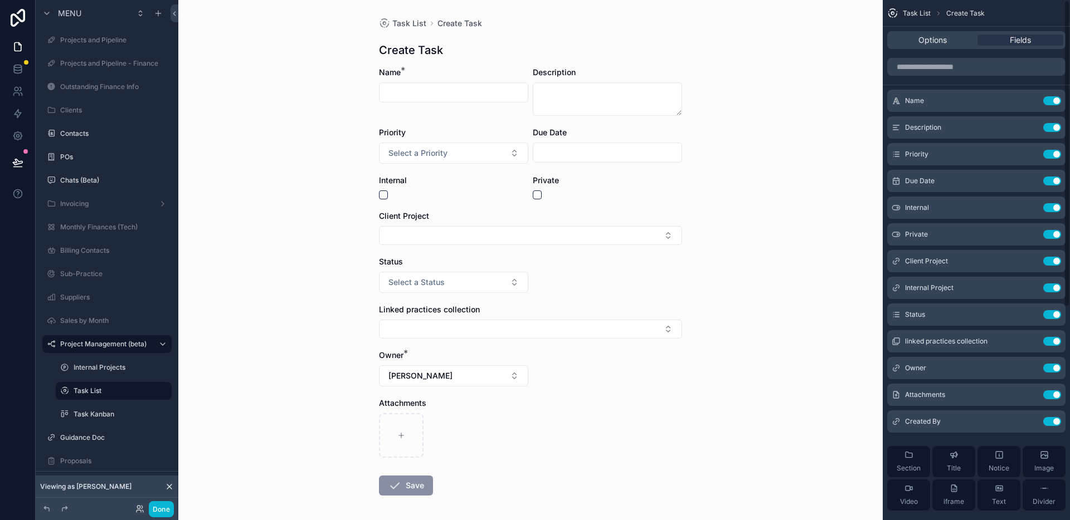
click at [743, 352] on div "Task List Create Task Create Task Name * Description Priority Select a Priority…" at bounding box center [530, 260] width 704 height 520
click at [1028, 344] on icon "scrollable content" at bounding box center [1029, 342] width 5 height 5
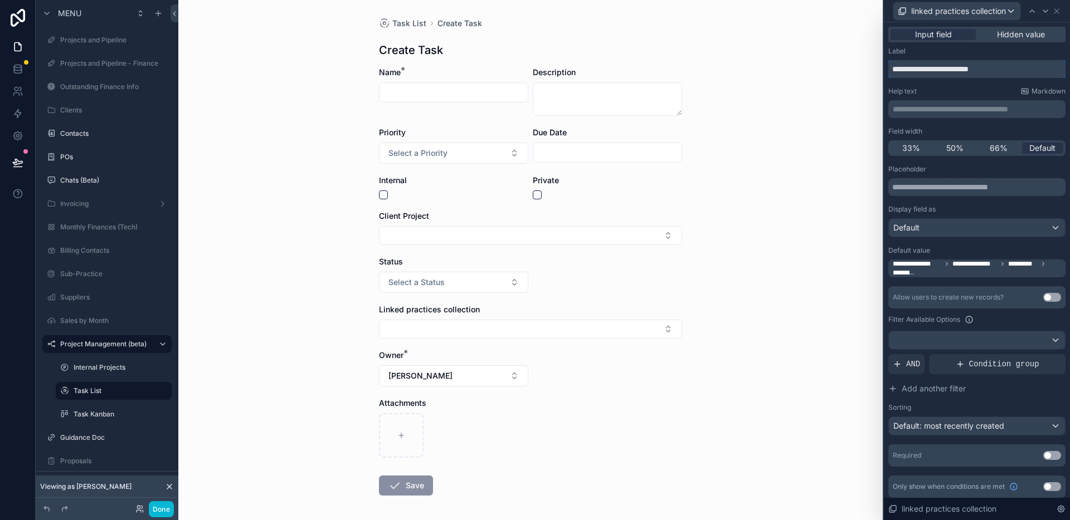
click at [1002, 66] on input "**********" at bounding box center [976, 69] width 177 height 18
drag, startPoint x: 1012, startPoint y: 67, endPoint x: 887, endPoint y: 68, distance: 125.4
click at [887, 68] on div "**********" at bounding box center [977, 273] width 186 height 503
type input "********"
click at [965, 275] on span "**********" at bounding box center [978, 269] width 171 height 18
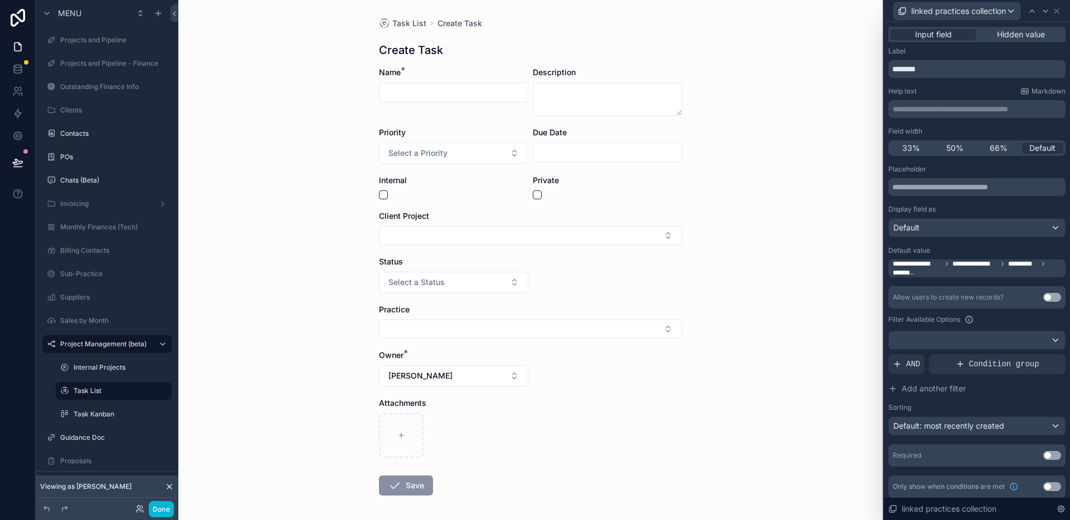
click at [952, 273] on span "**********" at bounding box center [978, 269] width 171 height 18
click at [943, 301] on div "Allow users to create new records?" at bounding box center [948, 297] width 111 height 9
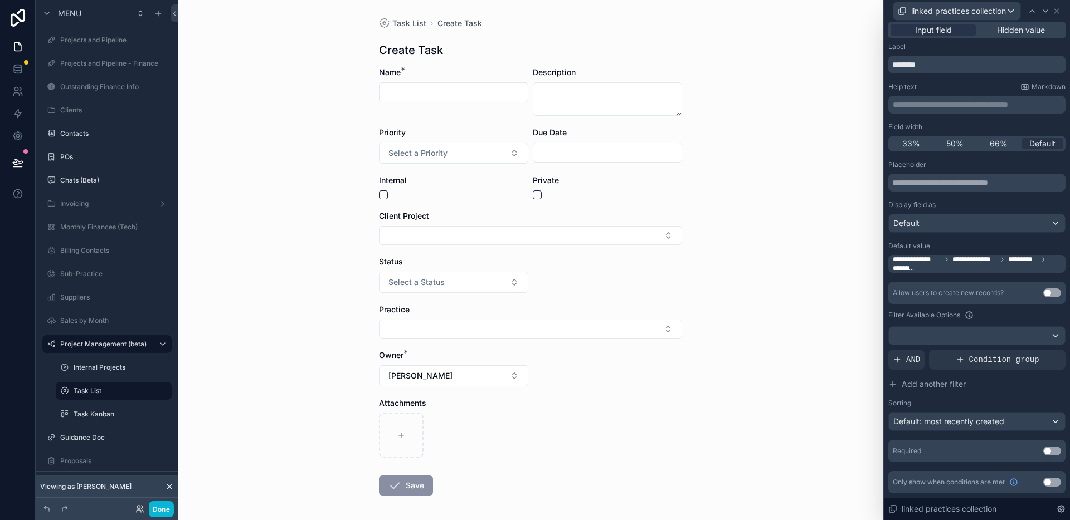
click at [1053, 481] on button "Use setting" at bounding box center [1052, 482] width 18 height 9
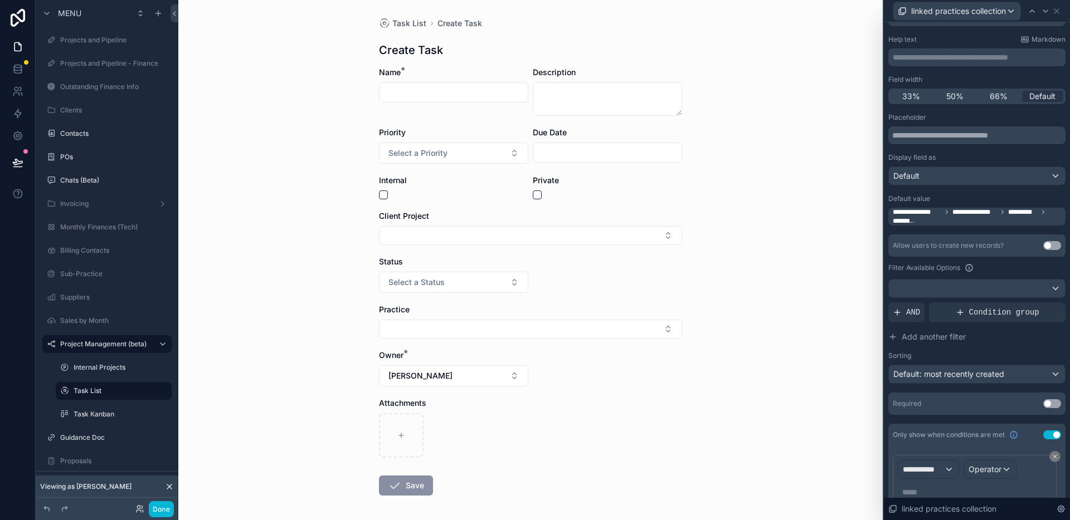
scroll to position [99, 0]
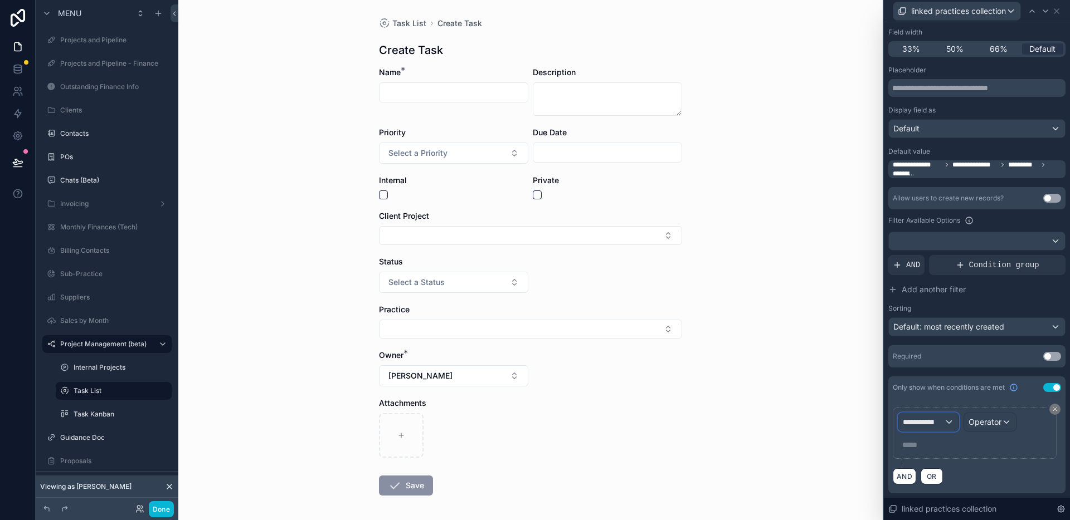
click at [943, 423] on span "**********" at bounding box center [923, 422] width 41 height 11
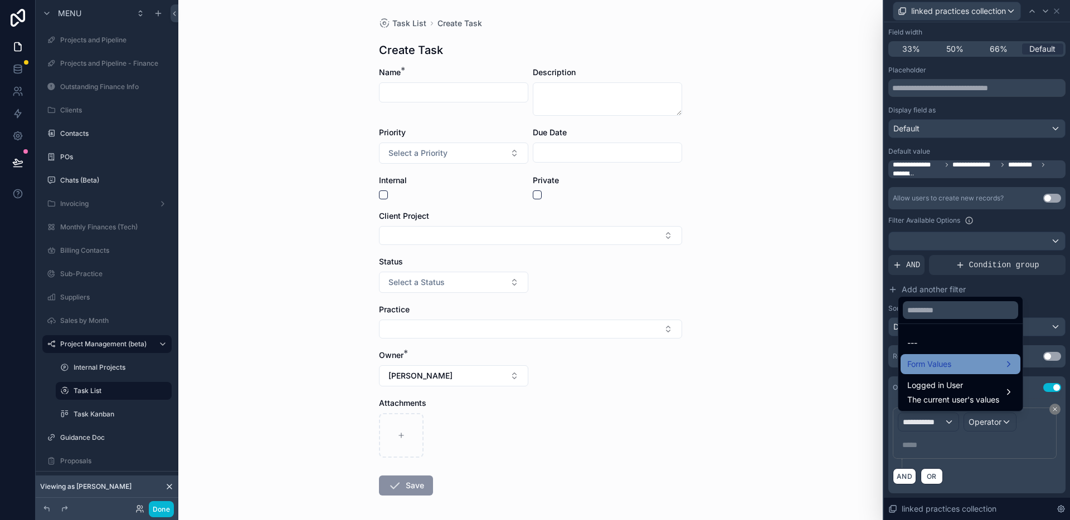
click at [943, 371] on div "Form Values" at bounding box center [960, 364] width 120 height 20
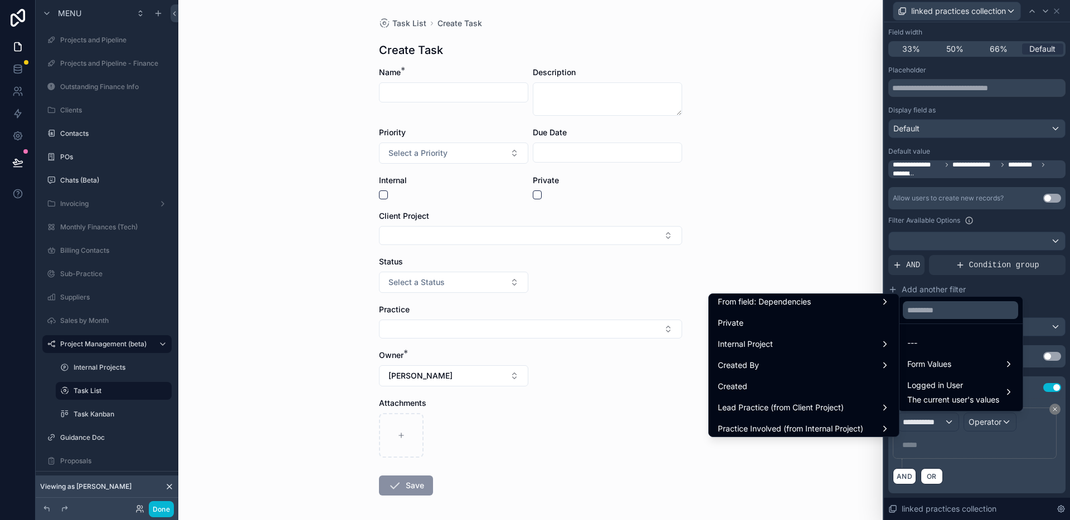
scroll to position [393, 0]
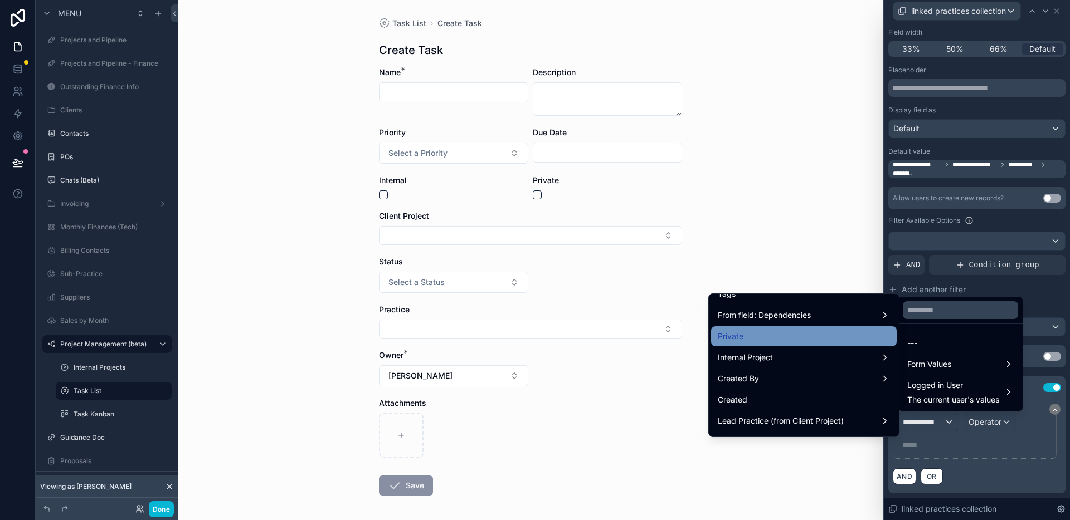
click at [762, 334] on div "Private" at bounding box center [804, 336] width 172 height 13
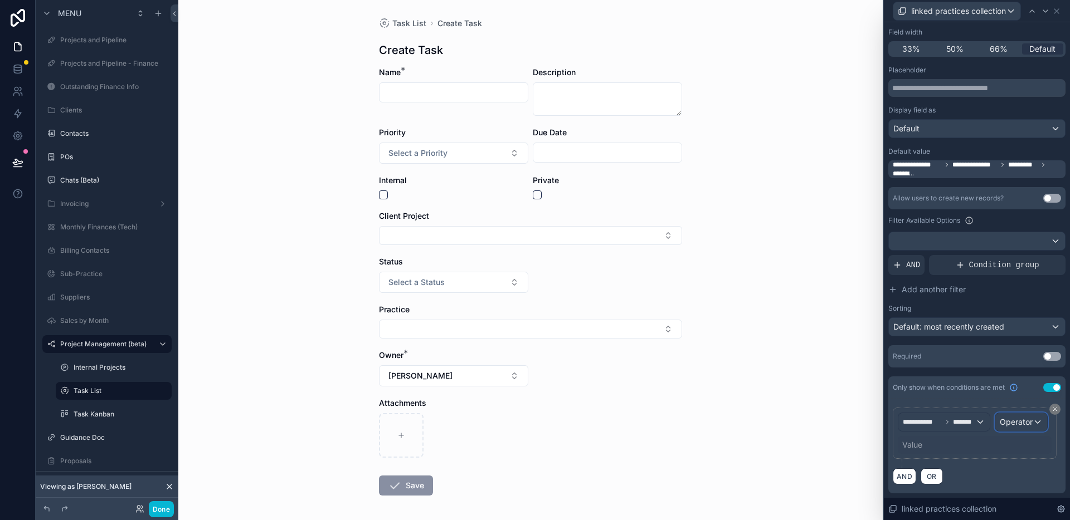
click at [1018, 421] on span "Operator" at bounding box center [1016, 421] width 33 height 9
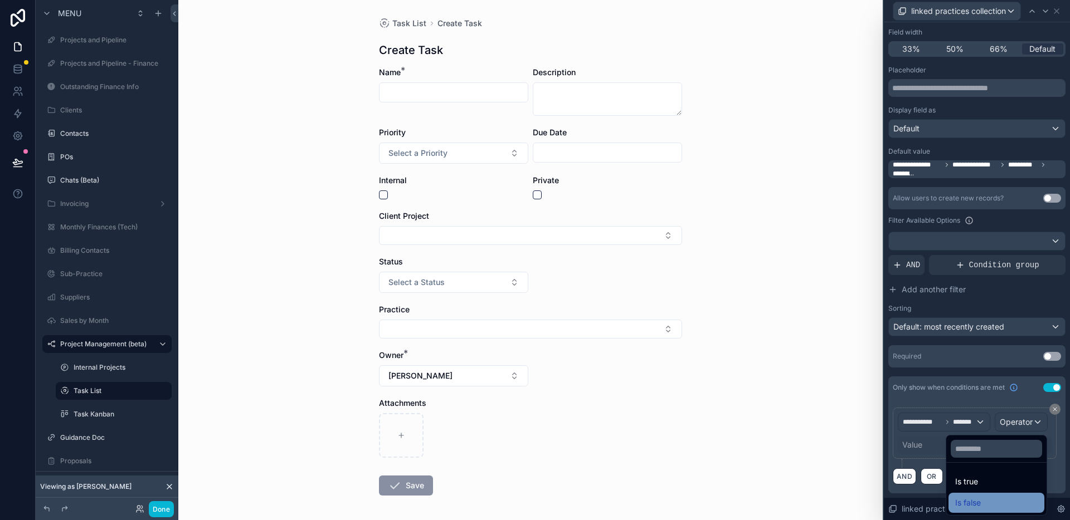
click at [968, 495] on div "Is false" at bounding box center [996, 503] width 96 height 20
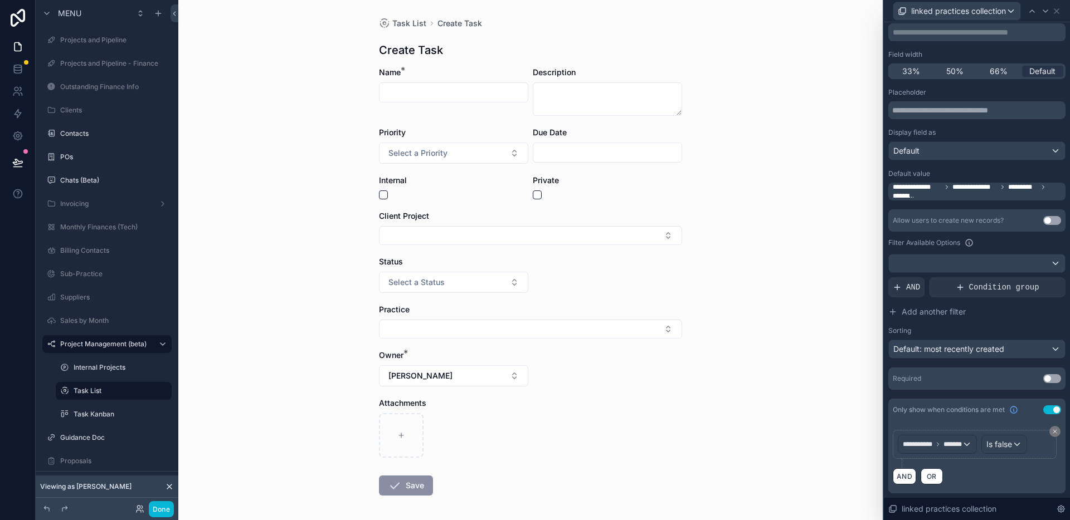
scroll to position [77, 0]
click at [651, 332] on button "Select Button" at bounding box center [530, 329] width 303 height 19
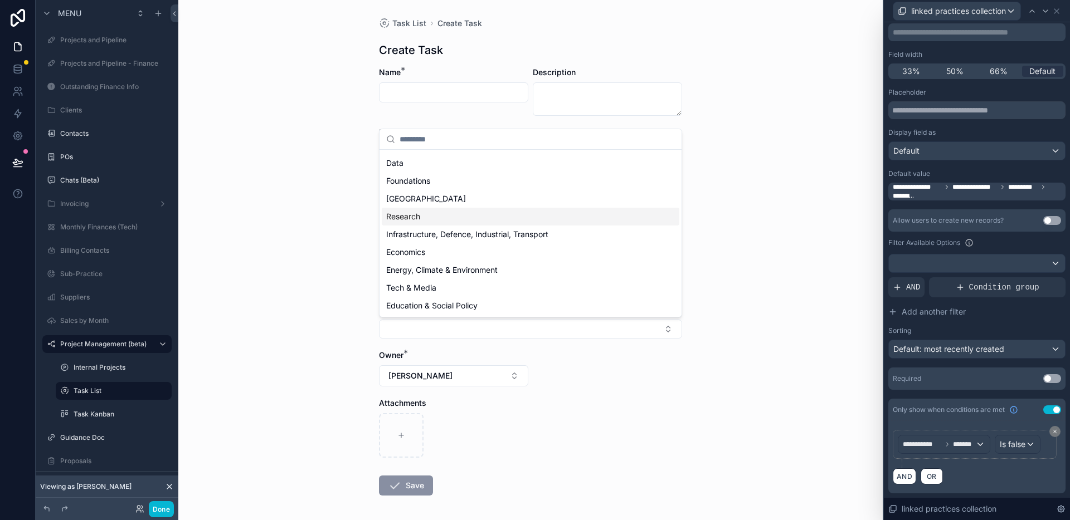
scroll to position [0, 0]
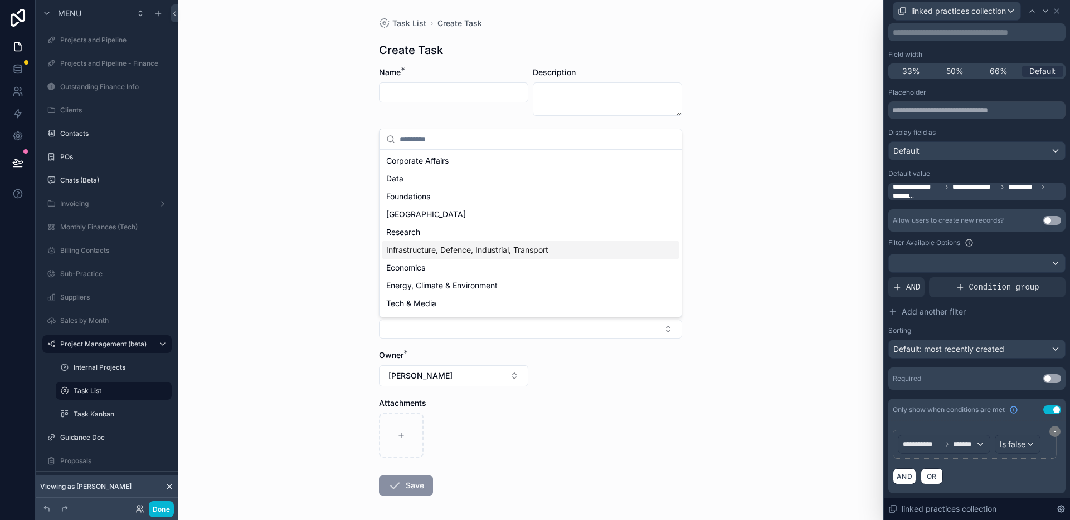
click at [797, 327] on div "Task List Create Task Create Task Name * Description Priority Select a Priority…" at bounding box center [530, 260] width 704 height 520
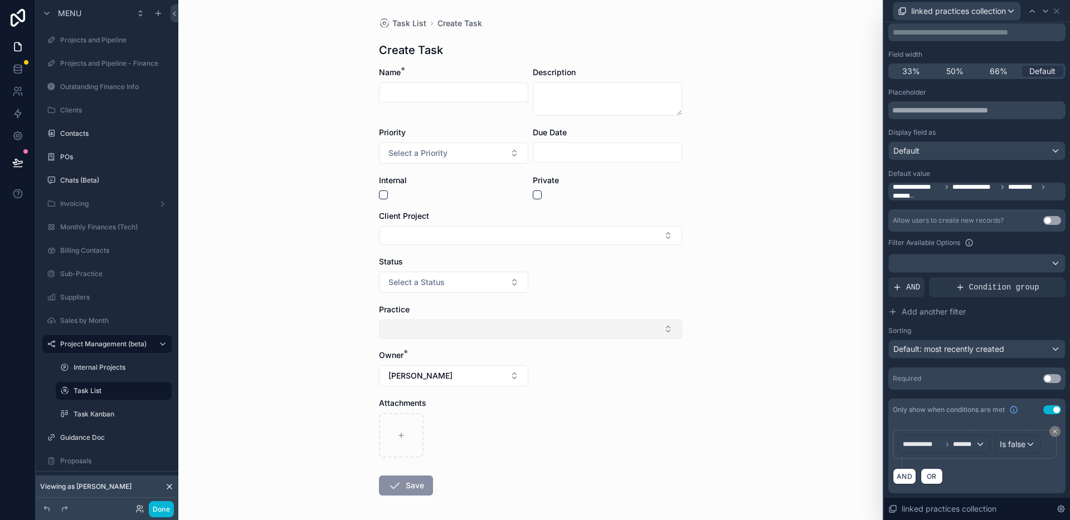
click at [668, 337] on button "Select Button" at bounding box center [530, 329] width 303 height 19
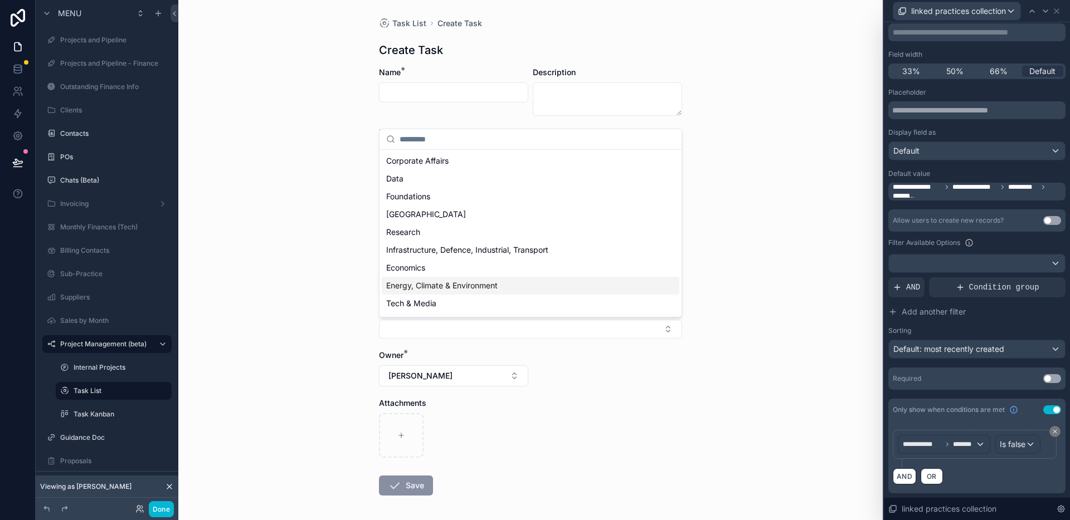
click at [589, 289] on div "Energy, Climate & Environment" at bounding box center [531, 286] width 298 height 18
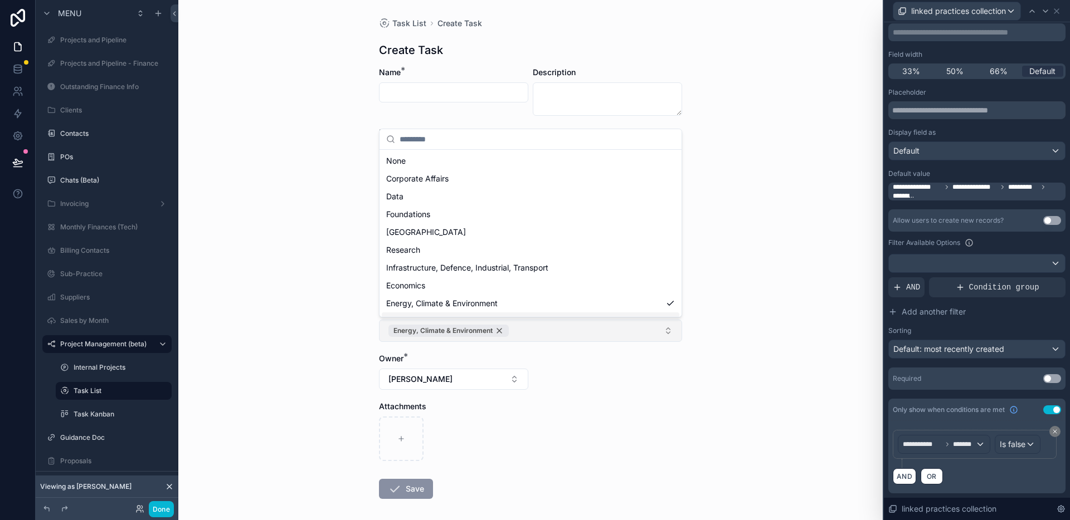
click at [499, 333] on div "Energy, Climate & Environment" at bounding box center [448, 331] width 120 height 12
click at [707, 308] on div "Task List Create Task Create Task Name * Description Priority Select a Priority…" at bounding box center [530, 260] width 704 height 520
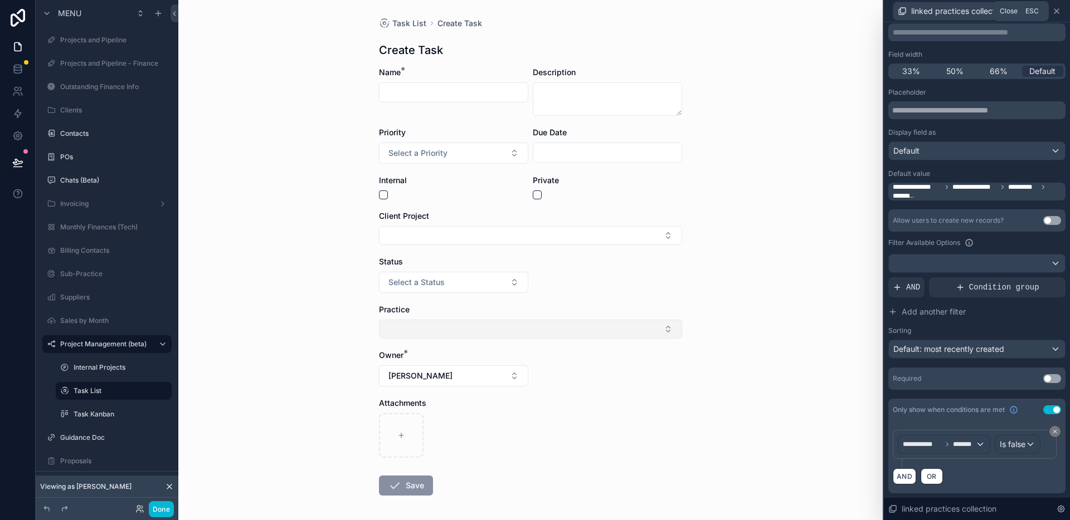
click at [1057, 10] on icon at bounding box center [1056, 11] width 4 height 4
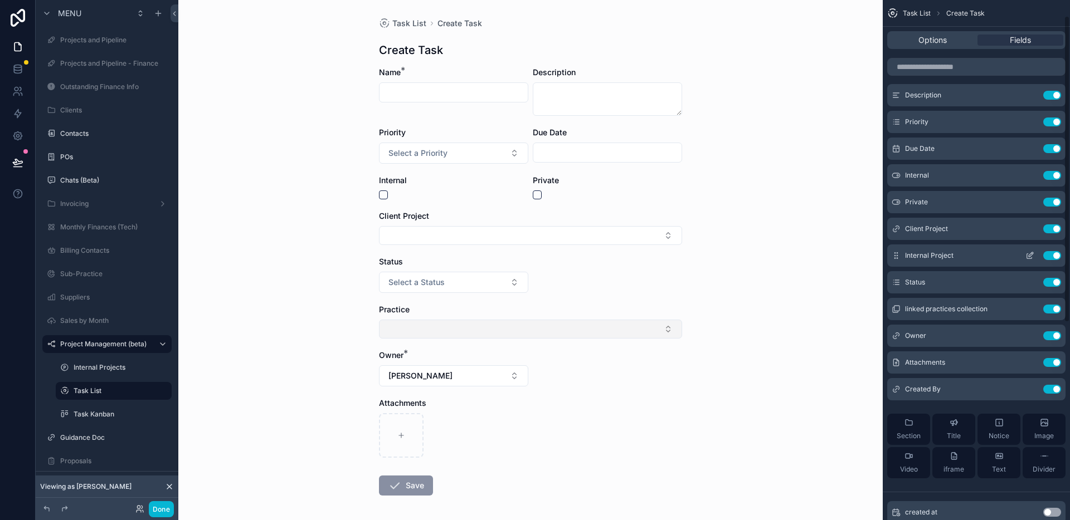
scroll to position [62, 0]
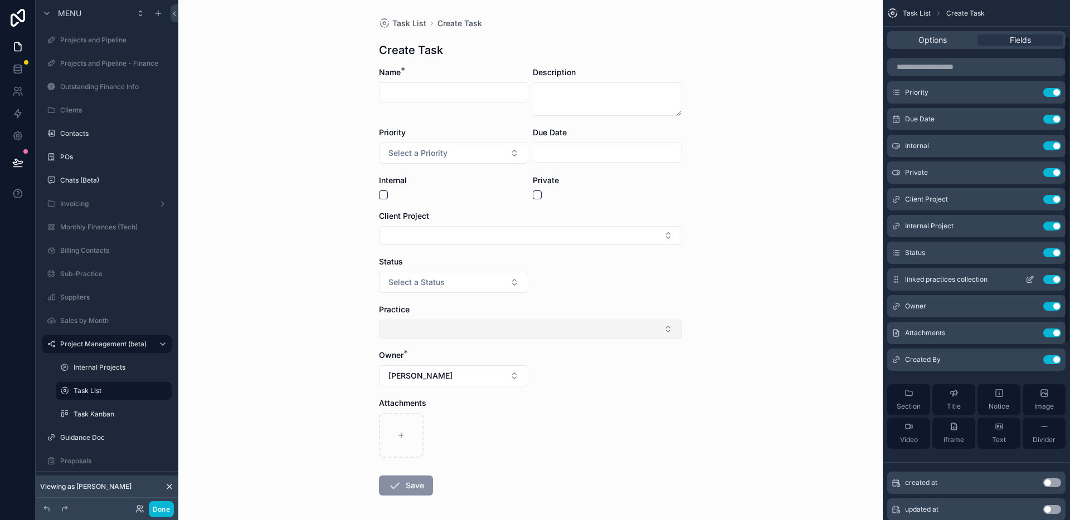
click at [1029, 279] on icon "scrollable content" at bounding box center [1031, 278] width 4 height 4
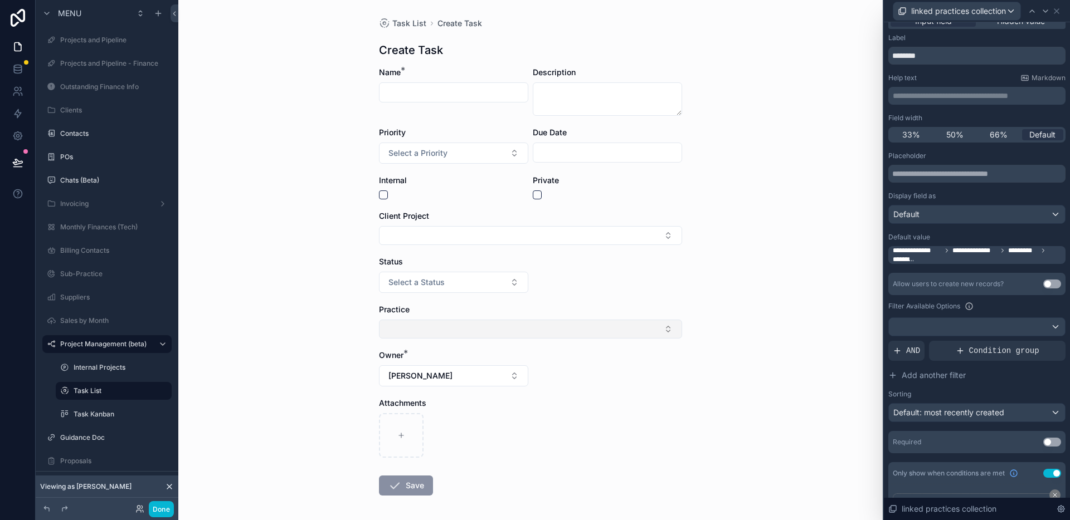
scroll to position [0, 0]
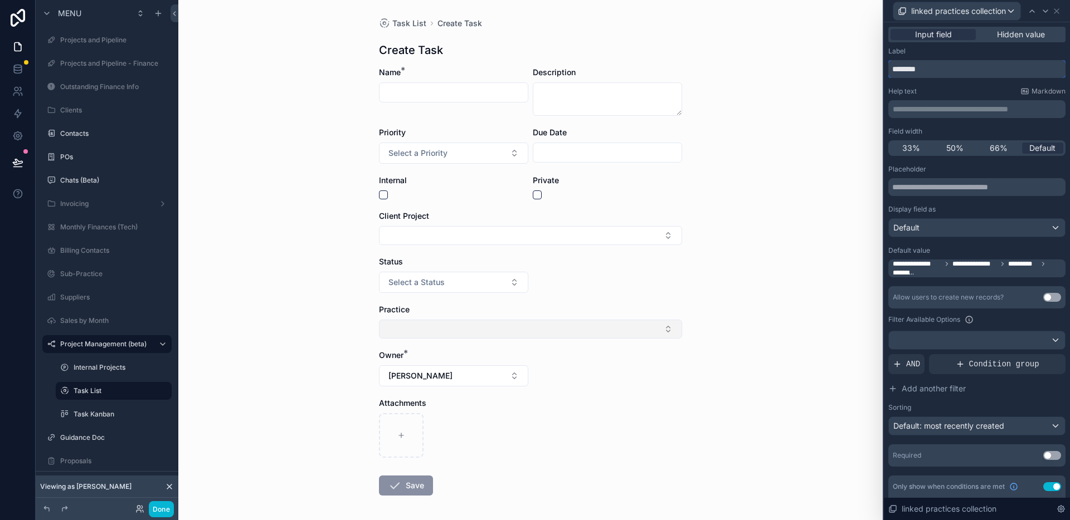
click at [963, 75] on input "********" at bounding box center [976, 69] width 177 height 18
click at [922, 69] on input "**********" at bounding box center [976, 69] width 177 height 18
click at [978, 69] on input "**********" at bounding box center [976, 69] width 177 height 18
type input "**********"
click at [1058, 9] on icon at bounding box center [1056, 11] width 9 height 9
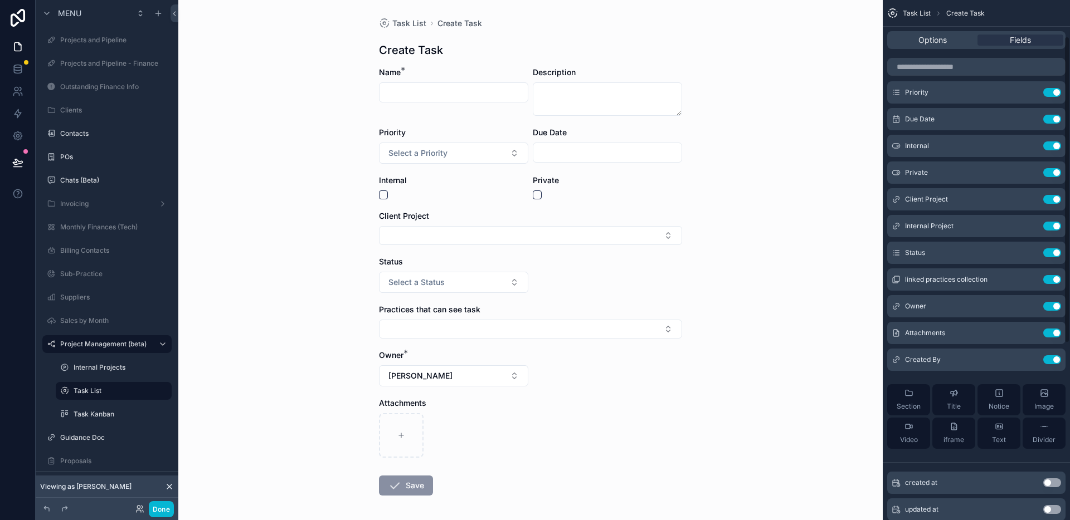
click at [813, 240] on div "Task List Create Task Create Task Name * Description Priority Select a Priority…" at bounding box center [530, 260] width 704 height 520
click at [759, 272] on div "Task List Create Task Create Task Name * Description Priority Select a Priority…" at bounding box center [530, 260] width 704 height 520
click at [384, 195] on button "scrollable content" at bounding box center [383, 195] width 9 height 9
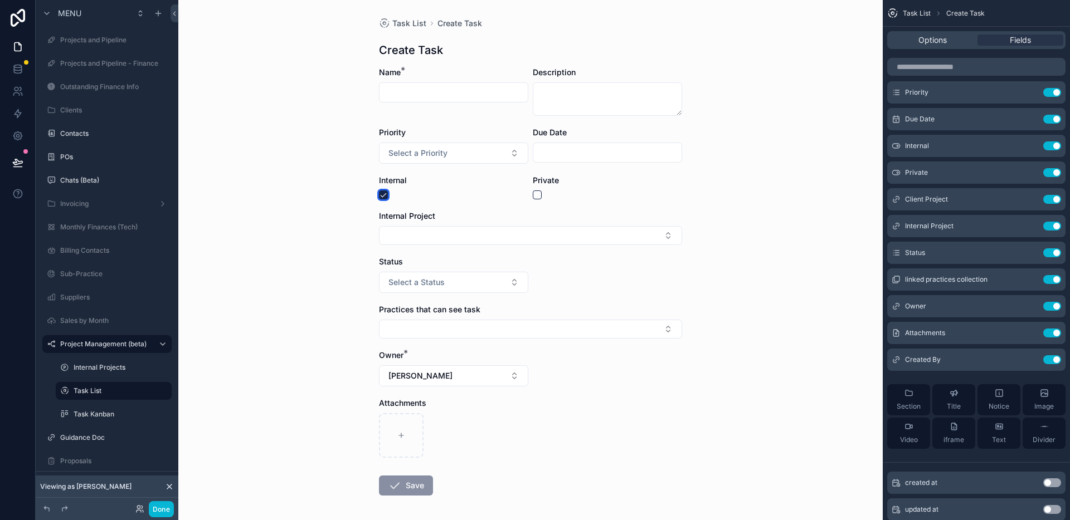
click at [384, 195] on button "scrollable content" at bounding box center [383, 195] width 9 height 9
click at [733, 224] on div "Task List Create Task Create Task Name * Description Priority Select a Priority…" at bounding box center [530, 260] width 704 height 520
click at [303, 245] on div "Task List Create Task Create Task Name * Description Priority Select a Priority…" at bounding box center [530, 260] width 704 height 520
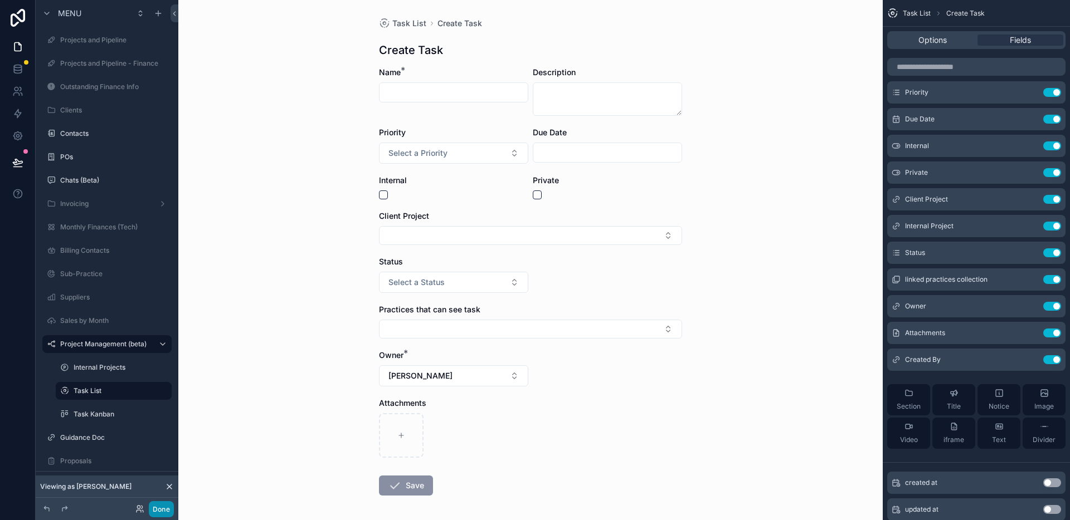
click at [165, 507] on button "Done" at bounding box center [161, 509] width 25 height 16
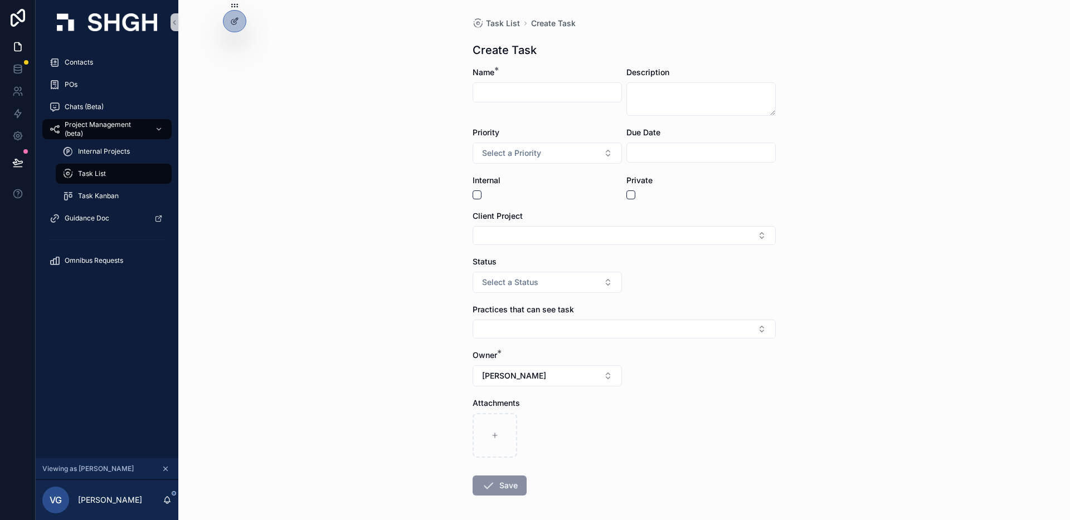
click at [848, 315] on div "Task List Create Task Create Task Name * Description Priority Select a Priority…" at bounding box center [624, 260] width 892 height 520
click at [310, 150] on div "Task List Create Task Create Task Name * Description Priority Select a Priority…" at bounding box center [624, 260] width 892 height 520
click at [504, 284] on span "Select a Status" at bounding box center [510, 282] width 56 height 11
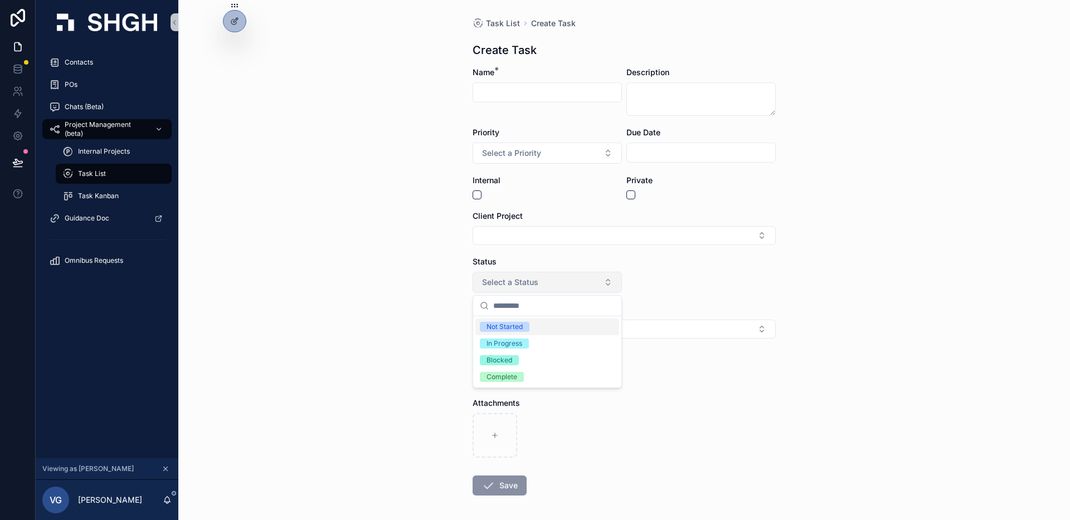
click at [504, 284] on span "Select a Status" at bounding box center [510, 282] width 56 height 11
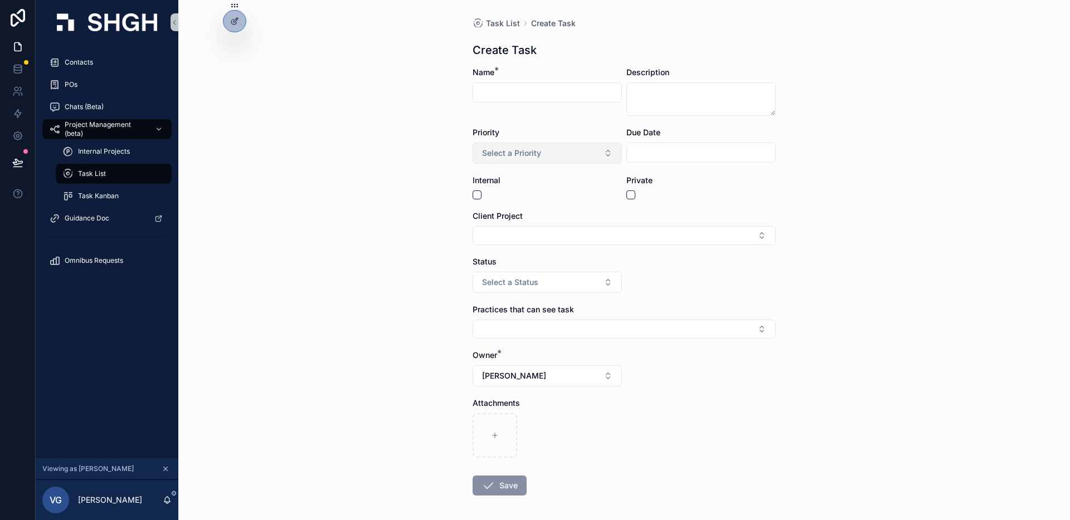
click at [532, 155] on span "Select a Priority" at bounding box center [511, 153] width 59 height 11
click at [238, 31] on div at bounding box center [234, 21] width 22 height 21
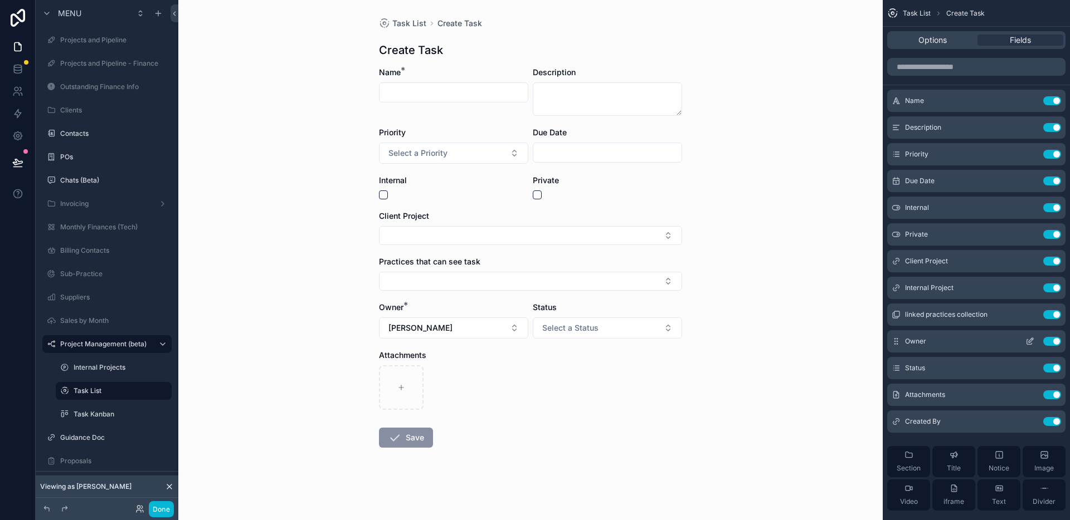
click at [1030, 341] on icon "scrollable content" at bounding box center [1029, 341] width 9 height 9
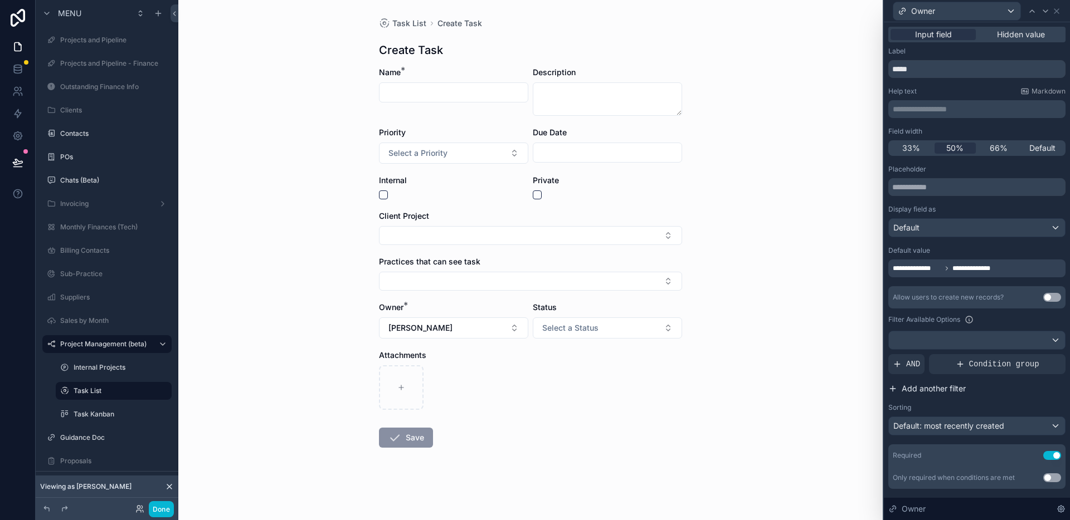
scroll to position [27, 0]
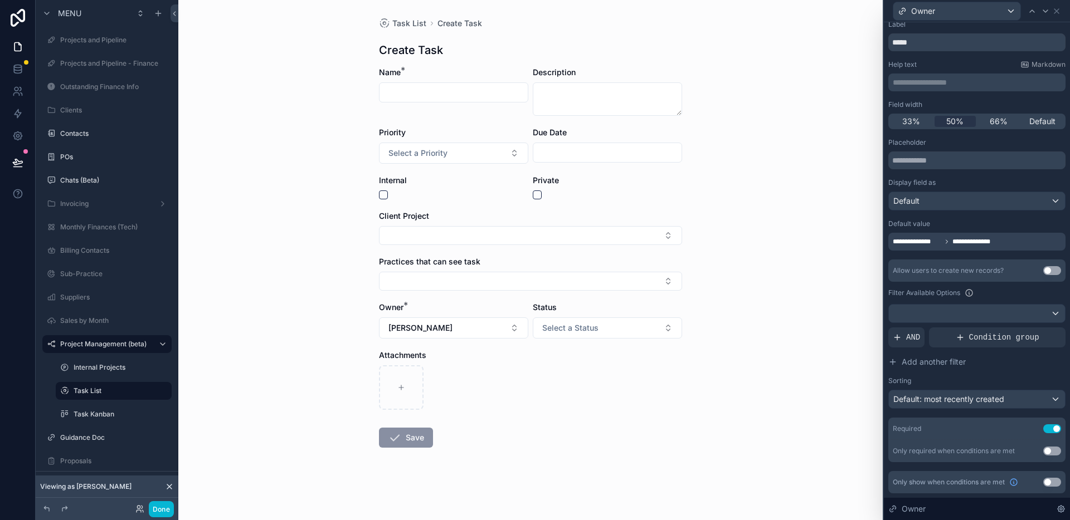
click at [1046, 450] on button "Use setting" at bounding box center [1052, 451] width 18 height 9
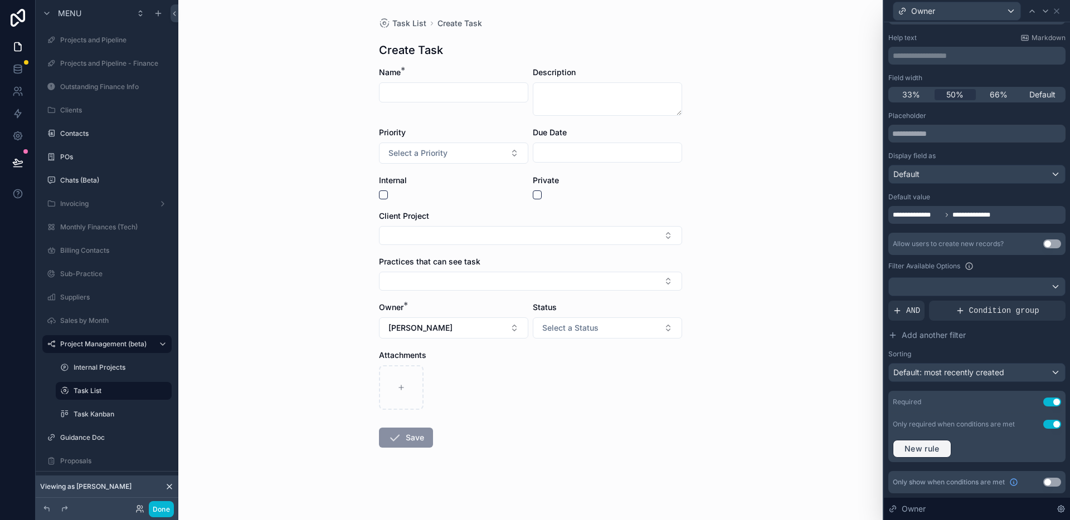
click at [919, 451] on span "New rule" at bounding box center [922, 449] width 44 height 10
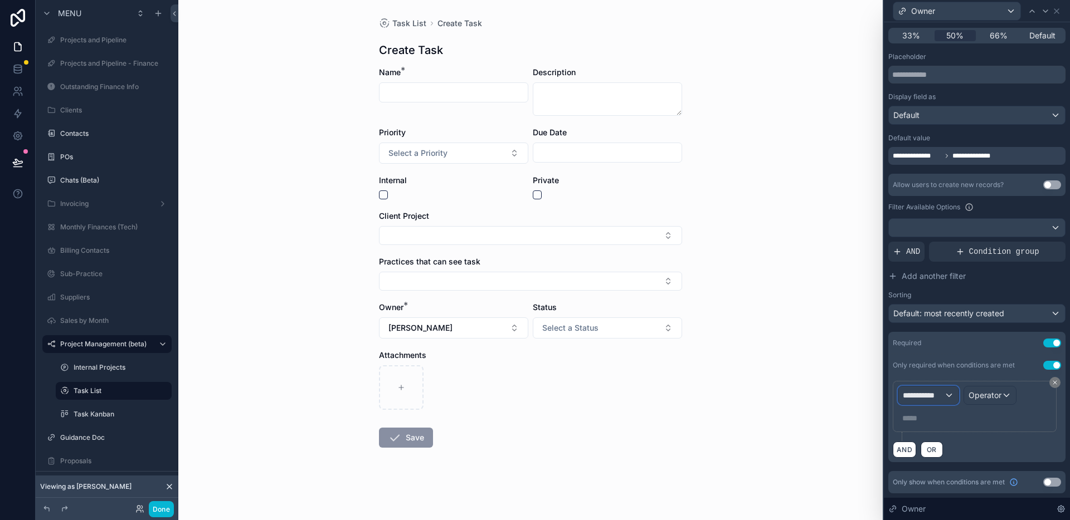
click at [938, 401] on div "**********" at bounding box center [928, 396] width 60 height 18
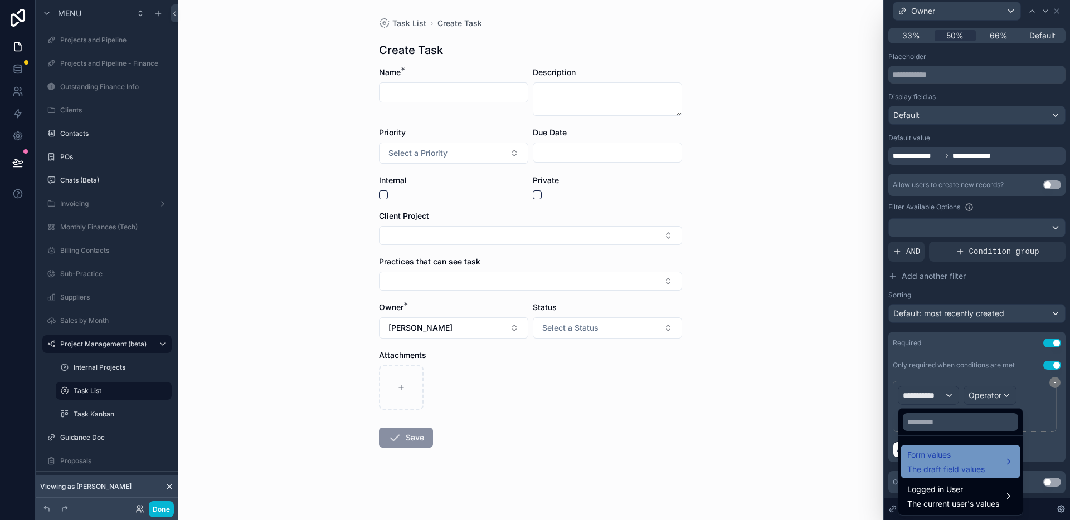
click at [946, 458] on span "Form values" at bounding box center [945, 455] width 77 height 13
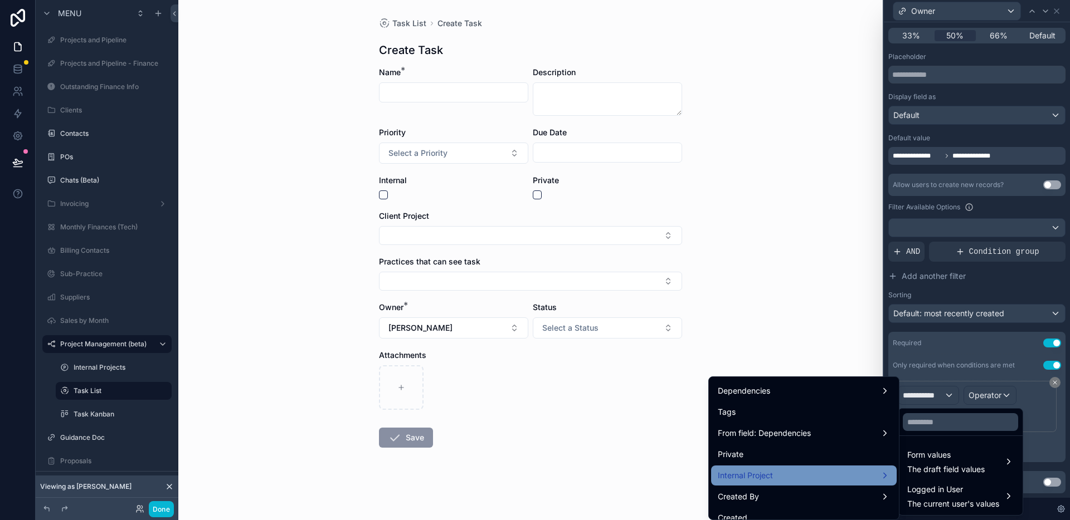
scroll to position [362, 0]
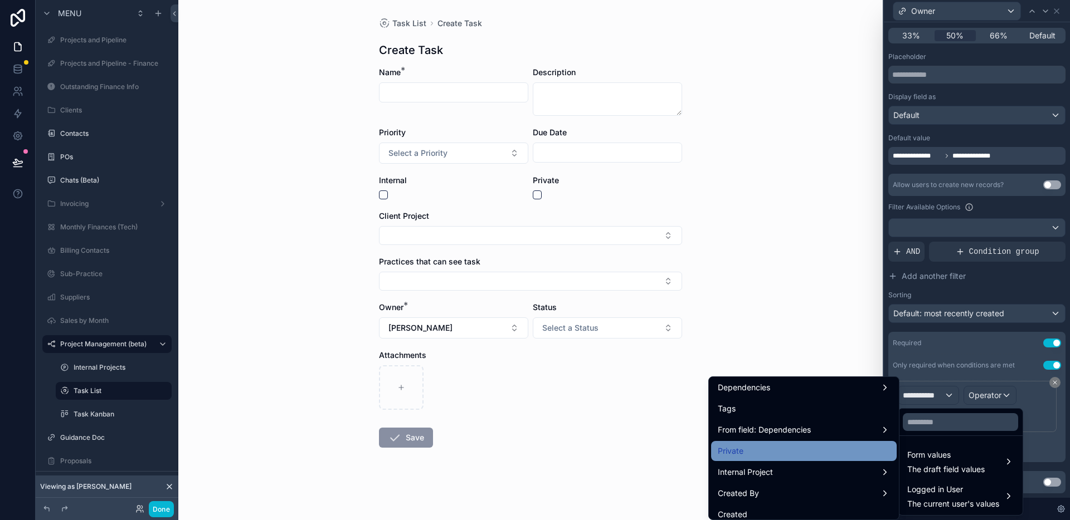
click at [800, 453] on div "Private" at bounding box center [804, 451] width 172 height 13
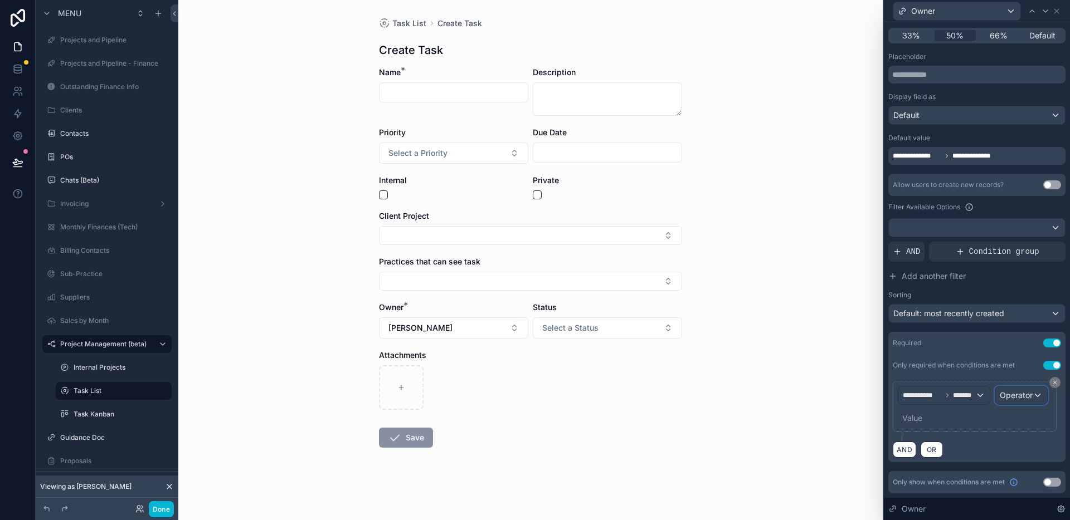
click at [1017, 397] on span "Operator" at bounding box center [1016, 395] width 33 height 9
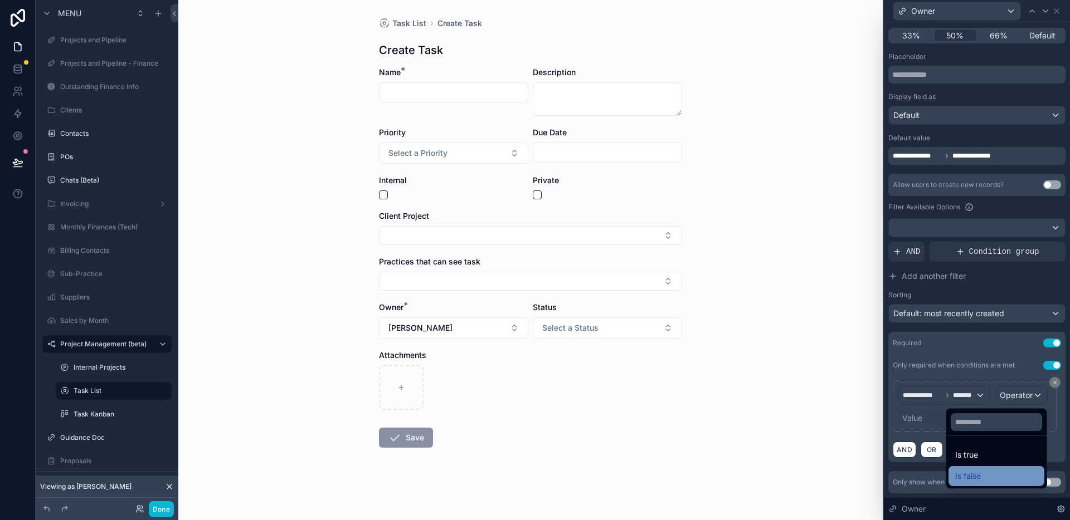
click at [996, 468] on div "Is false" at bounding box center [996, 476] width 96 height 20
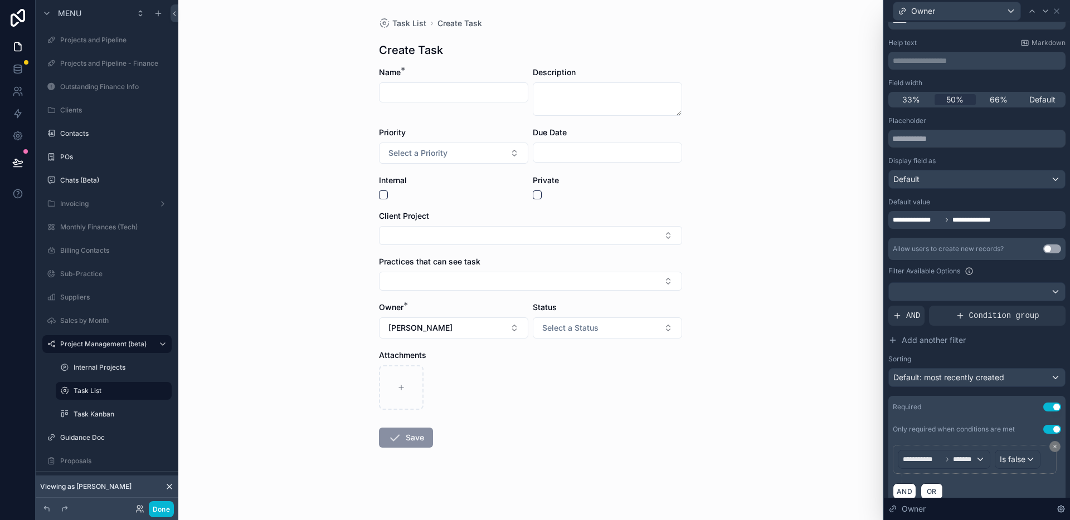
scroll to position [0, 0]
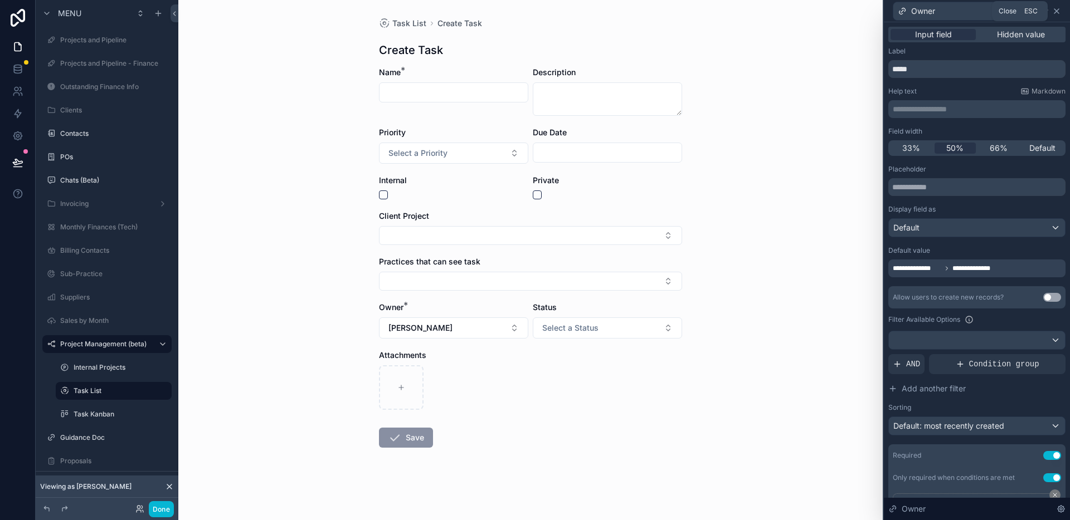
click at [1058, 11] on icon at bounding box center [1056, 11] width 9 height 9
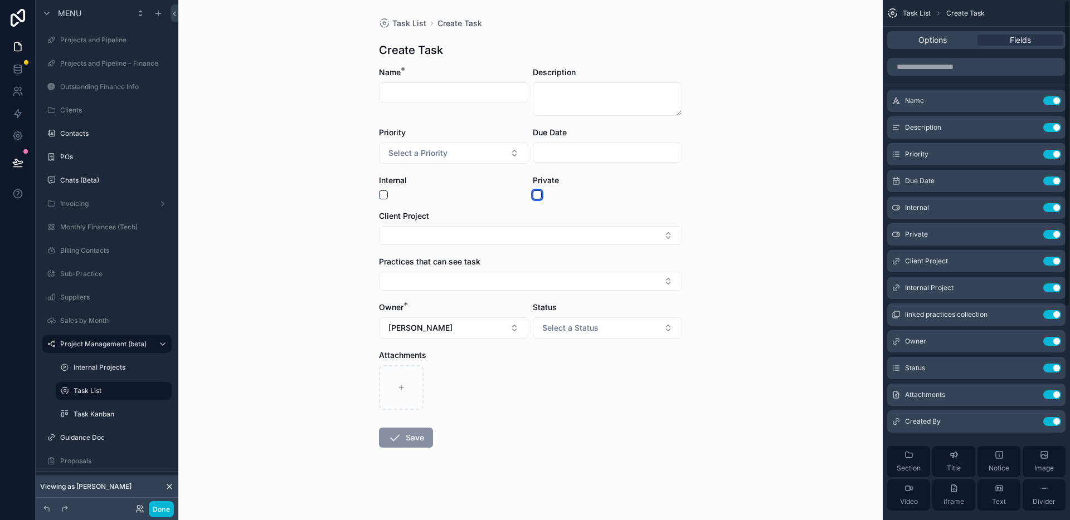
click at [539, 195] on button "scrollable content" at bounding box center [537, 195] width 9 height 9
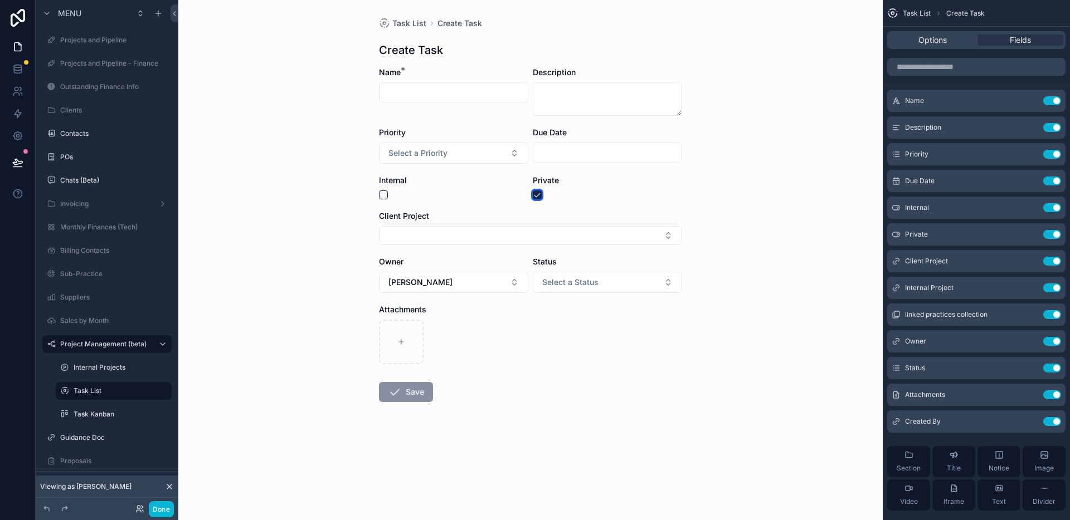
click at [539, 195] on button "scrollable content" at bounding box center [537, 195] width 9 height 9
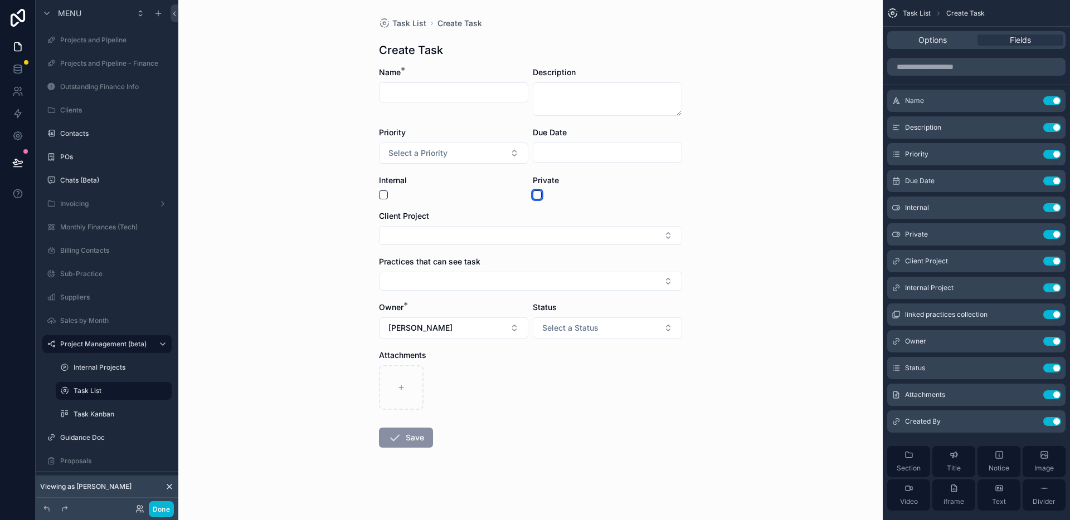
click at [539, 195] on button "scrollable content" at bounding box center [537, 195] width 9 height 9
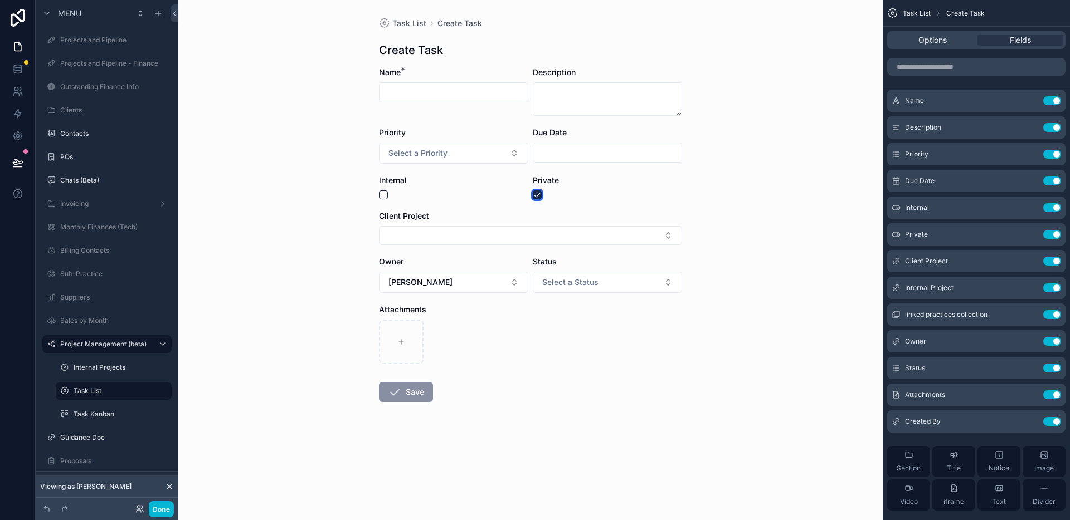
click at [539, 195] on button "scrollable content" at bounding box center [537, 195] width 9 height 9
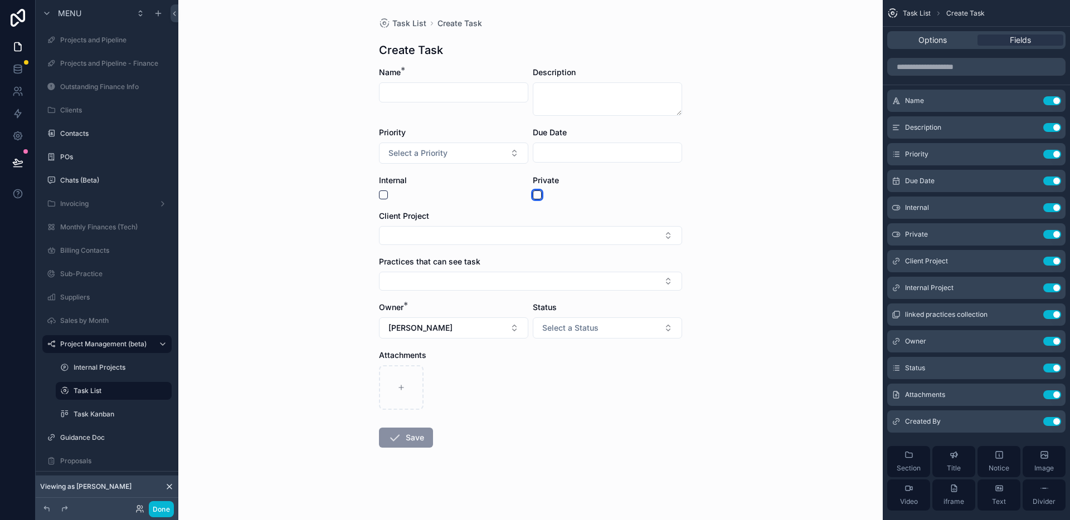
click at [539, 195] on button "scrollable content" at bounding box center [537, 195] width 9 height 9
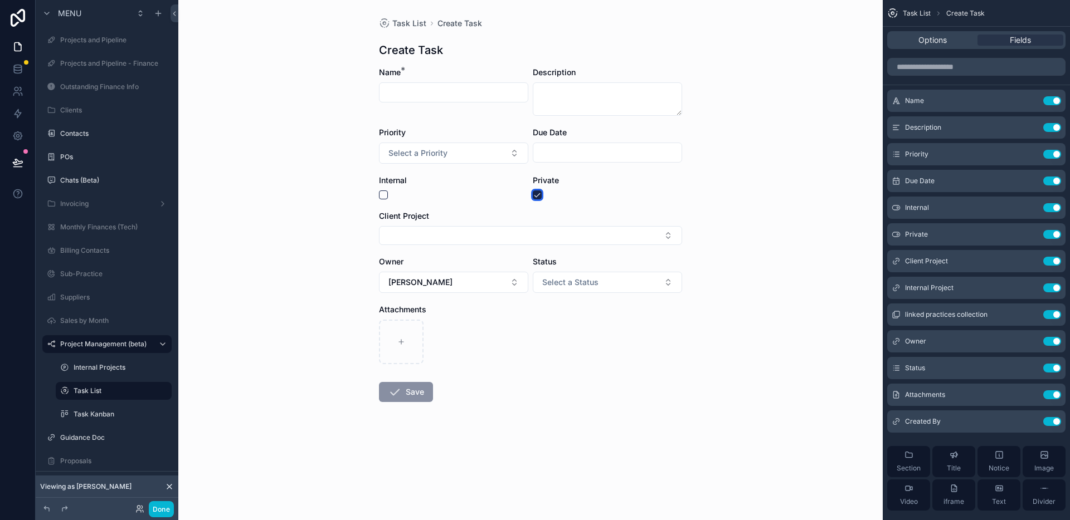
click at [539, 195] on button "scrollable content" at bounding box center [537, 195] width 9 height 9
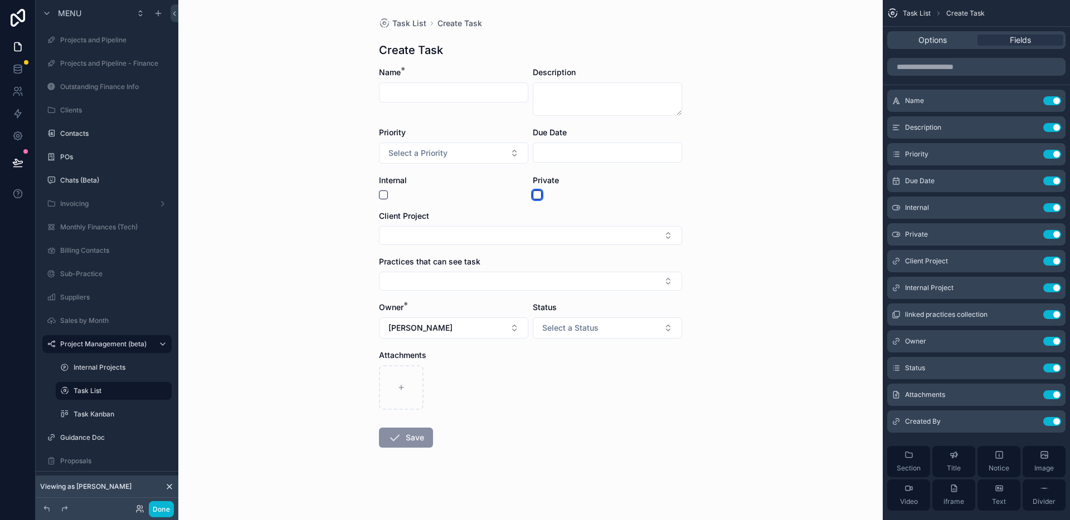
click at [539, 195] on button "scrollable content" at bounding box center [537, 195] width 9 height 9
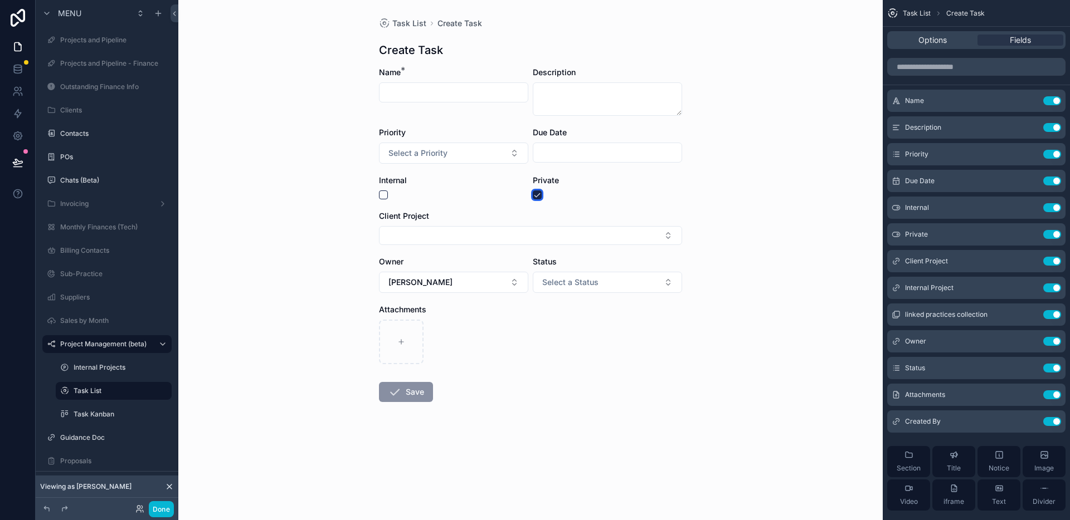
click at [539, 195] on button "scrollable content" at bounding box center [537, 195] width 9 height 9
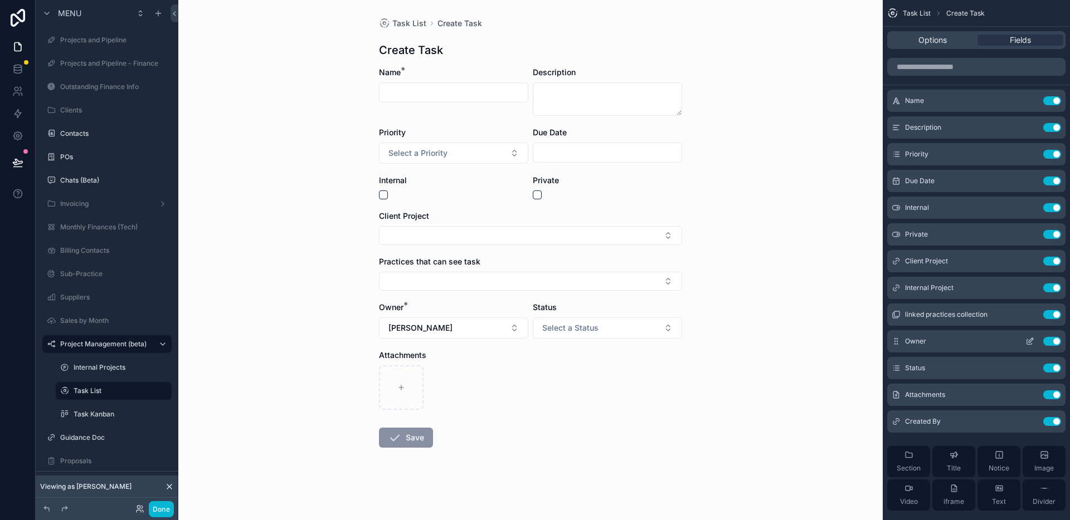
click at [1031, 343] on icon "scrollable content" at bounding box center [1029, 341] width 9 height 9
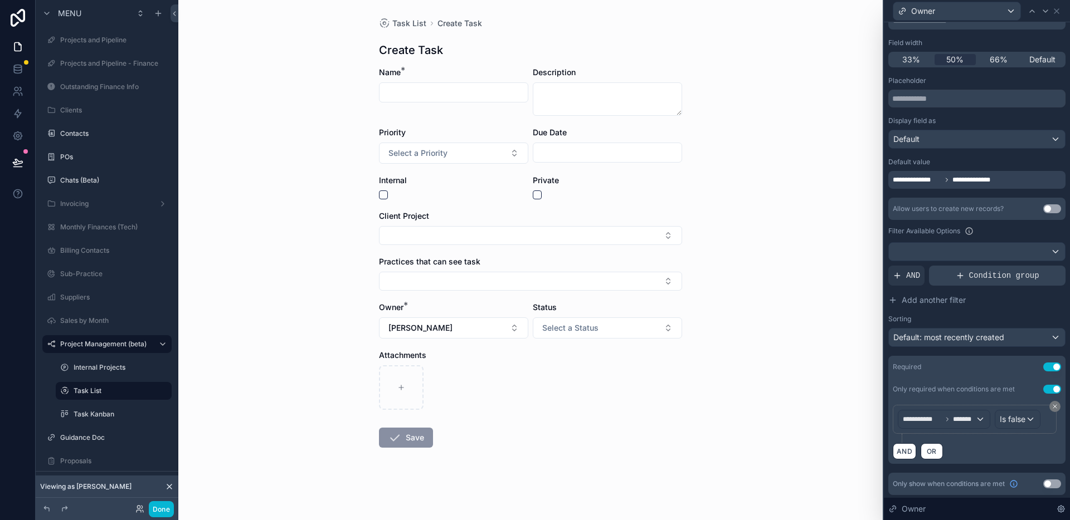
scroll to position [90, 0]
click at [1055, 386] on button "Use setting" at bounding box center [1052, 387] width 18 height 9
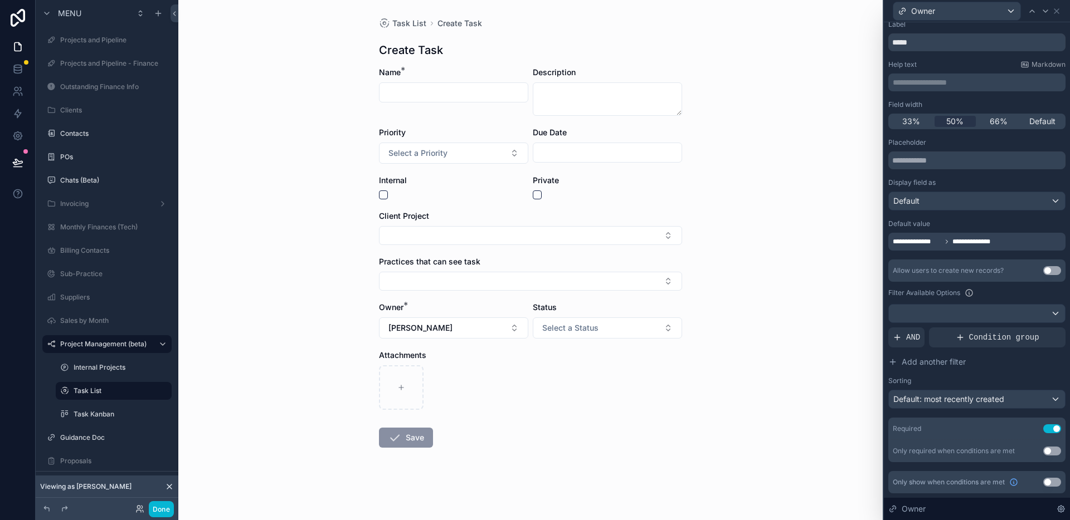
click at [1054, 486] on button "Use setting" at bounding box center [1052, 482] width 18 height 9
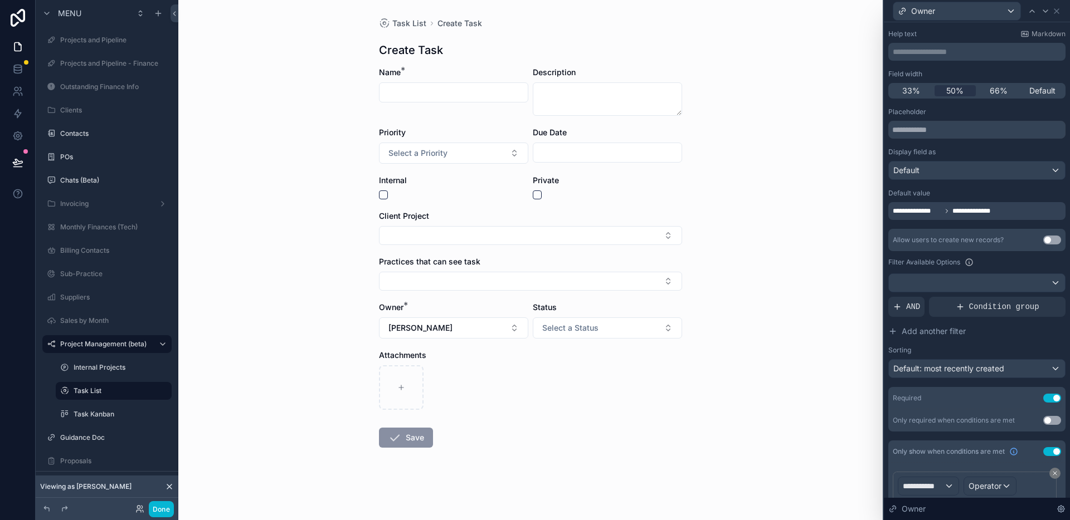
scroll to position [121, 0]
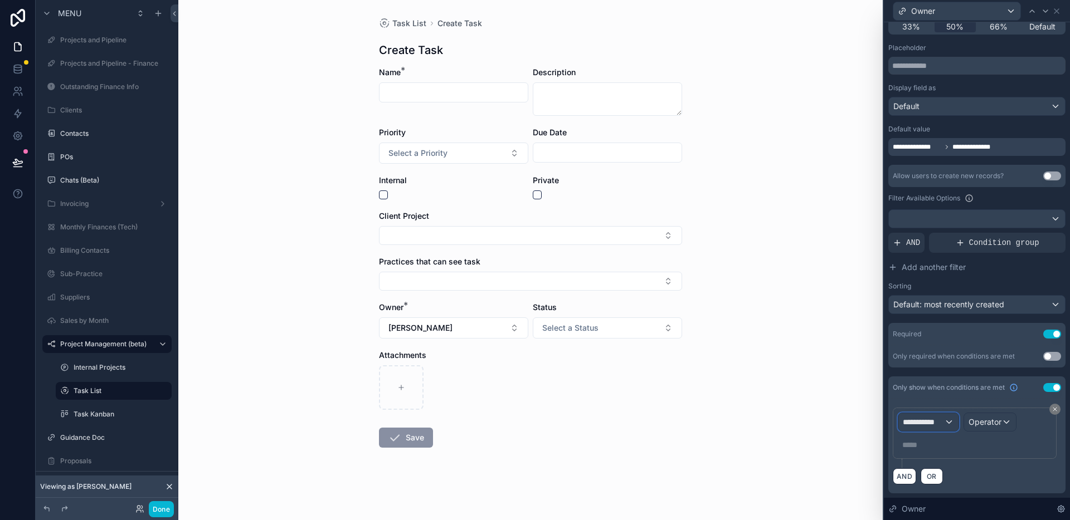
click at [941, 422] on span "**********" at bounding box center [923, 422] width 41 height 11
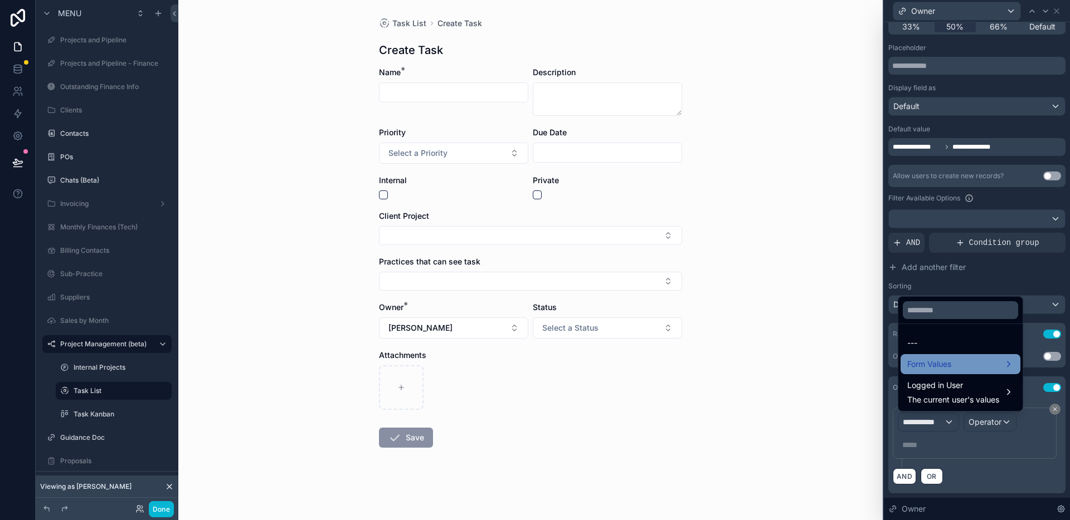
click at [942, 360] on span "Form Values" at bounding box center [929, 364] width 44 height 13
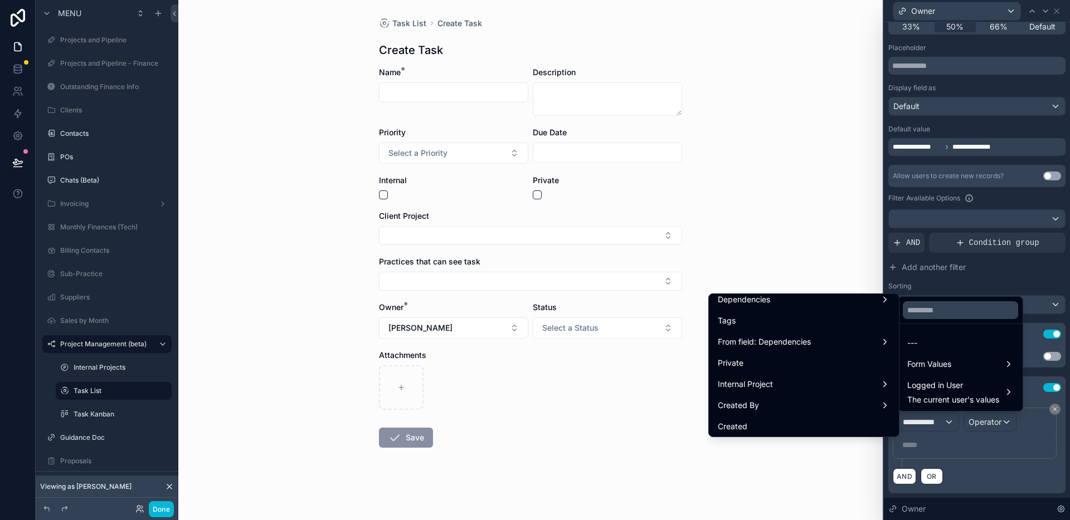
scroll to position [403, 0]
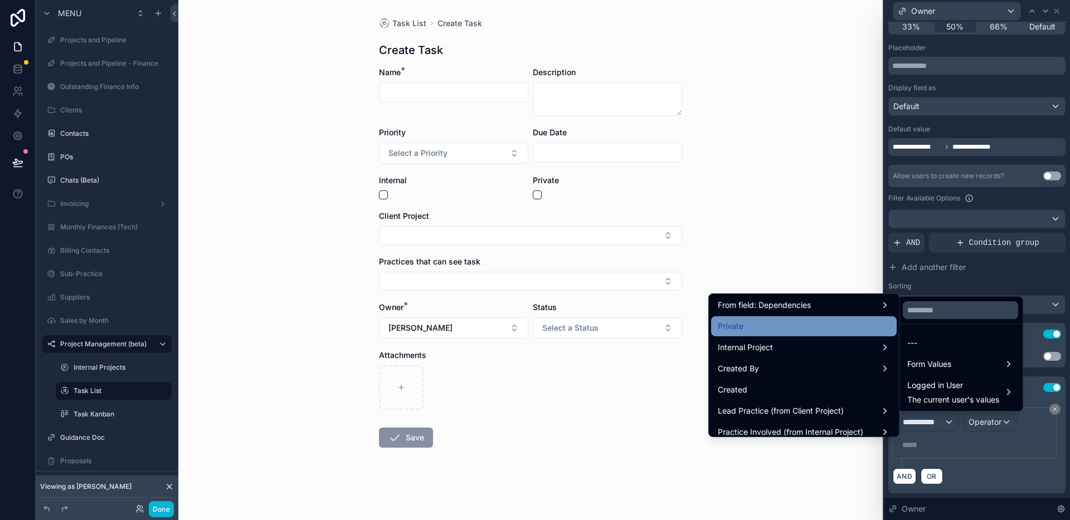
click at [776, 331] on div "Private" at bounding box center [804, 326] width 172 height 13
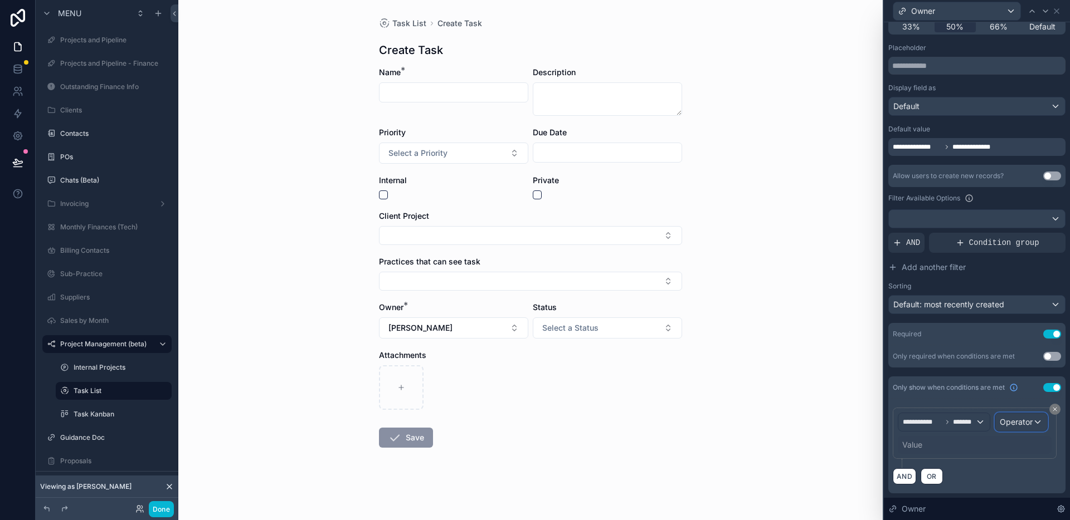
click at [1021, 423] on span "Operator" at bounding box center [1016, 421] width 33 height 9
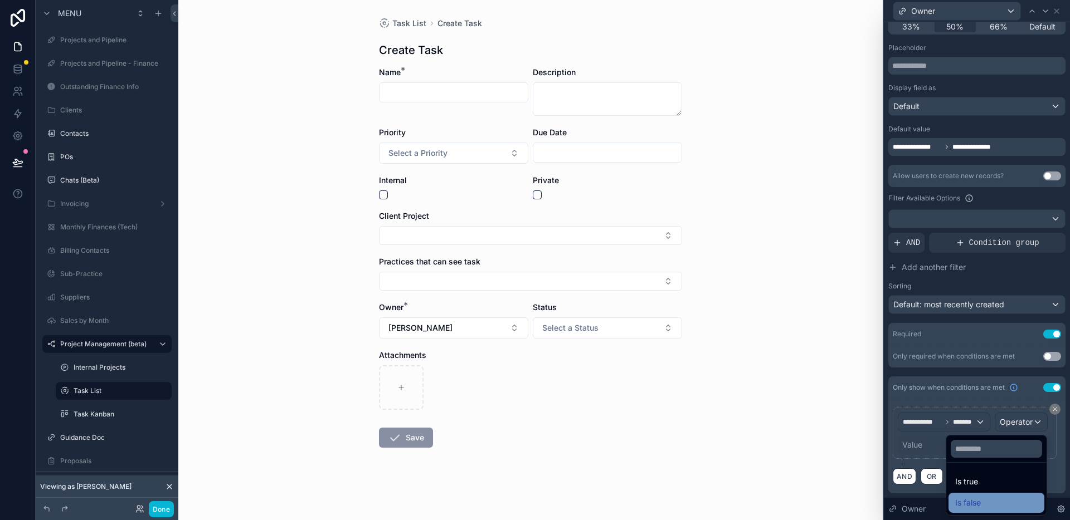
click at [989, 503] on div "Is false" at bounding box center [996, 502] width 82 height 13
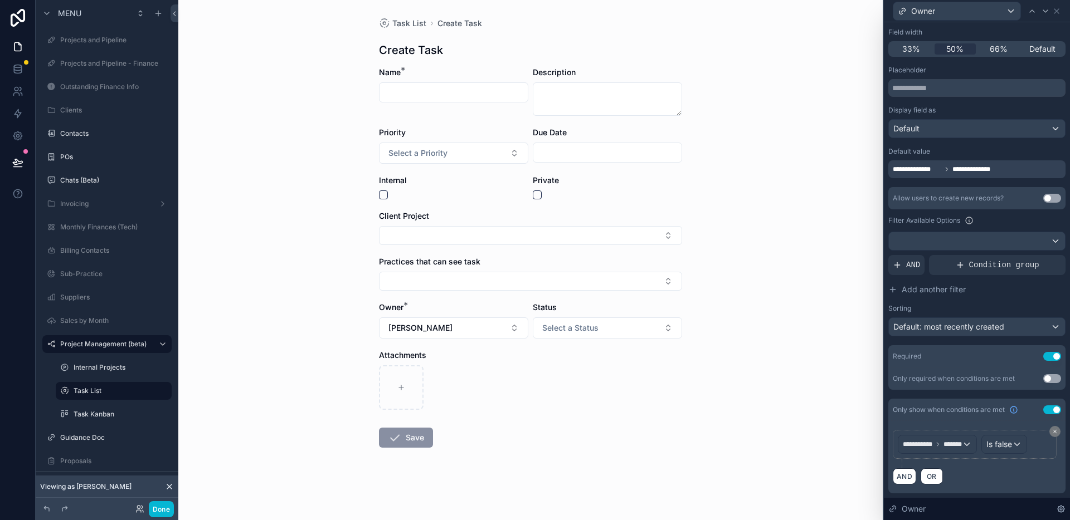
scroll to position [99, 0]
click at [771, 343] on div "Task List Create Task Create Task Name * Description Priority Select a Priority…" at bounding box center [530, 260] width 704 height 520
click at [544, 192] on div "scrollable content" at bounding box center [607, 195] width 149 height 9
click at [539, 194] on button "scrollable content" at bounding box center [537, 195] width 9 height 9
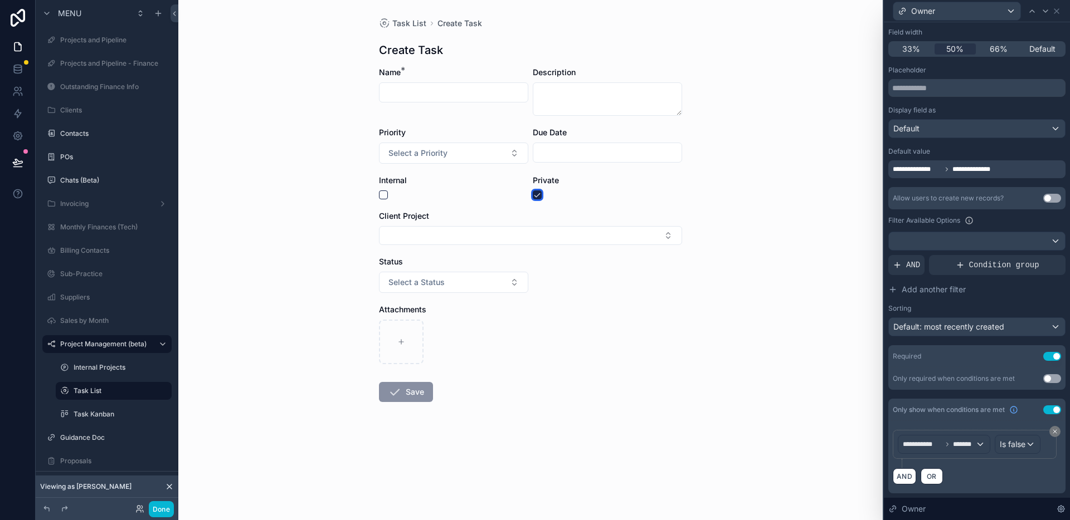
click at [539, 194] on button "scrollable content" at bounding box center [537, 195] width 9 height 9
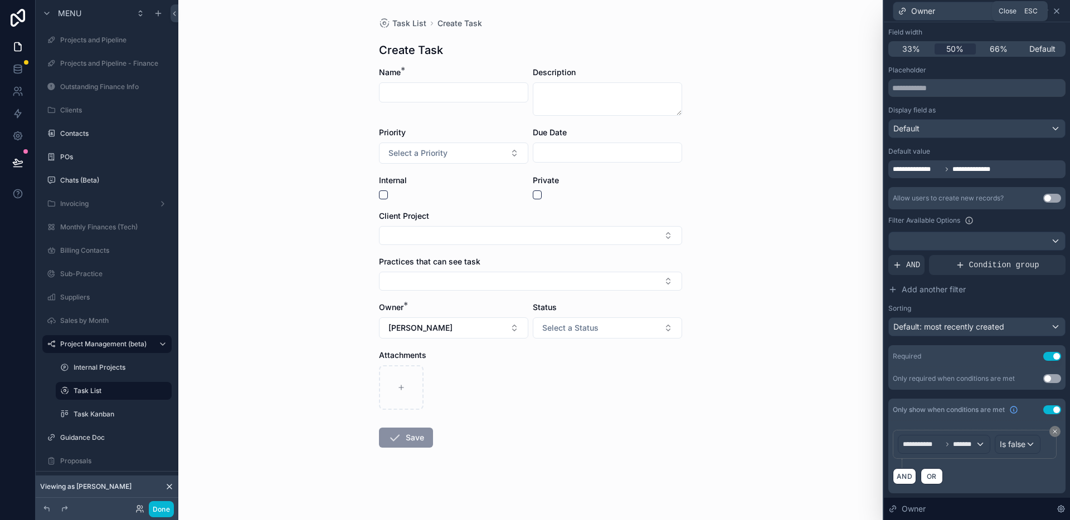
click at [1055, 10] on icon at bounding box center [1056, 11] width 4 height 4
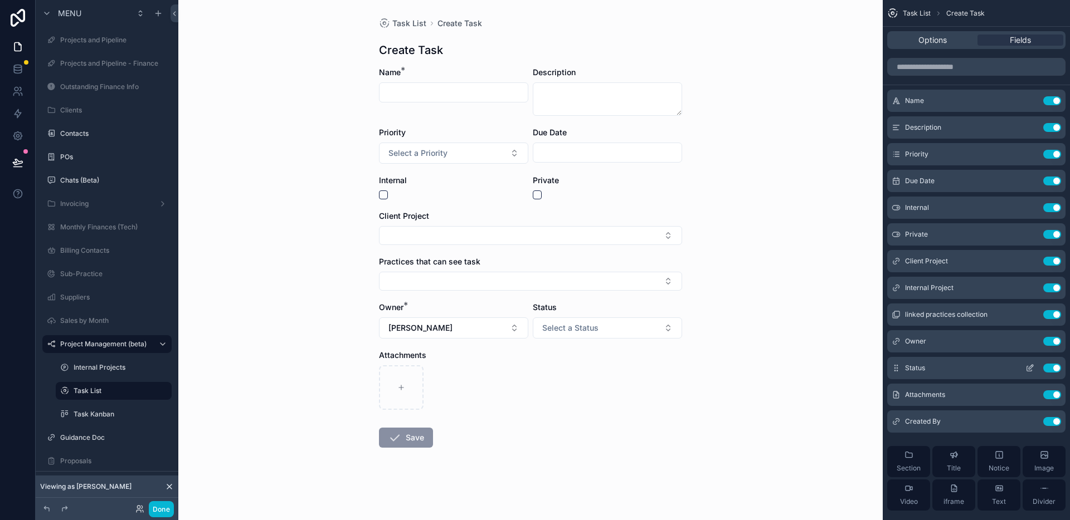
click at [1029, 370] on icon "scrollable content" at bounding box center [1029, 368] width 9 height 9
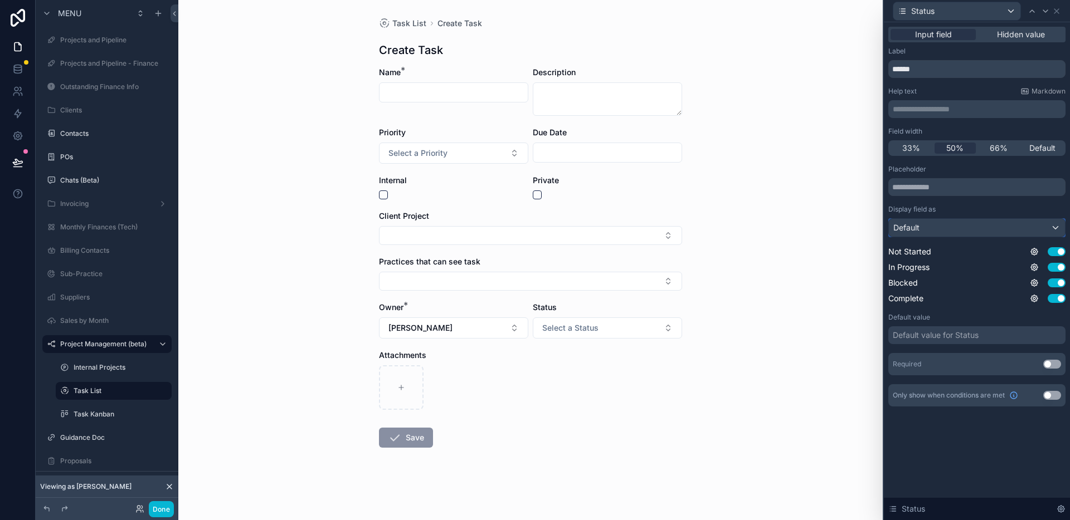
click at [955, 233] on div "Default" at bounding box center [977, 228] width 176 height 18
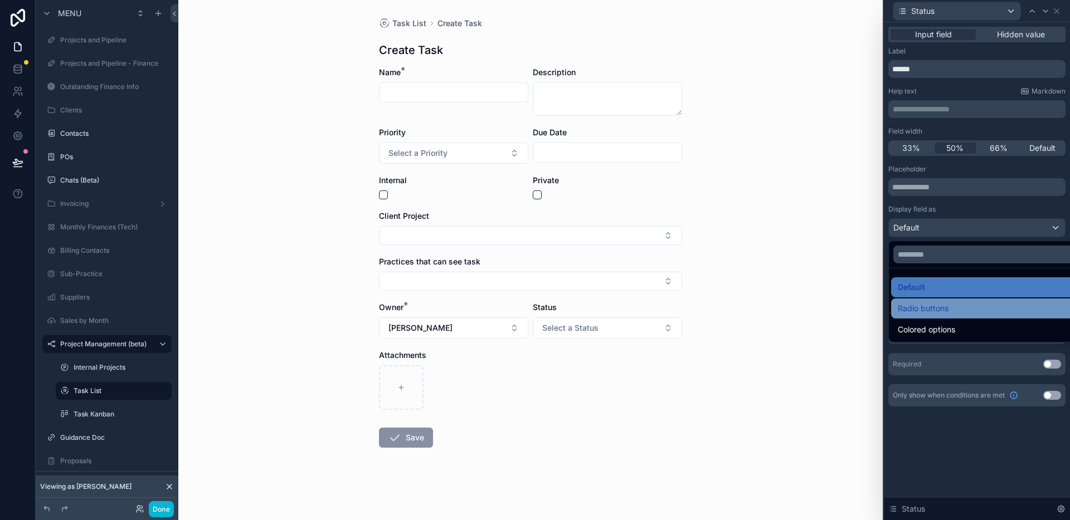
click at [945, 308] on span "Radio buttons" at bounding box center [923, 308] width 51 height 13
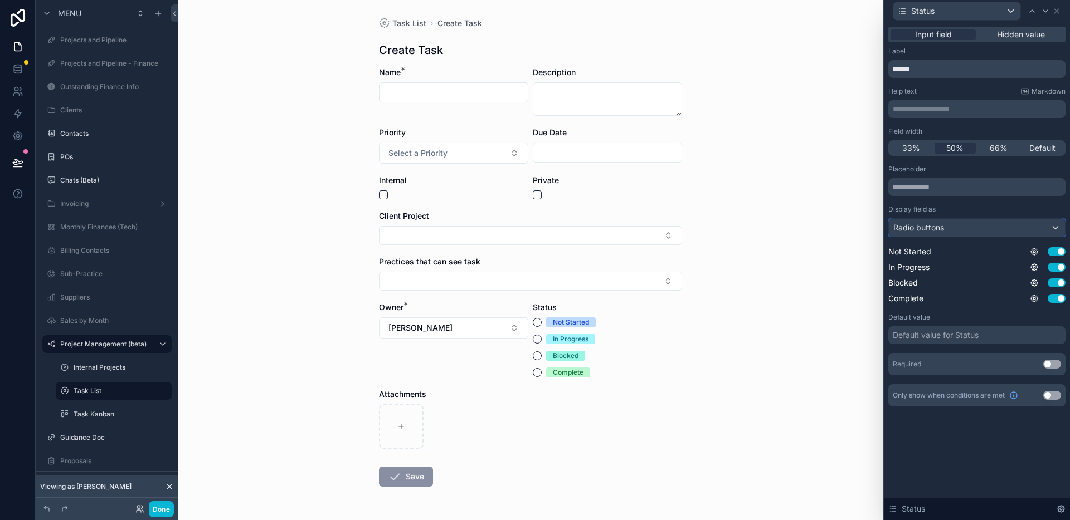
click at [987, 227] on div "Radio buttons" at bounding box center [977, 228] width 176 height 18
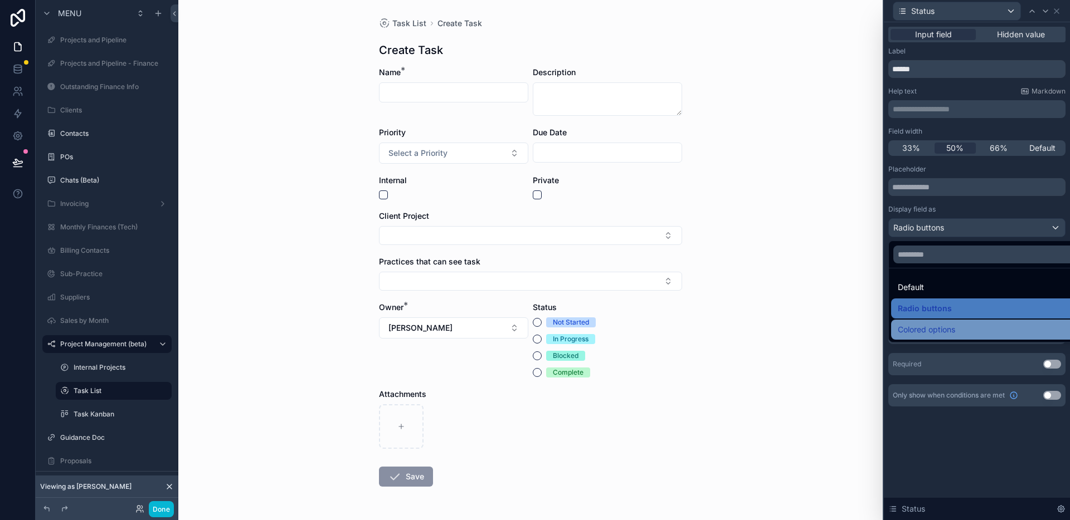
click at [970, 325] on div "Colored options" at bounding box center [990, 329] width 184 height 13
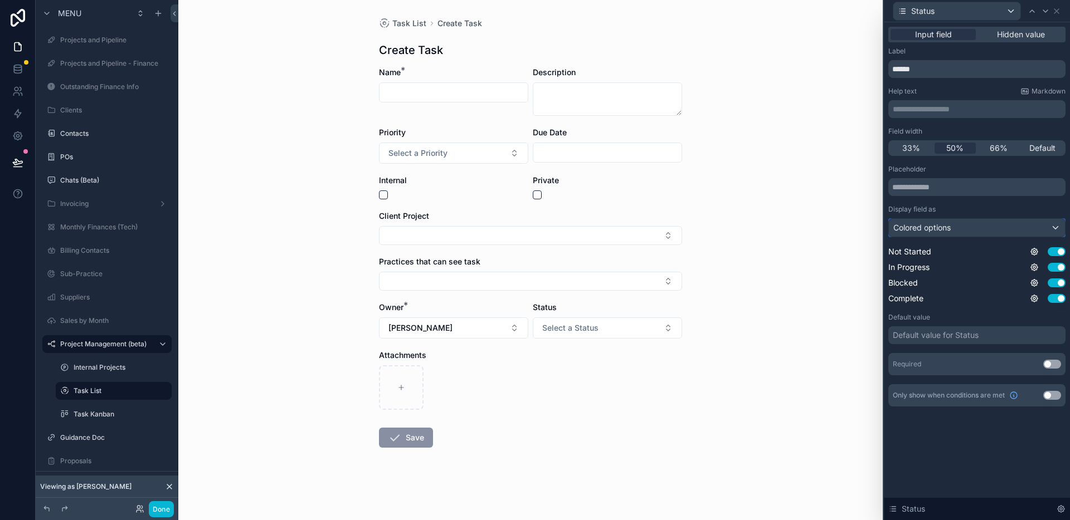
click at [975, 227] on div "Colored options" at bounding box center [977, 228] width 176 height 18
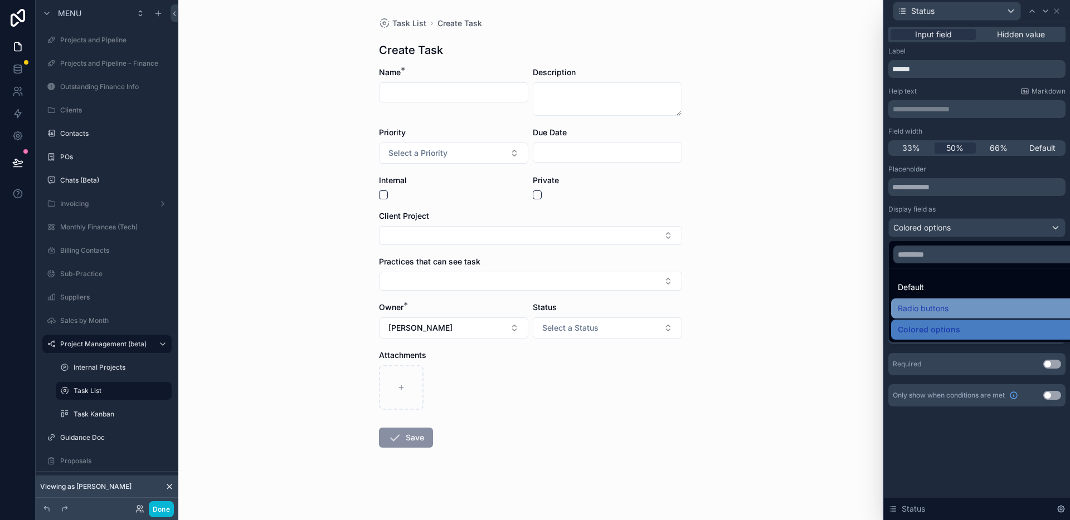
click at [955, 307] on div "Radio buttons" at bounding box center [990, 308] width 184 height 13
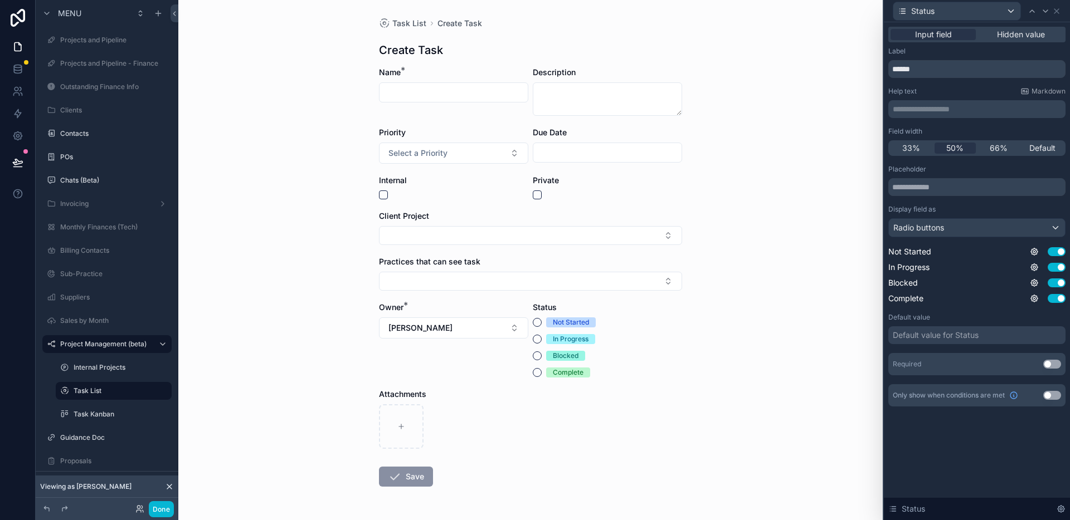
click at [761, 326] on div "Task List Create Task Create Task Name * Description Priority Select a Priority…" at bounding box center [530, 260] width 704 height 520
click at [1056, 8] on icon at bounding box center [1056, 11] width 9 height 9
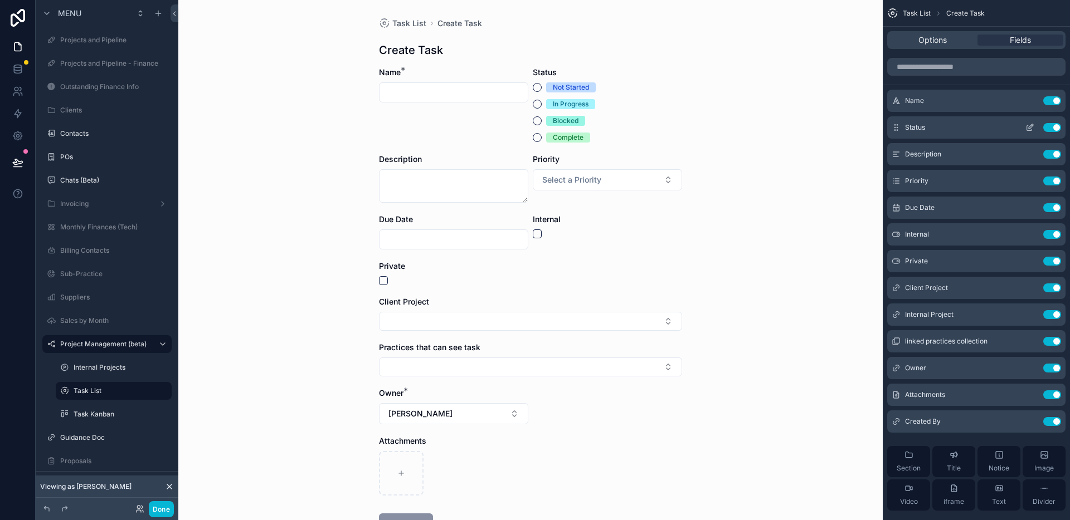
click at [1030, 126] on icon "scrollable content" at bounding box center [1031, 126] width 4 height 4
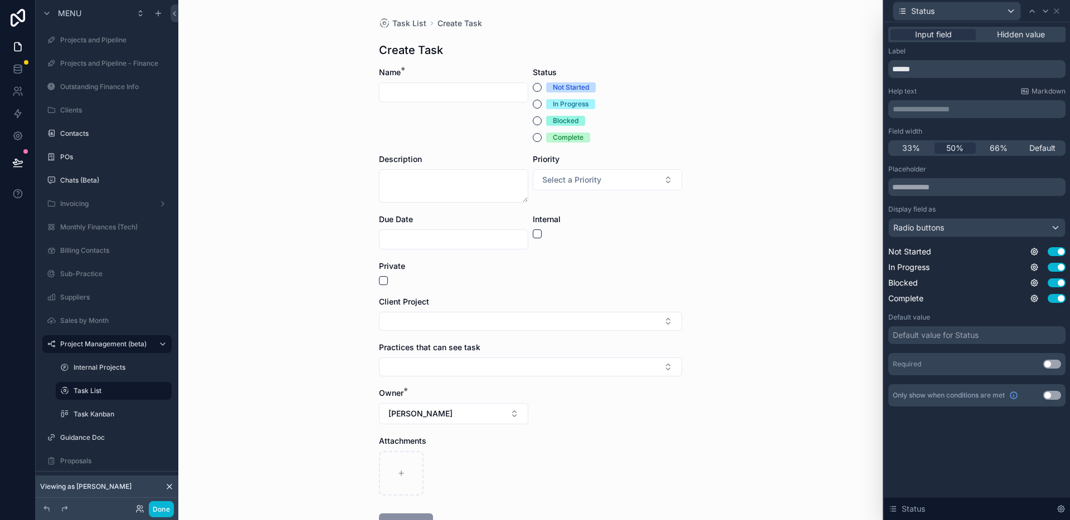
click at [978, 333] on div "Default value for Status" at bounding box center [936, 335] width 86 height 11
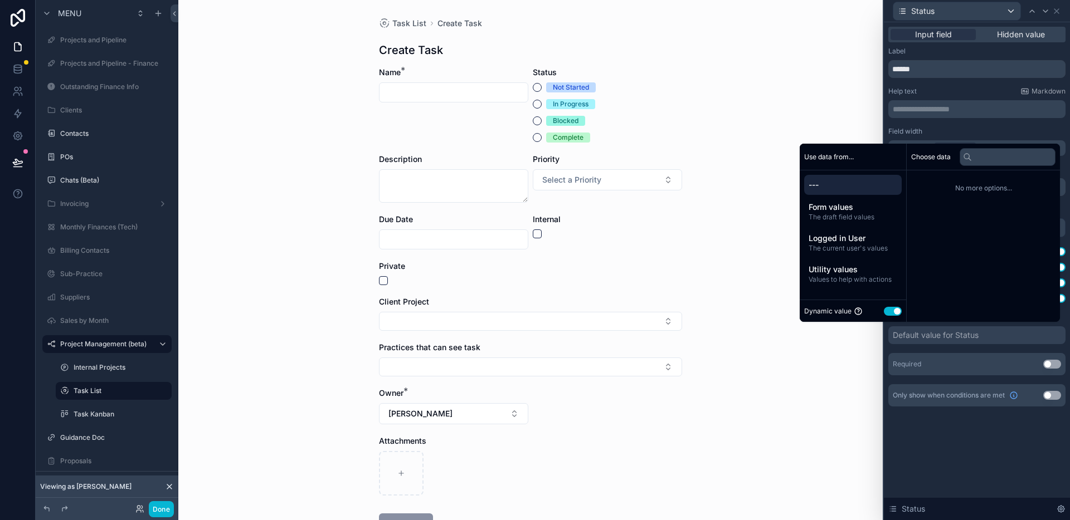
click at [884, 311] on button "Use setting" at bounding box center [893, 311] width 18 height 9
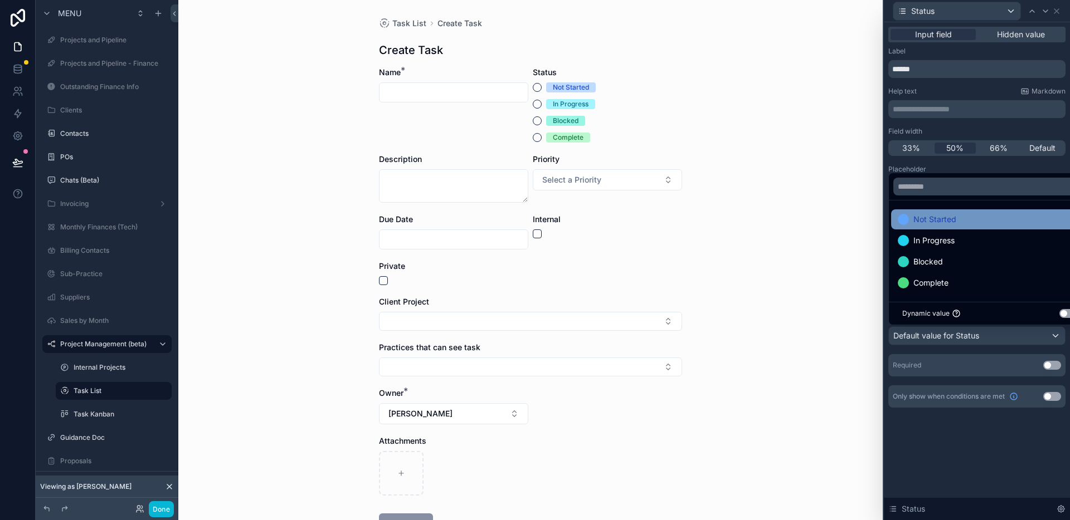
click at [956, 224] on div "Not Started" at bounding box center [990, 219] width 184 height 13
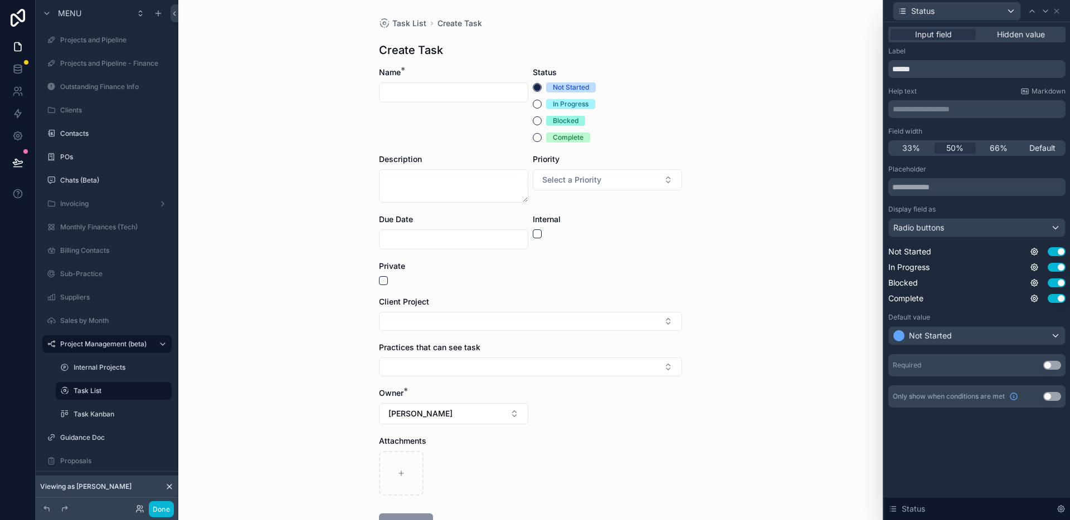
click at [973, 450] on div "**********" at bounding box center [977, 271] width 186 height 498
click at [773, 176] on div "Task List Create Task Create Task Name * Status Not Started In Progress Blocked…" at bounding box center [530, 260] width 704 height 520
click at [572, 158] on div "Priority" at bounding box center [607, 159] width 149 height 11
click at [1057, 12] on icon at bounding box center [1056, 11] width 9 height 9
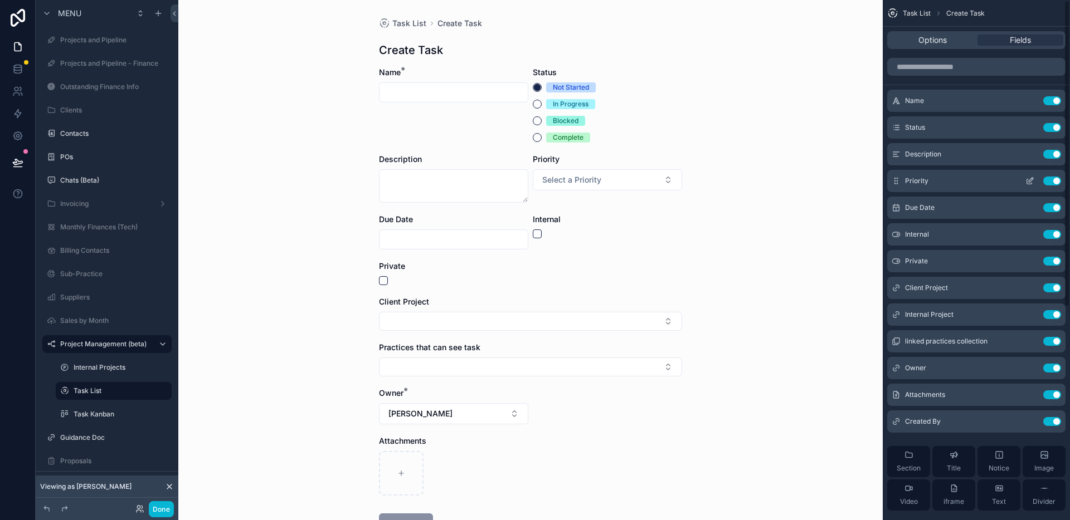
click at [1033, 183] on icon "scrollable content" at bounding box center [1029, 181] width 9 height 9
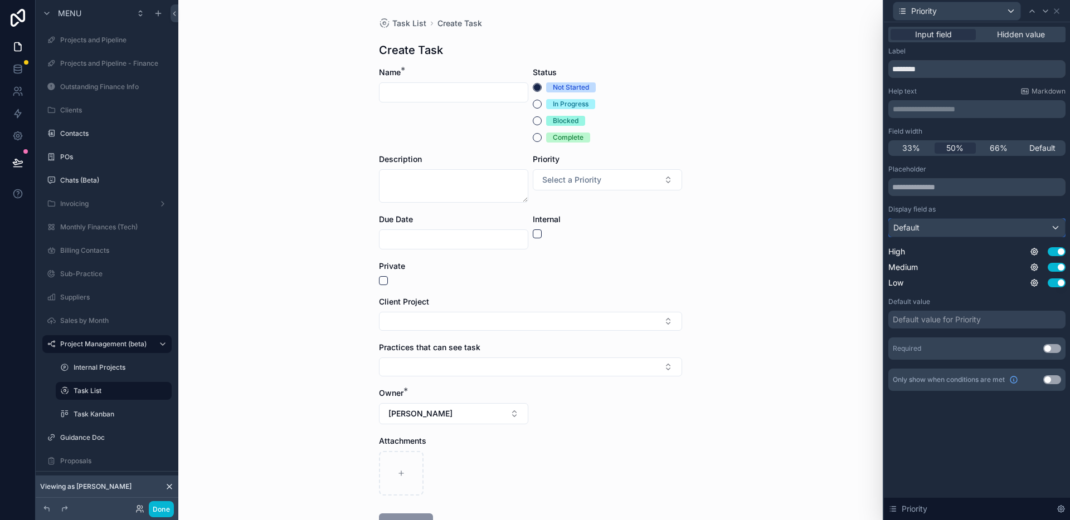
click at [987, 228] on div "Default" at bounding box center [977, 228] width 176 height 18
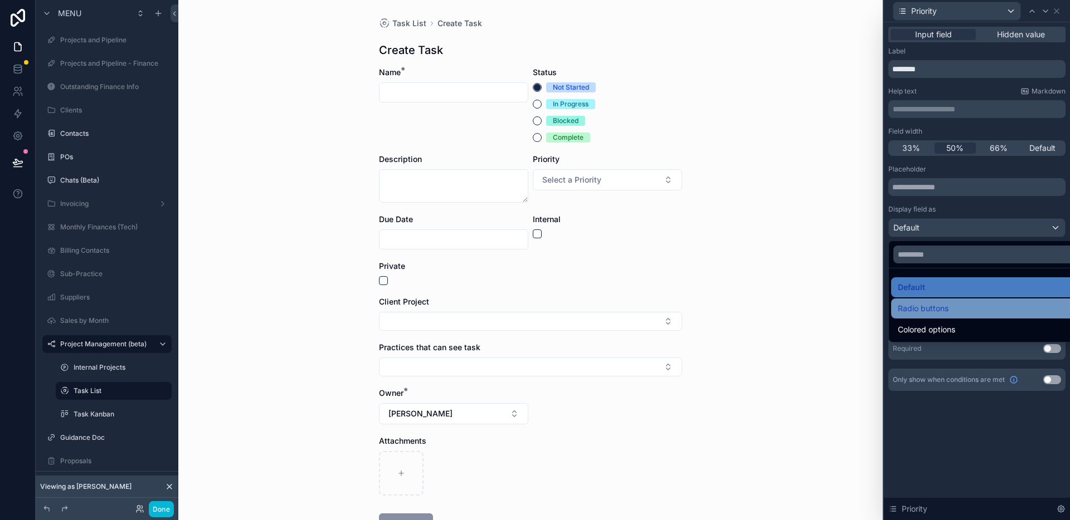
click at [952, 313] on div "Radio buttons" at bounding box center [990, 308] width 184 height 13
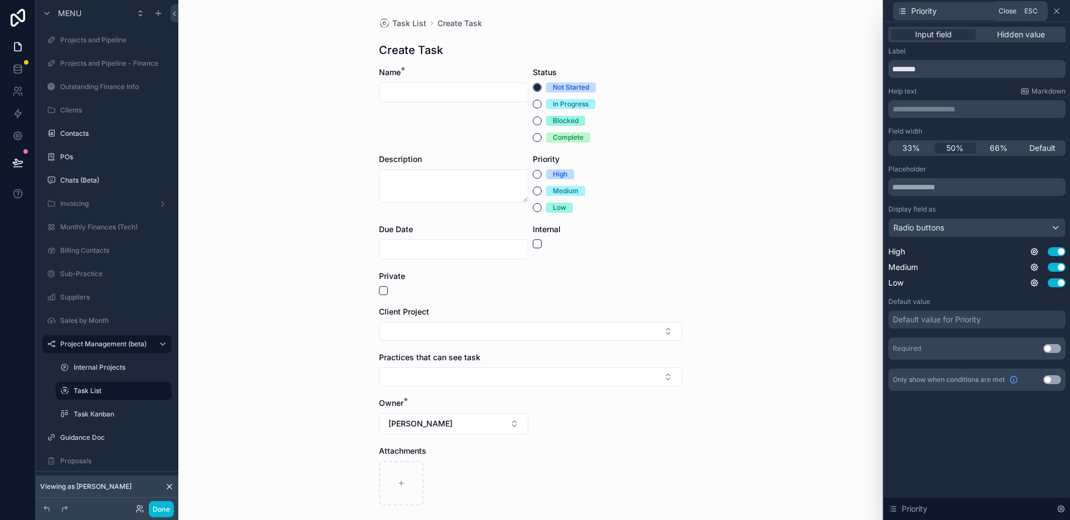
click at [1059, 8] on icon at bounding box center [1056, 11] width 9 height 9
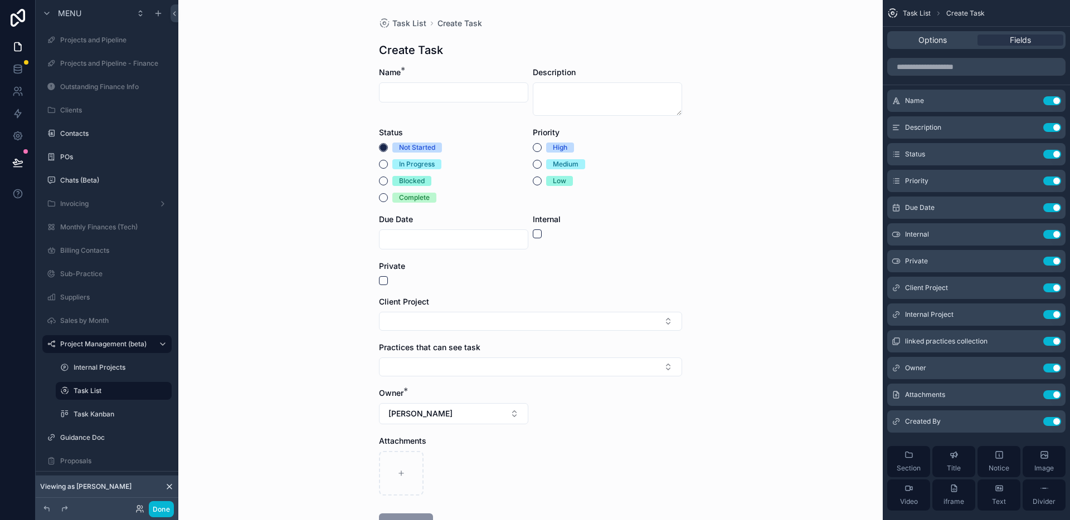
click at [720, 190] on div "Task List Create Task Create Task Name * Description Status Not Started In Prog…" at bounding box center [530, 260] width 704 height 520
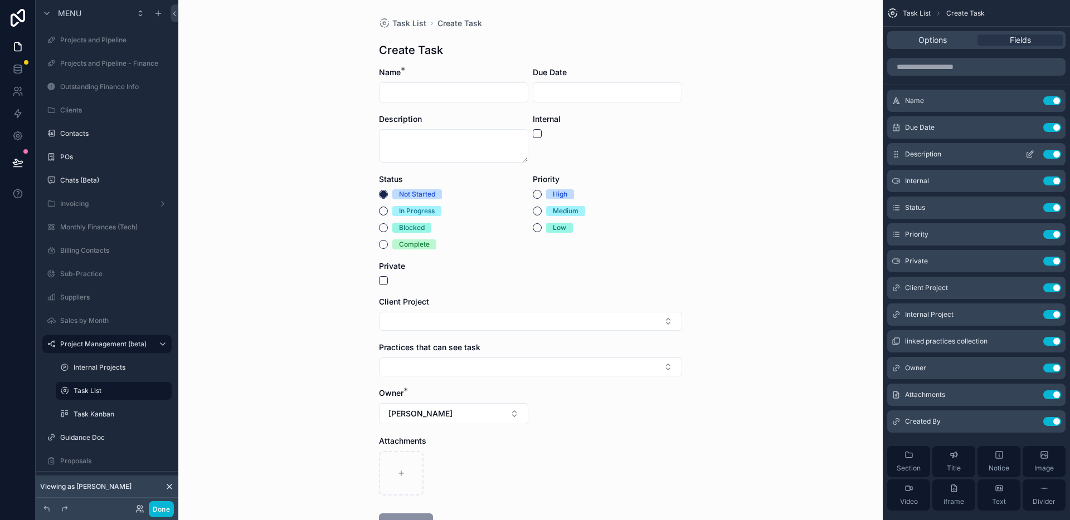
click at [1030, 154] on icon "scrollable content" at bounding box center [1031, 153] width 4 height 4
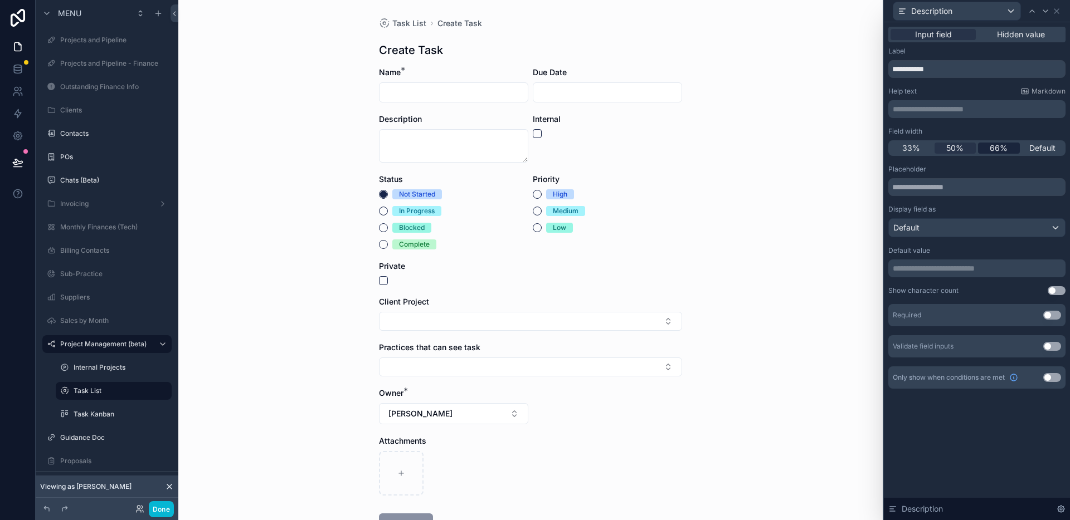
click at [1010, 152] on div "66%" at bounding box center [999, 148] width 42 height 11
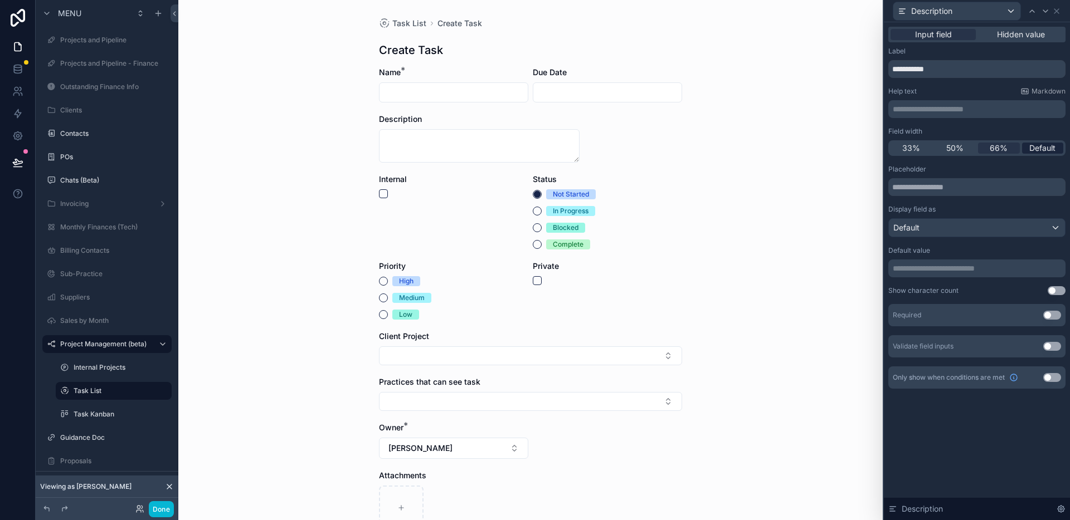
click at [1040, 143] on span "Default" at bounding box center [1042, 148] width 26 height 11
click at [739, 213] on div "Task List Create Task Create Task Name * Due Date Description Internal Status N…" at bounding box center [530, 260] width 704 height 520
click at [1057, 12] on icon at bounding box center [1056, 11] width 9 height 9
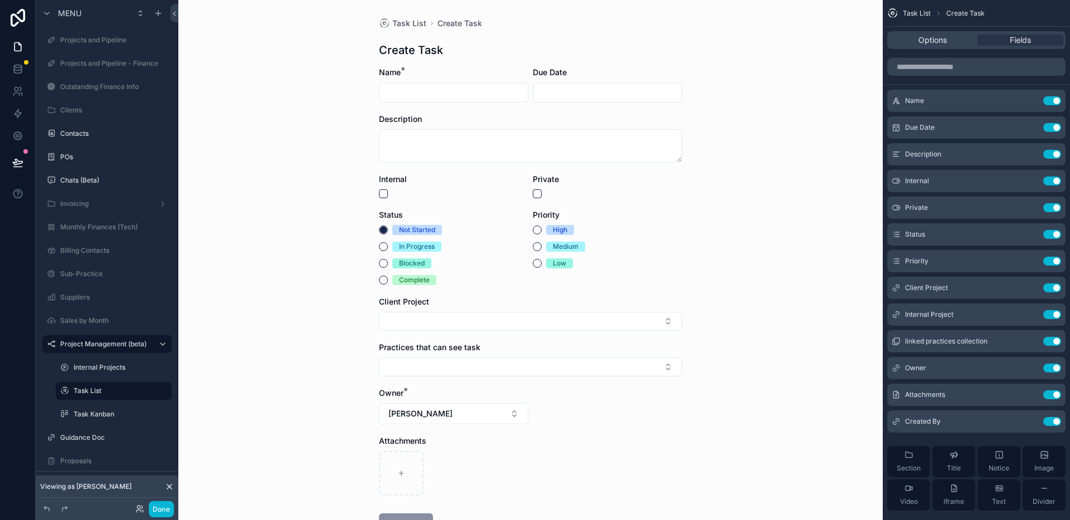
click at [714, 203] on div "Task List Create Task Create Task Name * Due Date Description Internal Private …" at bounding box center [530, 260] width 704 height 520
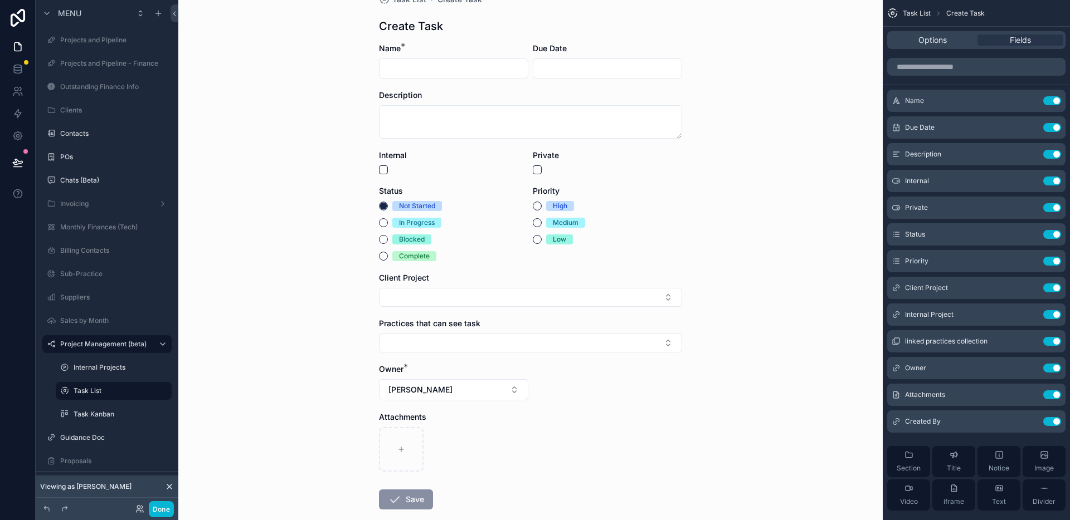
scroll to position [0, 0]
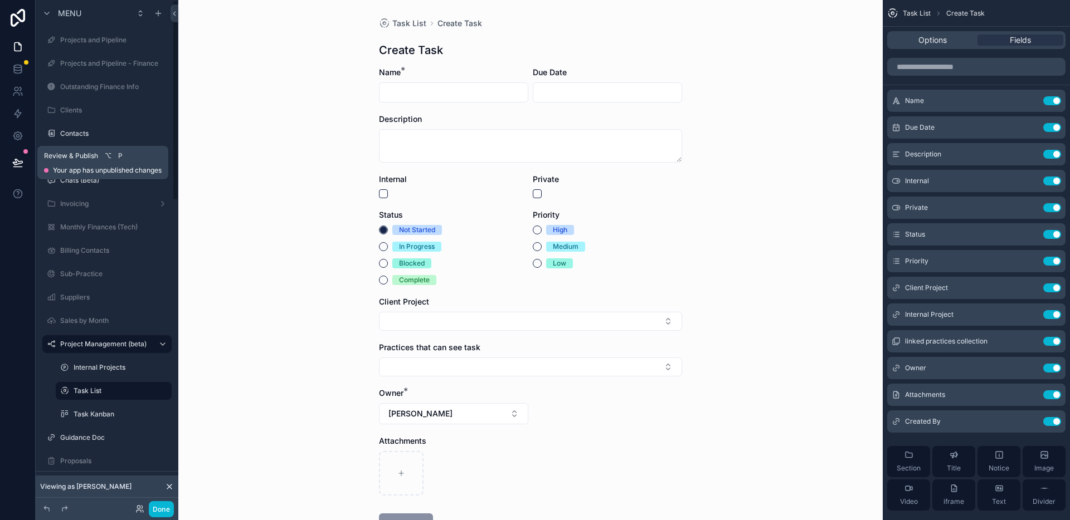
click at [14, 161] on icon at bounding box center [17, 162] width 11 height 11
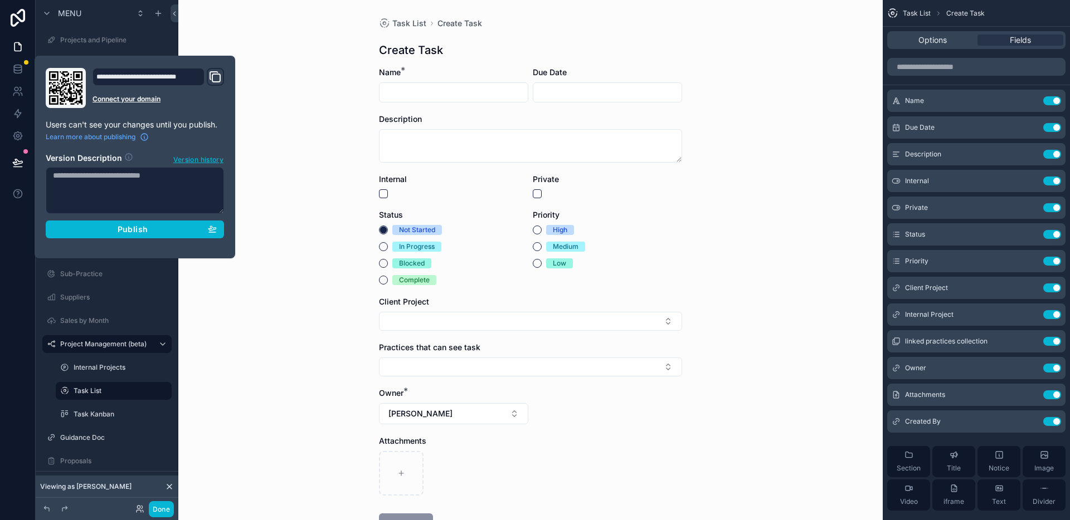
click at [115, 182] on textarea at bounding box center [135, 190] width 178 height 47
type textarea "**********"
click at [147, 226] on div "Publish" at bounding box center [135, 230] width 164 height 10
click at [147, 226] on section "**********" at bounding box center [135, 192] width 178 height 92
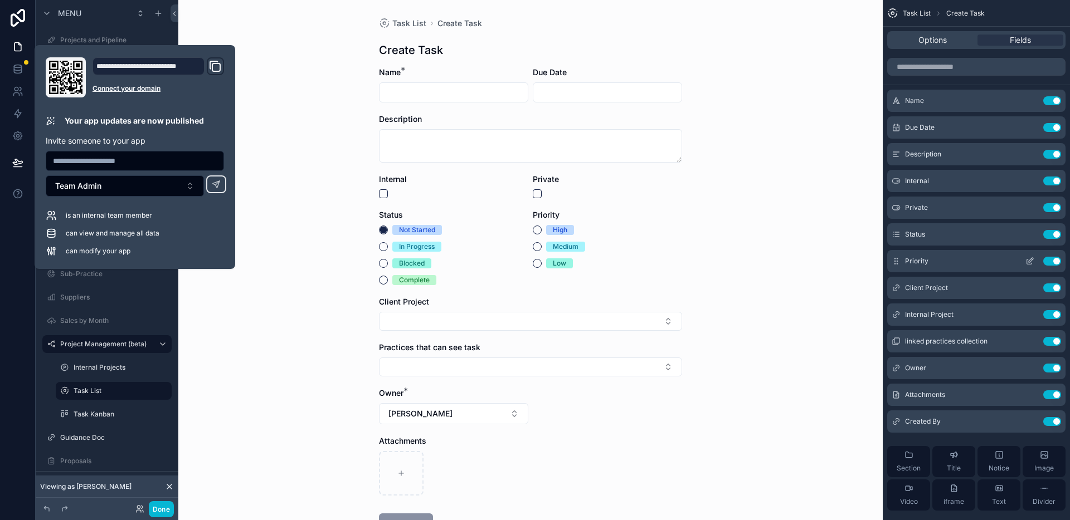
click at [1032, 260] on icon "scrollable content" at bounding box center [1031, 259] width 1 height 1
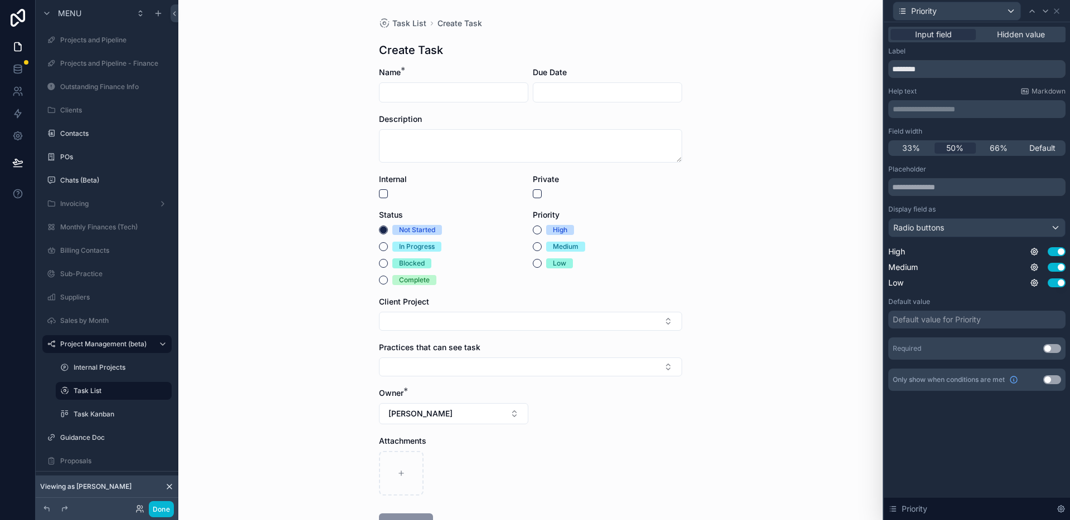
click at [970, 316] on div "Default value for Priority" at bounding box center [937, 319] width 88 height 11
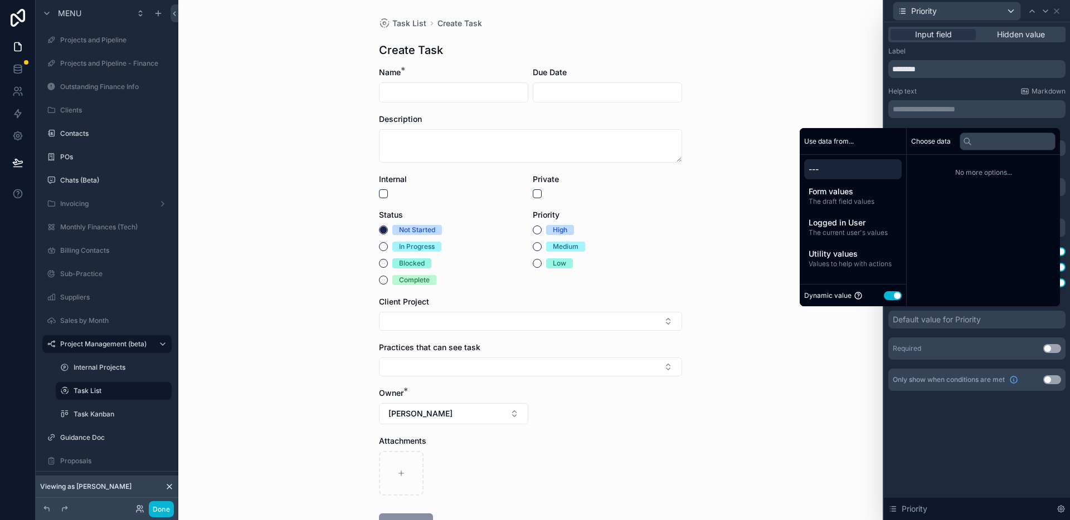
click at [885, 294] on button "Use setting" at bounding box center [893, 295] width 18 height 9
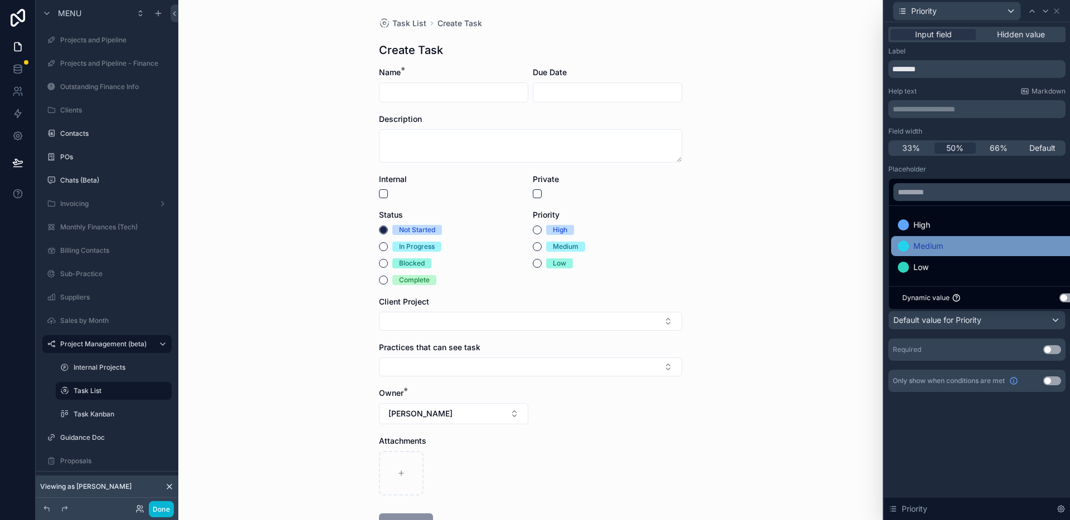
click at [924, 243] on span "Medium" at bounding box center [928, 246] width 30 height 13
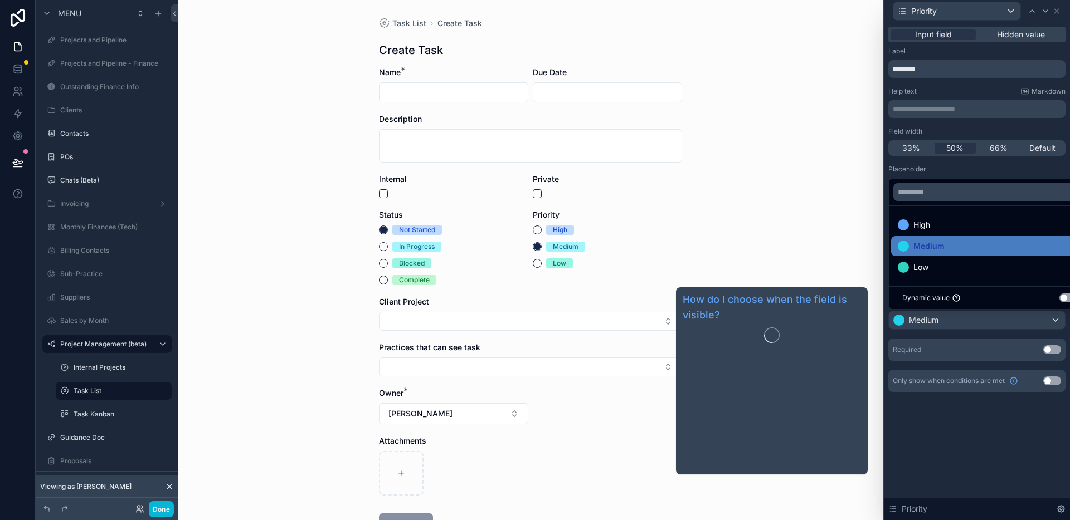
click at [983, 423] on div "**********" at bounding box center [977, 271] width 186 height 498
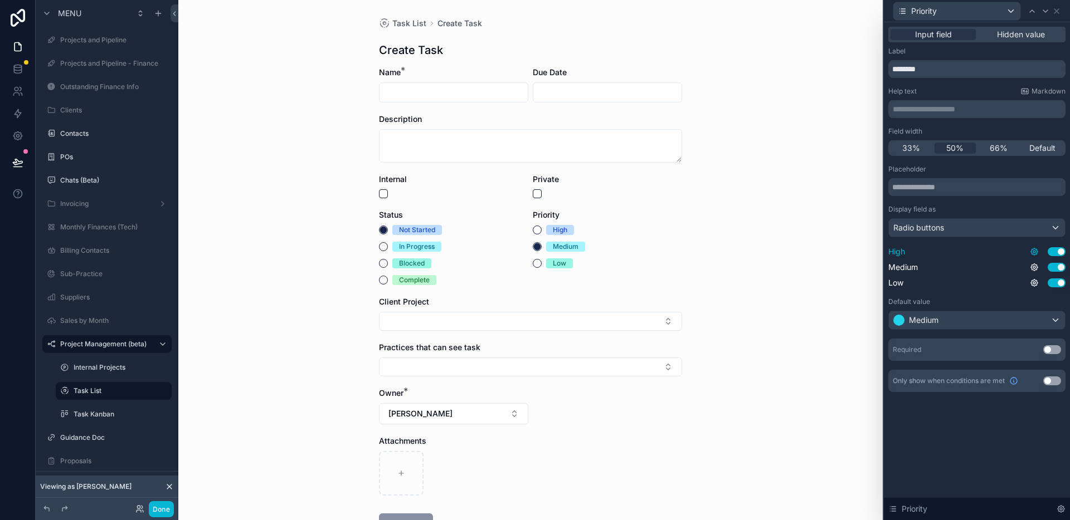
click at [1037, 247] on icon at bounding box center [1034, 251] width 9 height 9
click at [998, 428] on div "**********" at bounding box center [977, 271] width 186 height 498
click at [1056, 13] on icon at bounding box center [1056, 11] width 9 height 9
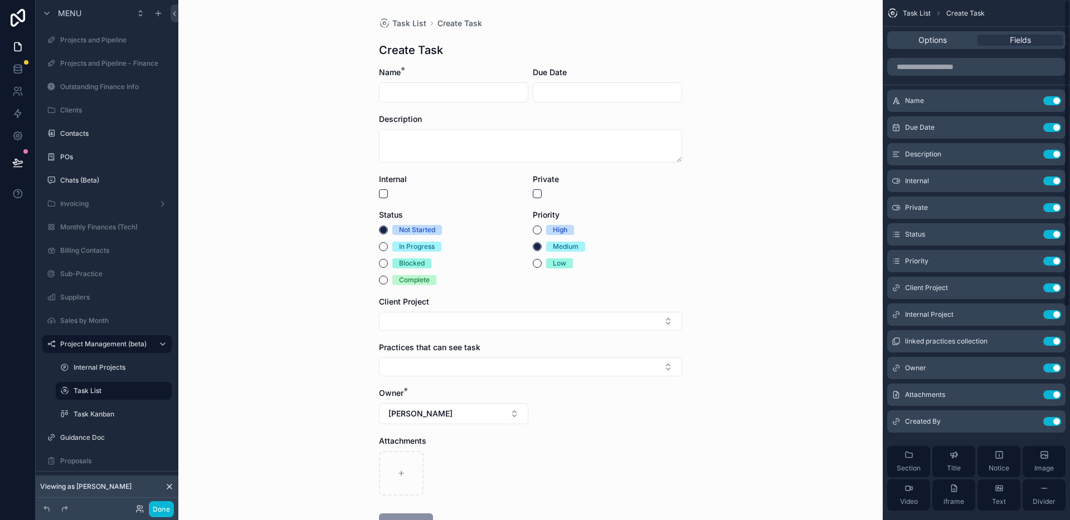
click at [712, 250] on div "Task List Create Task Create Task Name * Due Date Description Internal Private …" at bounding box center [530, 260] width 704 height 520
click at [678, 248] on div "Medium" at bounding box center [607, 247] width 149 height 10
click at [19, 164] on icon at bounding box center [17, 162] width 9 height 6
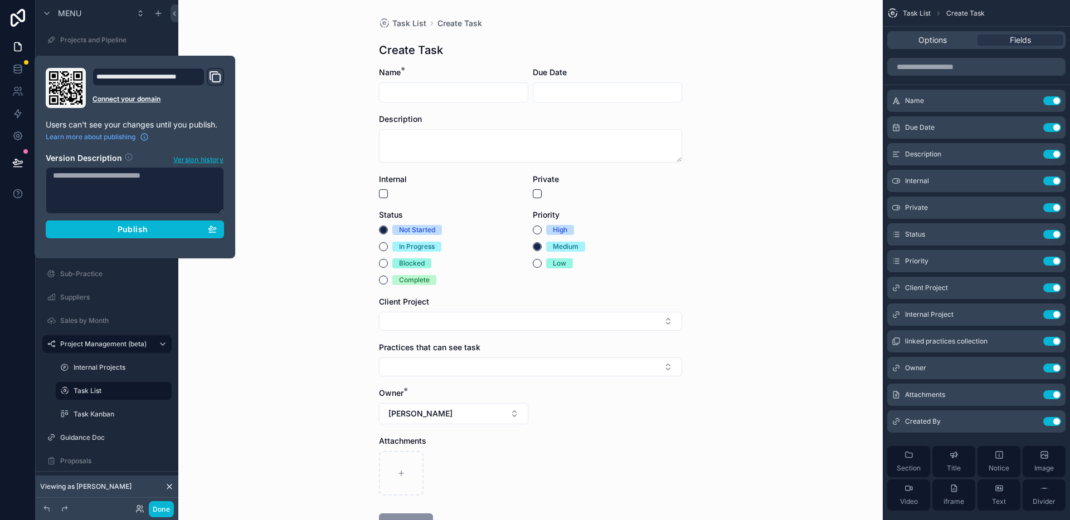
click at [114, 182] on textarea at bounding box center [135, 190] width 178 height 47
type textarea "**********"
click at [87, 227] on div "Publish" at bounding box center [135, 230] width 164 height 10
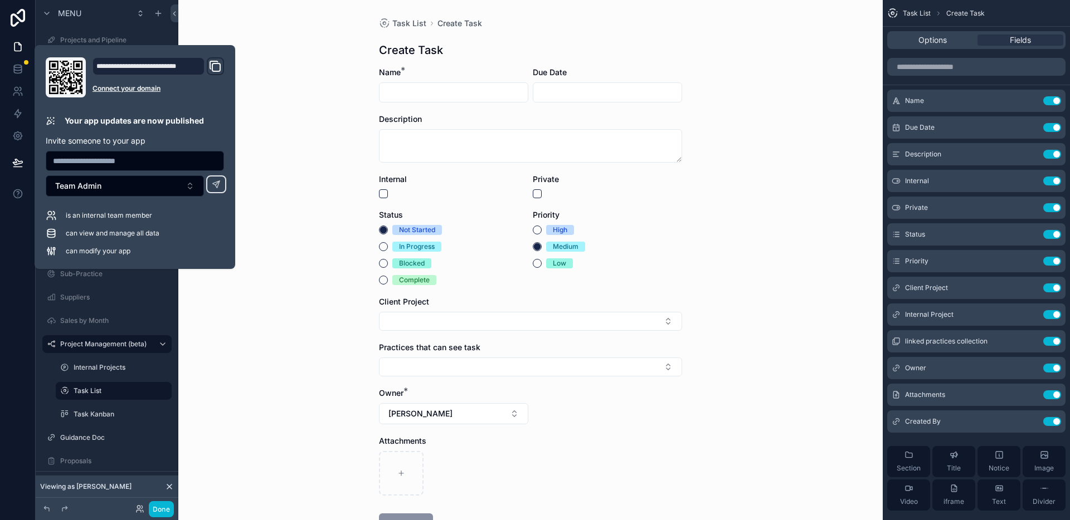
click at [304, 219] on div "Task List Create Task Create Task Name * Due Date Description Internal Private …" at bounding box center [530, 260] width 704 height 520
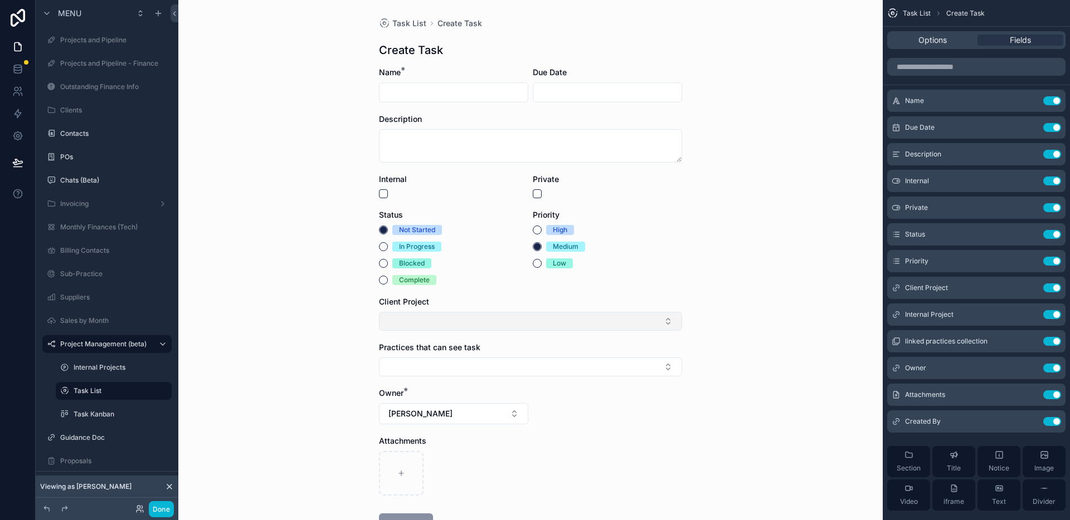
click at [499, 324] on button "Select Button" at bounding box center [530, 321] width 303 height 19
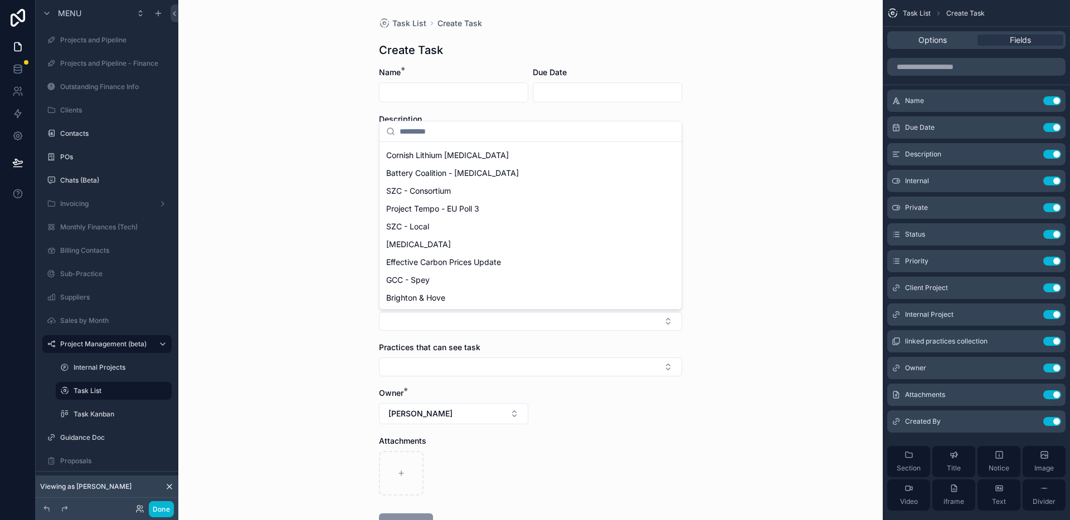
scroll to position [756, 0]
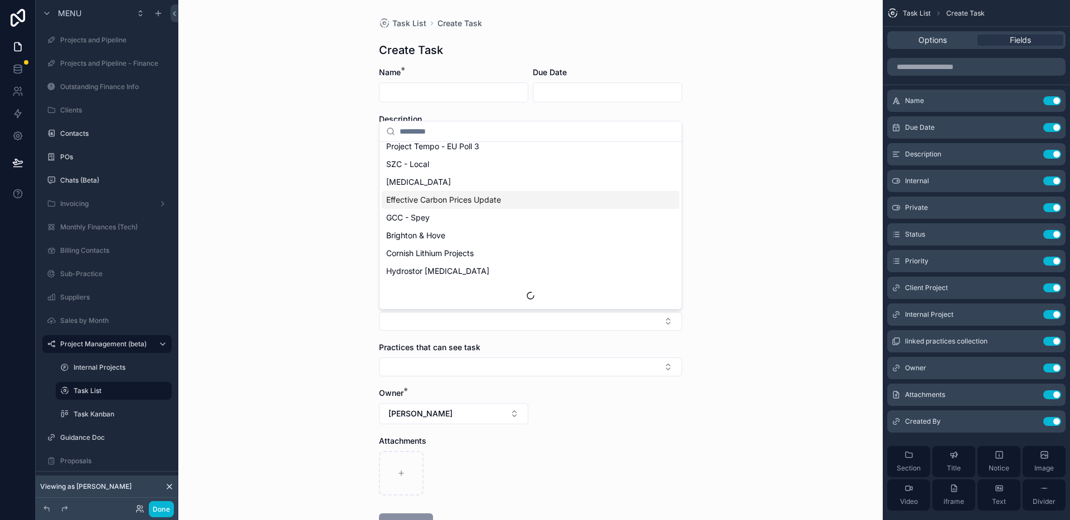
click at [744, 215] on div "Task List Create Task Create Task Name * Due Date Description Internal Private …" at bounding box center [530, 260] width 704 height 520
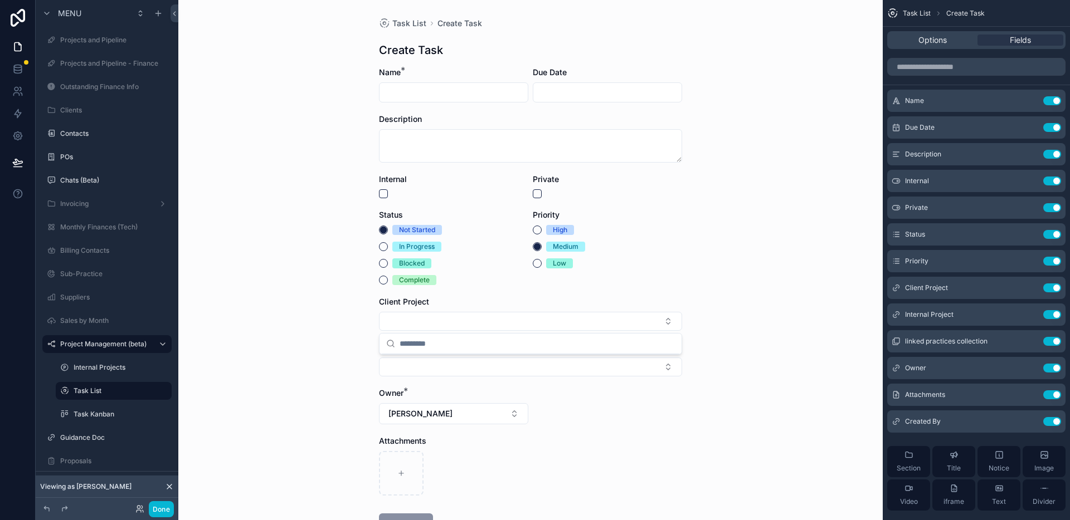
scroll to position [0, 0]
click at [758, 219] on div "Task List Create Task Create Task Name * Due Date Description Internal Private …" at bounding box center [530, 260] width 704 height 520
click at [271, 242] on div "Task List Create Task Create Task Name * Due Date Description Internal Private …" at bounding box center [530, 260] width 704 height 520
click at [101, 390] on label "Task List" at bounding box center [112, 391] width 76 height 9
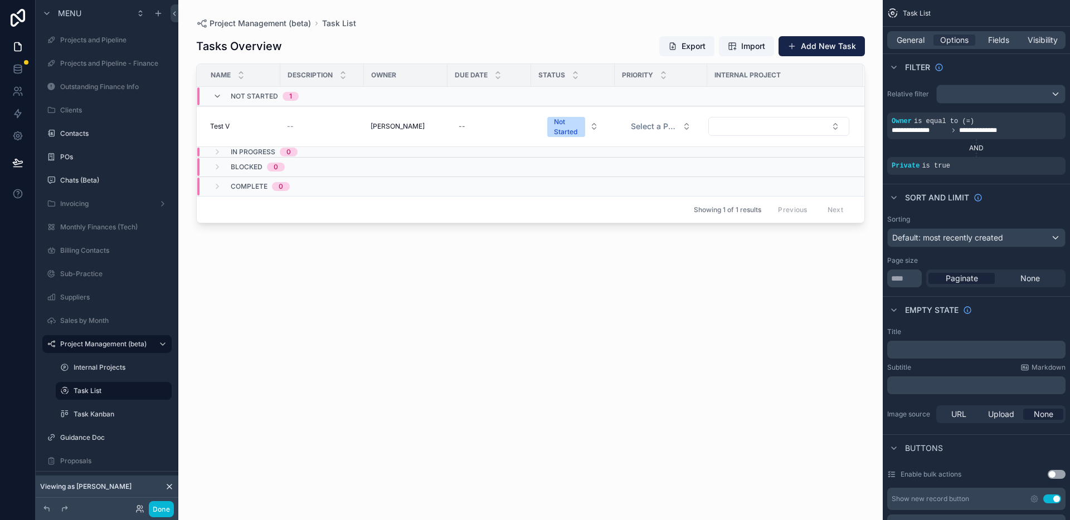
click at [471, 295] on div "Tasks Overview Export Import Add New Task Name Description Owner Due Date Statu…" at bounding box center [530, 268] width 669 height 478
click at [234, 98] on span "Not Started" at bounding box center [254, 96] width 47 height 9
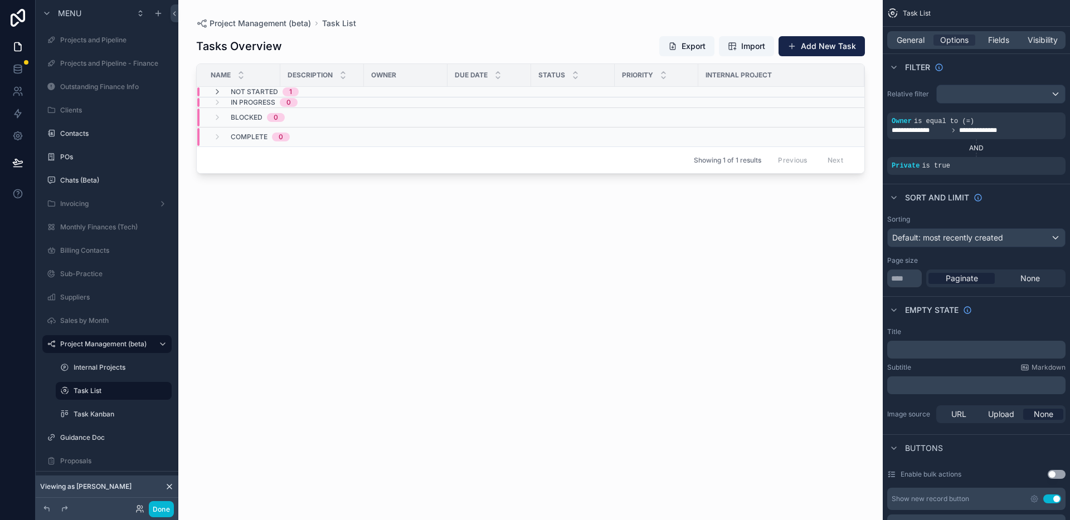
click at [356, 229] on div "Tasks Overview Export Import Add New Task Name Description Owner Due Date Statu…" at bounding box center [530, 268] width 669 height 478
click at [348, 378] on div "Tasks Overview Export Import Add New Task Name Description Owner Due Date Statu…" at bounding box center [530, 268] width 669 height 478
click at [382, 360] on div "Tasks Overview Export Import Add New Task Name Description Owner Due Date Statu…" at bounding box center [530, 268] width 669 height 478
click at [378, 326] on div "Tasks Overview Export Import Add New Task Name Description Owner Due Date Statu…" at bounding box center [530, 268] width 669 height 478
click at [965, 7] on div "Task List" at bounding box center [976, 13] width 187 height 27
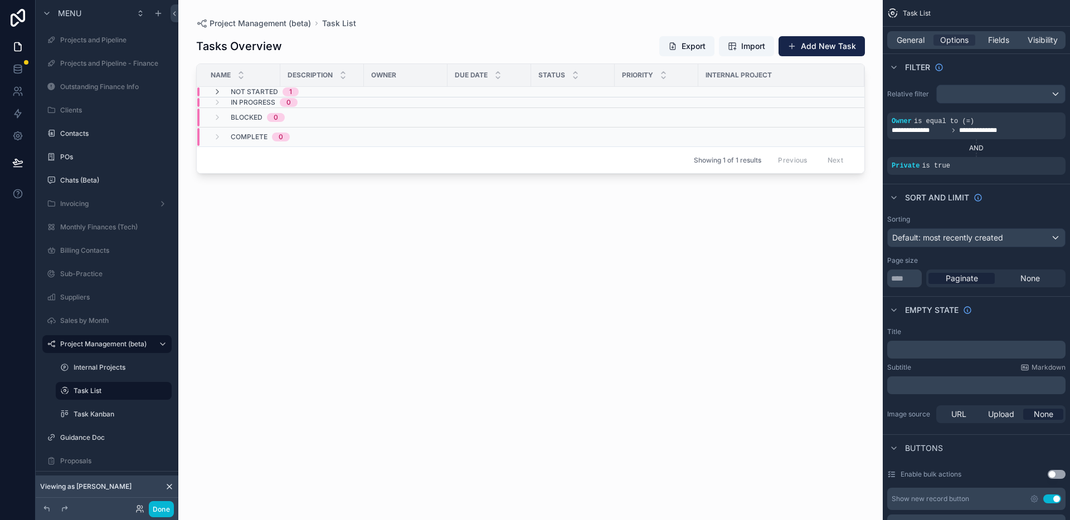
click at [471, 270] on div "Tasks Overview Export Import Add New Task Name Description Owner Due Date Statu…" at bounding box center [530, 268] width 669 height 478
click at [122, 374] on div "Internal Projects" at bounding box center [113, 368] width 111 height 18
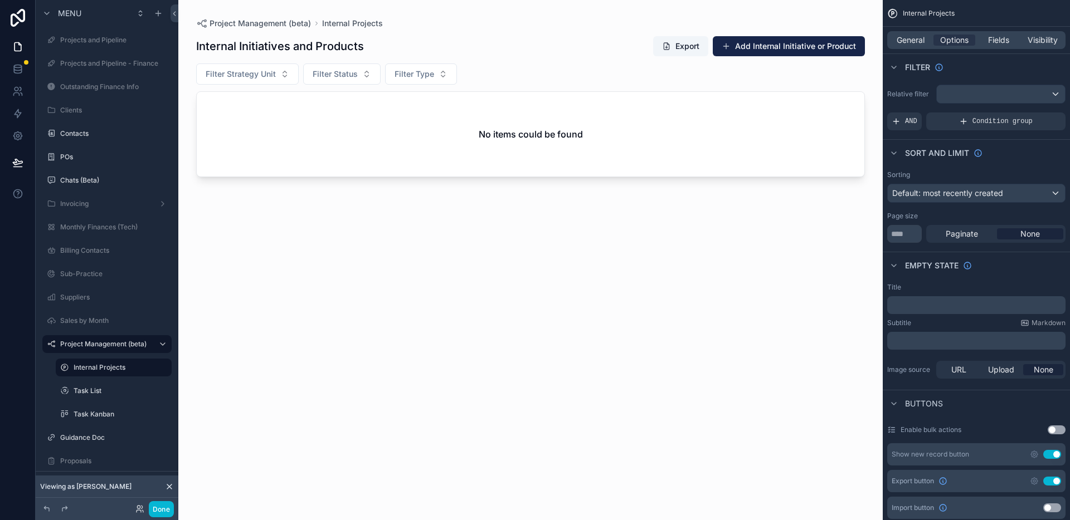
click at [537, 280] on div "scrollable content" at bounding box center [530, 253] width 704 height 507
click at [138, 508] on icon at bounding box center [139, 509] width 9 height 9
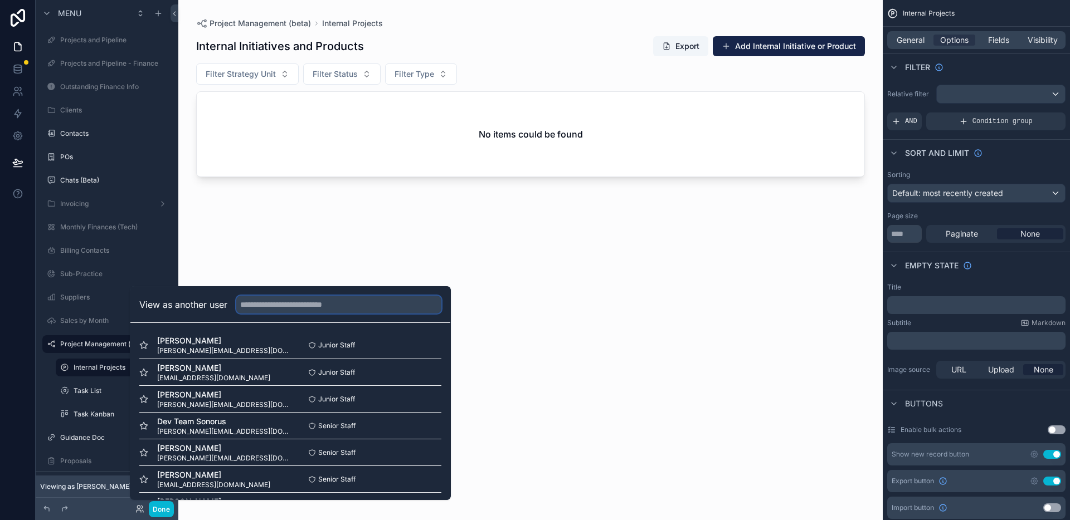
click at [303, 311] on input "text" at bounding box center [338, 305] width 205 height 18
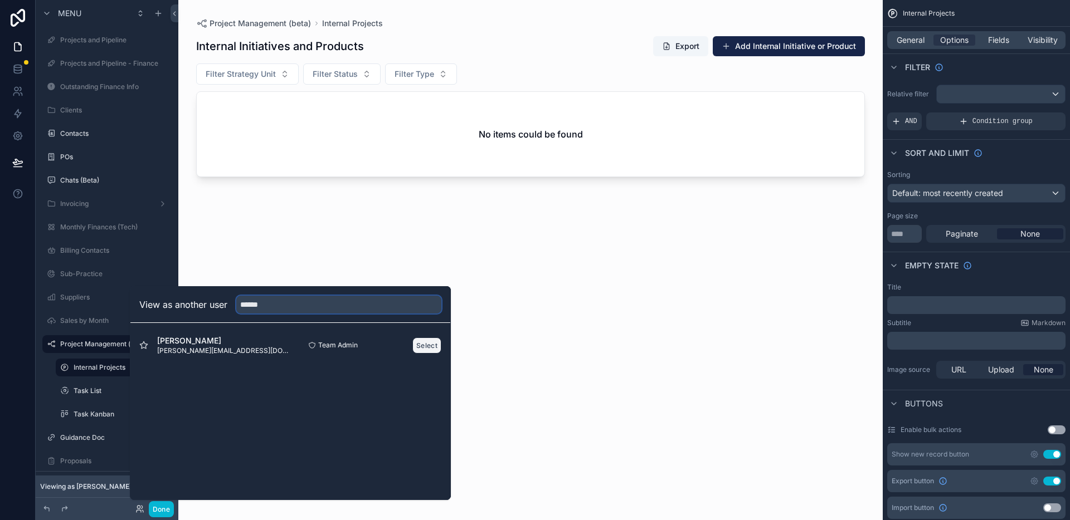
type input "******"
click at [422, 347] on button "Select" at bounding box center [426, 346] width 29 height 16
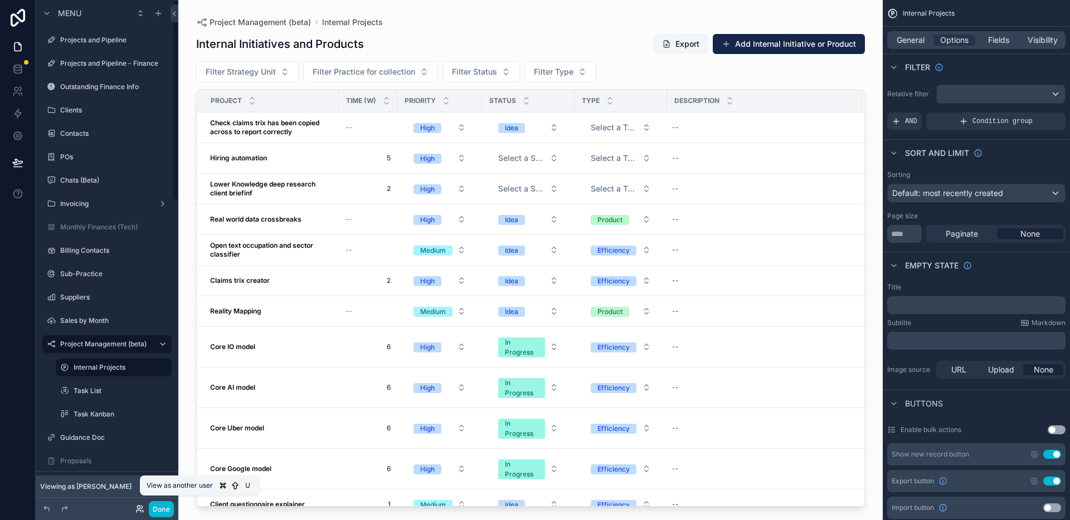
click at [142, 506] on icon at bounding box center [141, 507] width 1 height 3
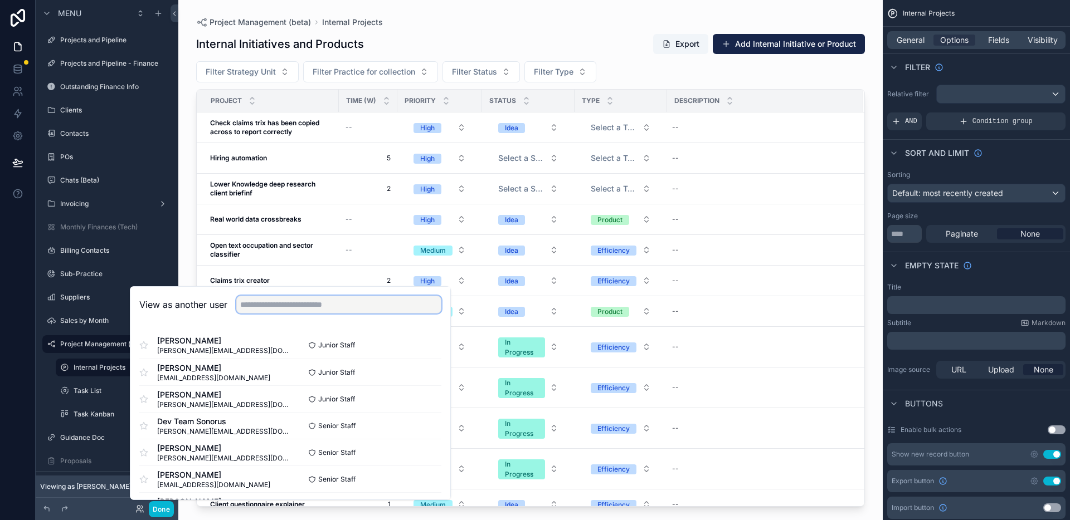
click at [308, 308] on input "text" at bounding box center [338, 305] width 205 height 18
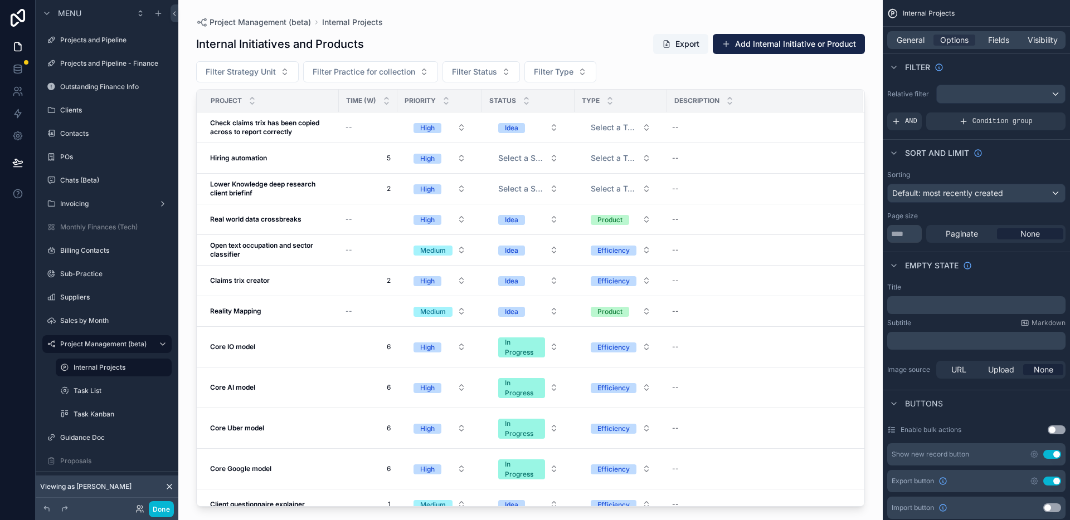
click at [495, 30] on div "Internal Initiatives and Products Export Add Internal Initiative or Product Fil…" at bounding box center [530, 267] width 669 height 480
click at [754, 45] on button "Add Internal Initiative or Product" at bounding box center [789, 44] width 152 height 20
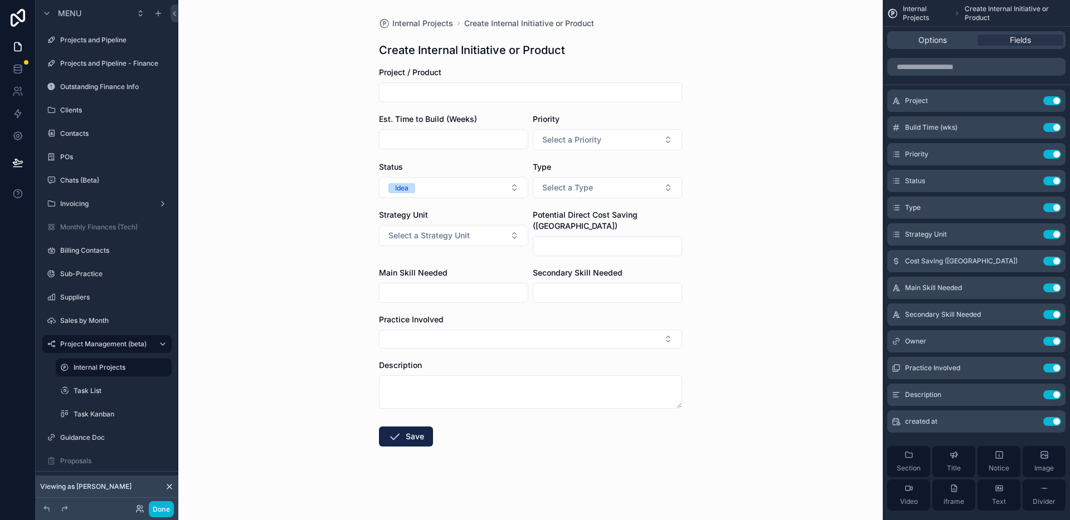
click at [723, 222] on div "Internal Projects Create Internal Initiative or Product Create Internal Initiat…" at bounding box center [530, 260] width 704 height 520
click at [474, 286] on input "scrollable content" at bounding box center [453, 293] width 148 height 16
click at [566, 283] on div "scrollable content" at bounding box center [607, 293] width 149 height 20
click at [554, 285] on input "scrollable content" at bounding box center [607, 293] width 148 height 16
click at [455, 285] on input "scrollable content" at bounding box center [453, 293] width 148 height 16
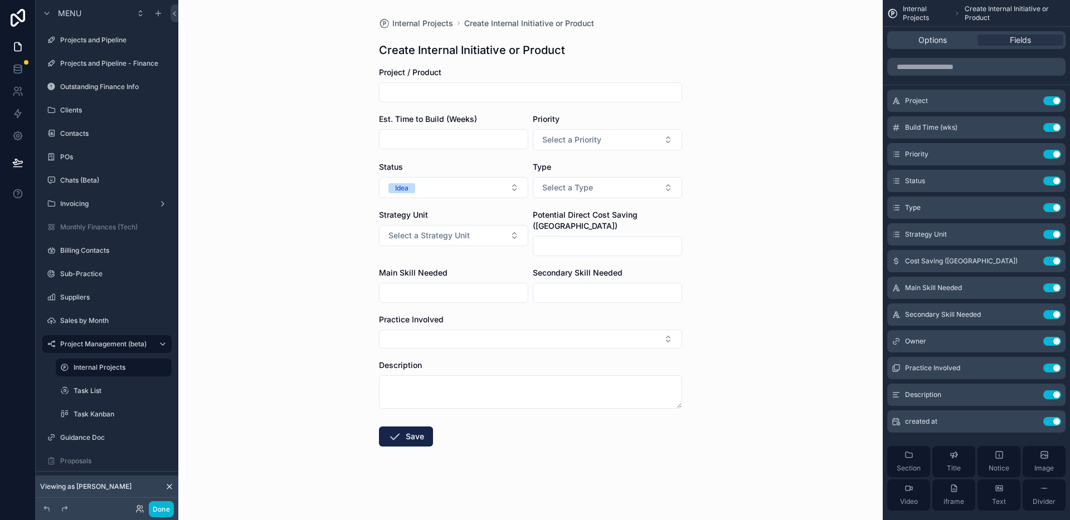
click at [610, 286] on input "scrollable content" at bounding box center [607, 293] width 148 height 16
click at [442, 286] on input "scrollable content" at bounding box center [453, 293] width 148 height 16
click at [461, 319] on div "Practice Involved" at bounding box center [530, 331] width 303 height 35
click at [1051, 288] on button "Use setting" at bounding box center [1052, 288] width 18 height 9
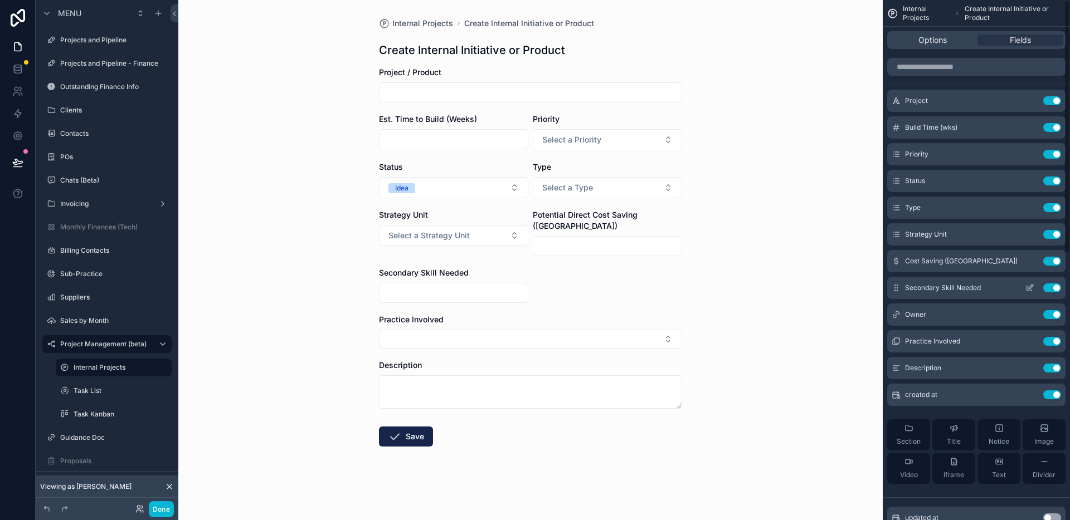
click at [1051, 288] on button "Use setting" at bounding box center [1052, 288] width 18 height 9
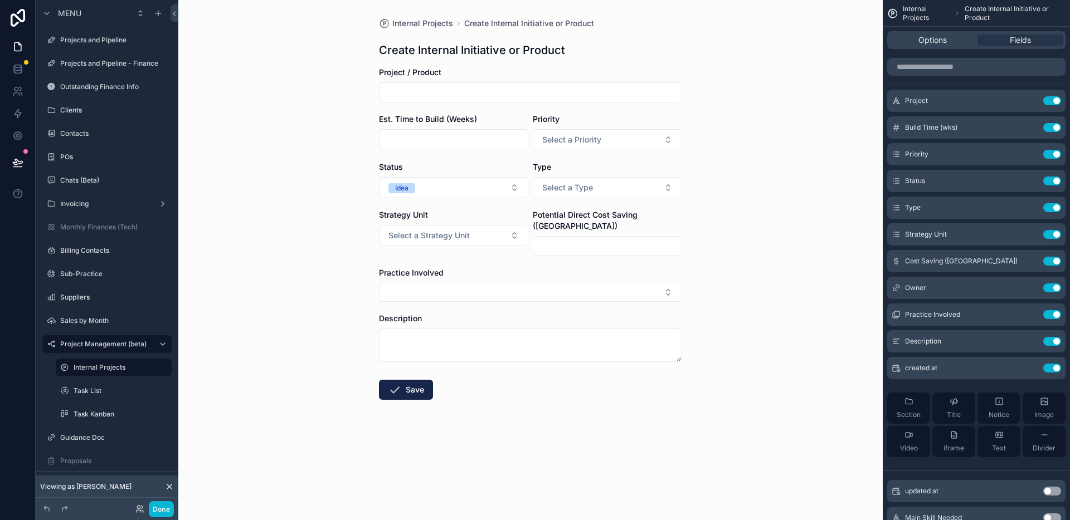
click at [775, 289] on div "Internal Projects Create Internal Initiative or Product Create Internal Initiat…" at bounding box center [530, 260] width 704 height 520
click at [485, 235] on button "Select a Strategy Unit" at bounding box center [453, 235] width 149 height 21
click at [1055, 236] on button "Use setting" at bounding box center [1052, 234] width 18 height 9
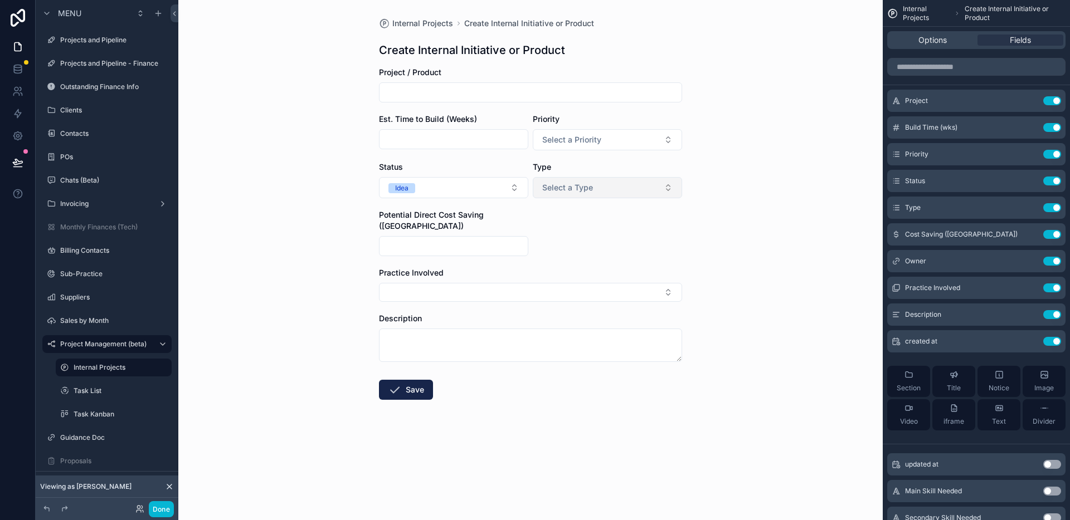
click at [565, 188] on span "Select a Type" at bounding box center [567, 187] width 51 height 11
click at [1031, 103] on icon "scrollable content" at bounding box center [1029, 101] width 5 height 5
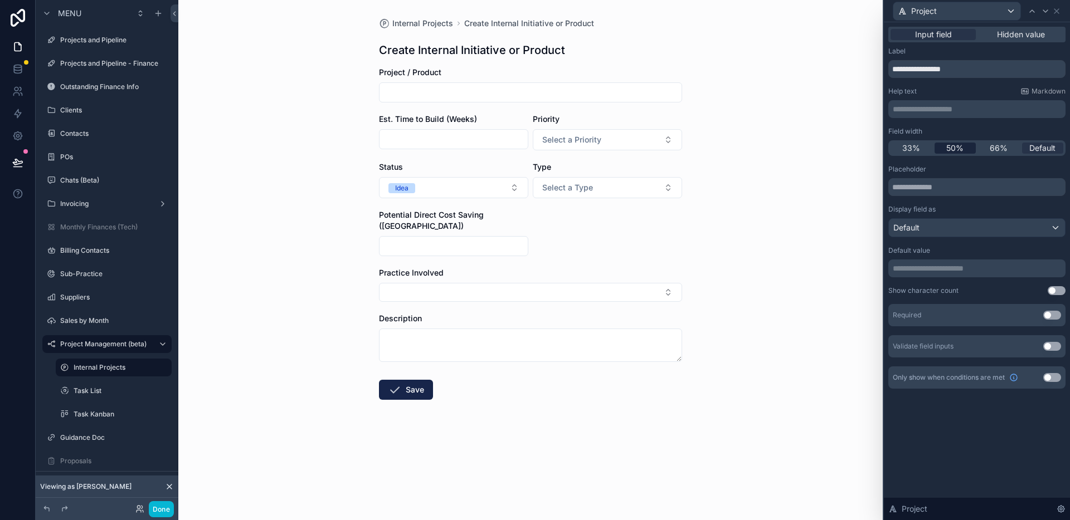
click at [961, 150] on span "50%" at bounding box center [954, 148] width 17 height 11
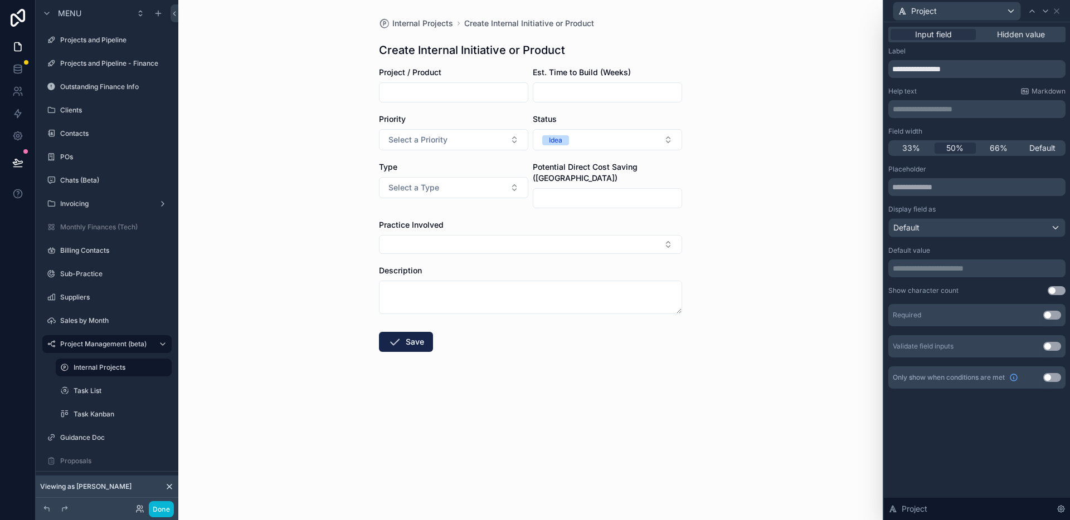
click at [710, 247] on div "Internal Projects Create Internal Initiative or Product Create Internal Initiat…" at bounding box center [530, 260] width 704 height 520
click at [16, 162] on icon at bounding box center [17, 162] width 9 height 6
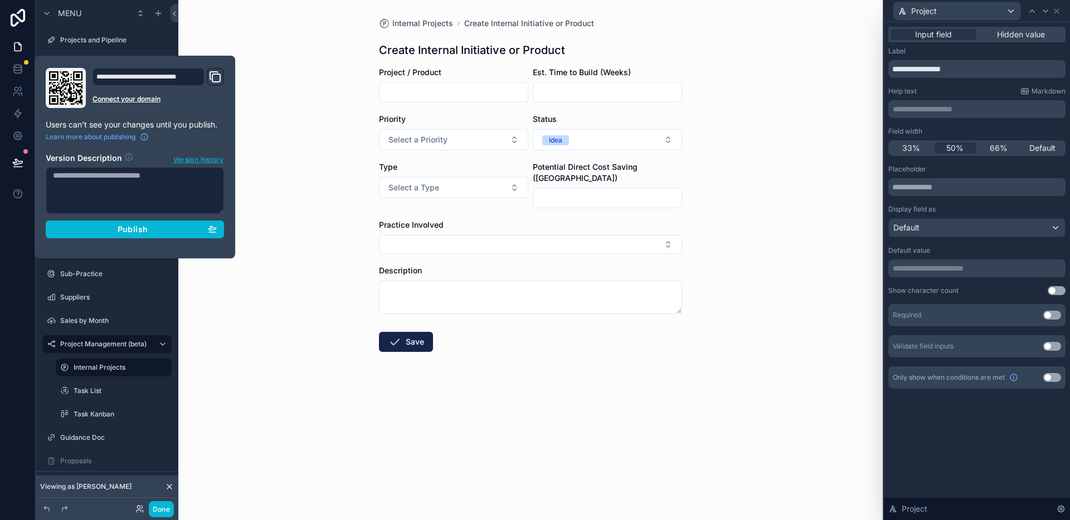
click at [144, 181] on textarea at bounding box center [135, 190] width 178 height 47
type textarea "**********"
click at [138, 221] on button "Publish" at bounding box center [135, 230] width 178 height 18
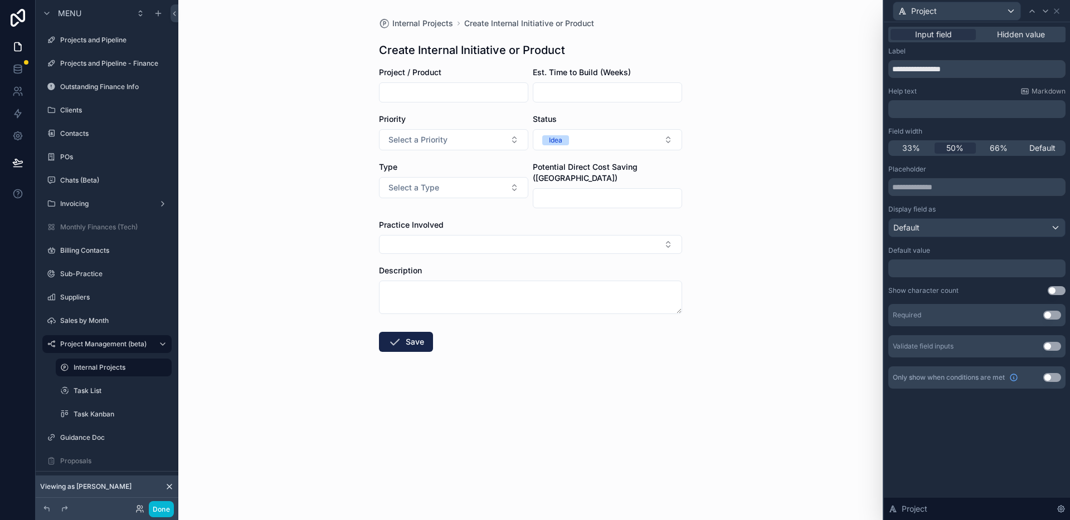
click at [311, 190] on div "Internal Projects Create Internal Initiative or Product Create Internal Initiat…" at bounding box center [530, 260] width 704 height 520
click at [284, 197] on div "Internal Projects Create Internal Initiative or Product Create Internal Initiat…" at bounding box center [530, 260] width 704 height 520
click at [91, 412] on label "Task Kanban" at bounding box center [112, 414] width 76 height 9
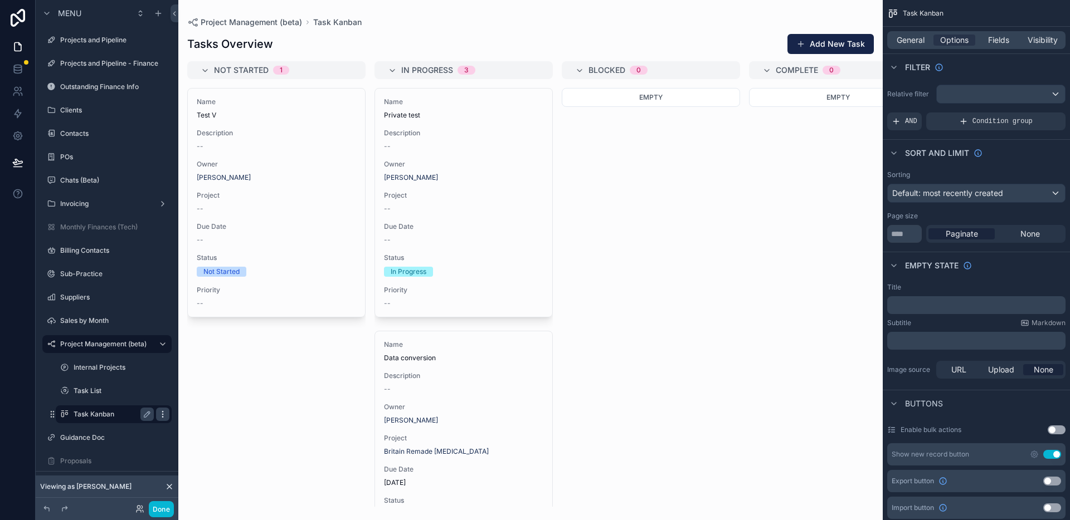
click at [163, 415] on icon "scrollable content" at bounding box center [162, 414] width 1 height 1
click at [197, 422] on button "Remove" at bounding box center [206, 422] width 43 height 11
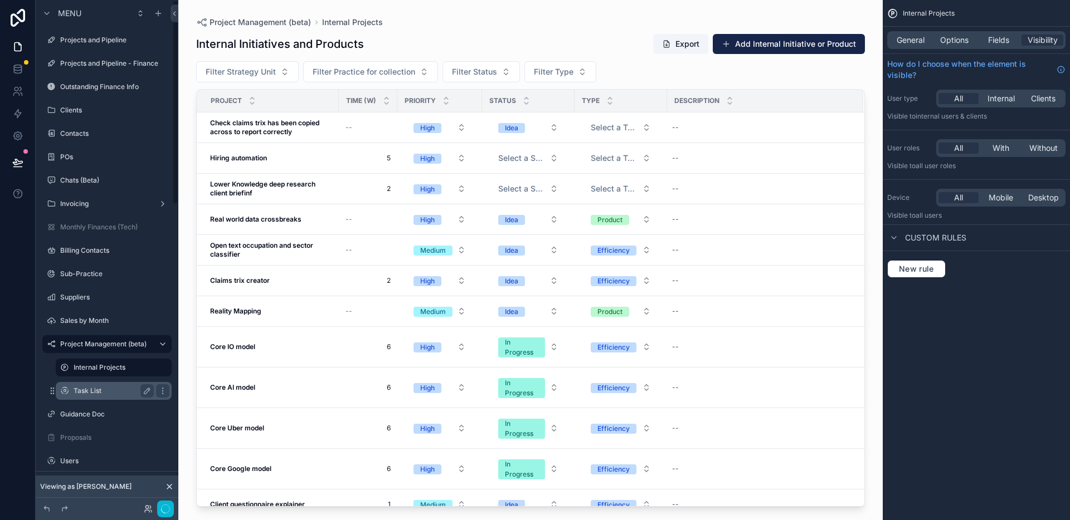
click at [110, 391] on label "Task List" at bounding box center [112, 391] width 76 height 9
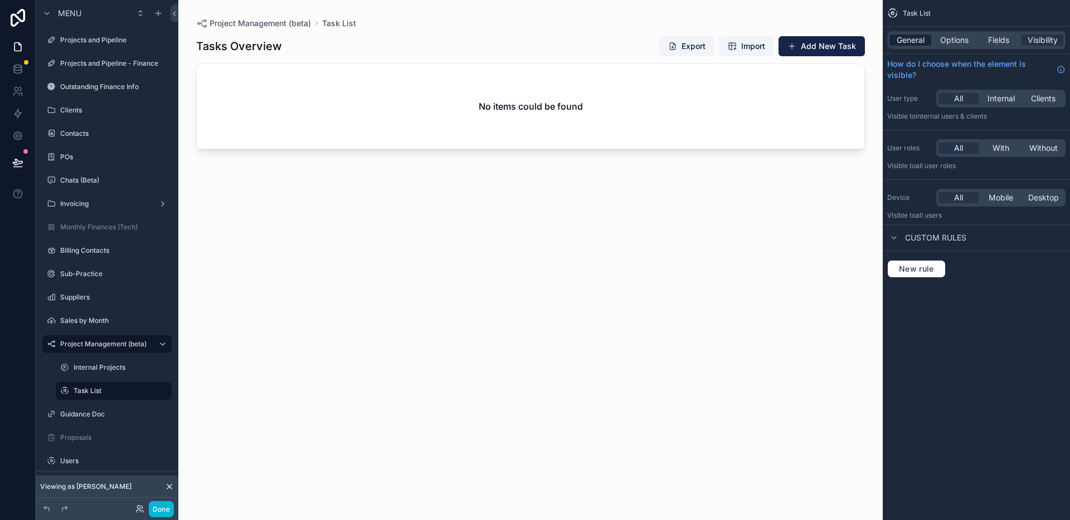
click at [909, 36] on span "General" at bounding box center [911, 40] width 28 height 11
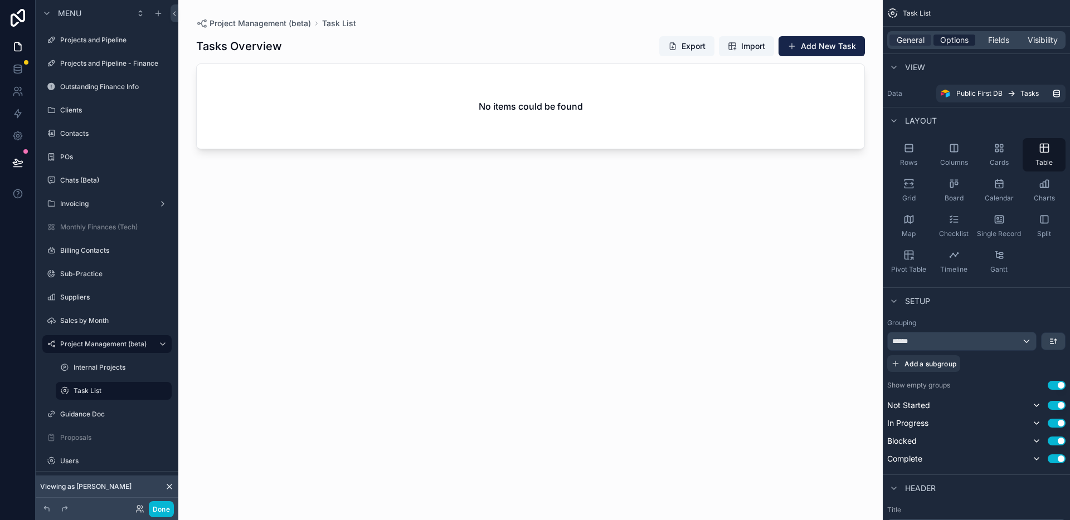
click at [952, 40] on span "Options" at bounding box center [954, 40] width 28 height 11
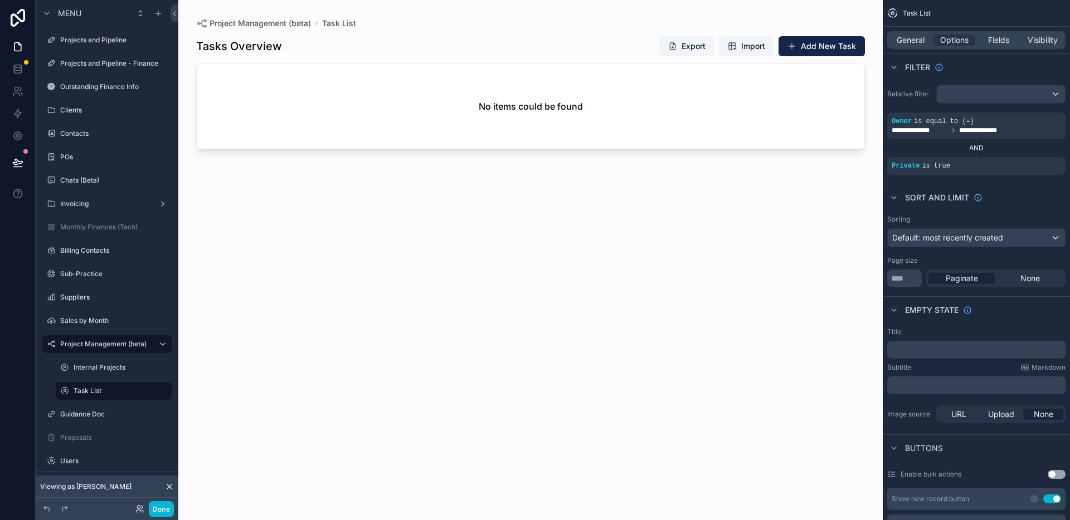
click at [726, 261] on div "scrollable content" at bounding box center [530, 253] width 704 height 507
click at [1023, 159] on icon "scrollable content" at bounding box center [1022, 158] width 7 height 7
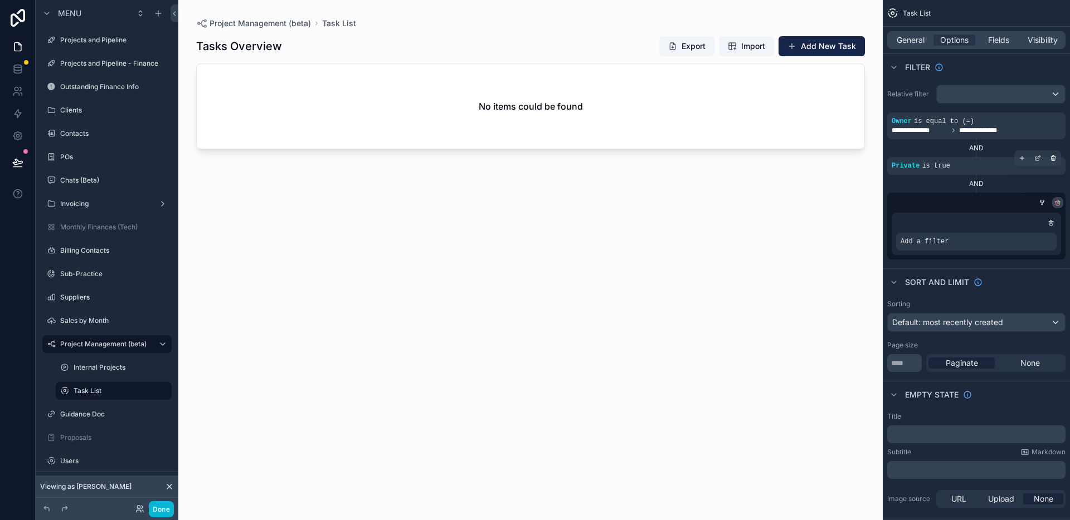
click at [1062, 202] on div "scrollable content" at bounding box center [1057, 202] width 11 height 11
click at [1060, 203] on icon "scrollable content" at bounding box center [1057, 202] width 7 height 7
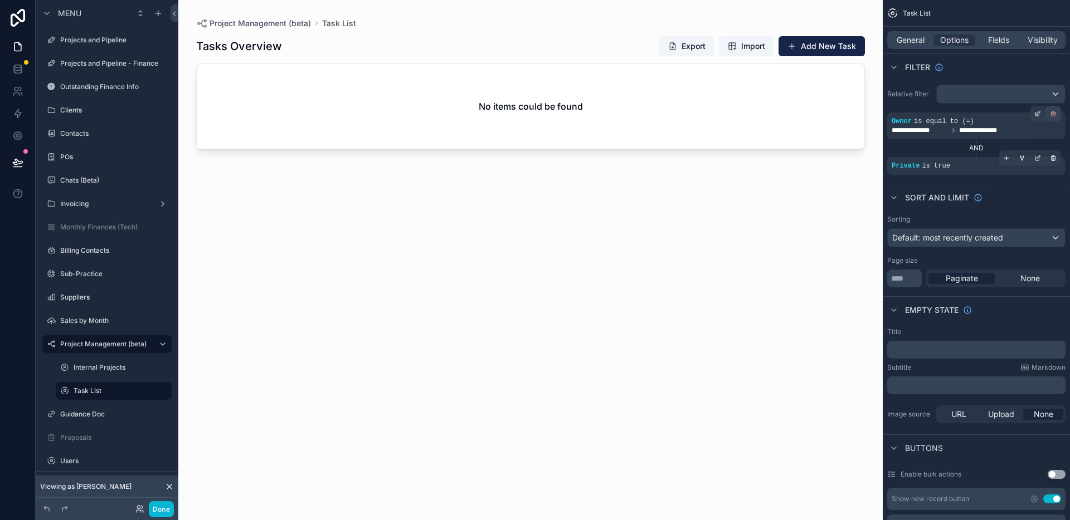
click at [1051, 115] on icon "scrollable content" at bounding box center [1053, 115] width 4 height 4
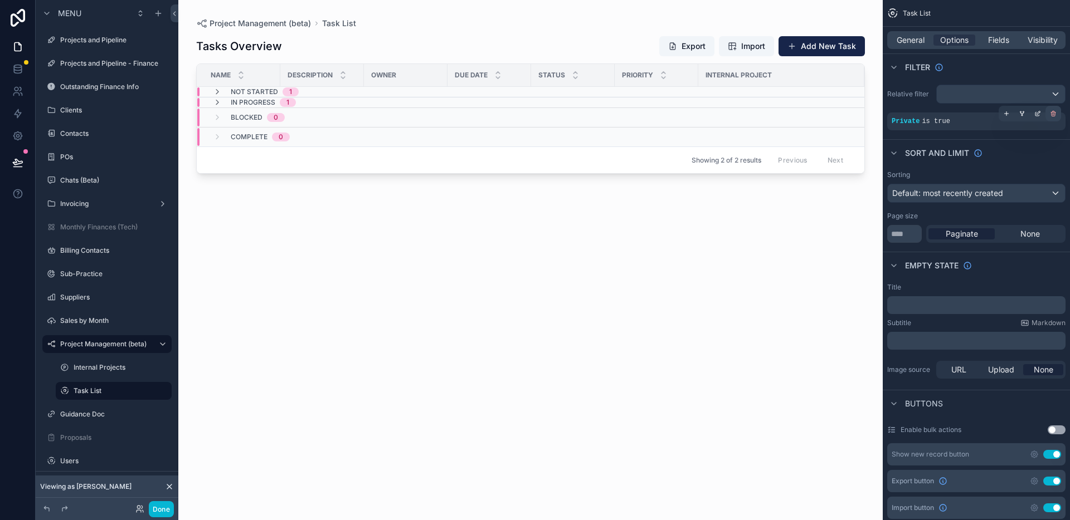
click at [1051, 114] on icon "scrollable content" at bounding box center [1053, 115] width 4 height 4
click at [948, 120] on div "Condition group" at bounding box center [995, 122] width 139 height 18
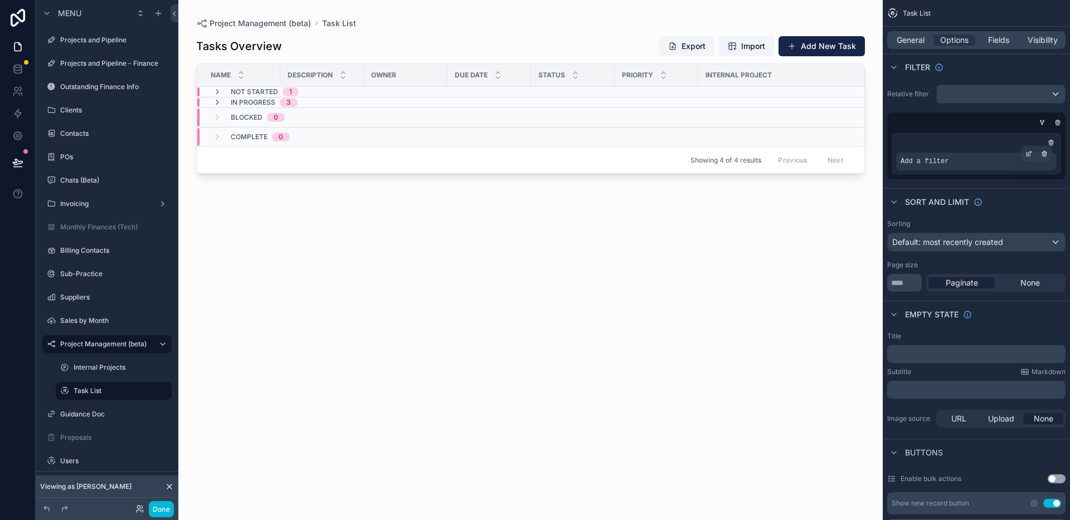
click at [955, 162] on div "Add a filter" at bounding box center [976, 162] width 160 height 18
click at [1028, 153] on icon "scrollable content" at bounding box center [1028, 153] width 7 height 7
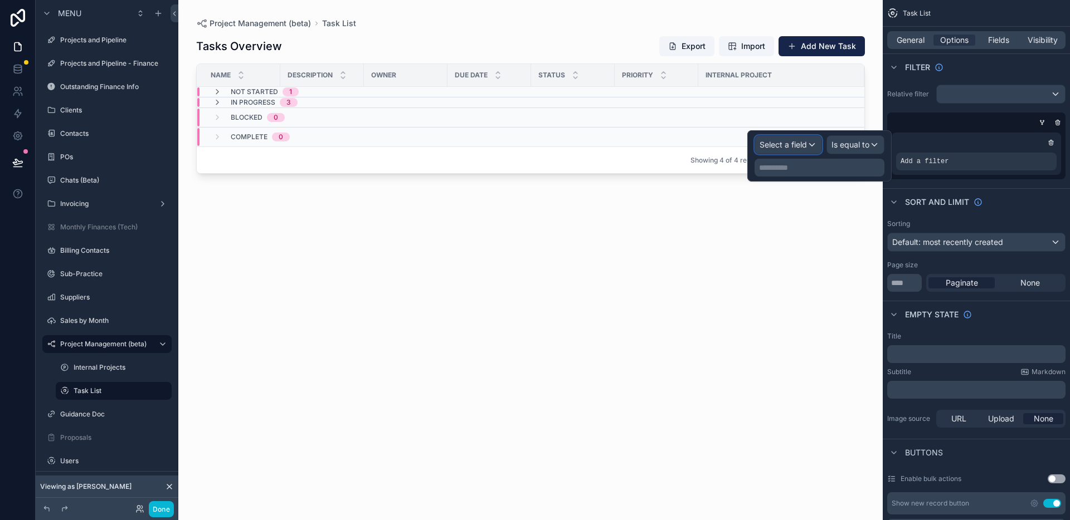
click at [798, 140] on span "Select a field" at bounding box center [782, 144] width 47 height 9
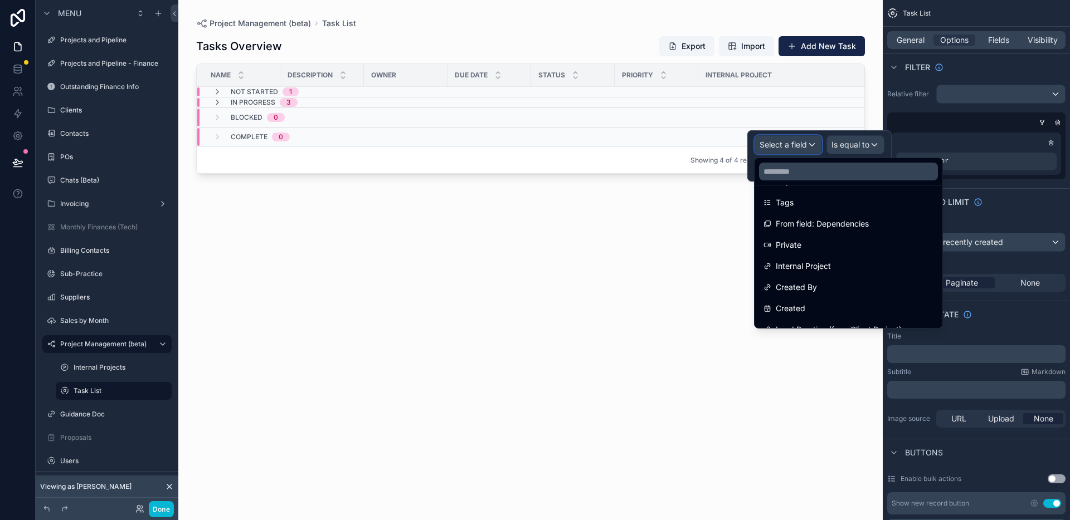
scroll to position [384, 0]
click at [803, 280] on span "Created By" at bounding box center [796, 286] width 41 height 13
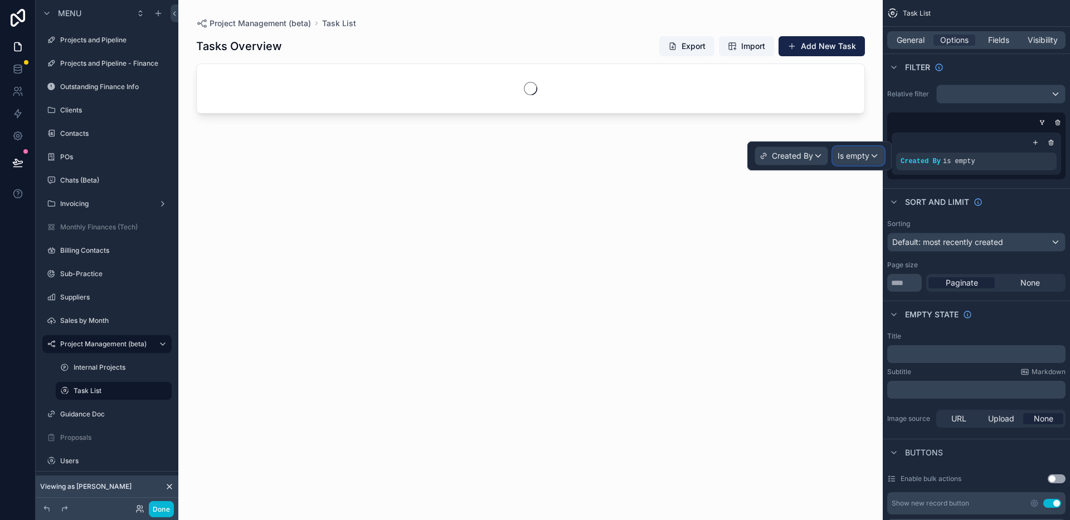
click at [851, 153] on span "Is empty" at bounding box center [853, 155] width 32 height 11
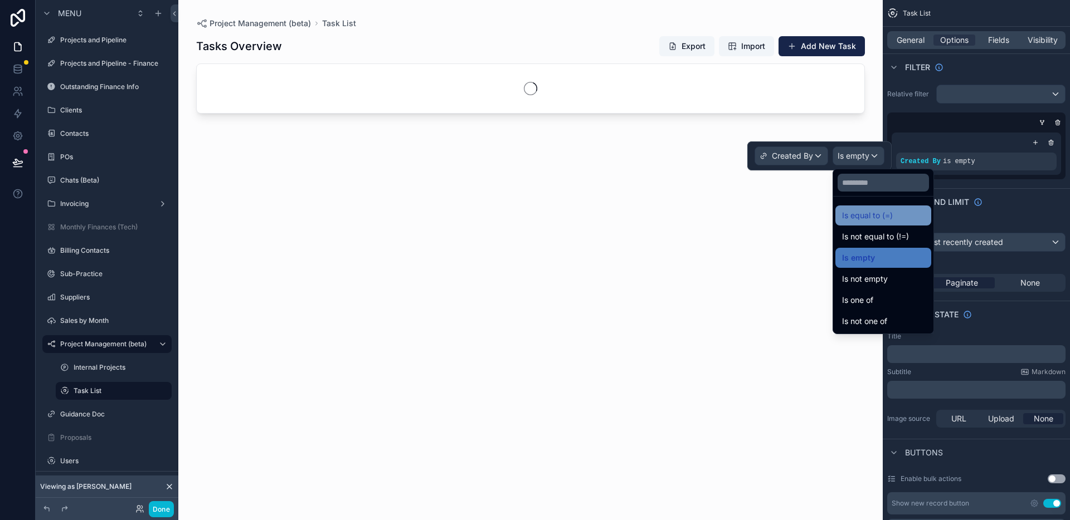
click at [854, 213] on span "Is equal to (=)" at bounding box center [867, 215] width 51 height 13
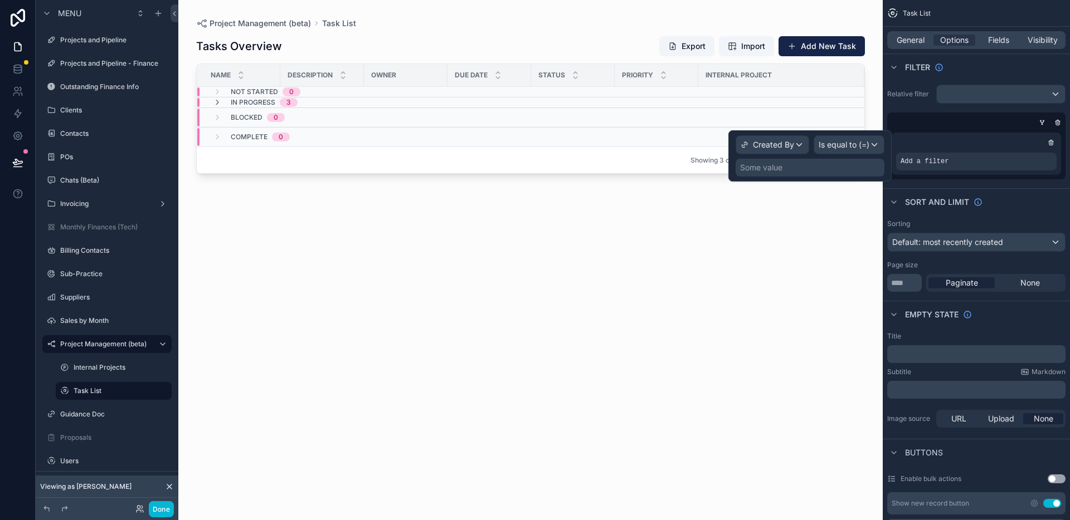
click at [796, 171] on div "Some value" at bounding box center [810, 168] width 149 height 18
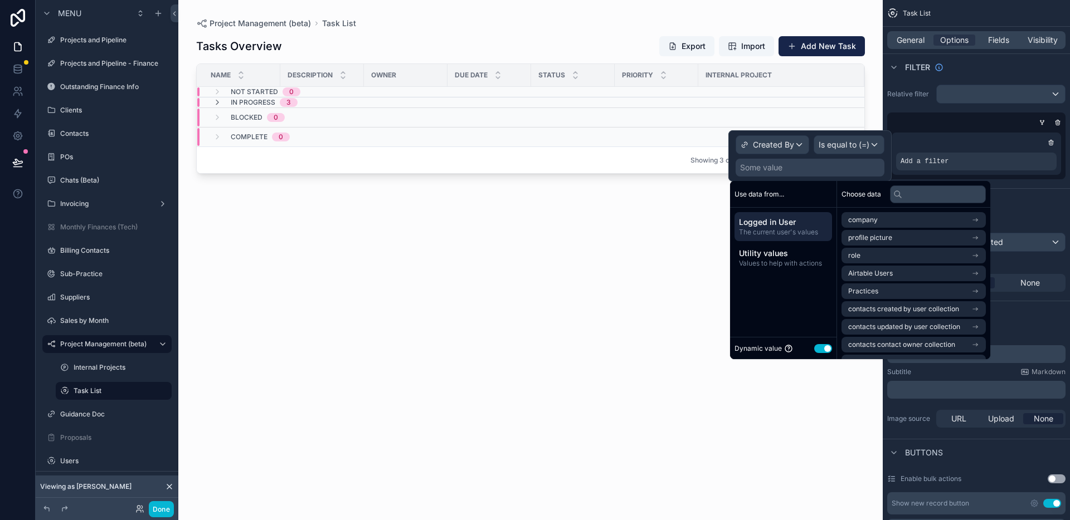
click at [788, 226] on span "Logged in User" at bounding box center [783, 222] width 89 height 11
click at [880, 272] on span "Airtable Users" at bounding box center [870, 273] width 45 height 9
click at [892, 245] on li "Airtable Users" at bounding box center [913, 240] width 144 height 16
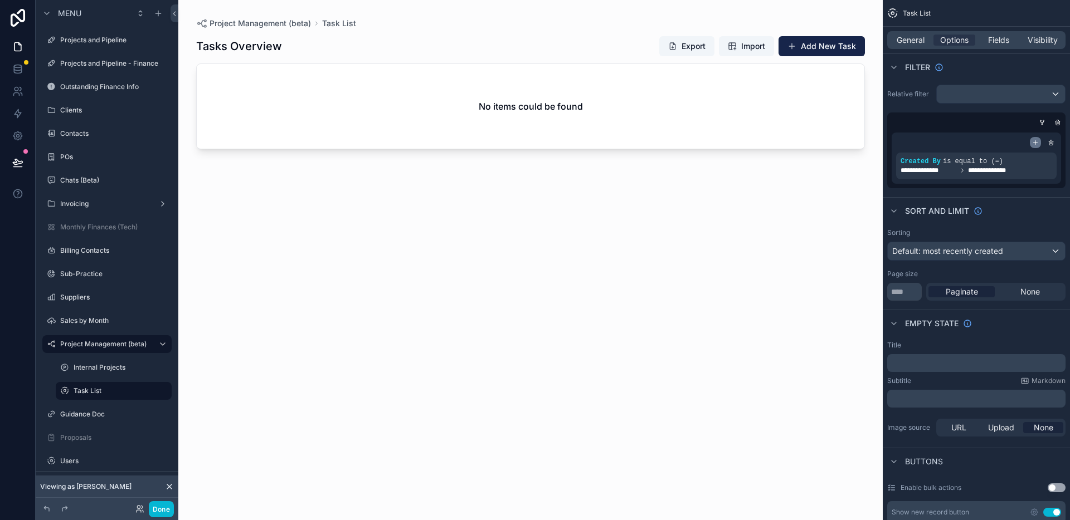
click at [1036, 143] on icon "scrollable content" at bounding box center [1035, 142] width 7 height 7
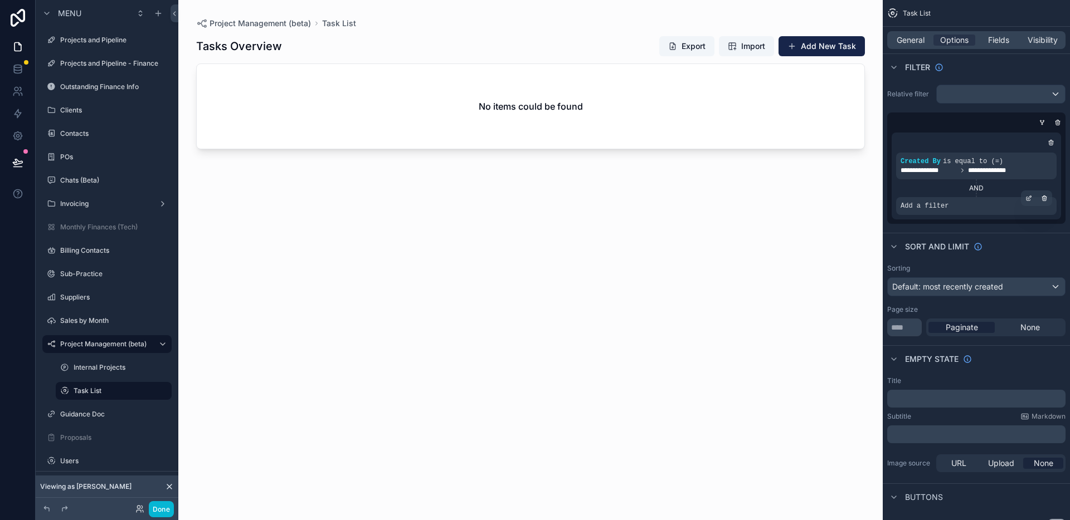
click at [956, 206] on div "Add a filter" at bounding box center [976, 206] width 160 height 18
click at [1031, 202] on div "scrollable content" at bounding box center [1029, 199] width 16 height 16
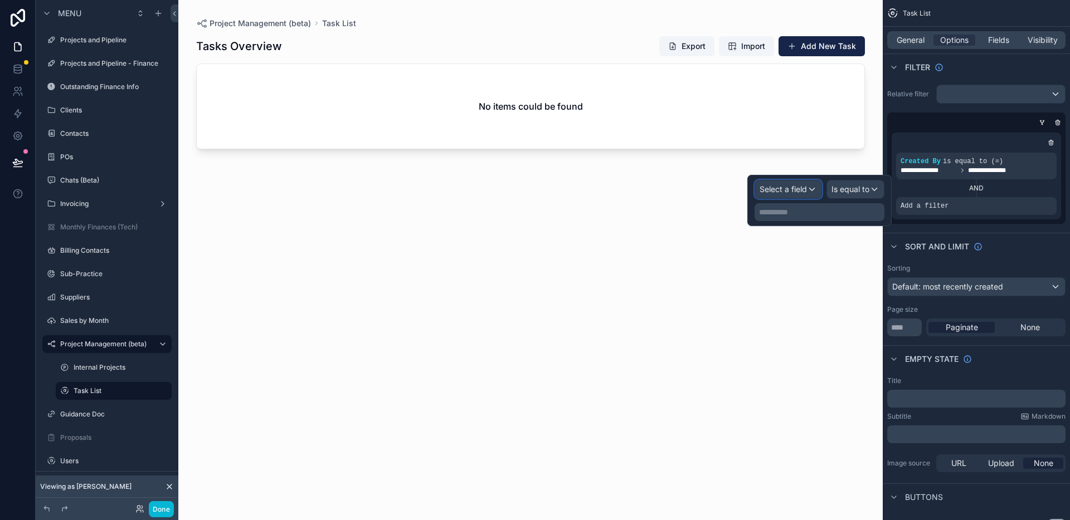
click at [811, 189] on div "Select a field" at bounding box center [788, 190] width 66 height 18
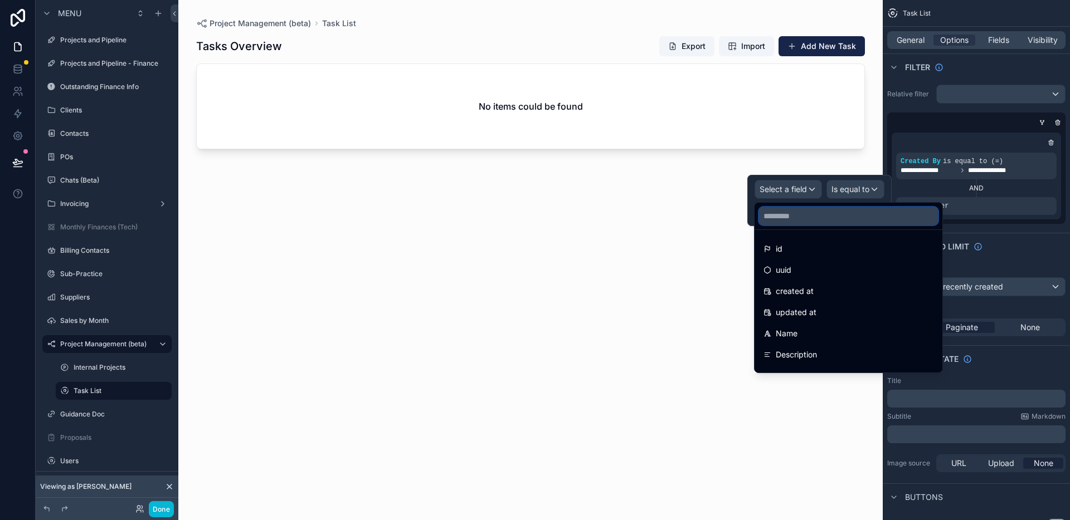
click at [821, 212] on input "text" at bounding box center [848, 216] width 179 height 18
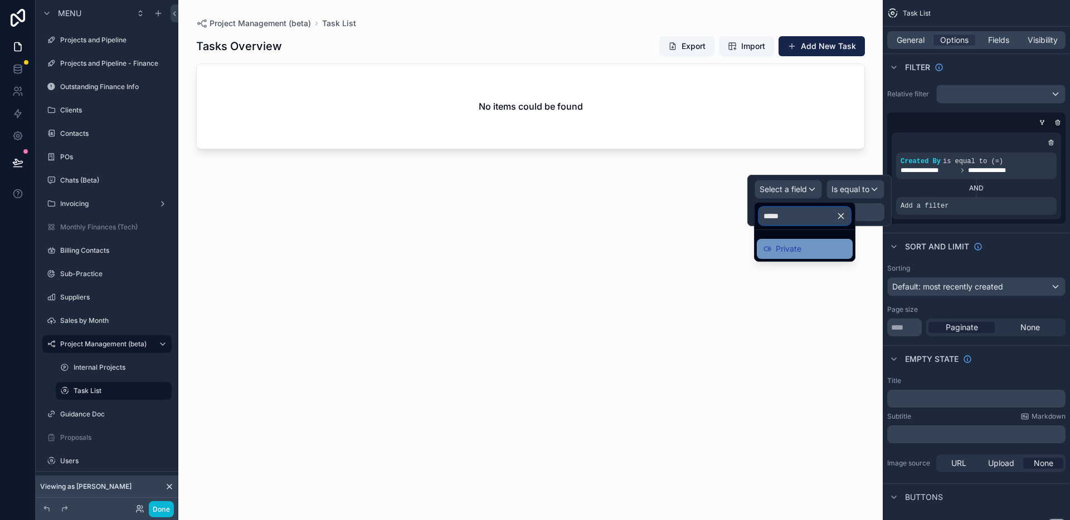
type input "*****"
click at [800, 250] on span "Private" at bounding box center [789, 248] width 26 height 13
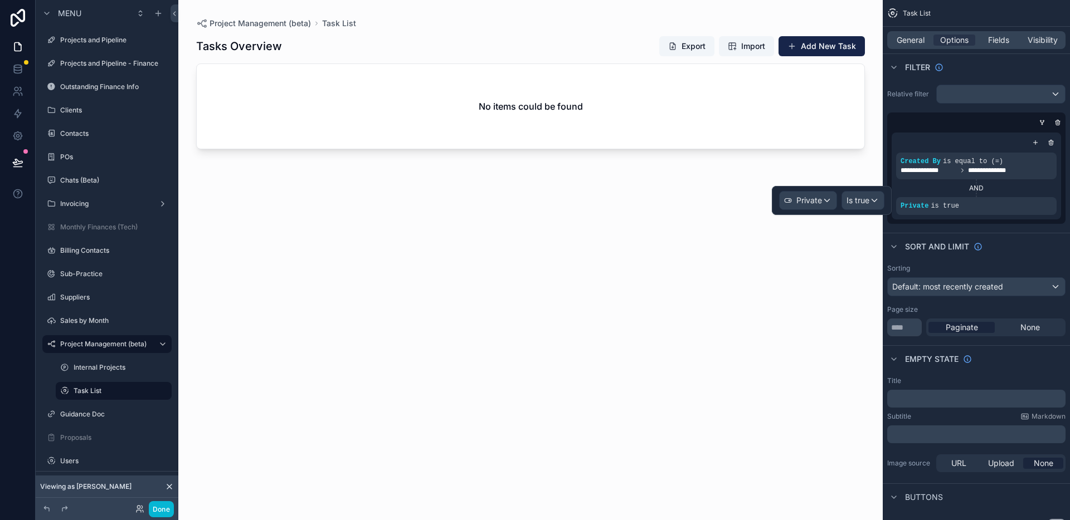
click at [1006, 233] on div "Sort And Limit" at bounding box center [976, 246] width 187 height 27
click at [1043, 124] on icon "scrollable content" at bounding box center [1041, 124] width 1 height 1
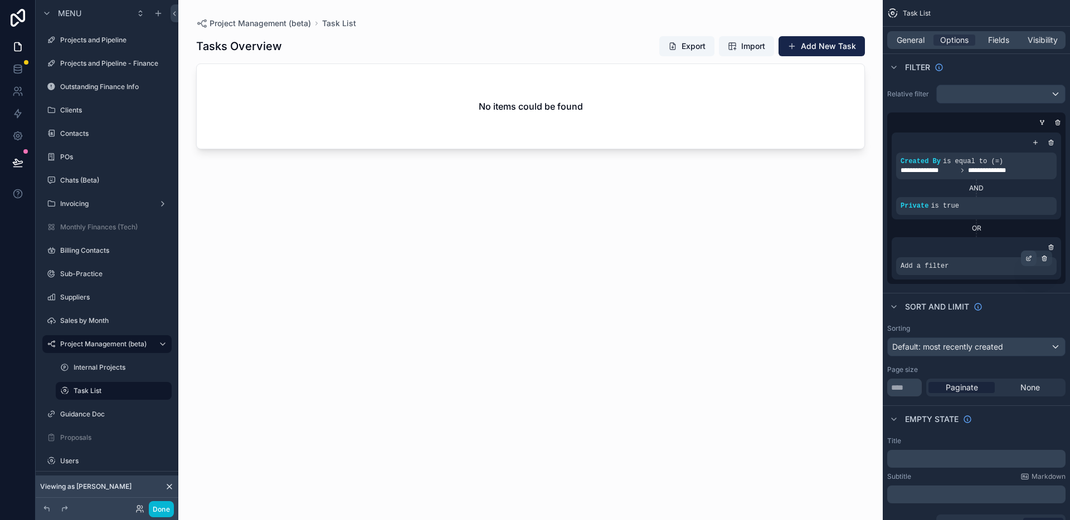
click at [1031, 257] on icon "scrollable content" at bounding box center [1029, 257] width 3 height 3
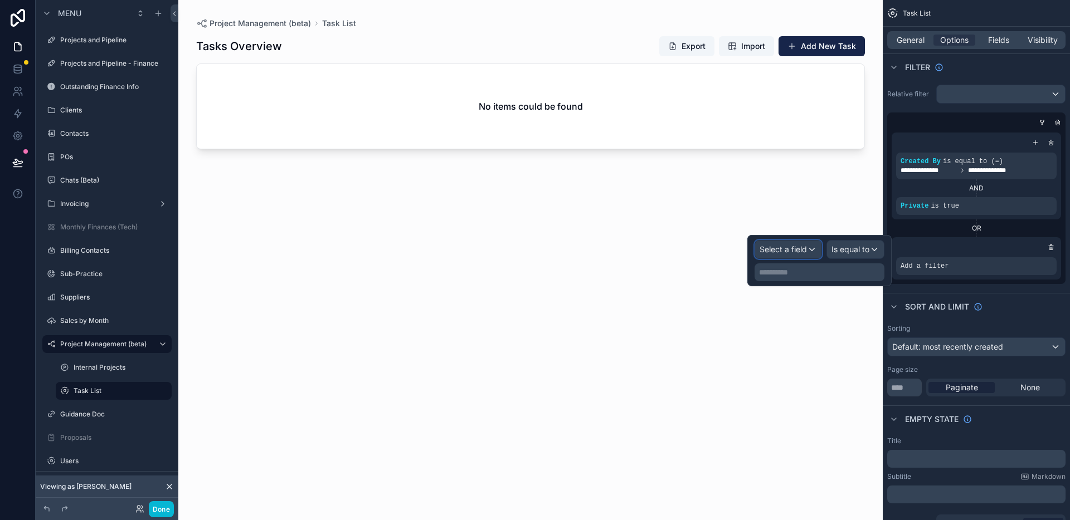
click at [801, 250] on span "Select a field" at bounding box center [782, 249] width 47 height 9
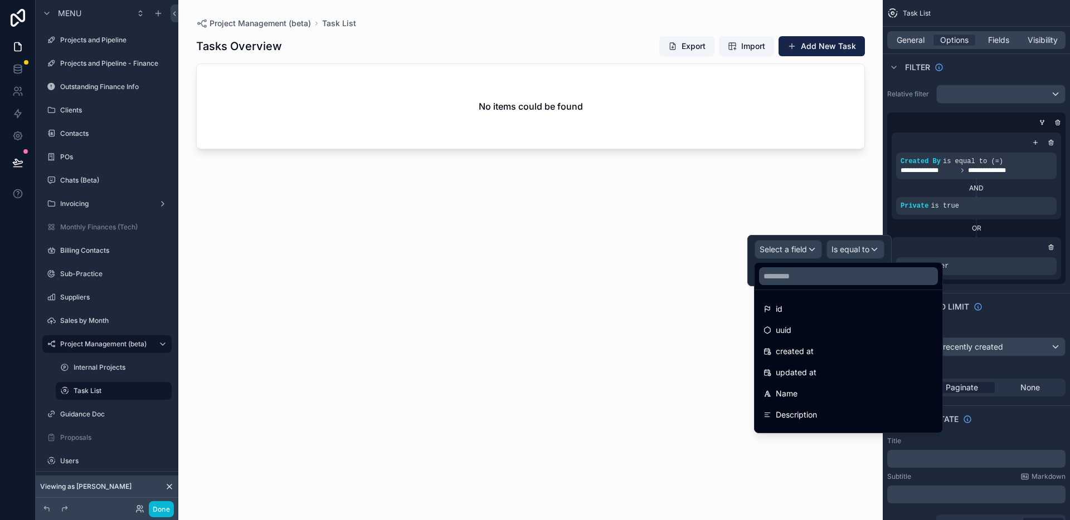
click at [802, 257] on div at bounding box center [819, 260] width 144 height 51
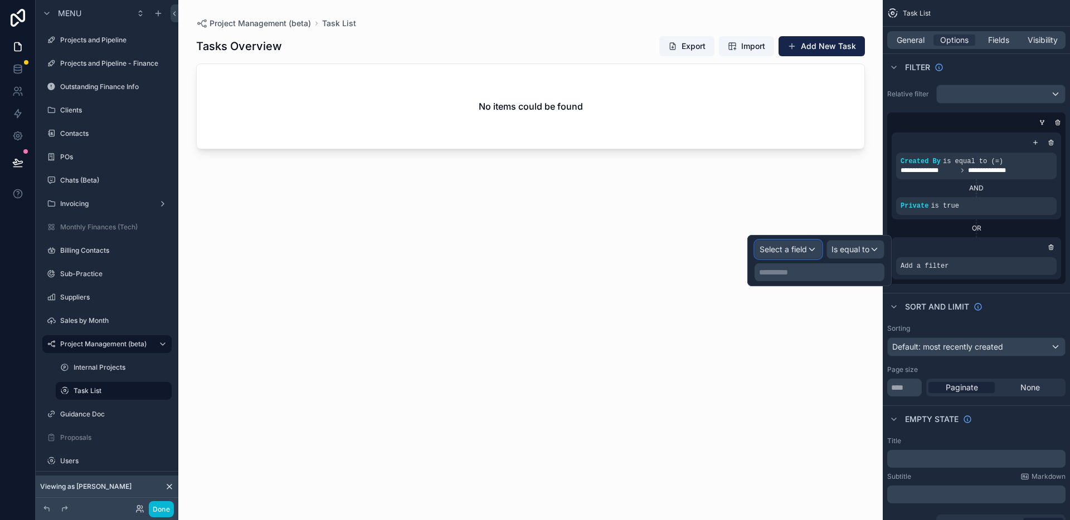
click at [792, 249] on span "Select a field" at bounding box center [782, 249] width 47 height 9
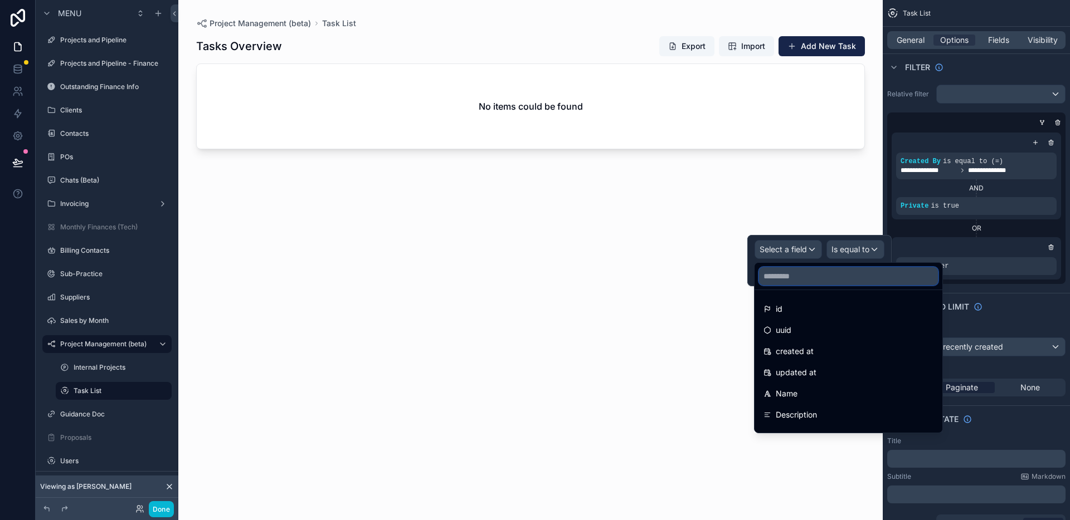
click at [804, 280] on input "text" at bounding box center [848, 276] width 179 height 18
click at [803, 257] on div at bounding box center [819, 260] width 144 height 51
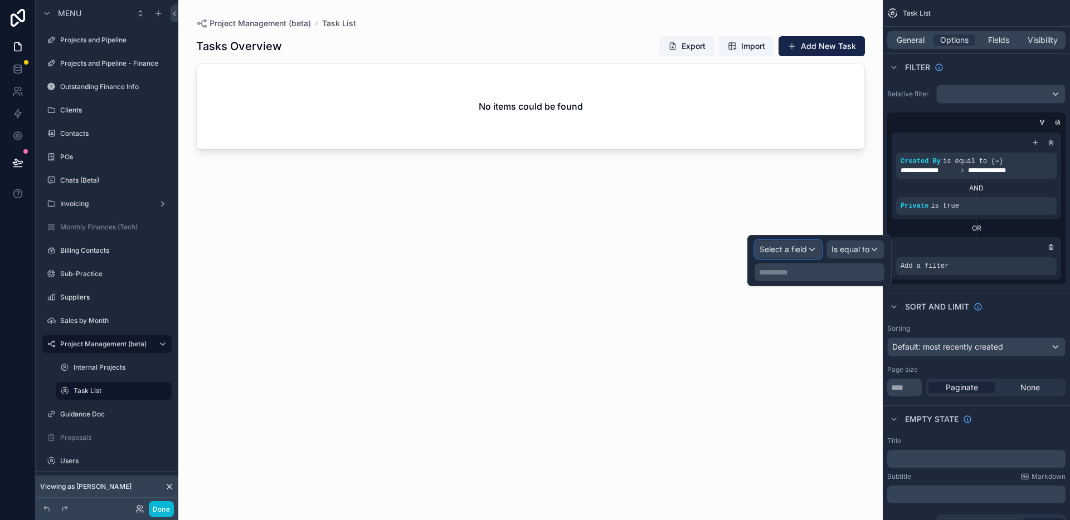
click at [809, 253] on div "Select a field" at bounding box center [788, 250] width 66 height 18
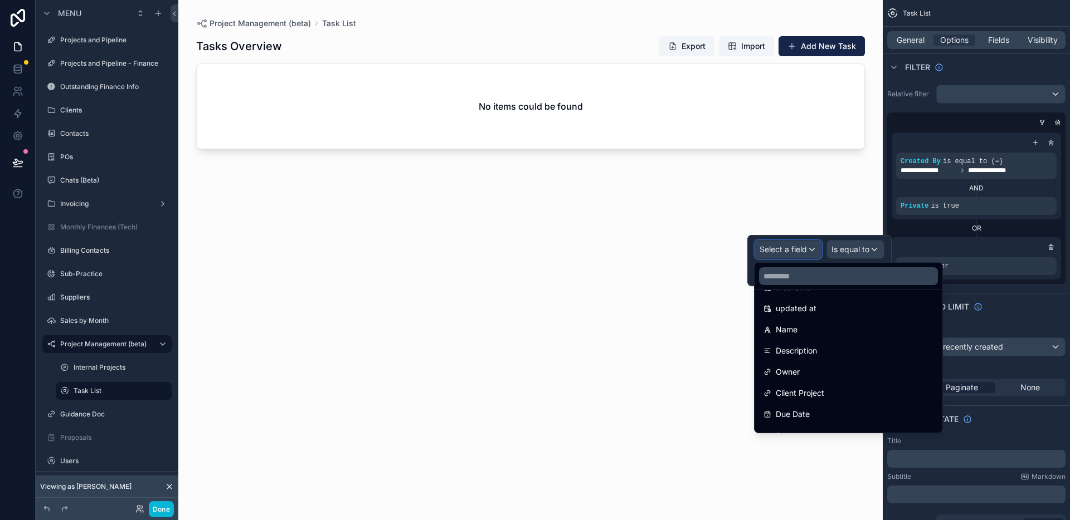
scroll to position [100, 0]
click at [806, 245] on div at bounding box center [819, 260] width 144 height 51
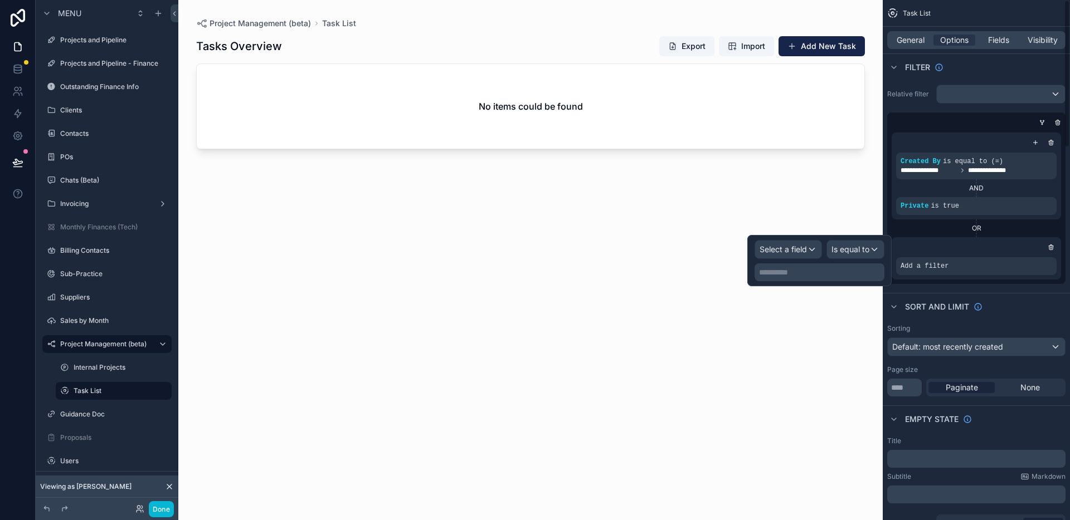
click at [944, 228] on div "OR" at bounding box center [976, 228] width 169 height 9
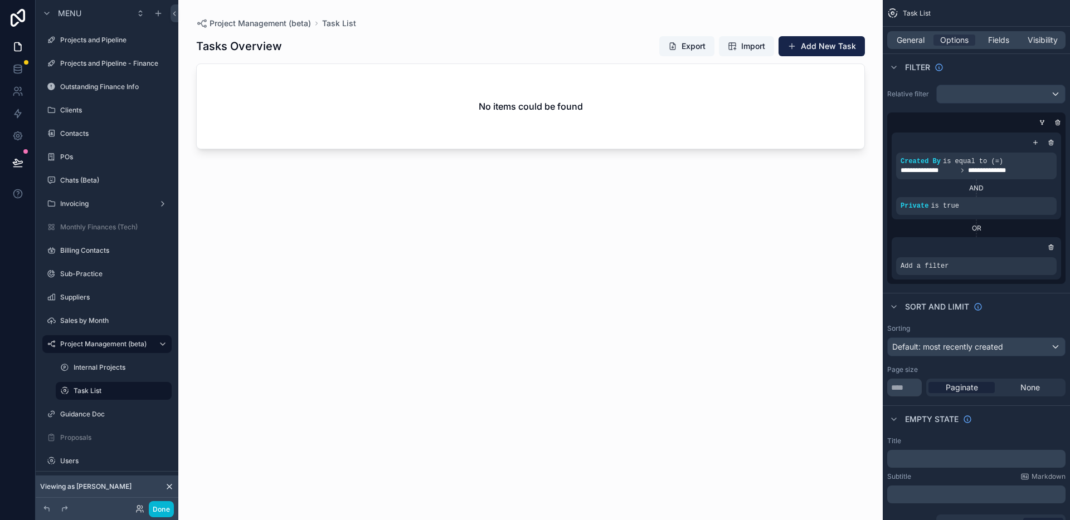
click at [702, 347] on div "Tasks Overview Export Import Add New Task No items could be found" at bounding box center [530, 268] width 669 height 478
click at [963, 264] on div "Add a filter" at bounding box center [976, 266] width 160 height 18
click at [1031, 257] on icon "scrollable content" at bounding box center [1028, 258] width 7 height 7
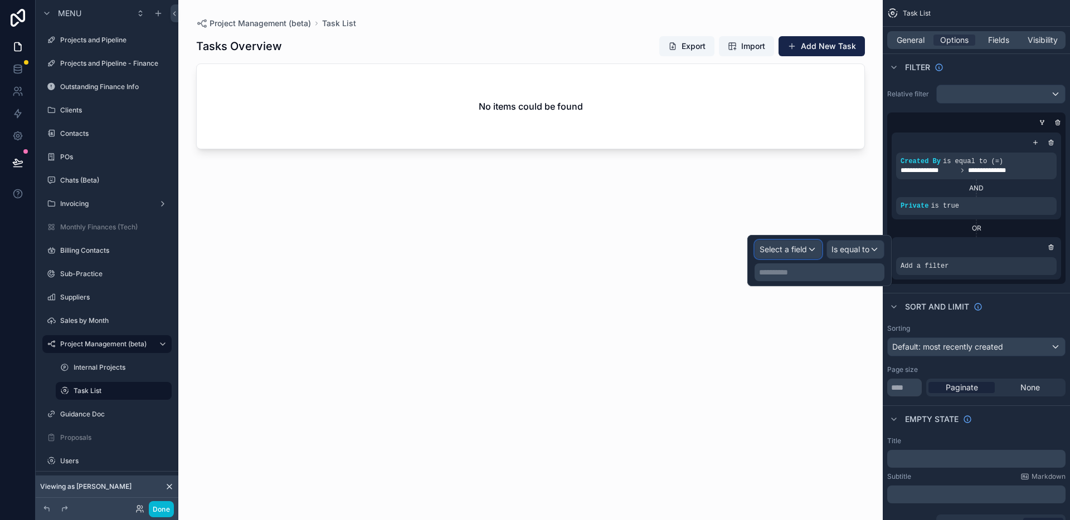
click at [789, 251] on span "Select a field" at bounding box center [782, 249] width 47 height 9
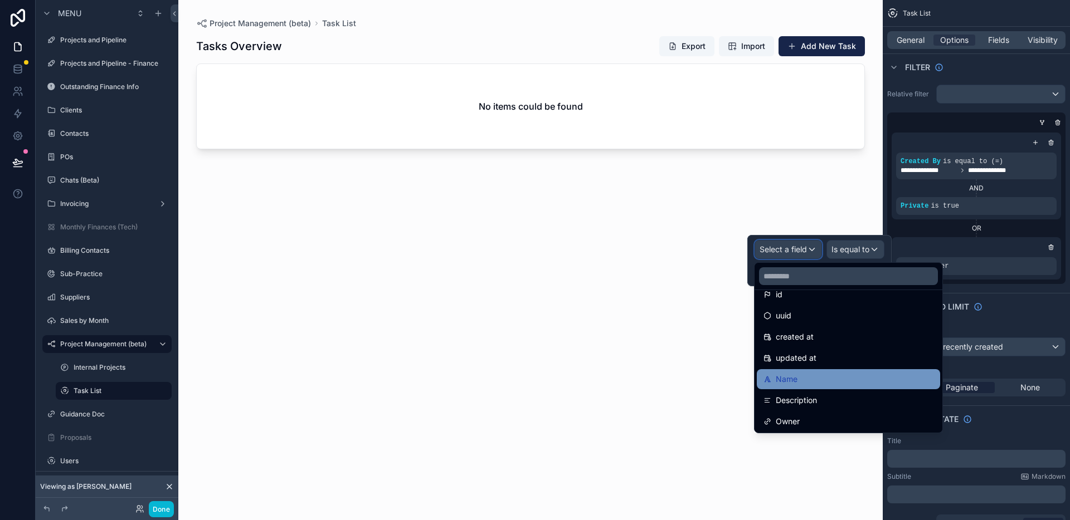
scroll to position [17, 0]
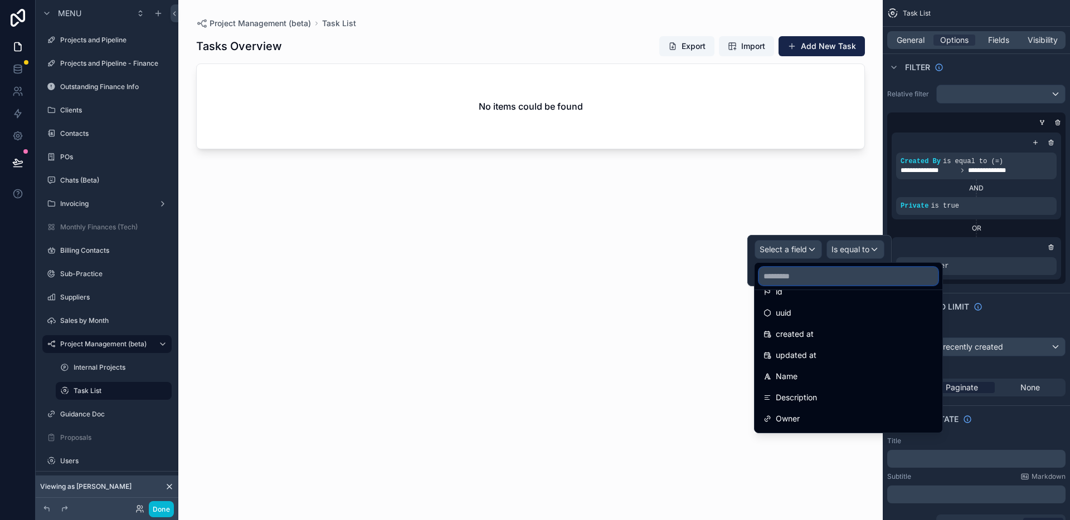
click at [815, 280] on input "text" at bounding box center [848, 276] width 179 height 18
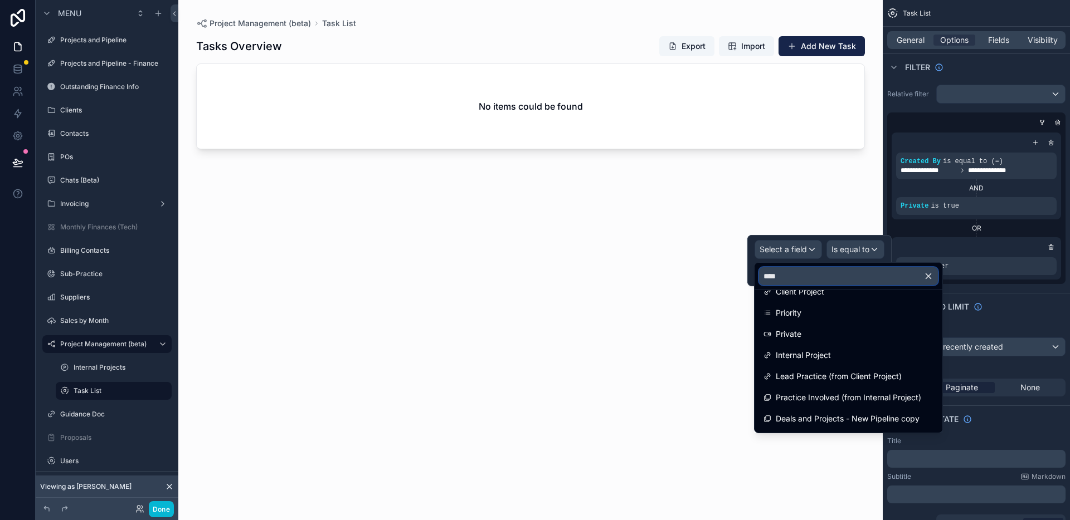
scroll to position [0, 0]
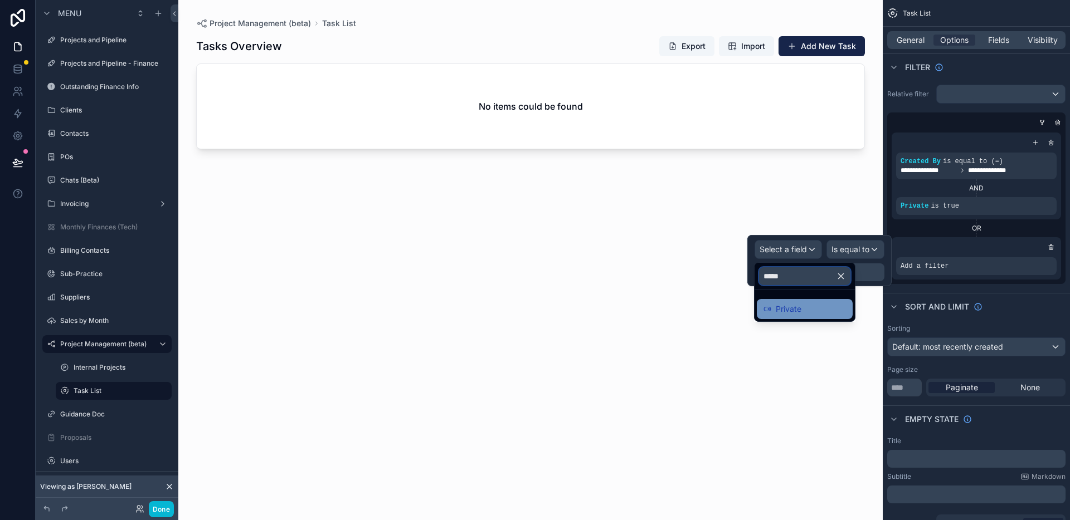
type input "*****"
click at [803, 303] on div "Private" at bounding box center [804, 309] width 82 height 13
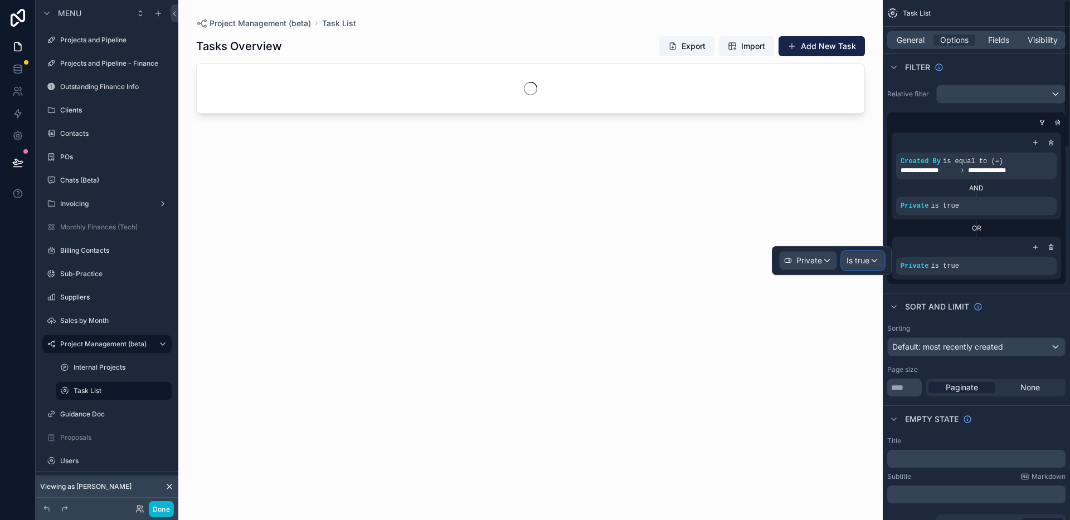
click at [857, 261] on span "Is true" at bounding box center [857, 260] width 23 height 11
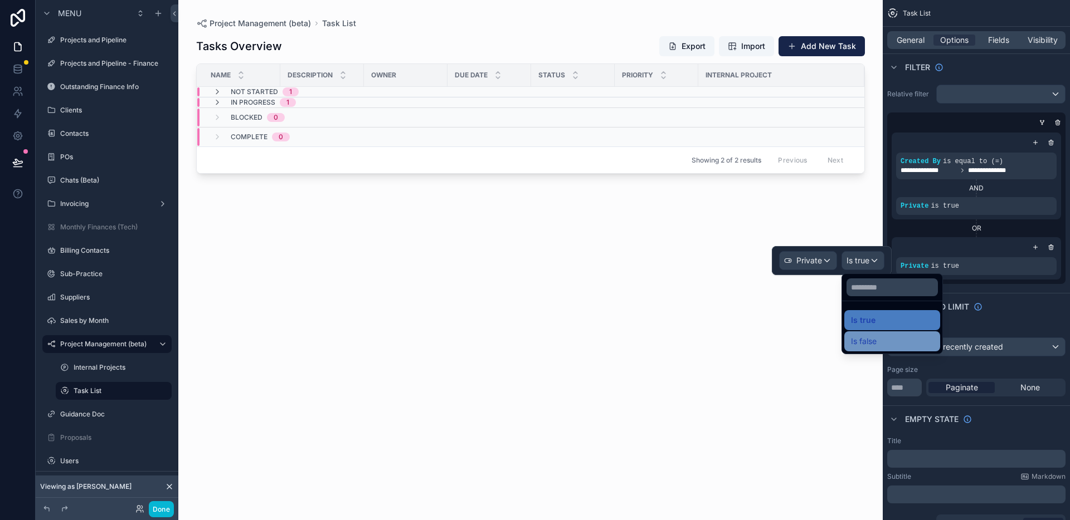
click at [873, 338] on span "Is false" at bounding box center [864, 341] width 26 height 13
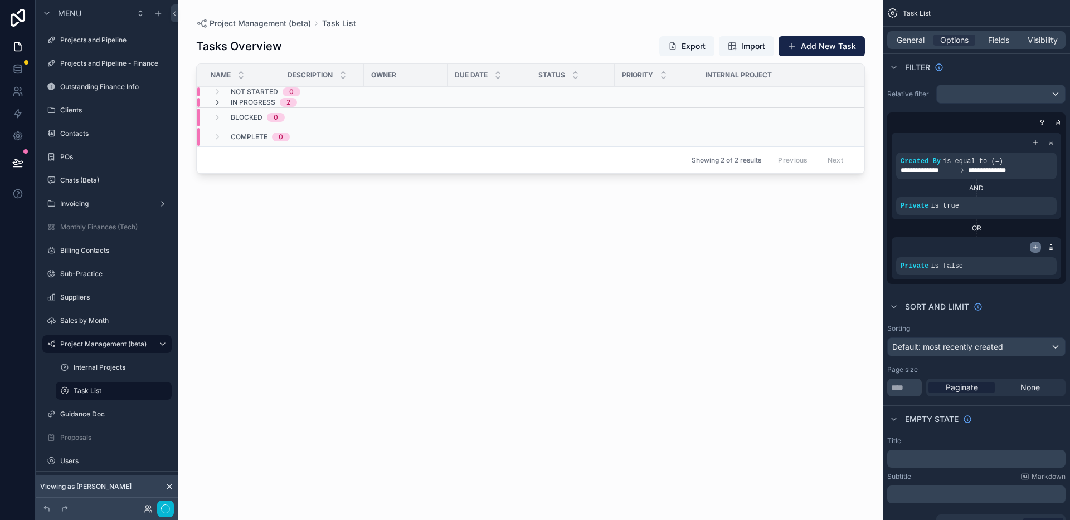
click at [1035, 247] on icon "scrollable content" at bounding box center [1036, 247] width 4 height 0
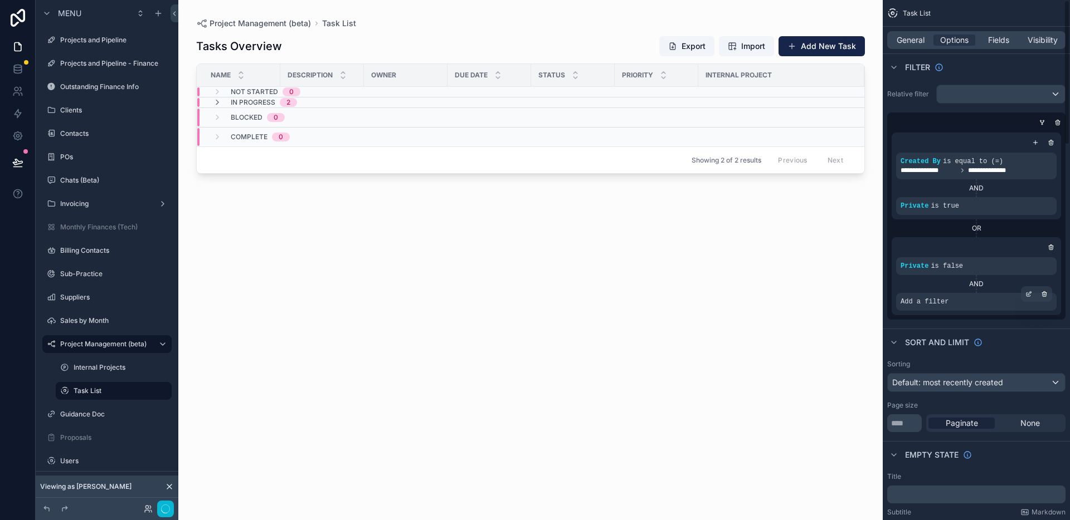
click at [957, 306] on div "Add a filter" at bounding box center [976, 302] width 160 height 18
click at [1029, 295] on icon "scrollable content" at bounding box center [1028, 294] width 7 height 7
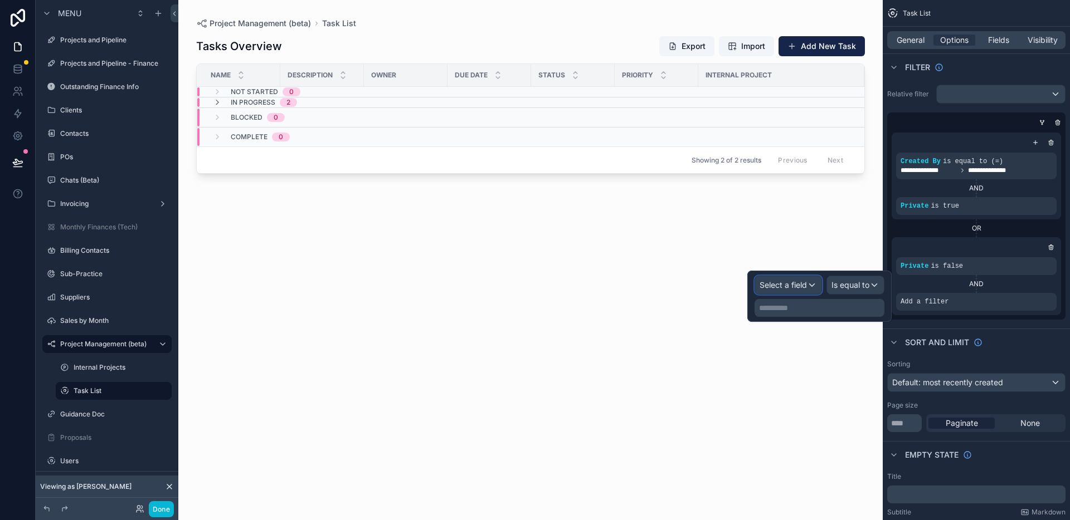
click at [797, 285] on span "Select a field" at bounding box center [782, 284] width 47 height 9
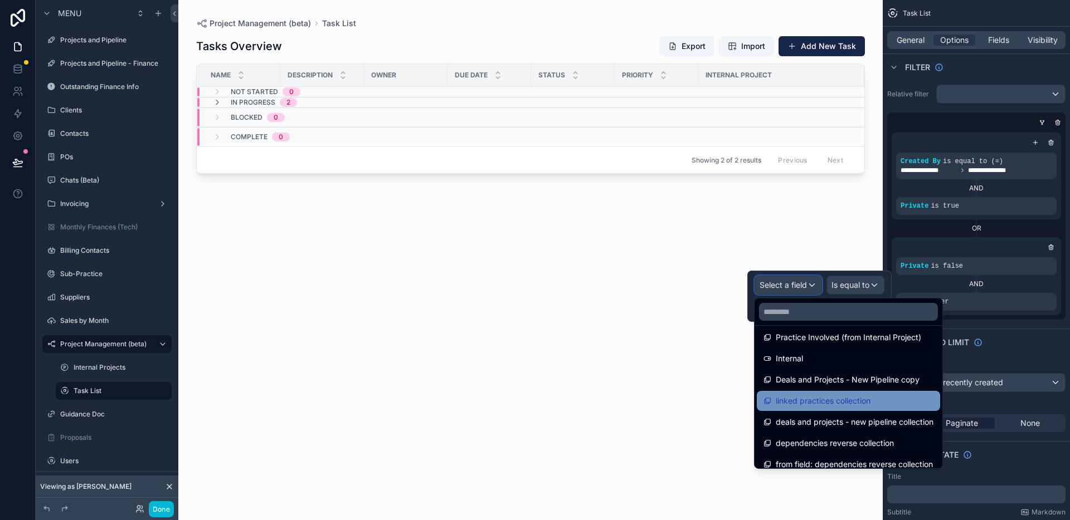
scroll to position [535, 0]
click at [813, 400] on span "linked practices collection" at bounding box center [823, 402] width 95 height 13
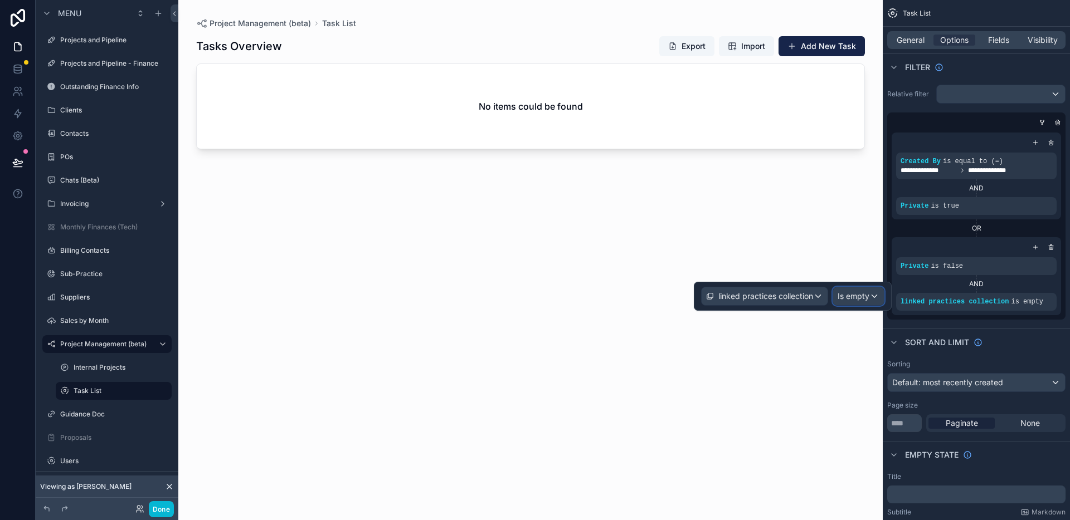
click at [857, 294] on span "Is empty" at bounding box center [853, 296] width 32 height 11
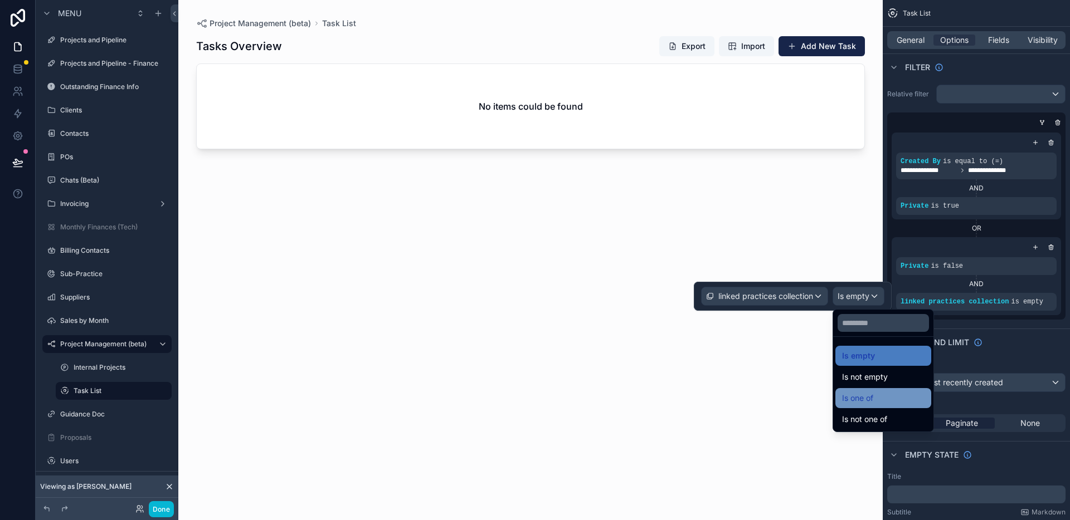
click at [865, 392] on span "Is one of" at bounding box center [857, 398] width 31 height 13
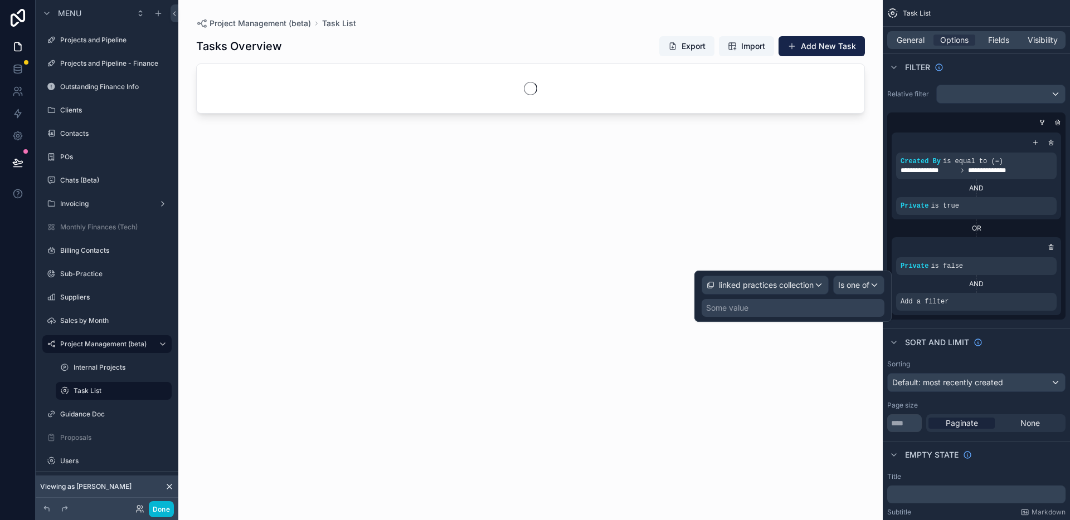
click at [820, 311] on div "Some value" at bounding box center [793, 308] width 183 height 18
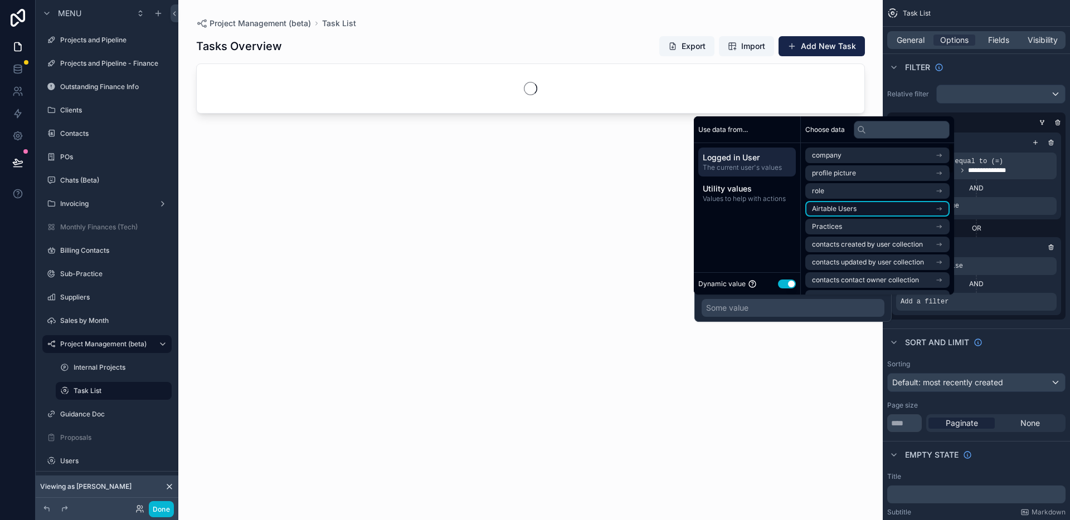
click at [848, 210] on span "Airtable Users" at bounding box center [834, 208] width 45 height 9
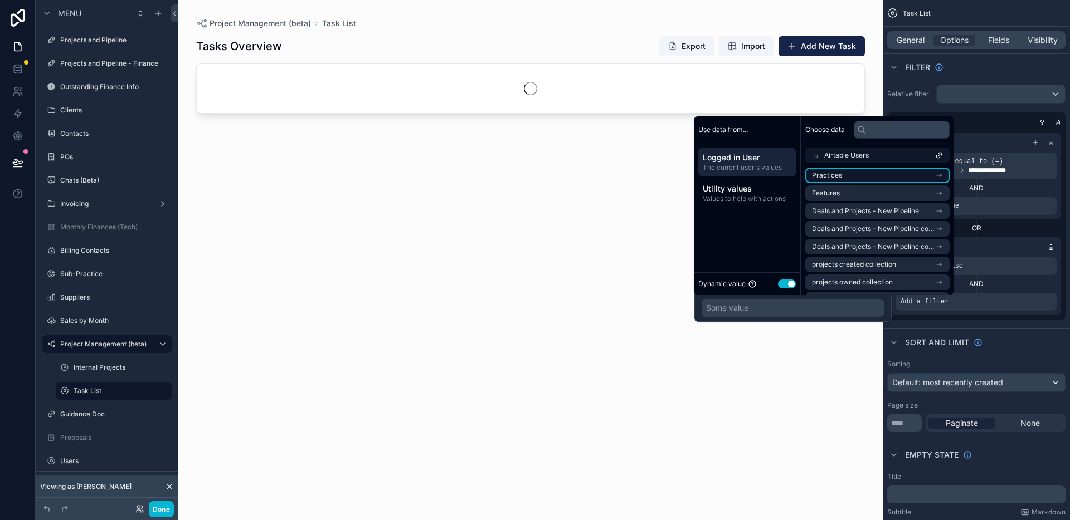
click at [854, 173] on li "Practices" at bounding box center [877, 176] width 144 height 16
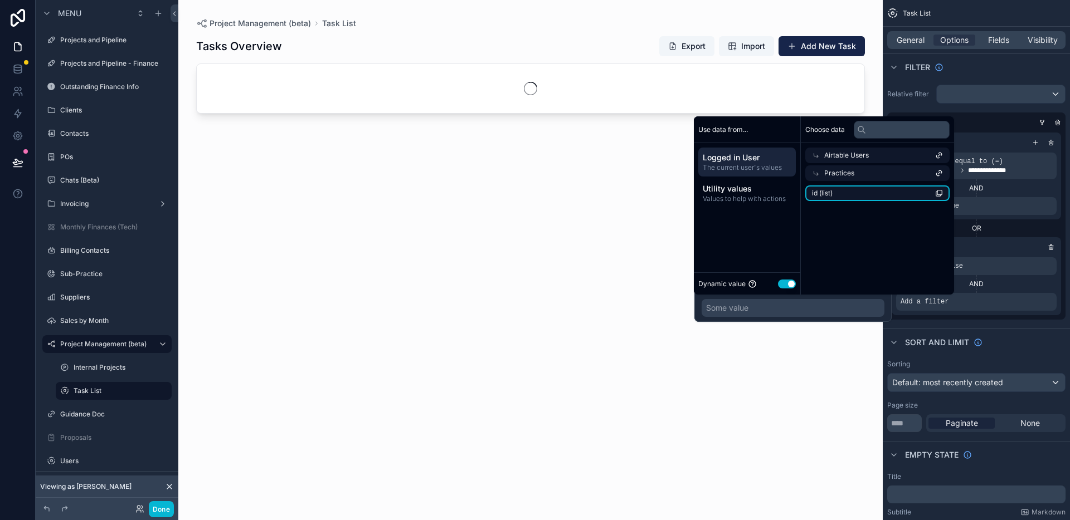
click at [853, 195] on li "id (list)" at bounding box center [877, 194] width 144 height 16
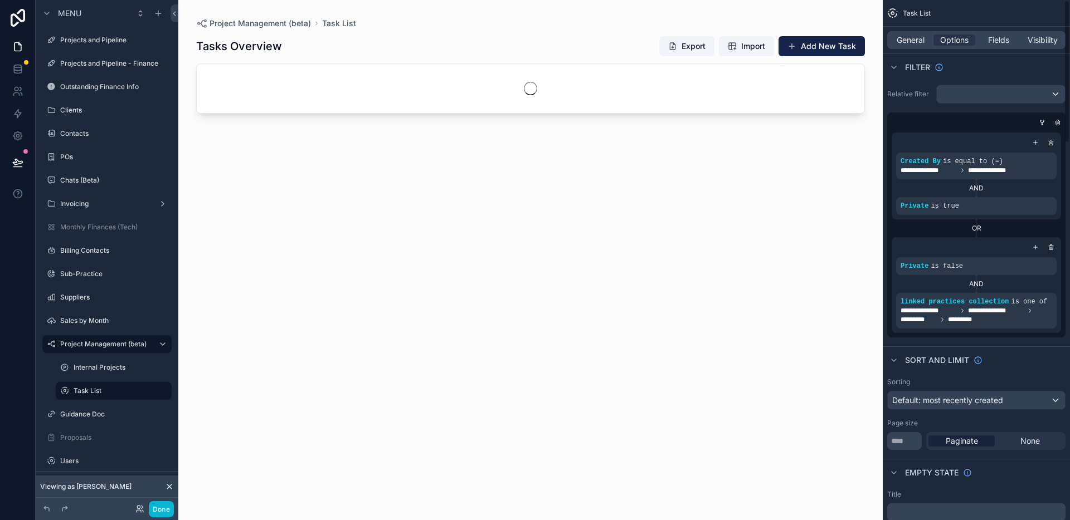
click at [832, 376] on div "Tasks Overview Export Import Add New Task" at bounding box center [530, 268] width 669 height 478
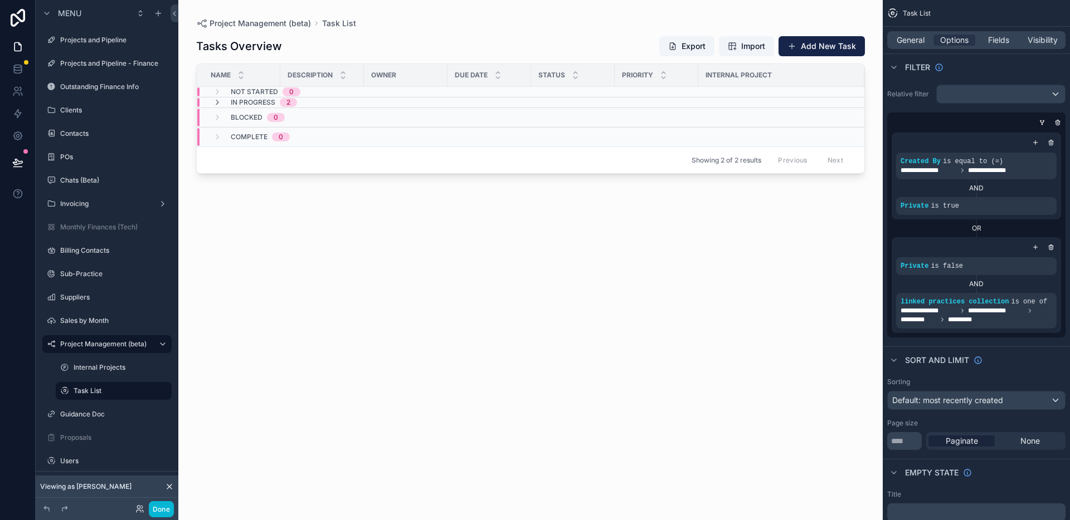
click at [494, 100] on td "scrollable content" at bounding box center [489, 103] width 84 height 11
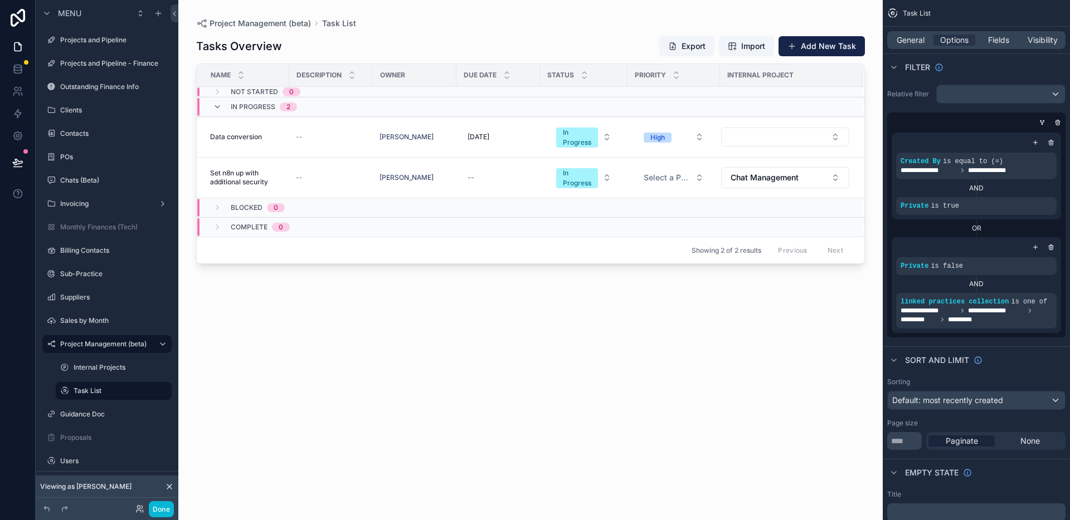
click at [485, 303] on div "Tasks Overview Export Import Add New Task Name Description Owner Due Date Statu…" at bounding box center [530, 268] width 669 height 478
click at [452, 303] on div "Tasks Overview Export Import Add New Task Name Description Owner Due Date Statu…" at bounding box center [530, 268] width 669 height 478
click at [140, 510] on icon at bounding box center [139, 511] width 4 height 2
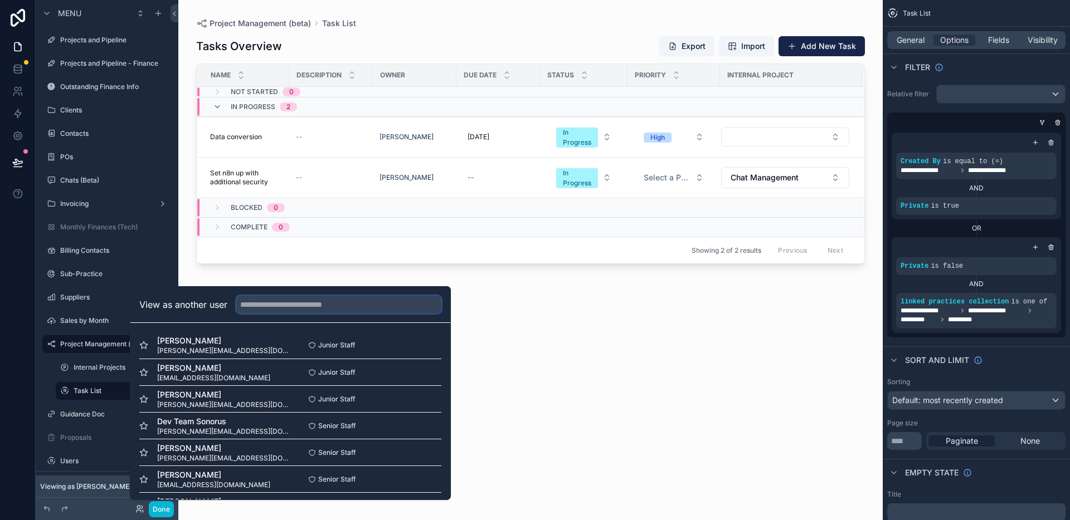
click at [267, 305] on input "text" at bounding box center [338, 305] width 205 height 18
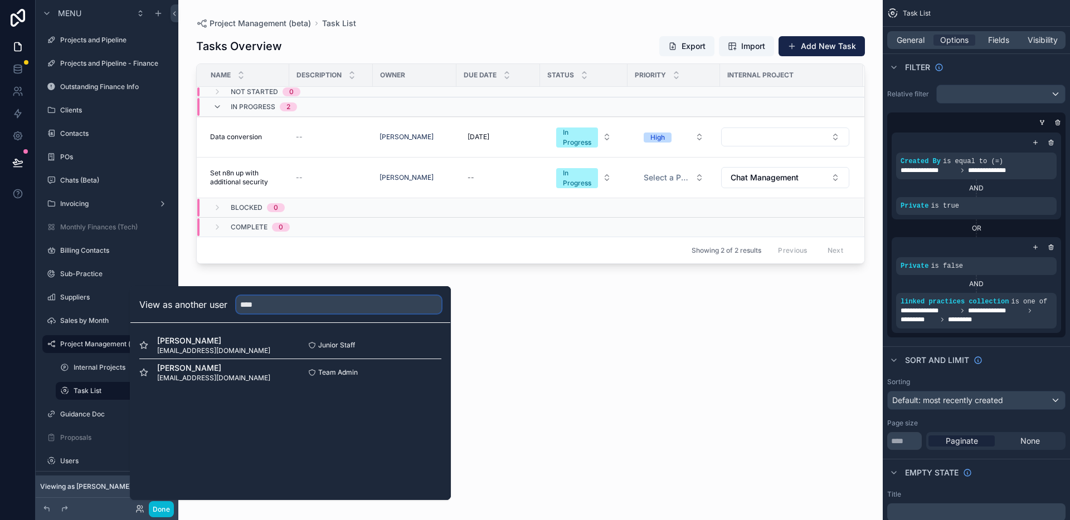
type input "****"
click at [231, 425] on div "View as another user **** Luke Betham lbetham@stonehaven.uk.com Junior Staff Se…" at bounding box center [290, 393] width 321 height 214
click at [417, 372] on button "Select" at bounding box center [426, 372] width 29 height 16
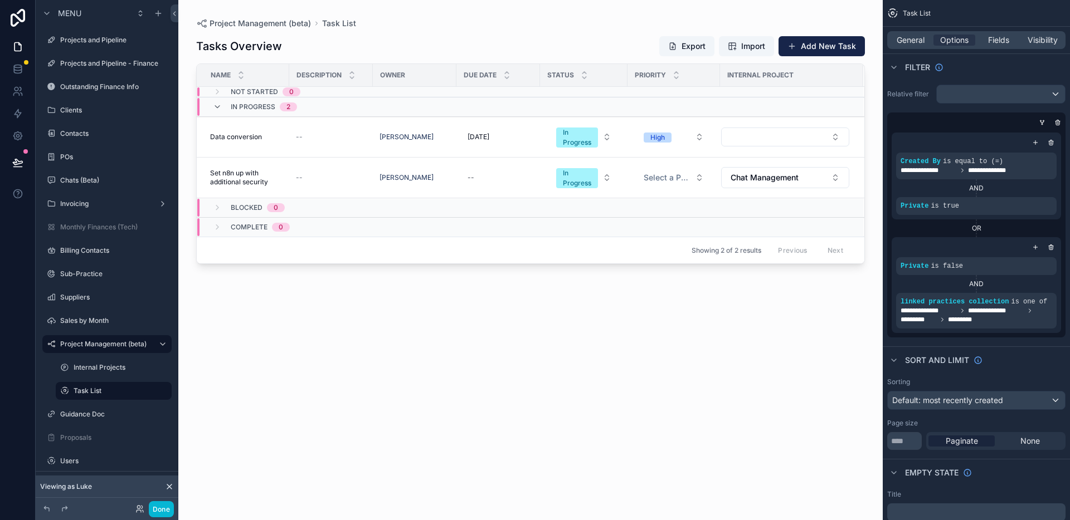
click at [511, 350] on div "Tasks Overview Export Import Add New Task Name Description Owner Due Date Statu…" at bounding box center [530, 268] width 669 height 478
click at [610, 328] on div "Tasks Overview Export Import Add New Task Name Description Owner Due Date Statu…" at bounding box center [530, 268] width 669 height 478
click at [544, 29] on div "Tasks Overview Export Import Add New Task Name Description Owner Due Date Statu…" at bounding box center [530, 268] width 669 height 478
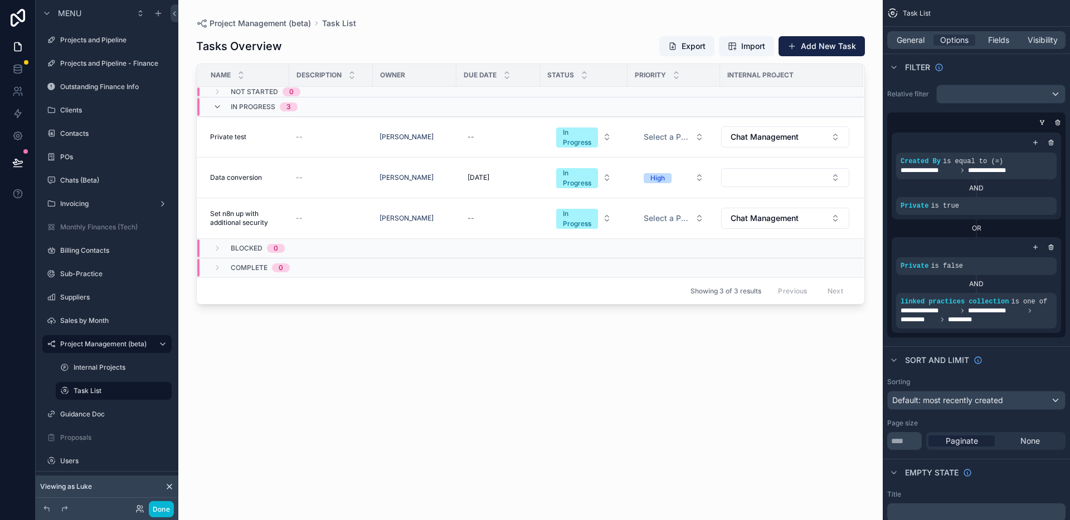
click at [516, 351] on div "Tasks Overview Export Import Add New Task Name Description Owner Due Date Statu…" at bounding box center [530, 268] width 669 height 478
click at [415, 389] on div "Tasks Overview Export Import Add New Task Name Description Owner Due Date Statu…" at bounding box center [530, 268] width 669 height 478
click at [407, 349] on div "Tasks Overview Export Import Add New Task Name Description Owner Due Date Statu…" at bounding box center [530, 268] width 669 height 478
click at [301, 138] on span "--" at bounding box center [299, 137] width 7 height 9
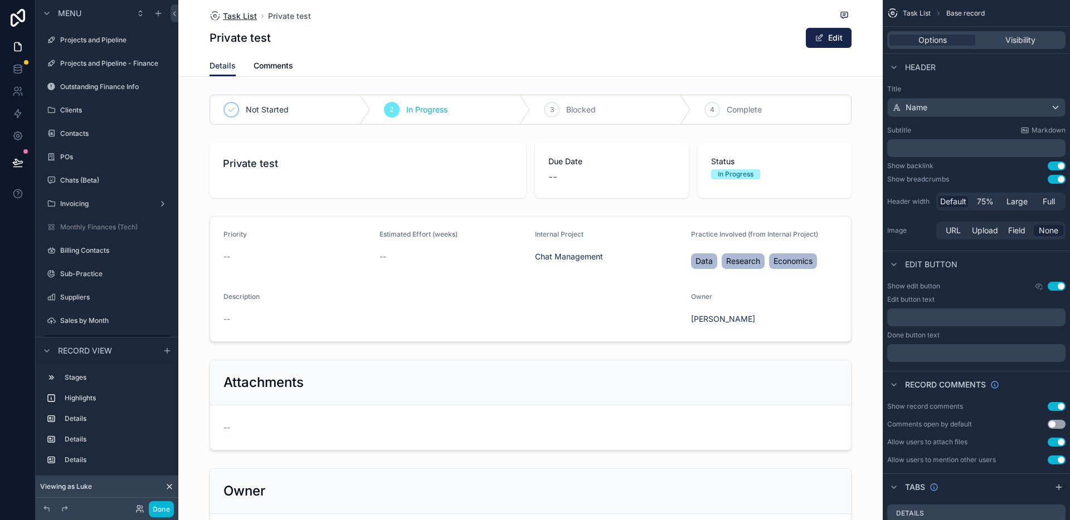
click at [238, 13] on span "Task List" at bounding box center [240, 16] width 34 height 11
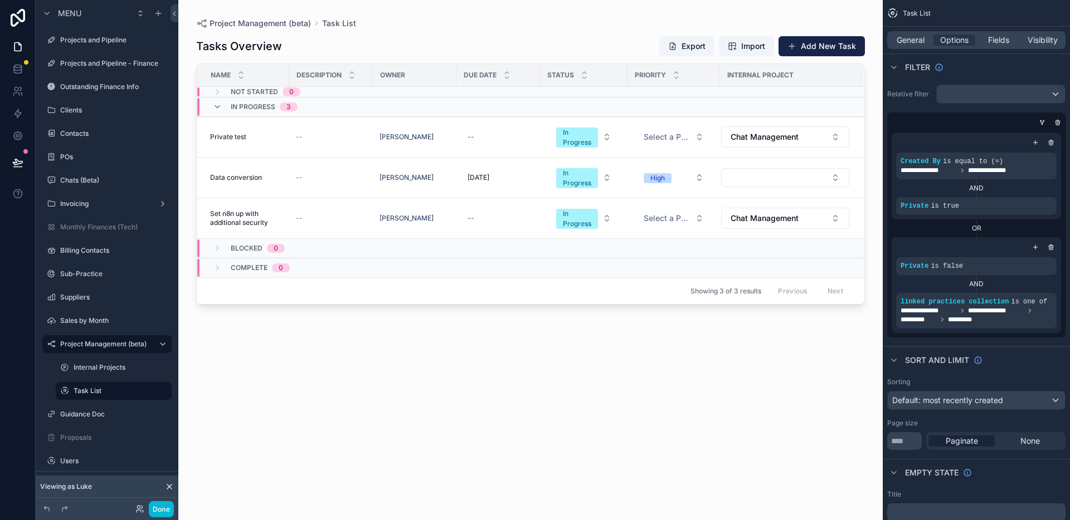
click at [512, 363] on div "Tasks Overview Export Import Add New Task Name Description Owner Due Date Statu…" at bounding box center [530, 268] width 669 height 478
click at [290, 357] on div "Tasks Overview Export Import Add New Task Name Description Owner Due Date Statu…" at bounding box center [530, 268] width 669 height 478
click at [412, 384] on div "Tasks Overview Export Import Add New Task Name Description Owner Due Date Statu…" at bounding box center [530, 268] width 669 height 478
click at [394, 350] on div "Tasks Overview Export Import Add New Task Name Description Owner Due Date Statu…" at bounding box center [530, 268] width 669 height 478
